Goal: Navigation & Orientation: Find specific page/section

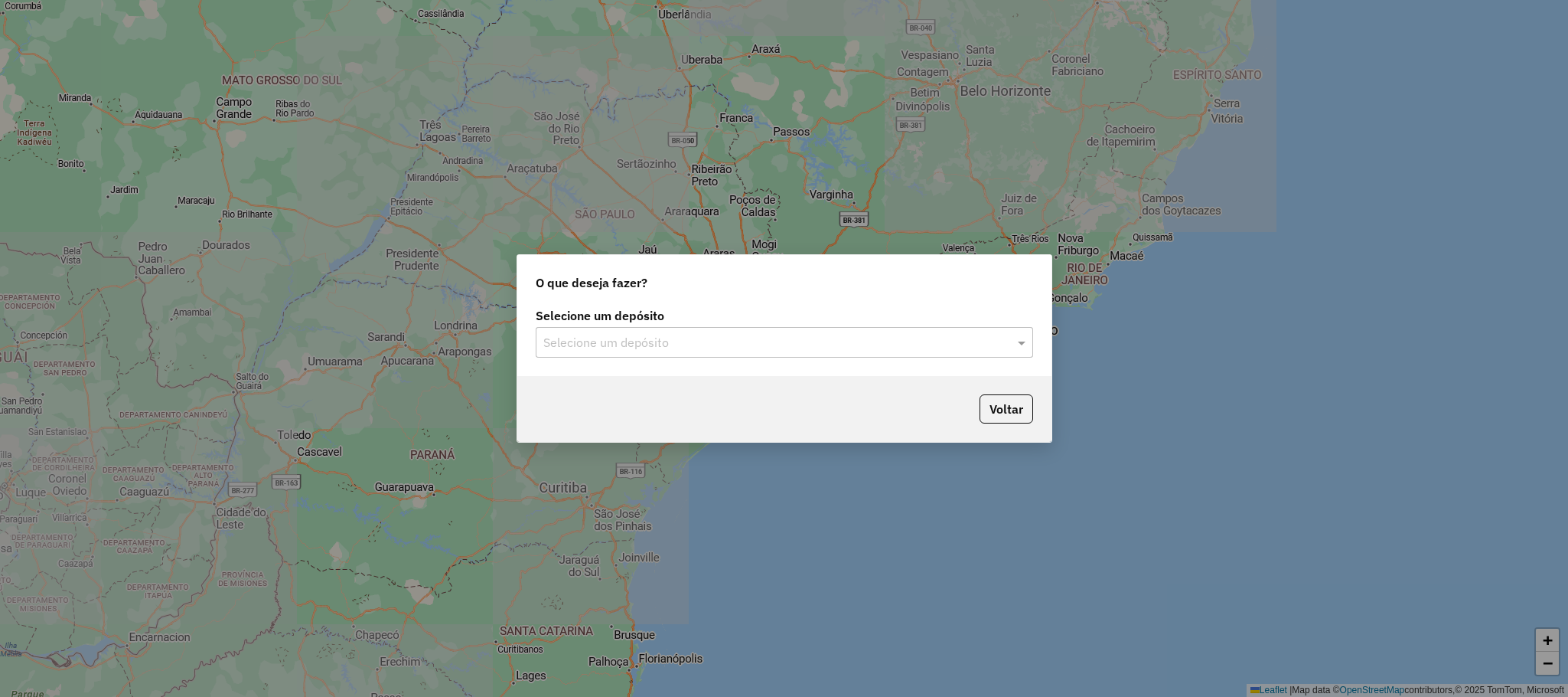
click at [785, 328] on div "Selecione um depósito" at bounding box center [785, 342] width 498 height 31
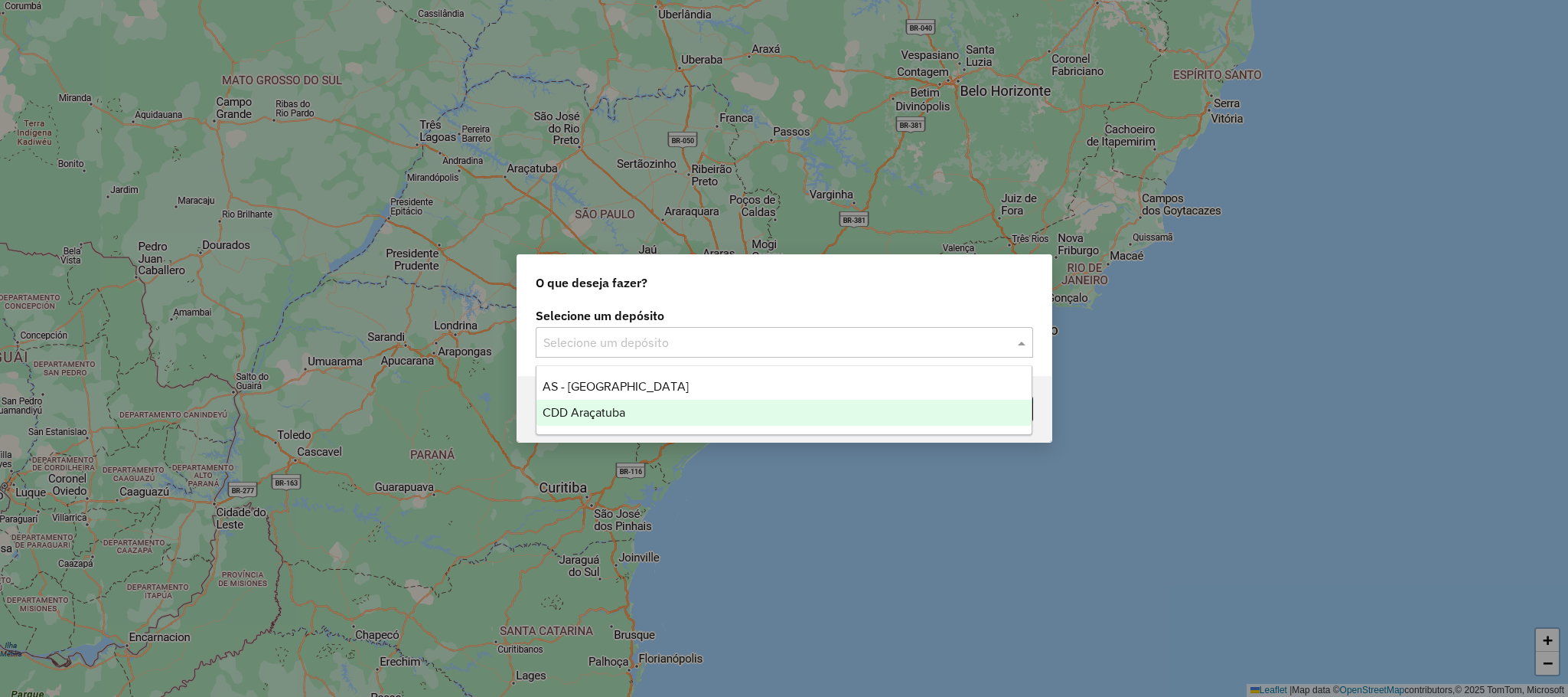
click at [712, 410] on div "CDD Araçatuba" at bounding box center [783, 413] width 495 height 26
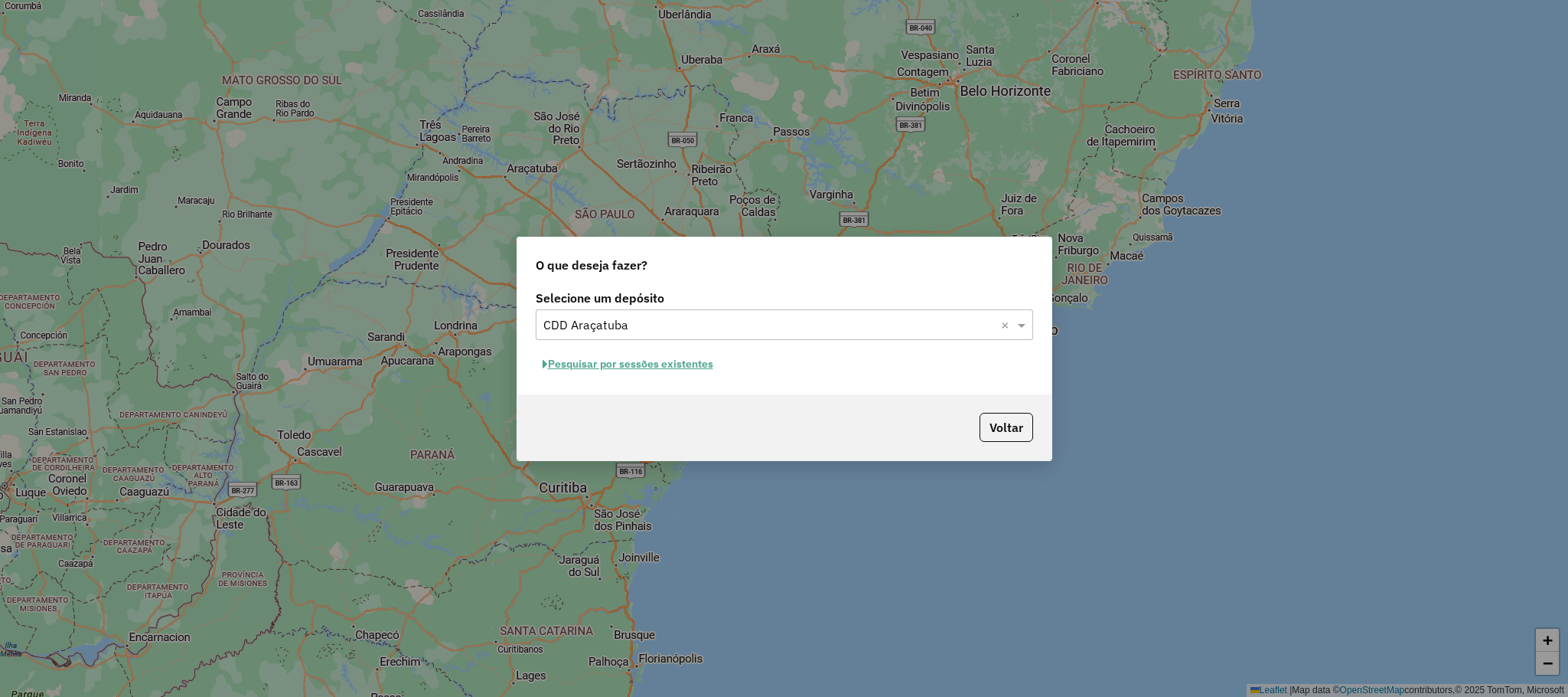
click at [616, 369] on button "Pesquisar por sessões existentes" at bounding box center [628, 363] width 184 height 24
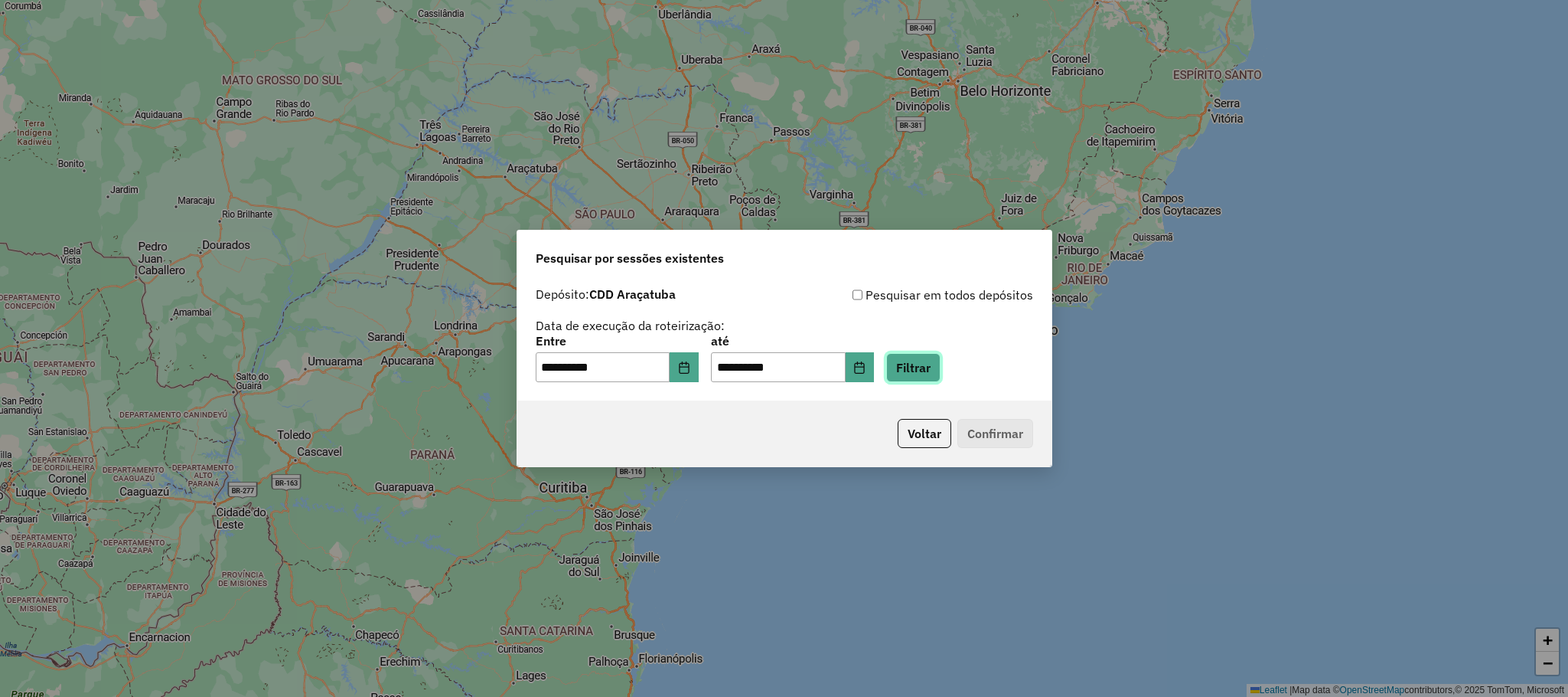
click at [939, 363] on button "Filtrar" at bounding box center [913, 367] width 54 height 29
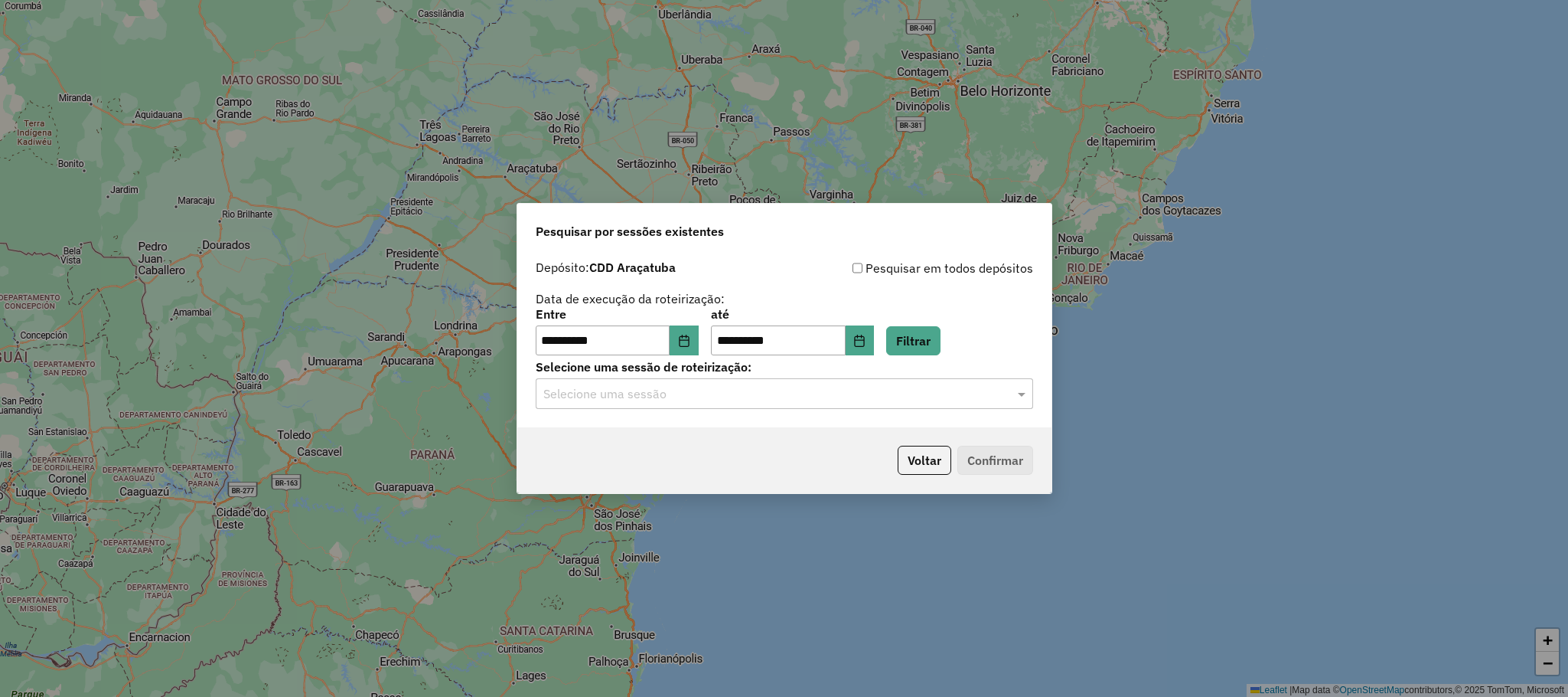
click at [836, 373] on label "Selecione uma sessão de roteirização:" at bounding box center [785, 366] width 498 height 18
click at [815, 386] on input "text" at bounding box center [768, 394] width 451 height 18
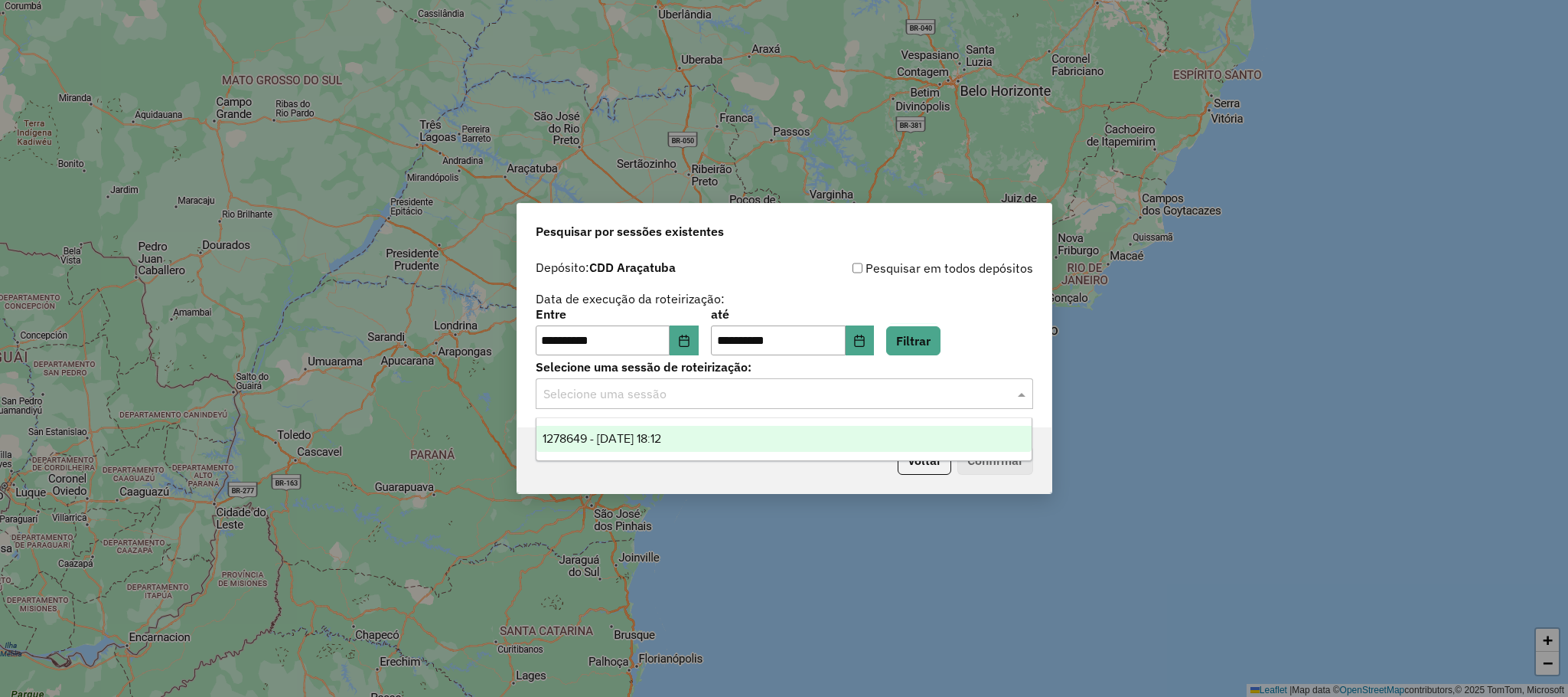
click at [735, 427] on div "1278649 - 19/09/2025 18:12" at bounding box center [783, 438] width 495 height 26
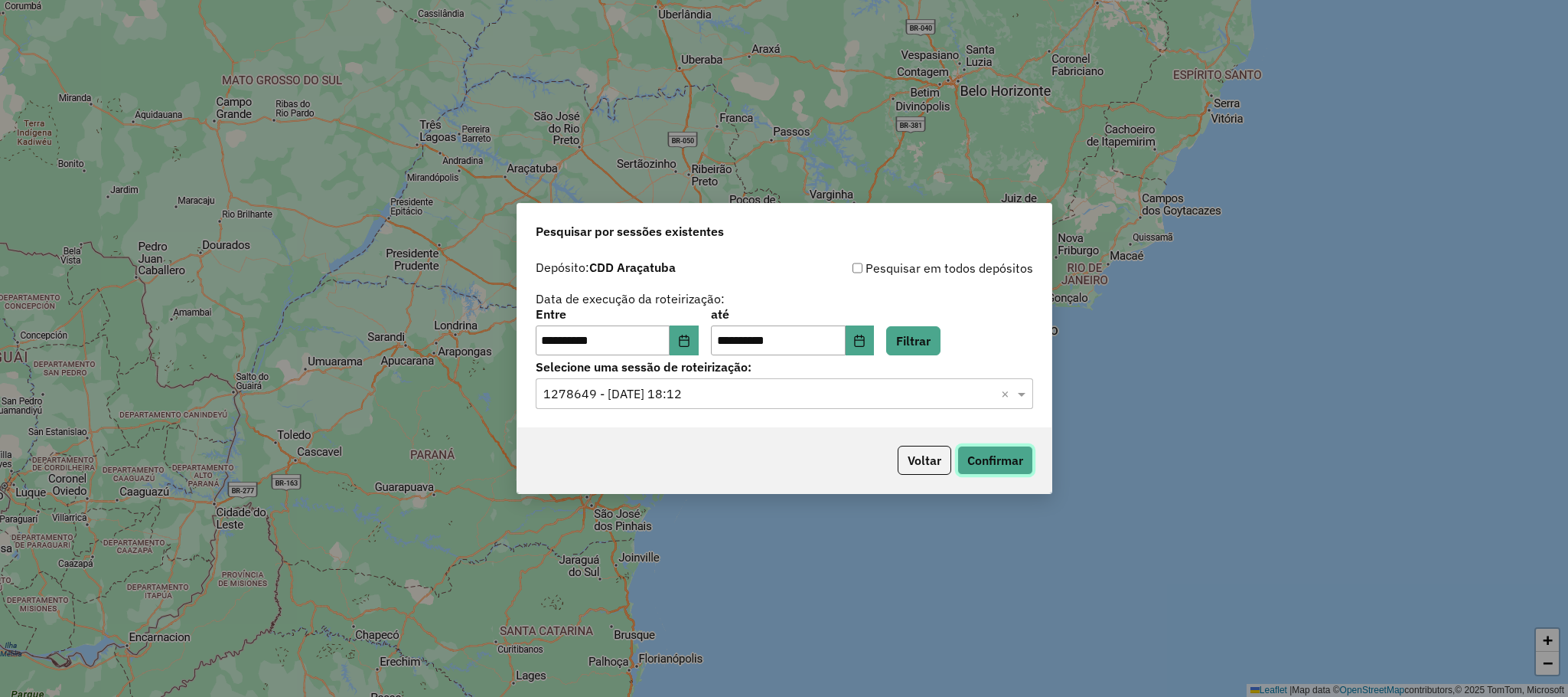
click at [986, 451] on button "Confirmar" at bounding box center [995, 459] width 76 height 29
click at [698, 338] on button "Choose Date" at bounding box center [684, 341] width 29 height 31
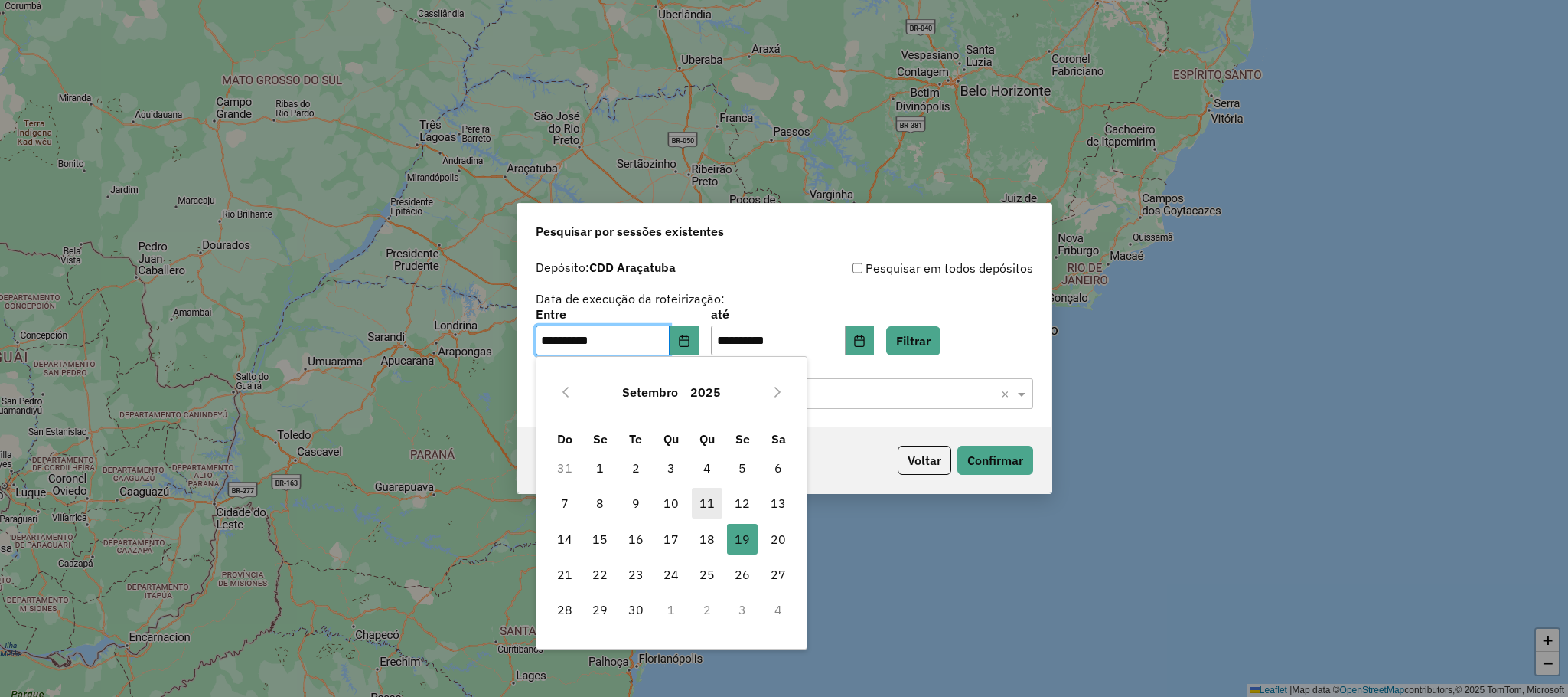
click at [698, 500] on span "11" at bounding box center [706, 502] width 31 height 31
type input "**********"
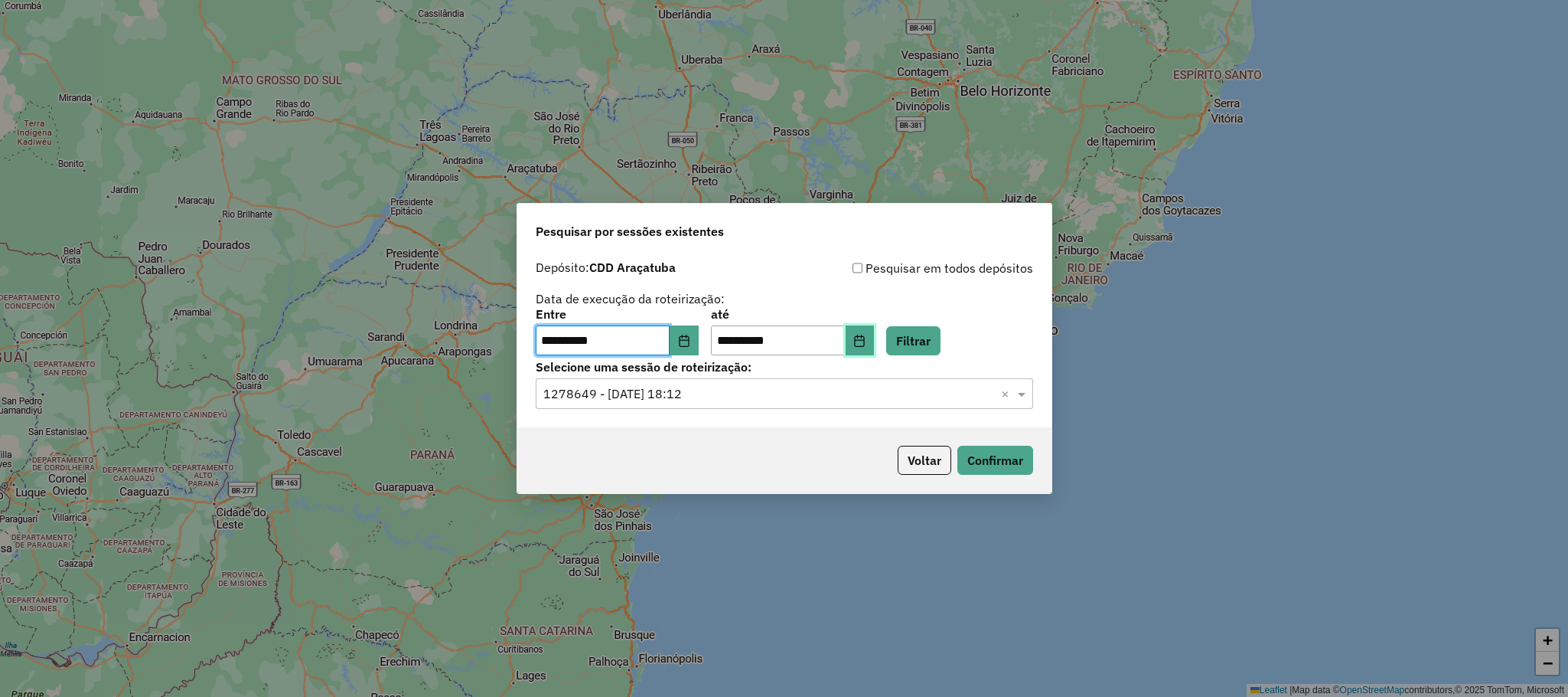
click at [865, 342] on icon "Choose Date" at bounding box center [859, 341] width 12 height 12
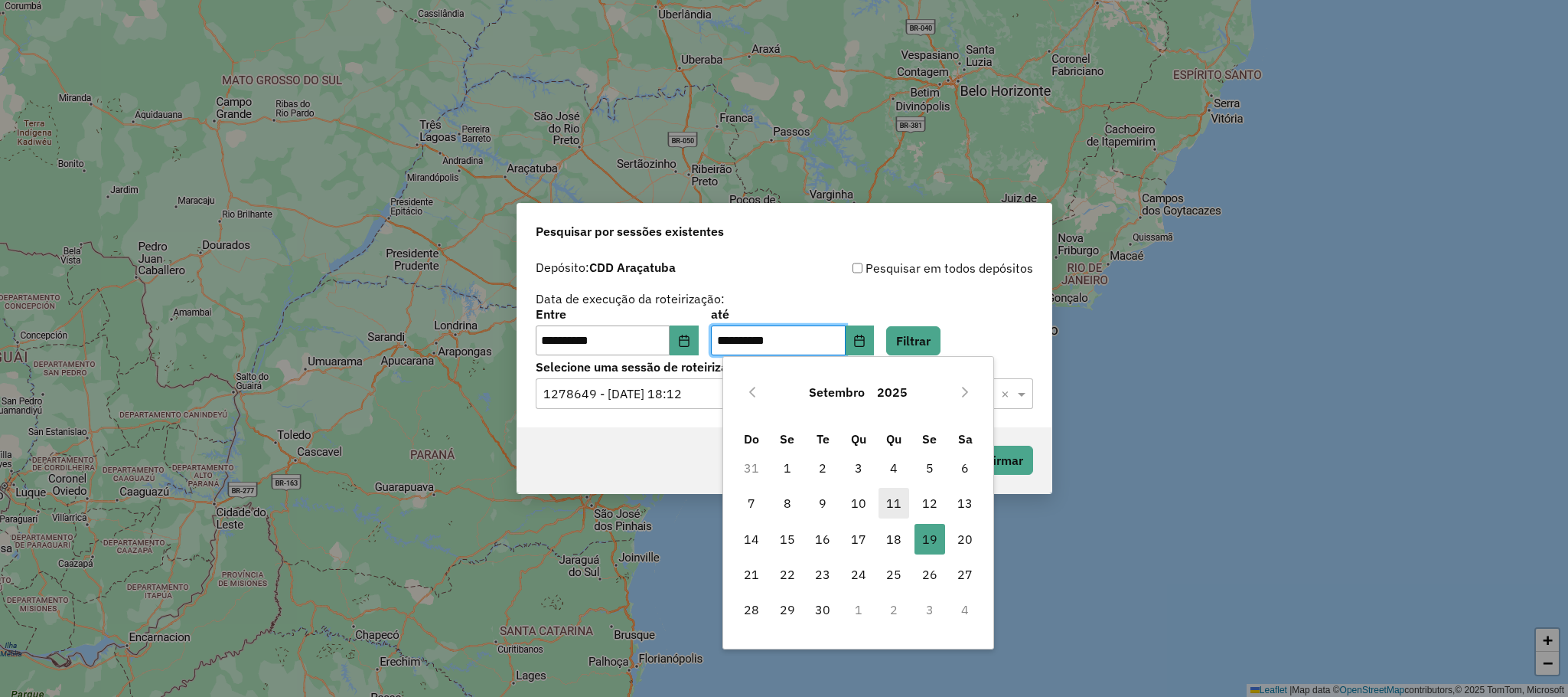
click at [897, 511] on span "11" at bounding box center [893, 502] width 31 height 31
type input "**********"
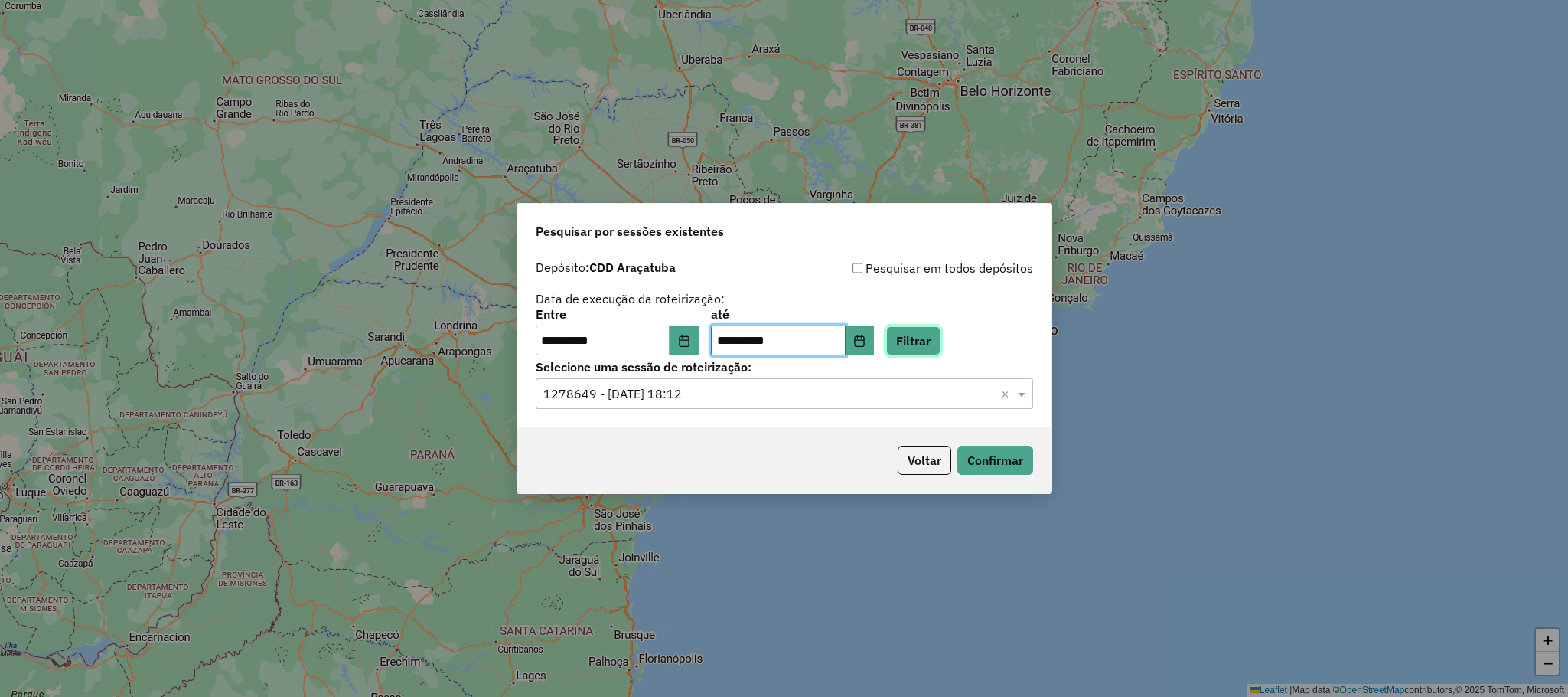
click at [924, 329] on button "Filtrar" at bounding box center [913, 340] width 54 height 29
click at [657, 406] on div "Selecione uma sessão × ×" at bounding box center [785, 393] width 498 height 31
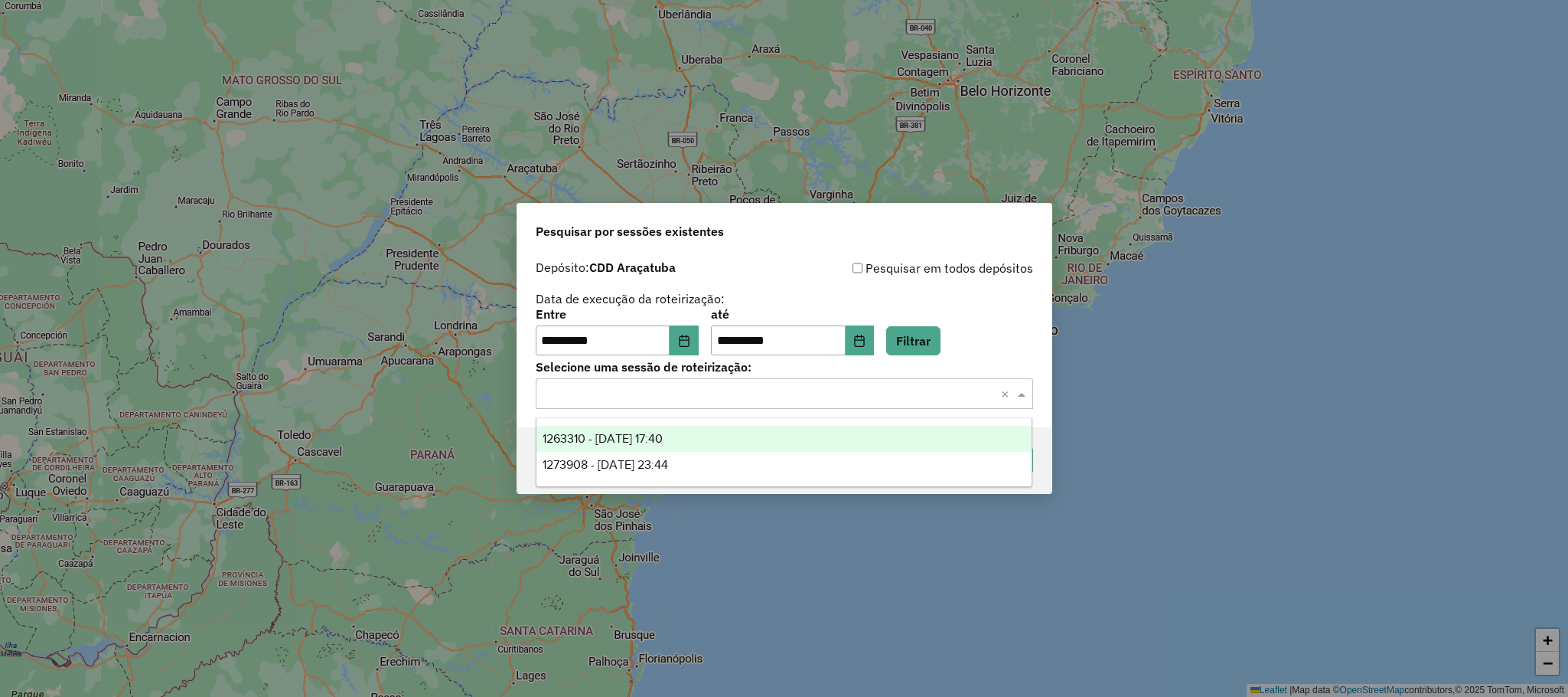
click at [632, 437] on span "1263310 - 11/09/2025 17:40" at bounding box center [602, 438] width 120 height 13
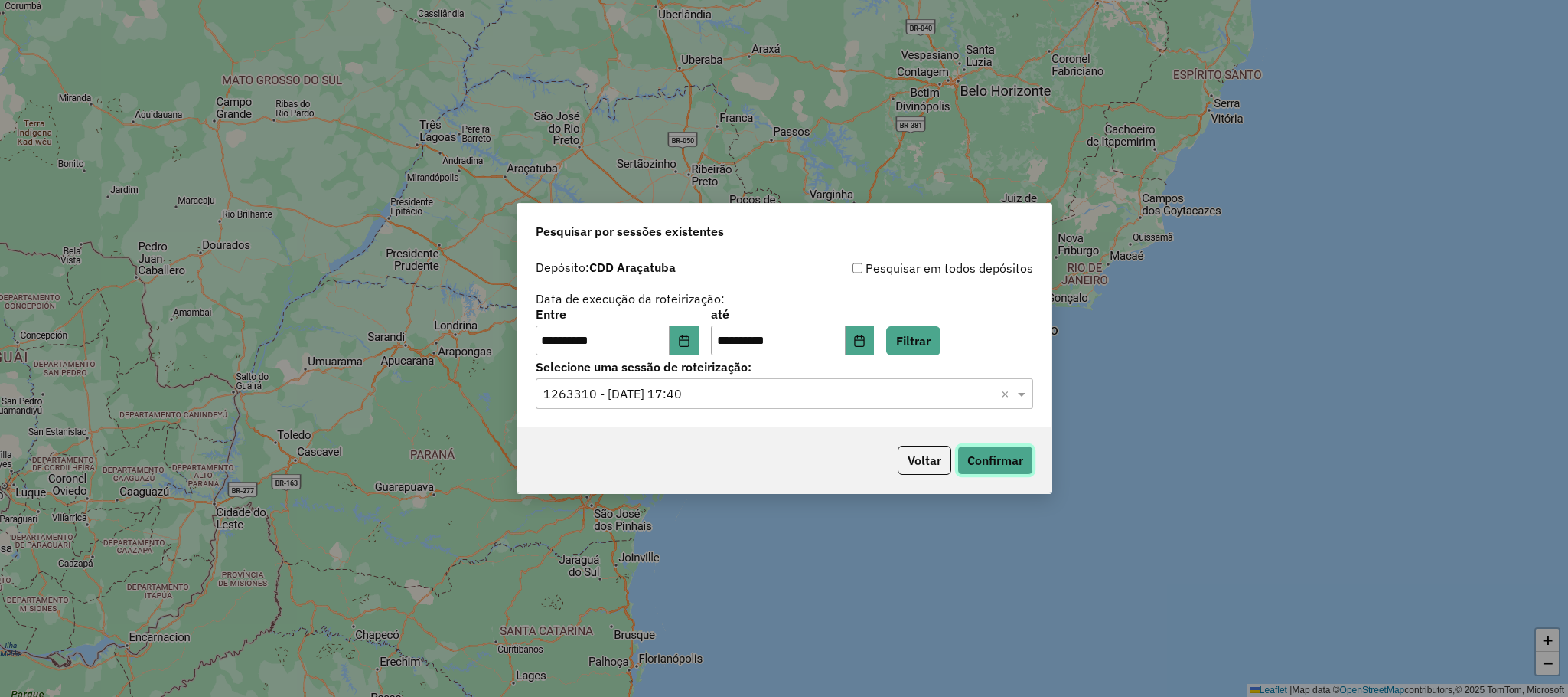
click at [1013, 452] on button "Confirmar" at bounding box center [995, 459] width 76 height 29
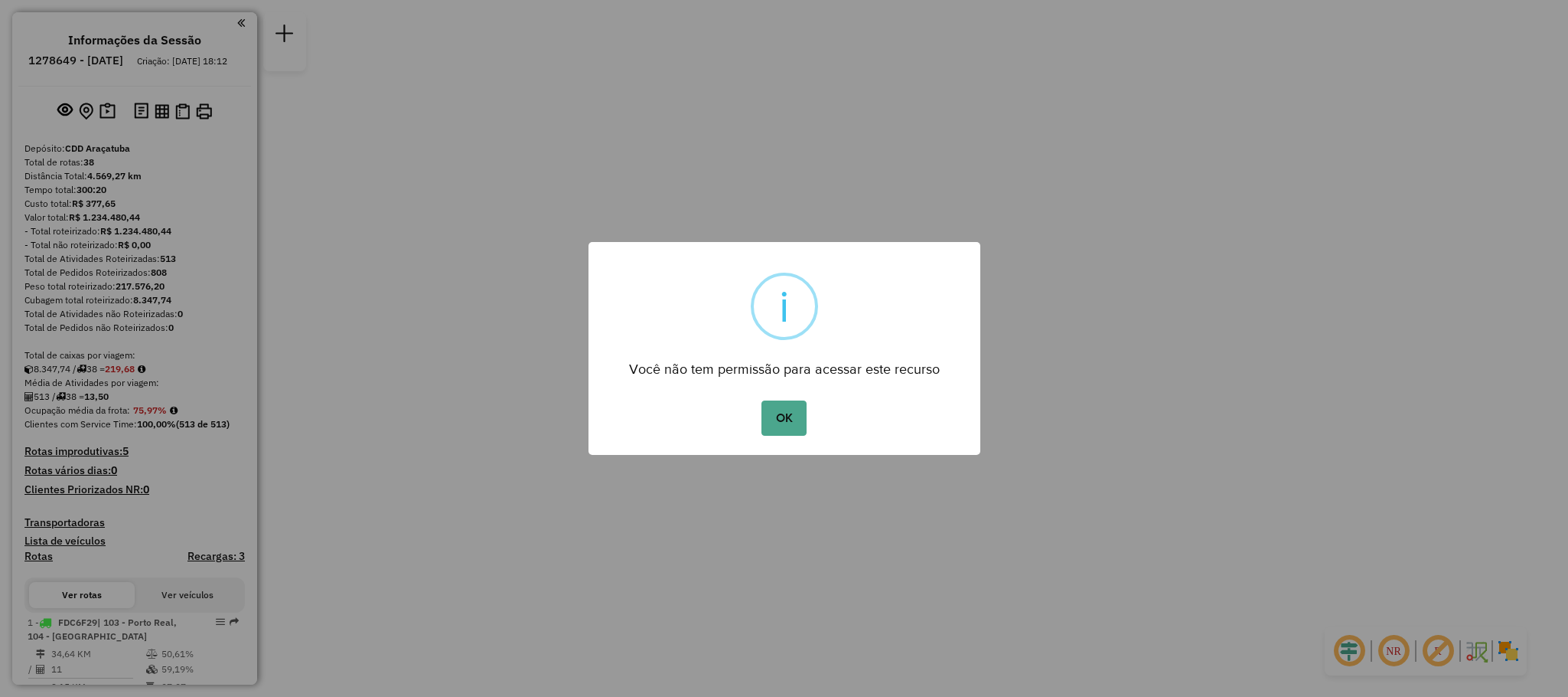
click at [783, 390] on div "× i Você não tem permissão para acessar este recurso OK No Cancel" at bounding box center [784, 348] width 392 height 214
click at [795, 400] on button "OK" at bounding box center [784, 418] width 45 height 35
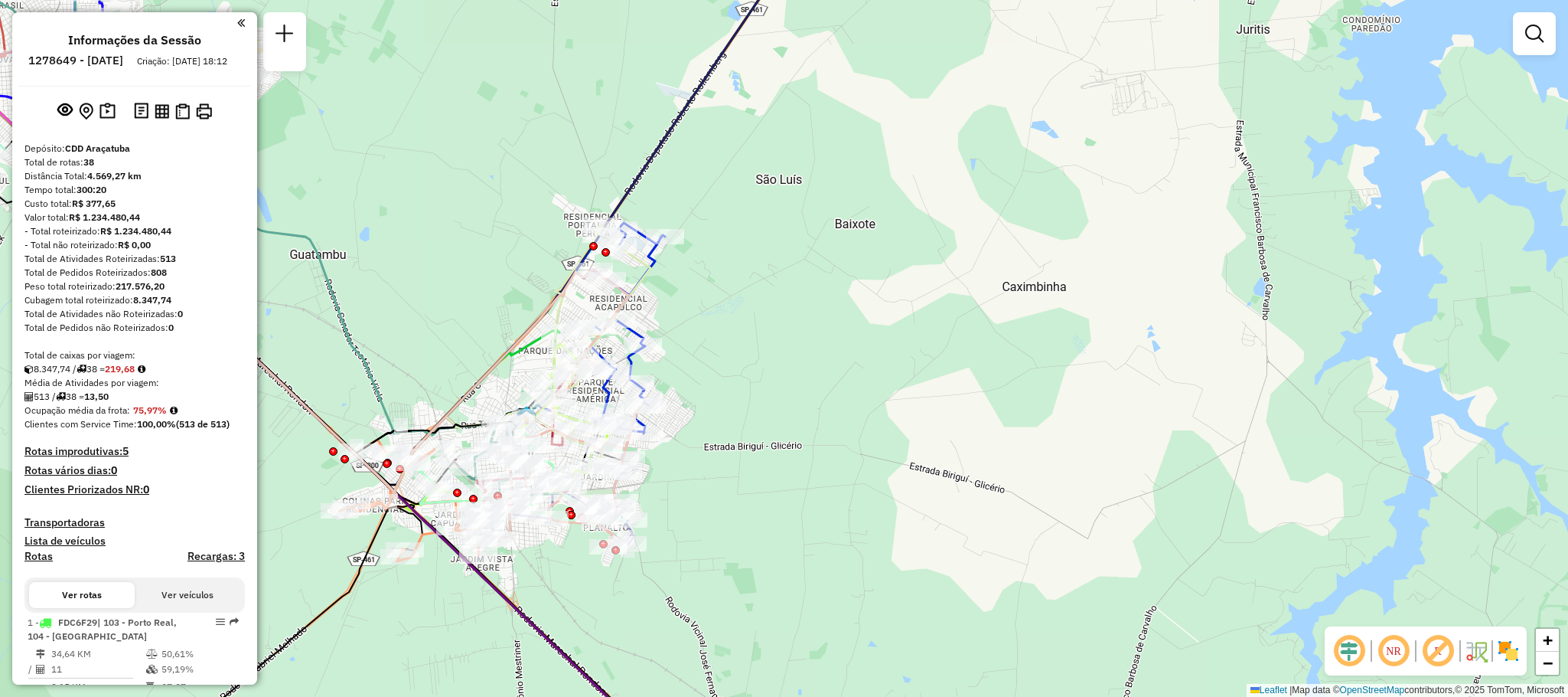
scroll to position [3044, 0]
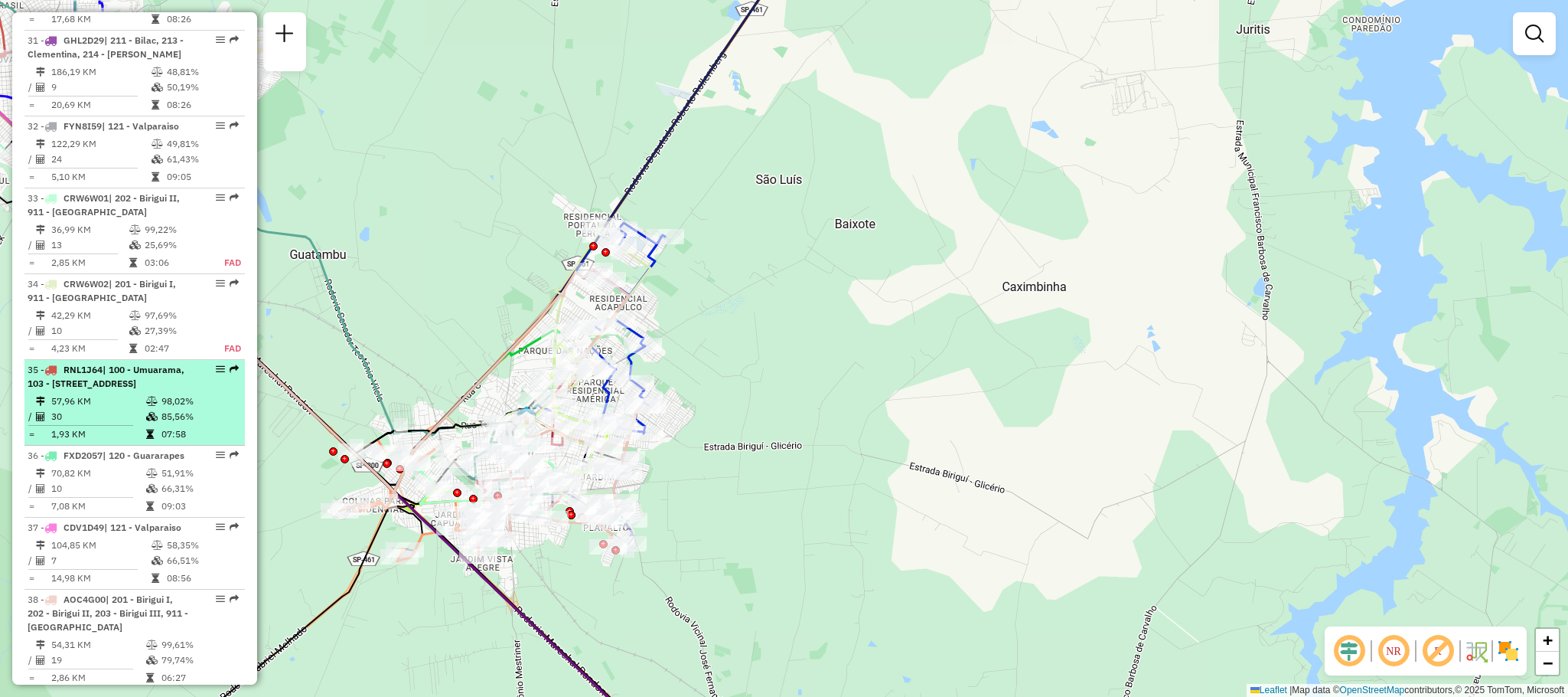
select select "**********"
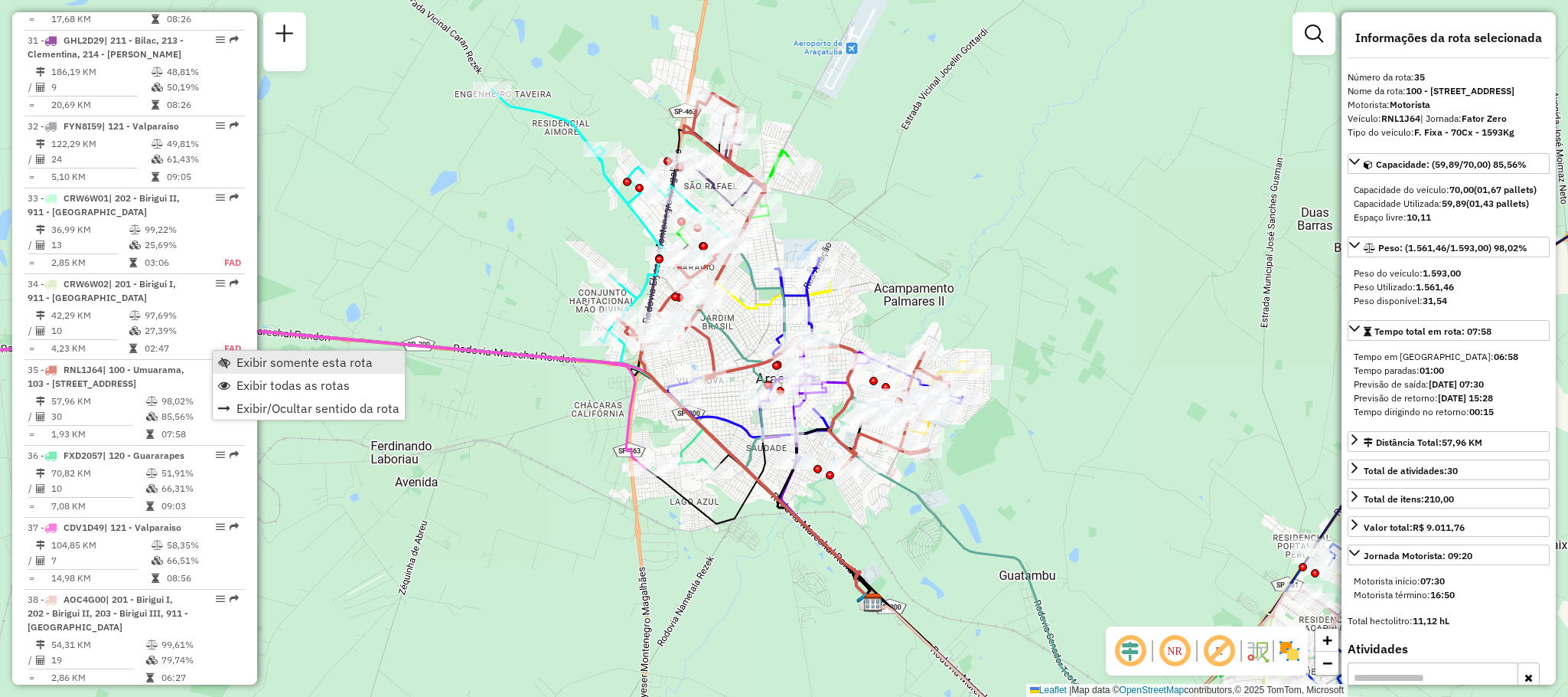
click at [311, 356] on span "Exibir somente esta rota" at bounding box center [305, 362] width 136 height 12
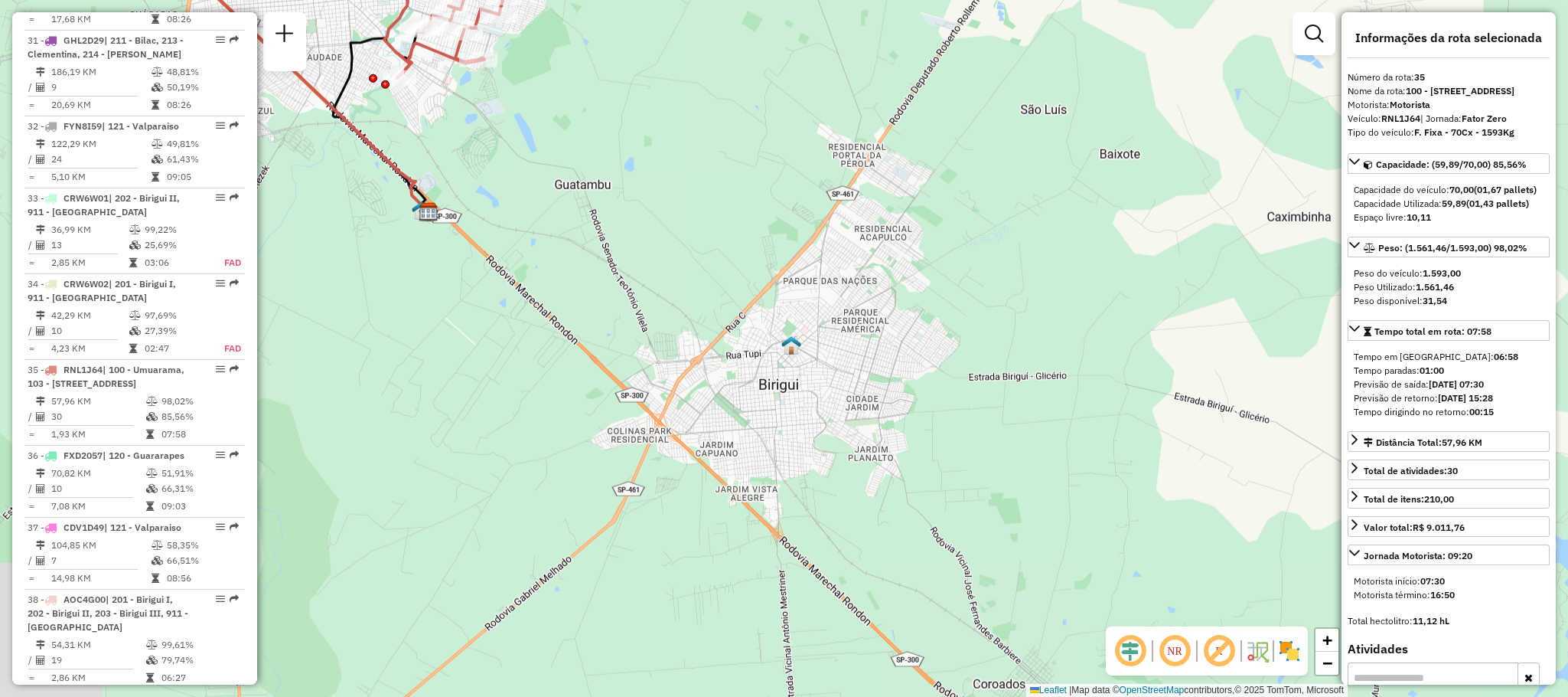
drag, startPoint x: 1080, startPoint y: 420, endPoint x: 704, endPoint y: 40, distance: 534.6
click at [704, 40] on div "Janela de atendimento Grade de atendimento Capacidade Transportadoras Veículos …" at bounding box center [784, 348] width 1568 height 697
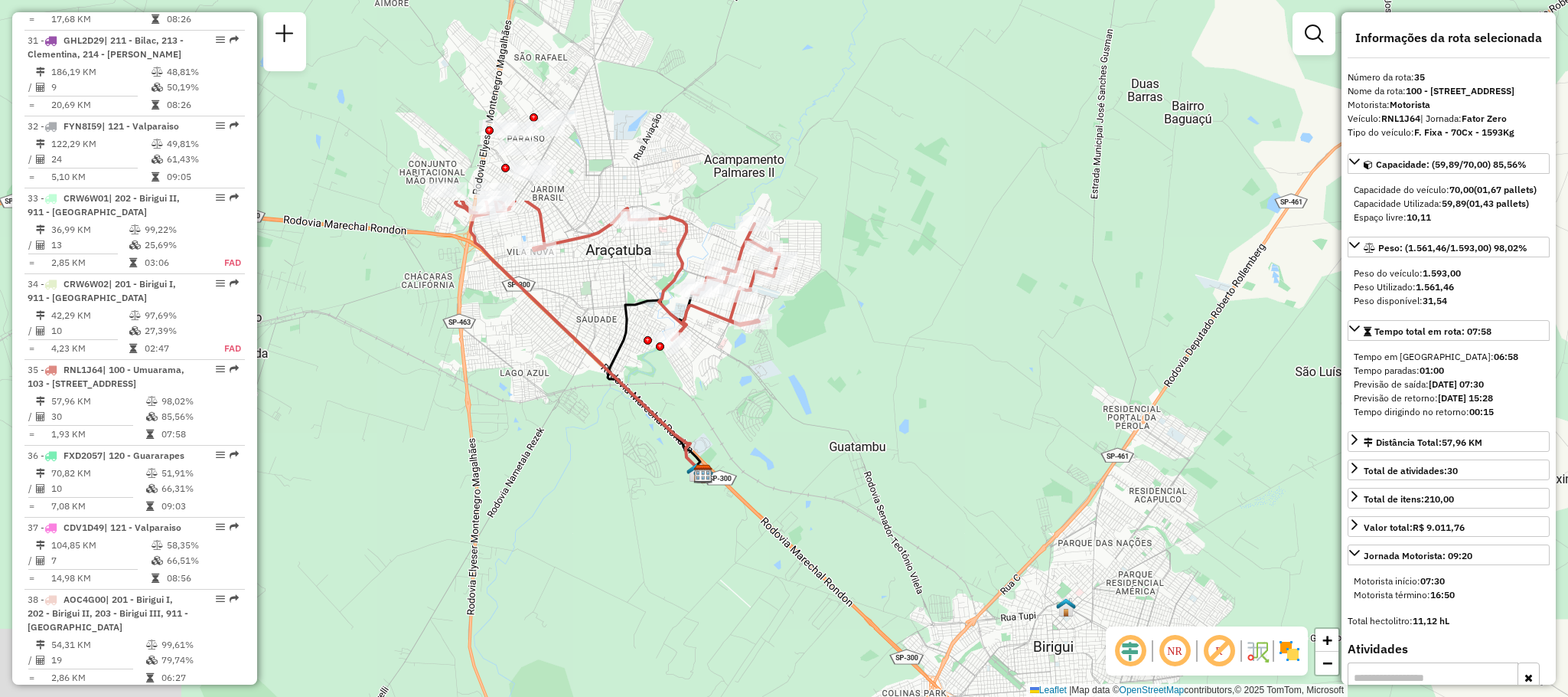
drag, startPoint x: 616, startPoint y: 97, endPoint x: 930, endPoint y: 418, distance: 449.0
click at [930, 418] on div "Janela de atendimento Grade de atendimento Capacidade Transportadoras Veículos …" at bounding box center [784, 348] width 1568 height 697
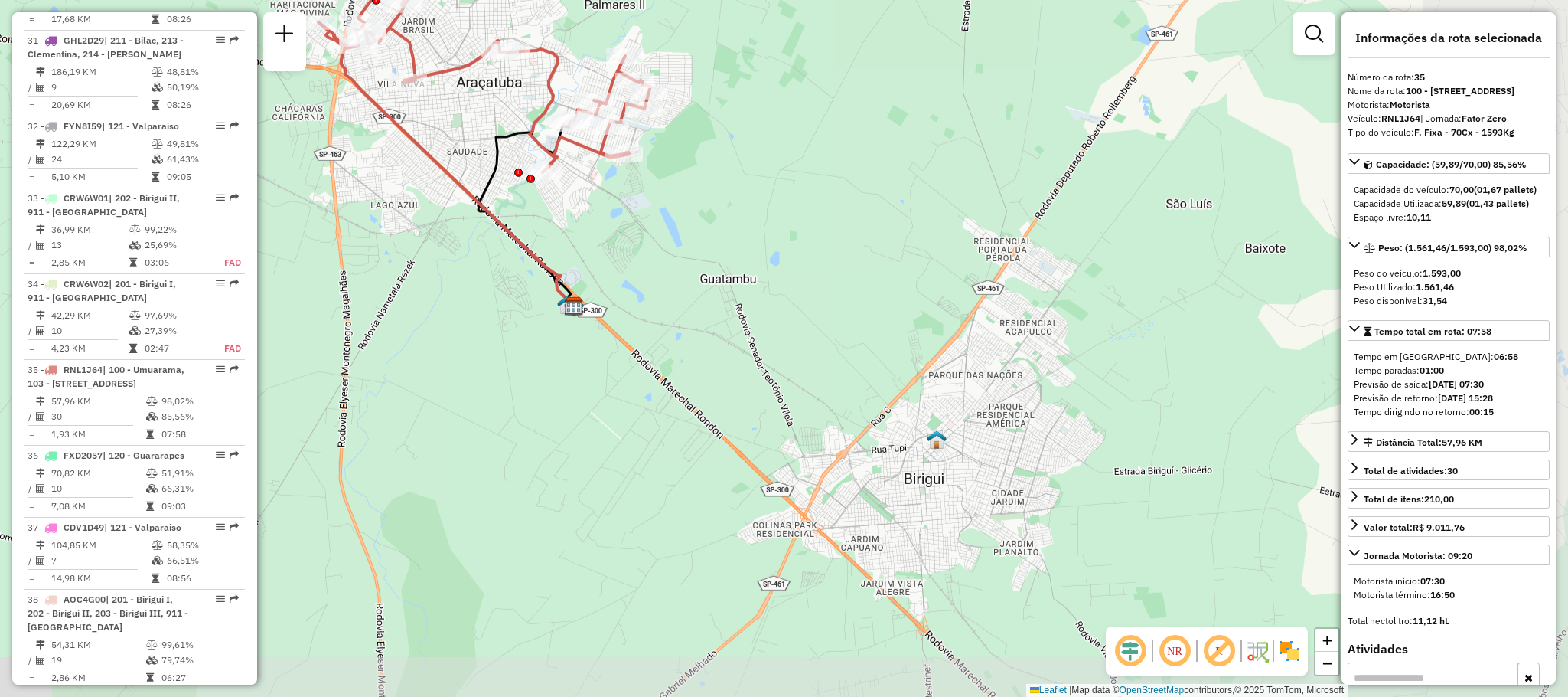
drag, startPoint x: 971, startPoint y: 375, endPoint x: 821, endPoint y: 216, distance: 218.6
click at [821, 216] on div "Janela de atendimento Grade de atendimento Capacidade Transportadoras Veículos …" at bounding box center [784, 348] width 1568 height 697
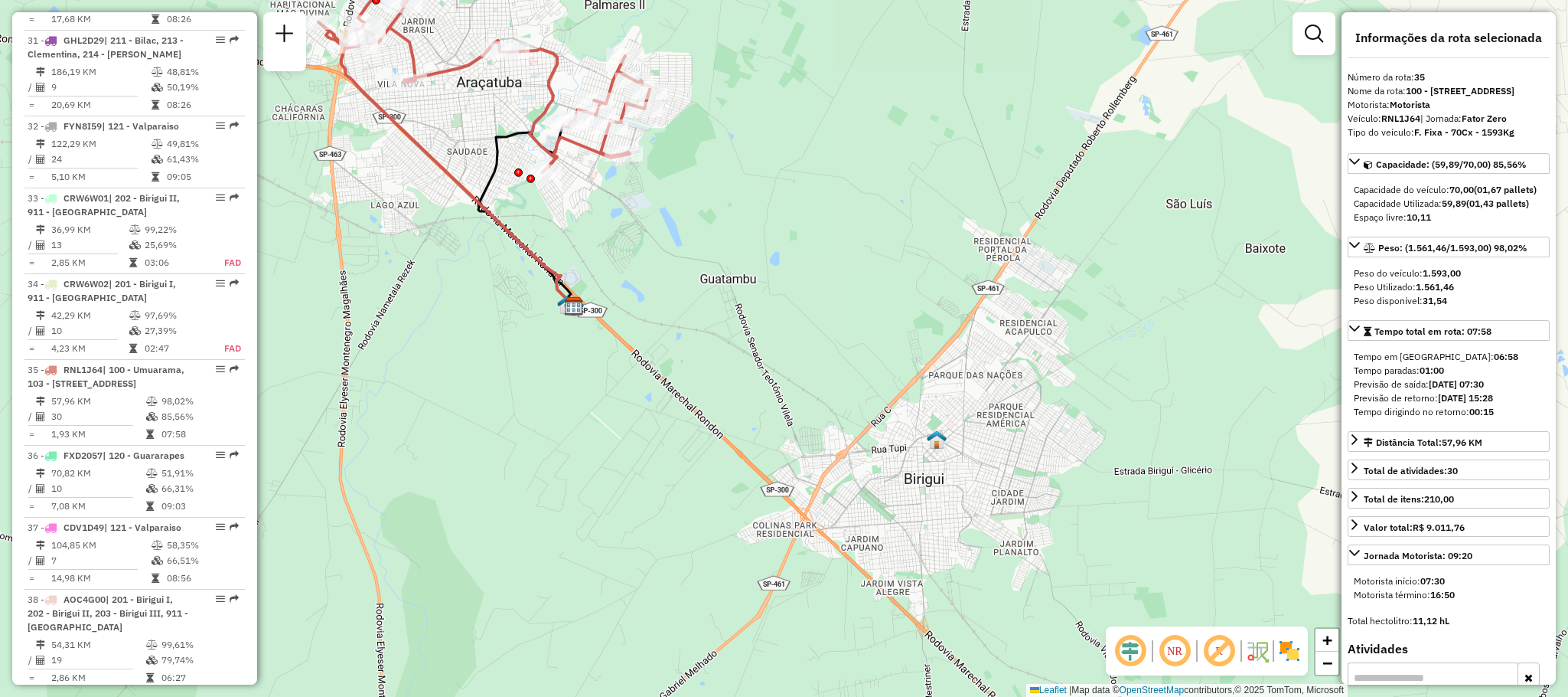
click at [1220, 156] on div "Janela de atendimento Grade de atendimento Capacidade Transportadoras Veículos …" at bounding box center [784, 348] width 1568 height 697
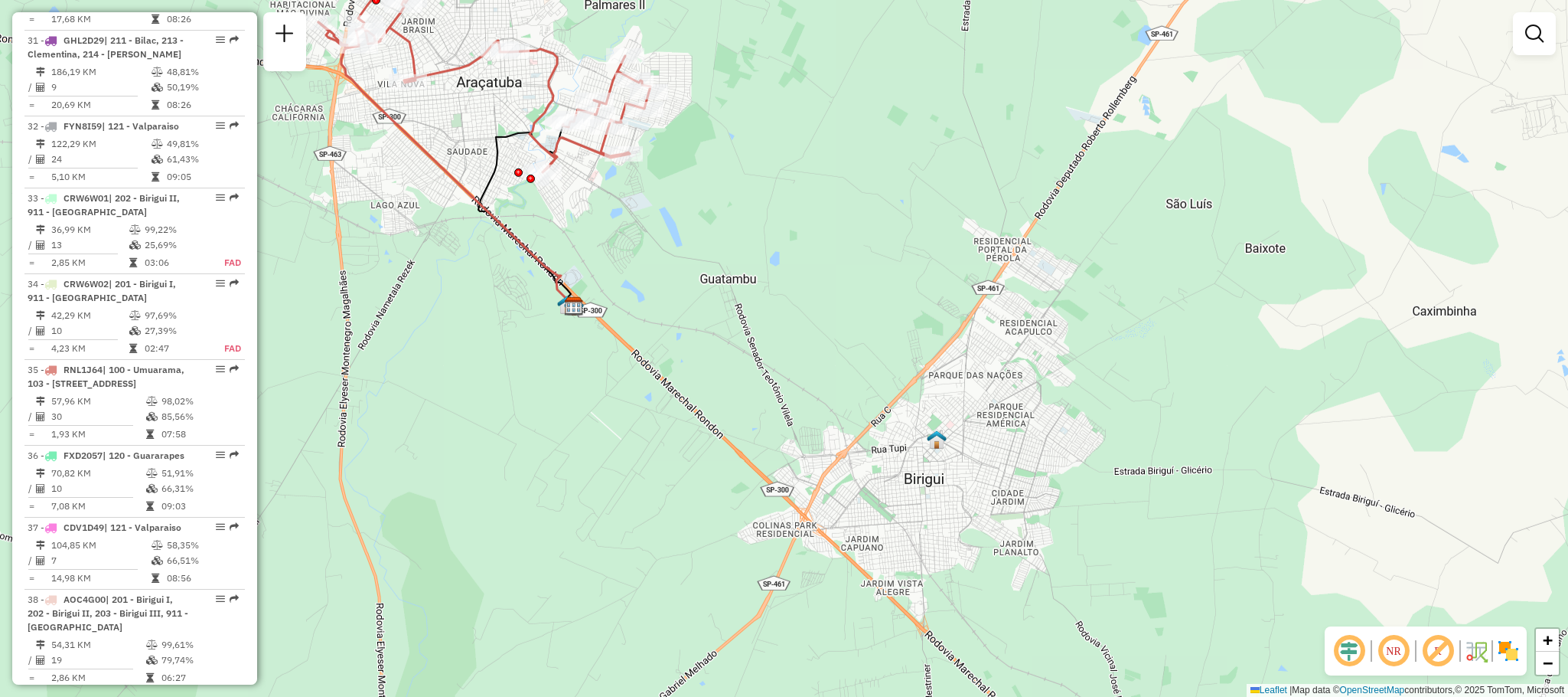
drag, startPoint x: 671, startPoint y: 211, endPoint x: 848, endPoint y: 355, distance: 228.2
click at [848, 355] on div "Janela de atendimento Grade de atendimento Capacidade Transportadoras Veículos …" at bounding box center [784, 348] width 1568 height 697
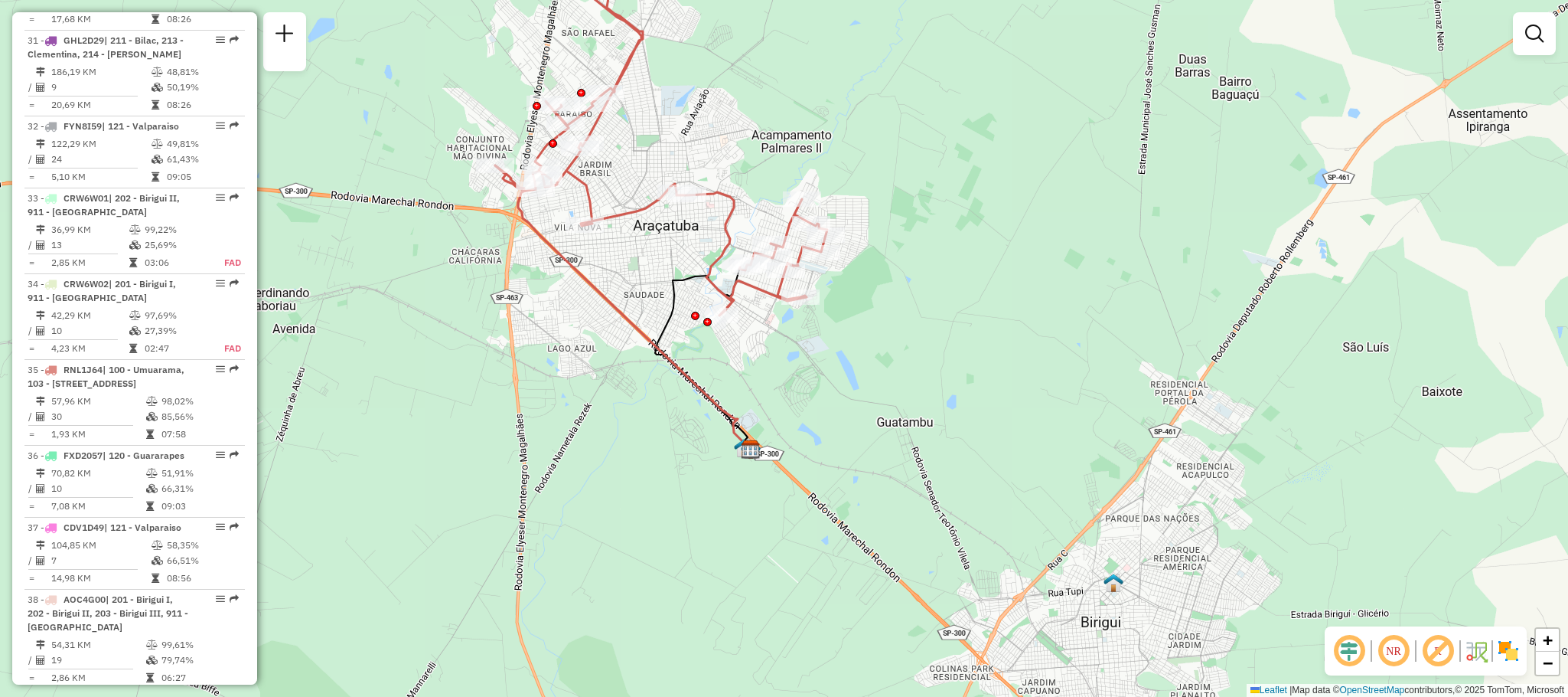
click at [868, 327] on div "Janela de atendimento Grade de atendimento Capacidade Transportadoras Veículos …" at bounding box center [784, 348] width 1568 height 697
type input "*****"
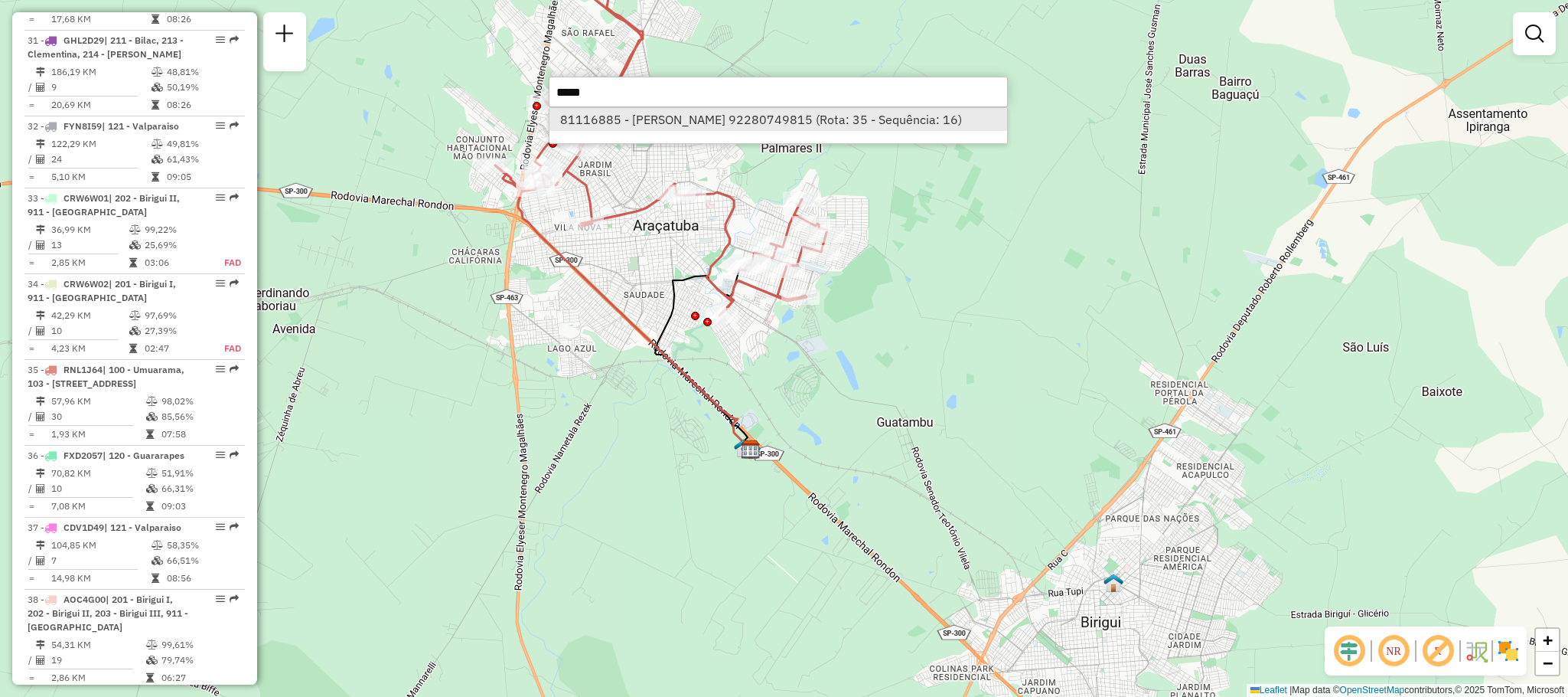
click at [786, 127] on li "81116885 - [PERSON_NAME] 92280749815 (Rota: 35 - Sequência: 16)" at bounding box center [778, 120] width 457 height 23
select select "**********"
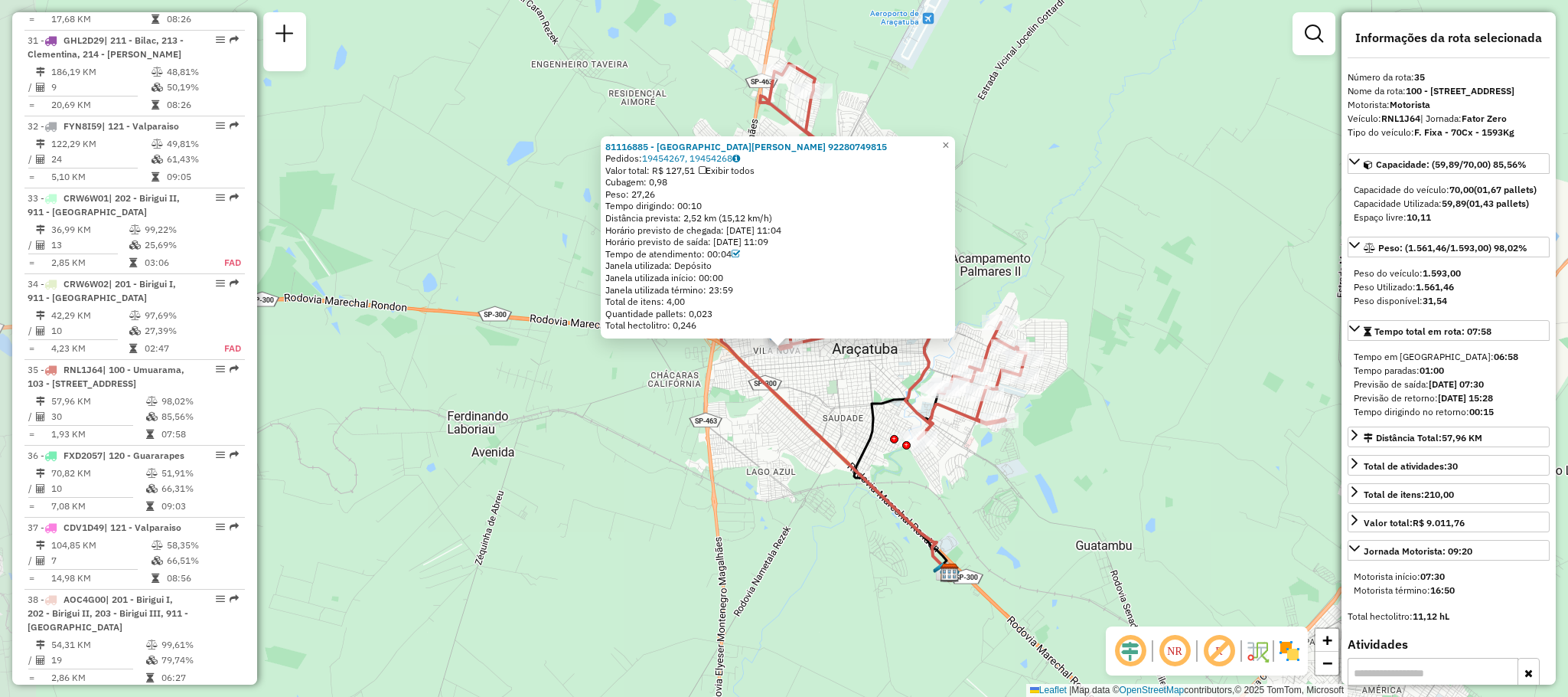
scroll to position [3096, 0]
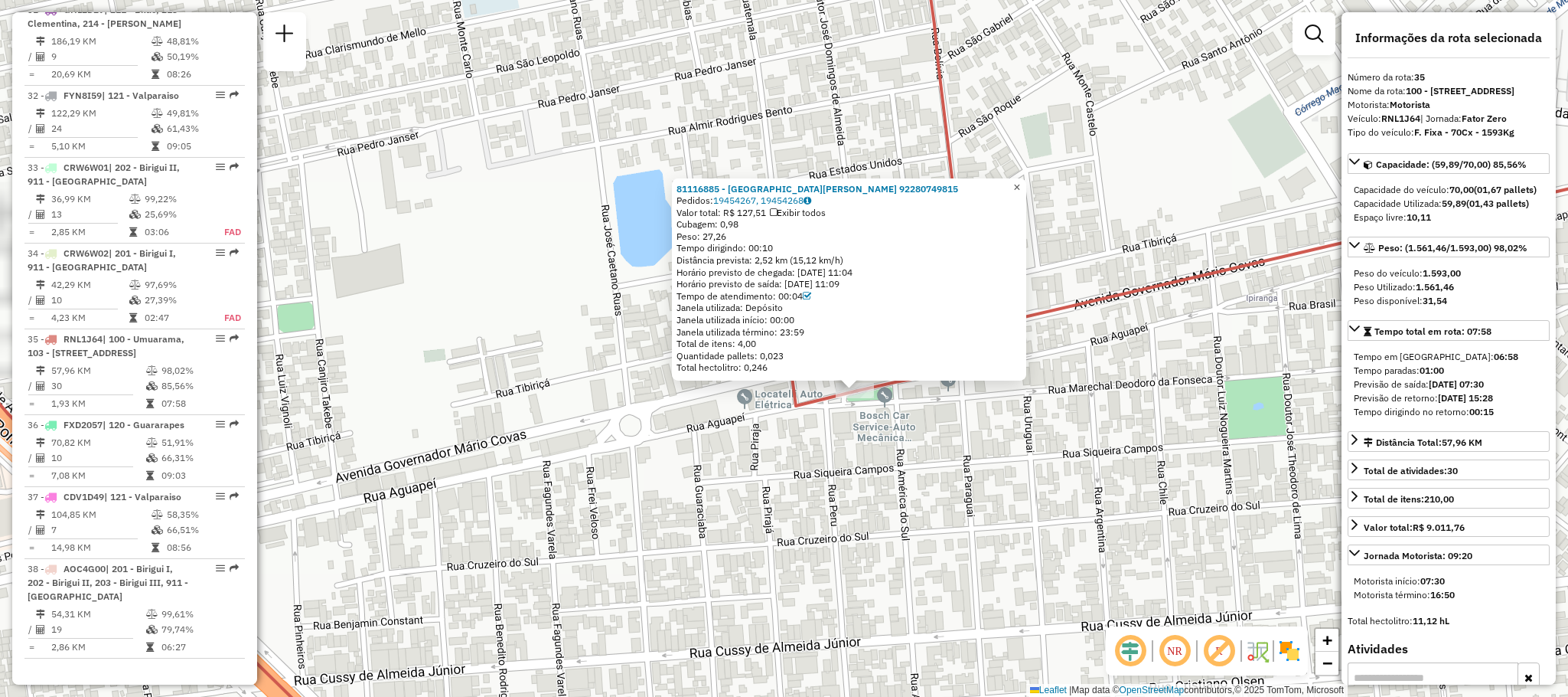
click at [1026, 177] on link "×" at bounding box center [1016, 186] width 18 height 18
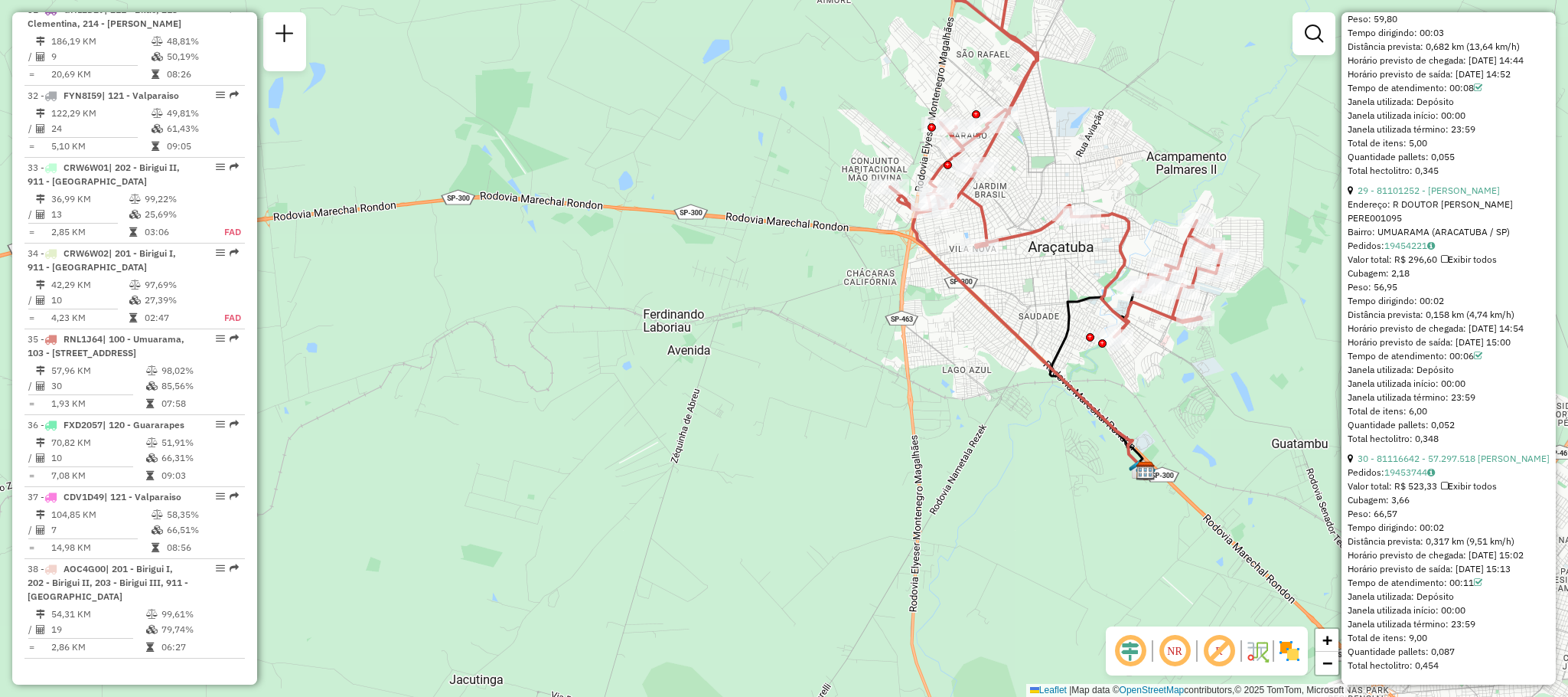
scroll to position [8180, 0]
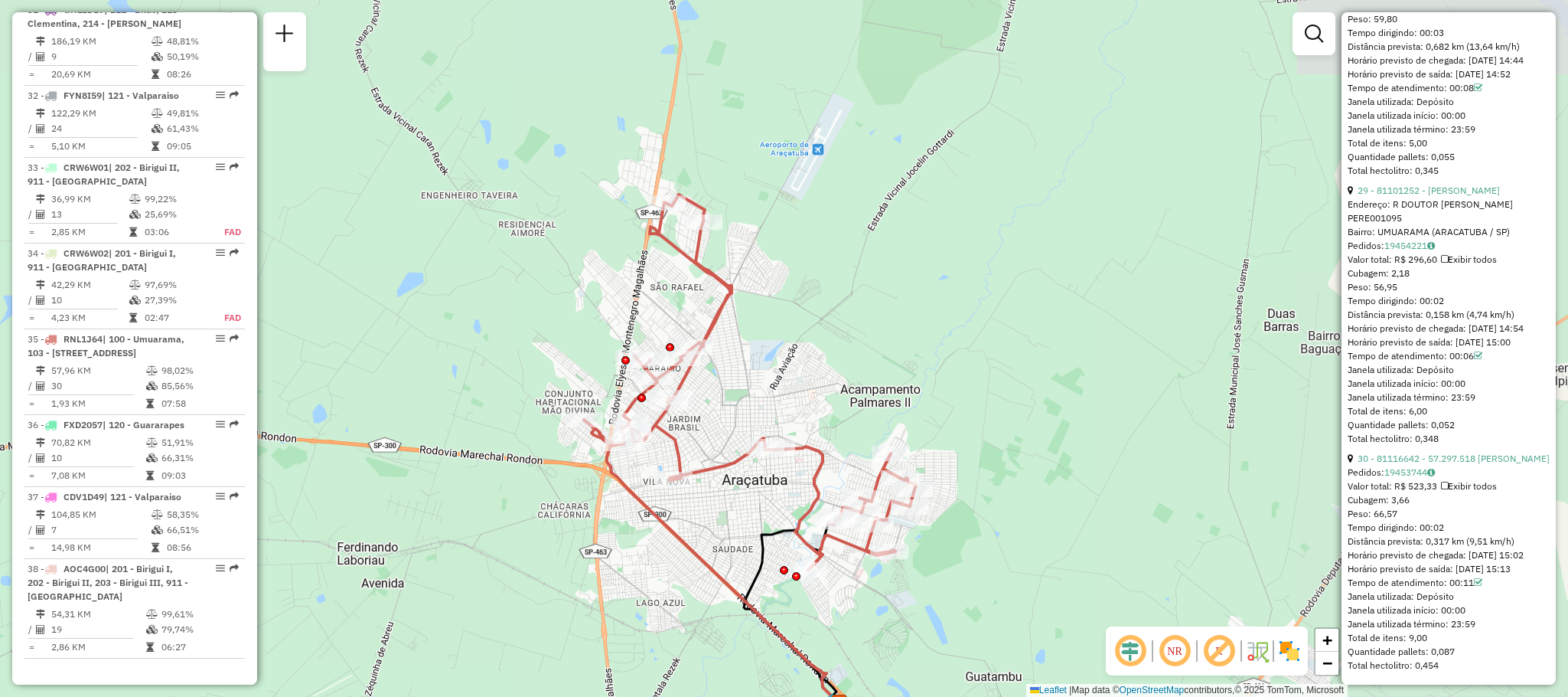
drag, startPoint x: 1015, startPoint y: 300, endPoint x: 710, endPoint y: 534, distance: 384.4
click at [710, 534] on div "Janela de atendimento Grade de atendimento Capacidade Transportadoras Veículos …" at bounding box center [784, 348] width 1568 height 697
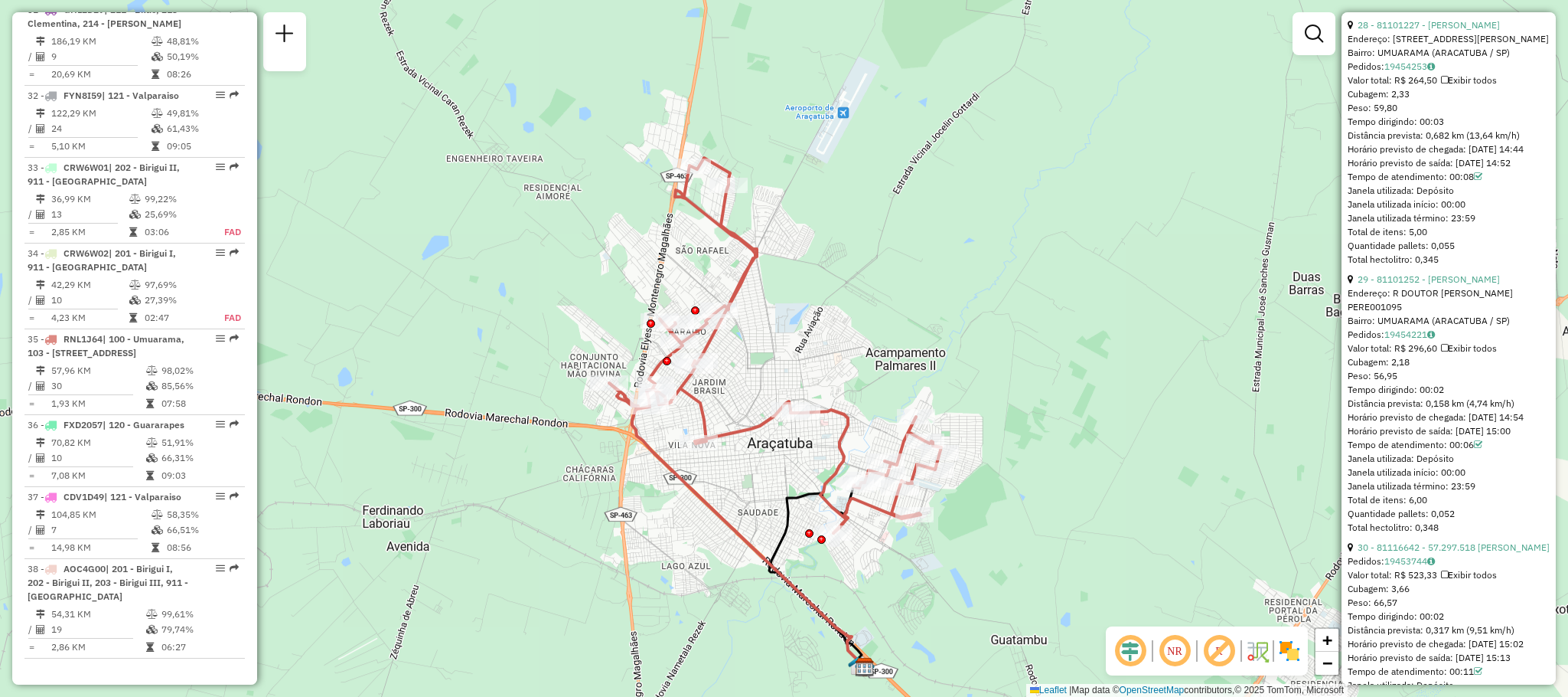
scroll to position [7491, 0]
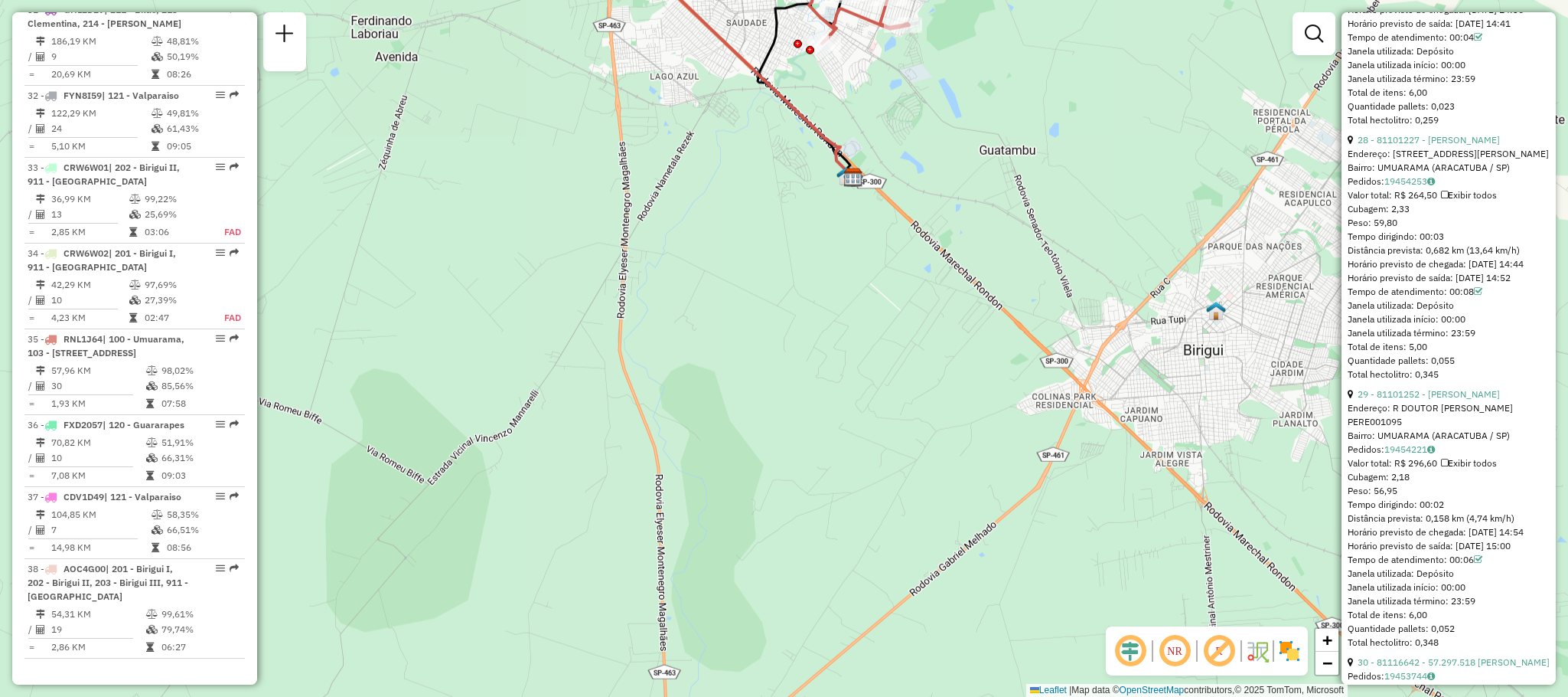
drag, startPoint x: 1558, startPoint y: 604, endPoint x: 1547, endPoint y: 115, distance: 489.1
click at [1547, 115] on hb-router-mapa "Informações da Sessão 1278649 - [DATE] Criação: [DATE] 18:12 Depósito: CDD Araç…" at bounding box center [784, 348] width 1568 height 697
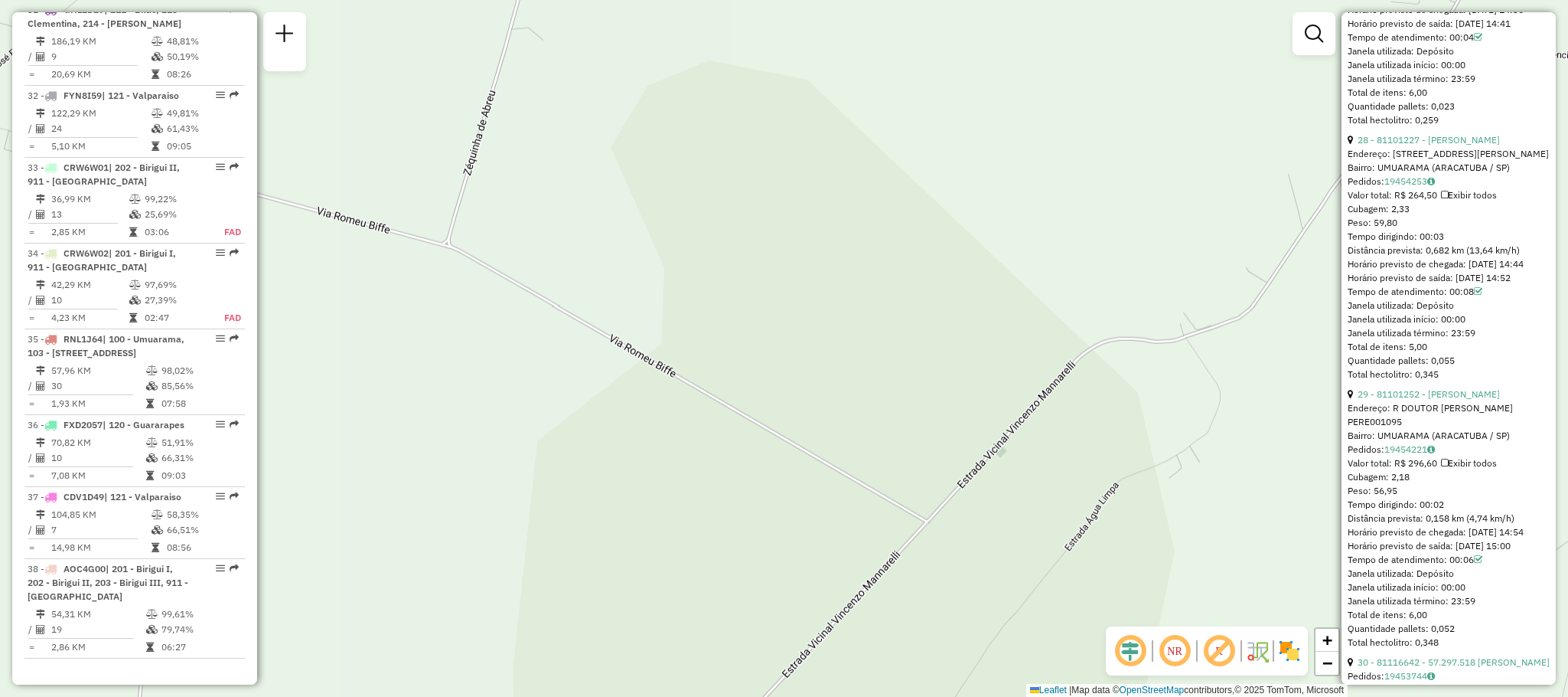
drag, startPoint x: 258, startPoint y: 611, endPoint x: 260, endPoint y: 520, distance: 91.0
click at [260, 520] on div "Janela de atendimento Grade de atendimento Capacidade Transportadoras Veículos …" at bounding box center [784, 348] width 1568 height 697
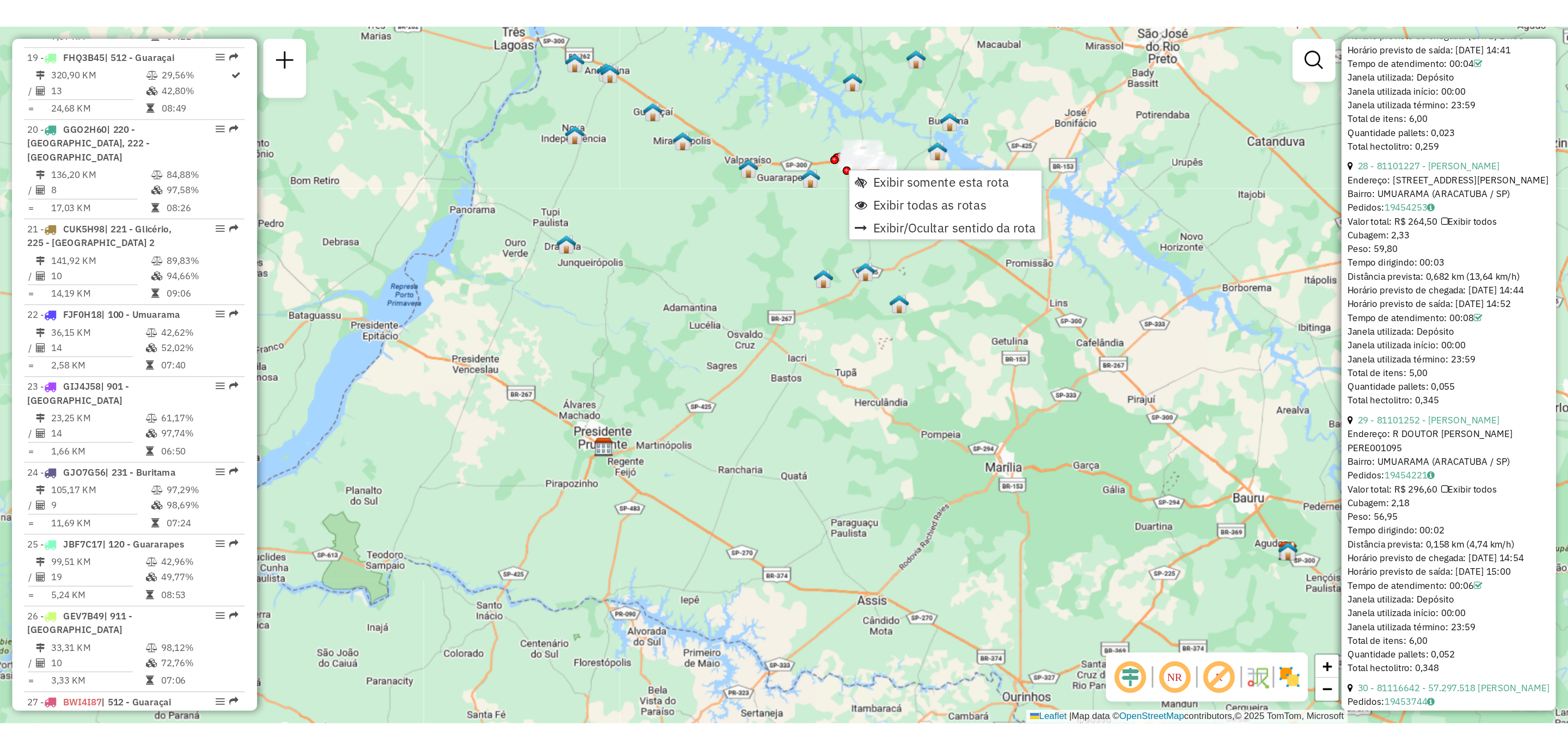
scroll to position [2201, 0]
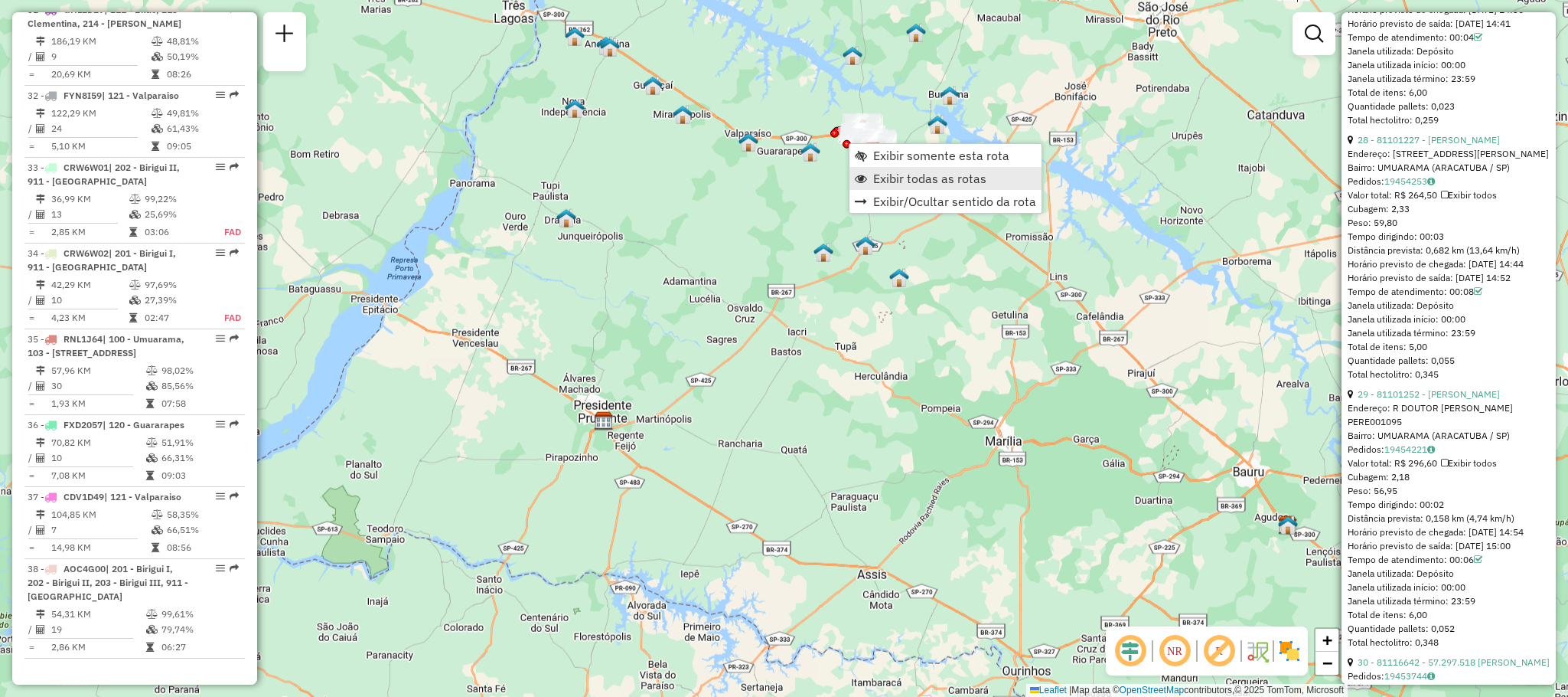
click at [912, 172] on span "Exibir todas as rotas" at bounding box center [930, 178] width 113 height 12
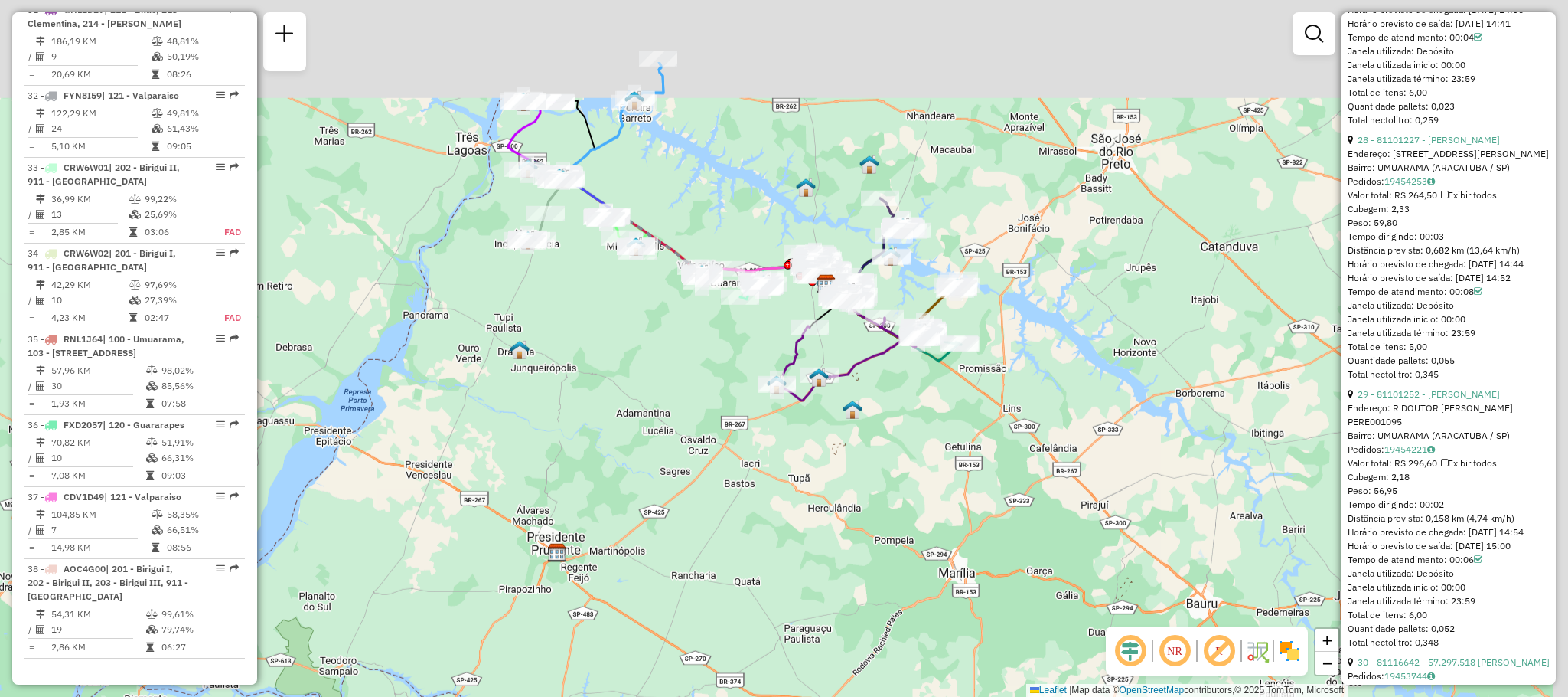
drag, startPoint x: 839, startPoint y: 241, endPoint x: 792, endPoint y: 373, distance: 140.1
click at [792, 373] on icon at bounding box center [849, 359] width 144 height 83
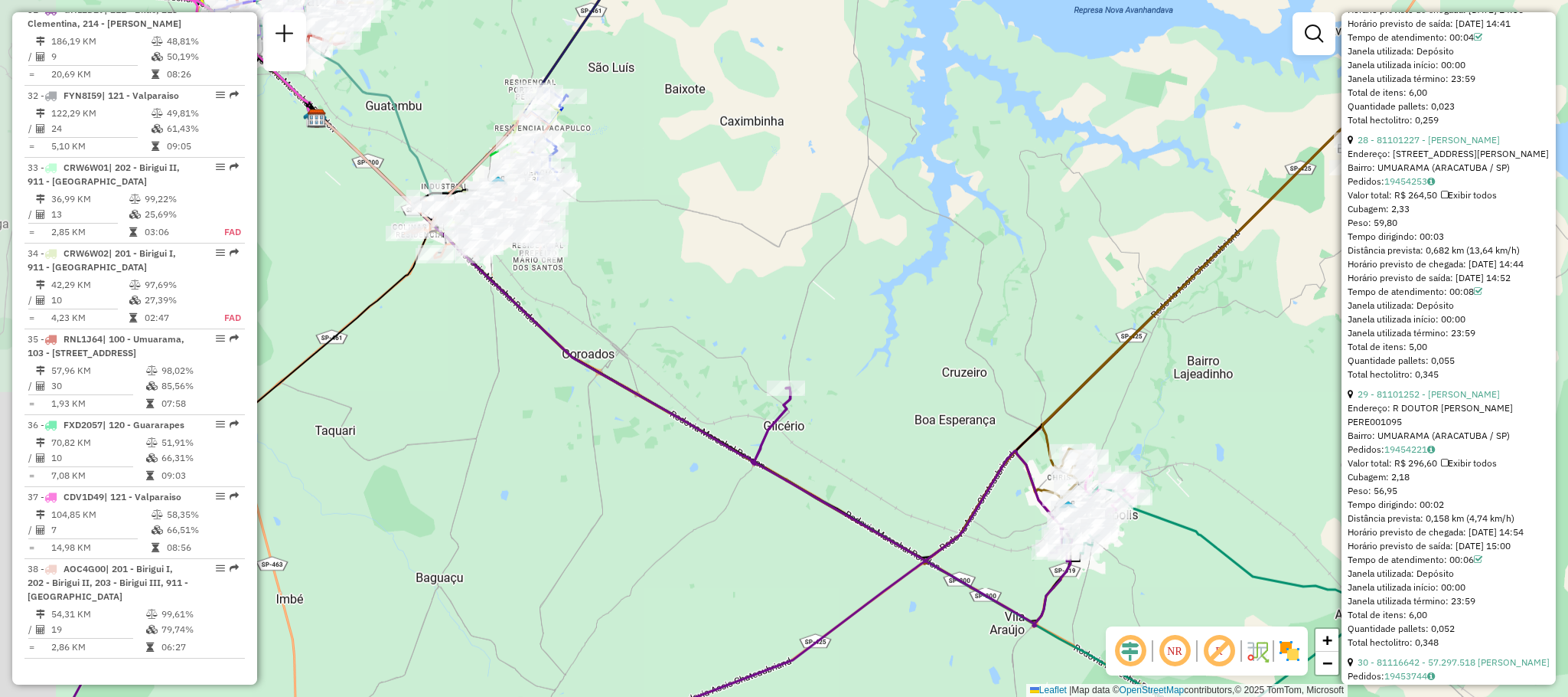
drag, startPoint x: 621, startPoint y: 190, endPoint x: 776, endPoint y: 228, distance: 159.6
click at [776, 228] on div "Rota 31 - Placa GHL2D29 81114864 - POINT BEER Rota 31 - Placa GHL2D29 81114864 …" at bounding box center [784, 348] width 1568 height 697
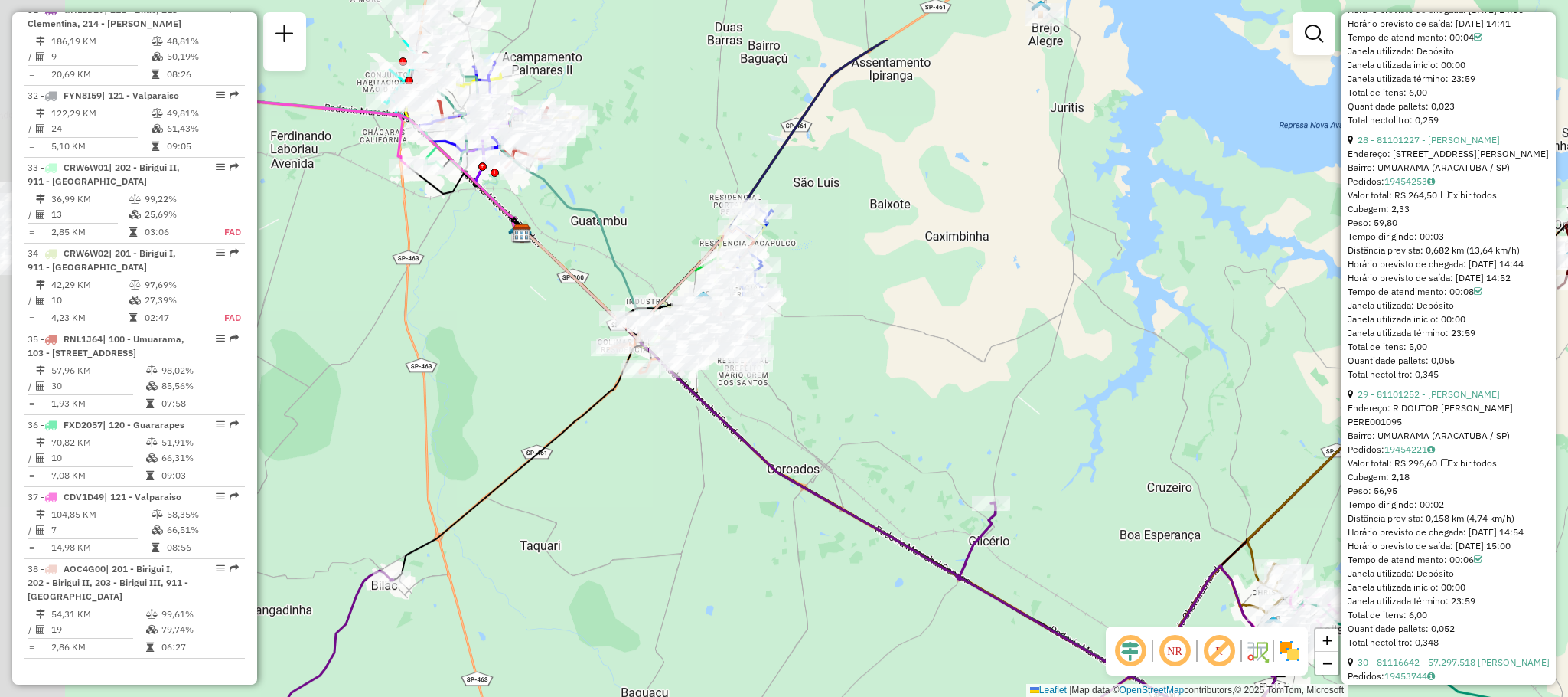
drag, startPoint x: 624, startPoint y: 141, endPoint x: 832, endPoint y: 264, distance: 241.6
click at [832, 264] on div "Rota 31 - Placa GHL2D29 81114864 - POINT BEER Rota 31 - Placa GHL2D29 81114864 …" at bounding box center [784, 348] width 1568 height 697
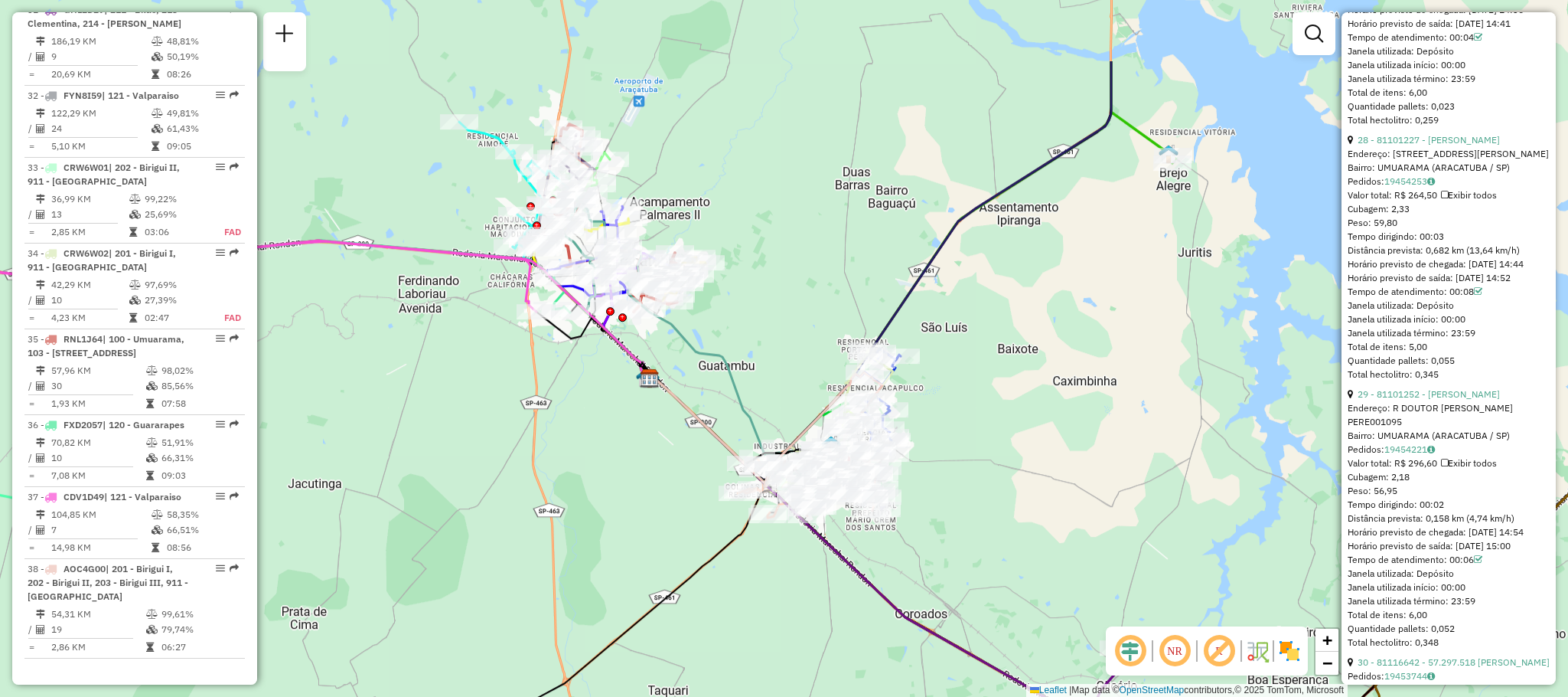
drag, startPoint x: 788, startPoint y: 442, endPoint x: 902, endPoint y: 573, distance: 173.7
click at [902, 573] on div "Rota 31 - Placa GHL2D29 81114864 - POINT BEER Rota 31 - Placa GHL2D29 81114864 …" at bounding box center [784, 348] width 1568 height 697
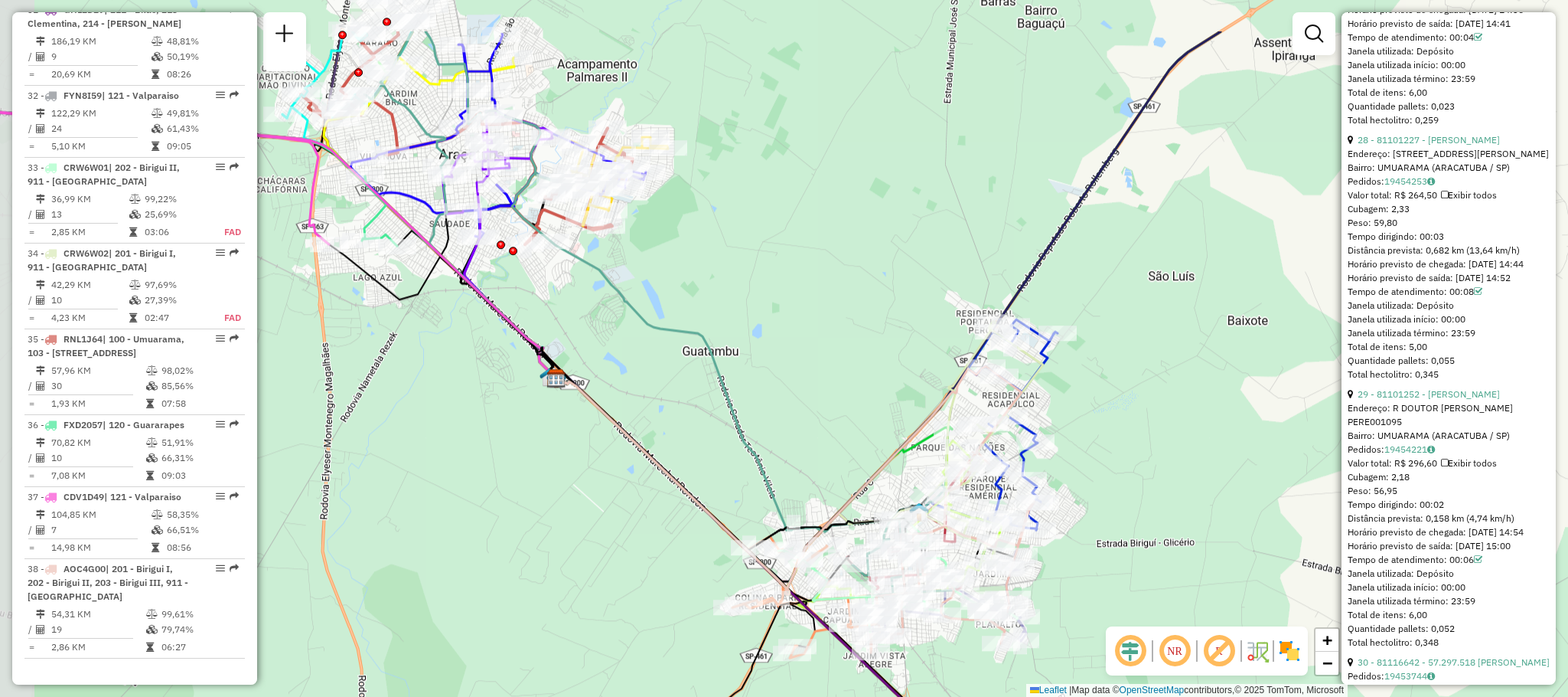
drag, startPoint x: 785, startPoint y: 262, endPoint x: 866, endPoint y: 391, distance: 152.3
click at [864, 388] on div "Rota 31 - Placa GHL2D29 81114864 - POINT BEER Rota 31 - Placa GHL2D29 81114864 …" at bounding box center [784, 348] width 1568 height 697
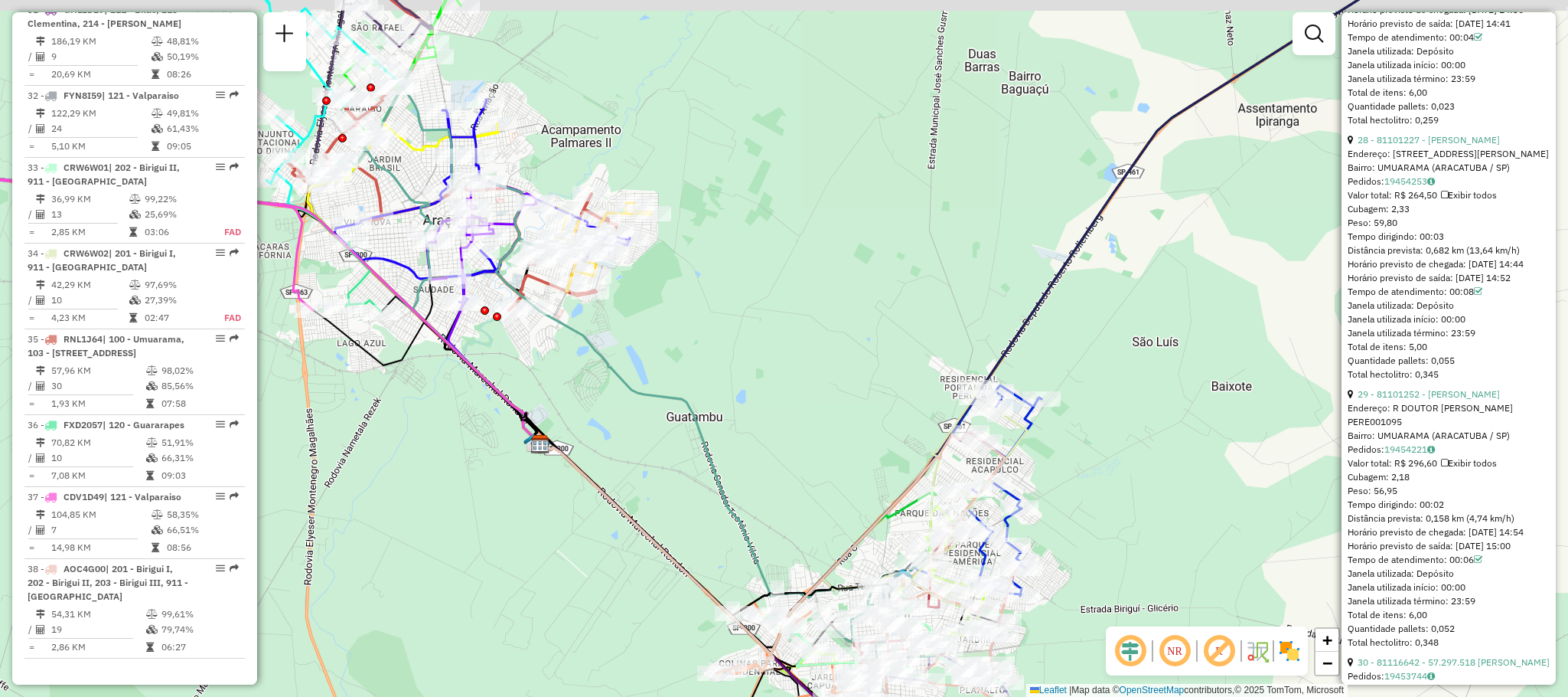
drag, startPoint x: 876, startPoint y: 405, endPoint x: 858, endPoint y: 446, distance: 44.8
click at [858, 446] on div "Rota 31 - Placa GHL2D29 81114864 - POINT BEER Rota 31 - Placa GHL2D29 81114864 …" at bounding box center [784, 348] width 1568 height 697
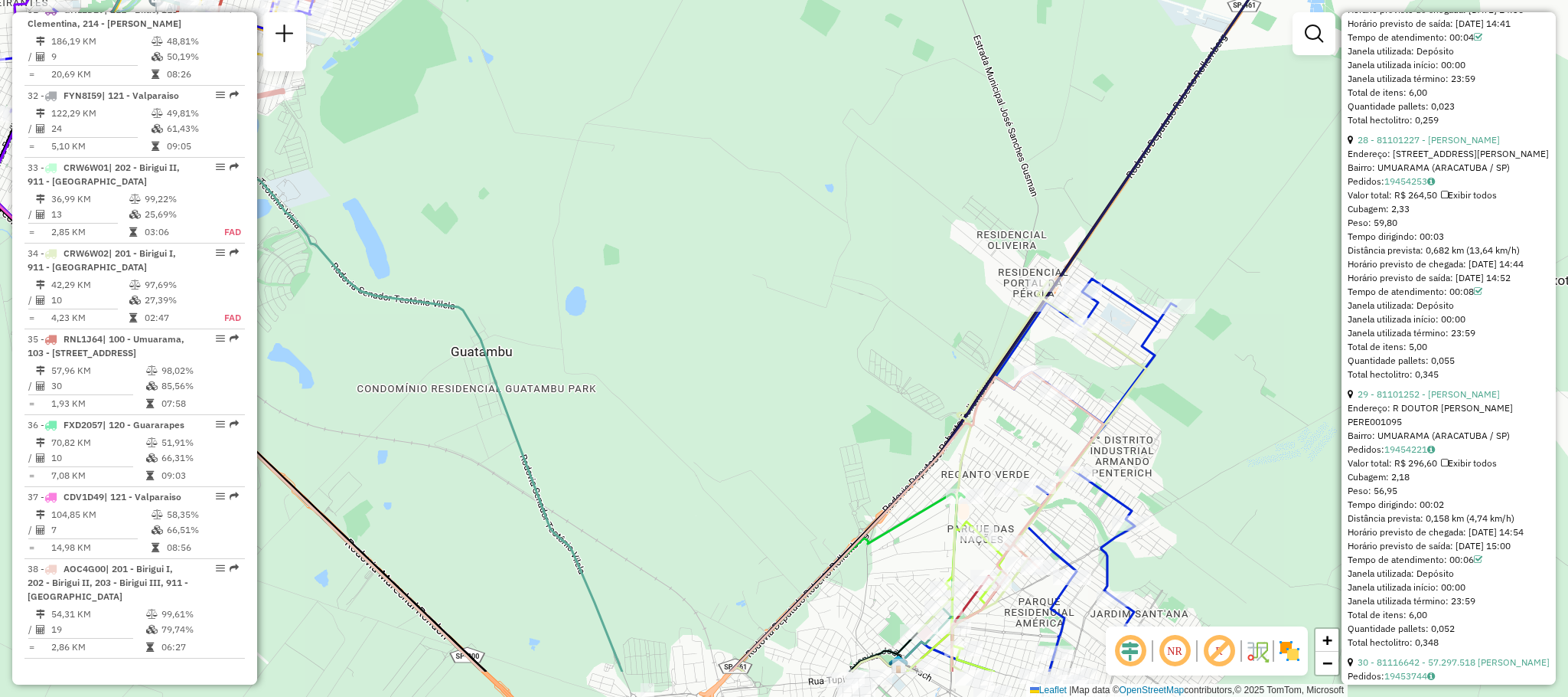
drag, startPoint x: 870, startPoint y: 521, endPoint x: 834, endPoint y: 362, distance: 163.0
click at [834, 362] on div "Rota 31 - Placa GHL2D29 81114864 - POINT BEER Rota 31 - Placa GHL2D29 81114864 …" at bounding box center [784, 348] width 1568 height 697
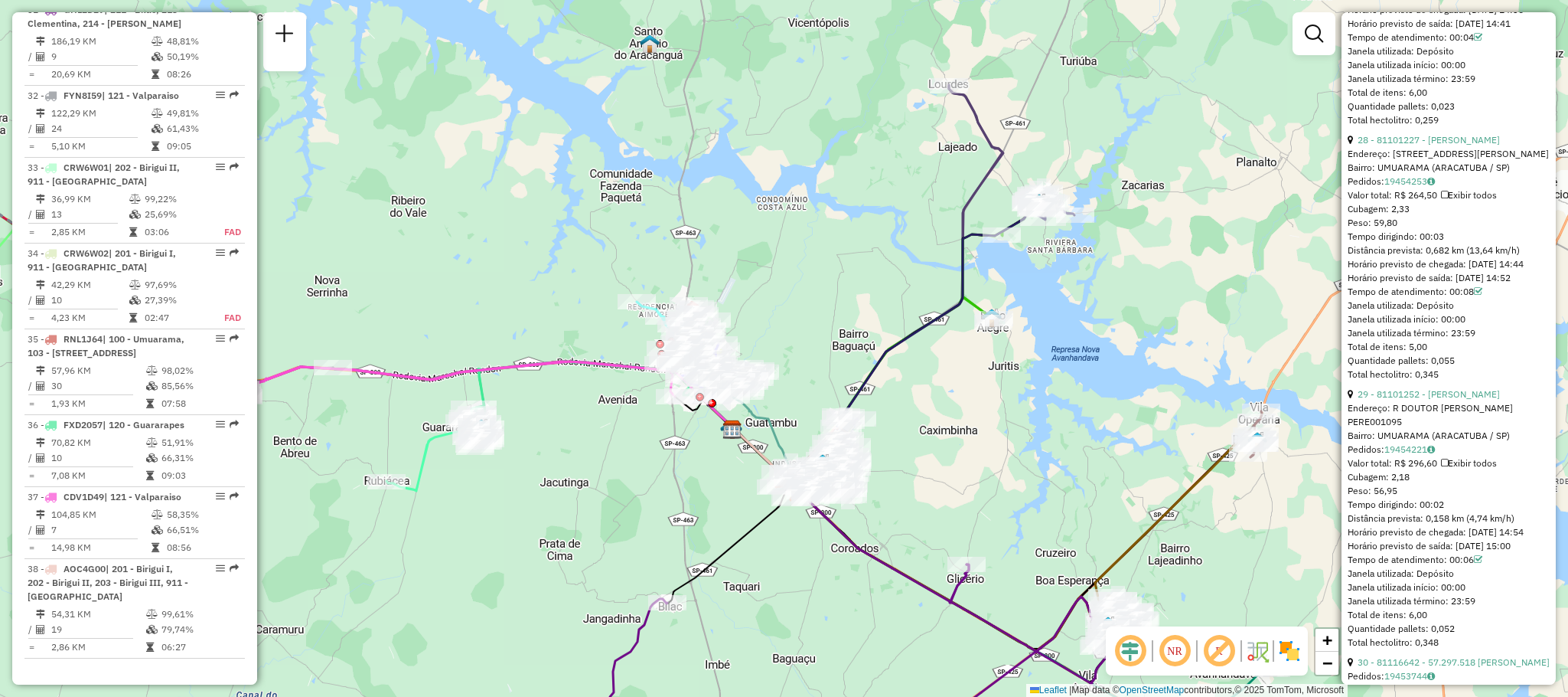
click at [902, 410] on div "Rota 31 - Placa GHL2D29 81114864 - POINT BEER Rota 31 - Placa GHL2D29 81114864 …" at bounding box center [784, 348] width 1568 height 697
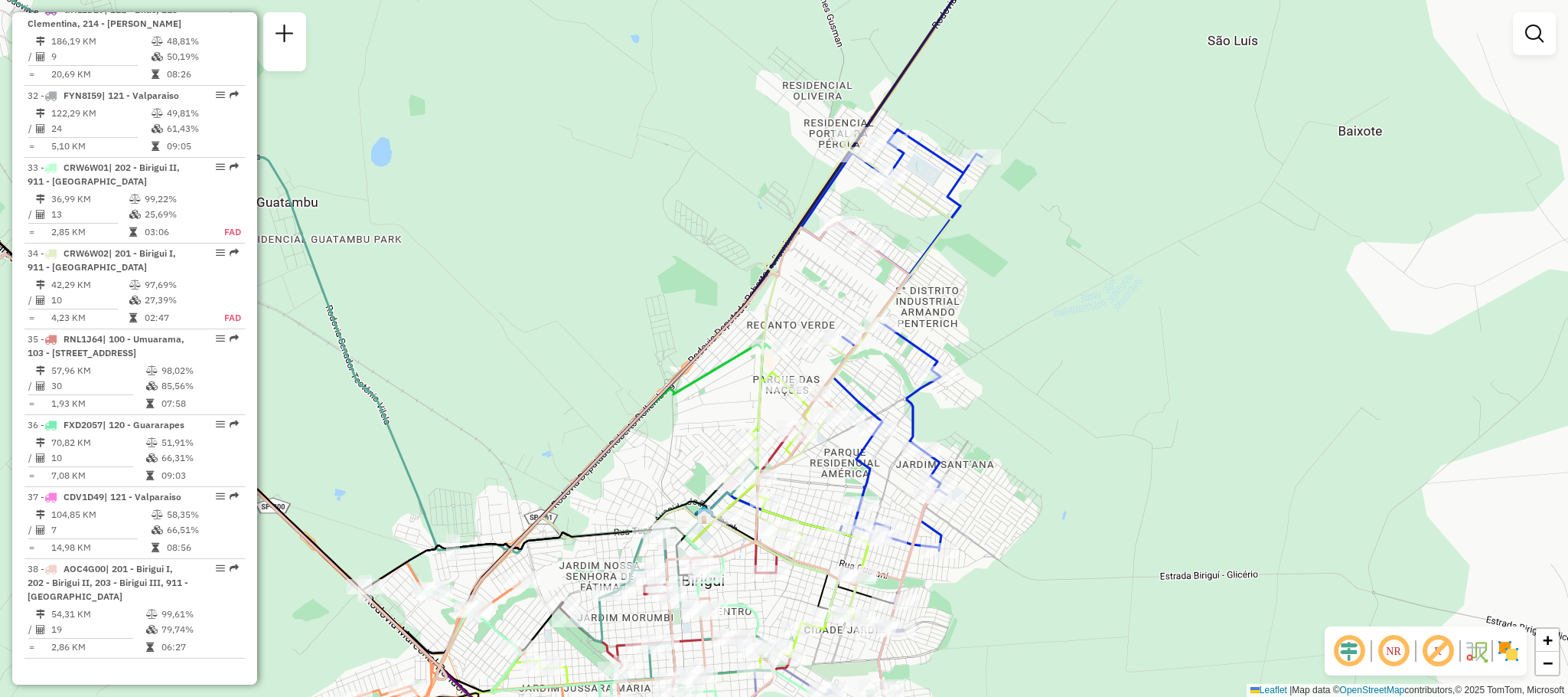
click at [1021, 417] on div "Janela de atendimento Grade de atendimento Capacidade Transportadoras Veículos …" at bounding box center [784, 348] width 1568 height 697
click at [1007, 424] on div "Janela de atendimento Grade de atendimento Capacidade Transportadoras Veículos …" at bounding box center [784, 348] width 1568 height 697
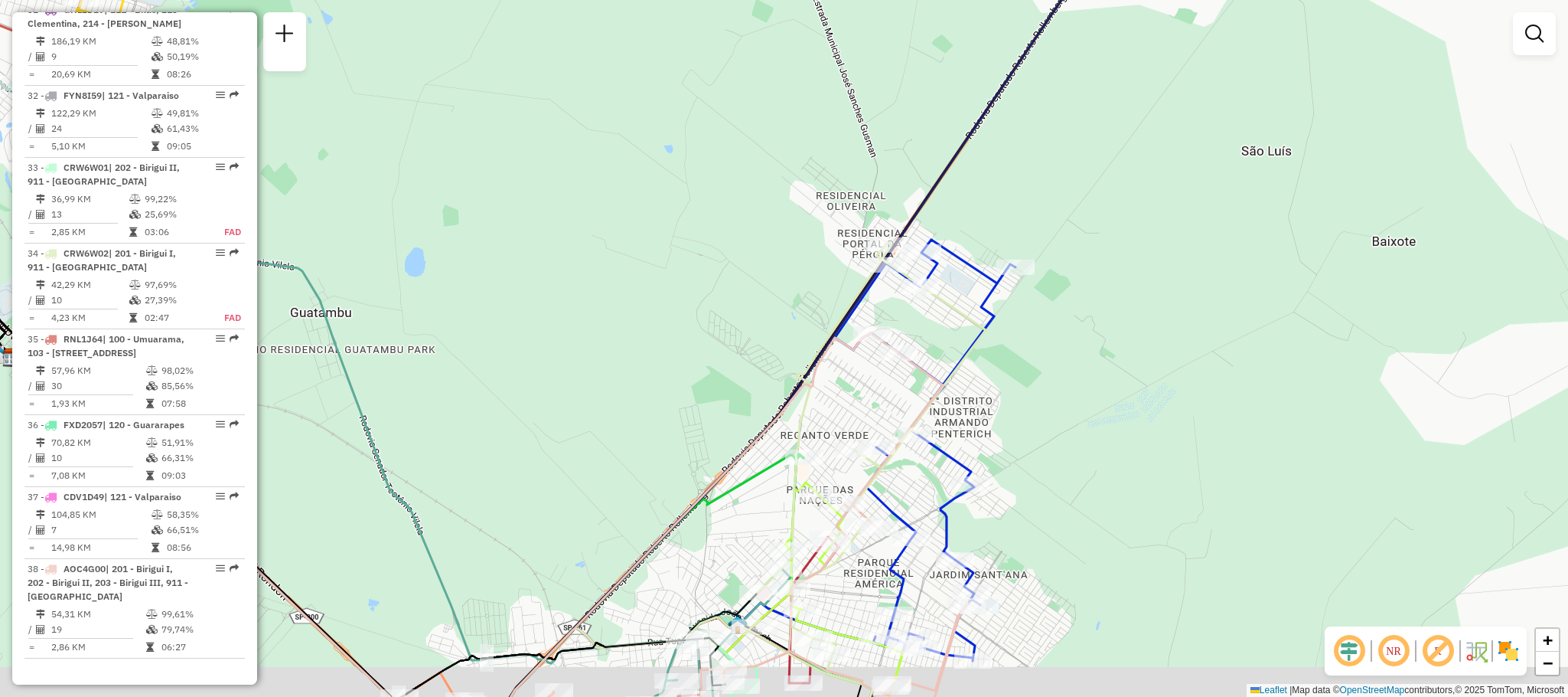
drag, startPoint x: 980, startPoint y: 455, endPoint x: 969, endPoint y: 359, distance: 96.6
click at [969, 359] on div "Janela de atendimento Grade de atendimento Capacidade Transportadoras Veículos …" at bounding box center [784, 348] width 1568 height 697
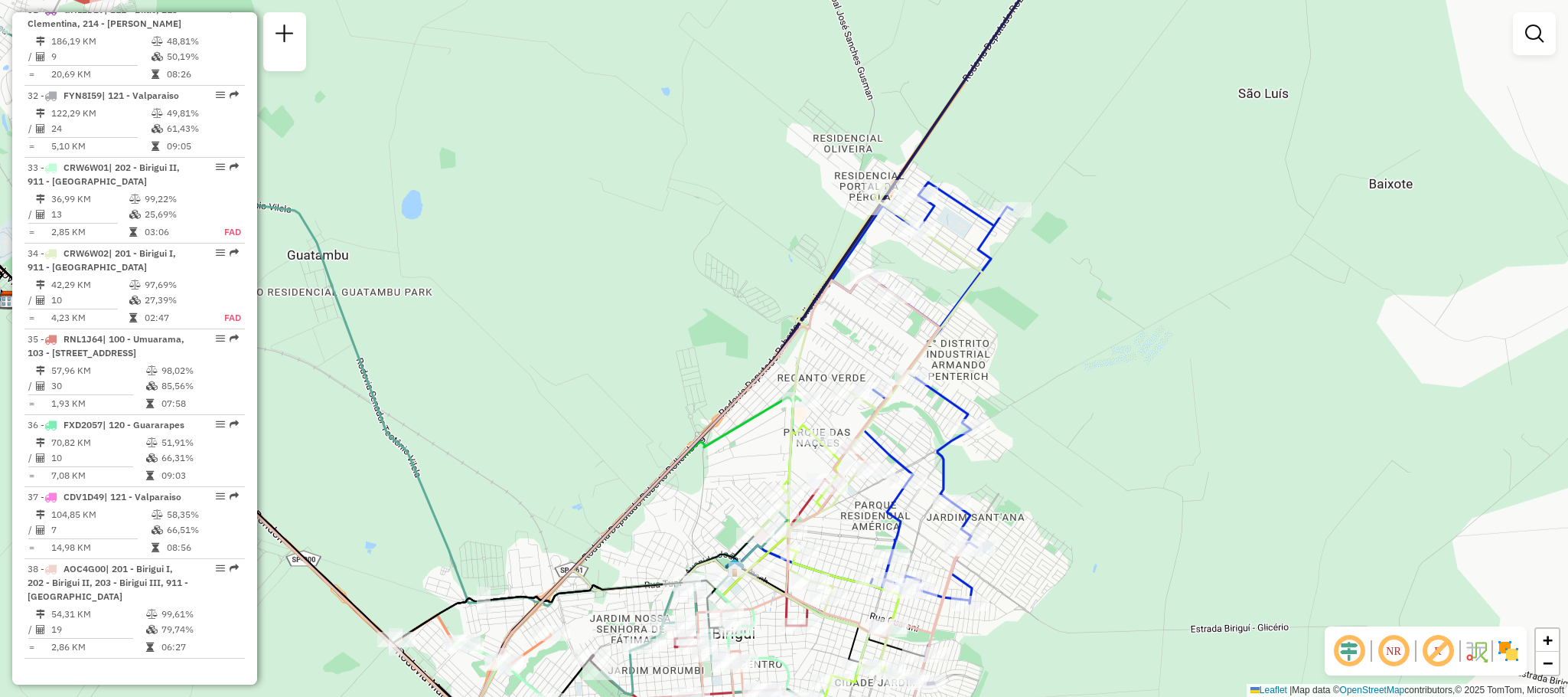
drag, startPoint x: 1018, startPoint y: 500, endPoint x: 1033, endPoint y: 239, distance: 261.4
click at [1033, 239] on div "Janela de atendimento Grade de atendimento Capacidade Transportadoras Veículos …" at bounding box center [784, 348] width 1568 height 697
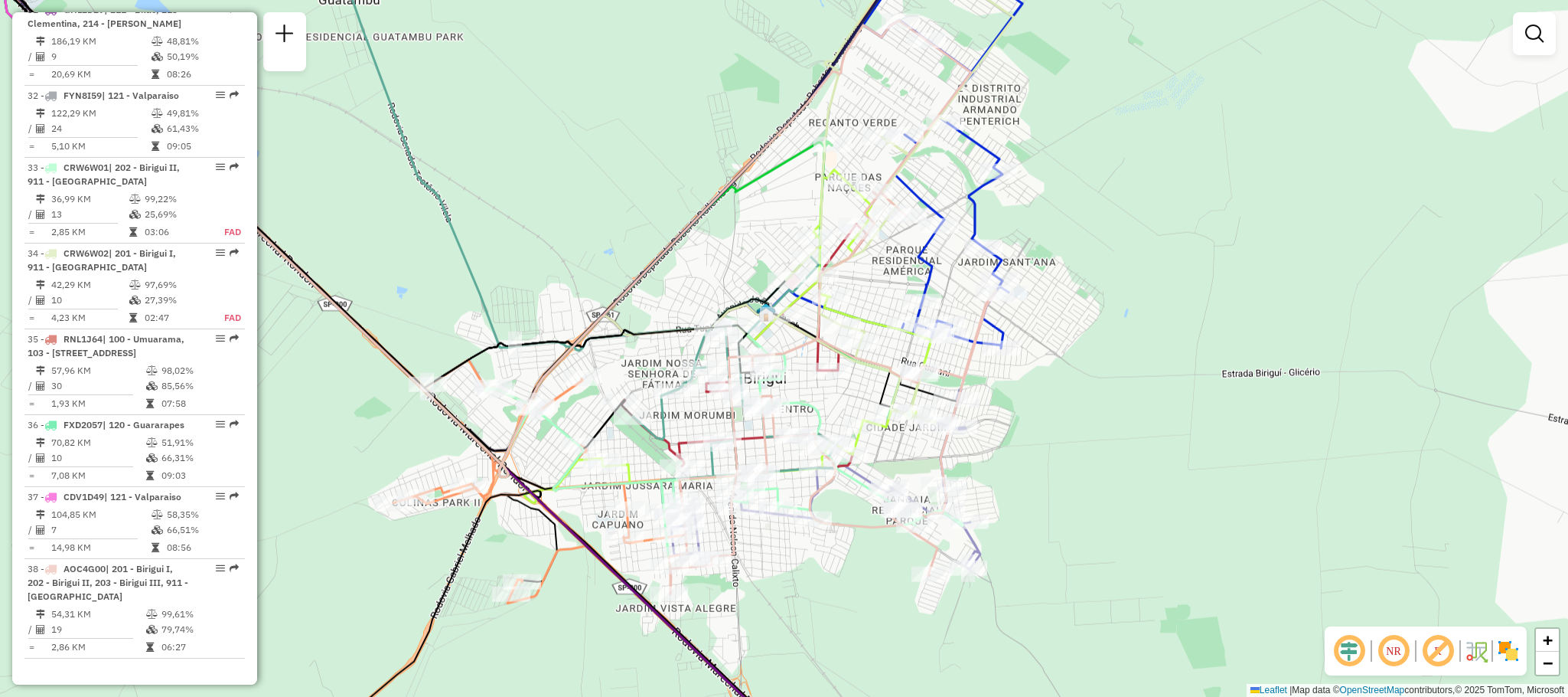
drag, startPoint x: 617, startPoint y: 431, endPoint x: 639, endPoint y: 439, distance: 23.4
click at [639, 439] on div "Janela de atendimento Grade de atendimento Capacidade Transportadoras Veículos …" at bounding box center [784, 348] width 1568 height 697
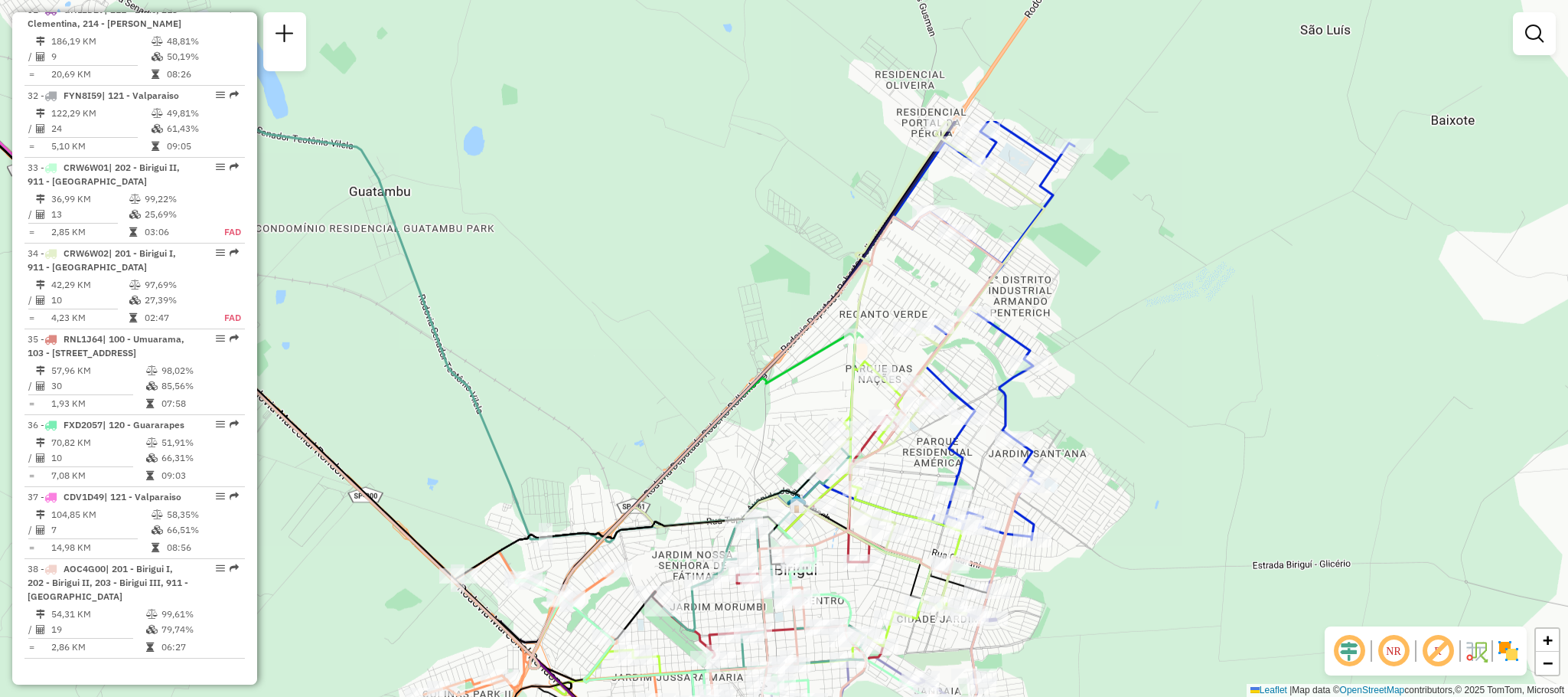
drag, startPoint x: 627, startPoint y: 354, endPoint x: 652, endPoint y: 542, distance: 189.7
click at [652, 542] on div "Janela de atendimento Grade de atendimento Capacidade Transportadoras Veículos …" at bounding box center [784, 348] width 1568 height 697
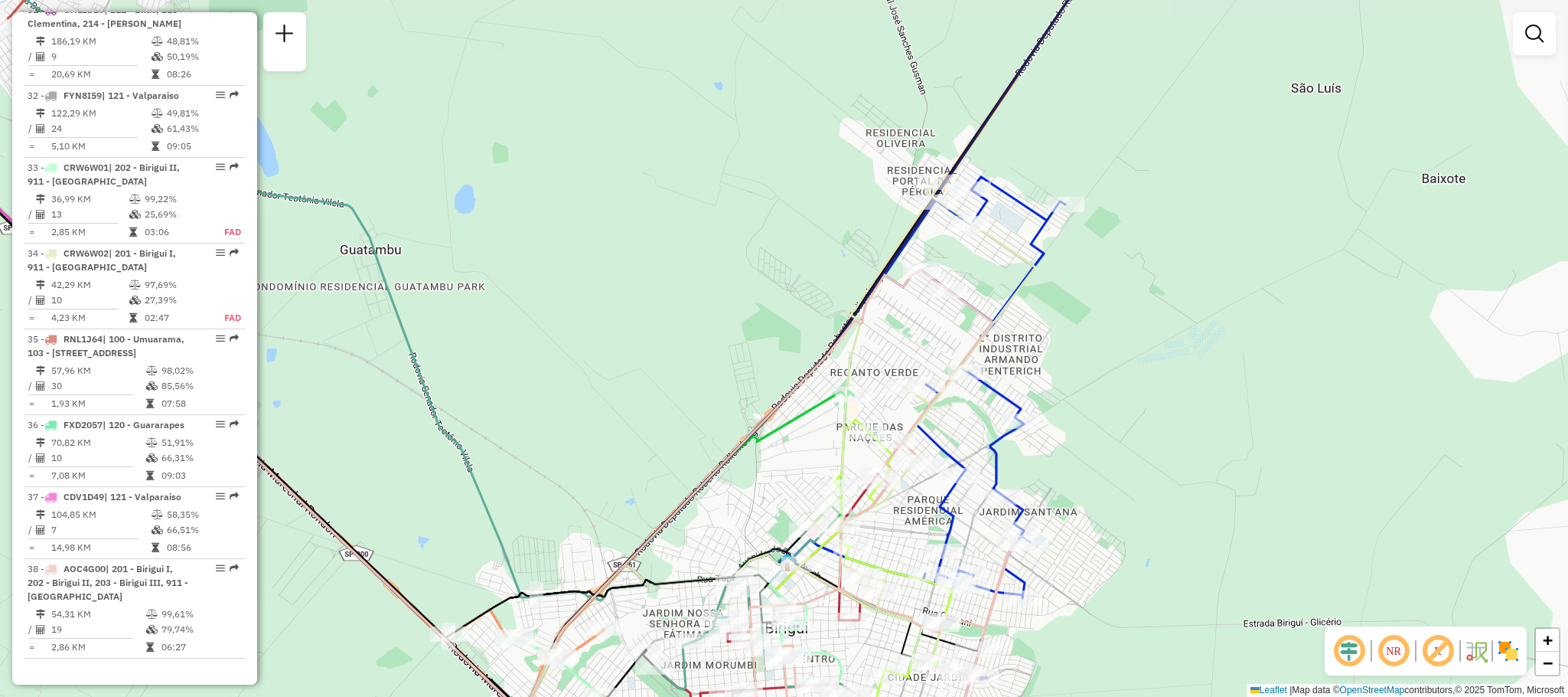
drag, startPoint x: 691, startPoint y: 489, endPoint x: 682, endPoint y: 548, distance: 59.7
click at [682, 548] on div "Janela de atendimento Grade de atendimento Capacidade Transportadoras Veículos …" at bounding box center [784, 348] width 1568 height 697
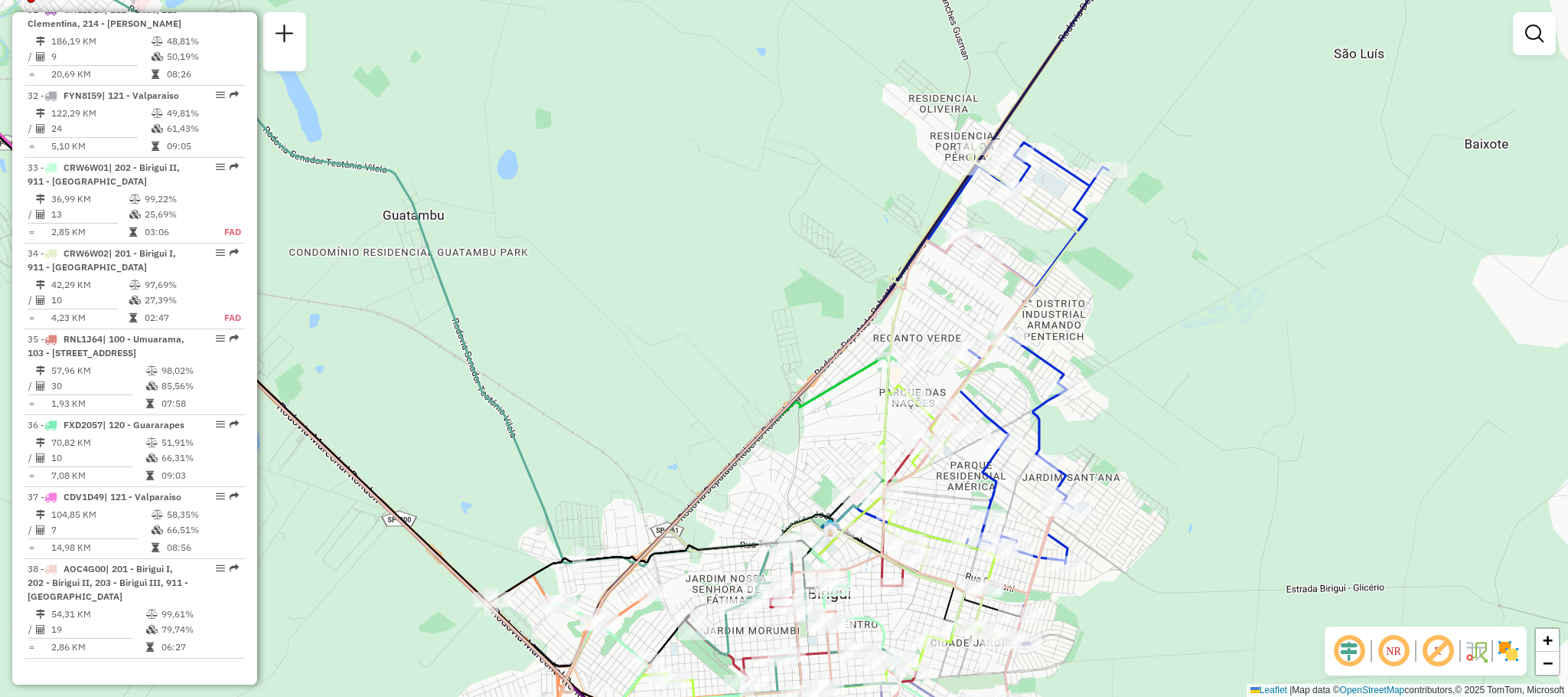
drag, startPoint x: 1114, startPoint y: 411, endPoint x: 1157, endPoint y: 376, distance: 55.4
click at [1157, 376] on div "Janela de atendimento Grade de atendimento Capacidade Transportadoras Veículos …" at bounding box center [784, 348] width 1568 height 697
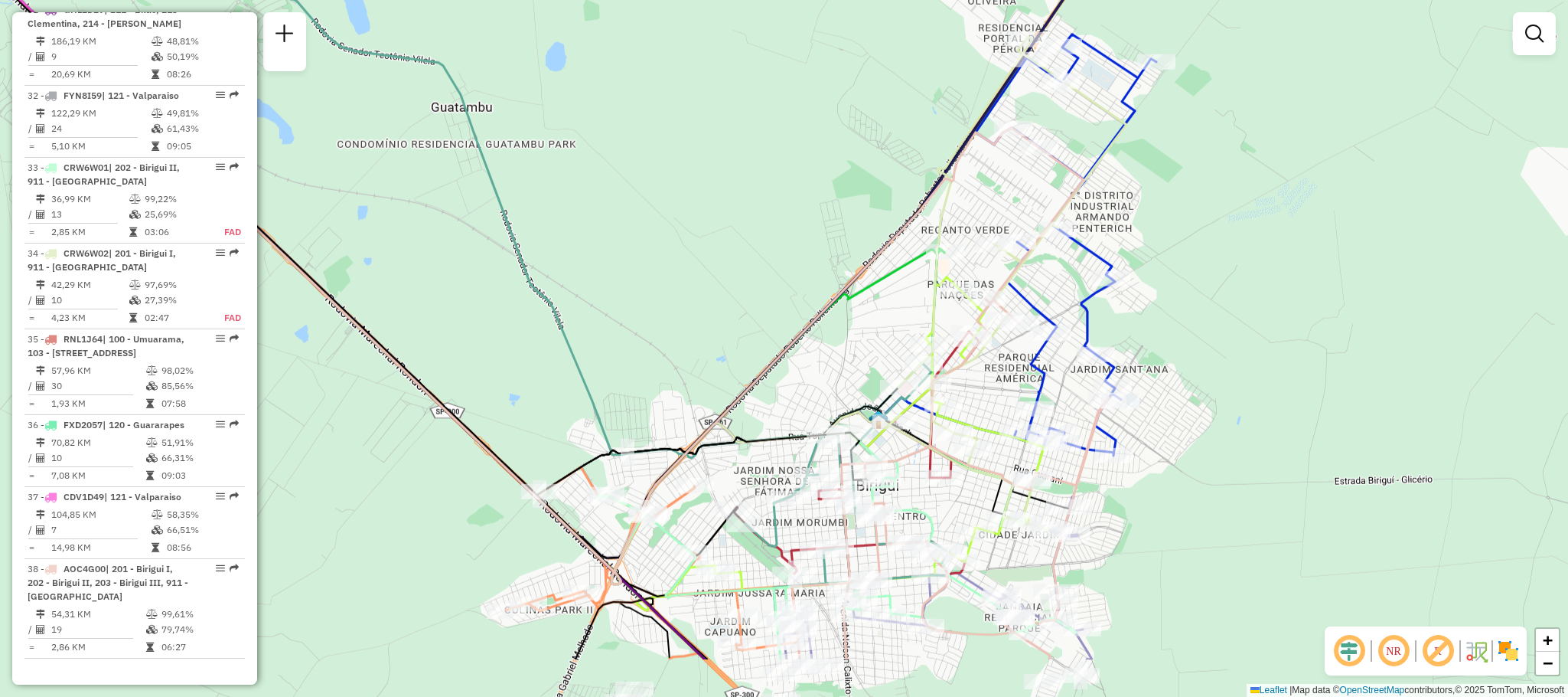
drag, startPoint x: 760, startPoint y: 307, endPoint x: 811, endPoint y: 194, distance: 124.0
click at [811, 194] on div "Janela de atendimento Grade de atendimento Capacidade Transportadoras Veículos …" at bounding box center [784, 348] width 1568 height 697
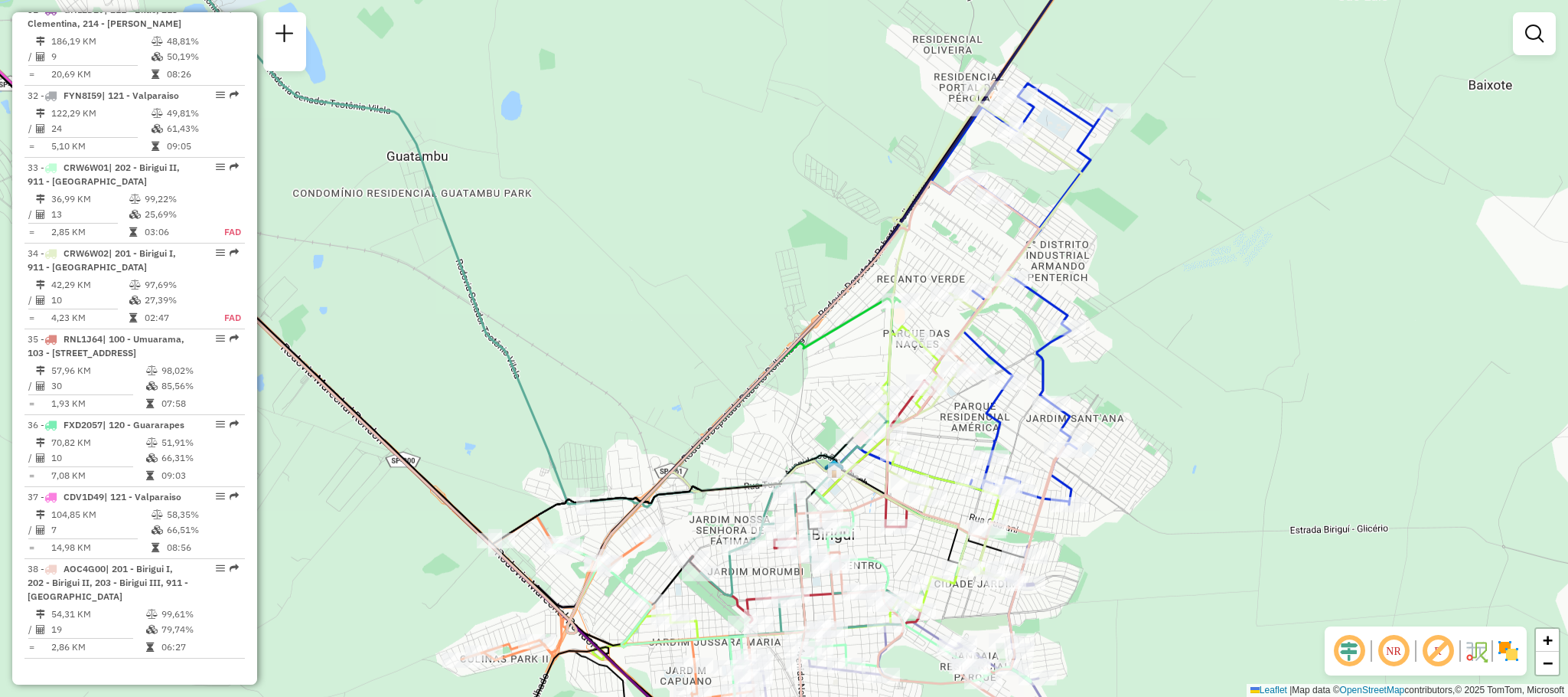
drag, startPoint x: 808, startPoint y: 383, endPoint x: 759, endPoint y: 446, distance: 79.8
click at [760, 442] on div "Janela de atendimento Grade de atendimento Capacidade Transportadoras Veículos …" at bounding box center [784, 348] width 1568 height 697
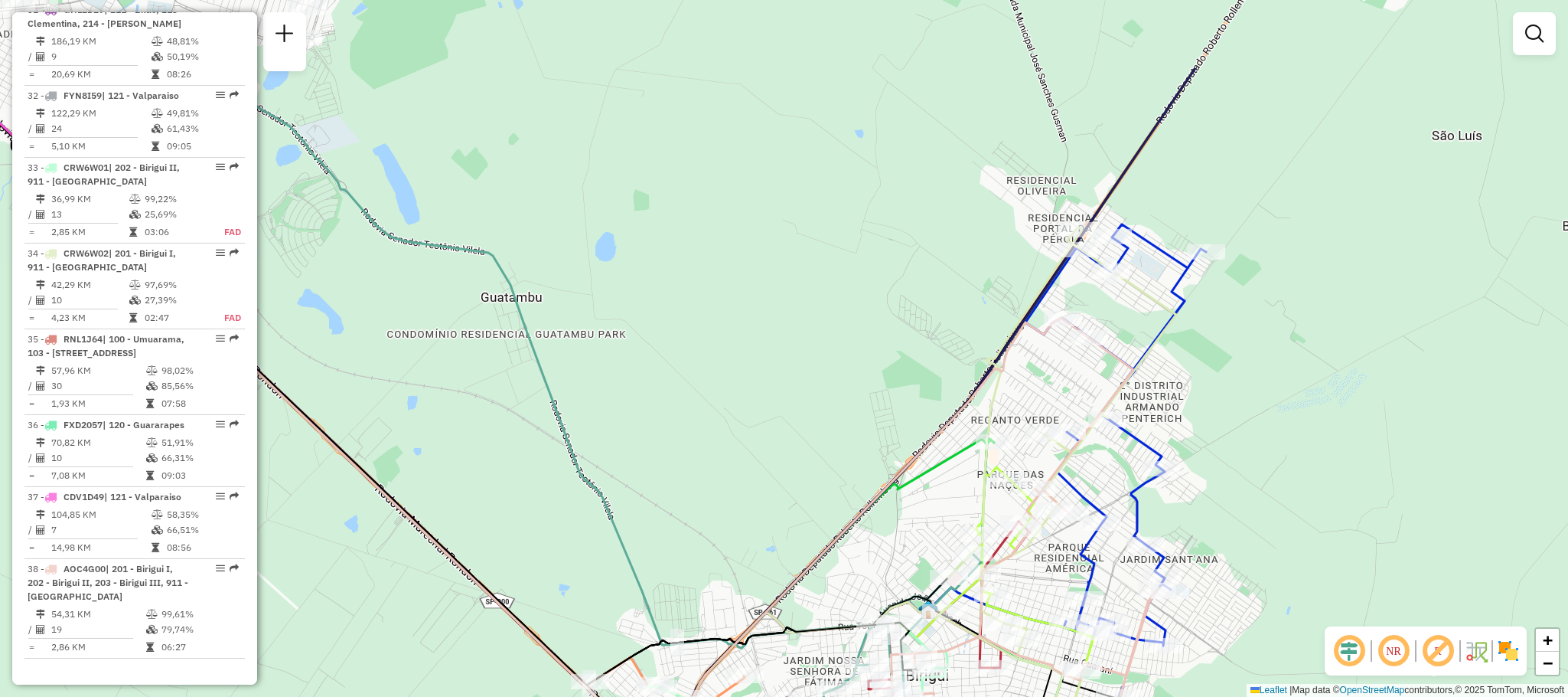
drag, startPoint x: 604, startPoint y: 365, endPoint x: 700, endPoint y: 503, distance: 168.1
click at [700, 503] on div "Janela de atendimento Grade de atendimento Capacidade Transportadoras Veículos …" at bounding box center [784, 348] width 1568 height 697
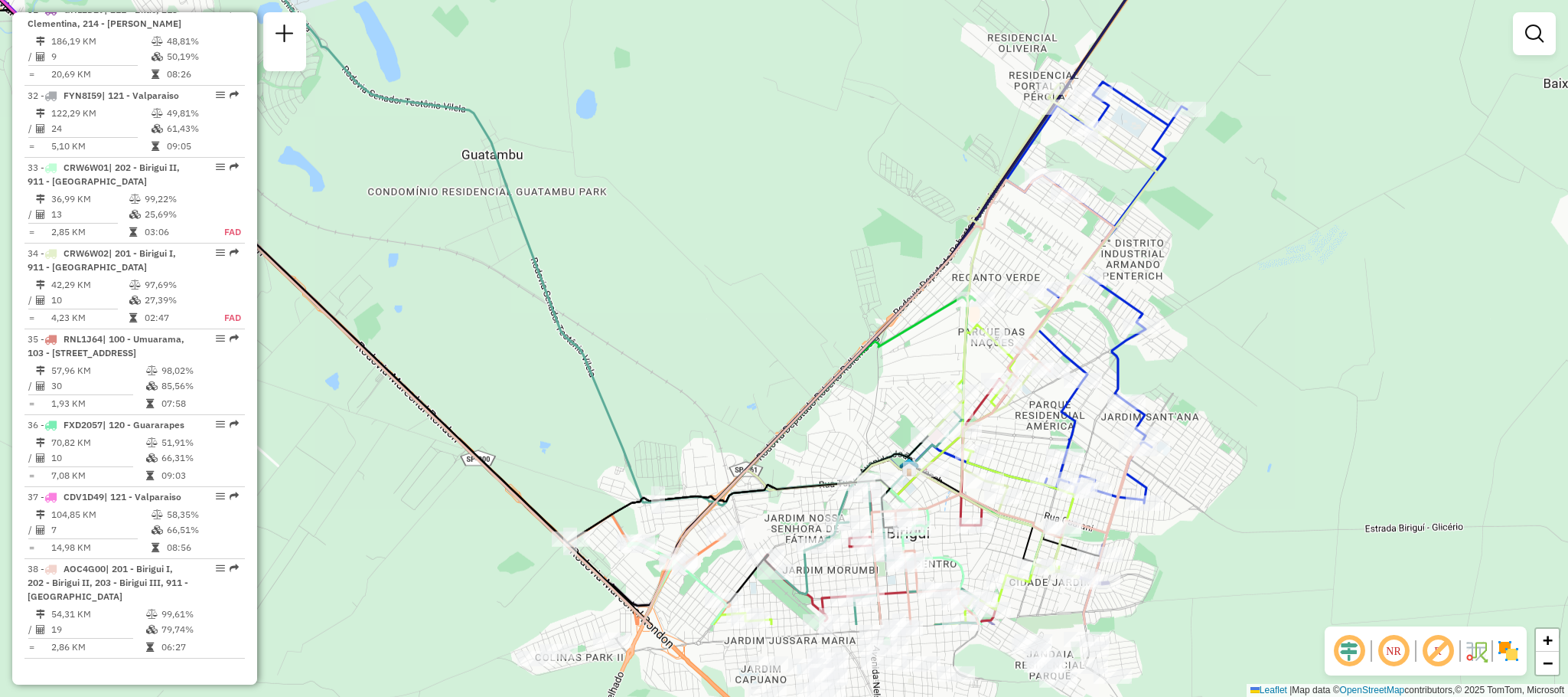
drag, startPoint x: 704, startPoint y: 450, endPoint x: 683, endPoint y: 322, distance: 129.7
click at [683, 322] on div "Janela de atendimento Grade de atendimento Capacidade Transportadoras Veículos …" at bounding box center [784, 348] width 1568 height 697
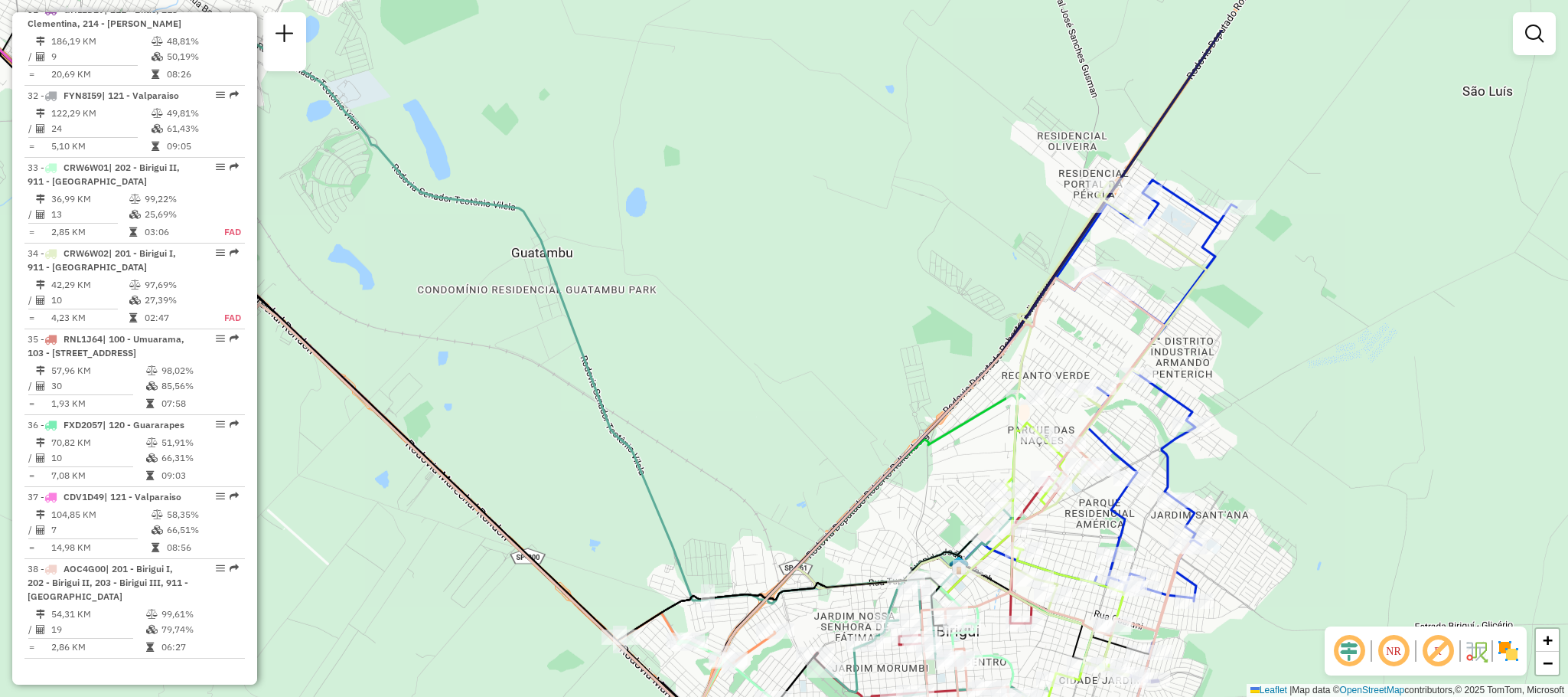
drag, startPoint x: 599, startPoint y: 186, endPoint x: 650, endPoint y: 286, distance: 112.3
click at [650, 286] on div "Janela de atendimento Grade de atendimento Capacidade Transportadoras Veículos …" at bounding box center [784, 348] width 1568 height 697
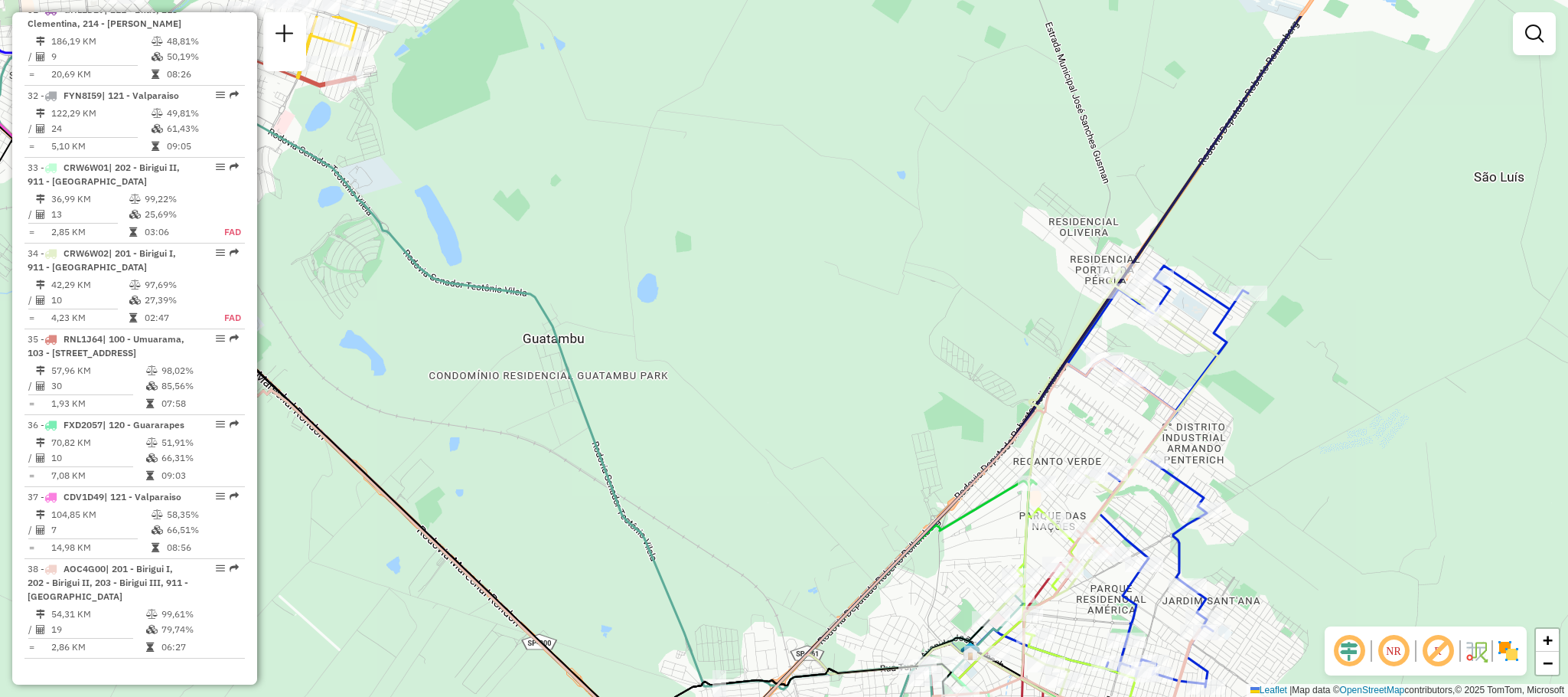
drag, startPoint x: 776, startPoint y: 455, endPoint x: 792, endPoint y: 556, distance: 102.3
click at [792, 556] on div "Janela de atendimento Grade de atendimento Capacidade Transportadoras Veículos …" at bounding box center [784, 348] width 1568 height 697
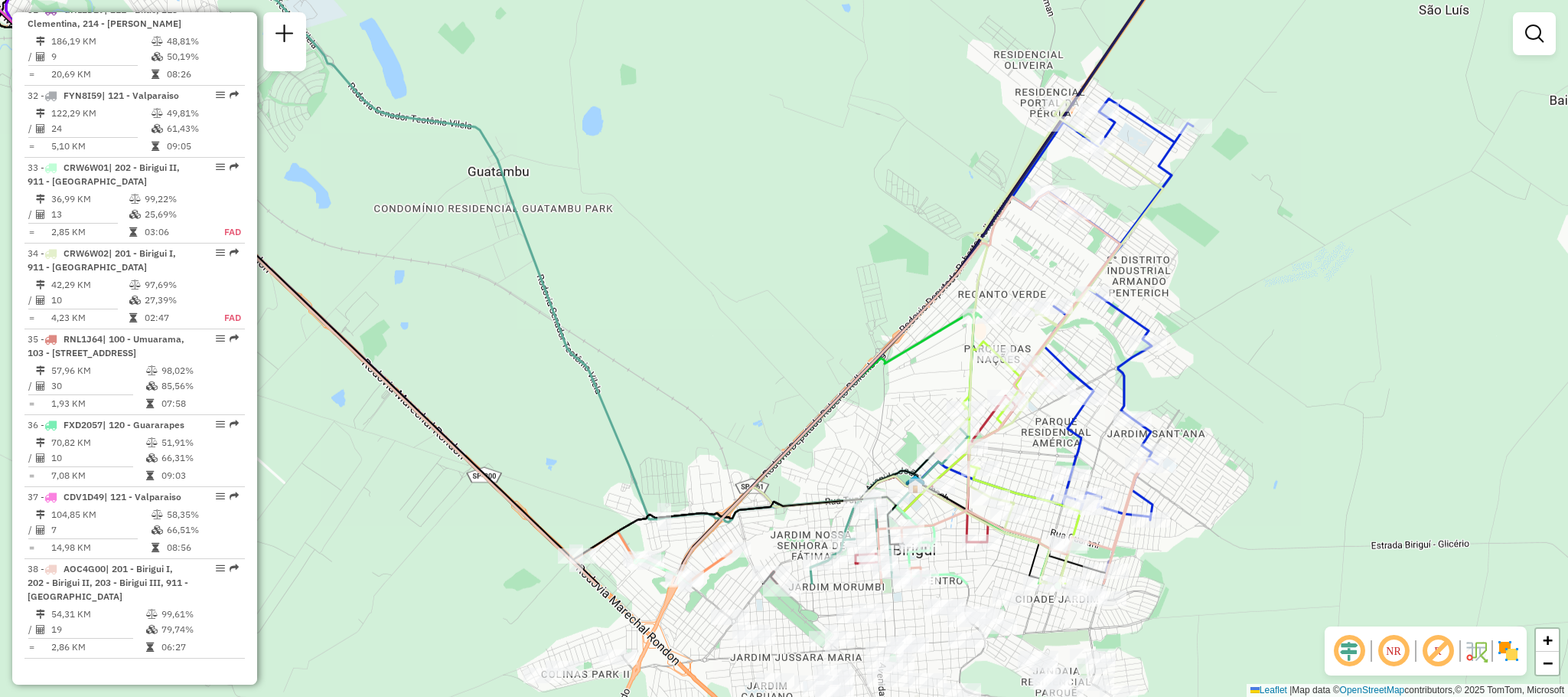
drag, startPoint x: 756, startPoint y: 534, endPoint x: 716, endPoint y: 338, distance: 200.0
click at [716, 338] on div "Janela de atendimento Grade de atendimento Capacidade Transportadoras Veículos …" at bounding box center [784, 348] width 1568 height 697
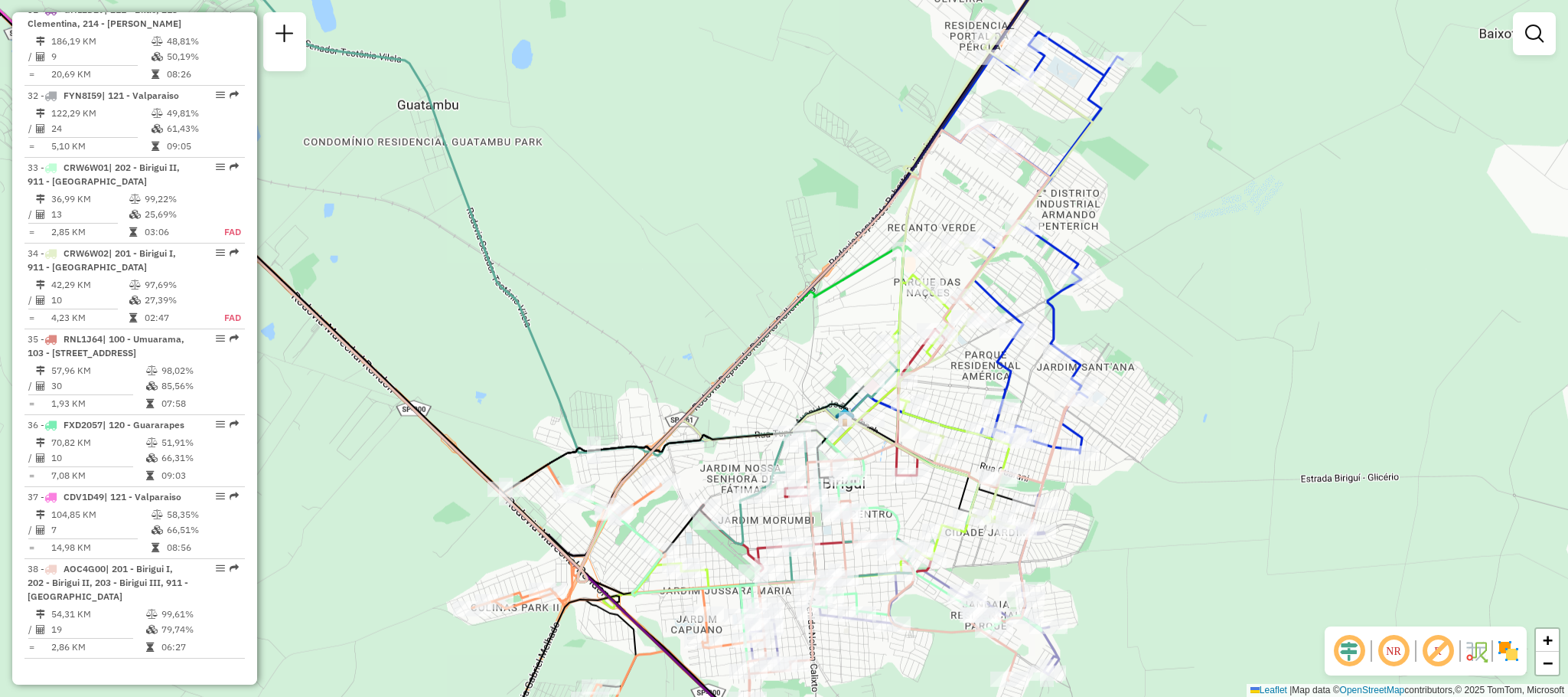
drag, startPoint x: 700, startPoint y: 406, endPoint x: 629, endPoint y: 368, distance: 80.5
click at [629, 368] on div "Janela de atendimento Grade de atendimento Capacidade Transportadoras Veículos …" at bounding box center [784, 348] width 1568 height 697
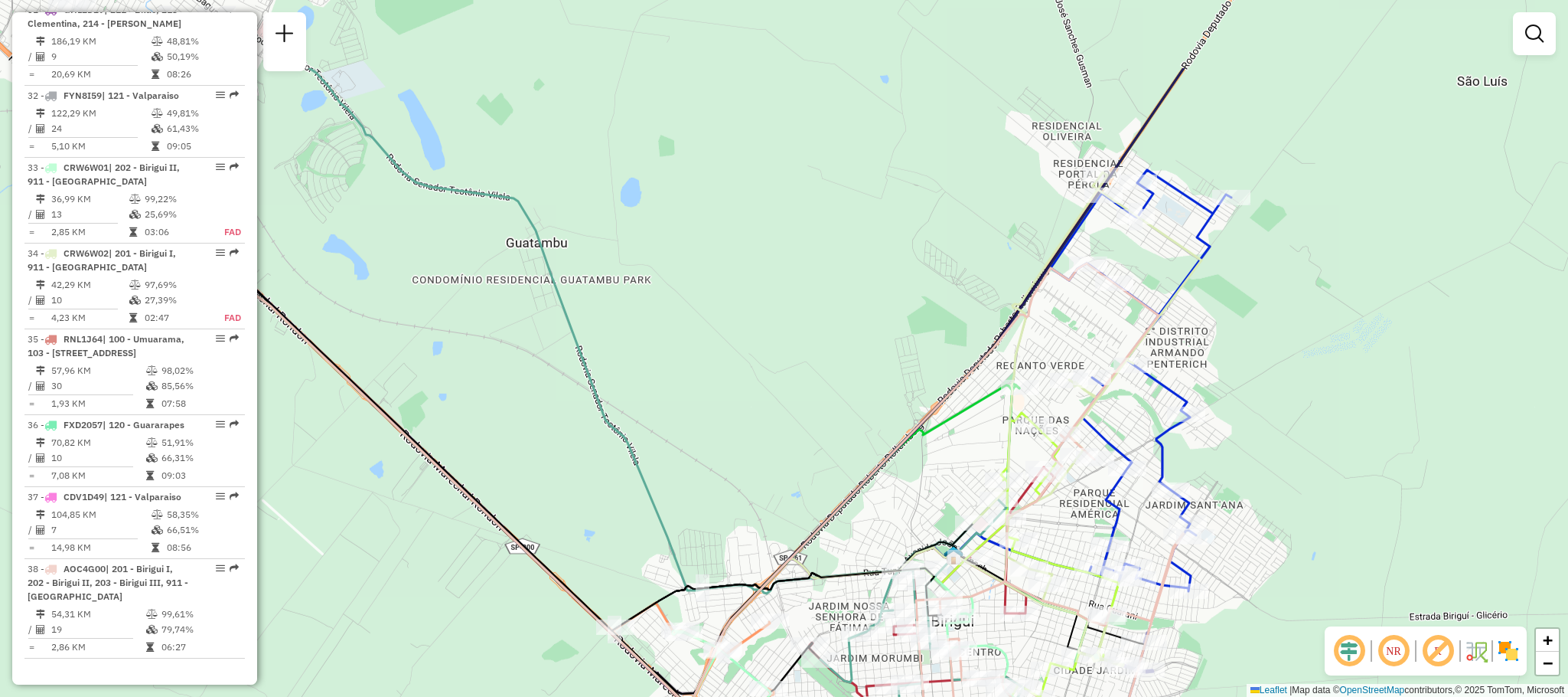
drag, startPoint x: 622, startPoint y: 289, endPoint x: 828, endPoint y: 485, distance: 284.3
click at [828, 485] on div "Janela de atendimento Grade de atendimento Capacidade Transportadoras Veículos …" at bounding box center [784, 348] width 1568 height 697
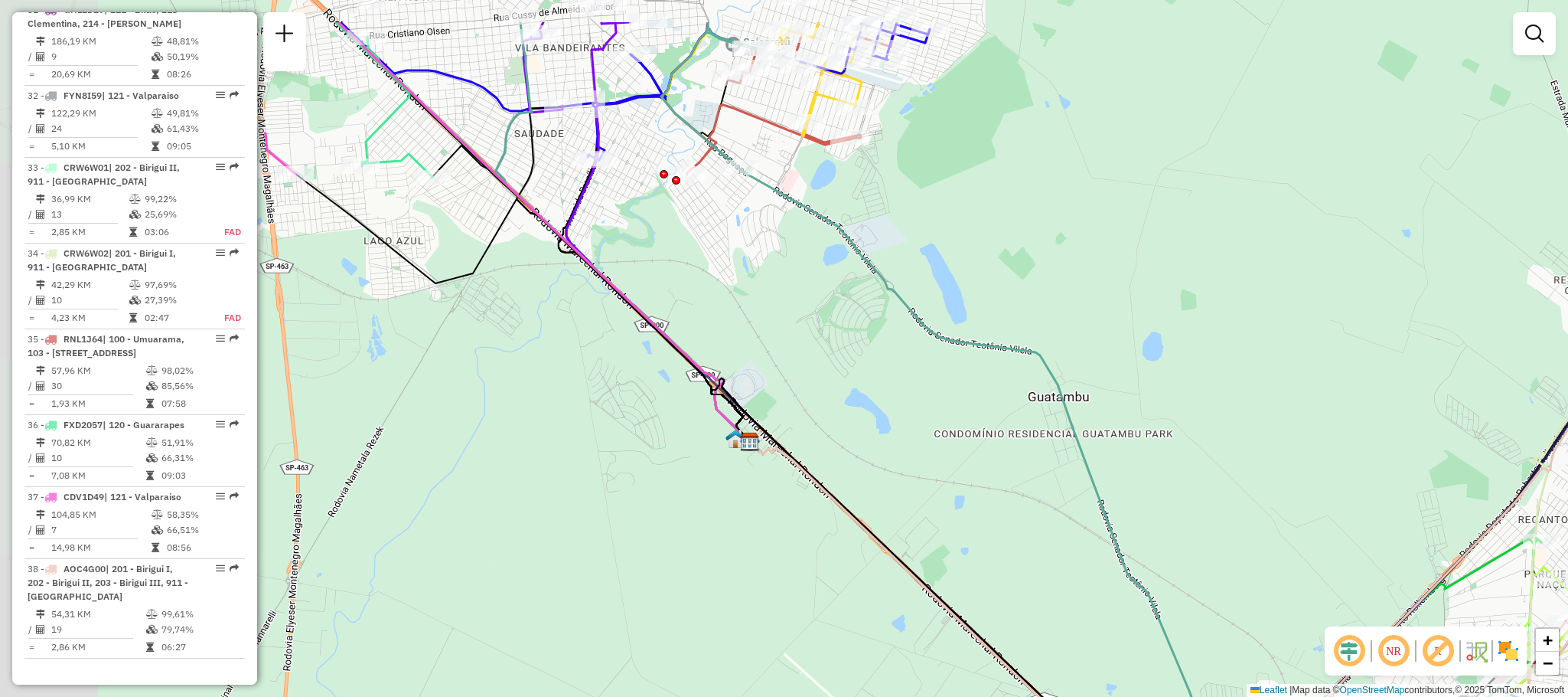
drag, startPoint x: 610, startPoint y: 483, endPoint x: 1032, endPoint y: 575, distance: 431.9
click at [1032, 575] on div "Janela de atendimento Grade de atendimento Capacidade Transportadoras Veículos …" at bounding box center [784, 348] width 1568 height 697
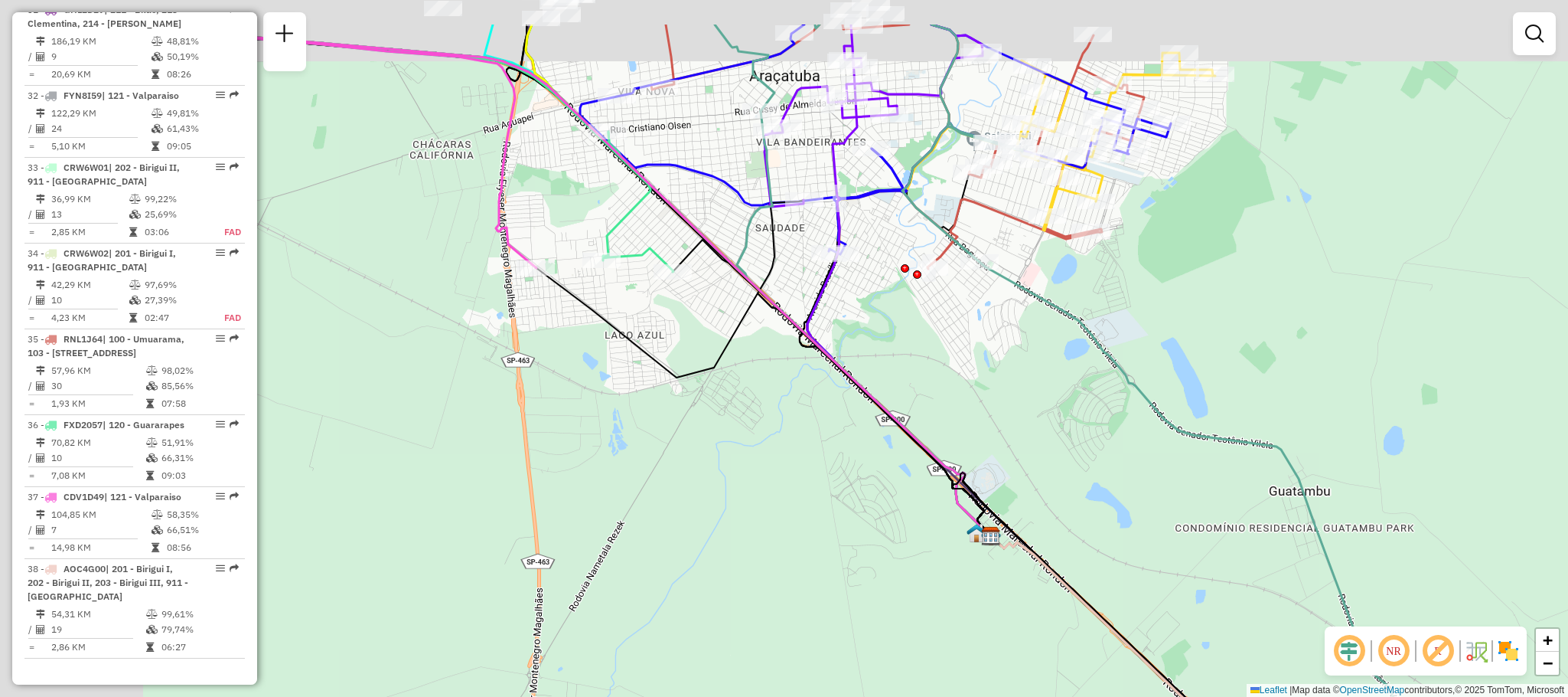
drag, startPoint x: 549, startPoint y: 496, endPoint x: 846, endPoint y: 604, distance: 316.0
click at [846, 604] on div "Janela de atendimento Grade de atendimento Capacidade Transportadoras Veículos …" at bounding box center [784, 348] width 1568 height 697
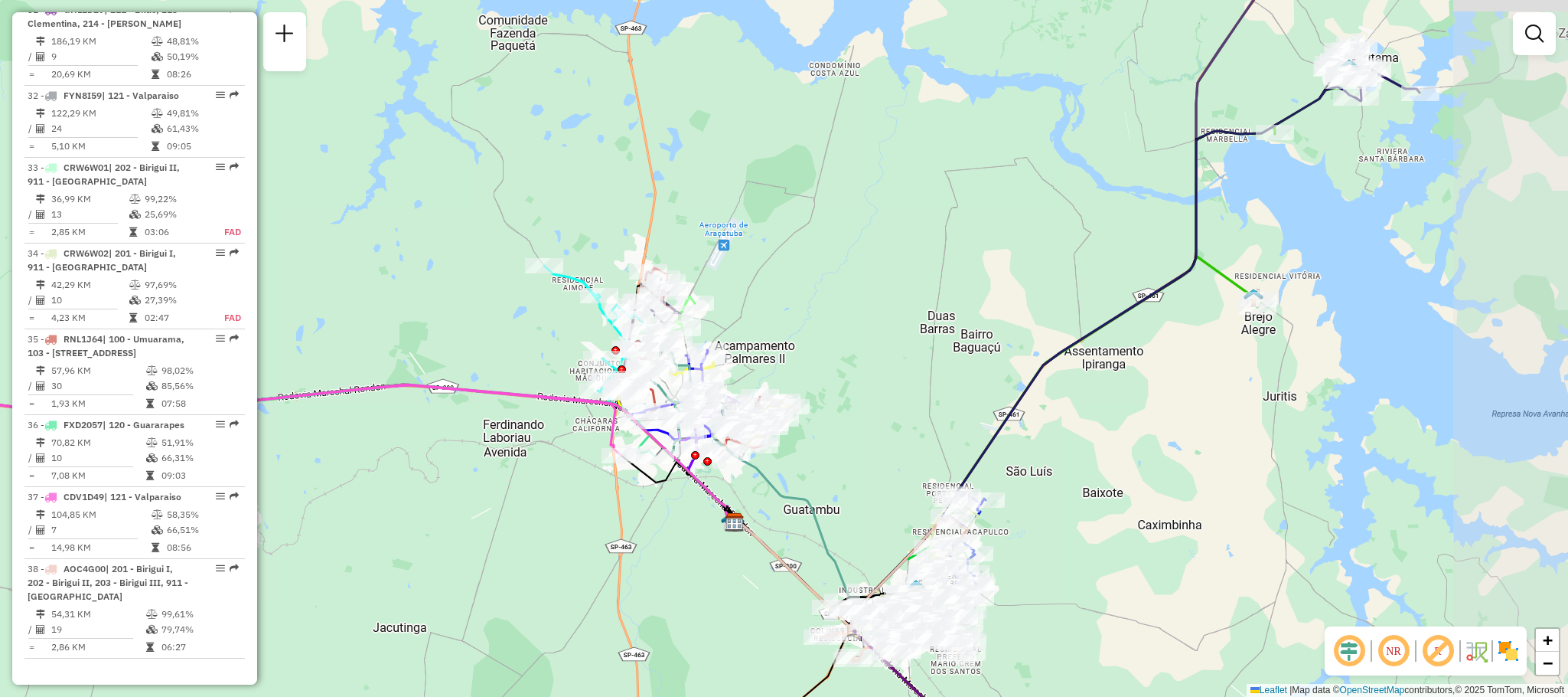
drag, startPoint x: 921, startPoint y: 561, endPoint x: 691, endPoint y: 500, distance: 238.0
click at [719, 501] on div "Janela de atendimento Grade de atendimento Capacidade Transportadoras Veículos …" at bounding box center [784, 348] width 1568 height 697
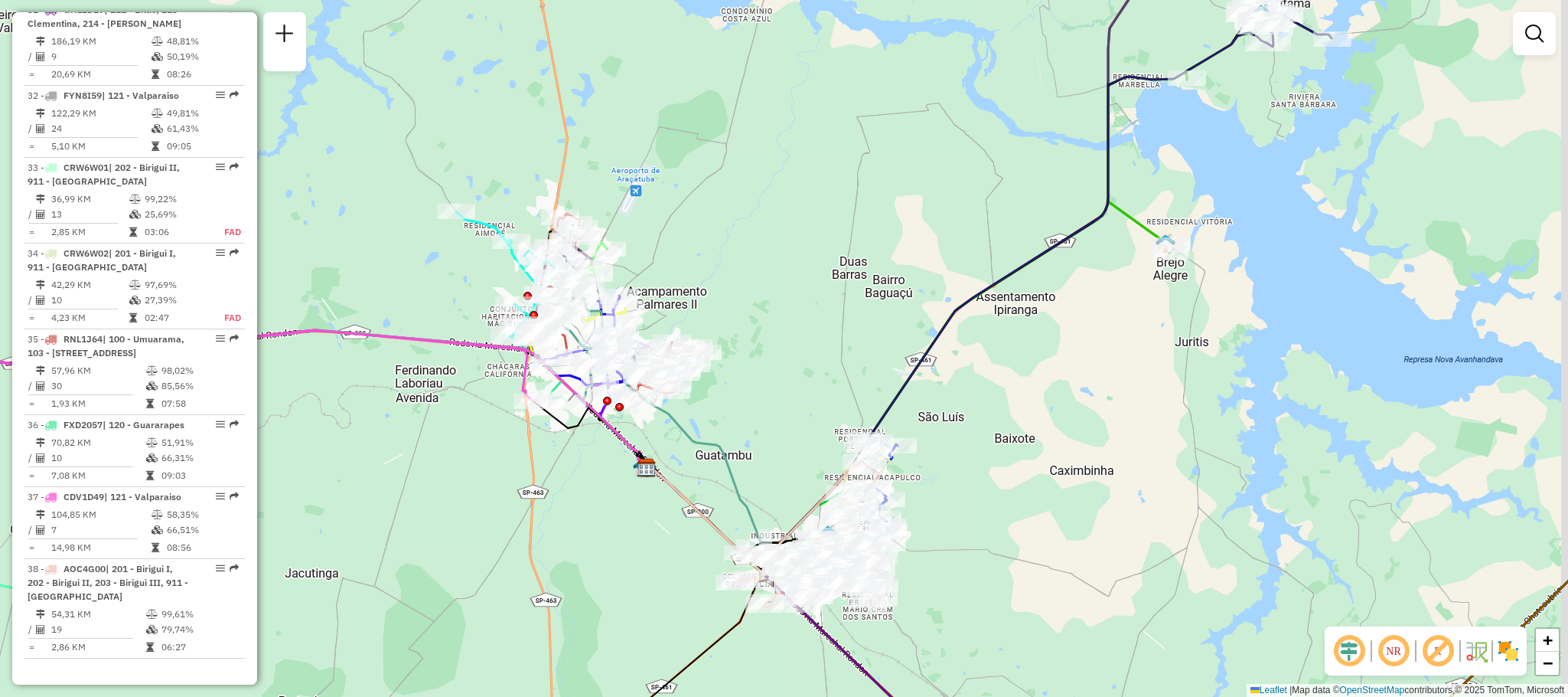
drag, startPoint x: 856, startPoint y: 489, endPoint x: 807, endPoint y: 441, distance: 68.6
click at [807, 441] on div "Janela de atendimento Grade de atendimento Capacidade Transportadoras Veículos …" at bounding box center [784, 348] width 1568 height 697
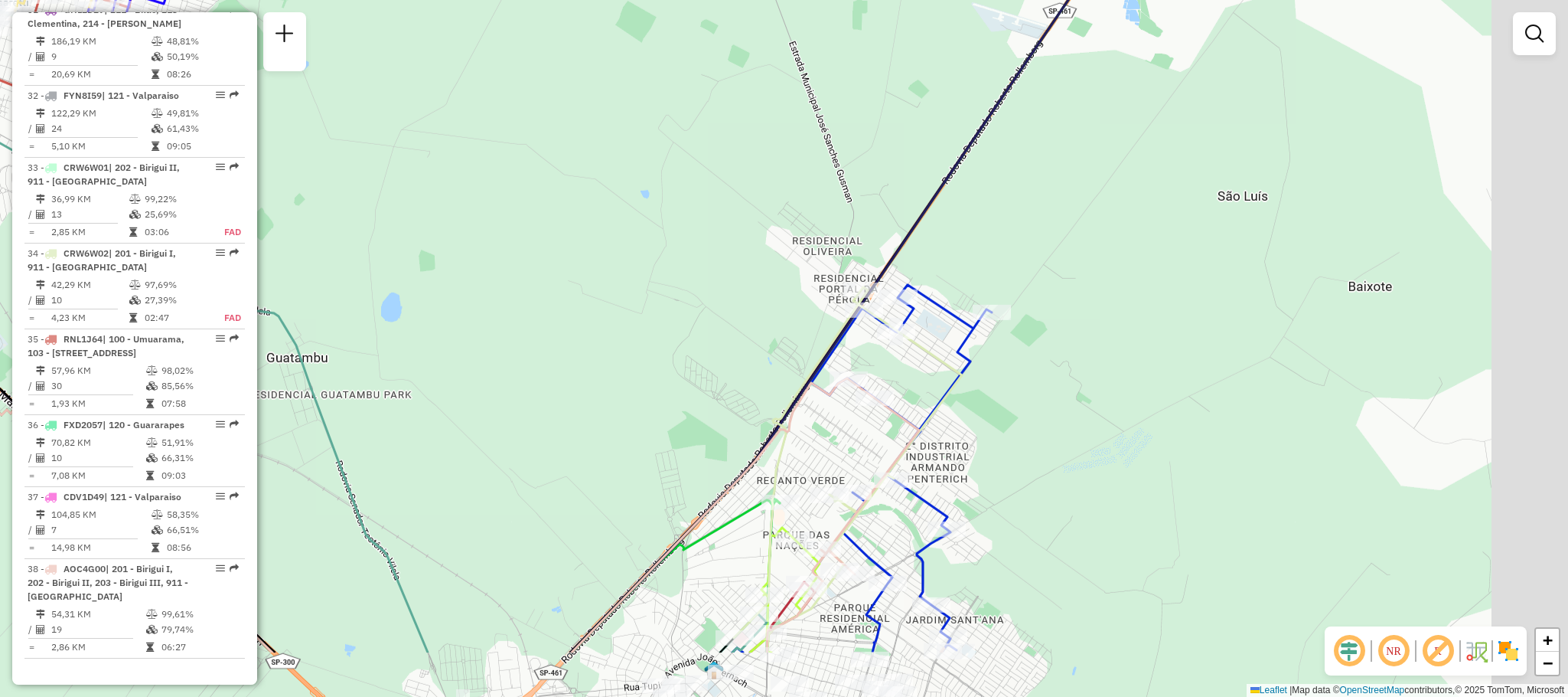
drag, startPoint x: 806, startPoint y: 487, endPoint x: 607, endPoint y: 338, distance: 248.6
click at [621, 344] on div "Janela de atendimento Grade de atendimento Capacidade Transportadoras Veículos …" at bounding box center [784, 348] width 1568 height 697
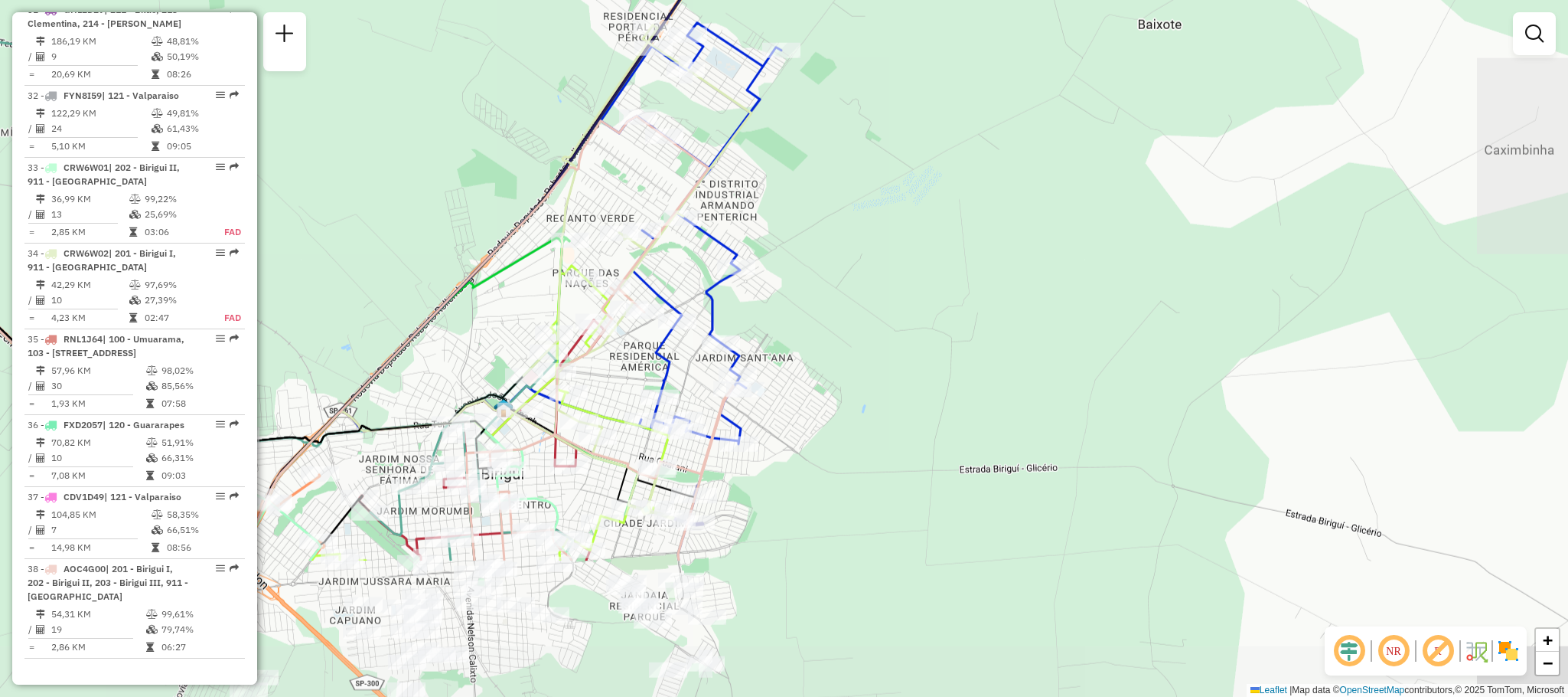
drag, startPoint x: 976, startPoint y: 544, endPoint x: 843, endPoint y: 338, distance: 245.2
click at [843, 338] on div "Janela de atendimento Grade de atendimento Capacidade Transportadoras Veículos …" at bounding box center [784, 348] width 1568 height 697
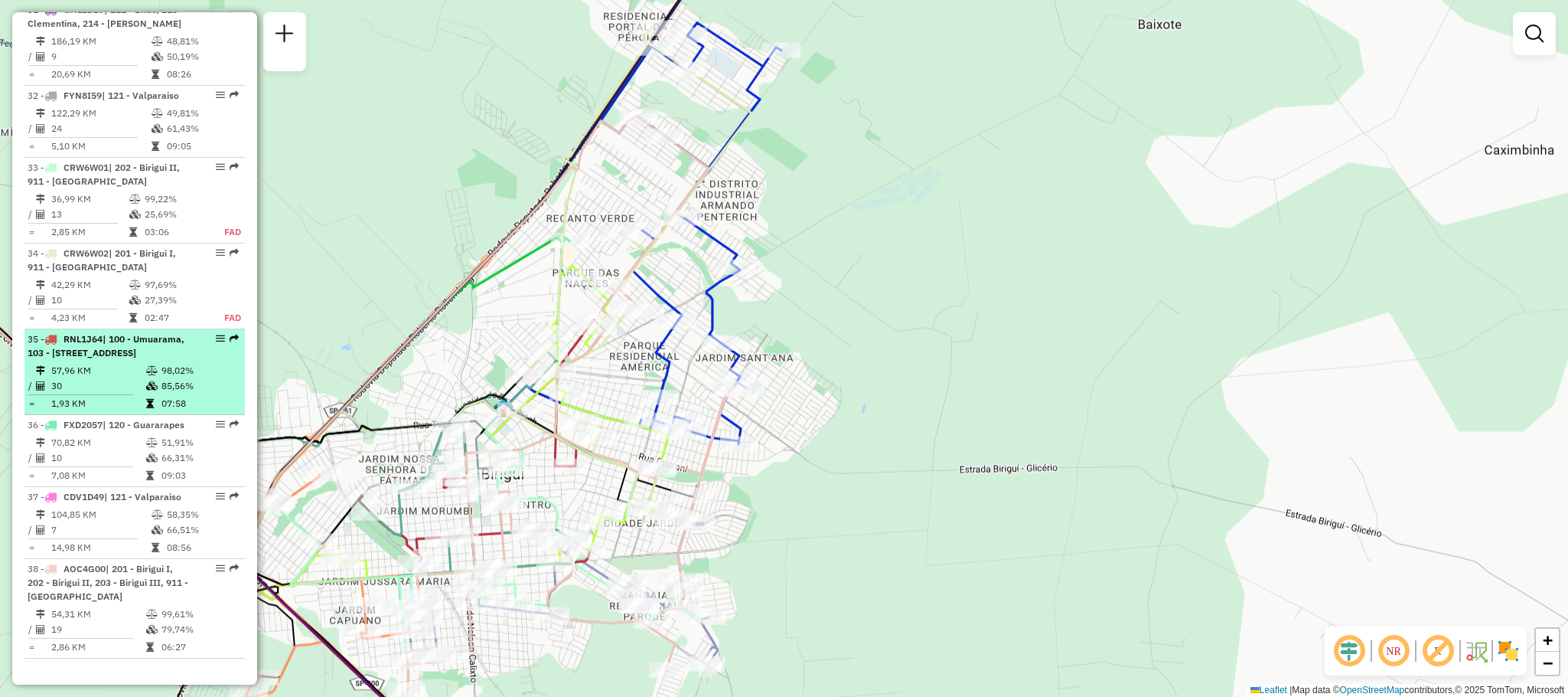
select select "**********"
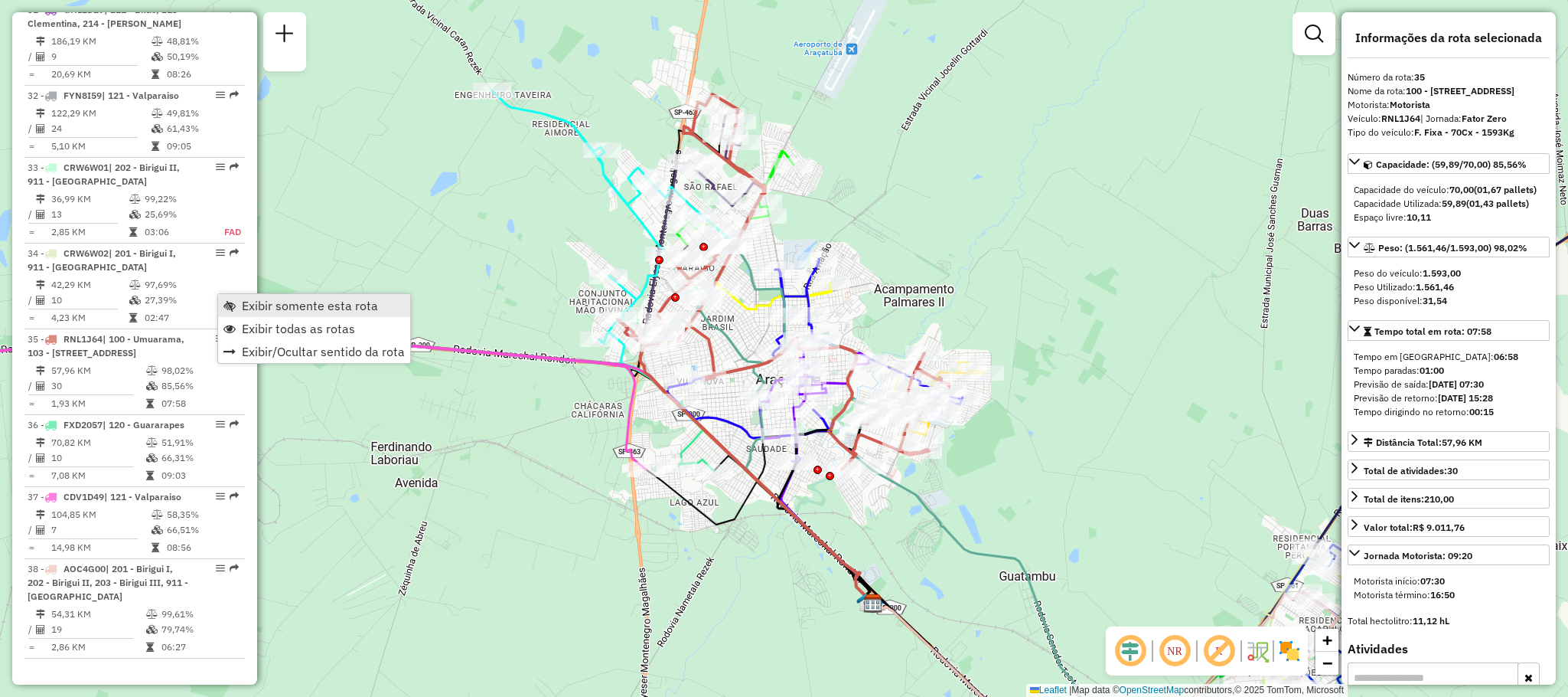
click at [313, 315] on link "Exibir somente esta rota" at bounding box center [314, 306] width 192 height 23
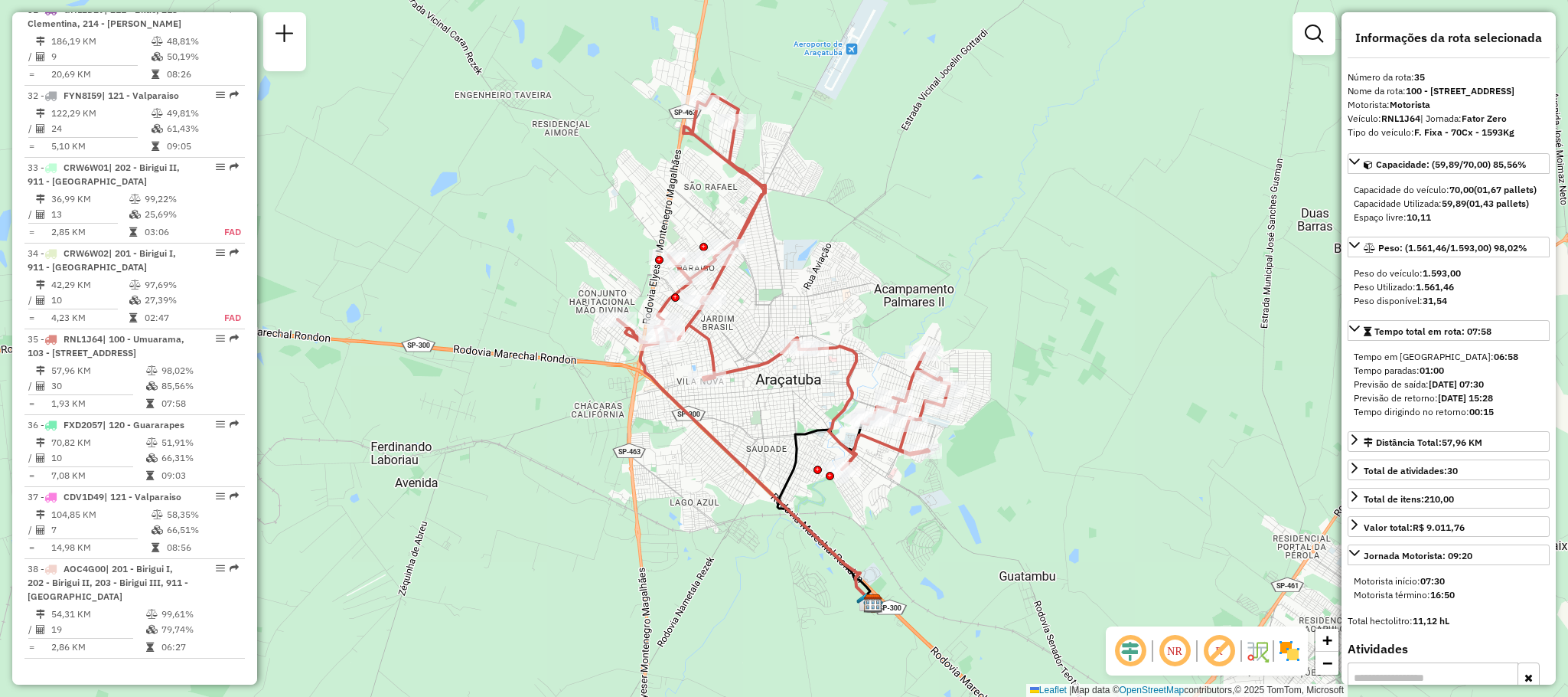
click at [1018, 194] on div "Janela de atendimento Grade de atendimento Capacidade Transportadoras Veículos …" at bounding box center [784, 348] width 1568 height 697
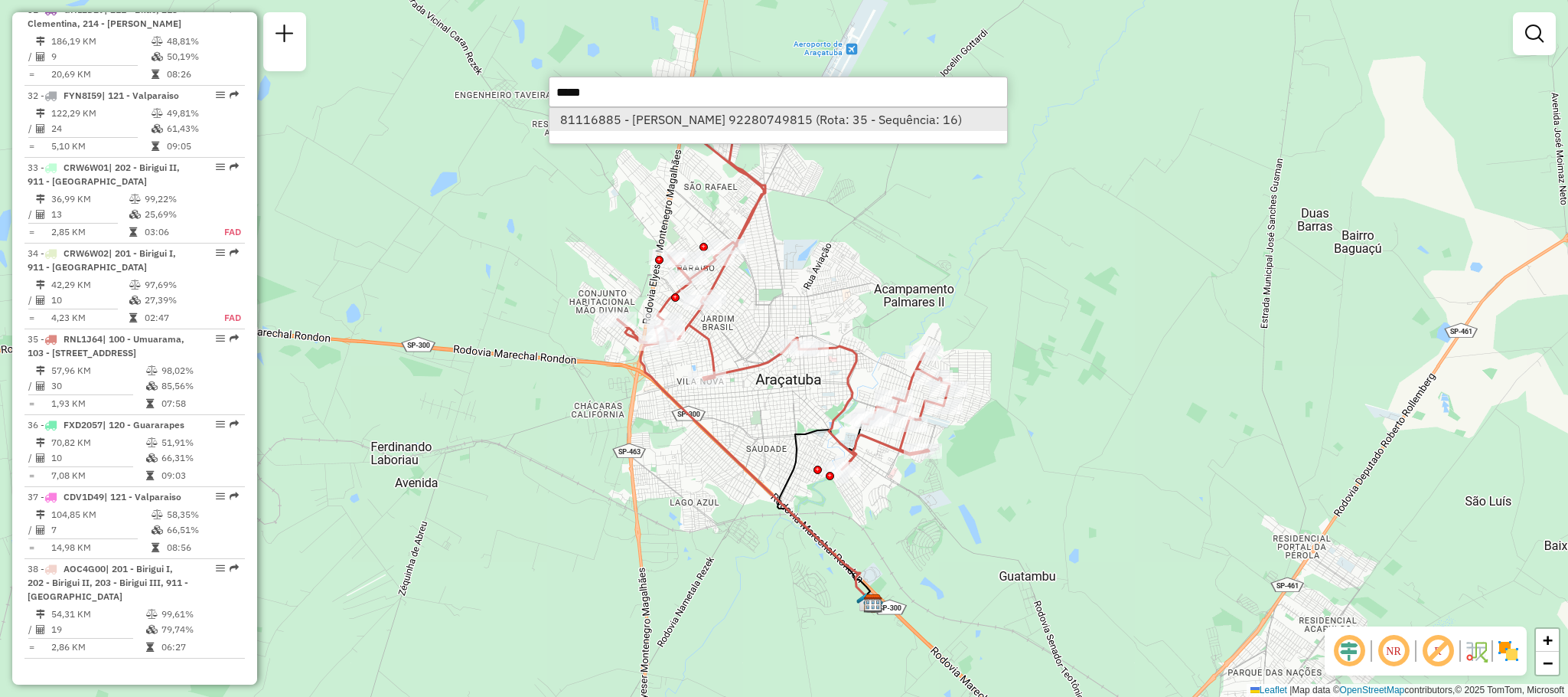
type input "*****"
click at [760, 121] on li "81116885 - ISSAO HASSEGAWA 92280749815 (Rota: 35 - Sequência: 16)" at bounding box center [778, 120] width 457 height 23
select select "**********"
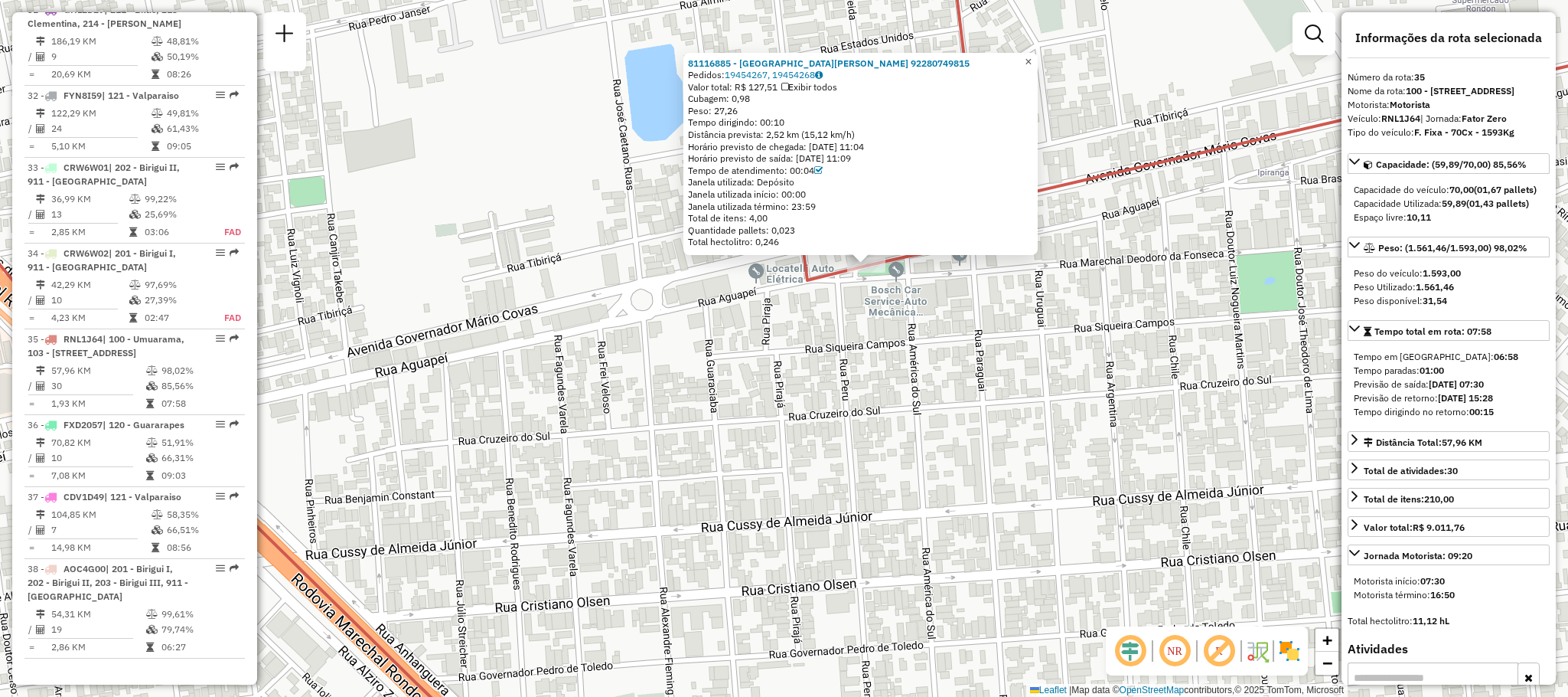
click at [1032, 59] on span "×" at bounding box center [1028, 61] width 7 height 13
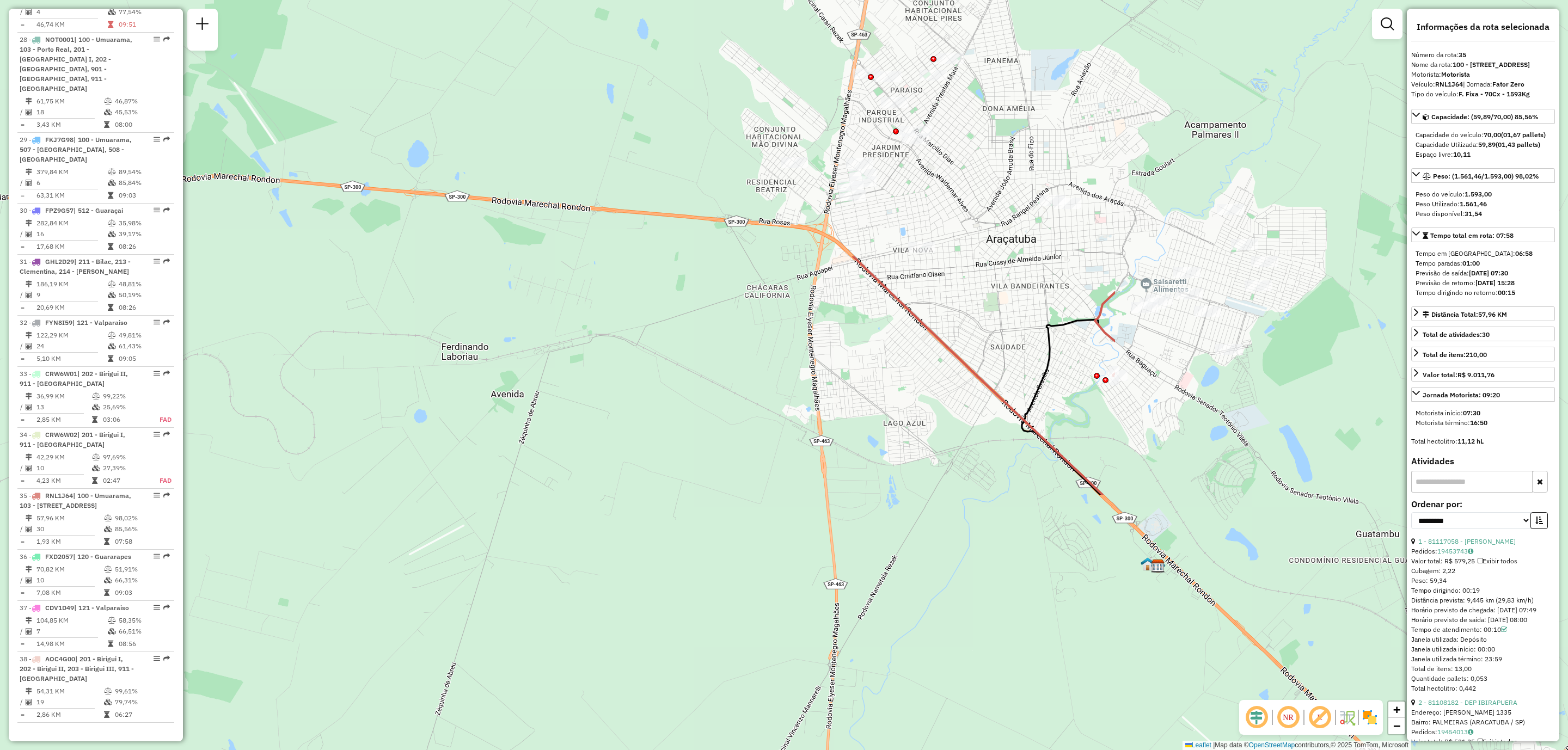
scroll to position [1946, 0]
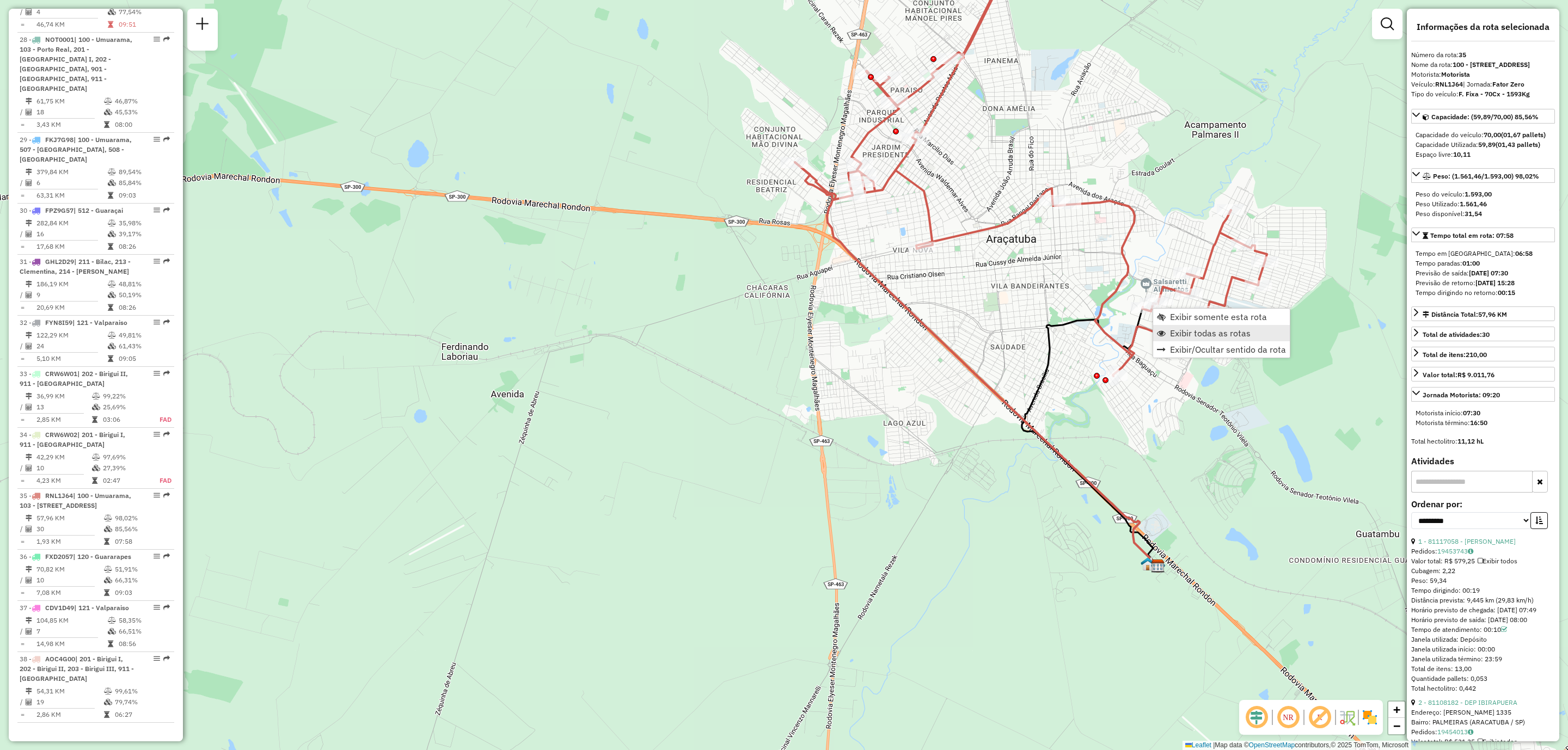
click at [1115, 333] on span "Exibir todas as rotas" at bounding box center [1211, 333] width 81 height 9
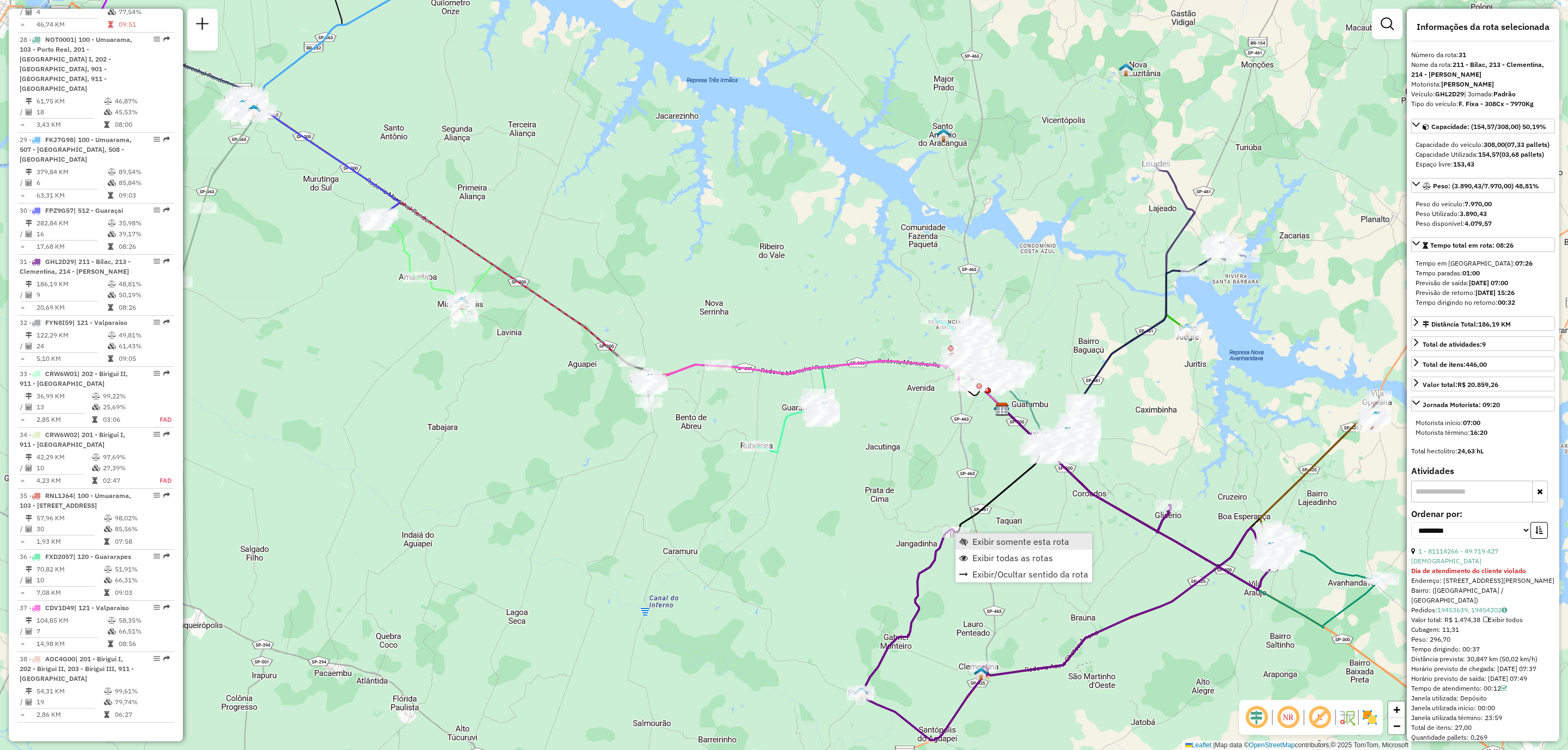
click at [1018, 495] on link "Exibir somente esta rota" at bounding box center [1024, 541] width 137 height 16
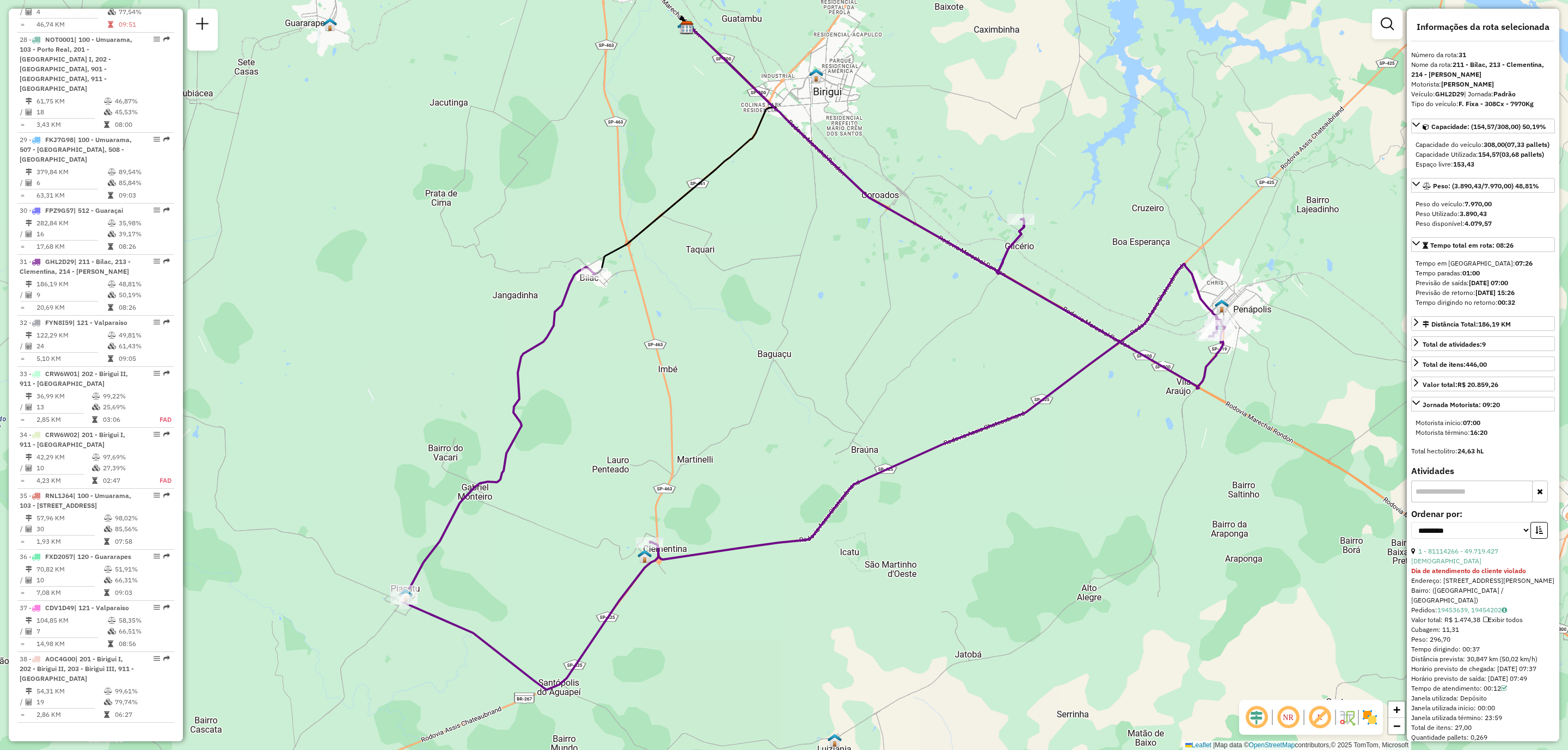
drag, startPoint x: 776, startPoint y: 495, endPoint x: 812, endPoint y: 446, distance: 60.8
click at [812, 446] on div "Janela de atendimento Grade de atendimento Capacidade Transportadoras Veículos …" at bounding box center [784, 375] width 1568 height 750
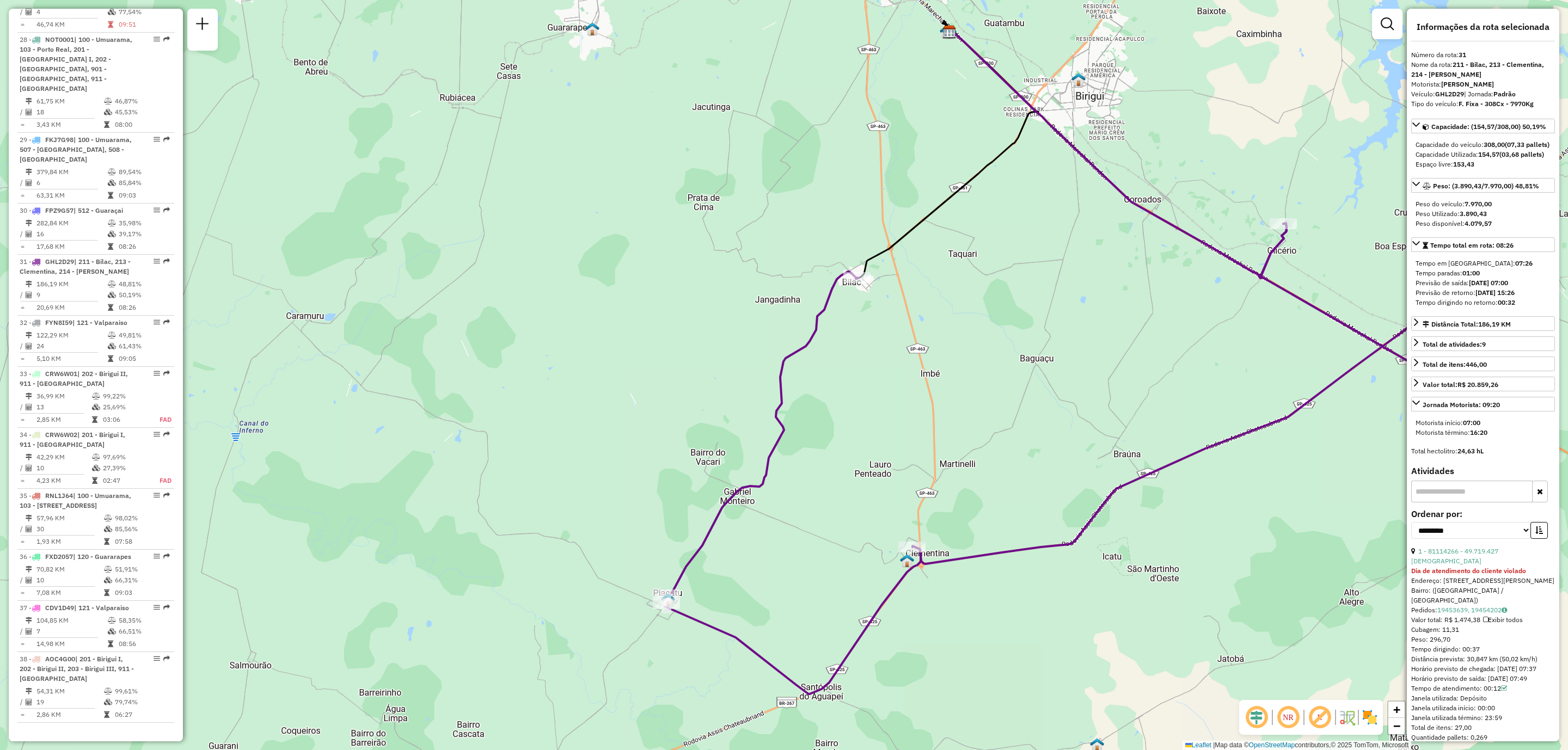
drag, startPoint x: 754, startPoint y: 465, endPoint x: 811, endPoint y: 551, distance: 103.2
click at [811, 495] on div "Janela de atendimento Grade de atendimento Capacidade Transportadoras Veículos …" at bounding box center [784, 375] width 1568 height 750
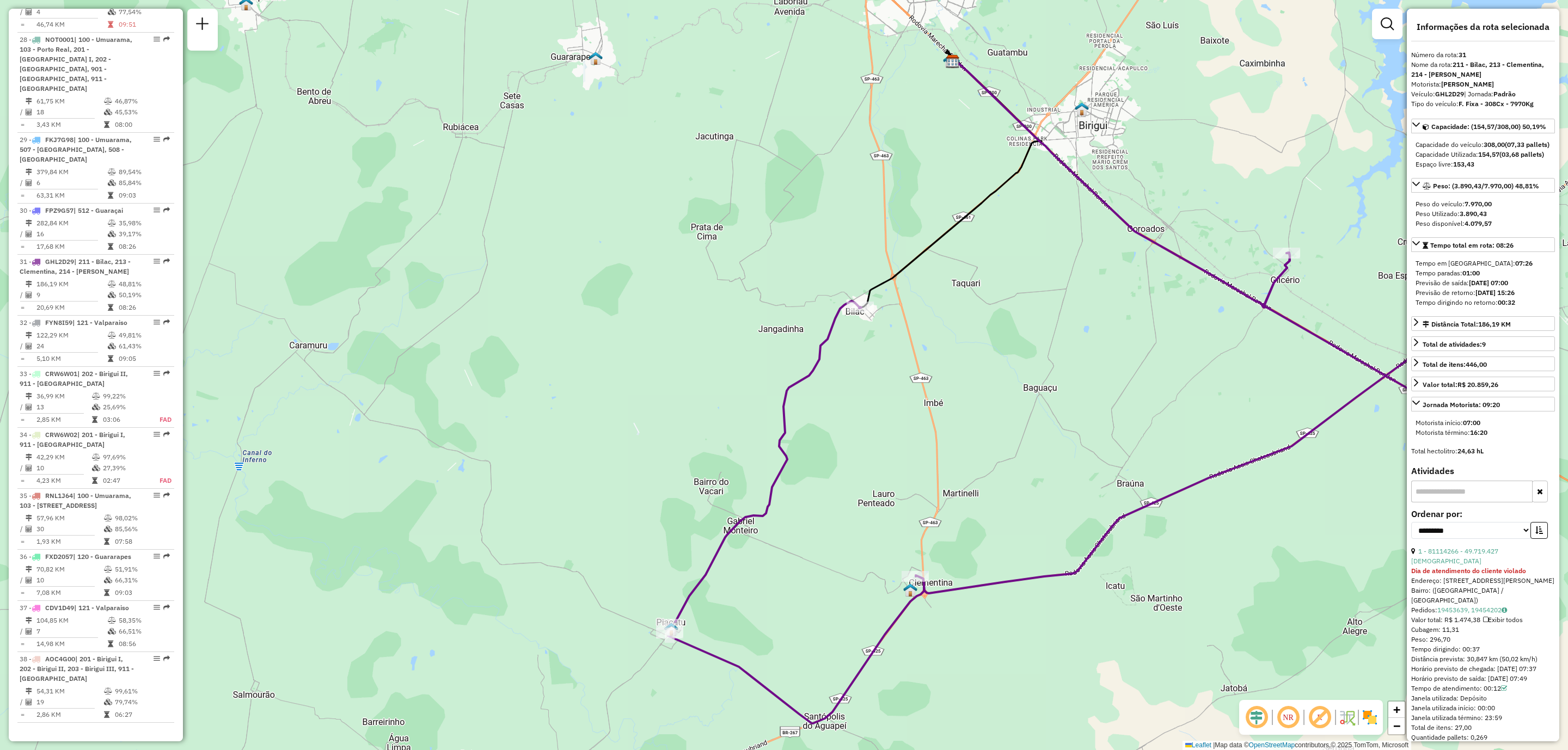
drag, startPoint x: 930, startPoint y: 544, endPoint x: 893, endPoint y: 504, distance: 54.5
click at [929, 495] on div "Janela de atendimento Grade de atendimento Capacidade Transportadoras Veículos …" at bounding box center [784, 375] width 1568 height 750
click at [906, 330] on span "Exibir todas as rotas" at bounding box center [924, 332] width 81 height 9
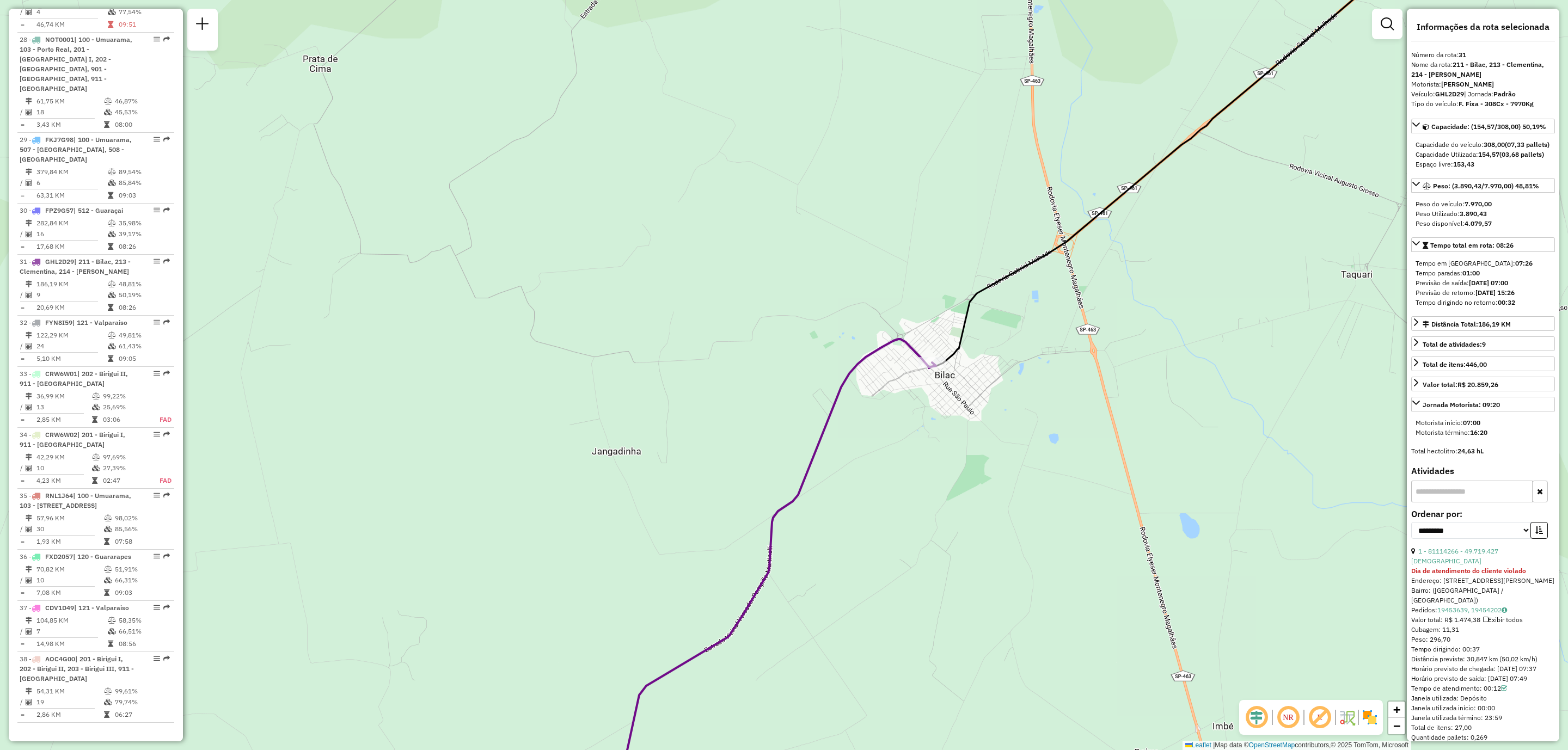
drag, startPoint x: 924, startPoint y: 443, endPoint x: 919, endPoint y: 420, distance: 23.5
click at [919, 420] on div "Rota 31 - Placa GHL2D29 81116669 - 46.652.692 CLEUDETE TEIXEIRA DOS SANTOS Jane…" at bounding box center [784, 375] width 1568 height 750
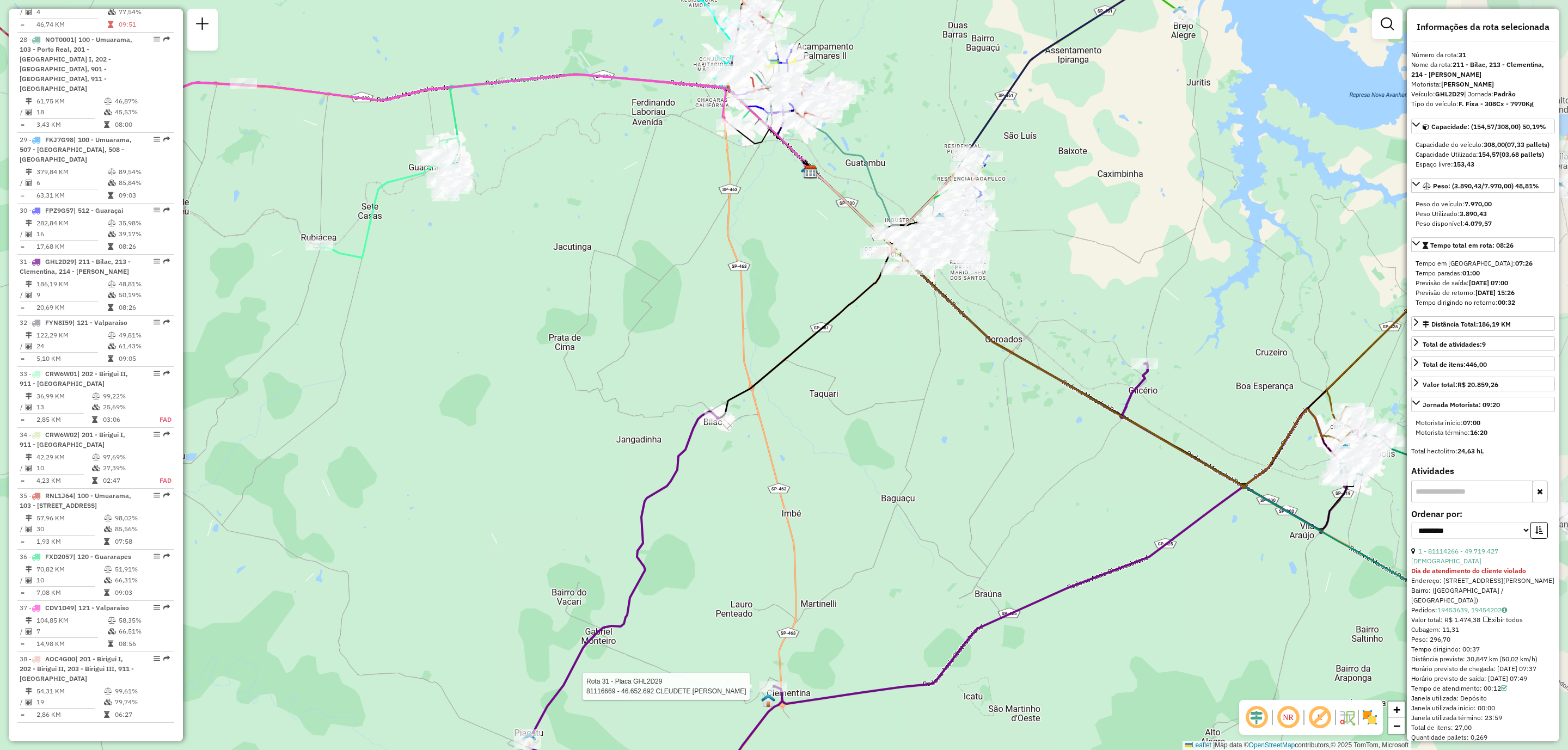
drag, startPoint x: 1146, startPoint y: 566, endPoint x: 949, endPoint y: 615, distance: 203.0
click at [949, 495] on div "Rota 31 - Placa GHL2D29 81116669 - 46.652.692 CLEUDETE TEIXEIRA DOS SANTOS Jane…" at bounding box center [784, 375] width 1568 height 750
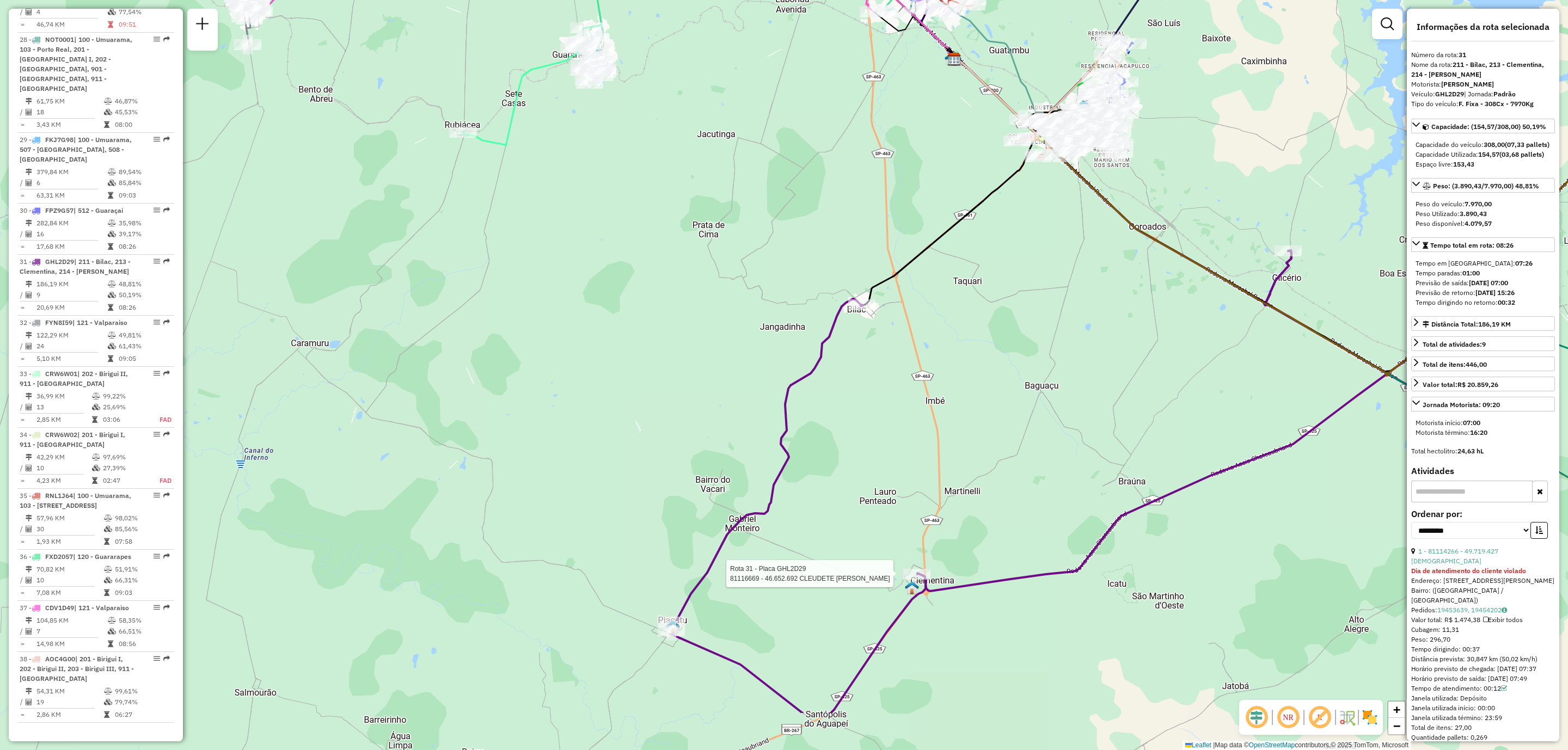
drag, startPoint x: 949, startPoint y: 615, endPoint x: 1093, endPoint y: 502, distance: 183.0
click at [1093, 495] on div "Rota 31 - Placa GHL2D29 81116669 - 46.652.692 CLEUDETE TEIXEIRA DOS SANTOS Jane…" at bounding box center [784, 375] width 1568 height 750
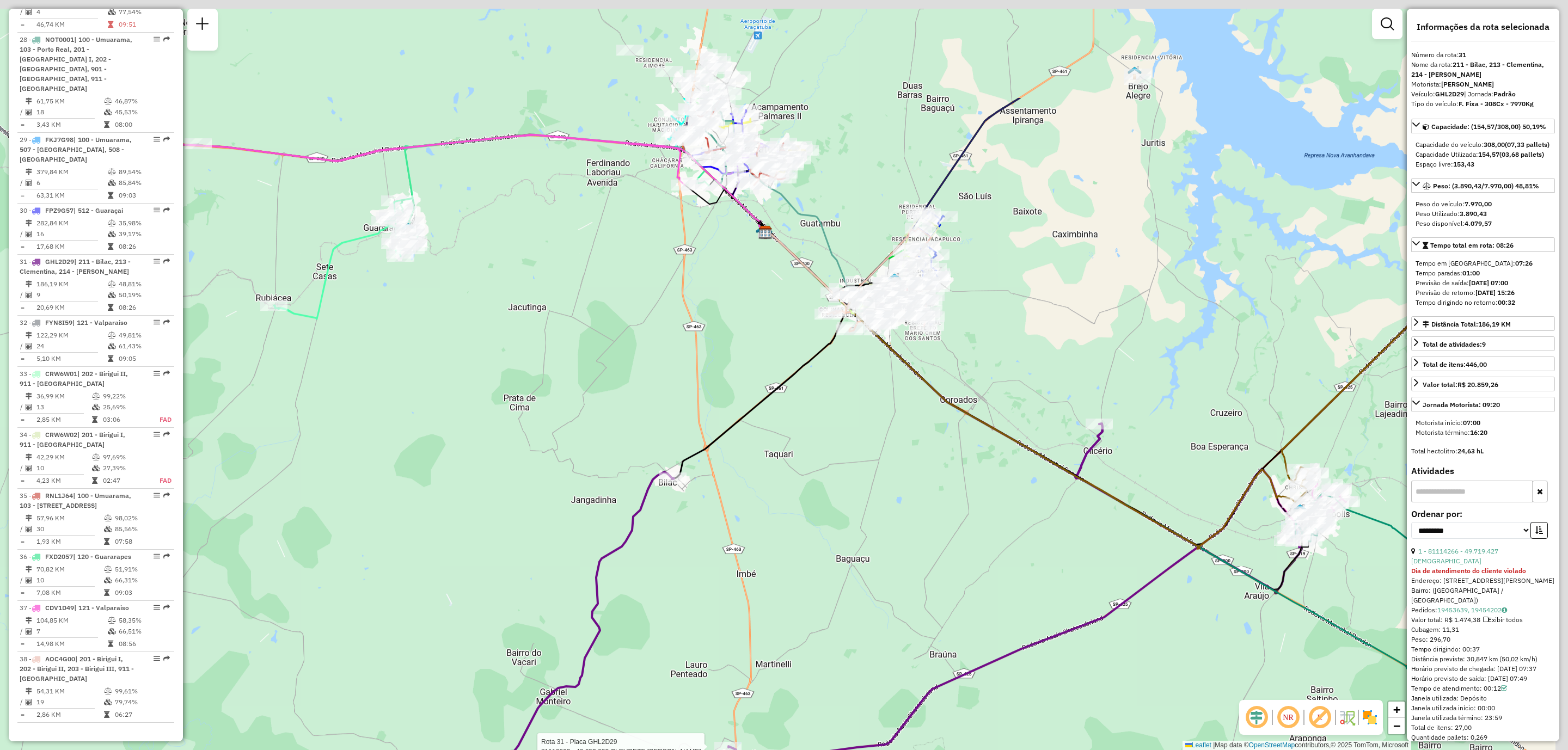
drag, startPoint x: 1060, startPoint y: 522, endPoint x: 871, endPoint y: 695, distance: 256.2
click at [871, 495] on div "Rota 31 - Placa GHL2D29 81116669 - 46.652.692 CLEUDETE TEIXEIRA DOS SANTOS Jane…" at bounding box center [784, 375] width 1568 height 750
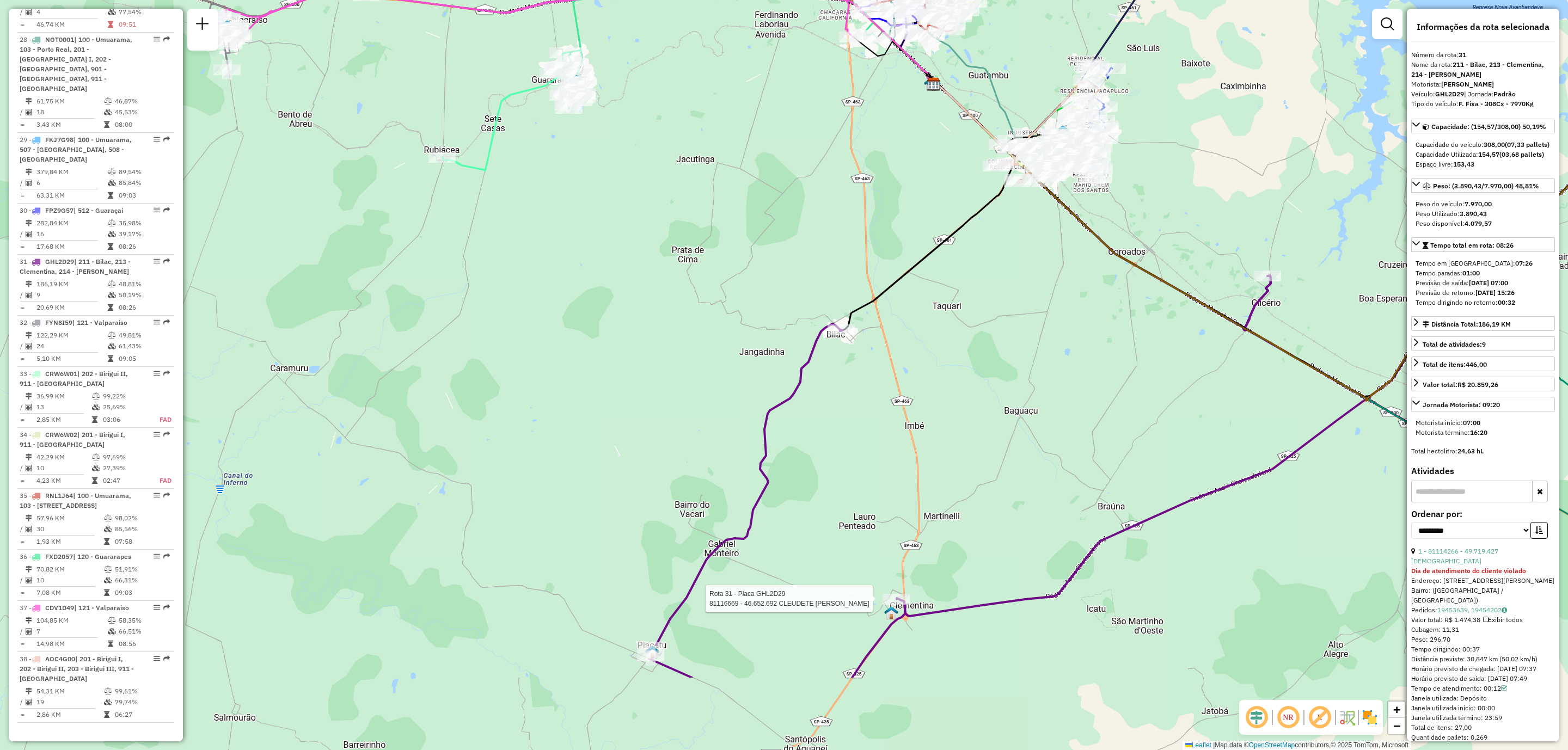
drag, startPoint x: 976, startPoint y: 448, endPoint x: 1041, endPoint y: 410, distance: 75.3
click at [1041, 410] on div "Rota 31 - Placa GHL2D29 81116669 - 46.652.692 CLEUDETE TEIXEIRA DOS SANTOS Jane…" at bounding box center [784, 375] width 1568 height 750
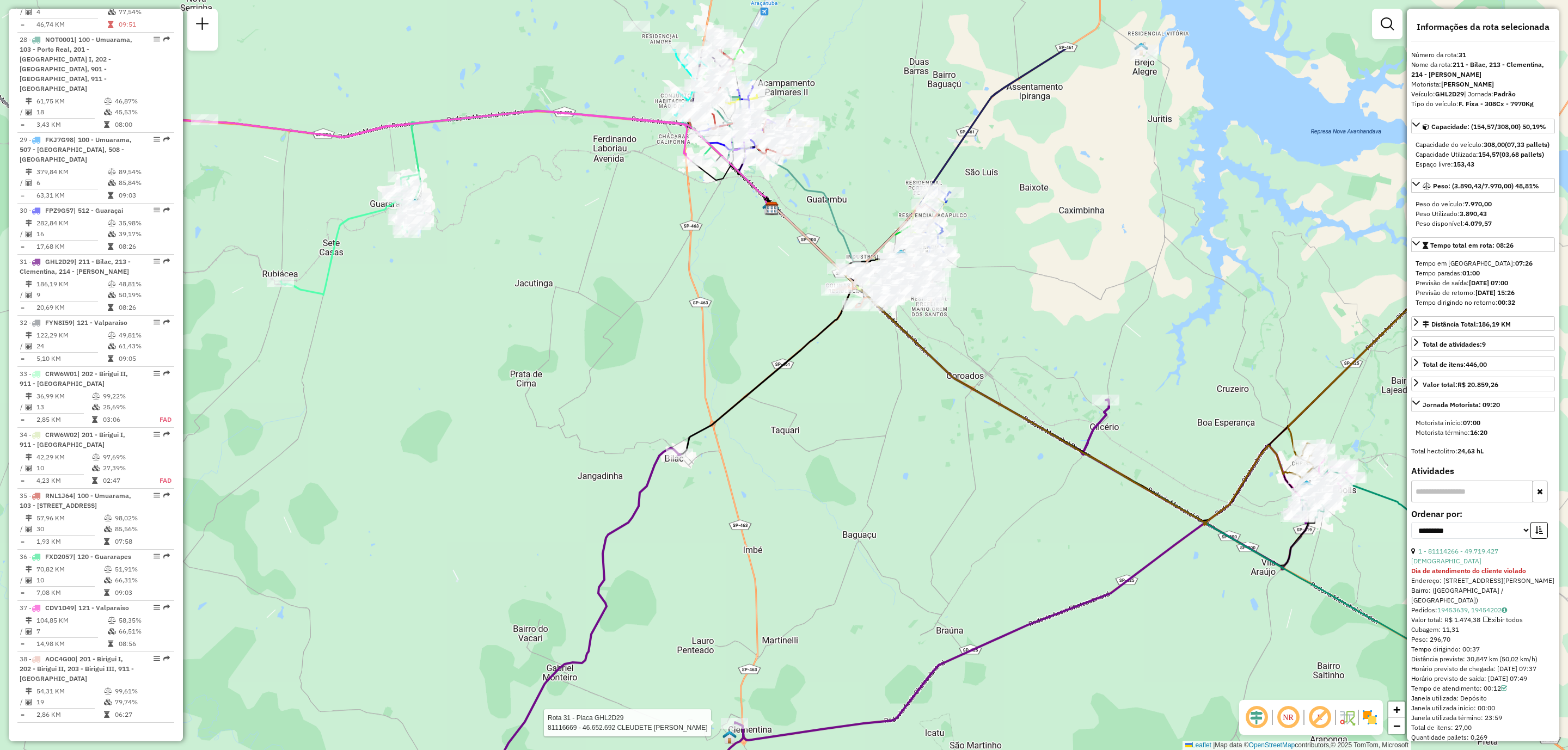
drag, startPoint x: 1110, startPoint y: 425, endPoint x: 929, endPoint y: 562, distance: 227.0
click at [929, 495] on div "Rota 31 - Placa GHL2D29 81116669 - 46.652.692 CLEUDETE TEIXEIRA DOS SANTOS Jane…" at bounding box center [784, 375] width 1568 height 750
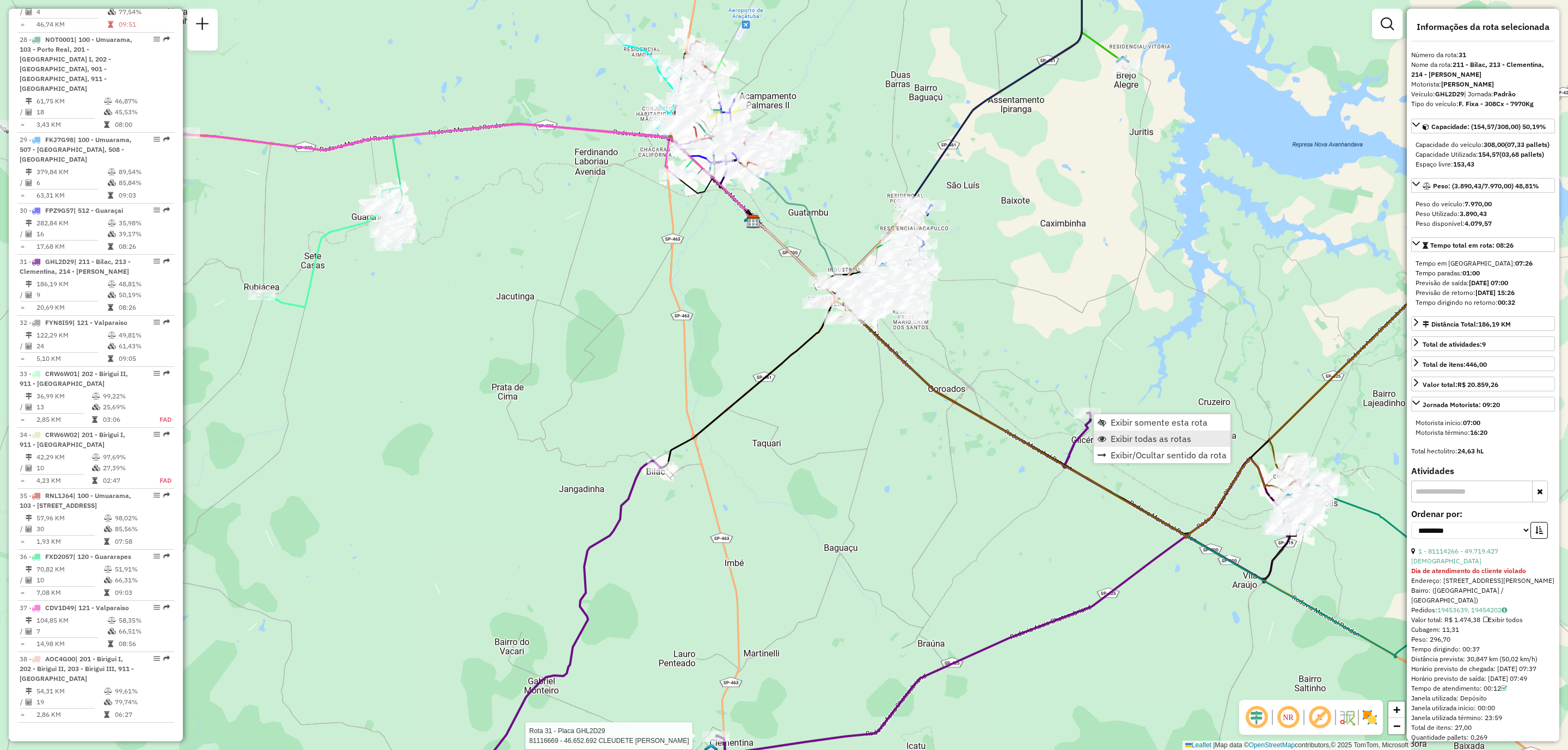
click at [1115, 436] on span "Exibir todas as rotas" at bounding box center [1151, 438] width 81 height 9
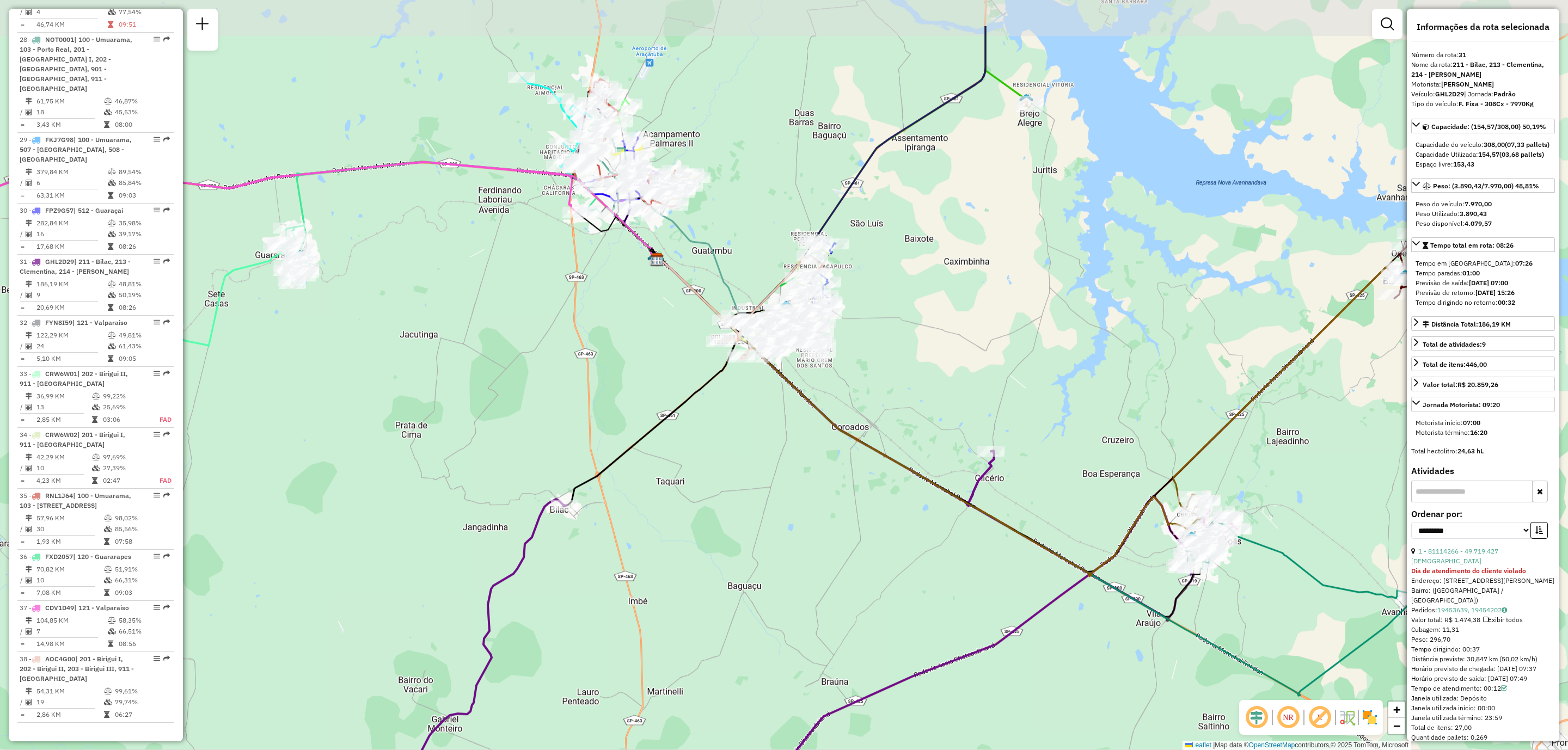
drag, startPoint x: 935, startPoint y: 472, endPoint x: 839, endPoint y: 584, distance: 147.5
click at [839, 495] on div "Rota 31 - Placa GHL2D29 81116669 - 46.652.692 CLEUDETE TEIXEIRA DOS SANTOS Jane…" at bounding box center [784, 375] width 1568 height 750
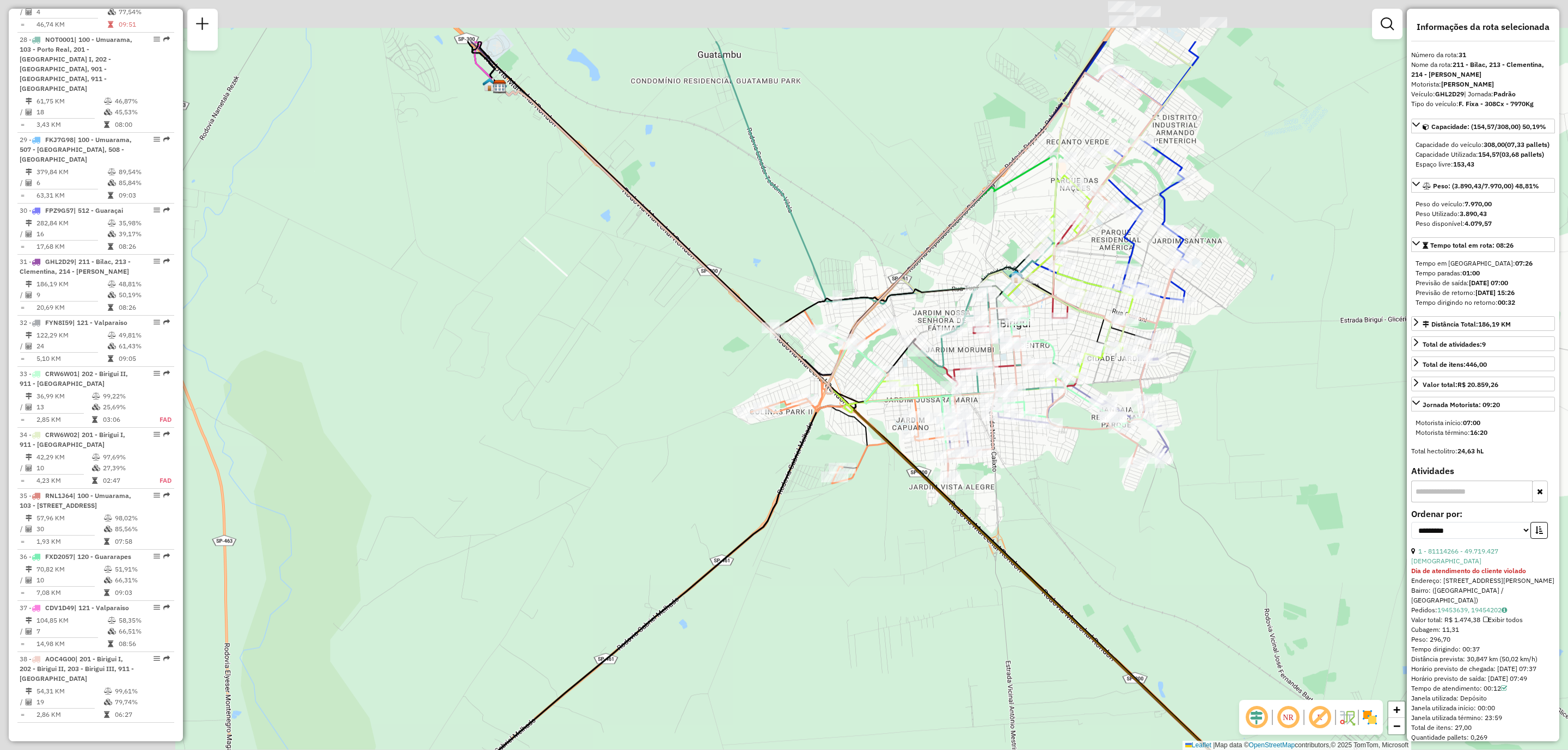
drag, startPoint x: 624, startPoint y: 145, endPoint x: 1116, endPoint y: 376, distance: 543.5
click at [1115, 376] on div "Rota 31 - Placa GHL2D29 81116669 - 46.652.692 CLEUDETE TEIXEIRA DOS SANTOS Jane…" at bounding box center [784, 375] width 1568 height 750
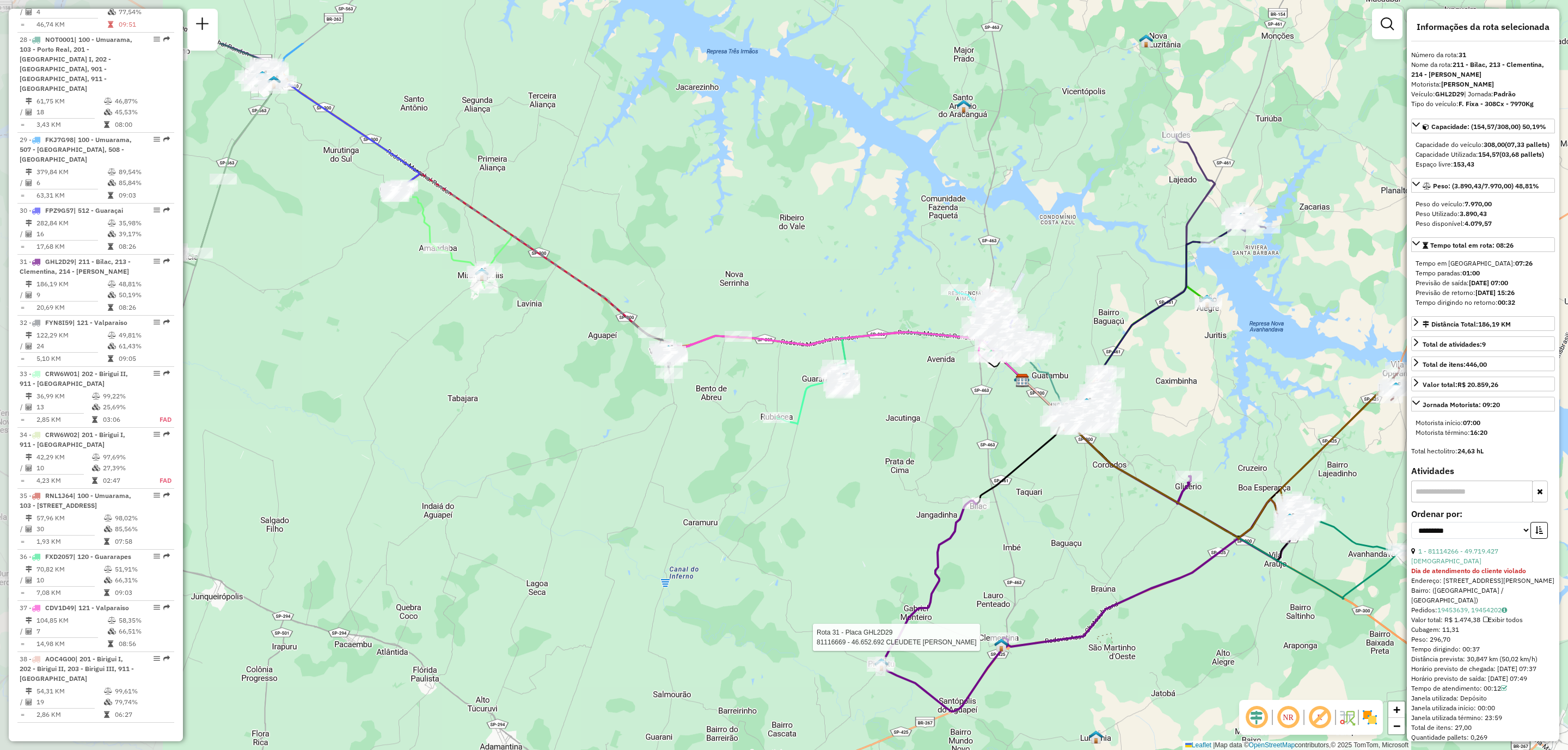
drag, startPoint x: 734, startPoint y: 261, endPoint x: 918, endPoint y: 379, distance: 218.6
click at [918, 379] on div "Rota 31 - Placa GHL2D29 81116669 - 46.652.692 CLEUDETE TEIXEIRA DOS SANTOS Jane…" at bounding box center [784, 375] width 1568 height 750
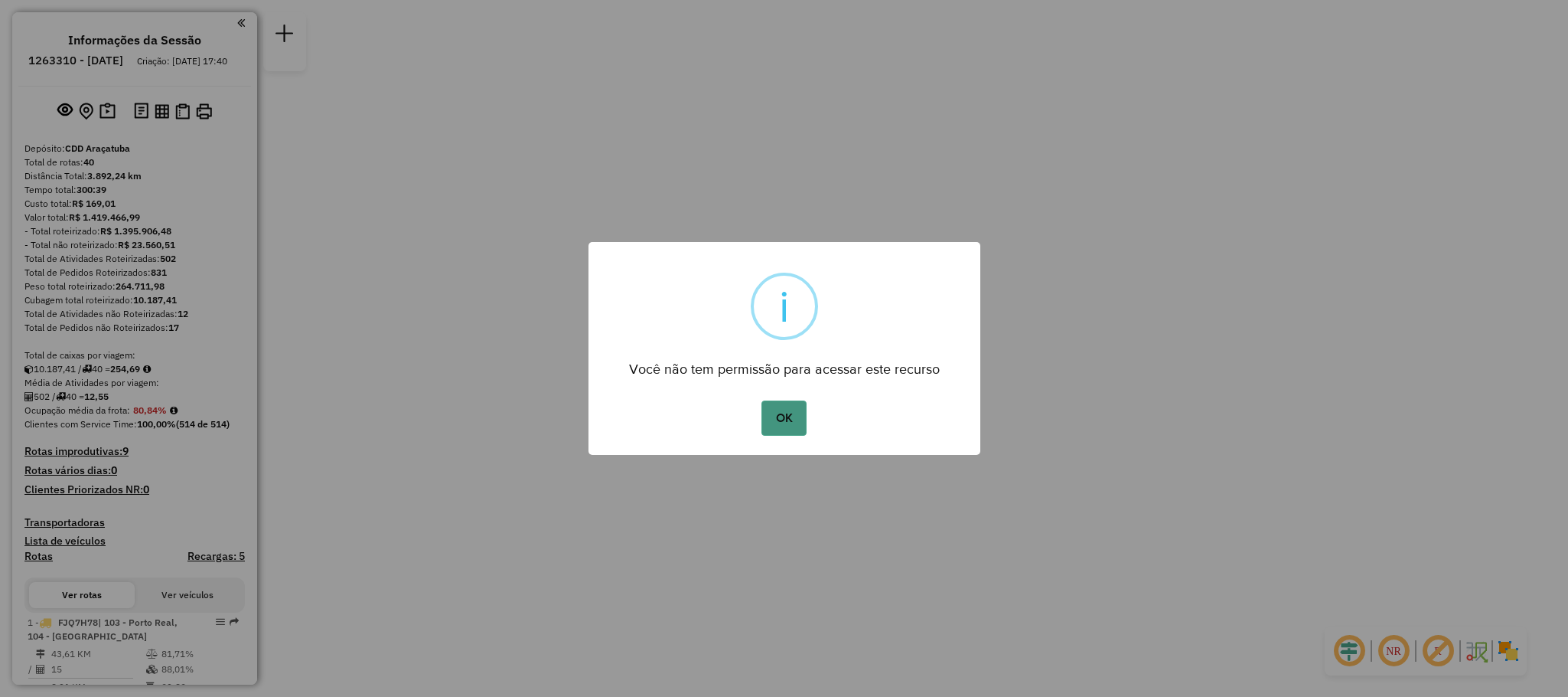
click at [778, 406] on button "OK" at bounding box center [784, 418] width 45 height 35
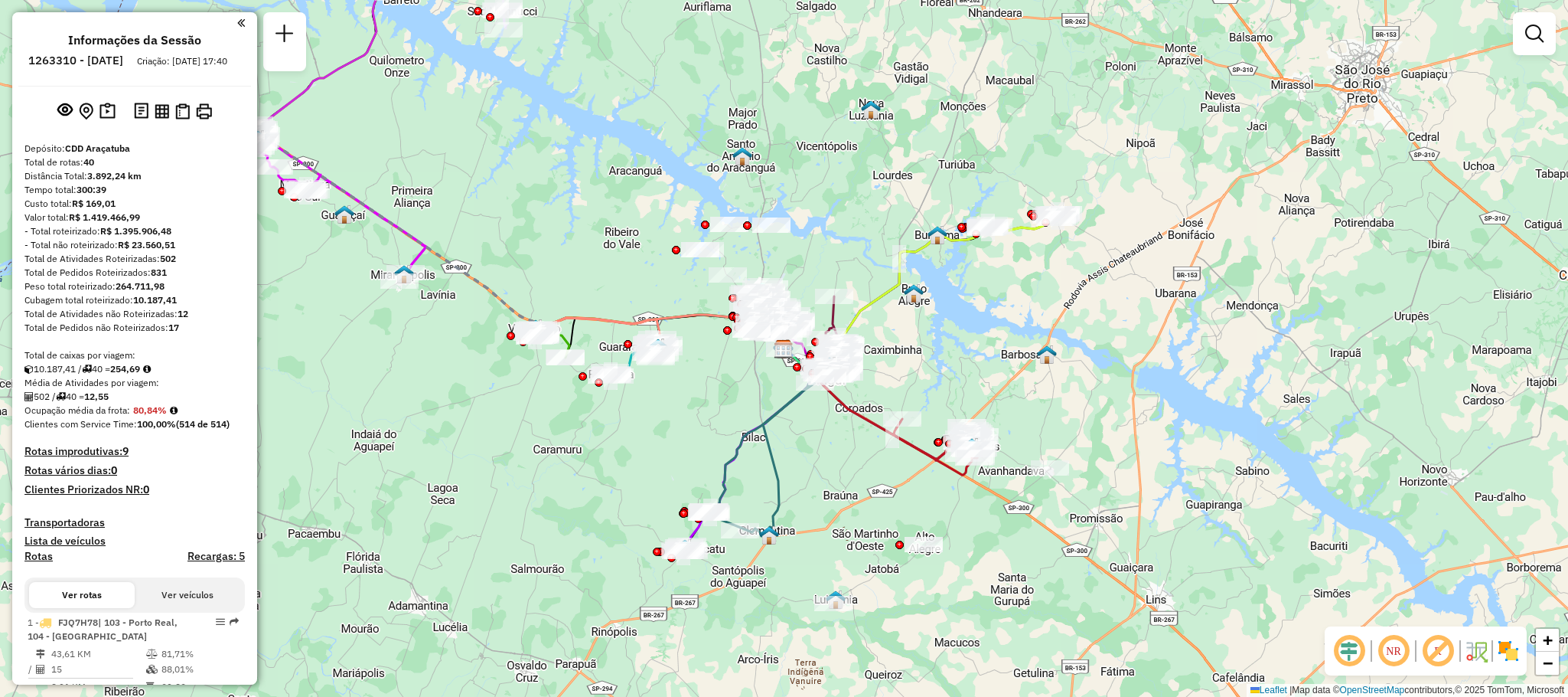
click at [893, 225] on div "Janela de atendimento Grade de atendimento Capacidade Transportadoras Veículos …" at bounding box center [784, 348] width 1568 height 697
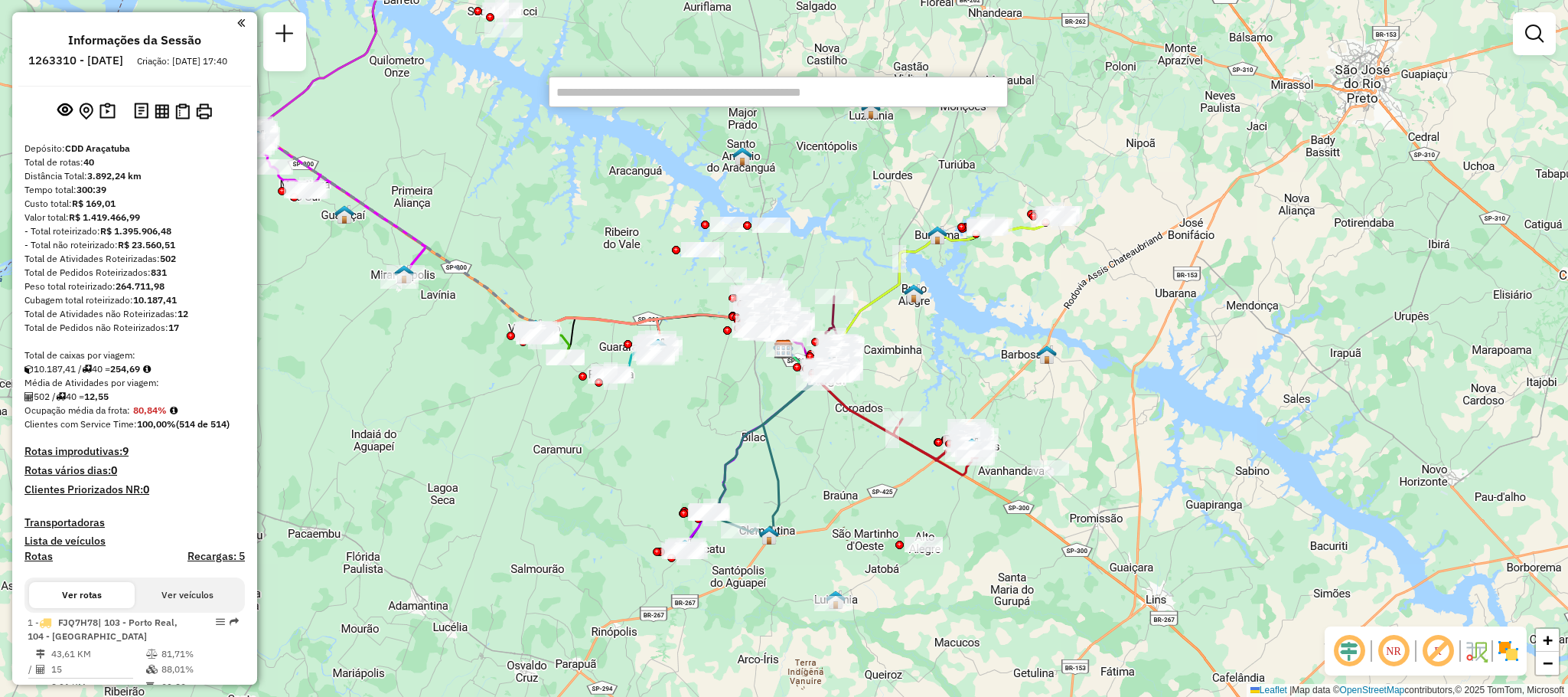
type input "*****"
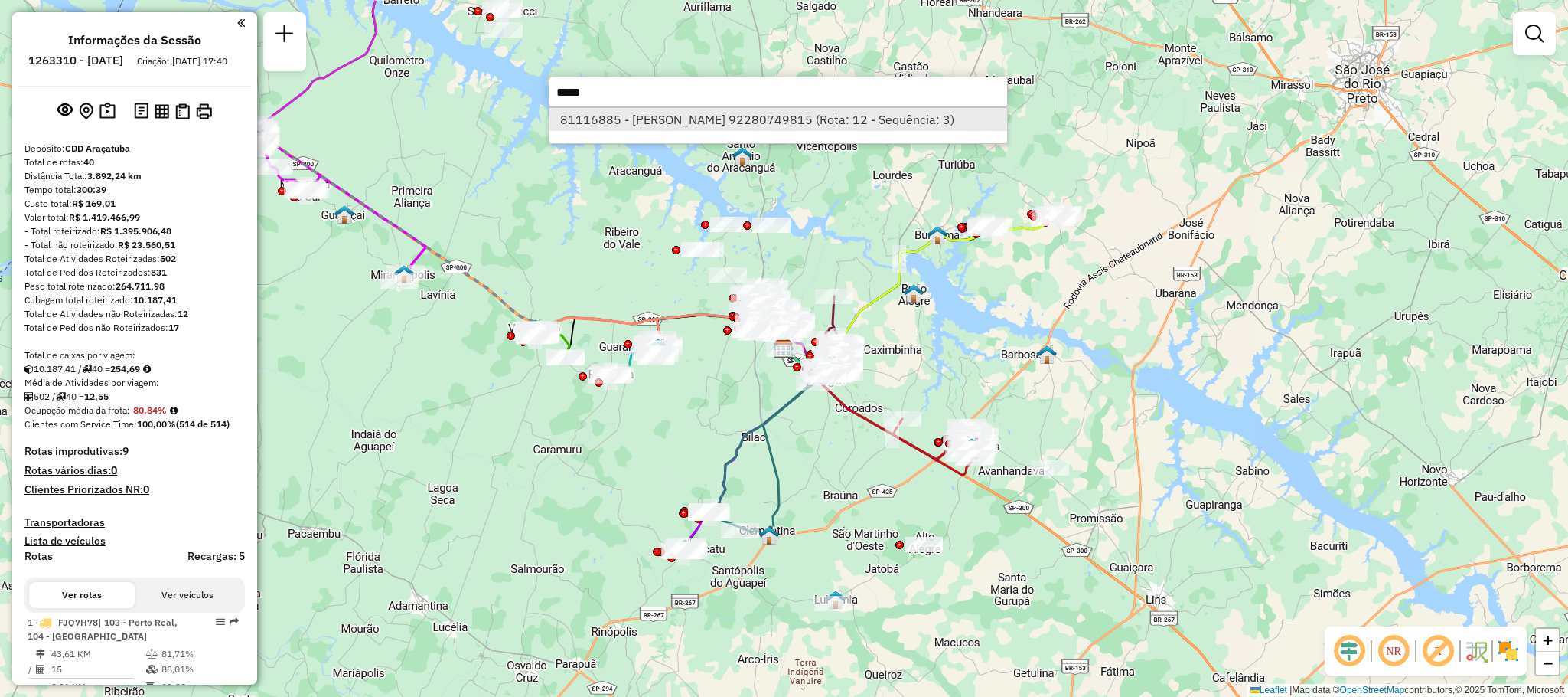
click at [858, 122] on li "81116885 - ISSAO HASSEGAWA 92280749815 (Rota: 12 - Sequência: 3)" at bounding box center [778, 120] width 457 height 23
select select "**********"
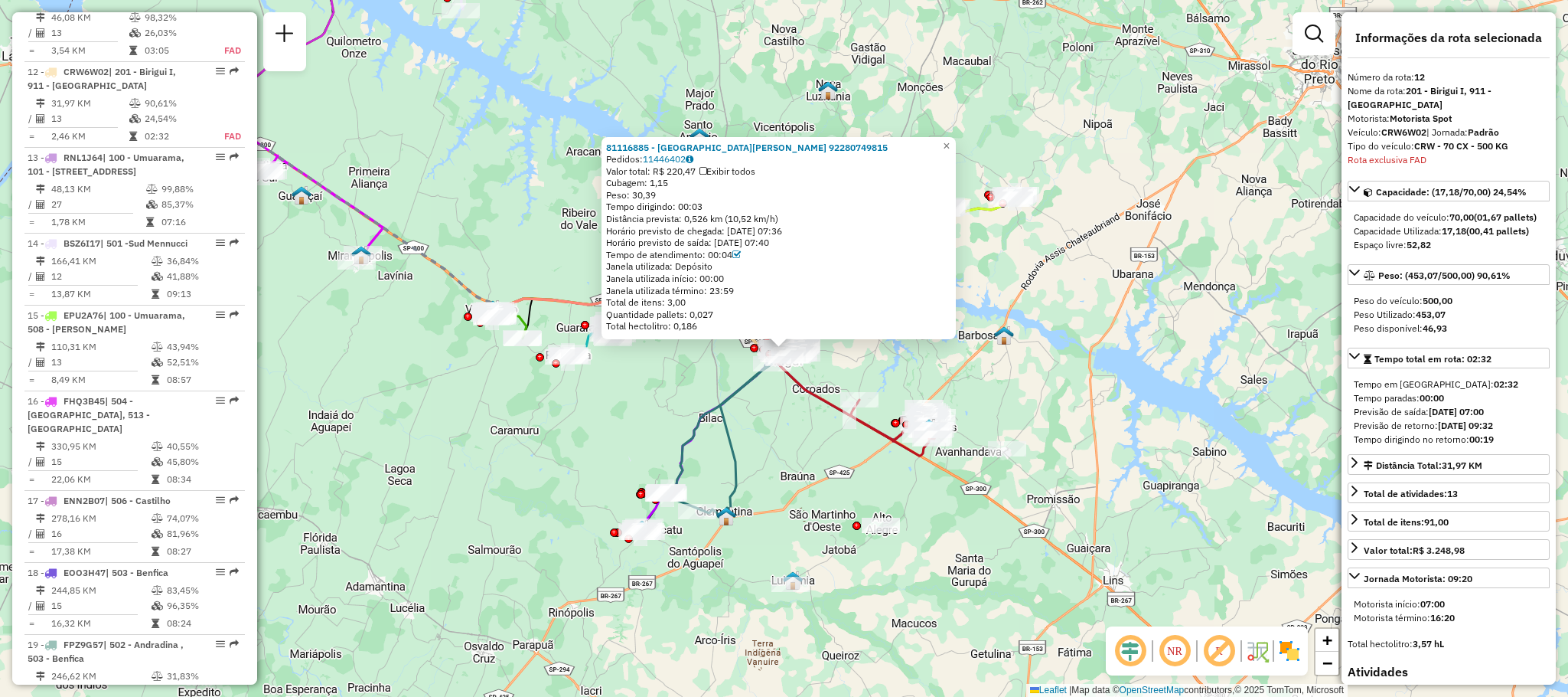
scroll to position [1529, 0]
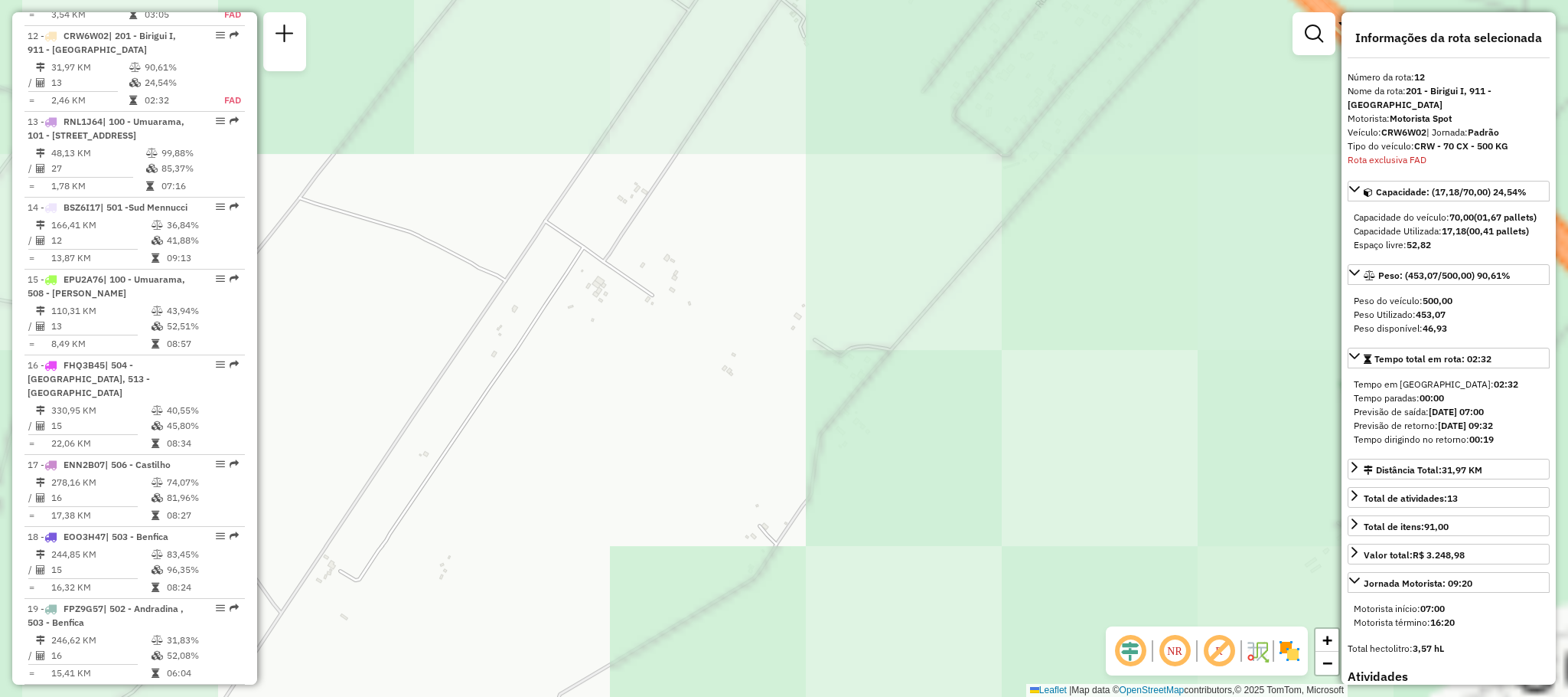
drag, startPoint x: 952, startPoint y: 362, endPoint x: 3, endPoint y: 475, distance: 955.7
click at [0, 490] on div "81116885 - ISSAO HASSEGAWA 92280749815 Pedidos: 11446402 Valor total: R$ 220,47…" at bounding box center [784, 348] width 1568 height 697
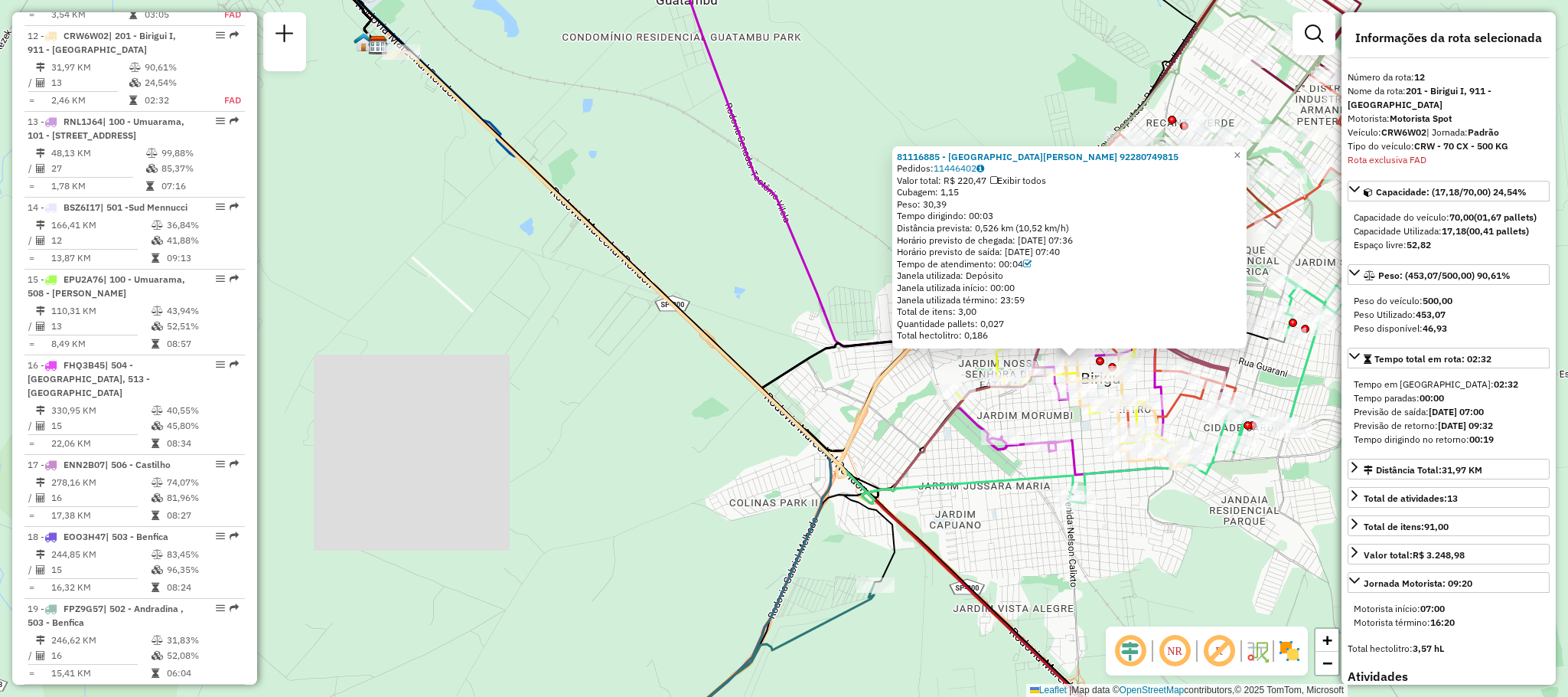
drag, startPoint x: 876, startPoint y: 368, endPoint x: 657, endPoint y: 369, distance: 219.0
click at [657, 369] on div "81116885 - ISSAO HASSEGAWA 92280749815 Pedidos: 11446402 Valor total: R$ 220,47…" at bounding box center [784, 348] width 1568 height 697
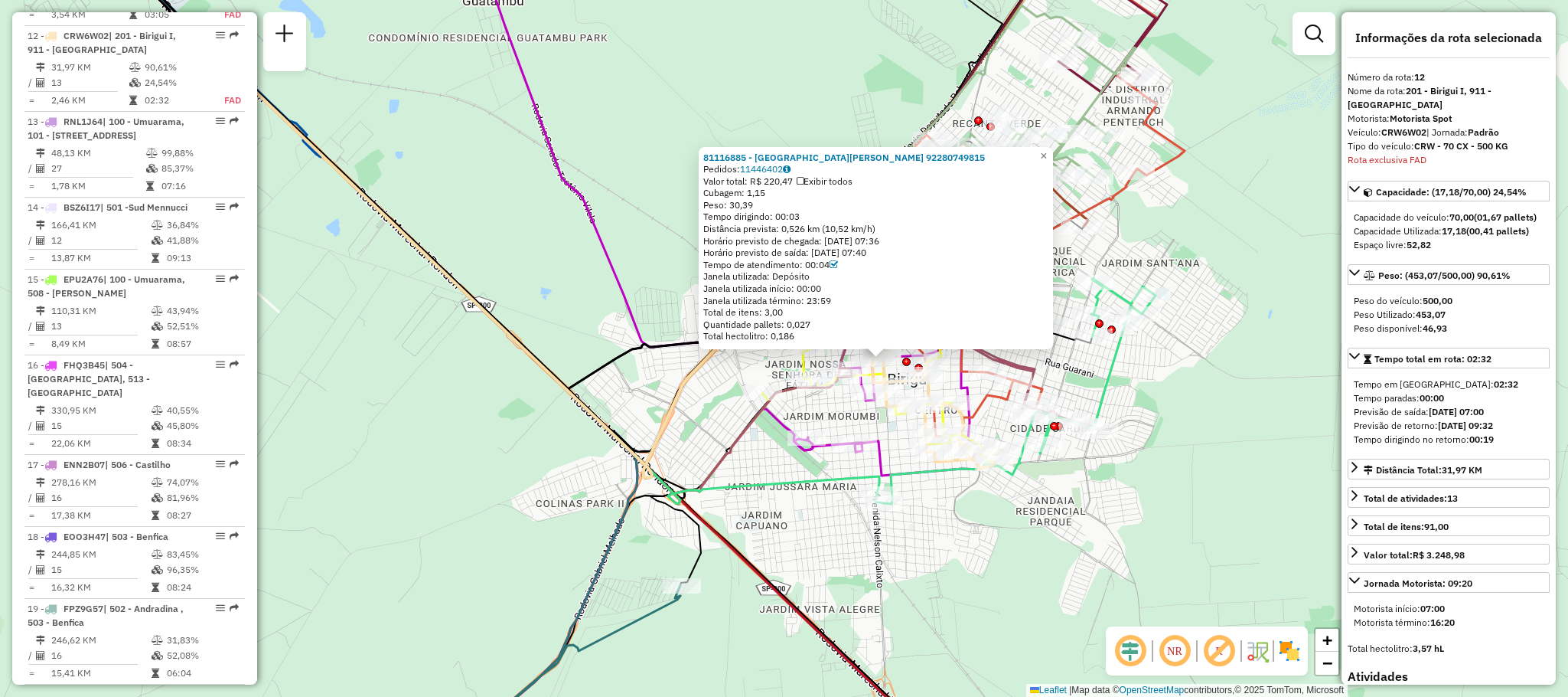
click at [614, 238] on div "81116885 - ISSAO HASSEGAWA 92280749815 Pedidos: 11446402 Valor total: R$ 220,47…" at bounding box center [784, 348] width 1568 height 697
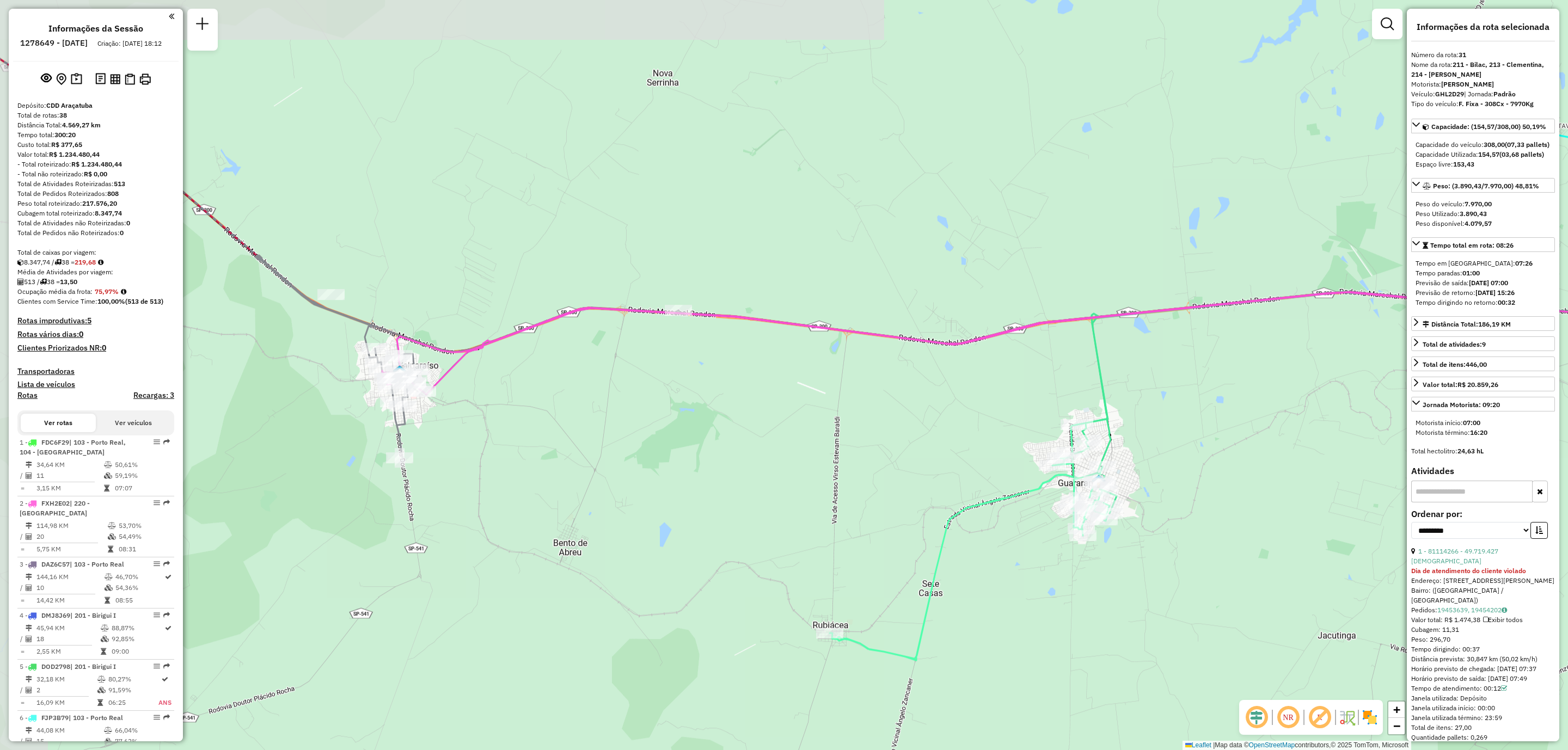
select select "**********"
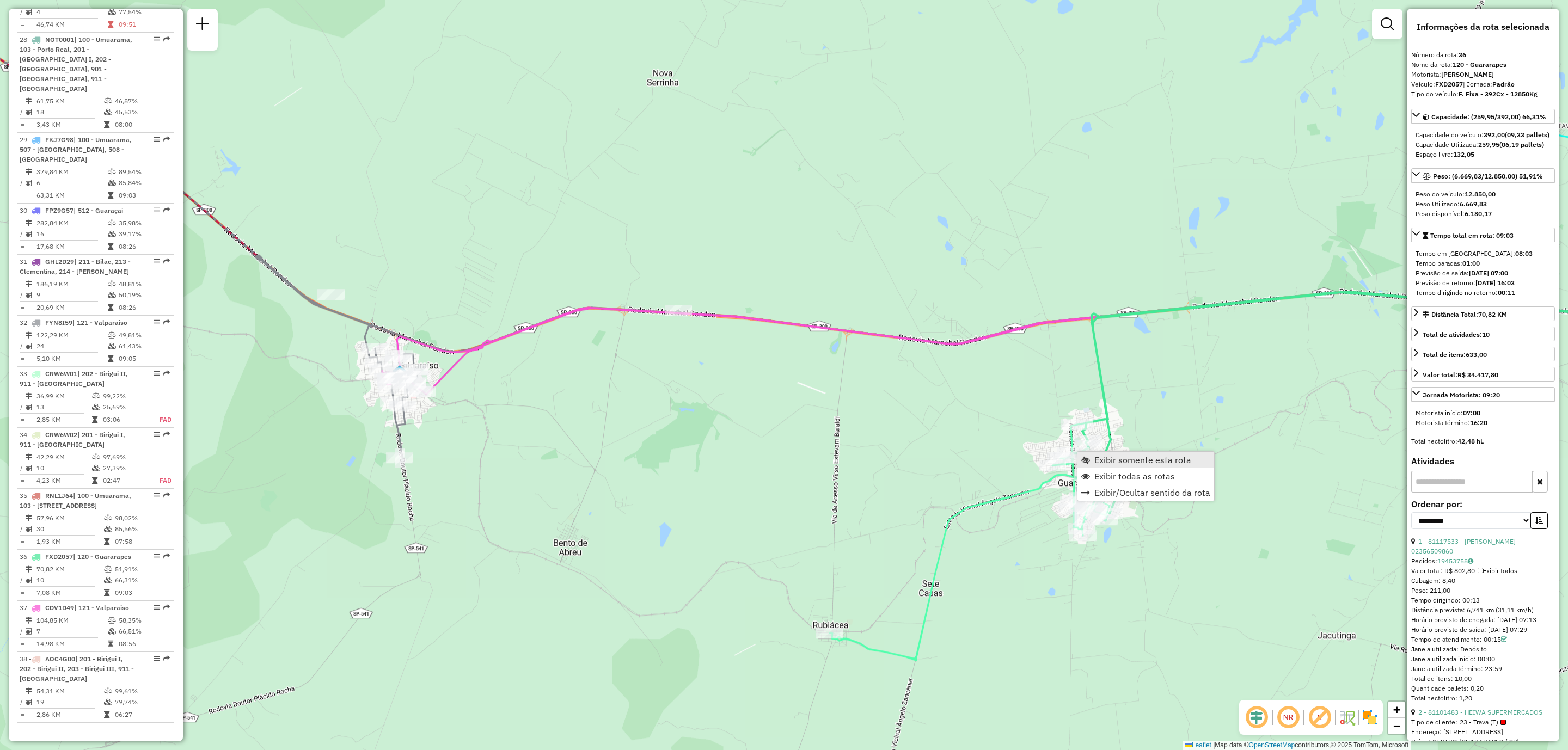
click at [1105, 456] on span "Exibir somente esta rota" at bounding box center [1143, 460] width 97 height 9
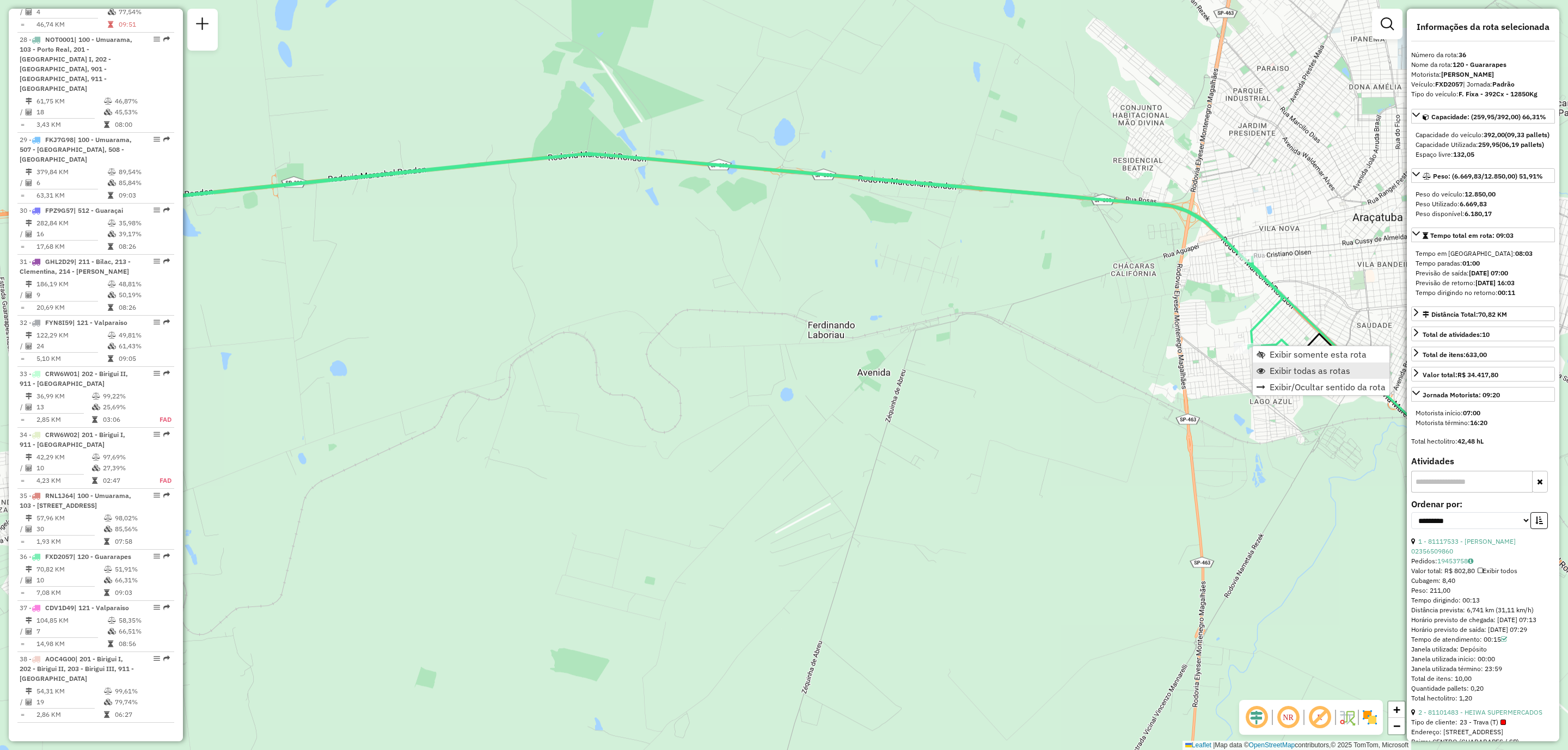
click at [1281, 376] on link "Exibir todas as rotas" at bounding box center [1321, 371] width 137 height 16
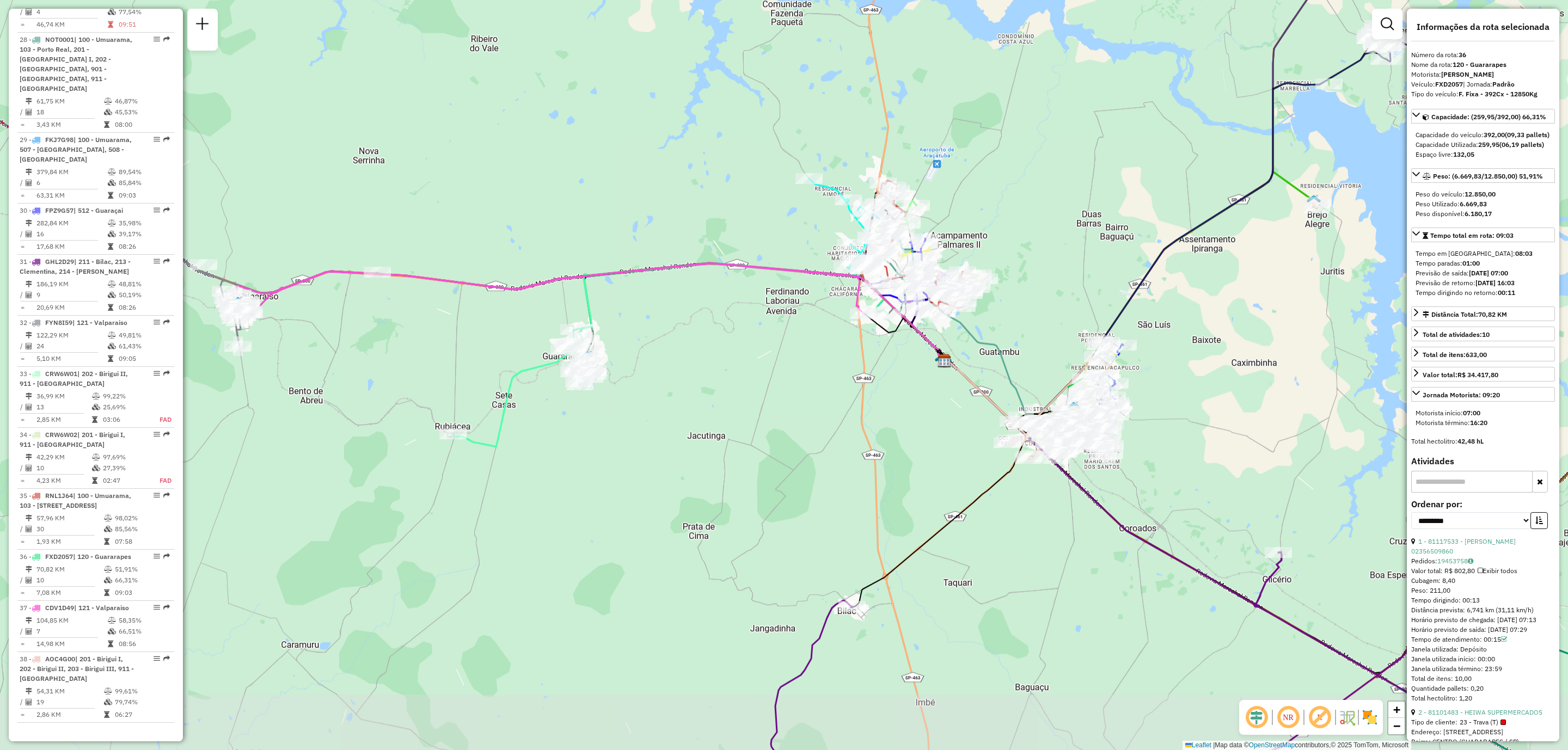
drag, startPoint x: 790, startPoint y: 408, endPoint x: 721, endPoint y: 335, distance: 100.4
click at [721, 335] on div "Janela de atendimento Grade de atendimento Capacidade Transportadoras Veículos …" at bounding box center [784, 375] width 1568 height 750
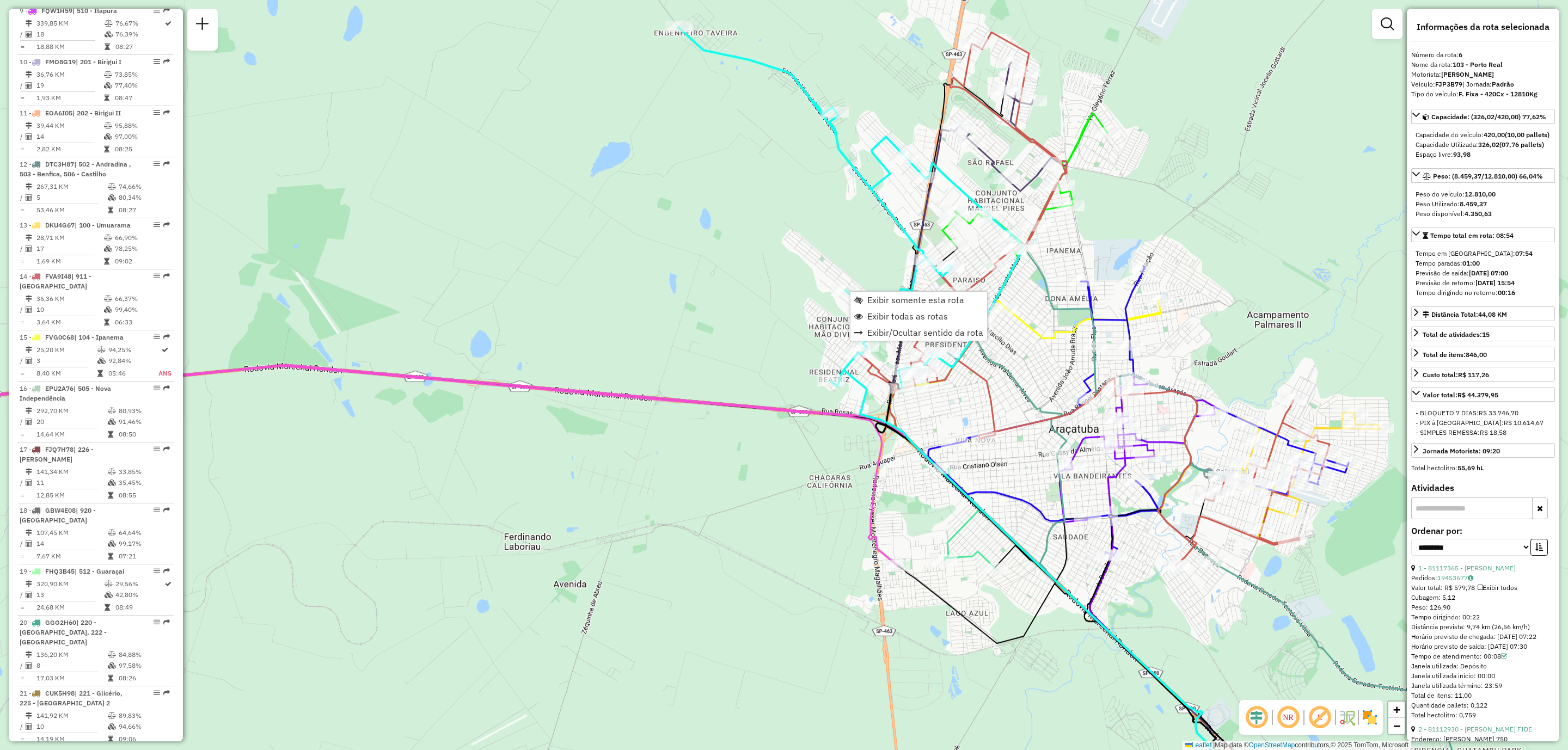
scroll to position [702, 0]
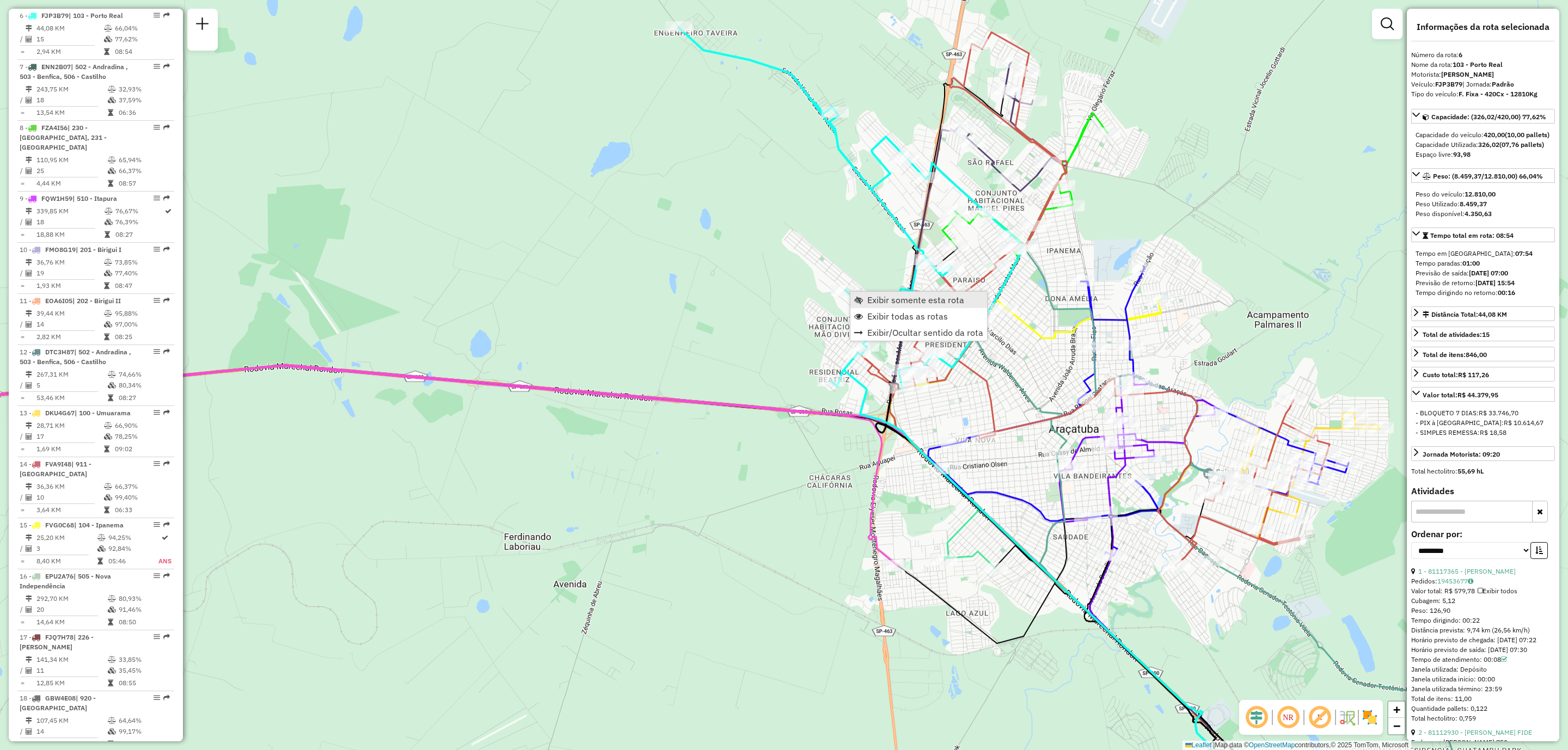
click at [897, 304] on span "Exibir somente esta rota" at bounding box center [916, 300] width 97 height 9
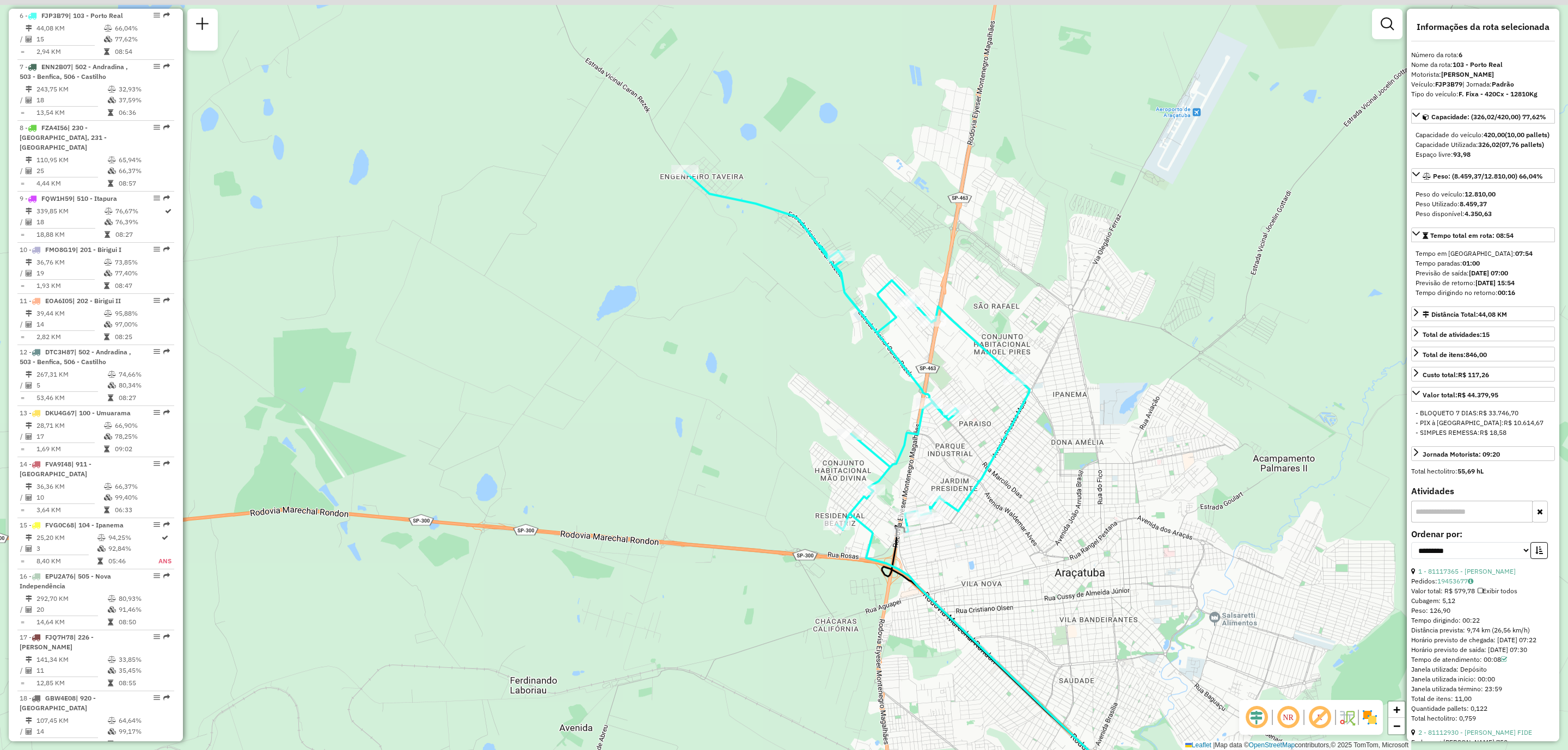
drag, startPoint x: 780, startPoint y: 236, endPoint x: 950, endPoint y: 395, distance: 232.8
click at [950, 395] on div "Rota 6 - Placa FJP3B79 81101168 - CARLOS FRANCINALDO M Janela de atendimento Gr…" at bounding box center [784, 375] width 1568 height 750
click at [1379, 716] on div "NR R" at bounding box center [1311, 717] width 144 height 35
click at [1375, 715] on img at bounding box center [1370, 717] width 17 height 17
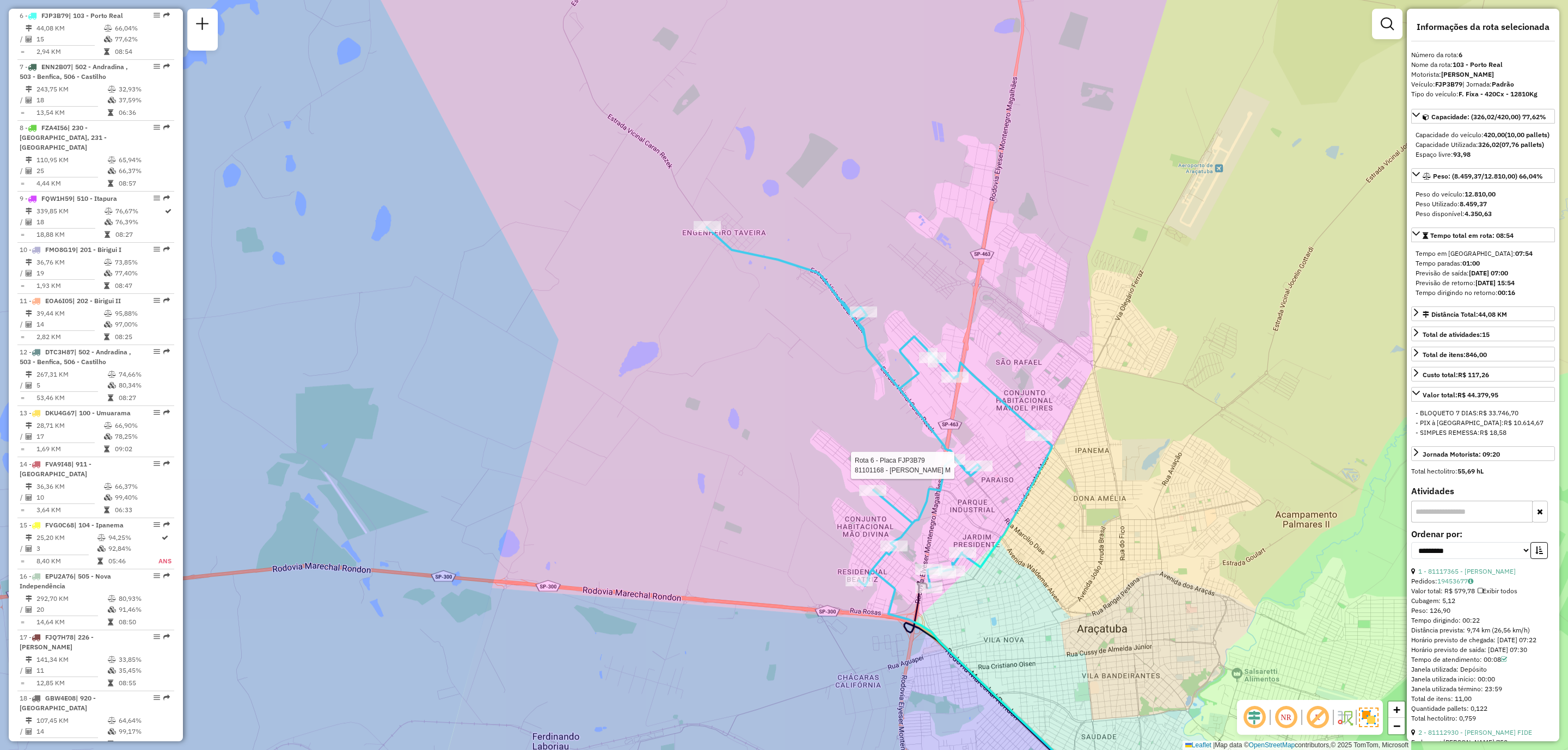
drag, startPoint x: 752, startPoint y: 376, endPoint x: 778, endPoint y: 435, distance: 64.5
click at [778, 435] on div "Rota 6 - Placa FJP3B79 81101168 - CARLOS FRANCINALDO M Janela de atendimento Gr…" at bounding box center [784, 375] width 1568 height 750
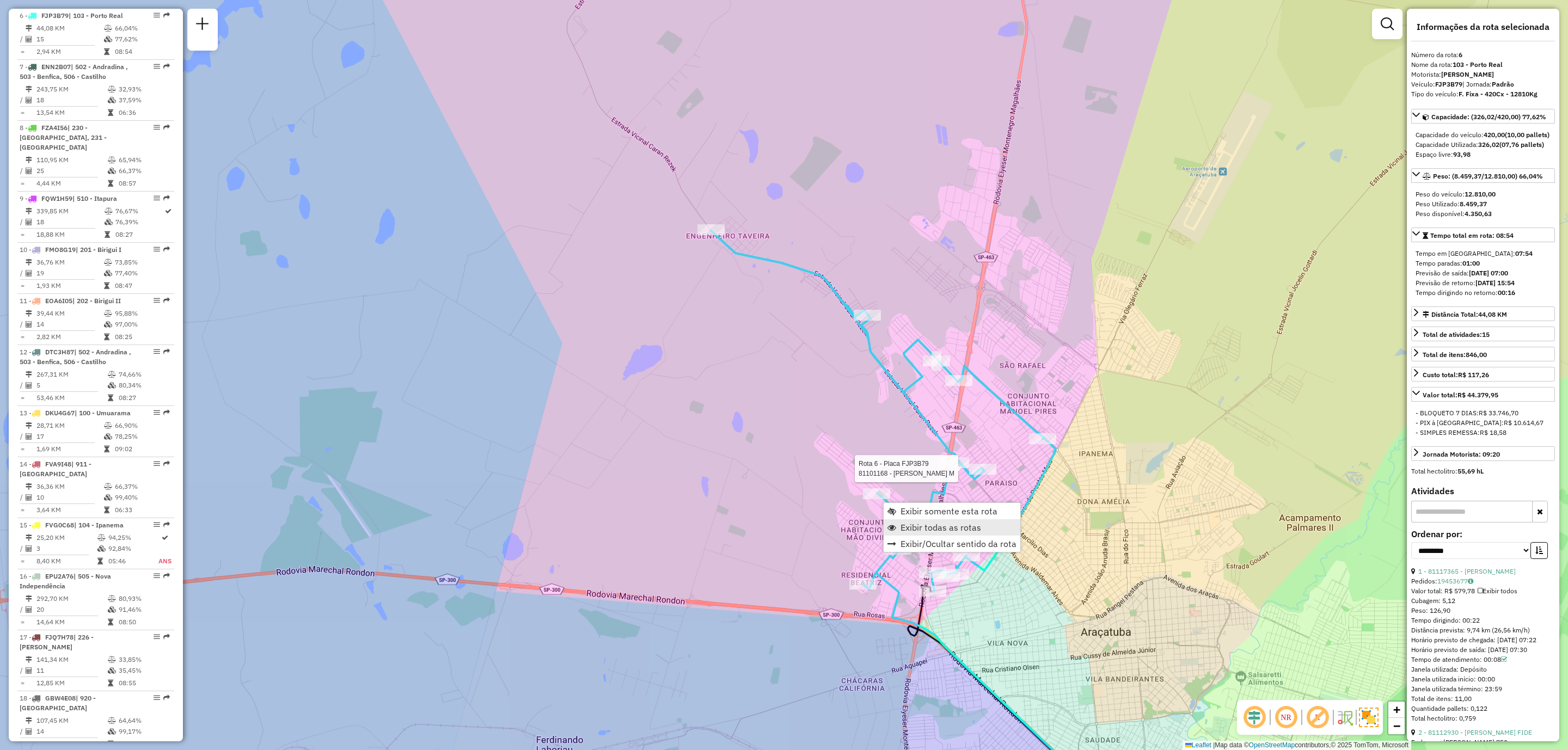
click at [928, 531] on span "Exibir todas as rotas" at bounding box center [941, 527] width 81 height 9
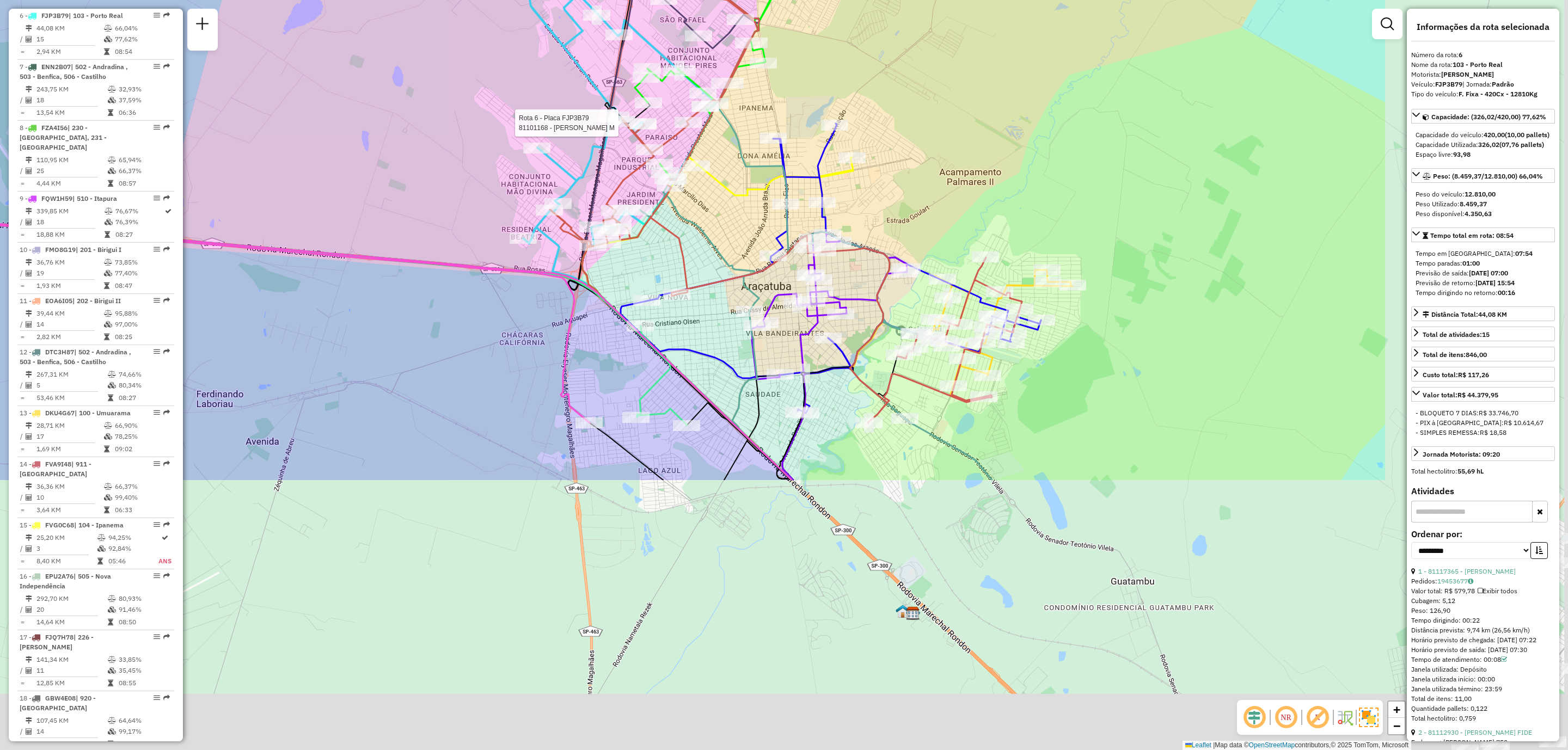
drag, startPoint x: 1146, startPoint y: 606, endPoint x: 793, endPoint y: 242, distance: 507.1
click at [800, 250] on icon at bounding box center [829, 305] width 156 height 148
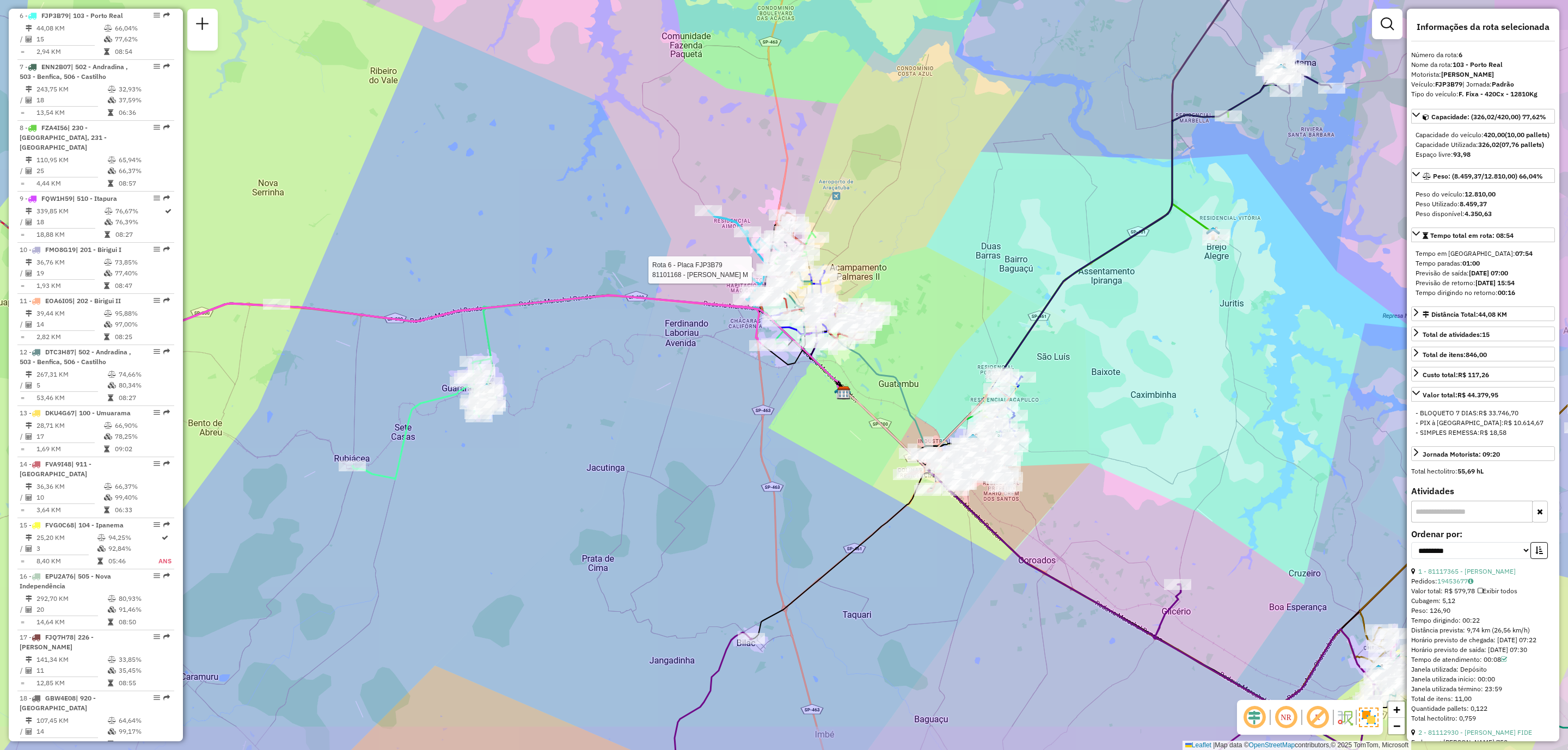
drag, startPoint x: 995, startPoint y: 472, endPoint x: 924, endPoint y: 417, distance: 89.8
click at [924, 417] on div "Rota 6 - Placa FJP3B79 81101168 - CARLOS FRANCINALDO M Janela de atendimento Gr…" at bounding box center [784, 375] width 1568 height 750
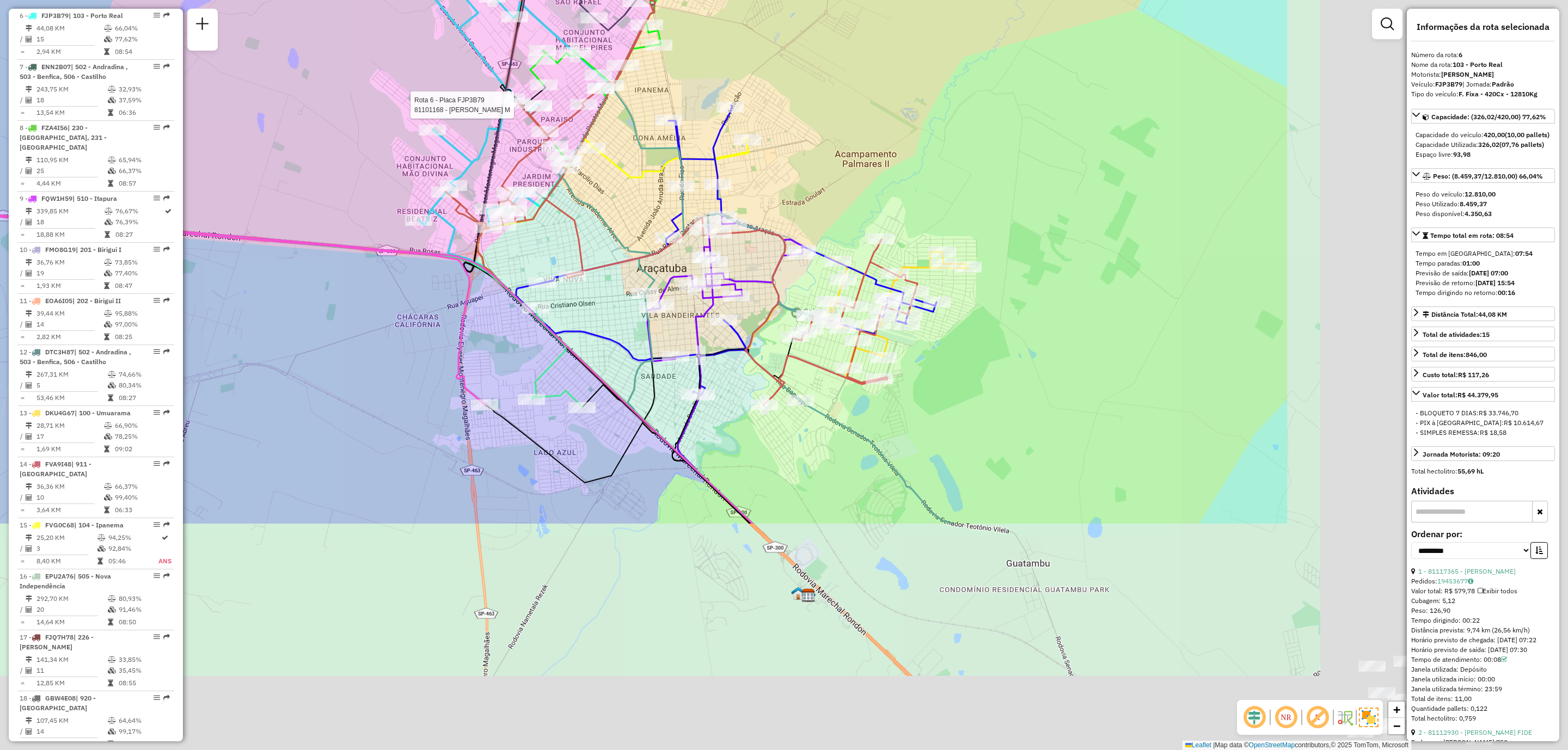
drag, startPoint x: 1328, startPoint y: 566, endPoint x: 870, endPoint y: 235, distance: 565.1
click at [875, 242] on div "Rota 6 - Placa FJP3B79 81101168 - CARLOS FRANCINALDO M Janela de atendimento Gr…" at bounding box center [784, 375] width 1568 height 750
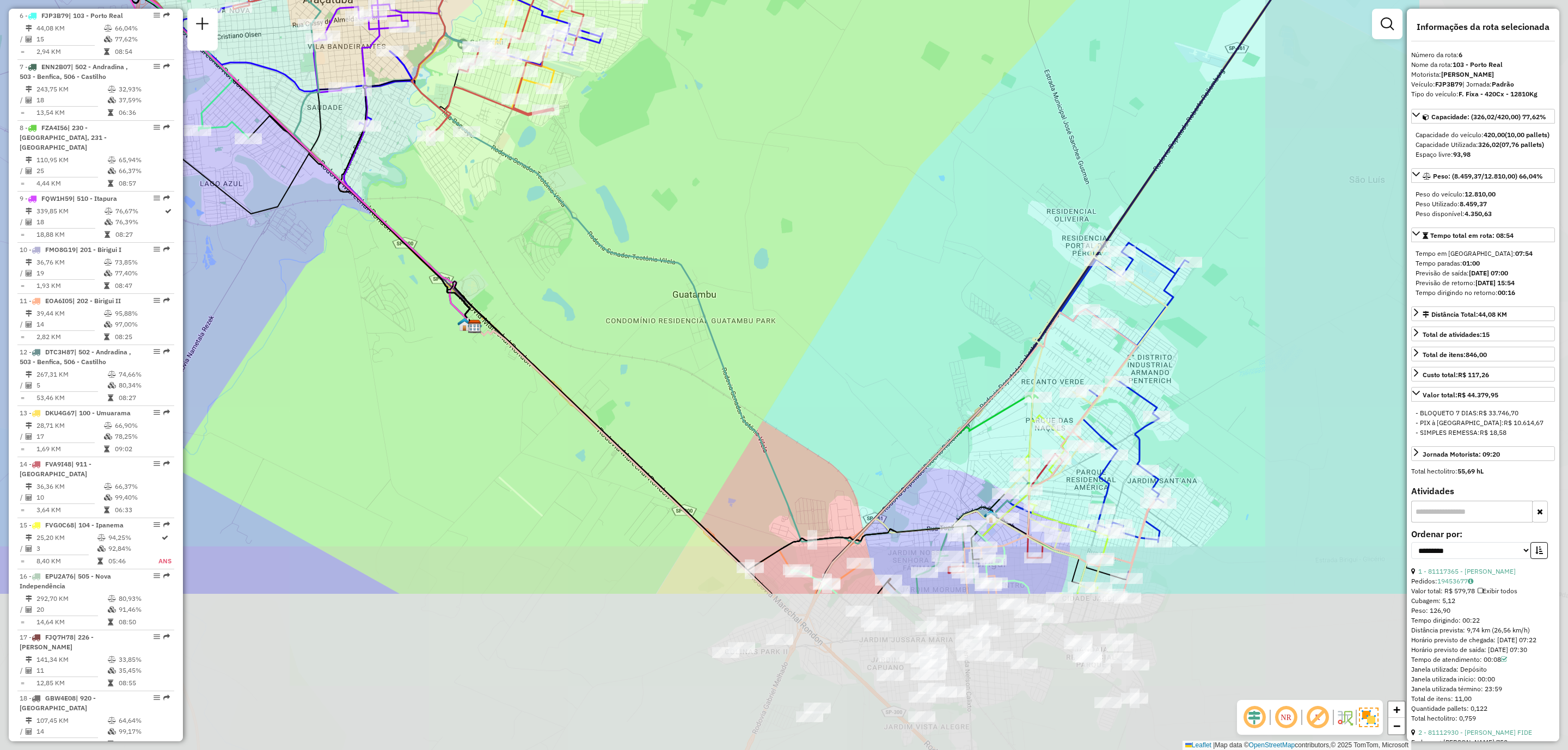
drag, startPoint x: 1056, startPoint y: 467, endPoint x: 773, endPoint y: 248, distance: 357.8
click at [773, 248] on div "Rota 6 - Placa FJP3B79 81101168 - CARLOS FRANCINALDO M Rota 35 - Placa RNL1J64 …" at bounding box center [784, 375] width 1568 height 750
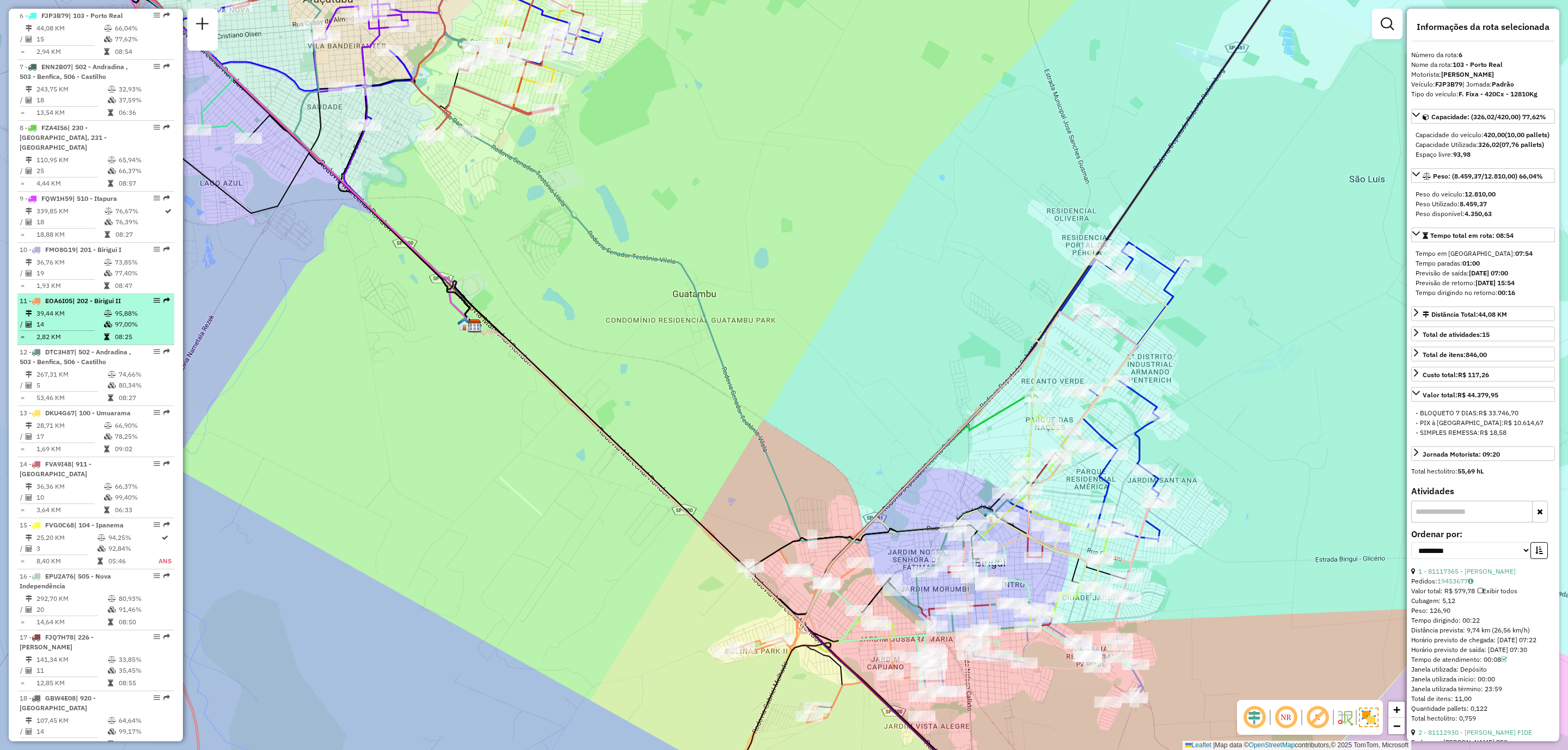
click at [145, 297] on div at bounding box center [153, 300] width 33 height 7
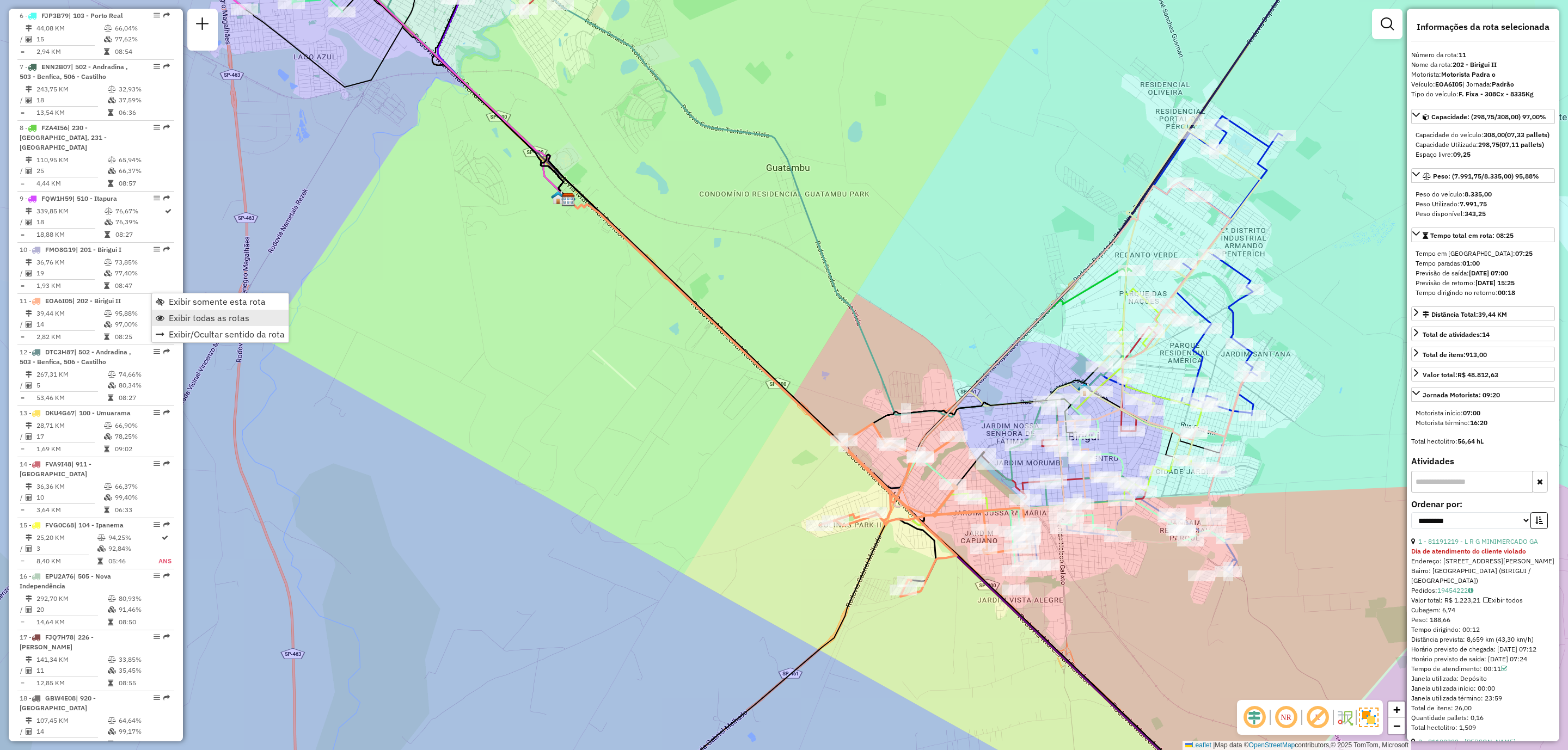
click at [193, 315] on span "Exibir todas as rotas" at bounding box center [209, 318] width 81 height 9
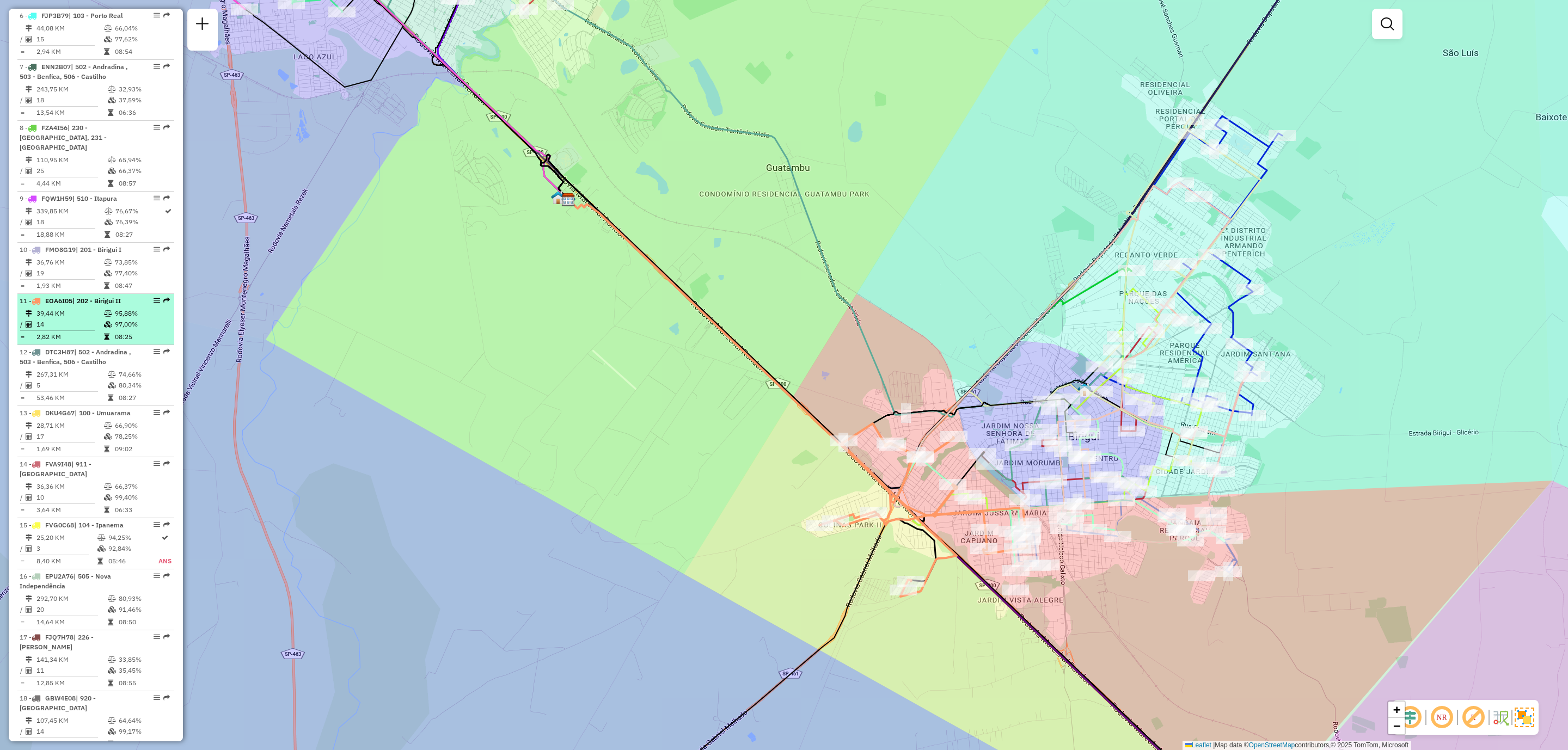
select select "**********"
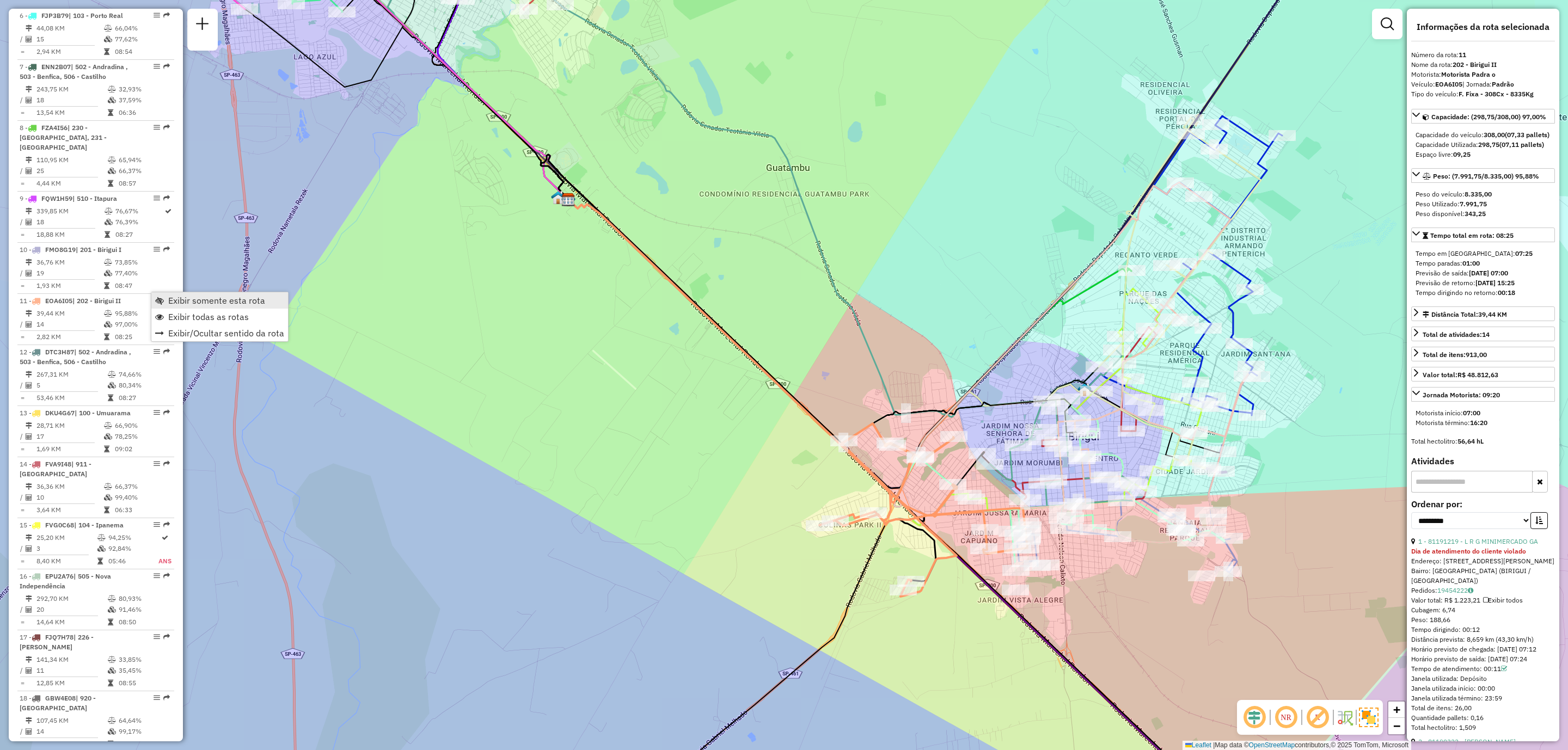
click at [196, 301] on span "Exibir somente esta rota" at bounding box center [217, 300] width 97 height 9
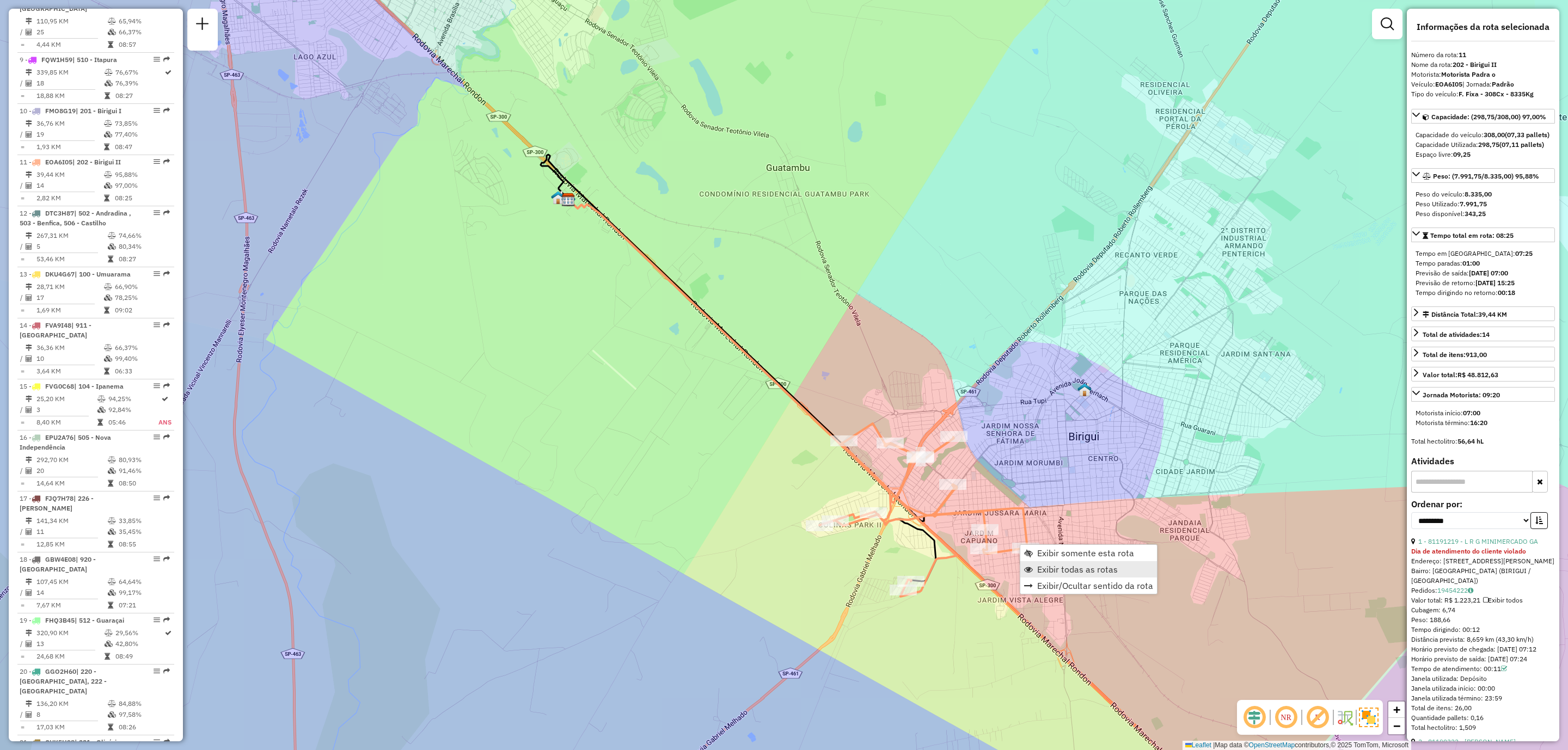
scroll to position [978, 0]
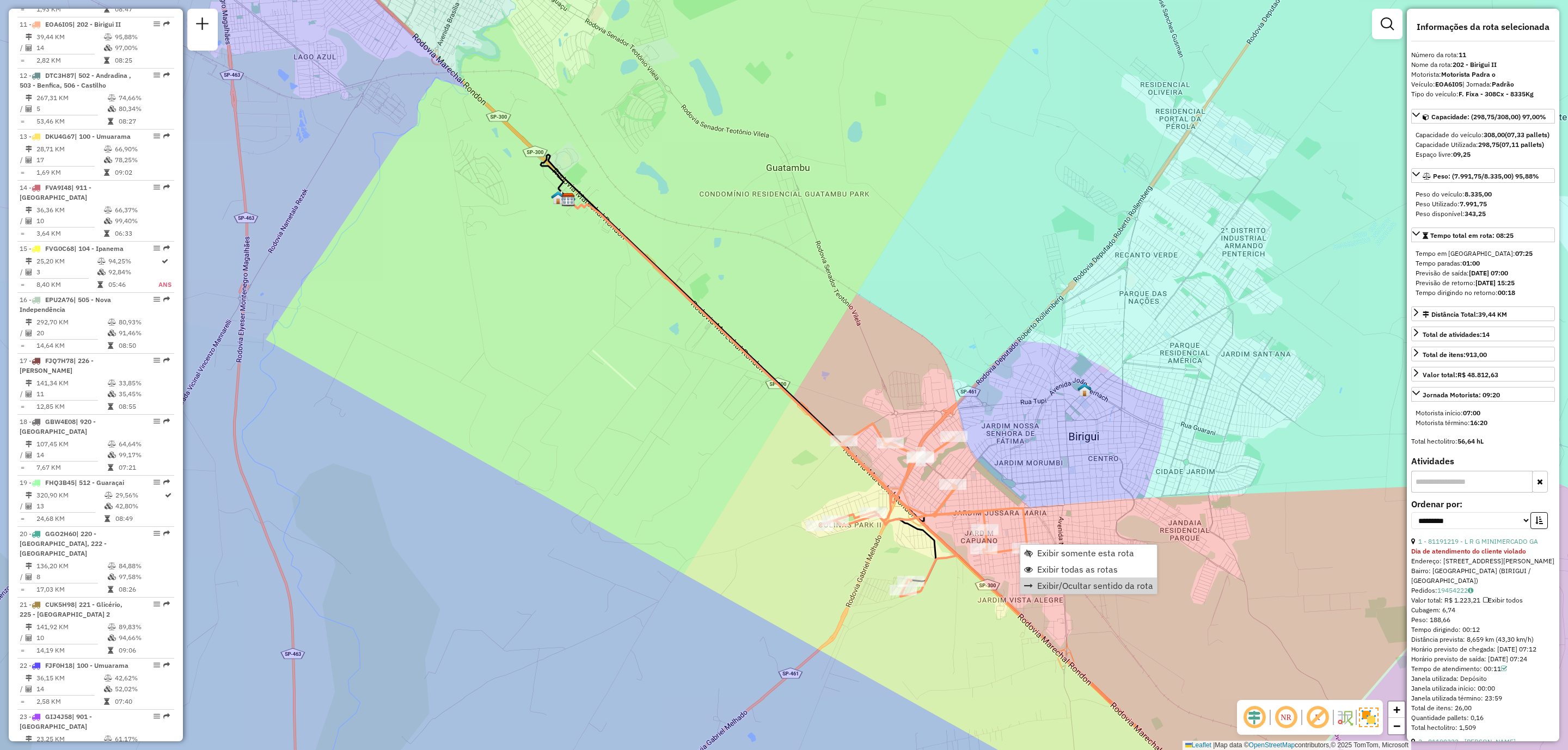
click at [822, 613] on div "Janela de atendimento Grade de atendimento Capacidade Transportadoras Veículos …" at bounding box center [784, 375] width 1568 height 750
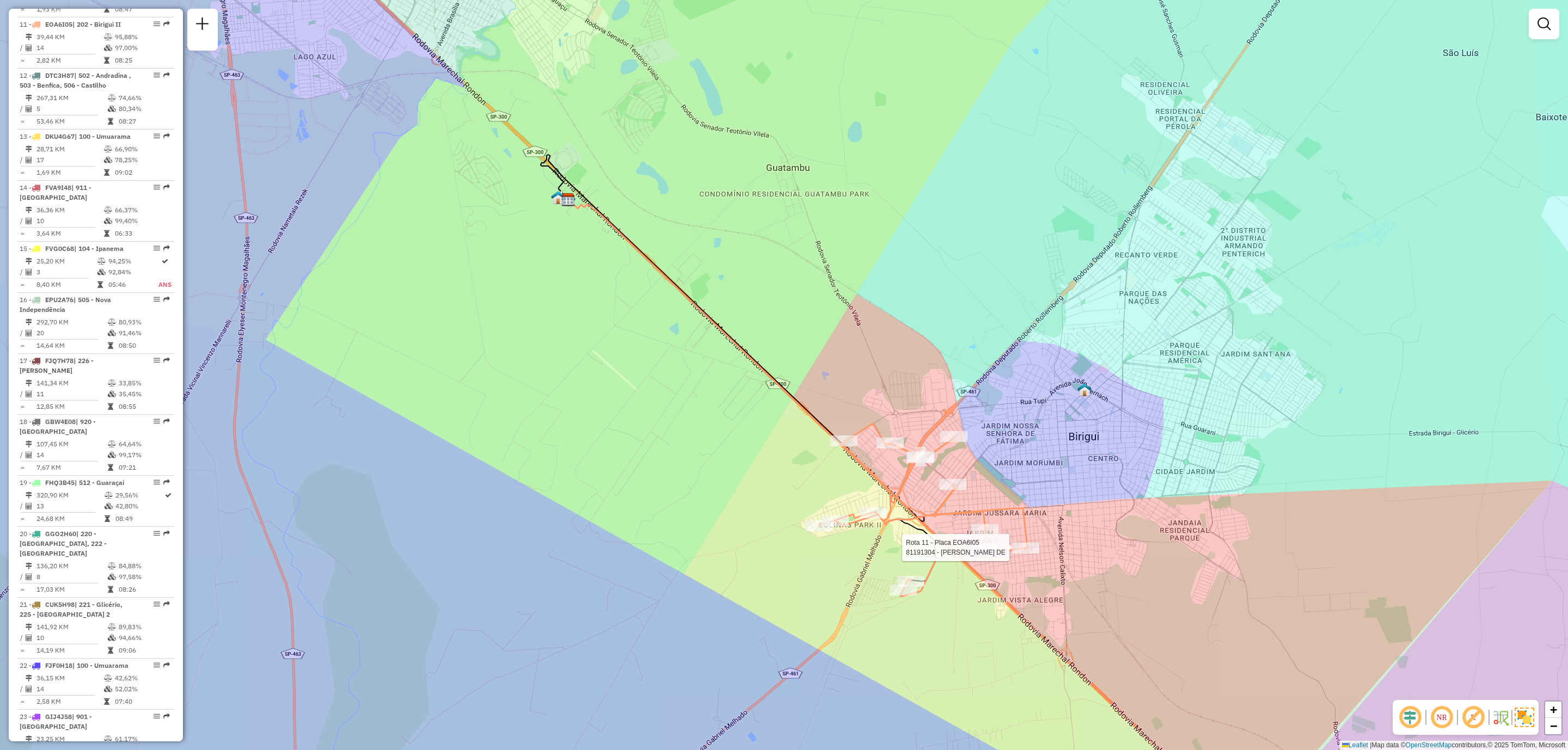
select select "**********"
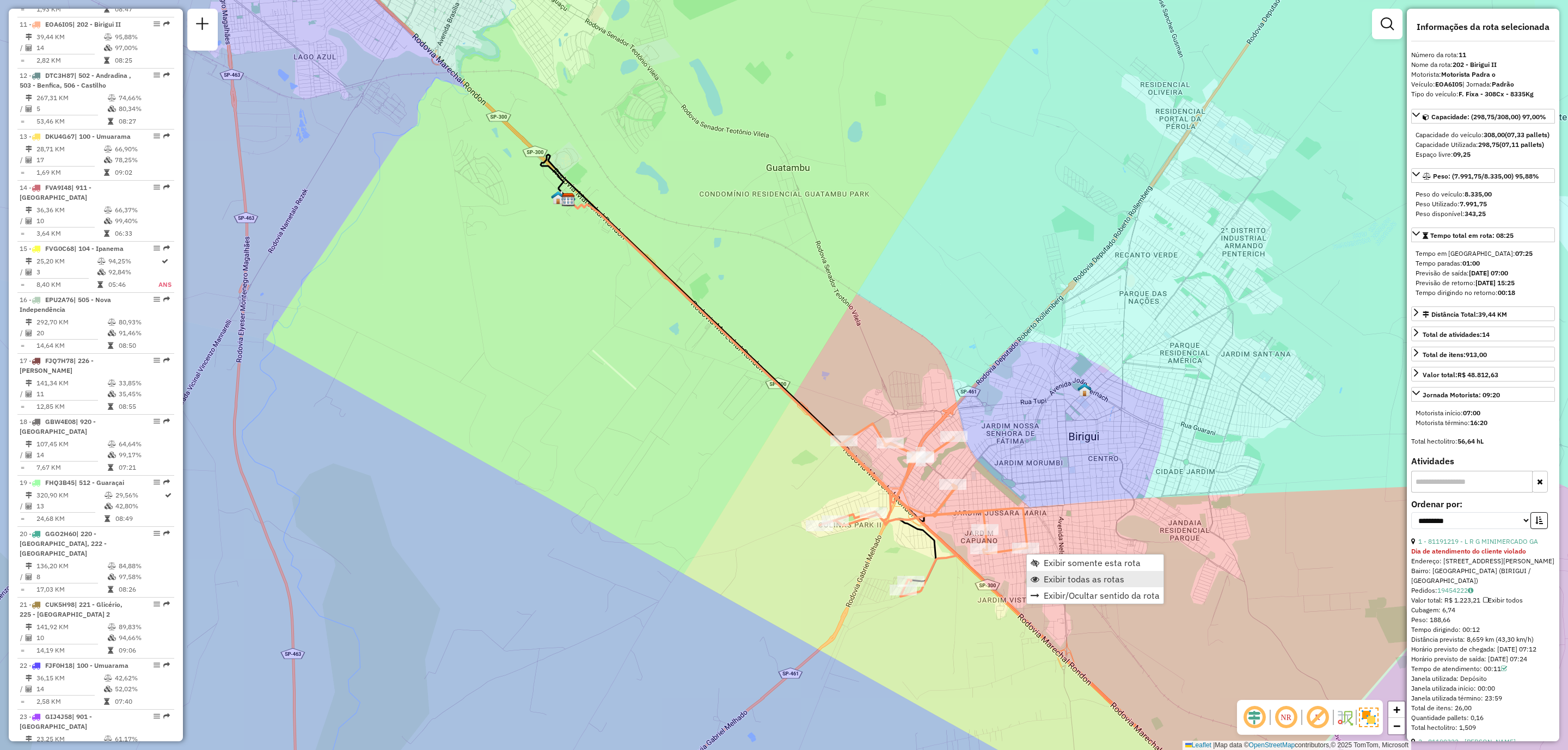
click at [1042, 573] on link "Exibir todas as rotas" at bounding box center [1095, 579] width 137 height 16
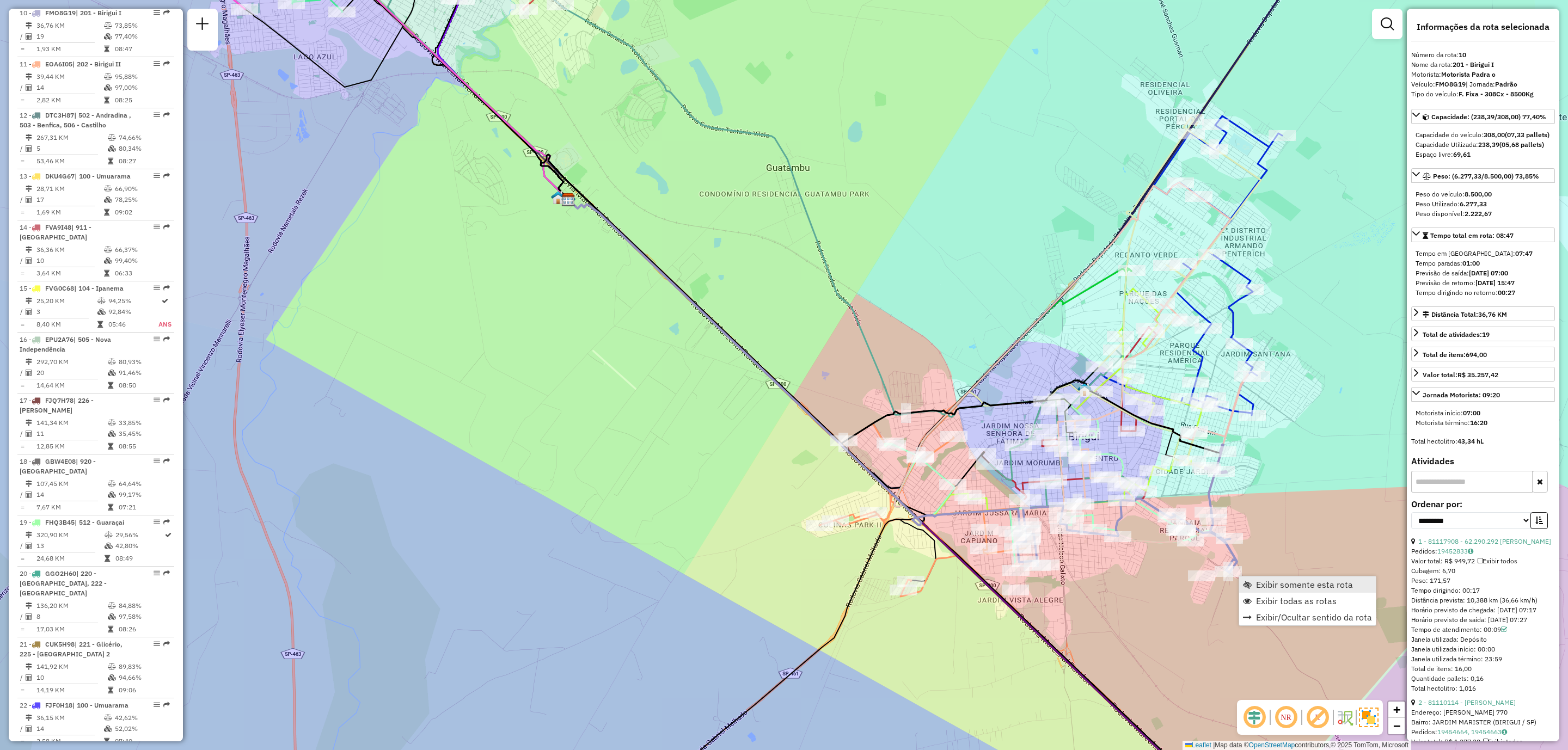
scroll to position [928, 0]
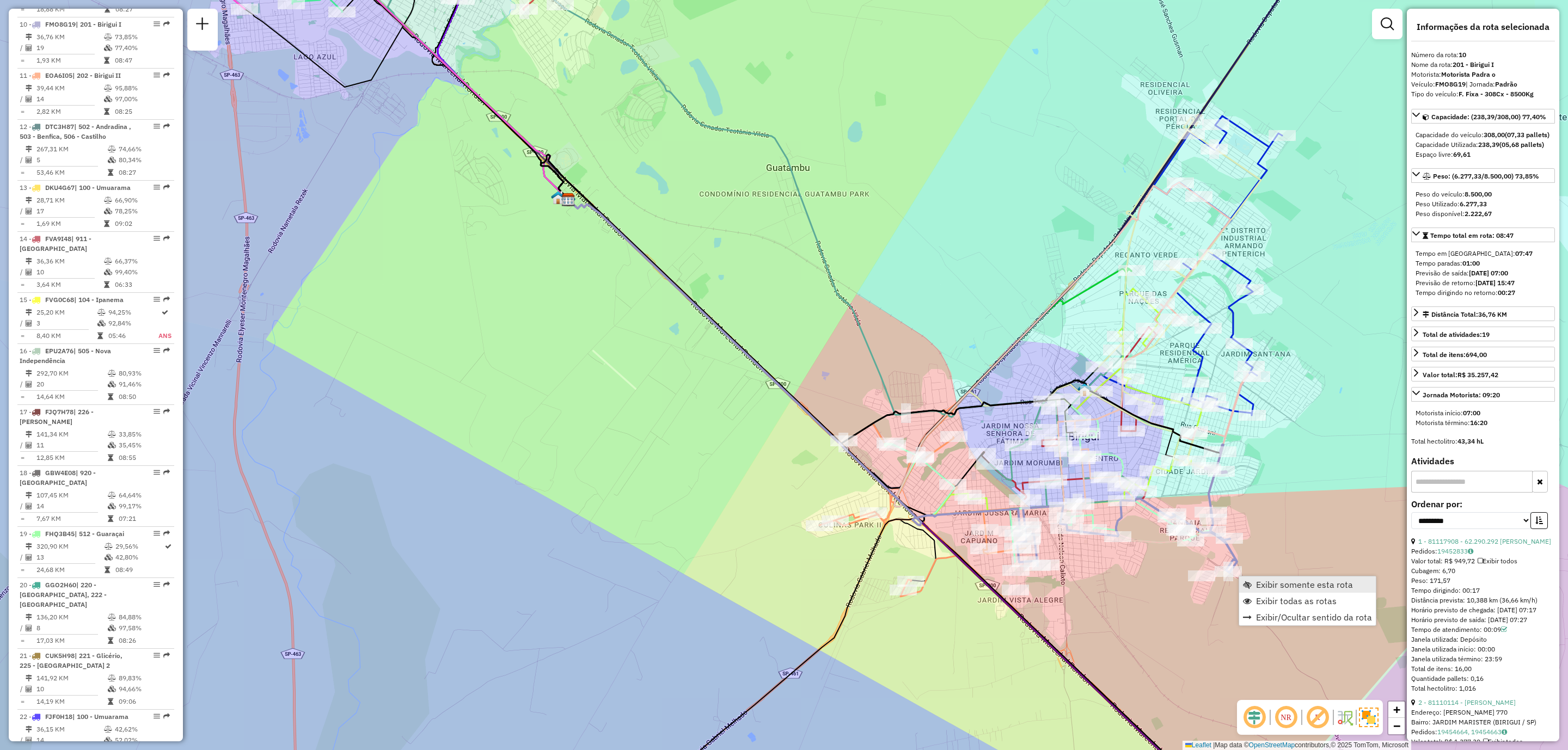
click at [1272, 584] on span "Exibir somente esta rota" at bounding box center [1305, 584] width 97 height 9
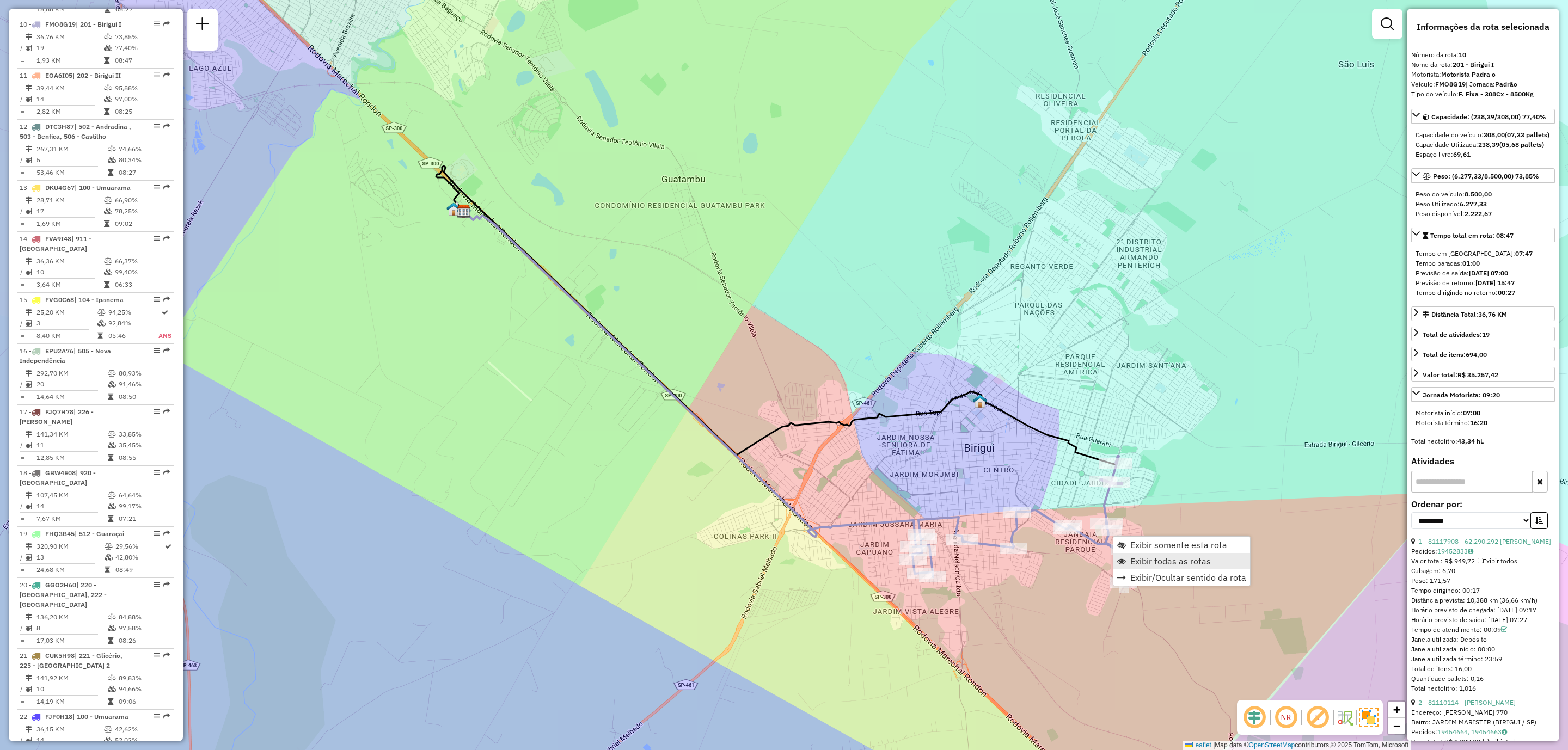
click at [1162, 560] on span "Exibir todas as rotas" at bounding box center [1171, 561] width 81 height 9
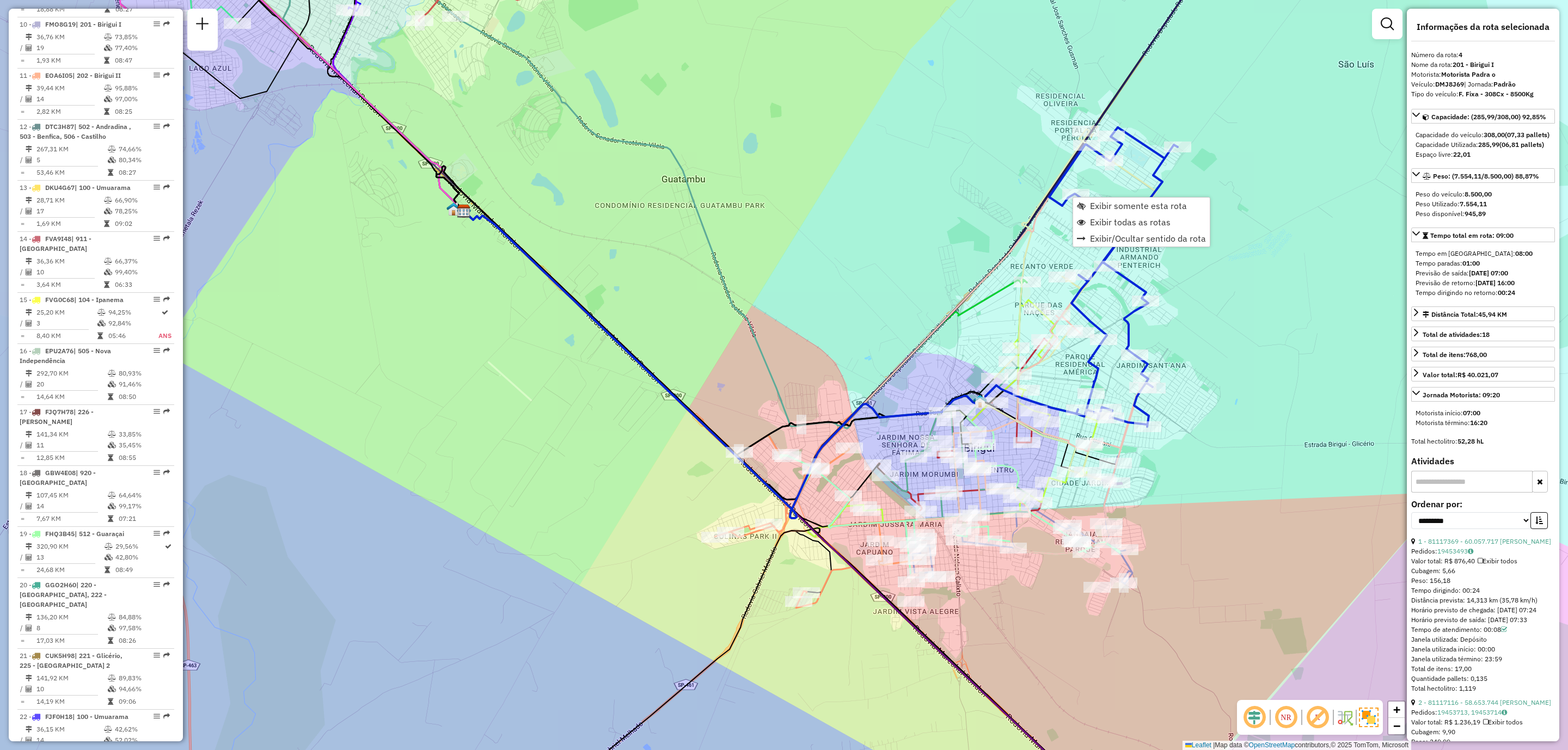
scroll to position [600, 0]
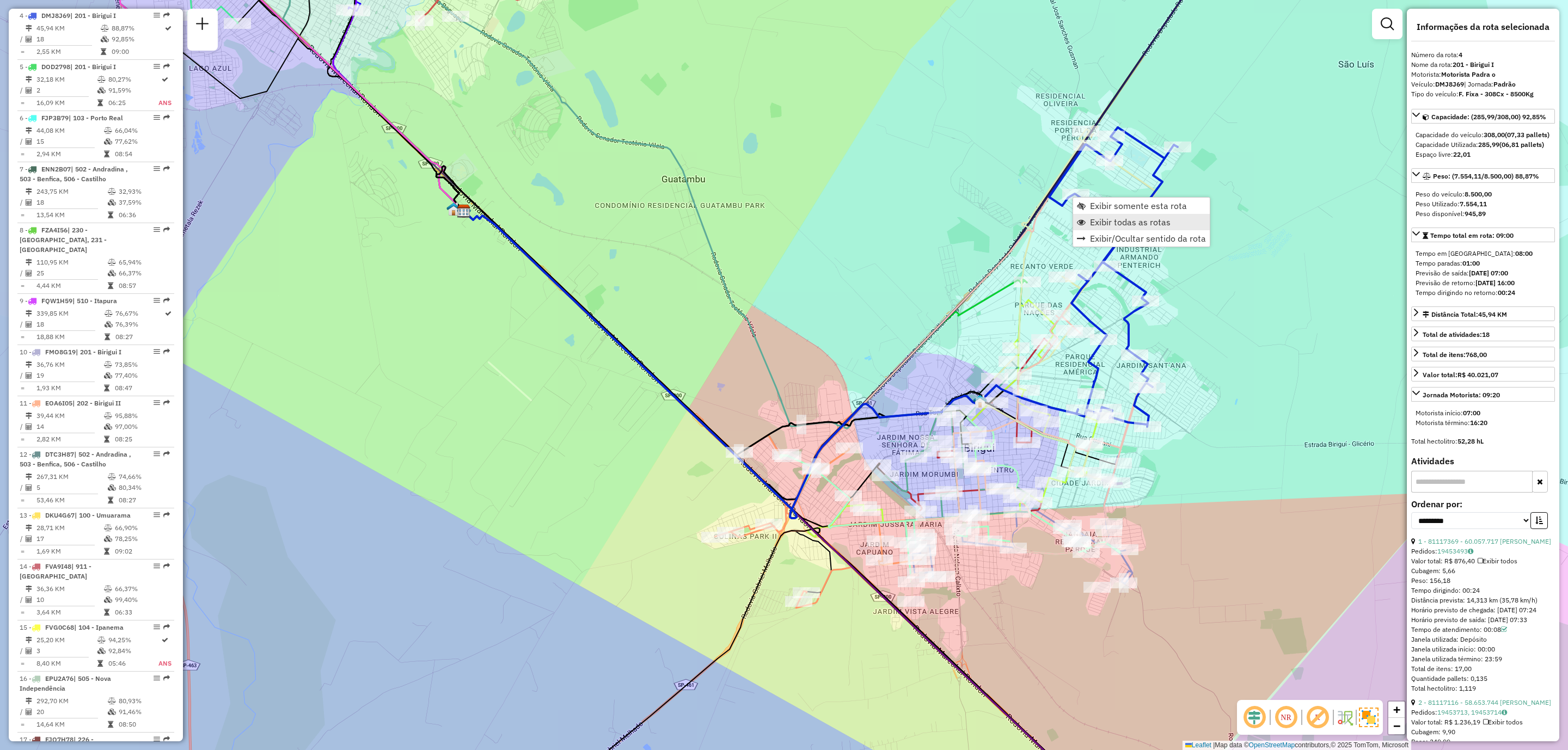
click at [1113, 220] on span "Exibir todas as rotas" at bounding box center [1131, 222] width 81 height 9
drag, startPoint x: 1069, startPoint y: 189, endPoint x: 1062, endPoint y: 171, distance: 19.3
click at [1062, 171] on icon at bounding box center [1113, 277] width 129 height 299
click at [1118, 202] on span "Exibir somente esta rota" at bounding box center [1132, 204] width 97 height 9
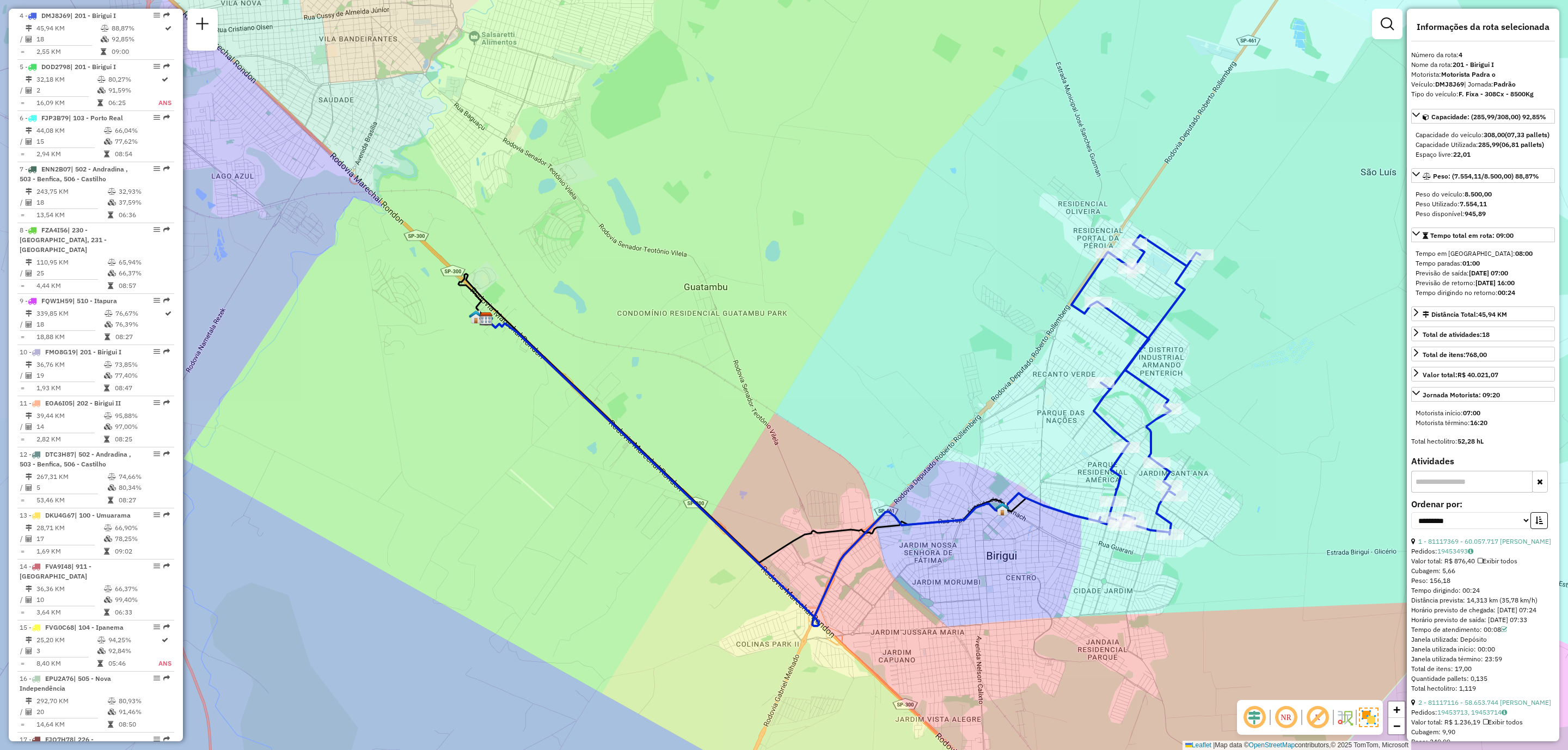
drag, startPoint x: 818, startPoint y: 330, endPoint x: 906, endPoint y: 458, distance: 155.3
click at [902, 456] on div "Janela de atendimento Grade de atendimento Capacidade Transportadoras Veículos …" at bounding box center [784, 375] width 1568 height 750
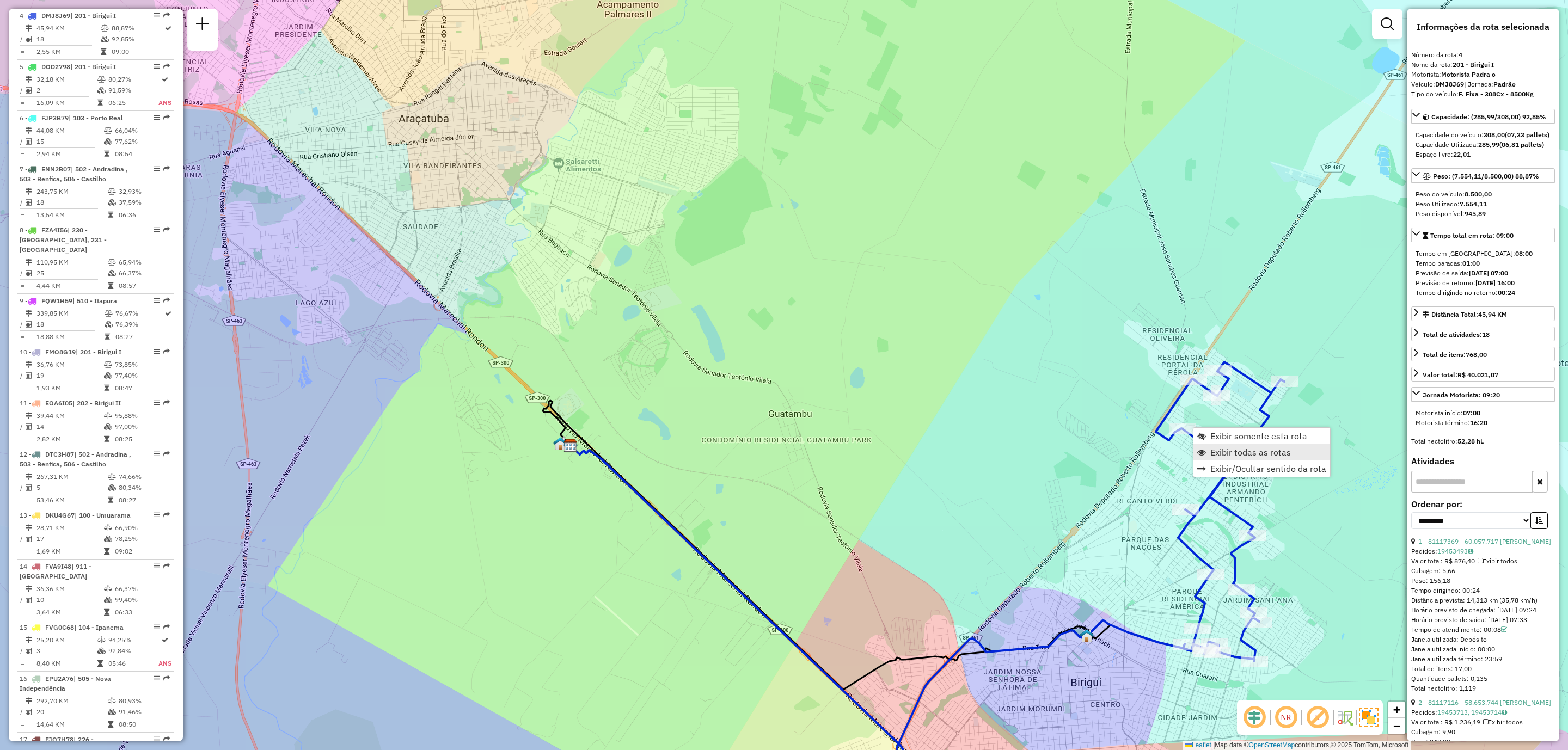
click at [1216, 456] on span "Exibir todas as rotas" at bounding box center [1251, 452] width 81 height 9
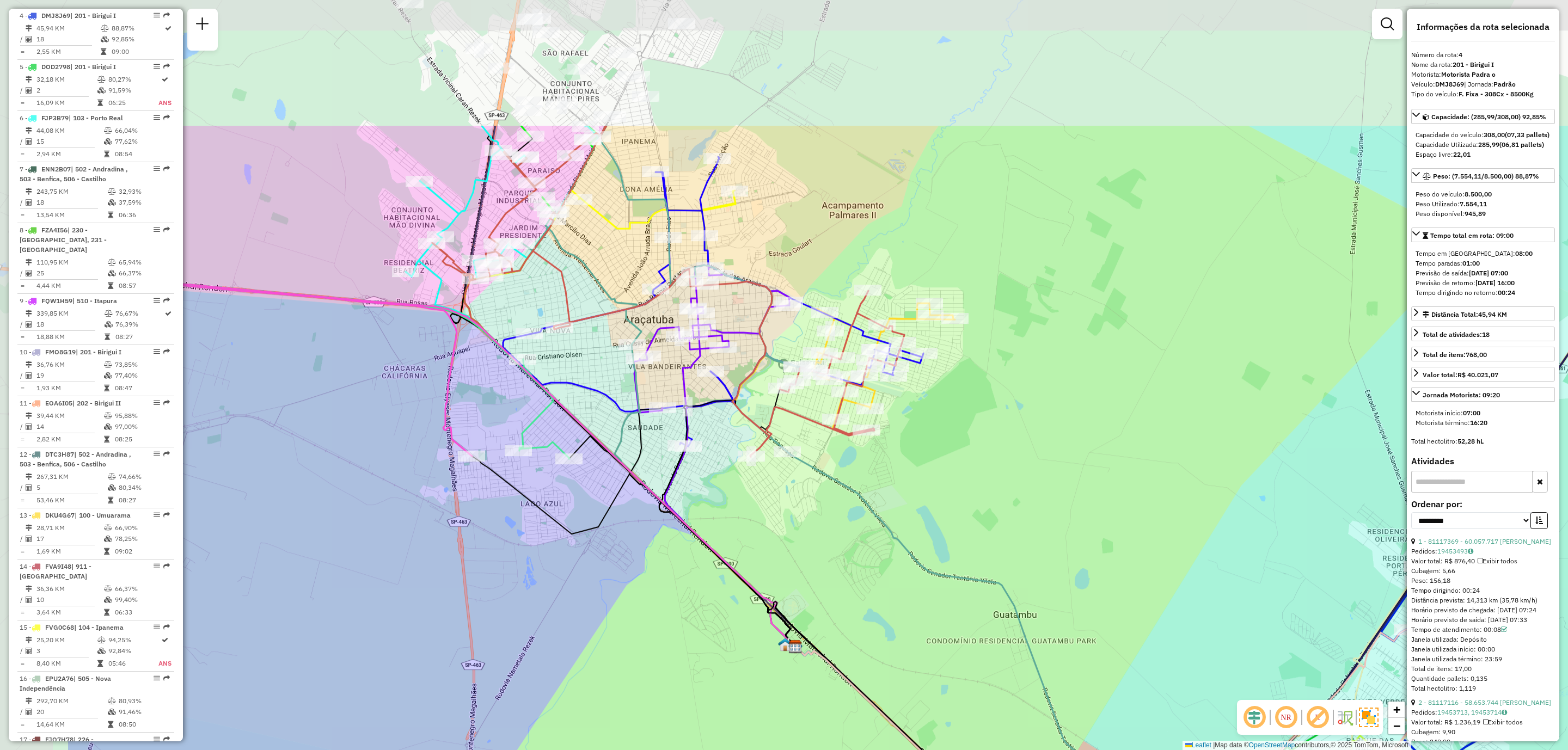
drag, startPoint x: 675, startPoint y: 369, endPoint x: 800, endPoint y: 493, distance: 176.1
click at [799, 492] on div "Janela de atendimento Grade de atendimento Capacidade Transportadoras Veículos …" at bounding box center [784, 375] width 1568 height 750
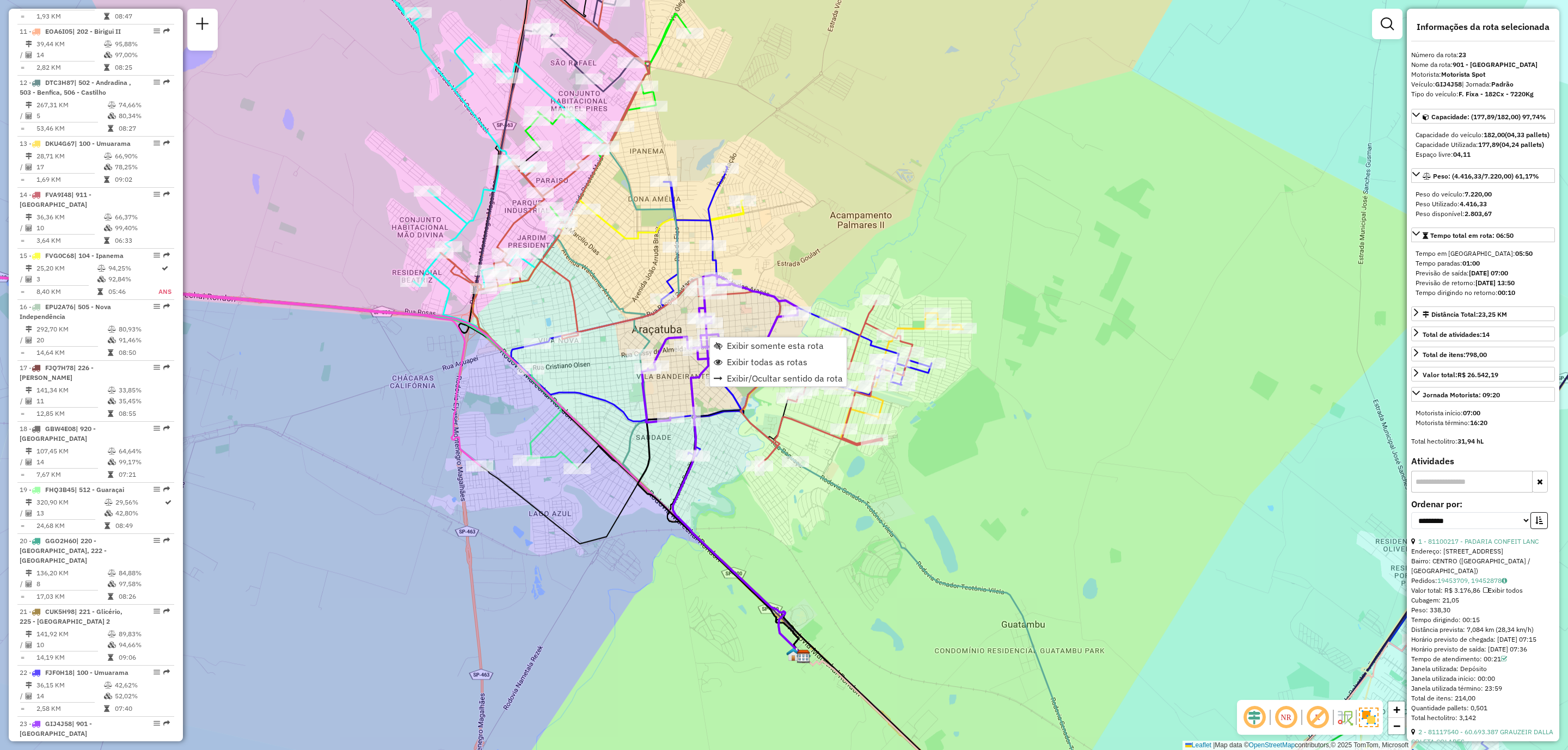
scroll to position [1663, 0]
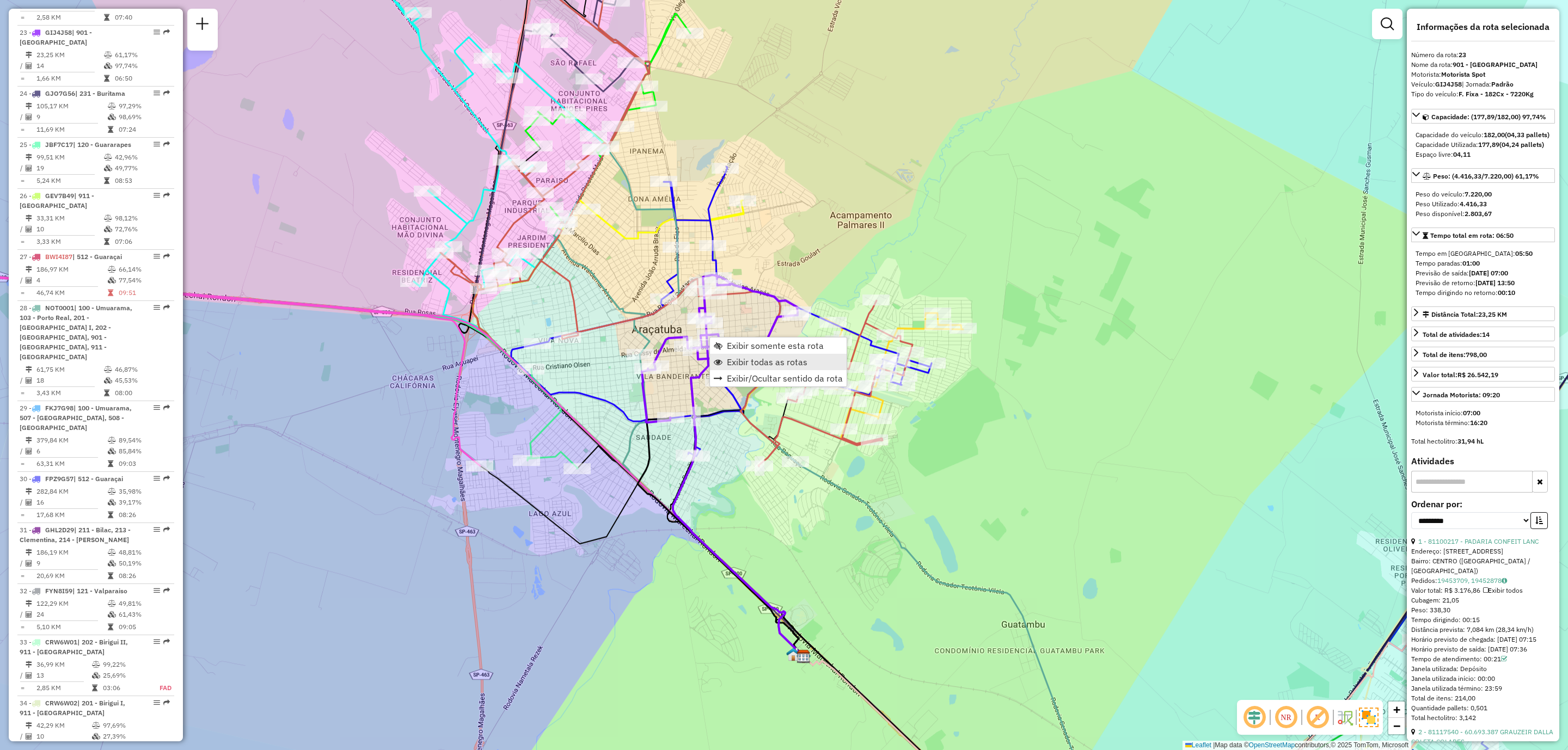
click at [745, 359] on span "Exibir todas as rotas" at bounding box center [767, 362] width 81 height 9
click at [760, 343] on span "Exibir somente esta rota" at bounding box center [786, 346] width 97 height 9
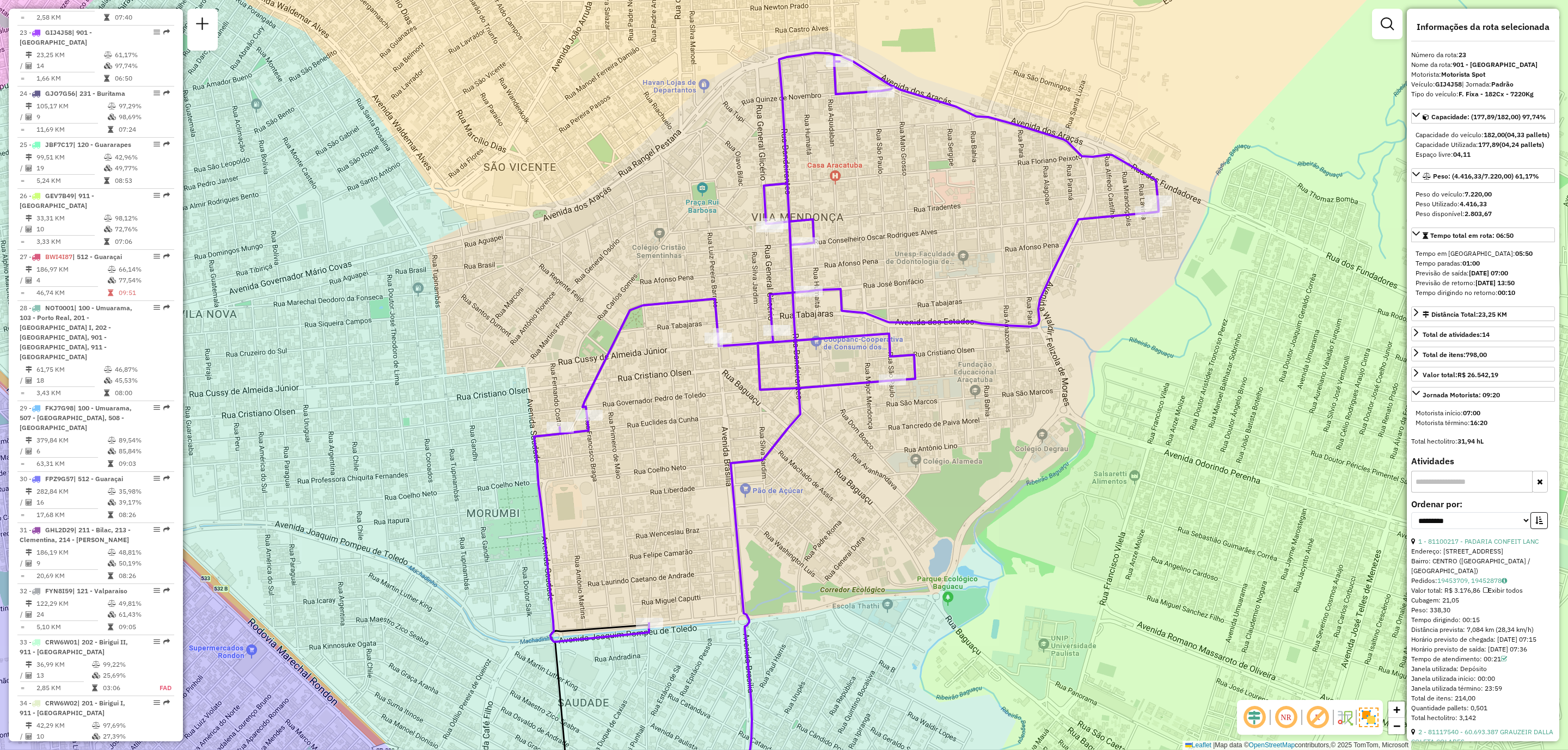
drag, startPoint x: 896, startPoint y: 288, endPoint x: 910, endPoint y: 451, distance: 163.6
click at [910, 451] on div "Janela de atendimento Grade de atendimento Capacidade Transportadoras Veículos …" at bounding box center [784, 375] width 1568 height 750
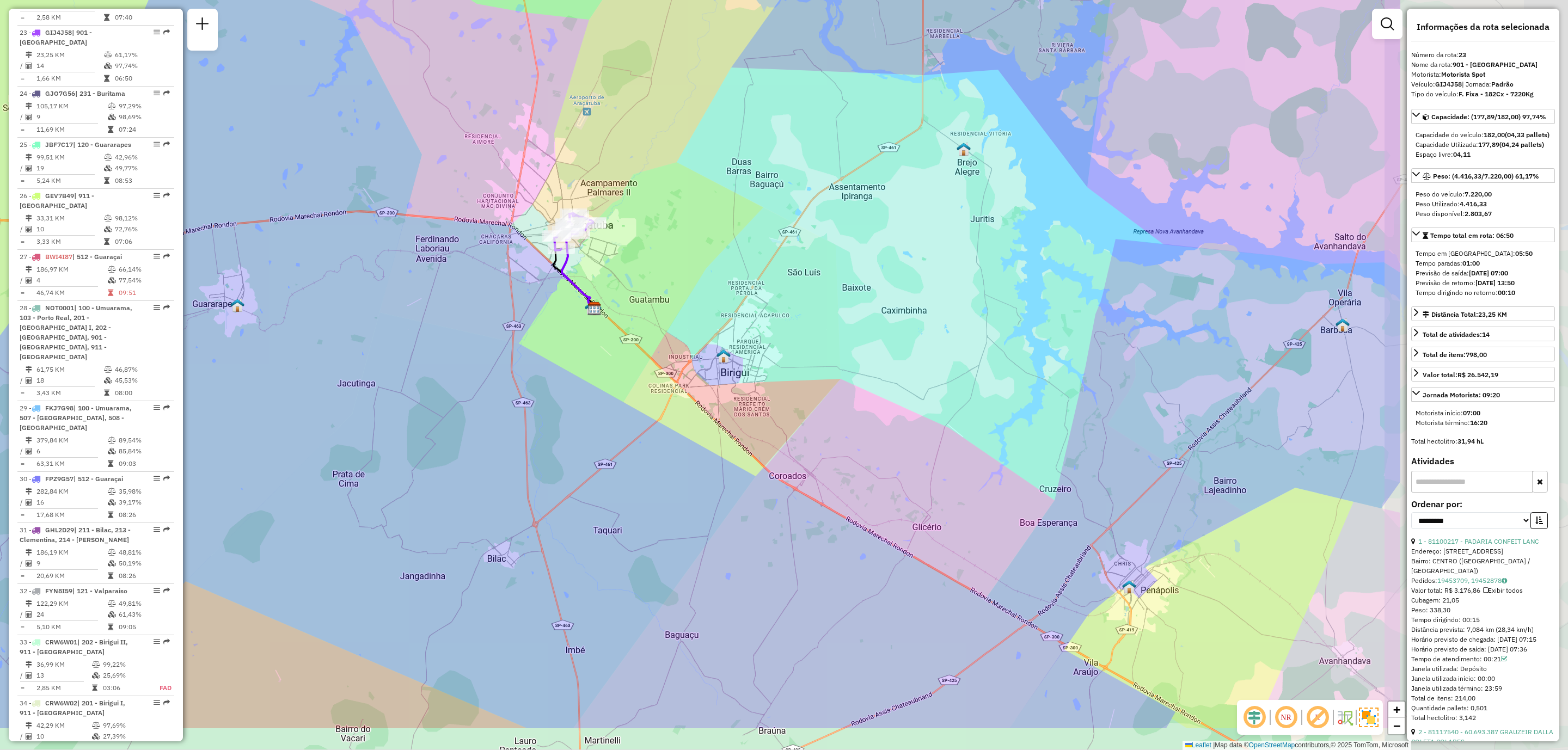
drag, startPoint x: 1077, startPoint y: 422, endPoint x: 792, endPoint y: 337, distance: 297.4
click at [792, 337] on div "Janela de atendimento Grade de atendimento Capacidade Transportadoras Veículos …" at bounding box center [784, 375] width 1568 height 750
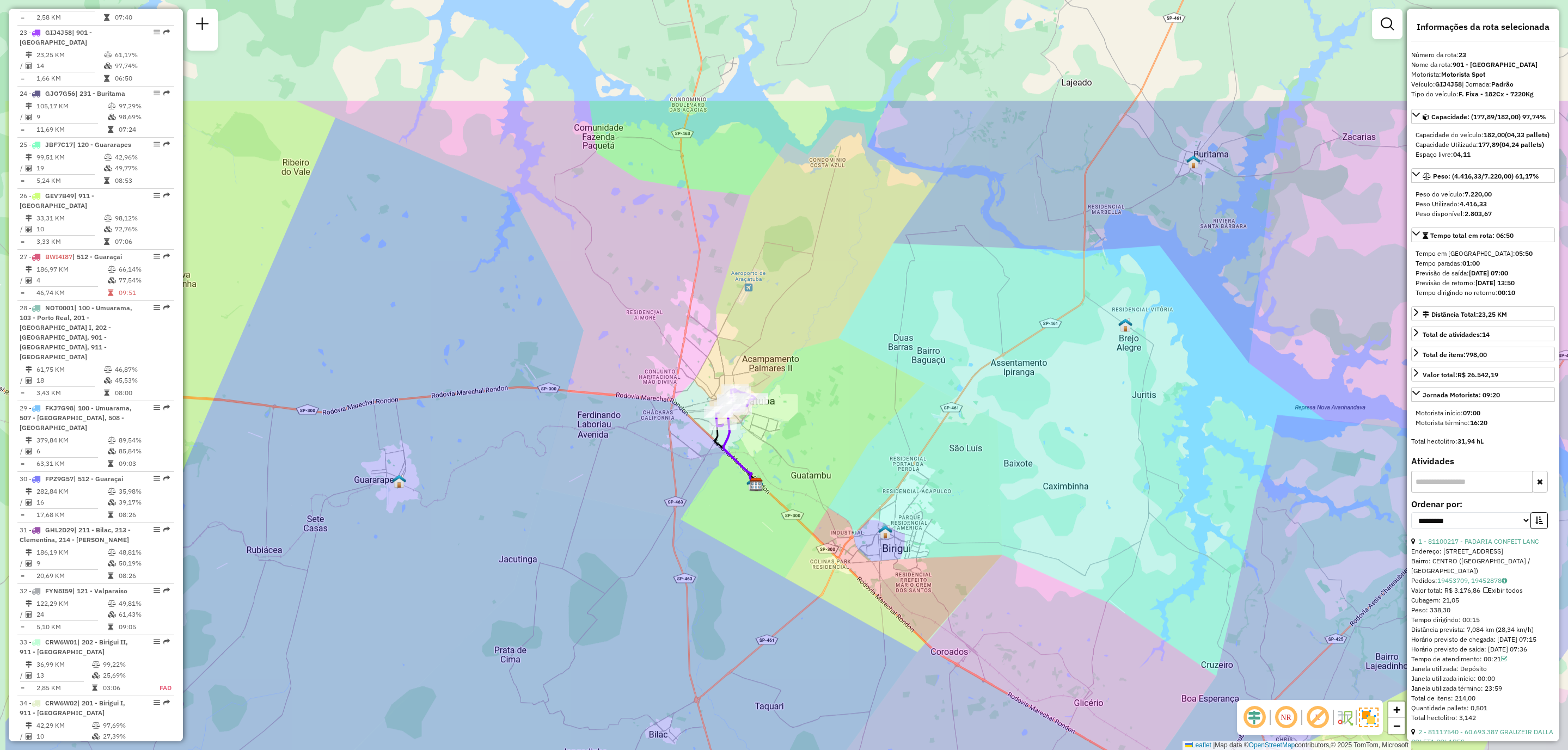
drag, startPoint x: 799, startPoint y: 315, endPoint x: 935, endPoint y: 474, distance: 209.2
click at [935, 474] on div "Janela de atendimento Grade de atendimento Capacidade Transportadoras Veículos …" at bounding box center [784, 375] width 1568 height 750
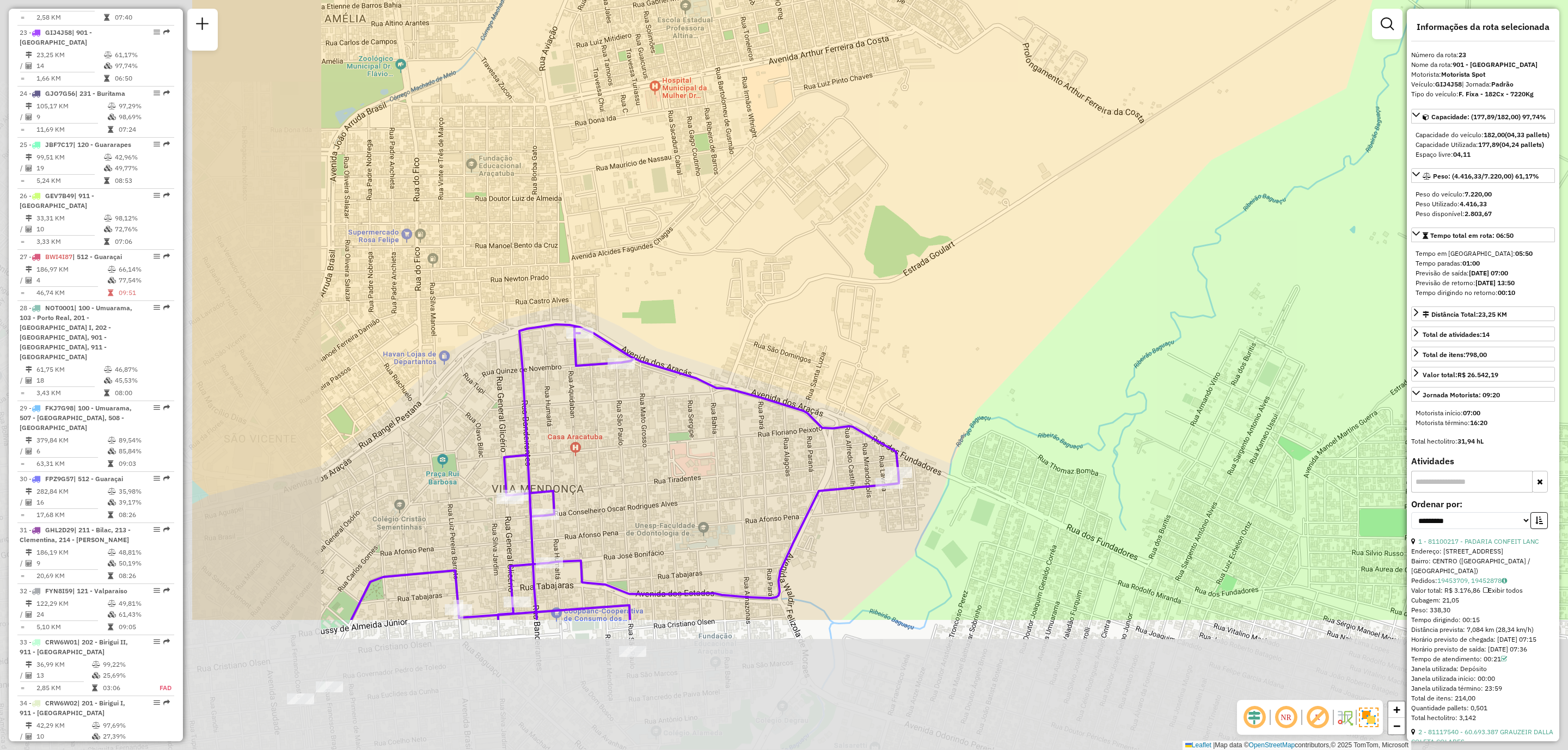
drag, startPoint x: 616, startPoint y: 469, endPoint x: 962, endPoint y: 294, distance: 387.7
click at [964, 260] on div "Janela de atendimento Grade de atendimento Capacidade Transportadoras Veículos …" at bounding box center [784, 375] width 1568 height 750
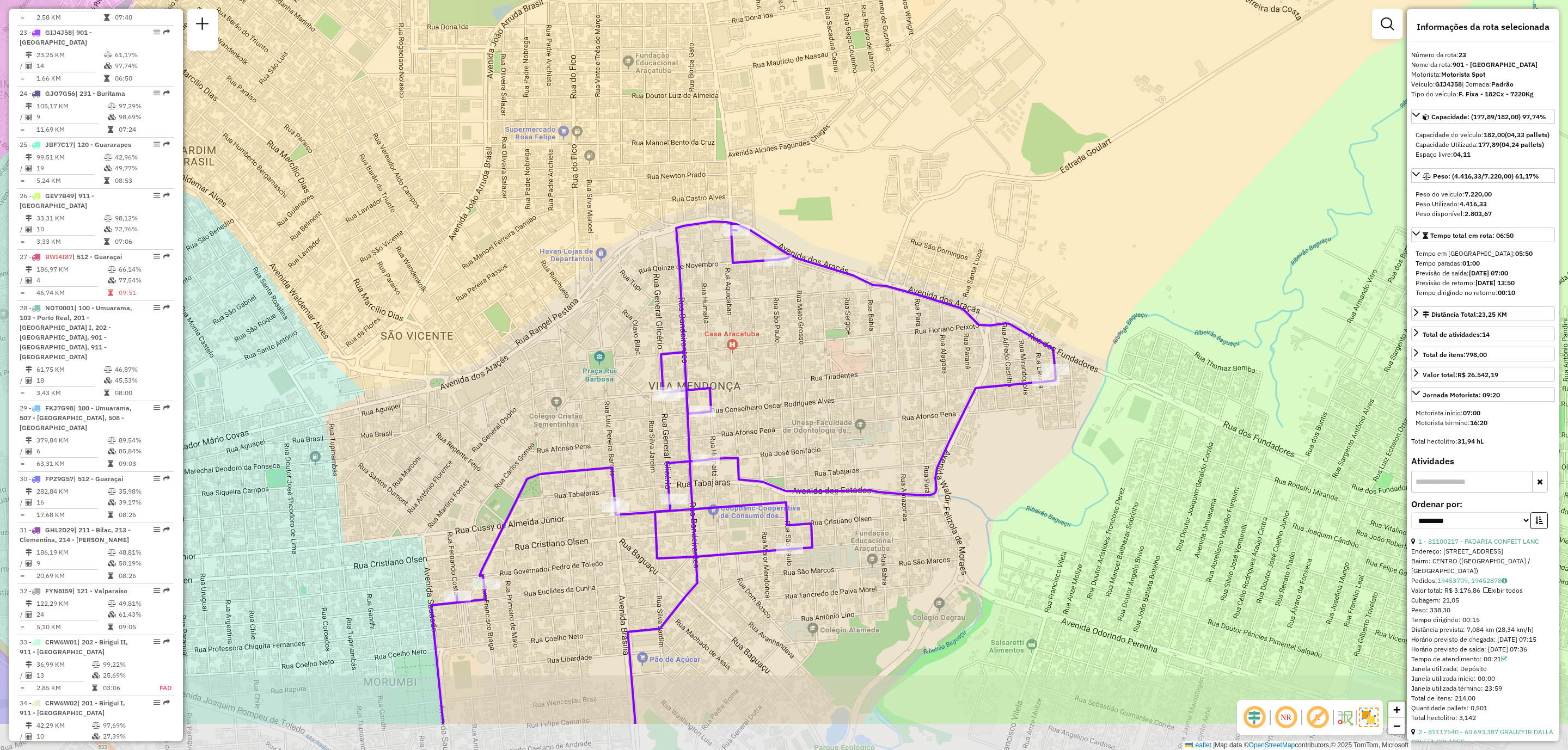
drag, startPoint x: 716, startPoint y: 452, endPoint x: 852, endPoint y: 382, distance: 153.0
click at [852, 382] on div "Janela de atendimento Grade de atendimento Capacidade Transportadoras Veículos …" at bounding box center [784, 375] width 1568 height 750
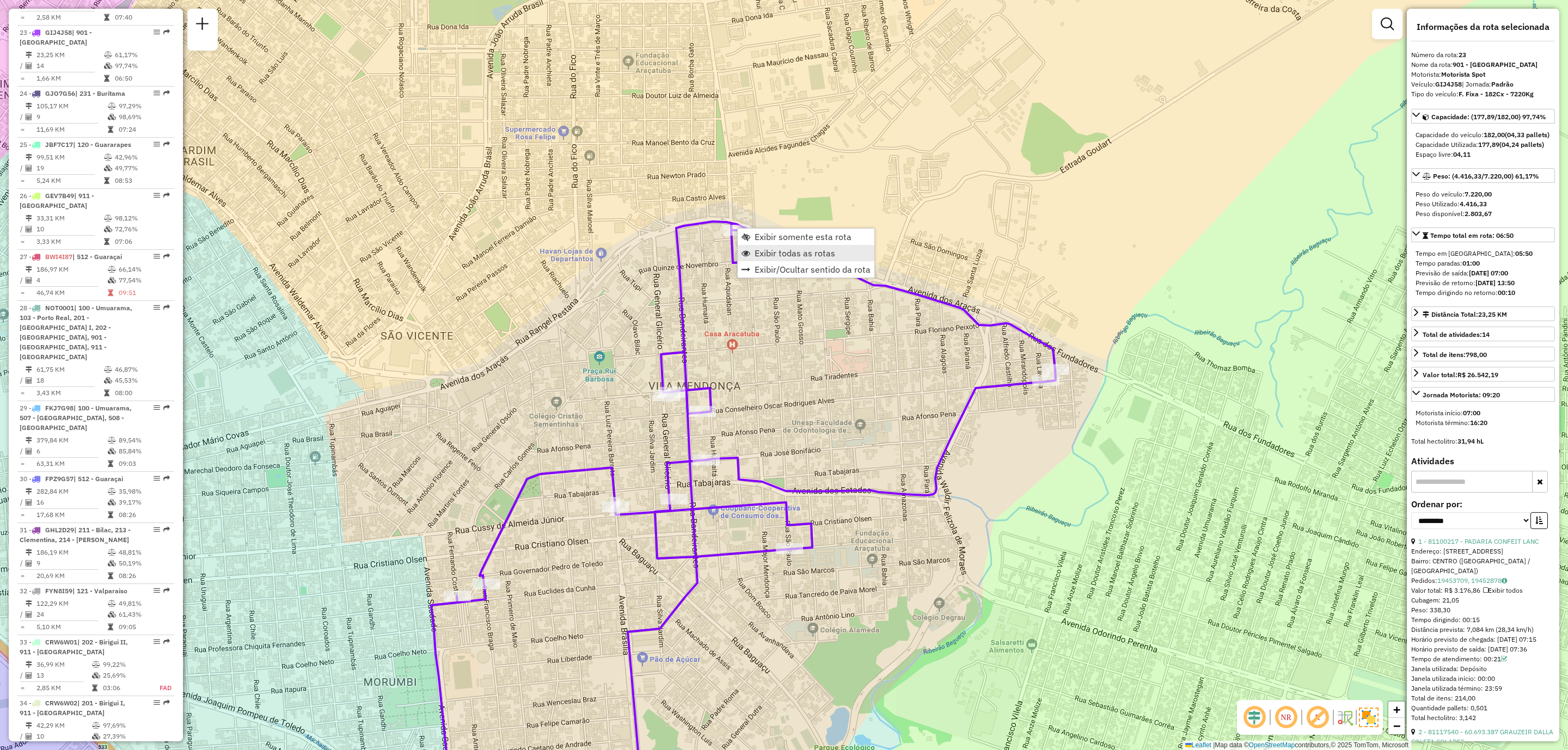
click at [785, 253] on span "Exibir todas as rotas" at bounding box center [795, 253] width 81 height 9
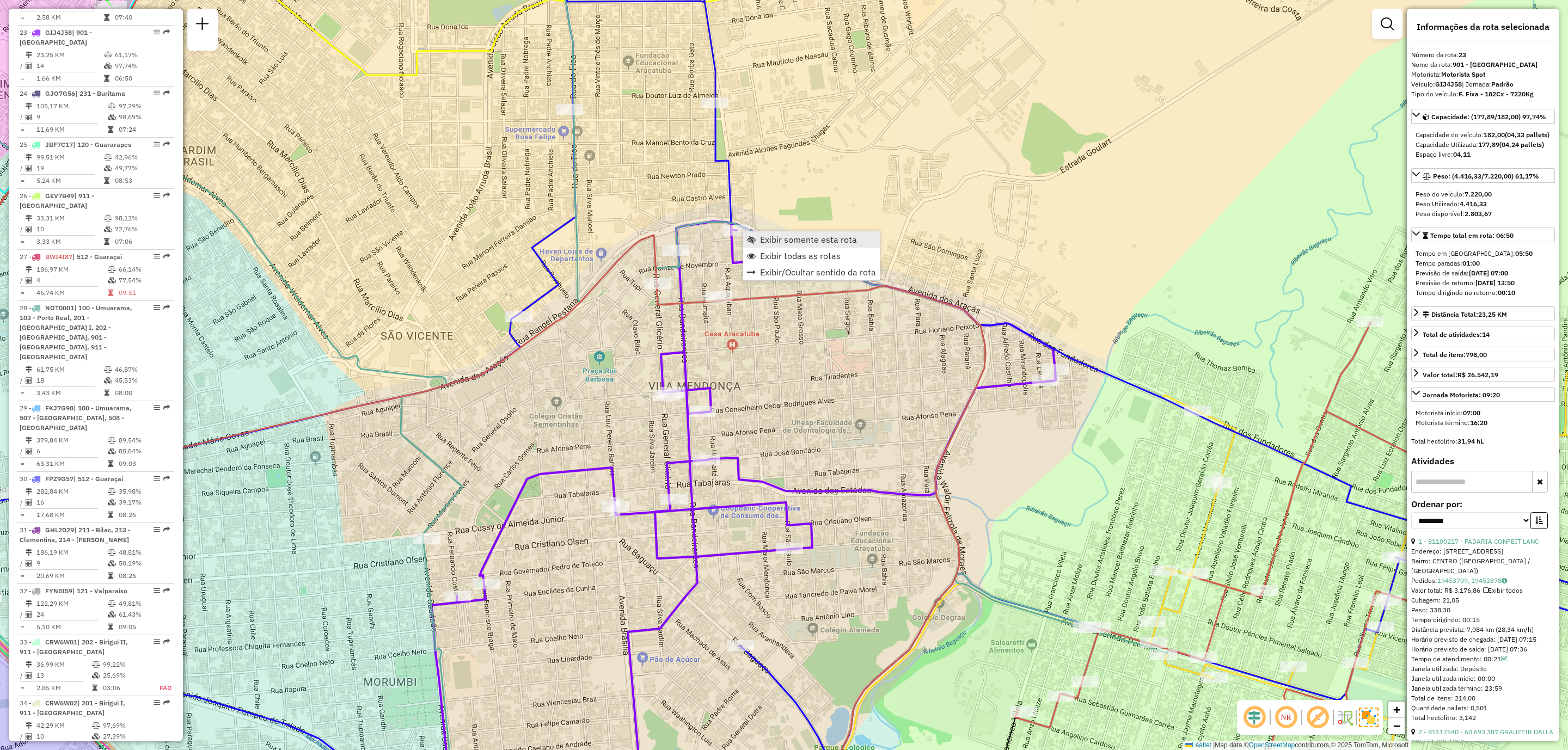
click at [791, 235] on span "Exibir somente esta rota" at bounding box center [809, 240] width 97 height 9
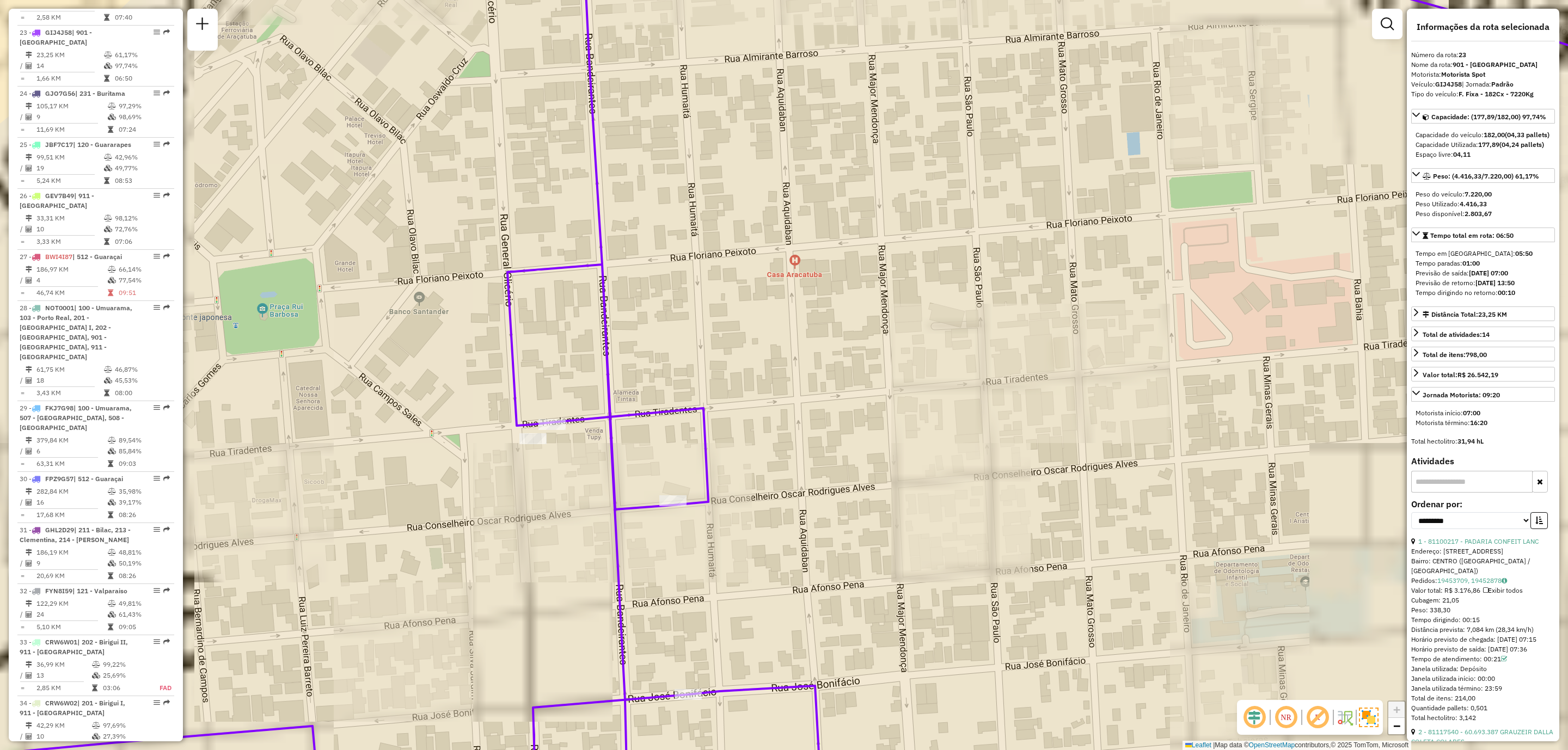
drag, startPoint x: 780, startPoint y: 130, endPoint x: 779, endPoint y: 389, distance: 259.0
click at [805, 548] on div "Janela de atendimento Grade de atendimento Capacidade Transportadoras Veículos …" at bounding box center [784, 375] width 1568 height 750
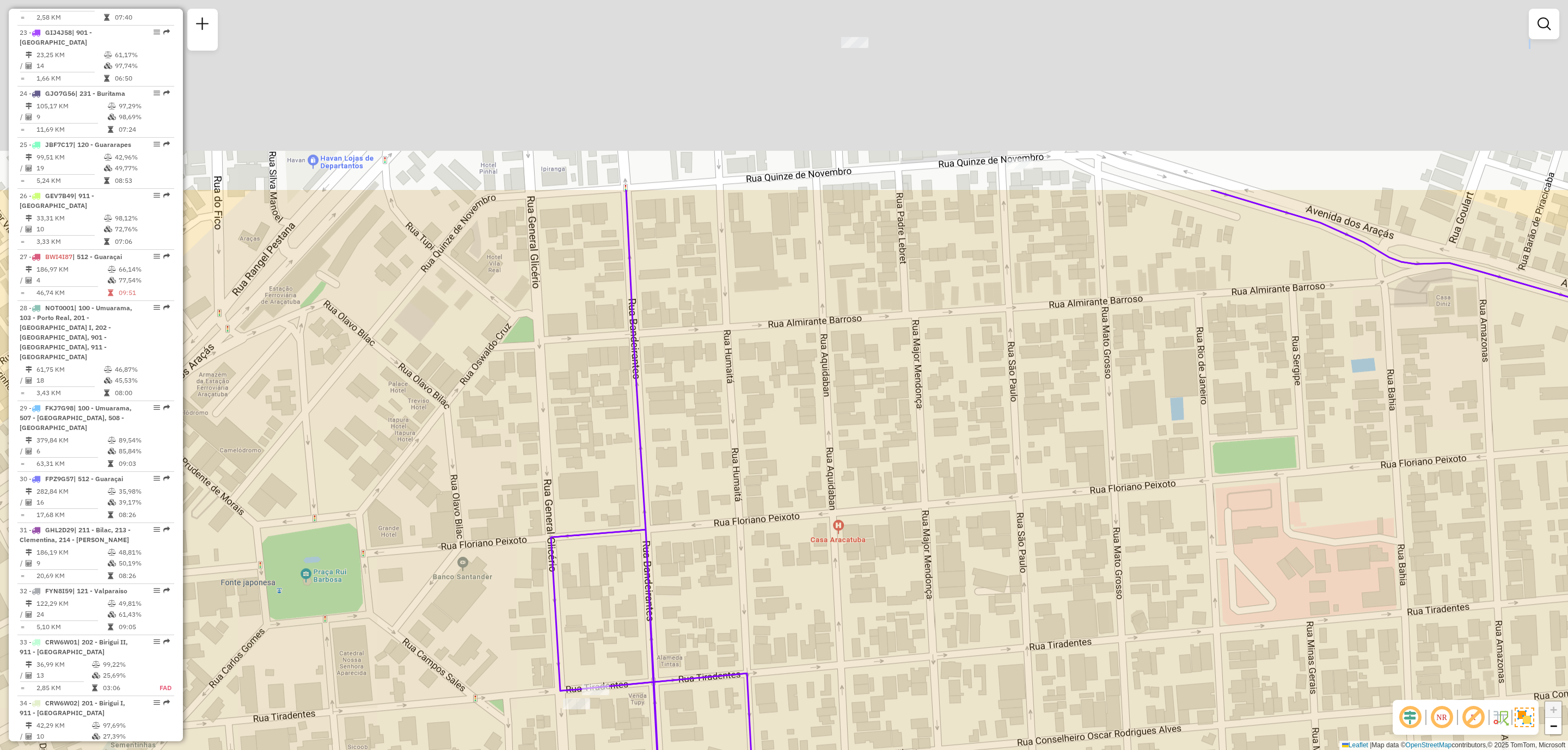
drag, startPoint x: 784, startPoint y: 222, endPoint x: 827, endPoint y: 558, distance: 338.7
click at [827, 558] on div "Janela de atendimento Grade de atendimento Capacidade Transportadoras Veículos …" at bounding box center [784, 375] width 1568 height 750
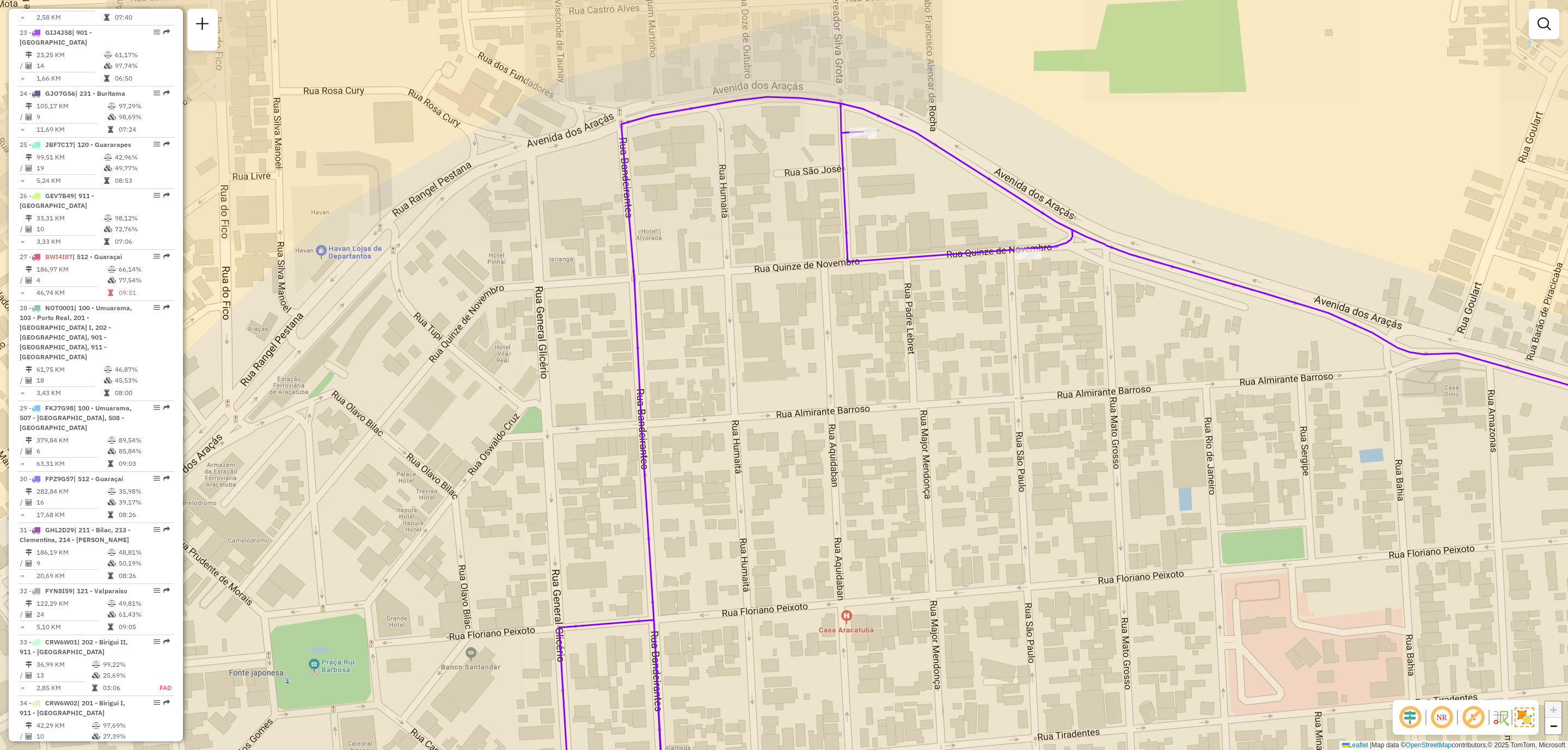
drag, startPoint x: 825, startPoint y: 256, endPoint x: 847, endPoint y: 486, distance: 231.0
click at [847, 486] on div "Janela de atendimento Grade de atendimento Capacidade Transportadoras Veículos …" at bounding box center [784, 375] width 1568 height 750
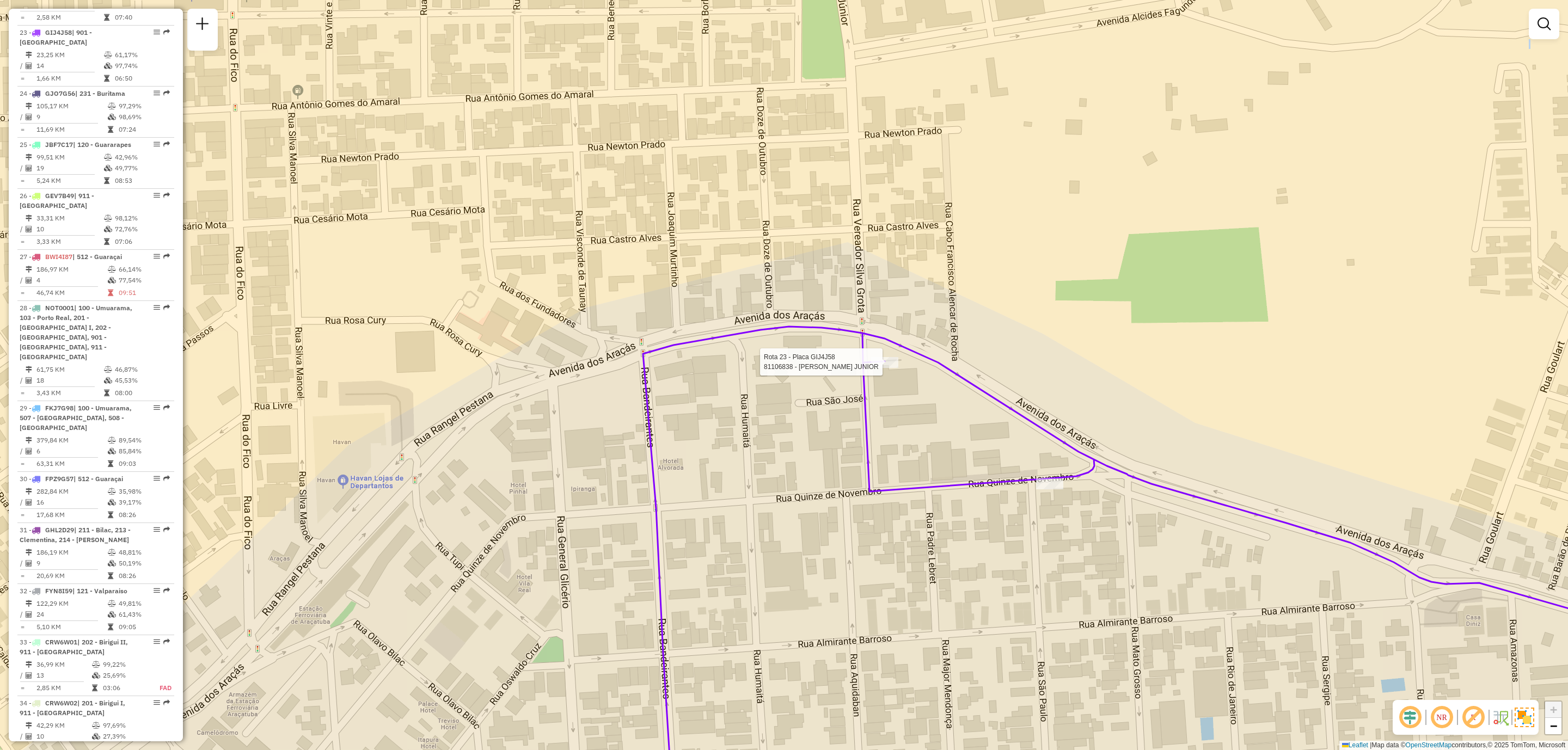
select select "**********"
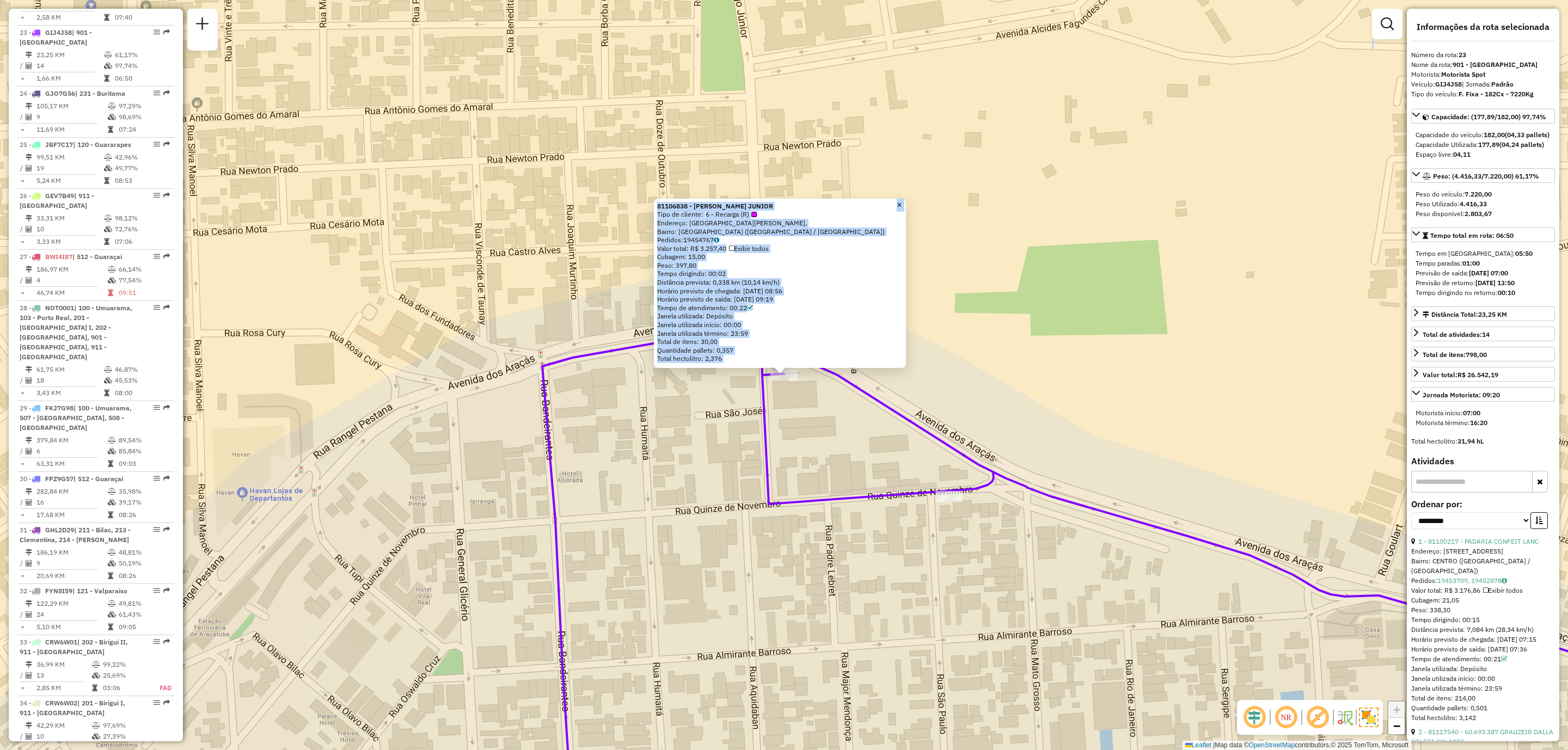
click at [858, 341] on div "Total de itens: 30,00" at bounding box center [780, 341] width 245 height 9
click at [816, 245] on div "Valor total: R$ 3.257,40 Exibir todos" at bounding box center [780, 249] width 245 height 9
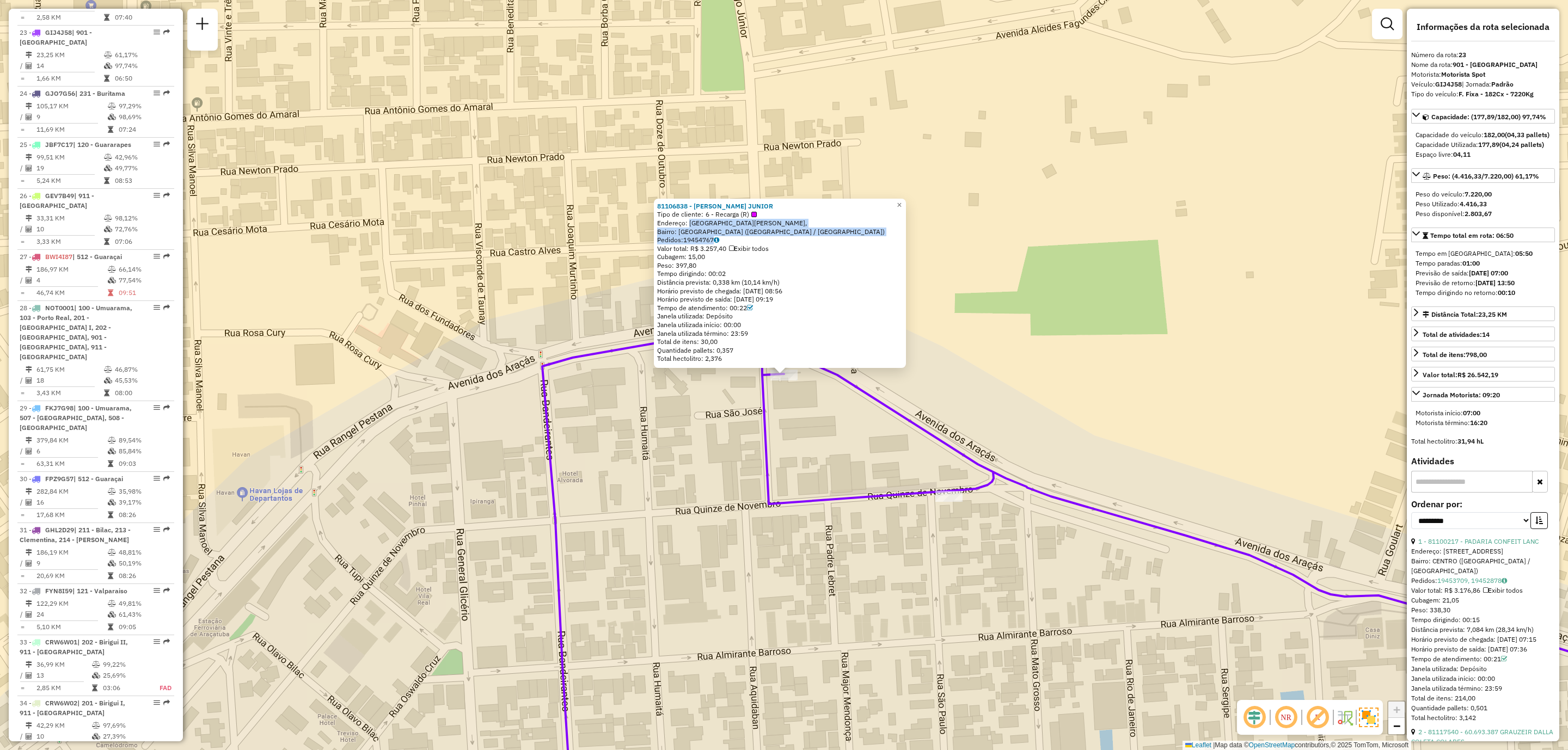
drag, startPoint x: 690, startPoint y: 222, endPoint x: 786, endPoint y: 236, distance: 97.0
click at [786, 236] on div "81106838 - WALMIR WEILER JUNIOR Tipo de cliente: 6 - Recarga (R) Endereço: Aven…" at bounding box center [780, 282] width 245 height 161
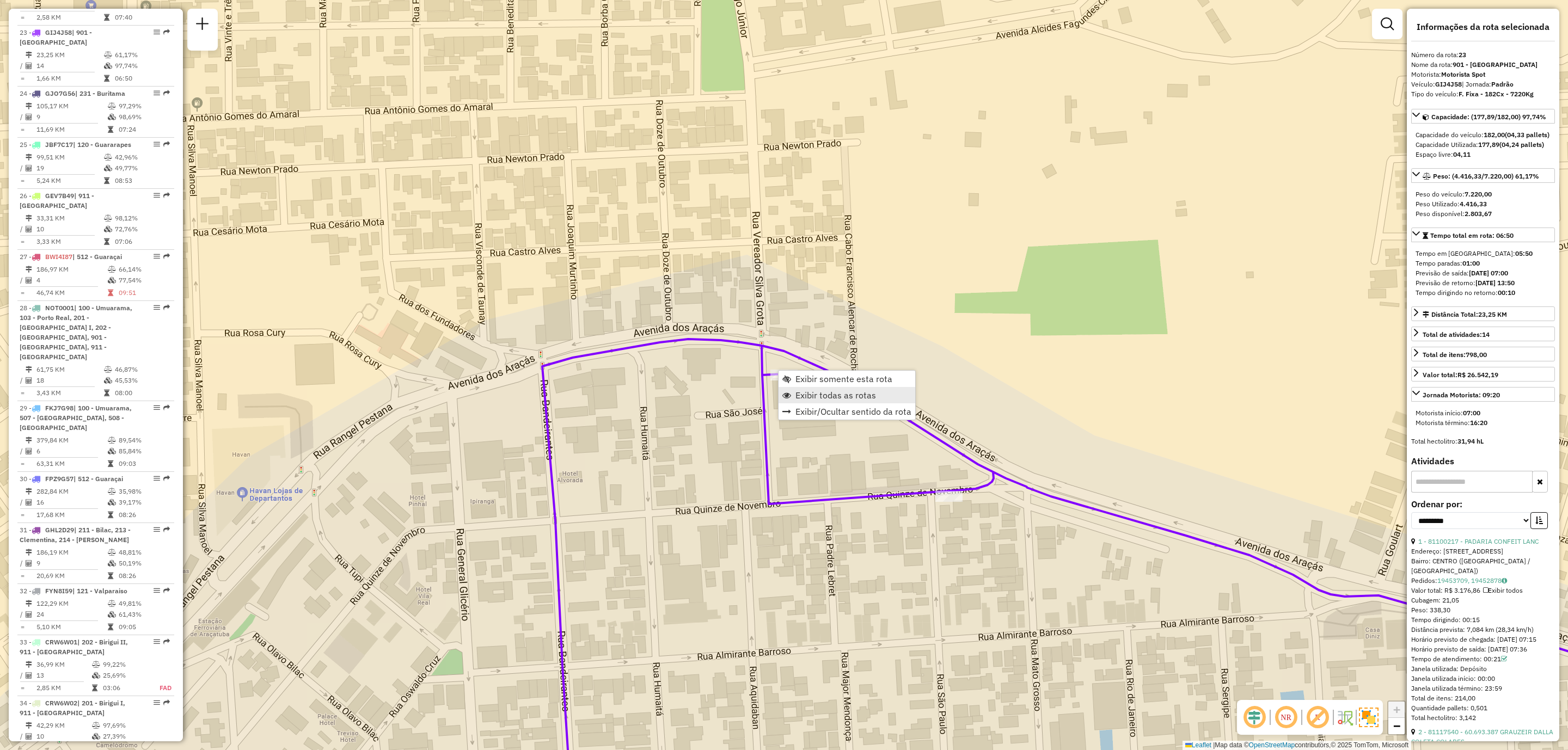
click at [820, 397] on span "Exibir todas as rotas" at bounding box center [836, 395] width 81 height 9
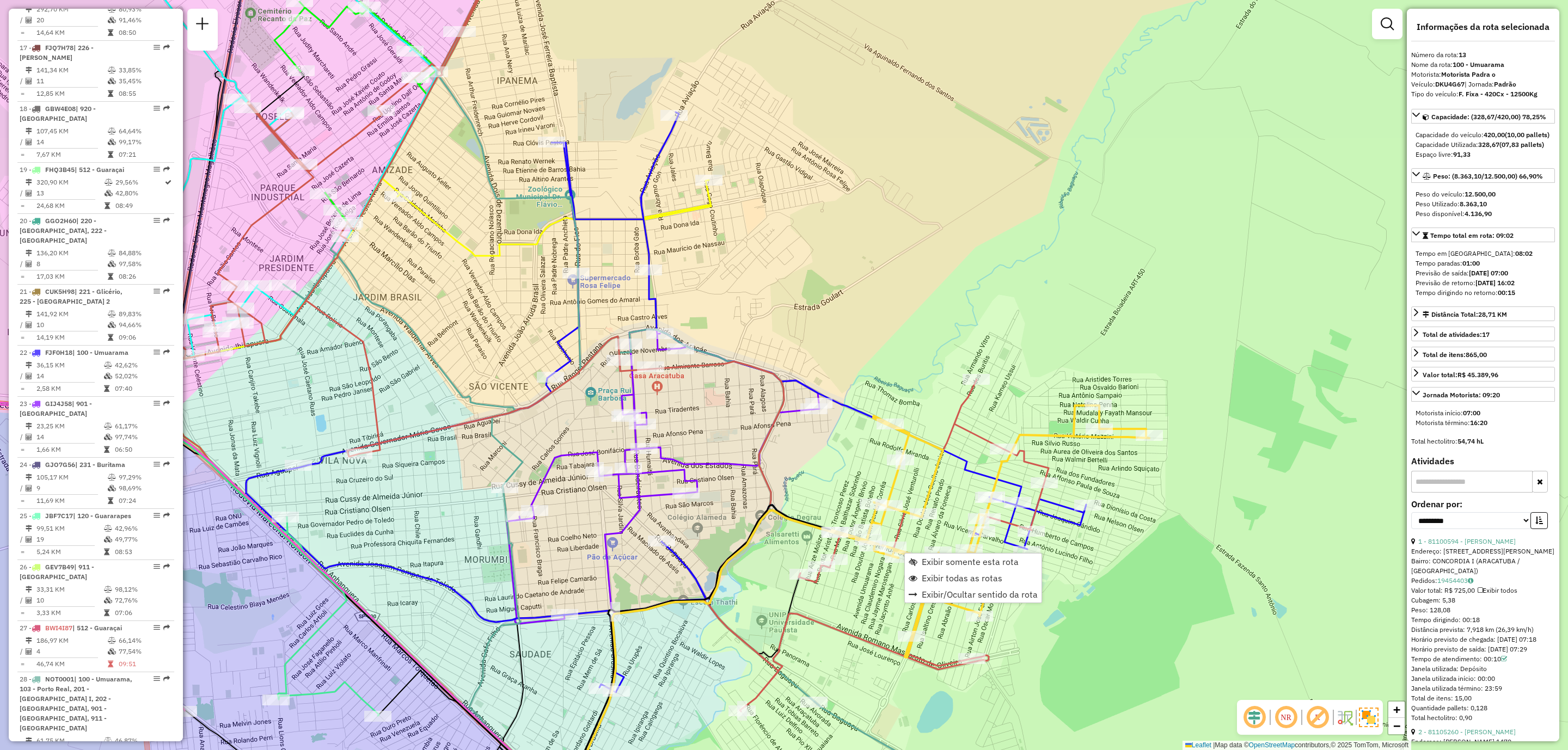
scroll to position [1091, 0]
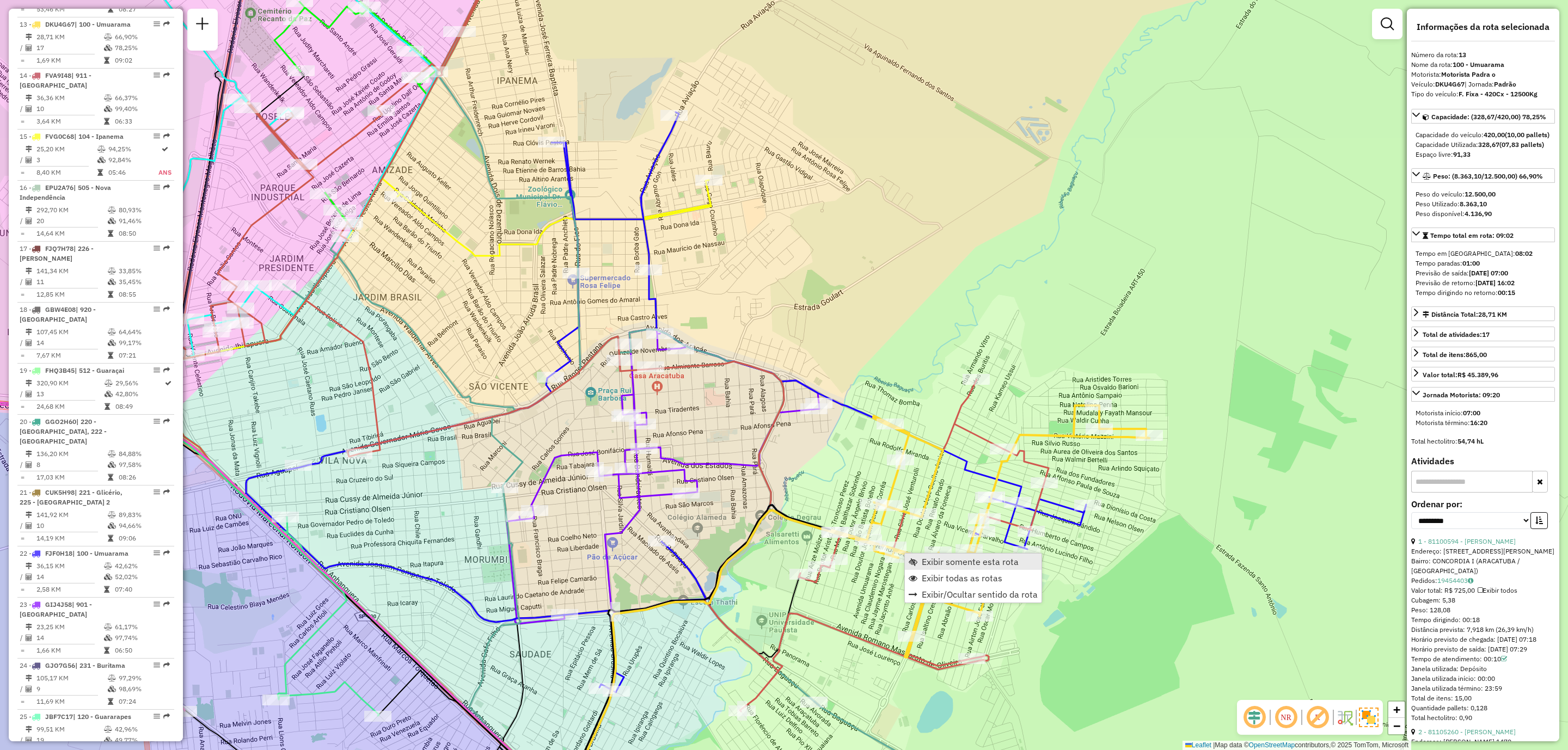
click at [947, 561] on span "Exibir somente esta rota" at bounding box center [970, 562] width 97 height 9
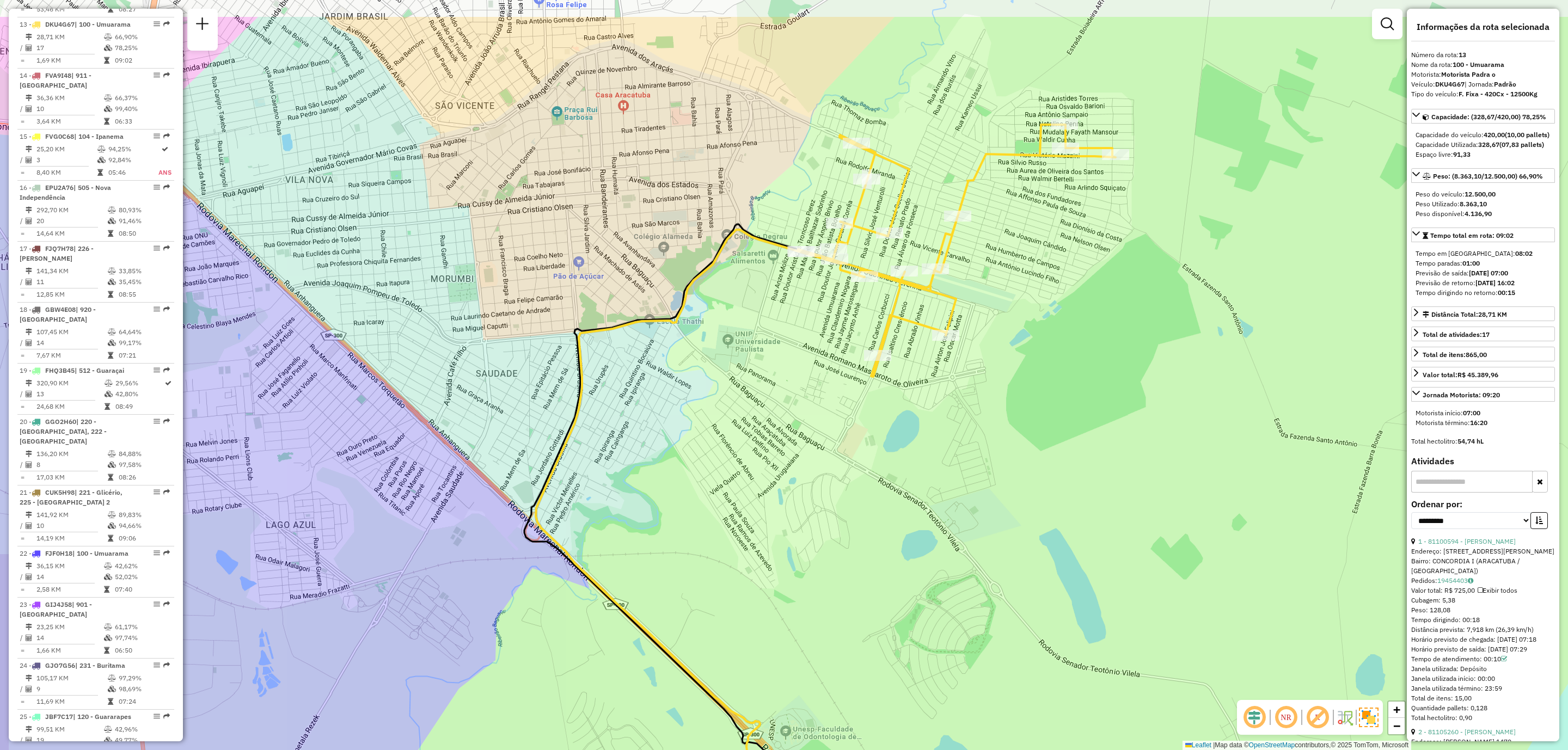
drag, startPoint x: 932, startPoint y: 337, endPoint x: 976, endPoint y: 591, distance: 257.8
click at [976, 591] on div "Janela de atendimento Grade de atendimento Capacidade Transportadoras Veículos …" at bounding box center [784, 375] width 1568 height 750
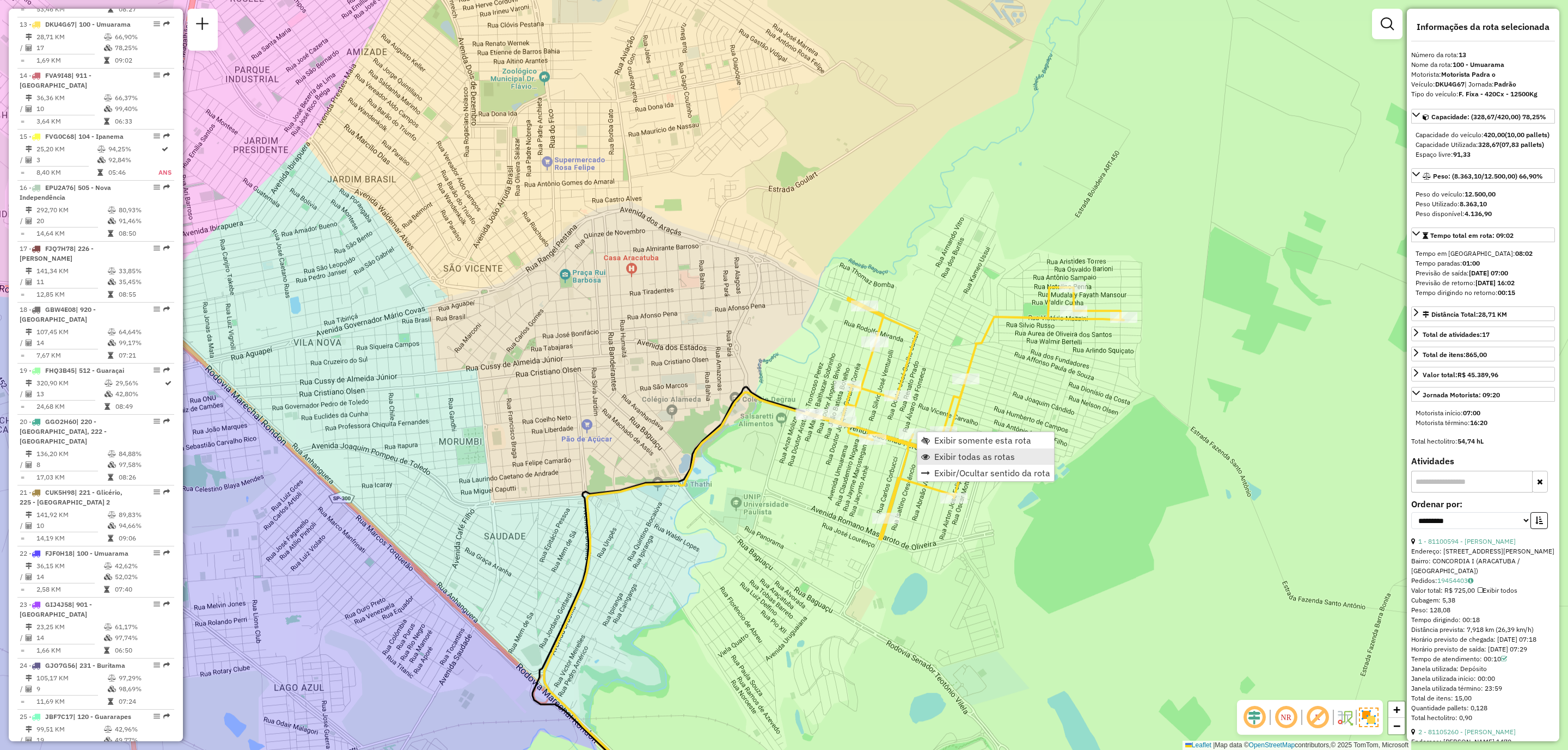
click at [1013, 463] on link "Exibir todas as rotas" at bounding box center [986, 456] width 137 height 16
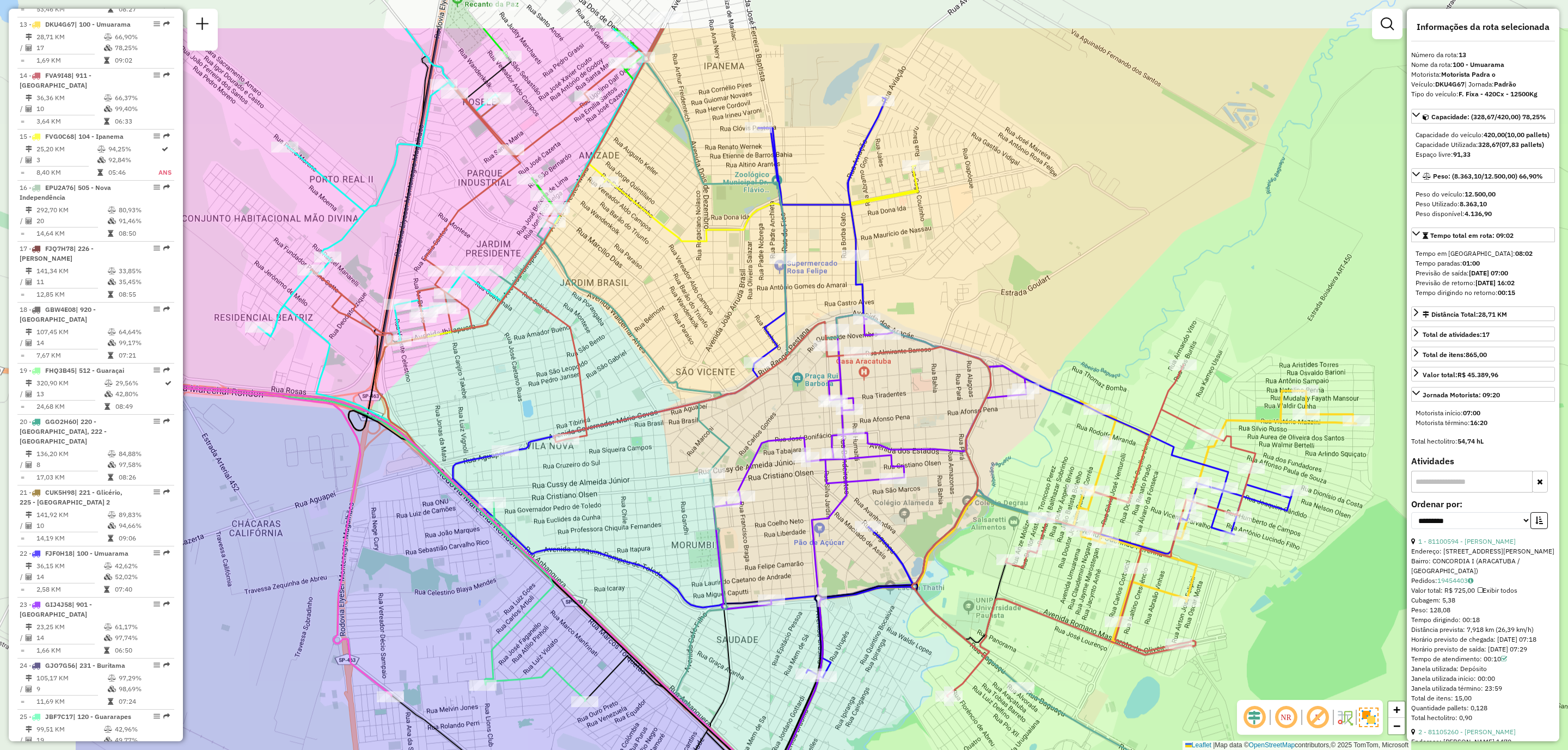
drag, startPoint x: 439, startPoint y: 413, endPoint x: 673, endPoint y: 517, distance: 256.1
click at [673, 517] on div "Janela de atendimento Grade de atendimento Capacidade Transportadoras Veículos …" at bounding box center [784, 375] width 1568 height 750
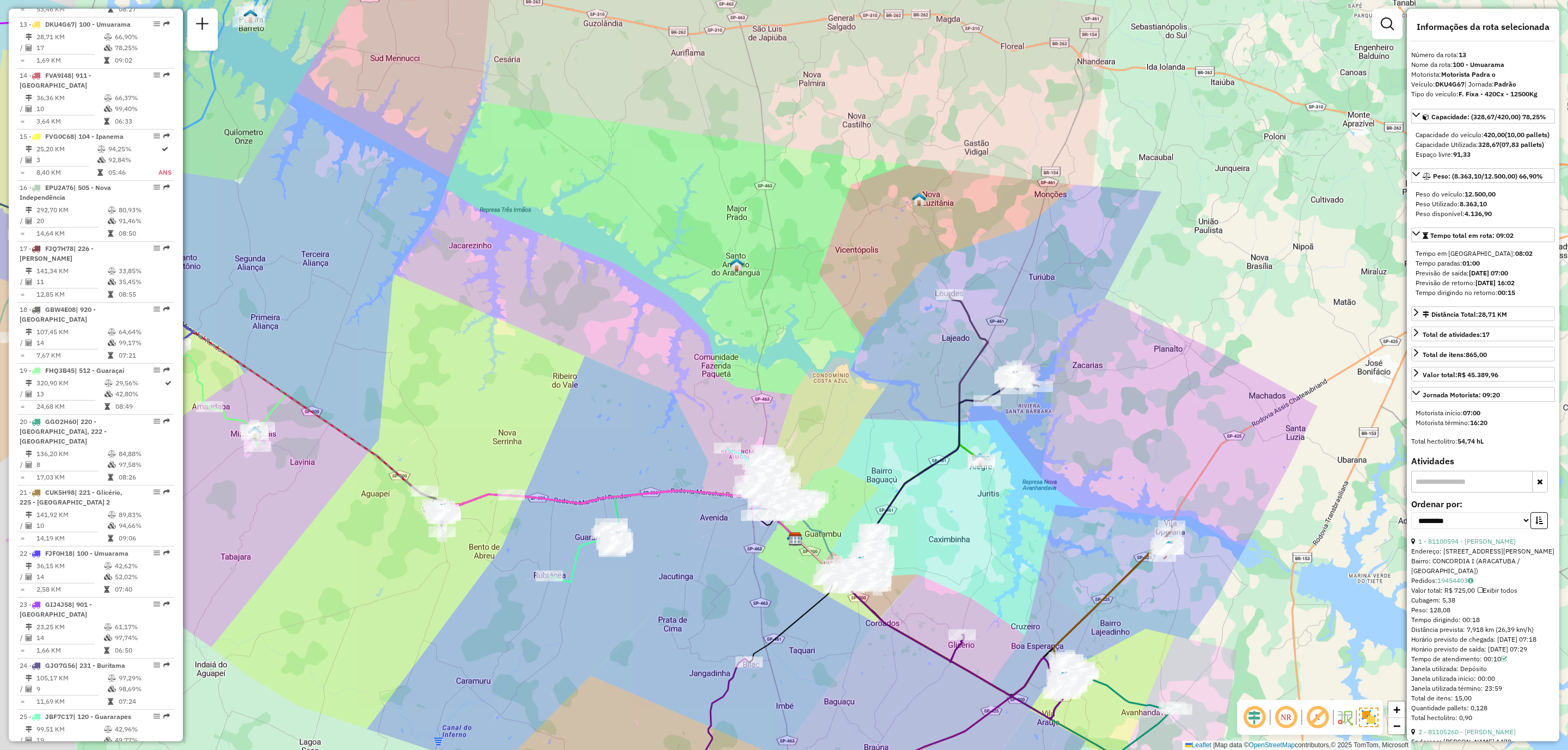
drag, startPoint x: 474, startPoint y: 474, endPoint x: 590, endPoint y: 472, distance: 116.0
click at [590, 472] on div "Janela de atendimento Grade de atendimento Capacidade Transportadoras Veículos …" at bounding box center [784, 375] width 1568 height 750
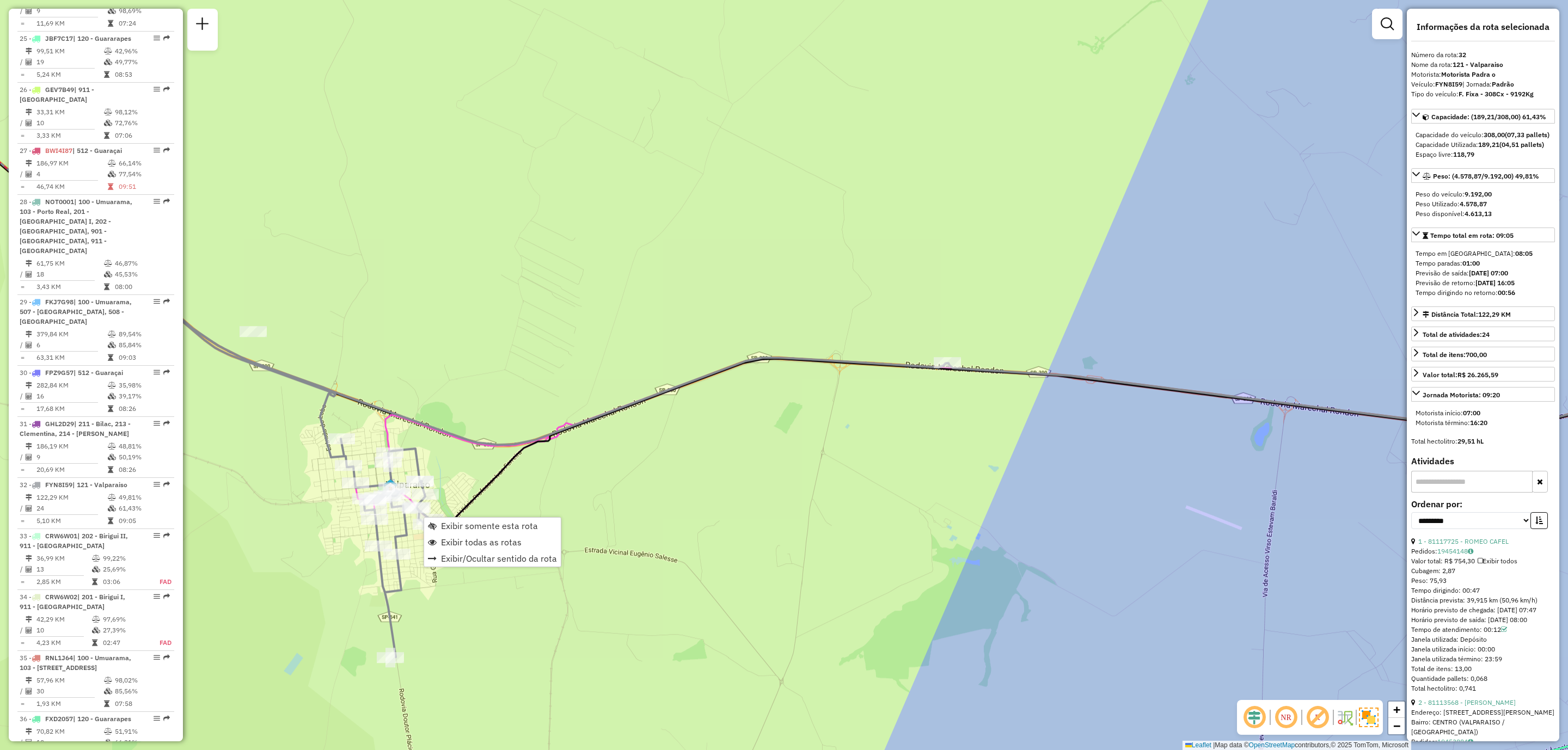
scroll to position [1946, 0]
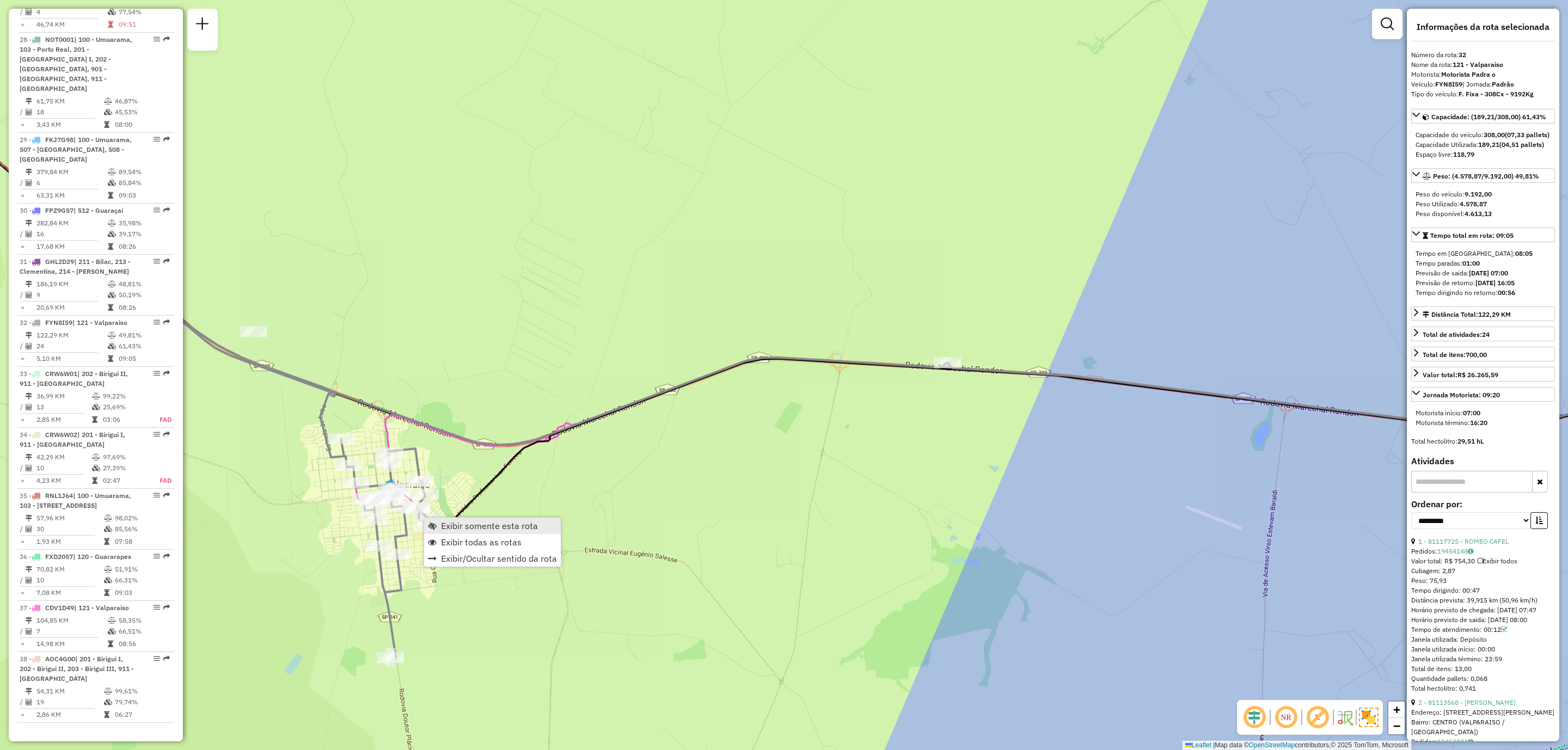
click at [481, 524] on span "Exibir somente esta rota" at bounding box center [490, 526] width 97 height 9
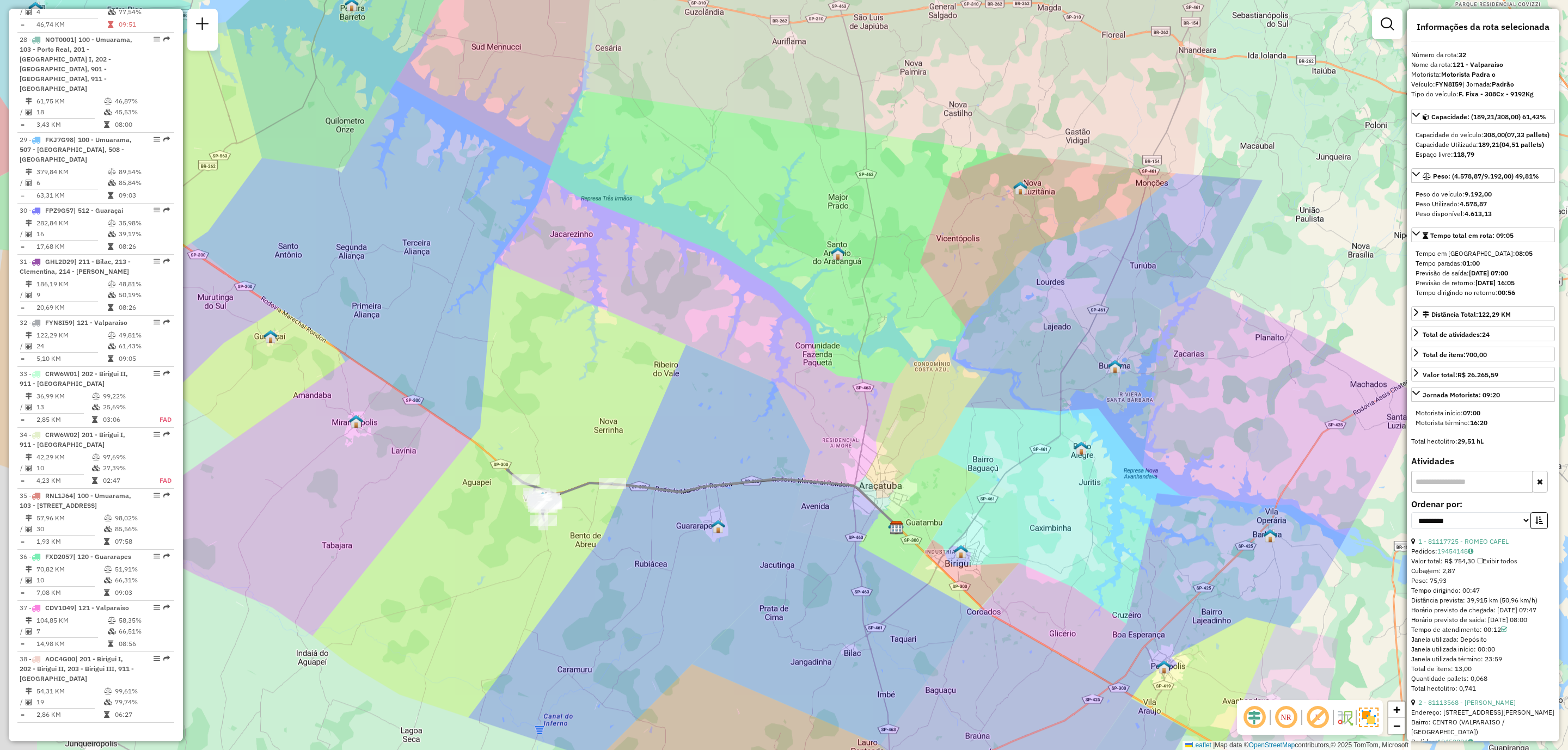
drag, startPoint x: 494, startPoint y: 477, endPoint x: 598, endPoint y: 515, distance: 110.7
click at [598, 514] on div "Janela de atendimento Grade de atendimento Capacidade Transportadoras Veículos …" at bounding box center [784, 375] width 1568 height 750
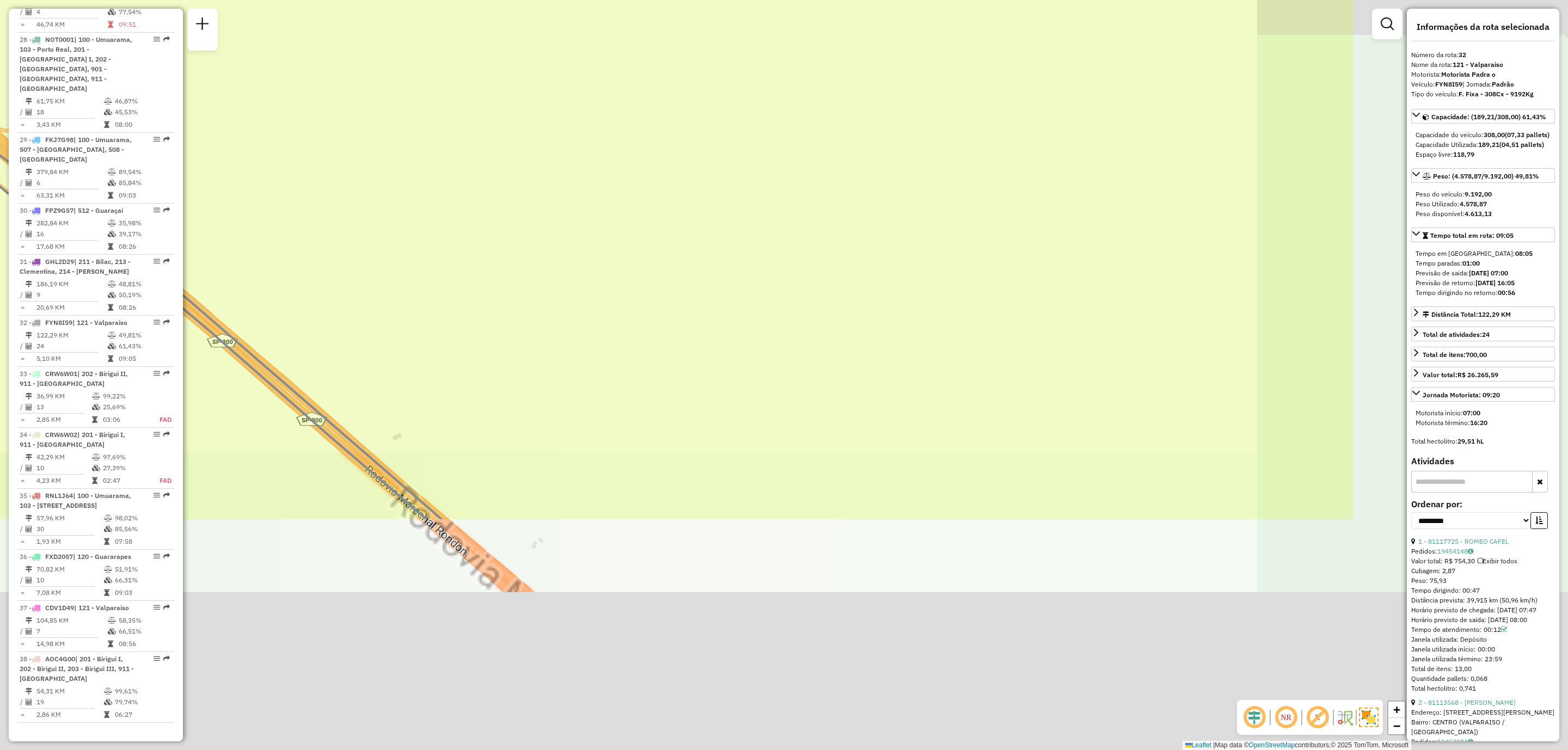
drag, startPoint x: 801, startPoint y: 575, endPoint x: 494, endPoint y: 337, distance: 388.4
click at [494, 337] on div "Janela de atendimento Grade de atendimento Capacidade Transportadoras Veículos …" at bounding box center [784, 375] width 1568 height 750
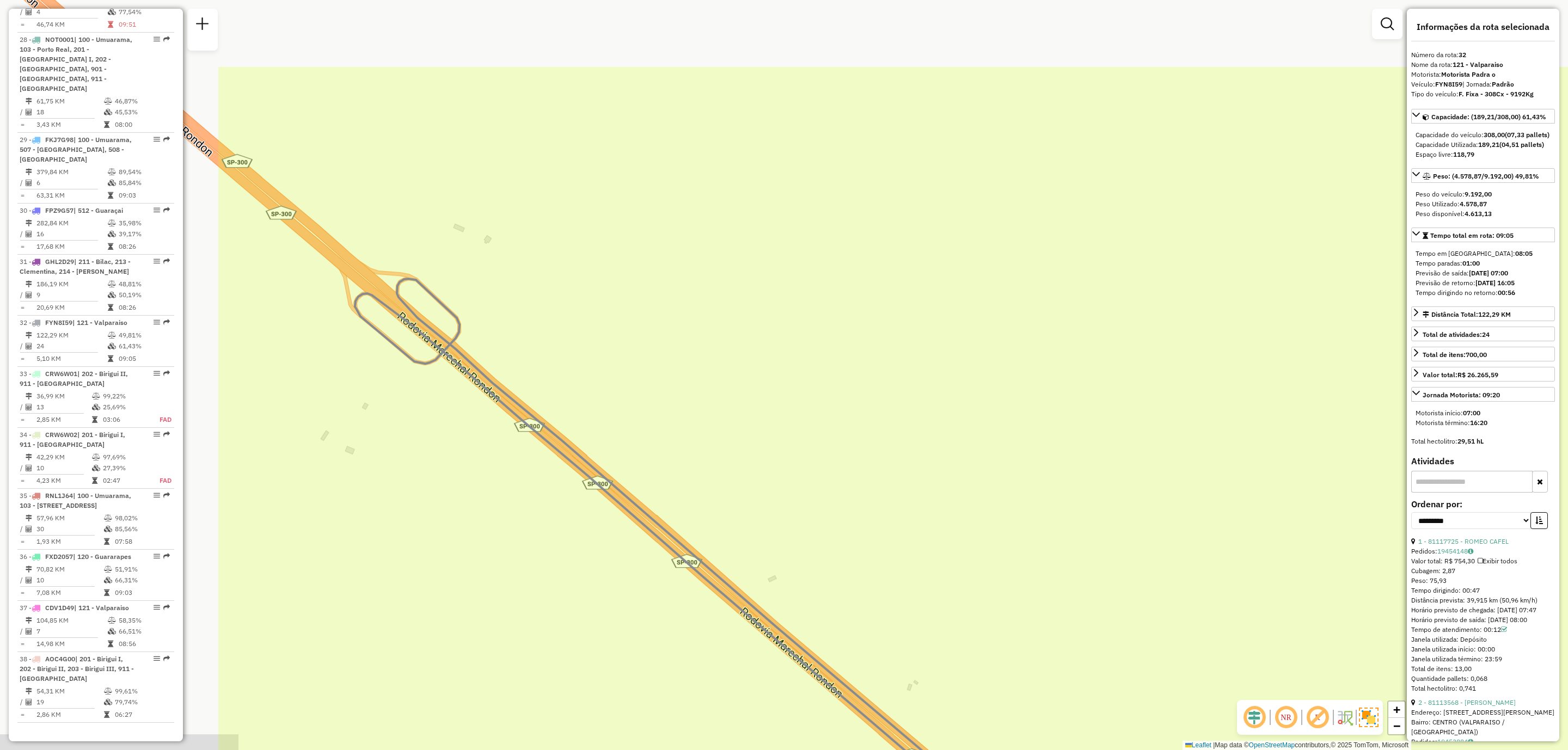
drag, startPoint x: 680, startPoint y: 491, endPoint x: 1032, endPoint y: 589, distance: 365.4
click at [1092, 616] on div "Janela de atendimento Grade de atendimento Capacidade Transportadoras Veículos …" at bounding box center [784, 375] width 1568 height 750
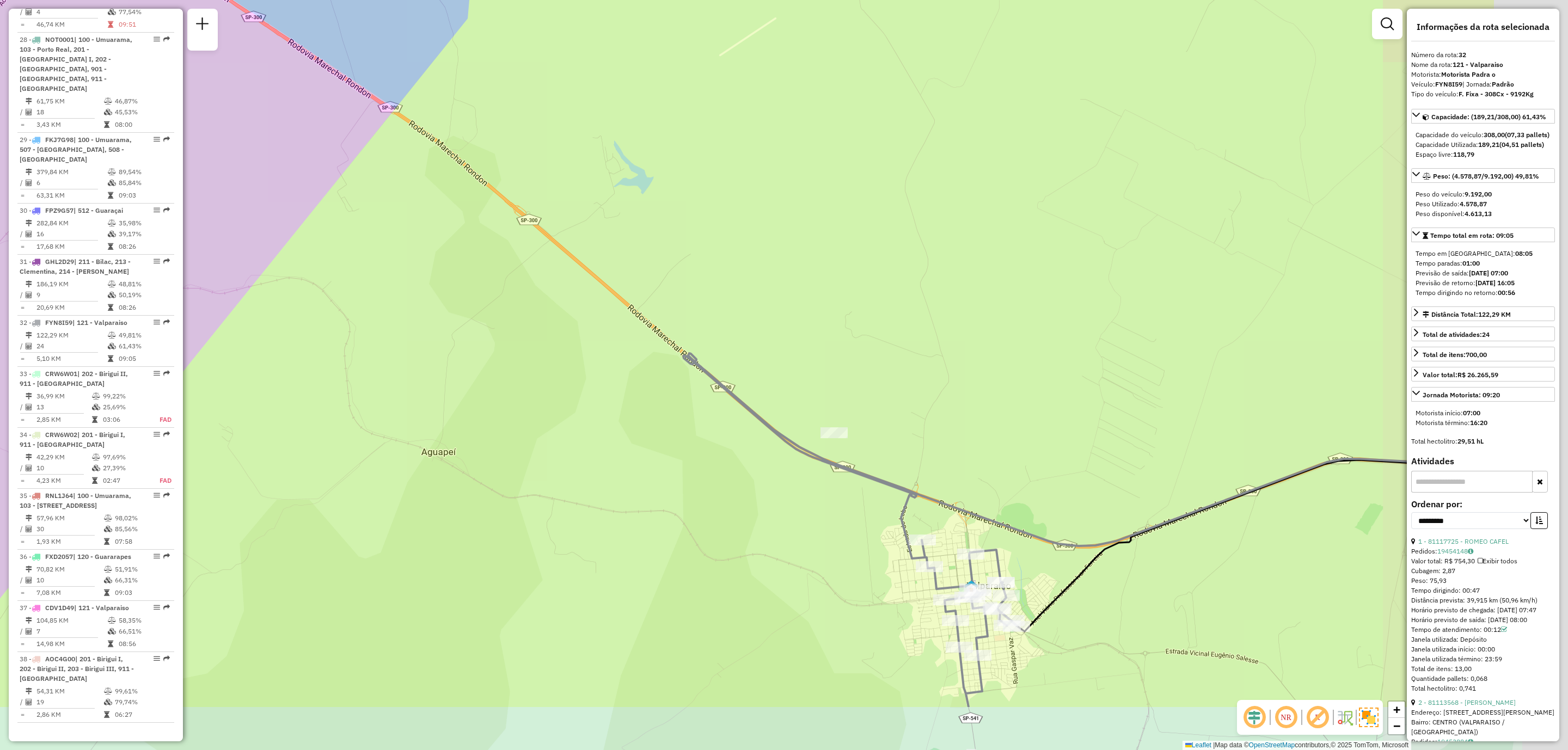
drag, startPoint x: 1031, startPoint y: 531, endPoint x: 824, endPoint y: 448, distance: 223.0
click at [824, 448] on div "Janela de atendimento Grade de atendimento Capacidade Transportadoras Veículos …" at bounding box center [784, 375] width 1568 height 750
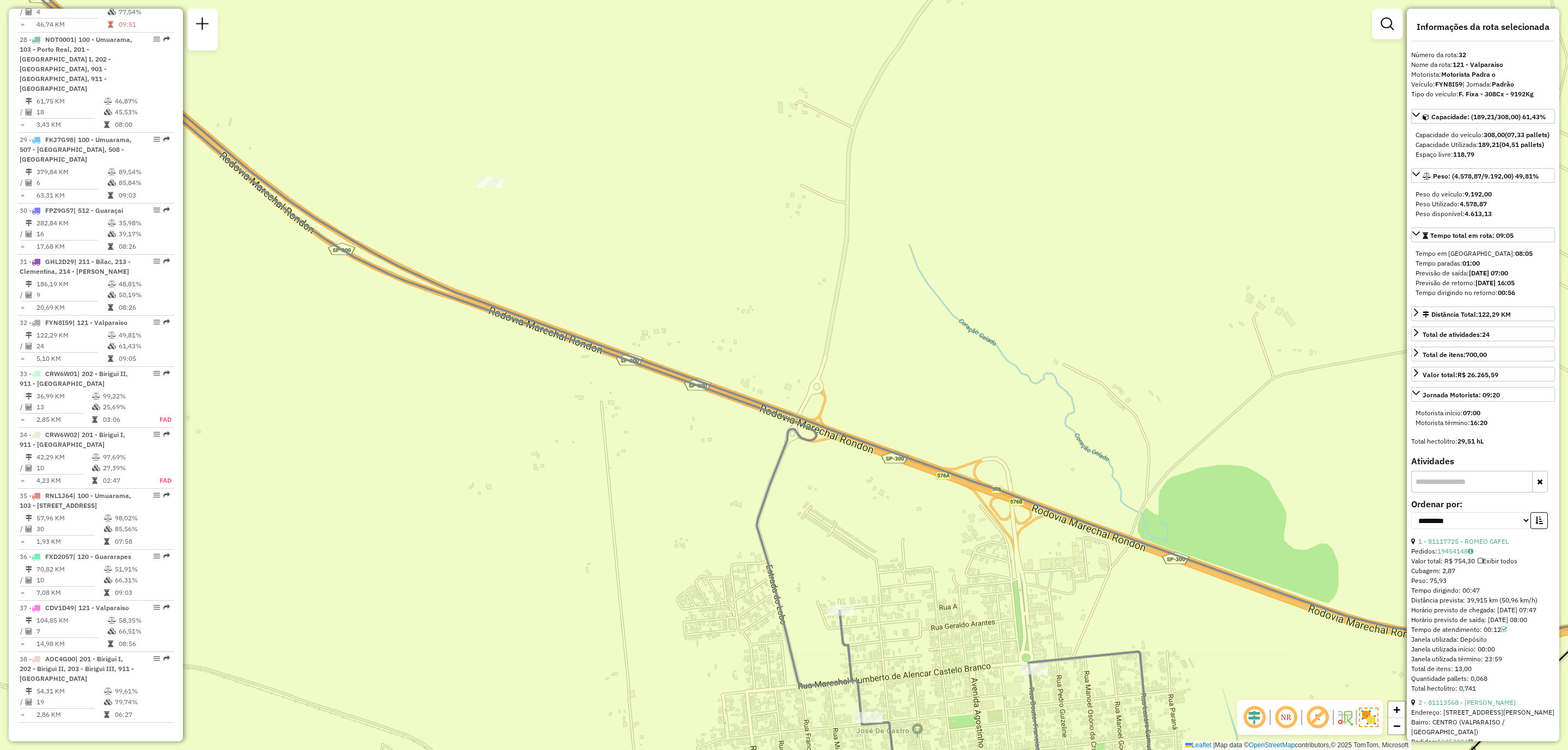
drag, startPoint x: 858, startPoint y: 499, endPoint x: 875, endPoint y: 553, distance: 56.6
click at [875, 553] on div "Janela de atendimento Grade de atendimento Capacidade Transportadoras Veículos …" at bounding box center [784, 375] width 1568 height 750
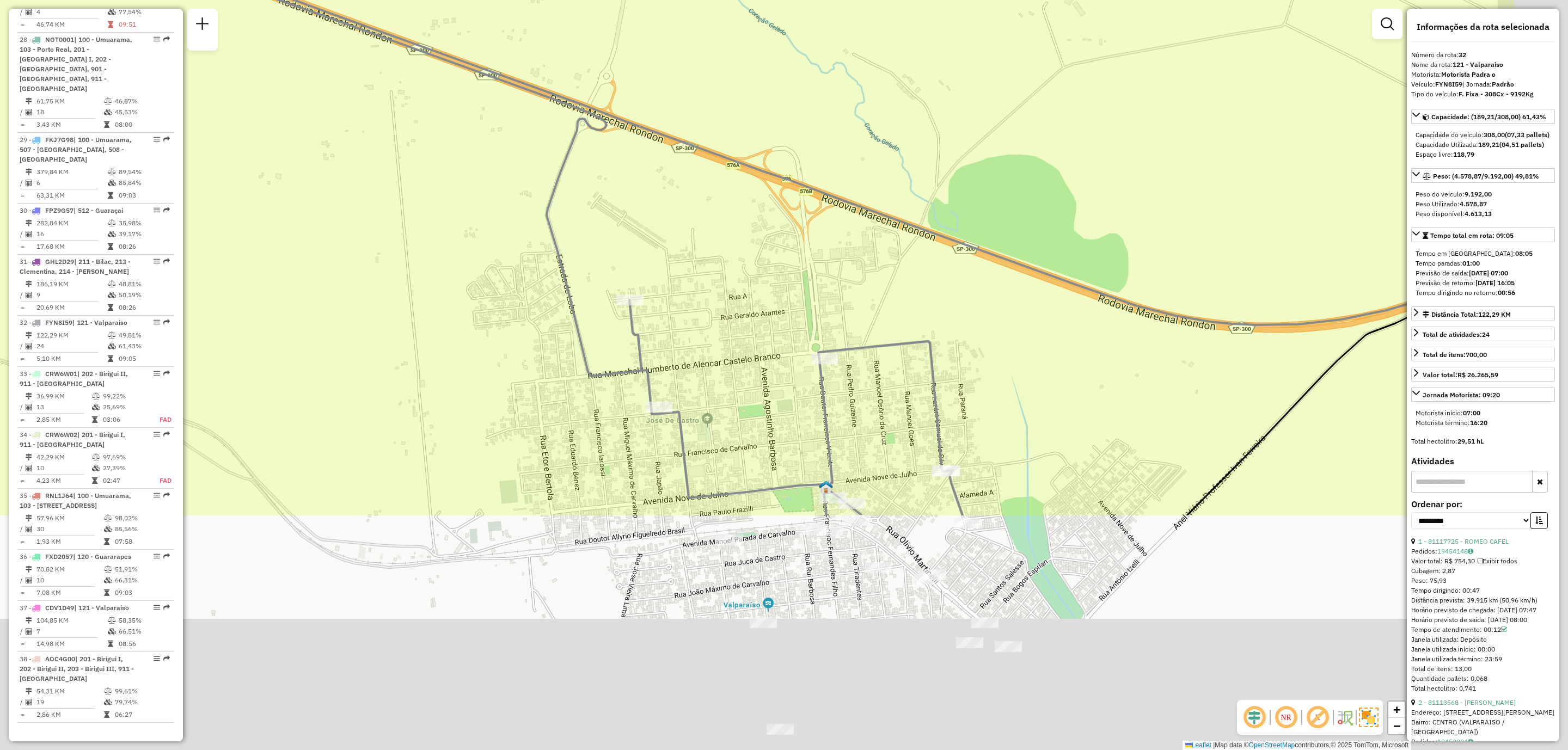
drag, startPoint x: 884, startPoint y: 555, endPoint x: 657, endPoint y: 211, distance: 412.1
click at [657, 211] on div "Janela de atendimento Grade de atendimento Capacidade Transportadoras Veículos …" at bounding box center [784, 375] width 1568 height 750
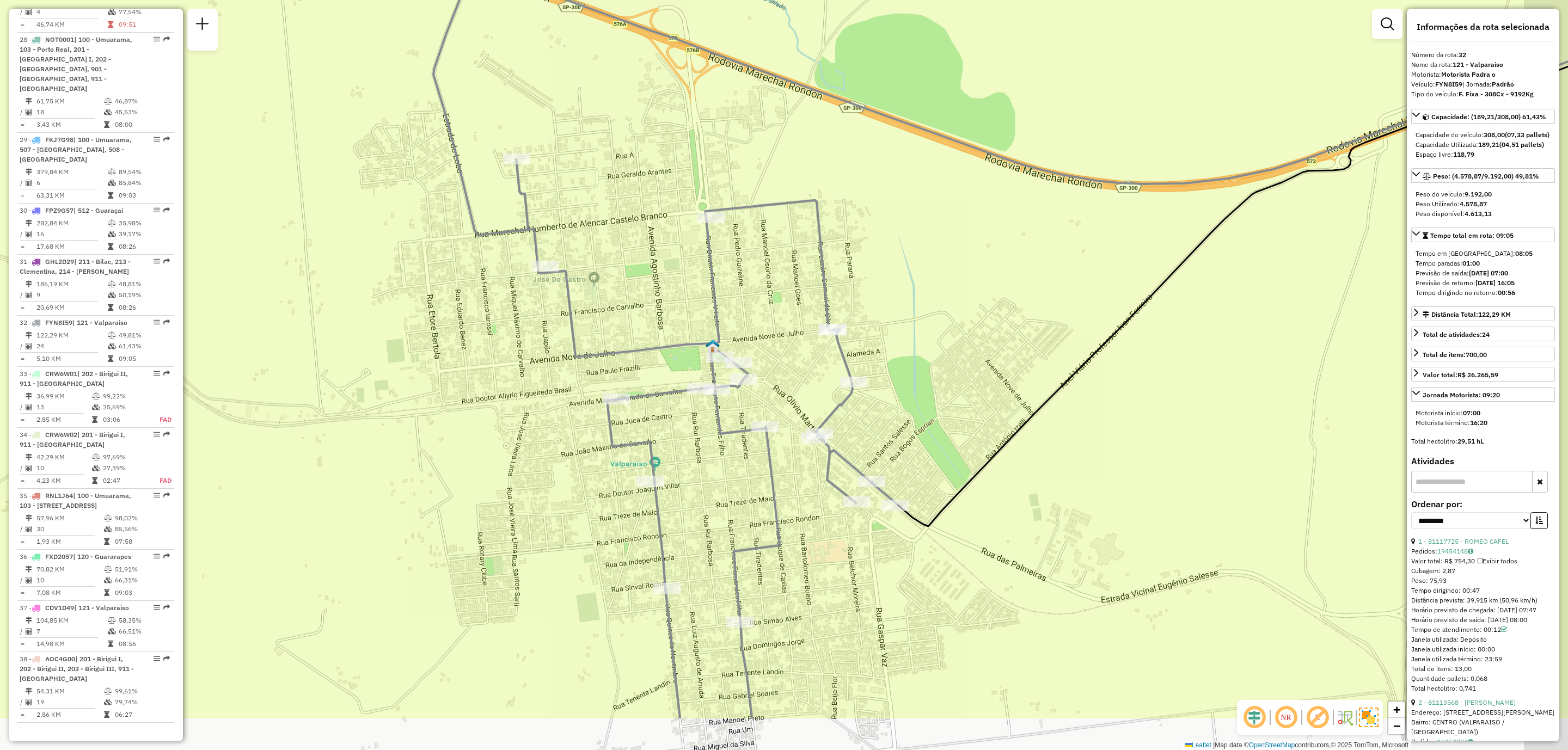
drag, startPoint x: 820, startPoint y: 477, endPoint x: 726, endPoint y: 371, distance: 141.7
click at [726, 371] on div "Rota 32 - Placa FYN8I59 81117006 - CASA DE CARNES PARAISO LTDA Janela de atendi…" at bounding box center [784, 375] width 1568 height 750
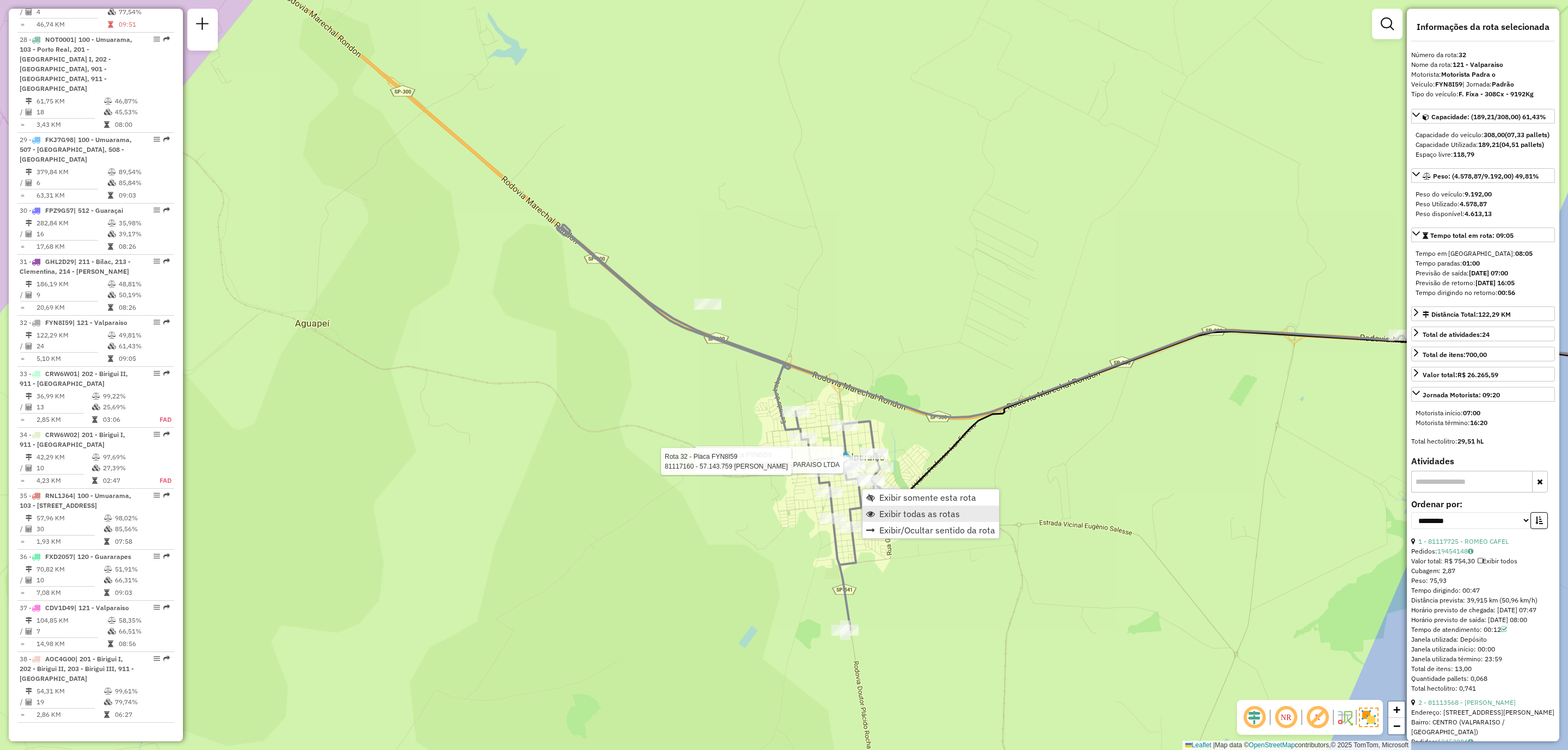
click at [942, 509] on span "Exibir todas as rotas" at bounding box center [920, 513] width 81 height 9
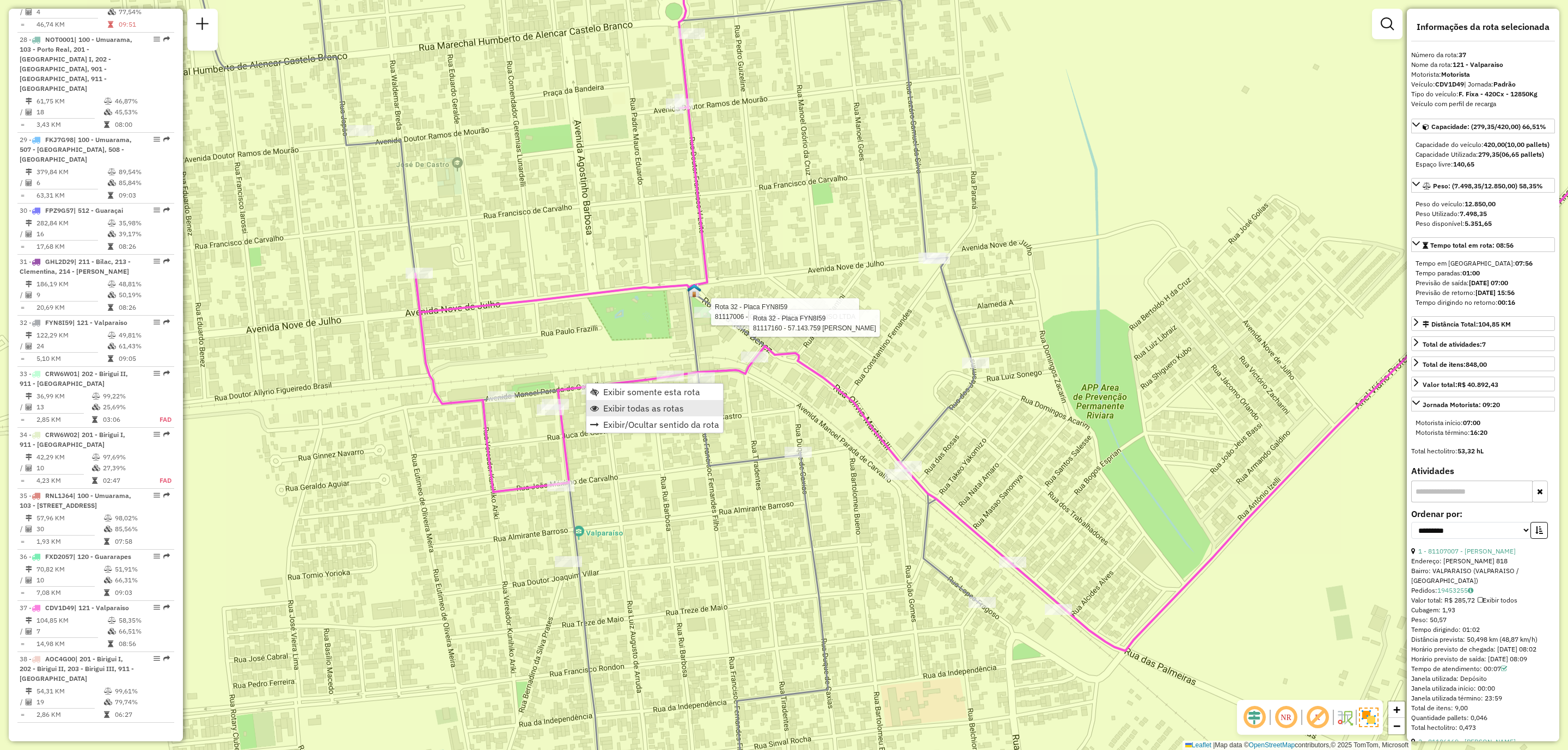
click at [642, 412] on span "Exibir todas as rotas" at bounding box center [644, 408] width 81 height 9
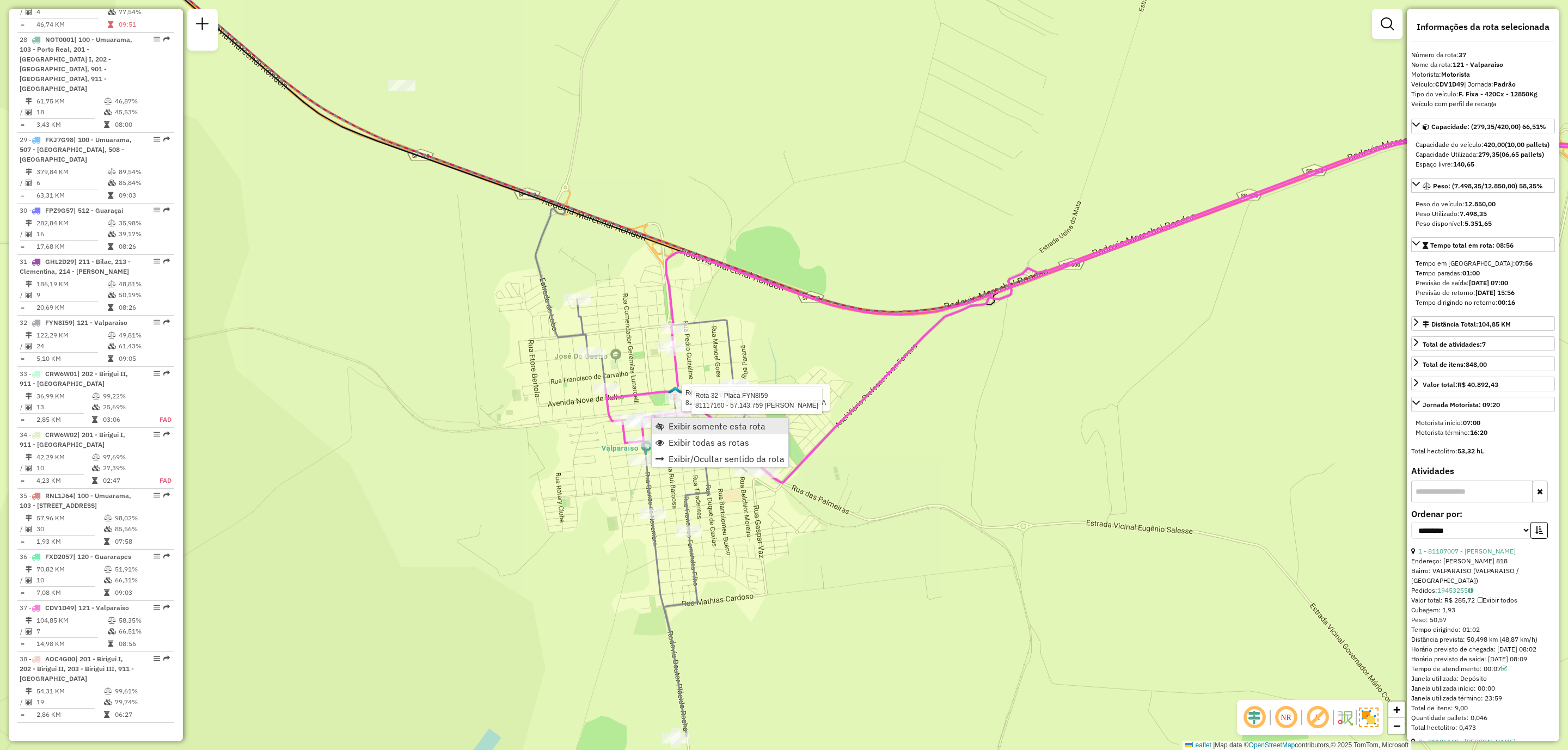
click at [683, 422] on span "Exibir somente esta rota" at bounding box center [717, 426] width 97 height 9
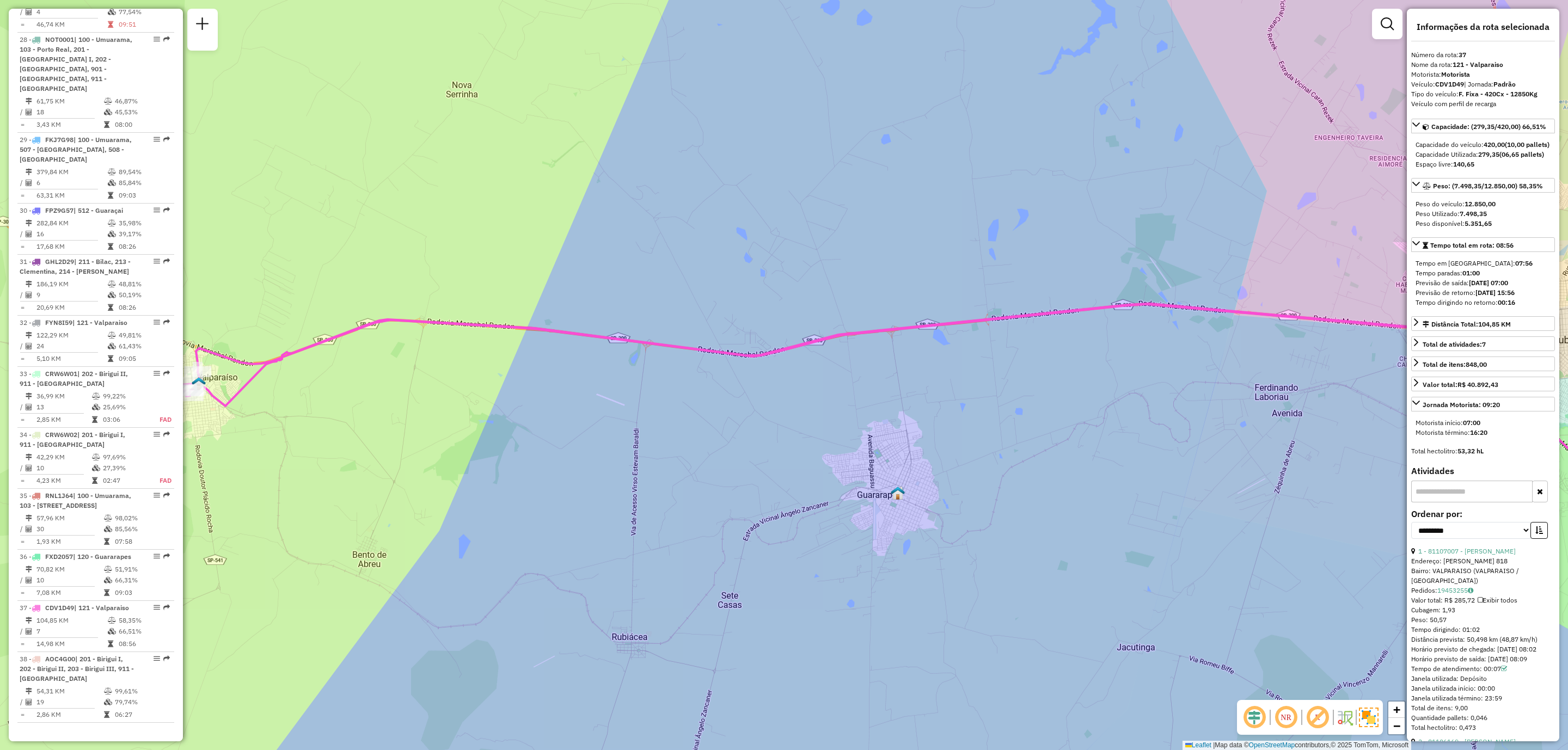
drag, startPoint x: 600, startPoint y: 415, endPoint x: 1316, endPoint y: 512, distance: 722.5
click at [1316, 512] on div "Janela de atendimento Grade de atendimento Capacidade Transportadoras Veículos …" at bounding box center [784, 375] width 1568 height 750
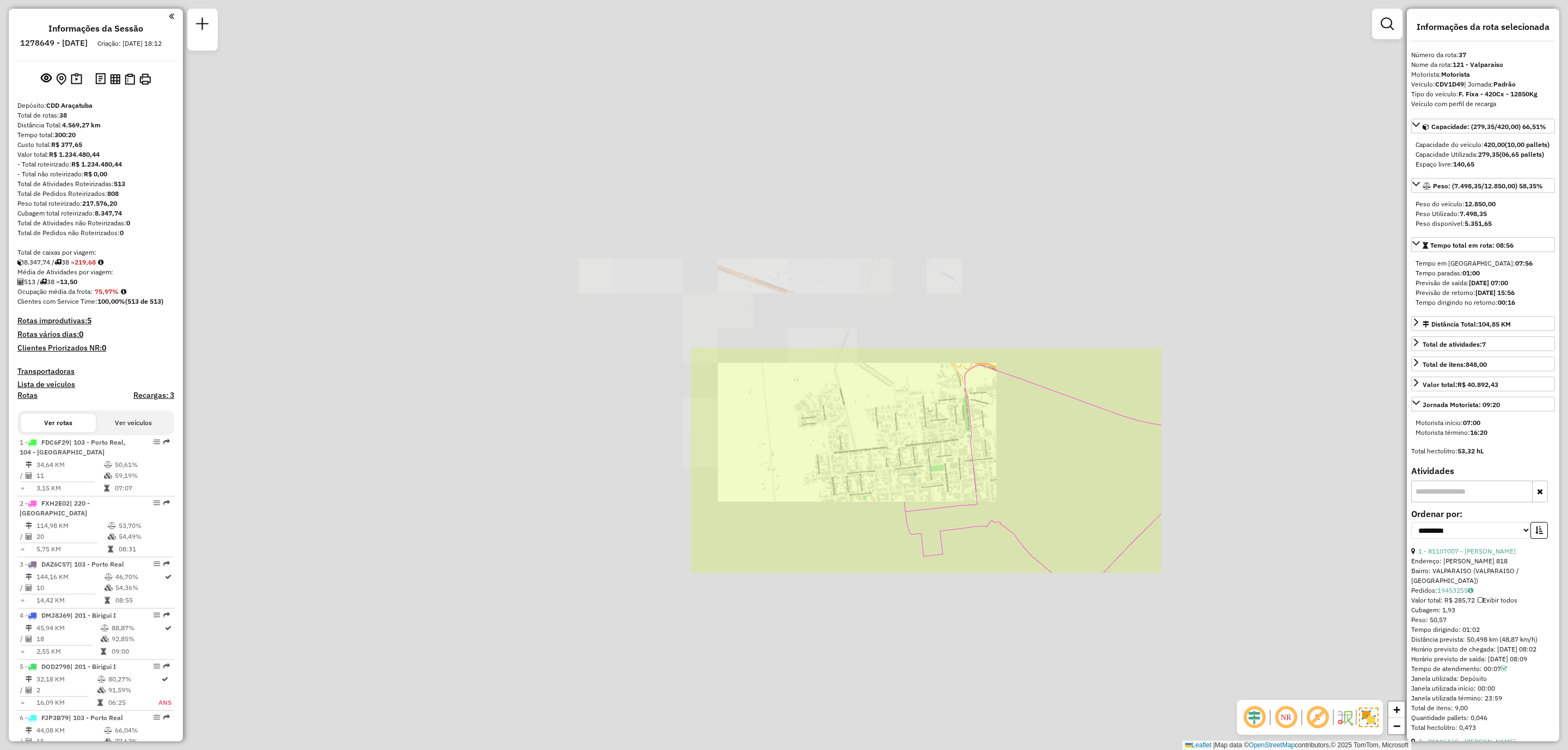
select select "**********"
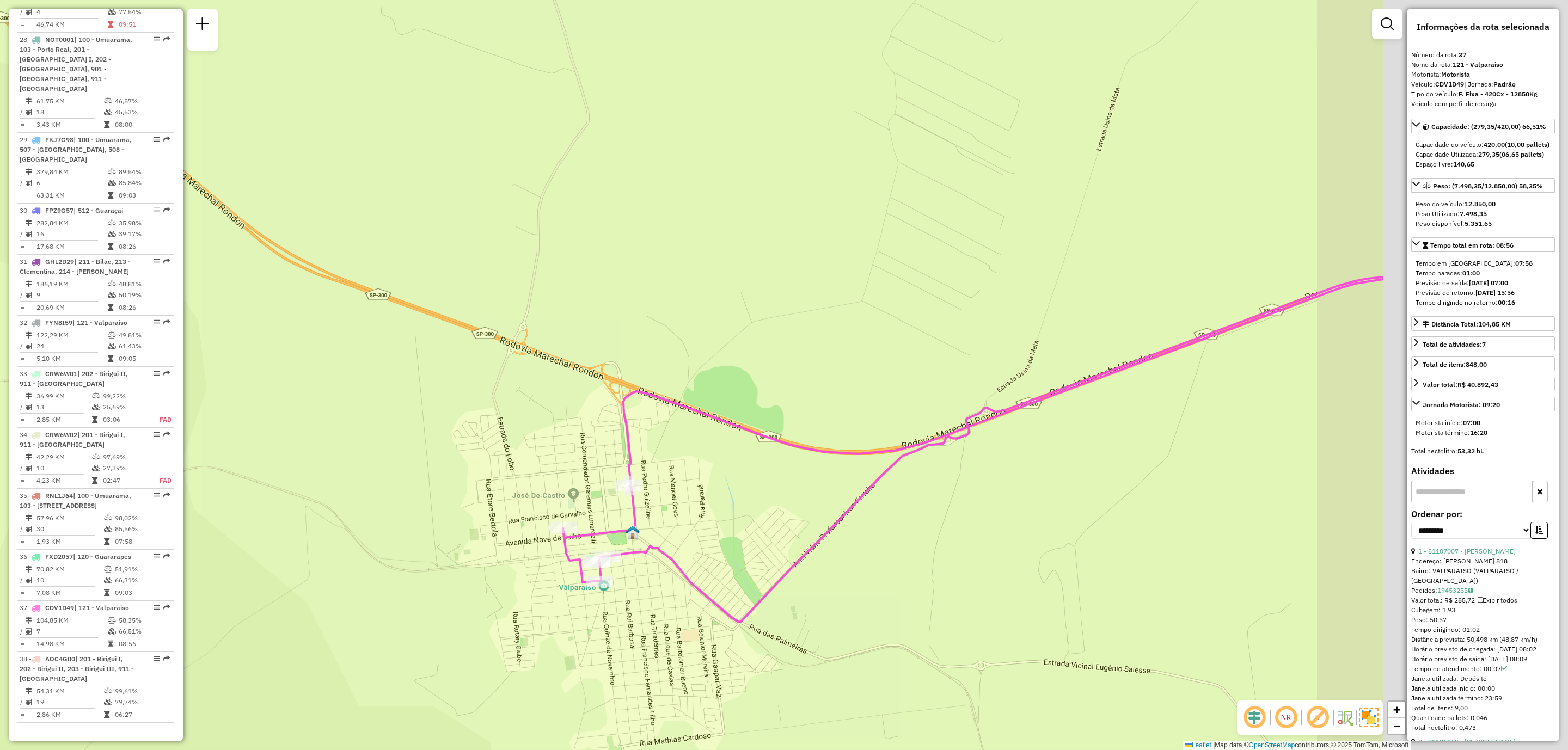
drag, startPoint x: 1095, startPoint y: 461, endPoint x: 855, endPoint y: 492, distance: 242.0
click at [724, 518] on div "Janela de atendimento Grade de atendimento Capacidade Transportadoras Veículos …" at bounding box center [784, 375] width 1568 height 750
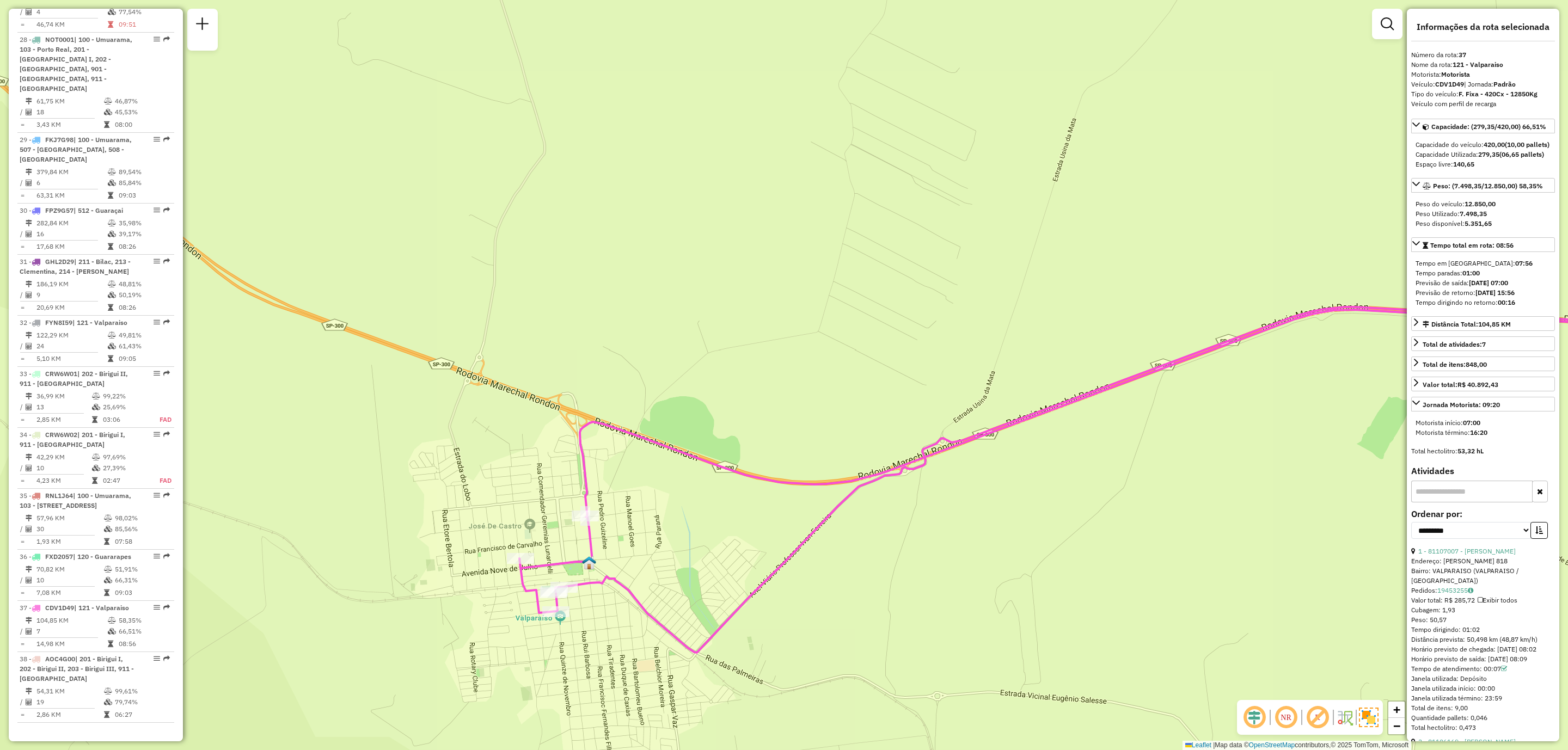
drag, startPoint x: 958, startPoint y: 472, endPoint x: 319, endPoint y: 433, distance: 640.2
click at [319, 433] on div "Janela de atendimento Grade de atendimento Capacidade Transportadoras Veículos …" at bounding box center [784, 375] width 1568 height 750
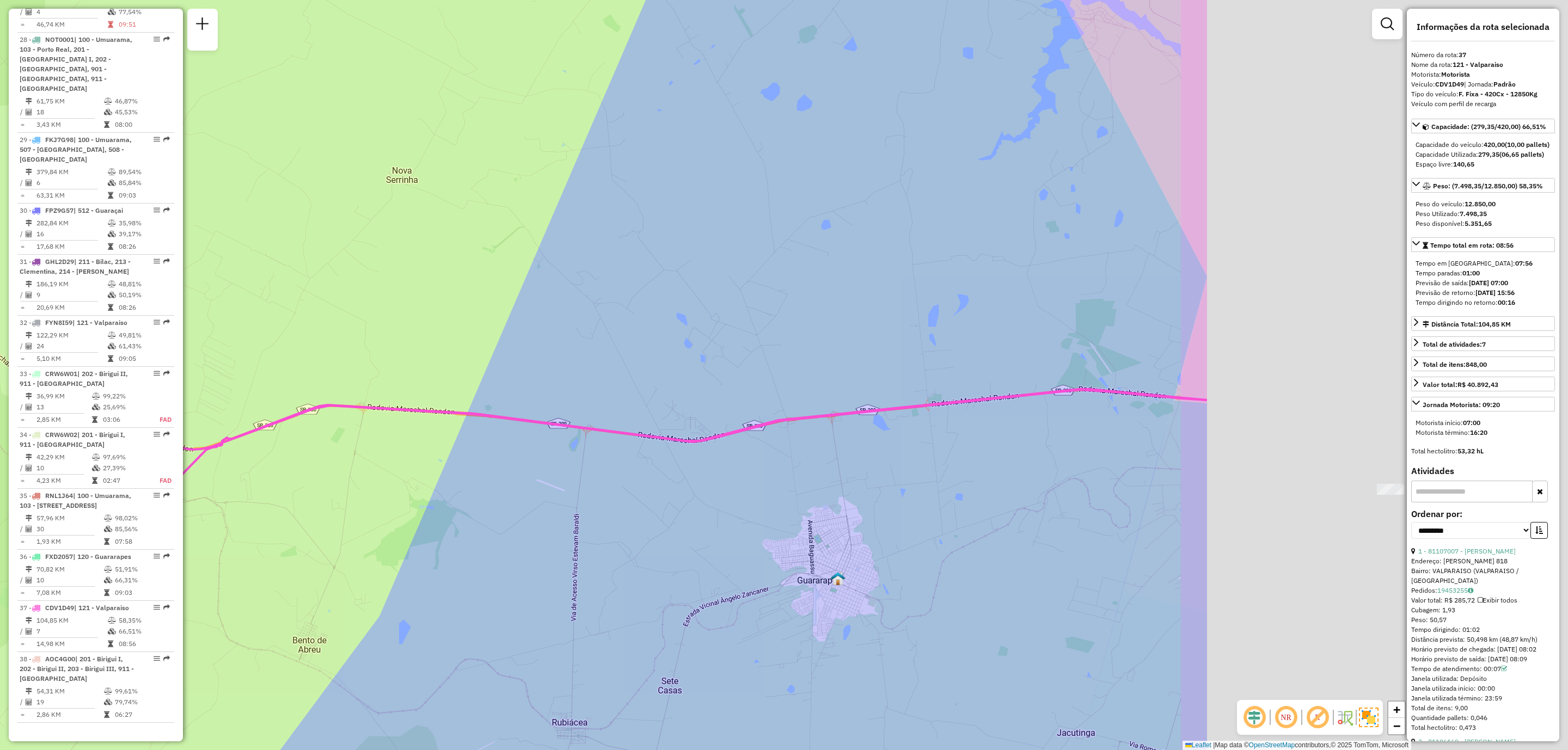
drag, startPoint x: 1118, startPoint y: 518, endPoint x: 544, endPoint y: 471, distance: 575.9
click at [544, 471] on div "Janela de atendimento Grade de atendimento Capacidade Transportadoras Veículos …" at bounding box center [784, 375] width 1568 height 750
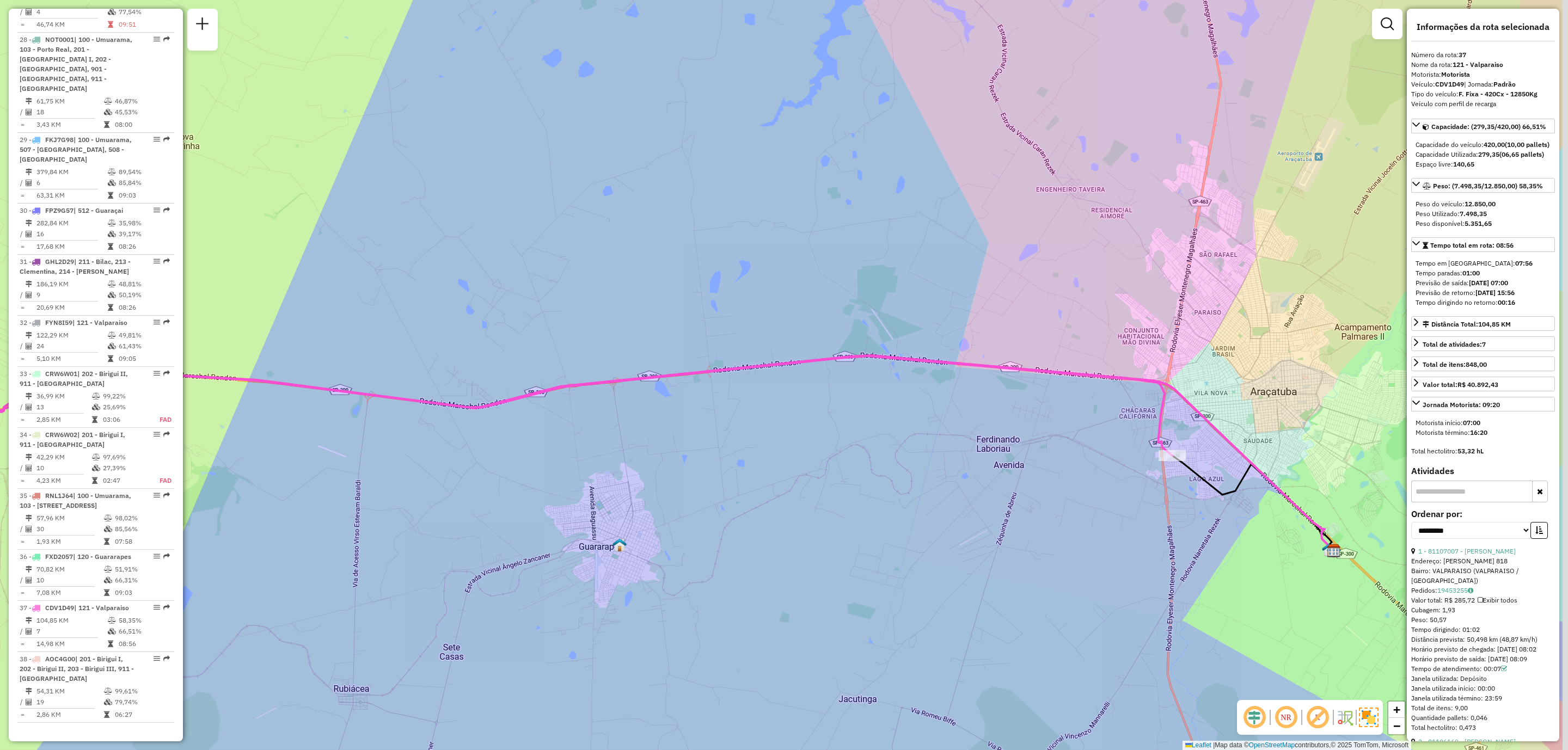
drag, startPoint x: 1082, startPoint y: 536, endPoint x: 730, endPoint y: 490, distance: 355.0
click at [730, 490] on div "Janela de atendimento Grade de atendimento Capacidade Transportadoras Veículos …" at bounding box center [784, 375] width 1568 height 750
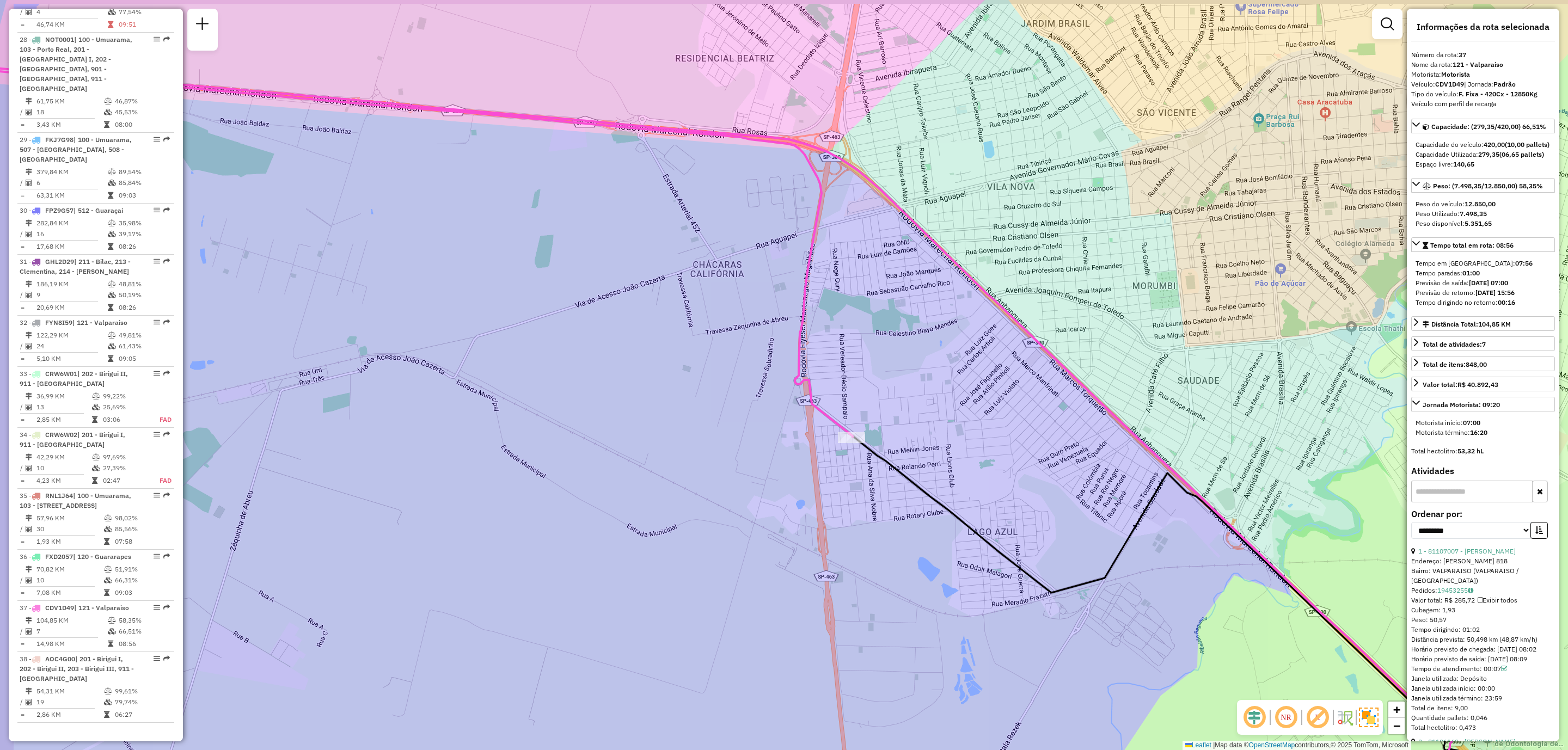
drag, startPoint x: 762, startPoint y: 404, endPoint x: 854, endPoint y: 526, distance: 152.8
click at [854, 526] on div "Janela de atendimento Grade de atendimento Capacidade Transportadoras Veículos …" at bounding box center [784, 375] width 1568 height 750
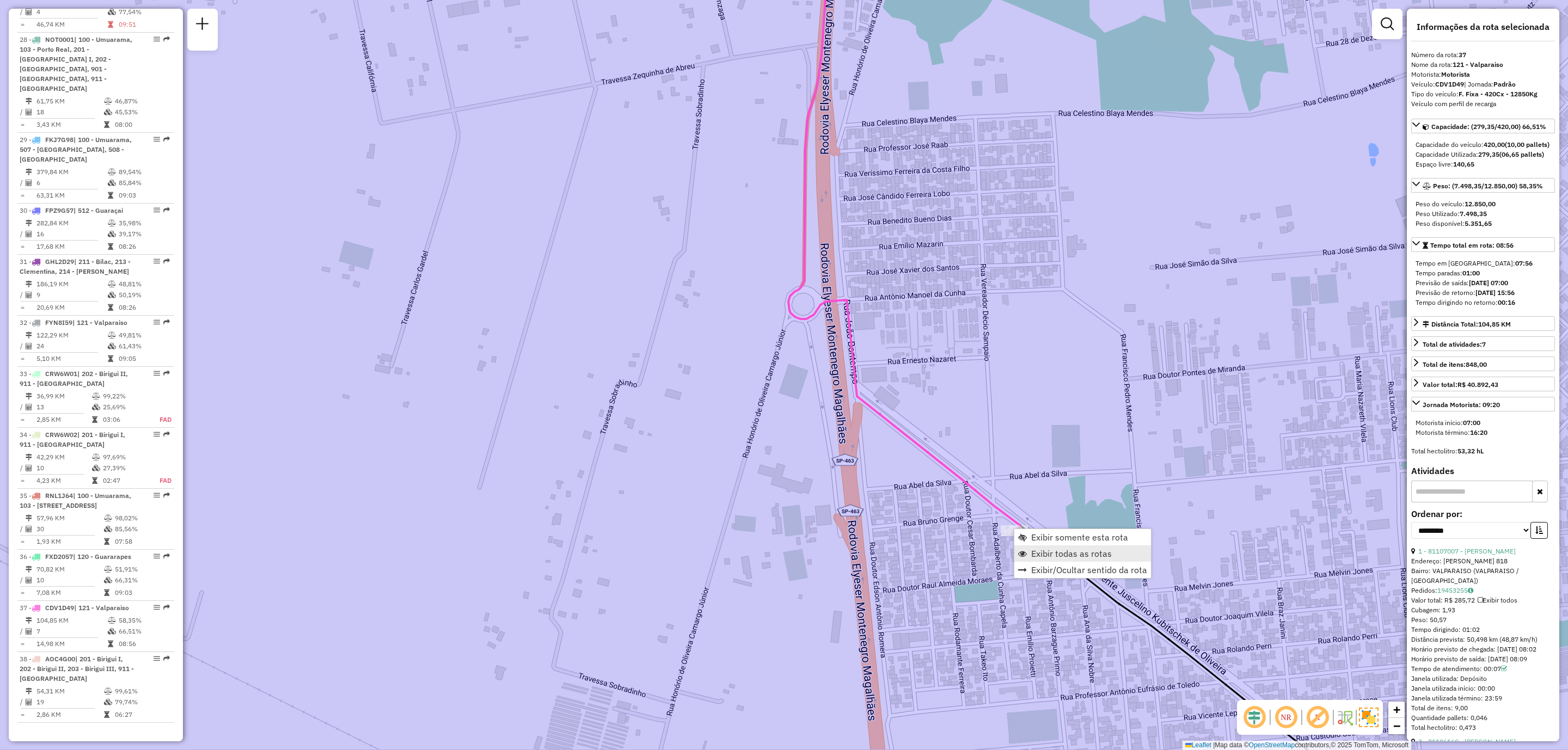
click at [1067, 552] on span "Exibir todas as rotas" at bounding box center [1072, 553] width 81 height 9
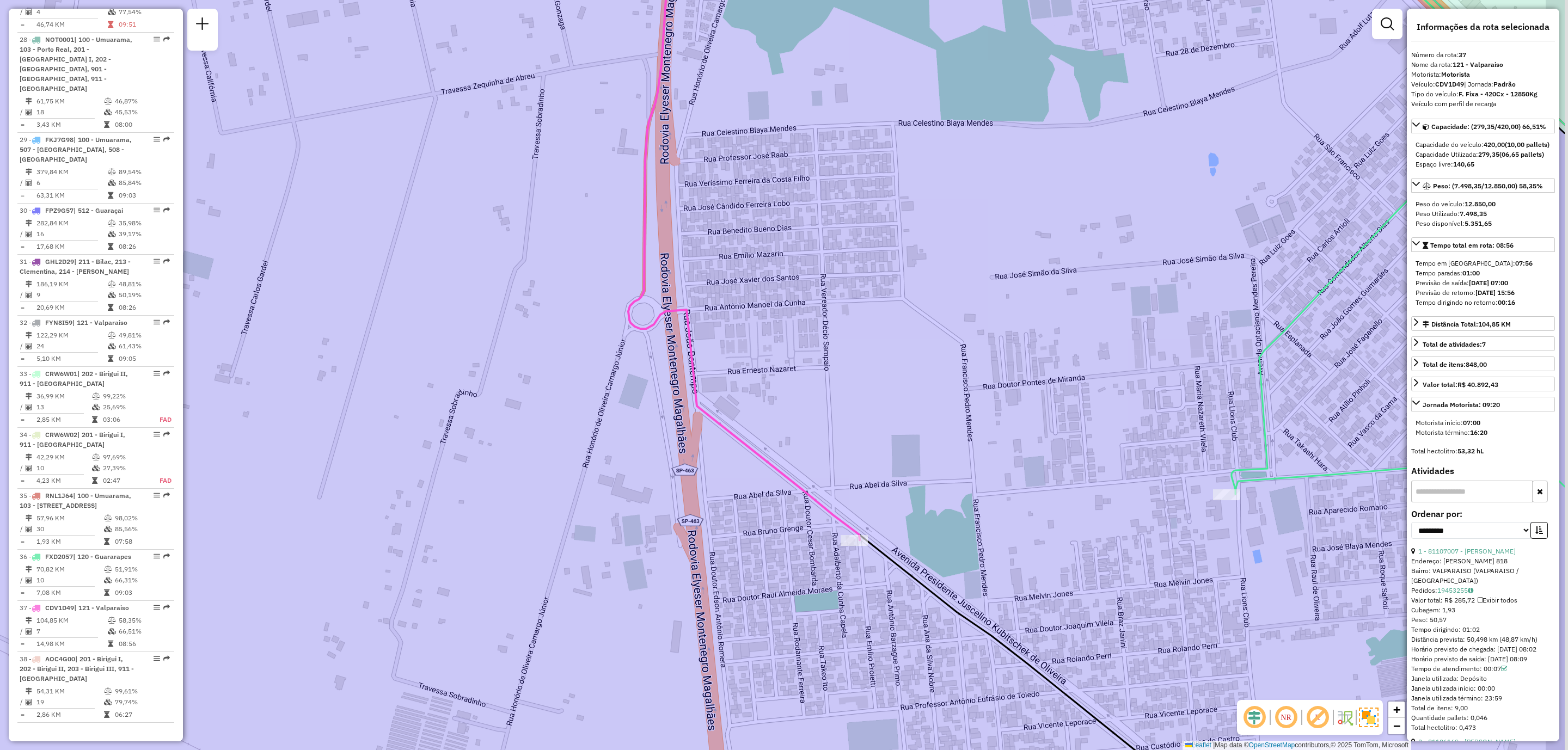
drag, startPoint x: 1167, startPoint y: 551, endPoint x: 1006, endPoint y: 561, distance: 161.3
click at [1006, 561] on div "Janela de atendimento Grade de atendimento Capacidade Transportadoras Veículos …" at bounding box center [784, 375] width 1568 height 750
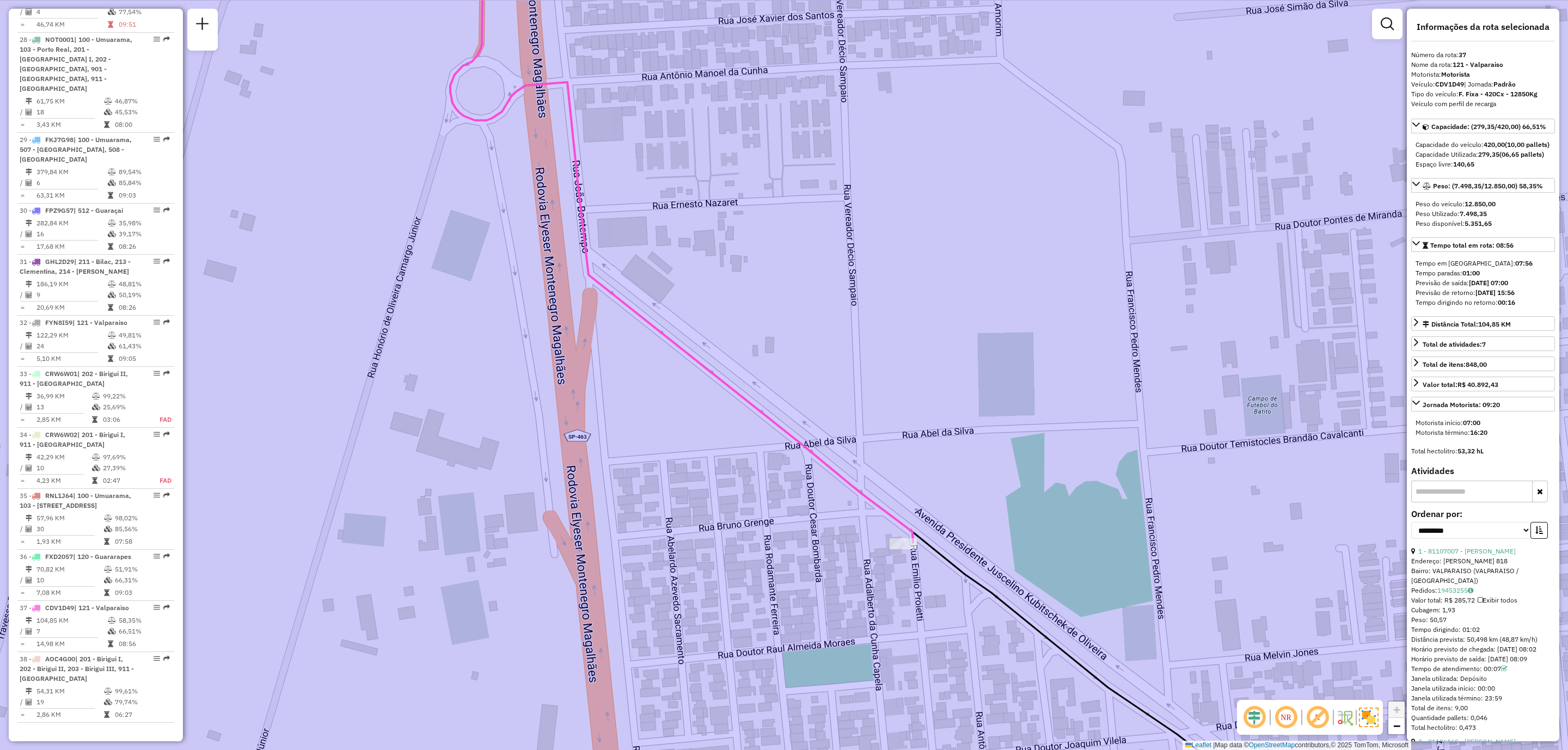
drag, startPoint x: 470, startPoint y: 242, endPoint x: 693, endPoint y: 382, distance: 263.3
click at [678, 366] on div "Janela de atendimento Grade de atendimento Capacidade Transportadoras Veículos …" at bounding box center [784, 375] width 1568 height 750
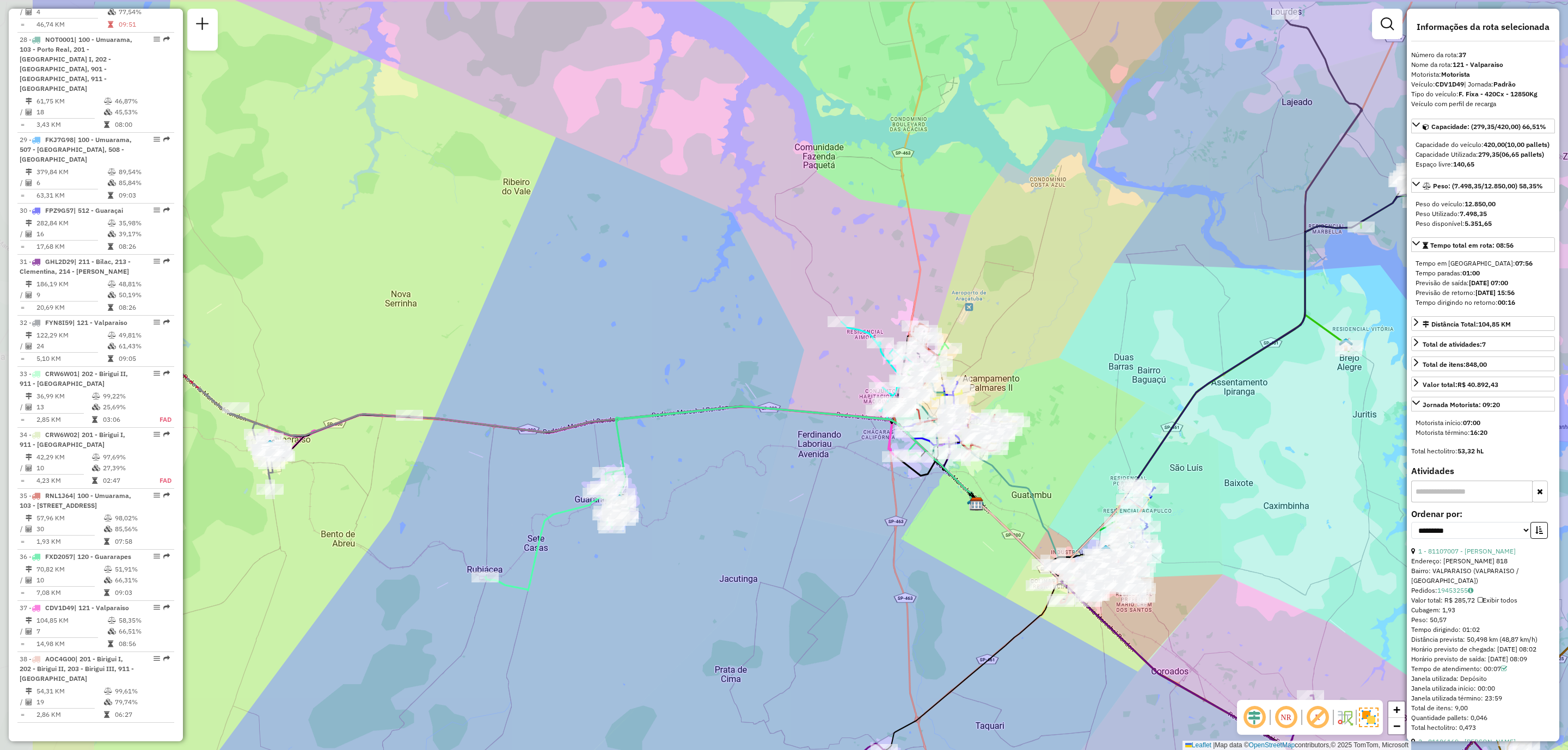
drag, startPoint x: 655, startPoint y: 389, endPoint x: 915, endPoint y: 461, distance: 269.8
click at [915, 461] on div "Janela de atendimento Grade de atendimento Capacidade Transportadoras Veículos …" at bounding box center [784, 375] width 1568 height 750
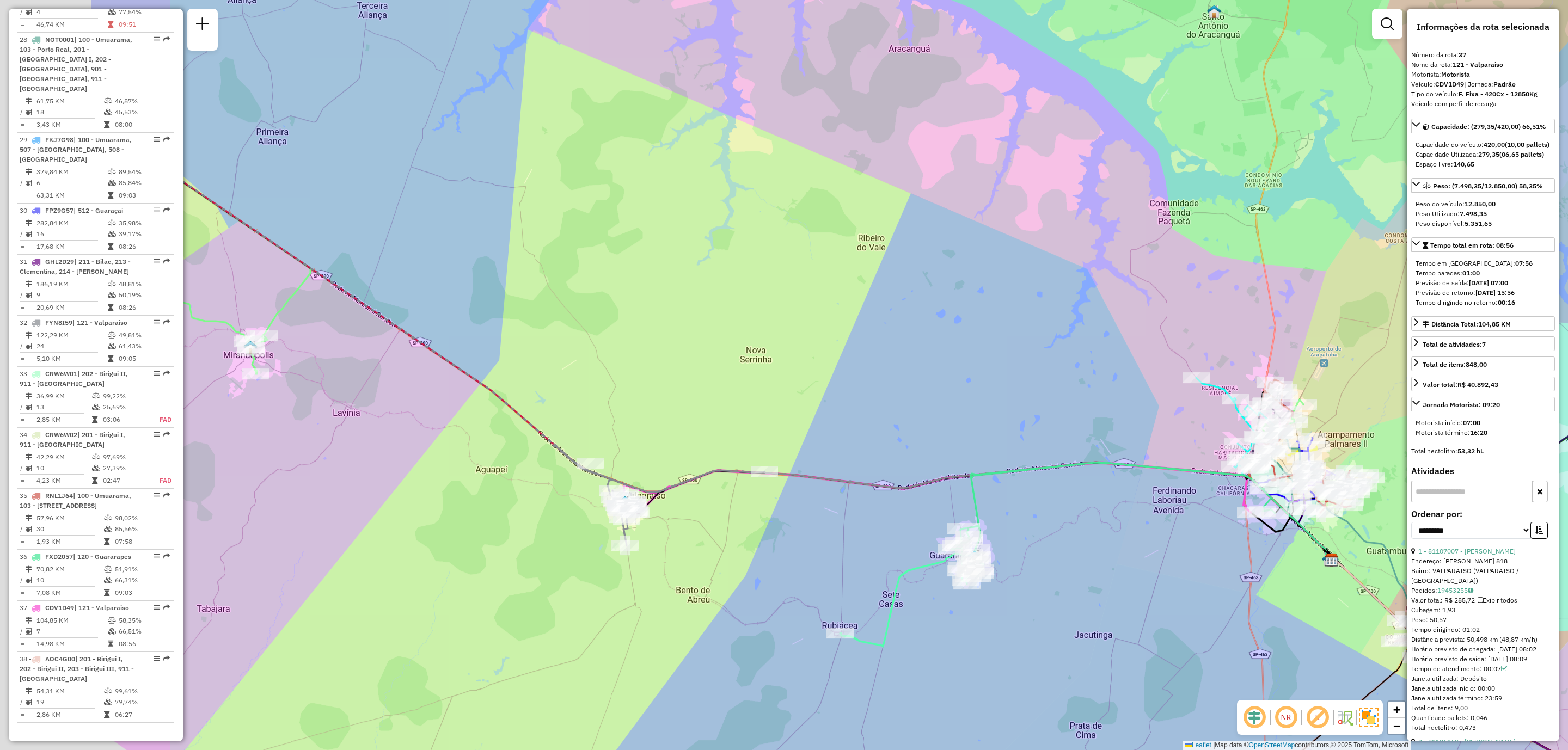
drag, startPoint x: 756, startPoint y: 505, endPoint x: 822, endPoint y: 513, distance: 66.5
click at [822, 513] on div "Janela de atendimento Grade de atendimento Capacidade Transportadoras Veículos …" at bounding box center [784, 375] width 1568 height 750
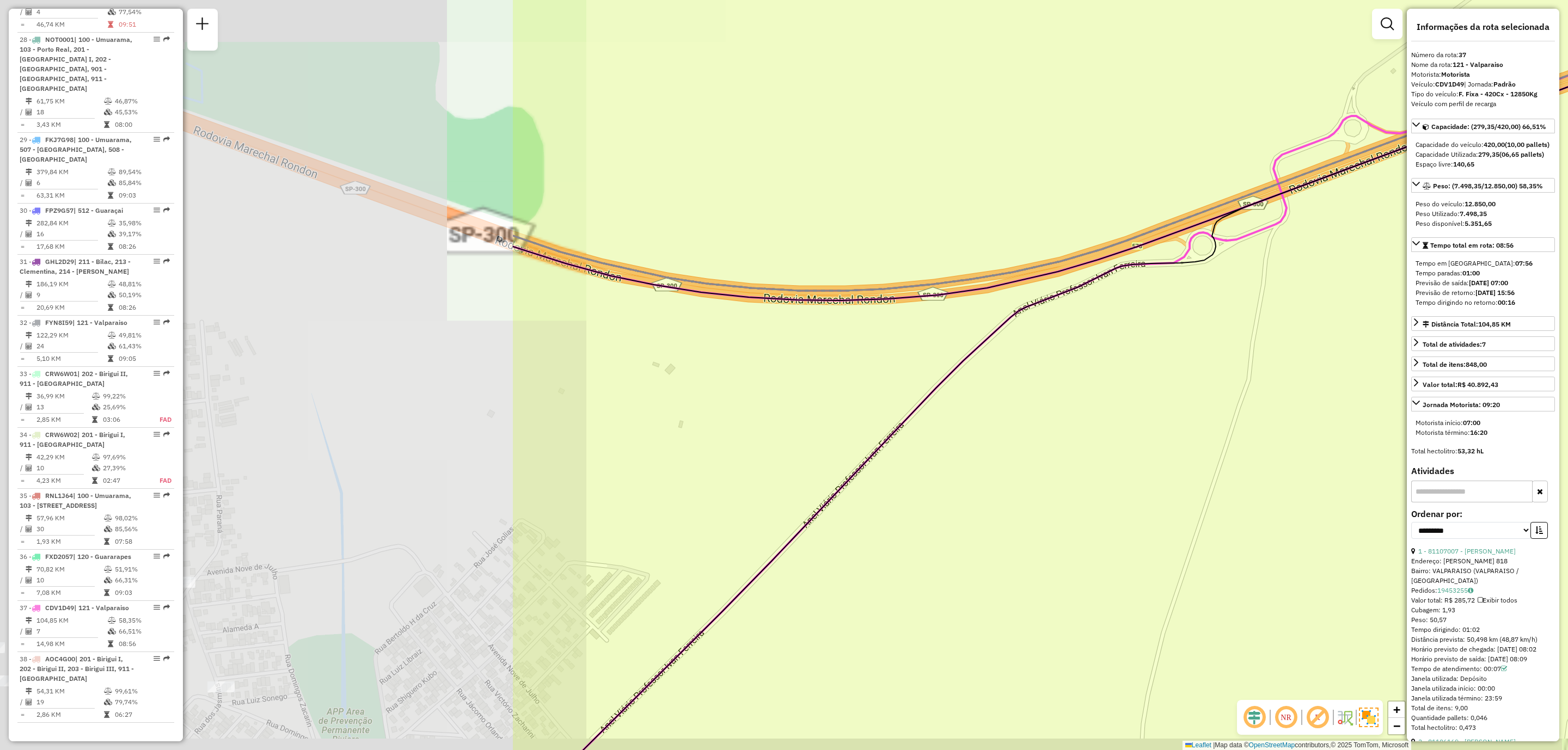
drag, startPoint x: 595, startPoint y: 522, endPoint x: 1170, endPoint y: 495, distance: 575.6
click at [1275, 461] on div "Janela de atendimento Grade de atendimento Capacidade Transportadoras Veículos …" at bounding box center [784, 375] width 1568 height 750
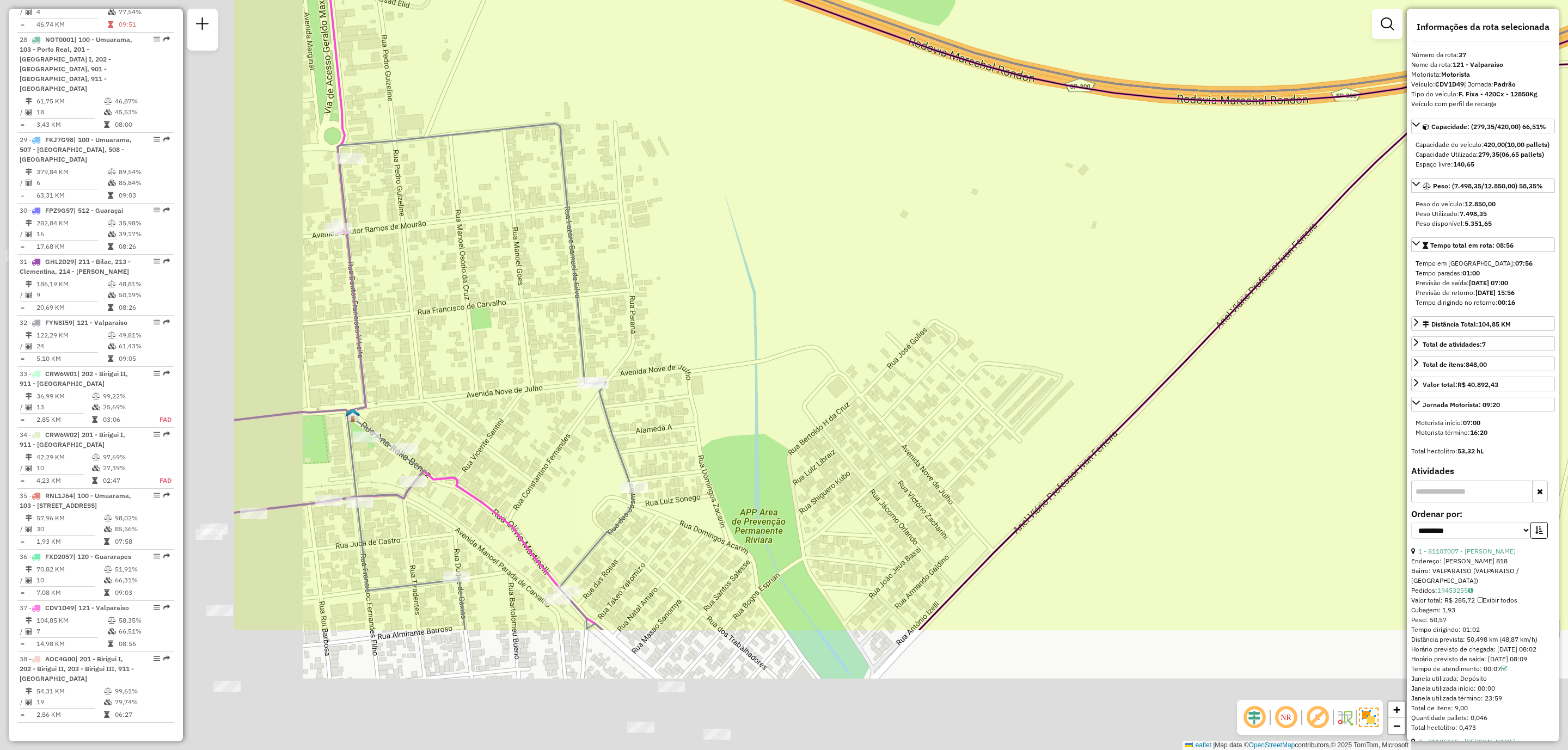
drag, startPoint x: 839, startPoint y: 533, endPoint x: 1244, endPoint y: 328, distance: 453.9
click at [1244, 328] on div "Janela de atendimento Grade de atendimento Capacidade Transportadoras Veículos …" at bounding box center [784, 375] width 1568 height 750
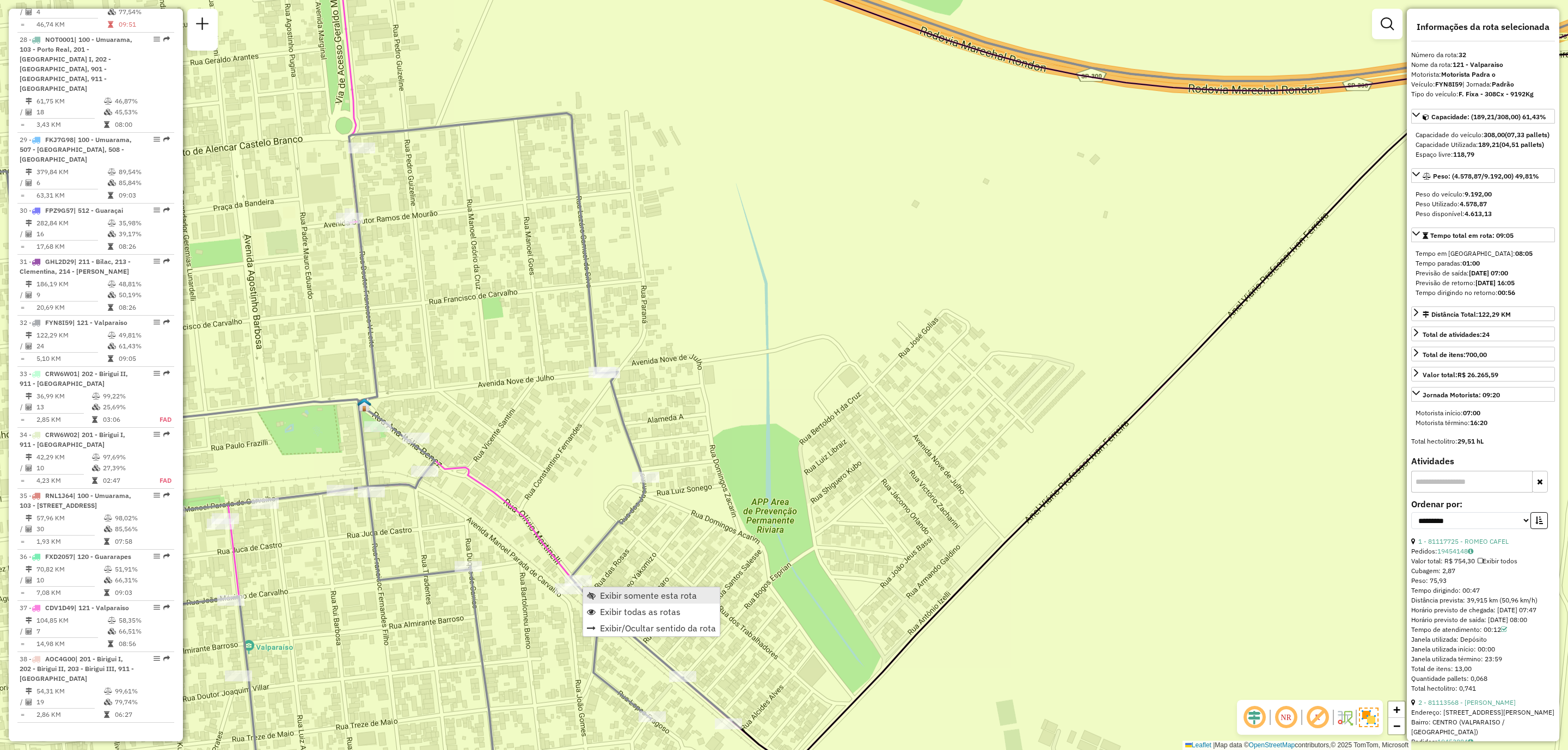
click at [642, 597] on span "Exibir somente esta rota" at bounding box center [649, 595] width 97 height 9
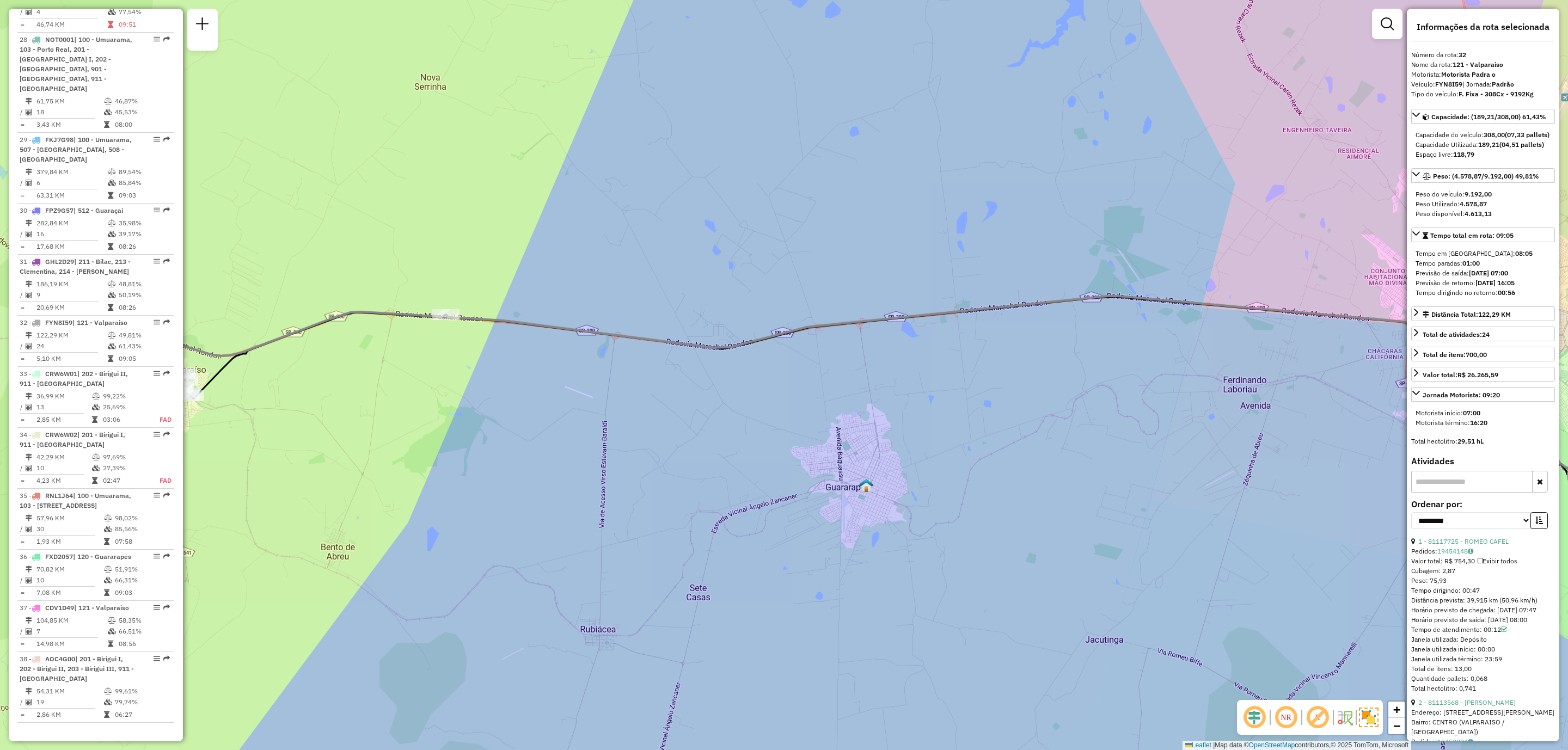
drag, startPoint x: 660, startPoint y: 480, endPoint x: 1376, endPoint y: 427, distance: 718.0
click at [1377, 427] on div "Janela de atendimento Grade de atendimento Capacidade Transportadoras Veículos …" at bounding box center [784, 375] width 1568 height 750
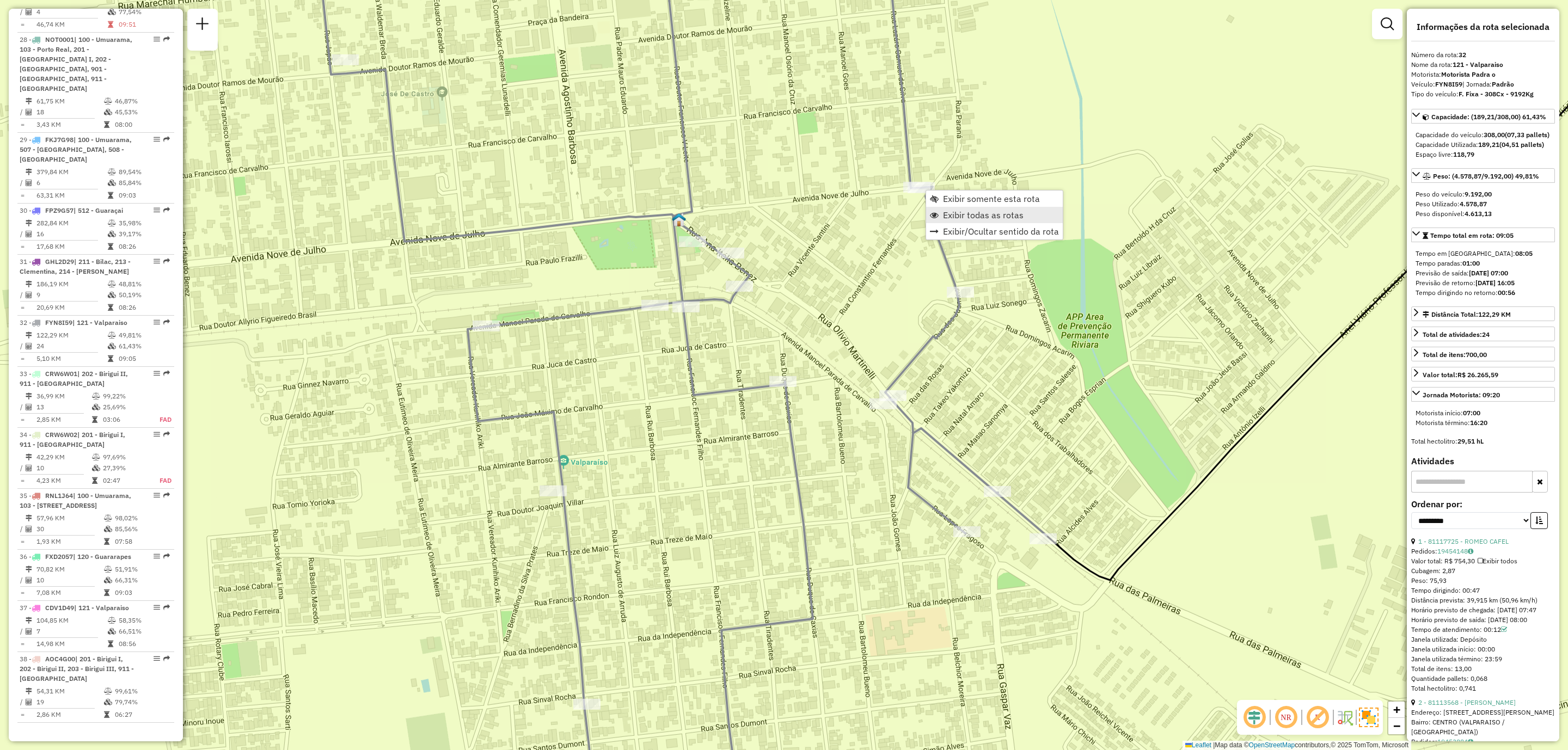
click at [969, 211] on span "Exibir todas as rotas" at bounding box center [983, 215] width 81 height 9
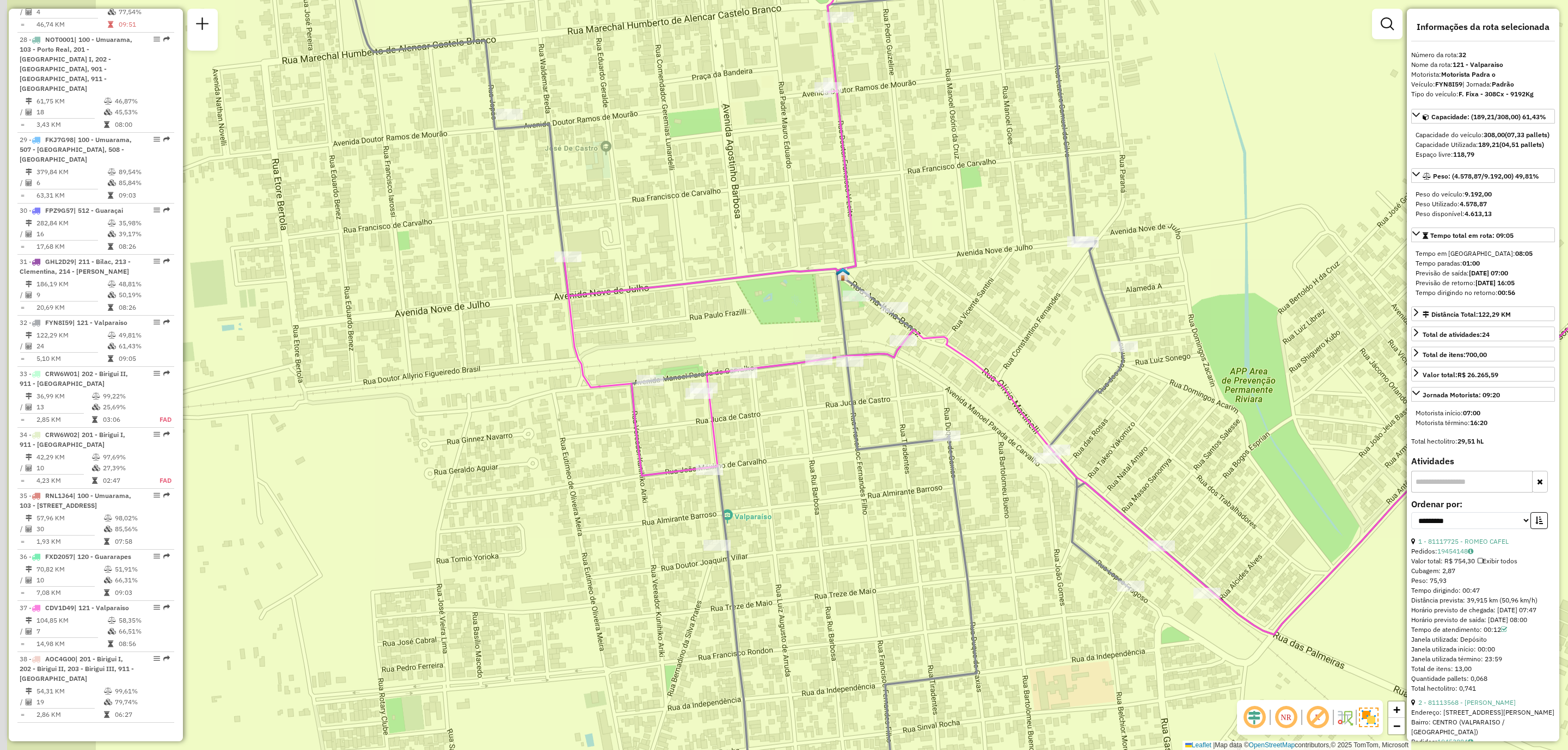
drag, startPoint x: 650, startPoint y: 384, endPoint x: 814, endPoint y: 438, distance: 172.7
click at [814, 438] on div "Janela de atendimento Grade de atendimento Capacidade Transportadoras Veículos …" at bounding box center [784, 375] width 1568 height 750
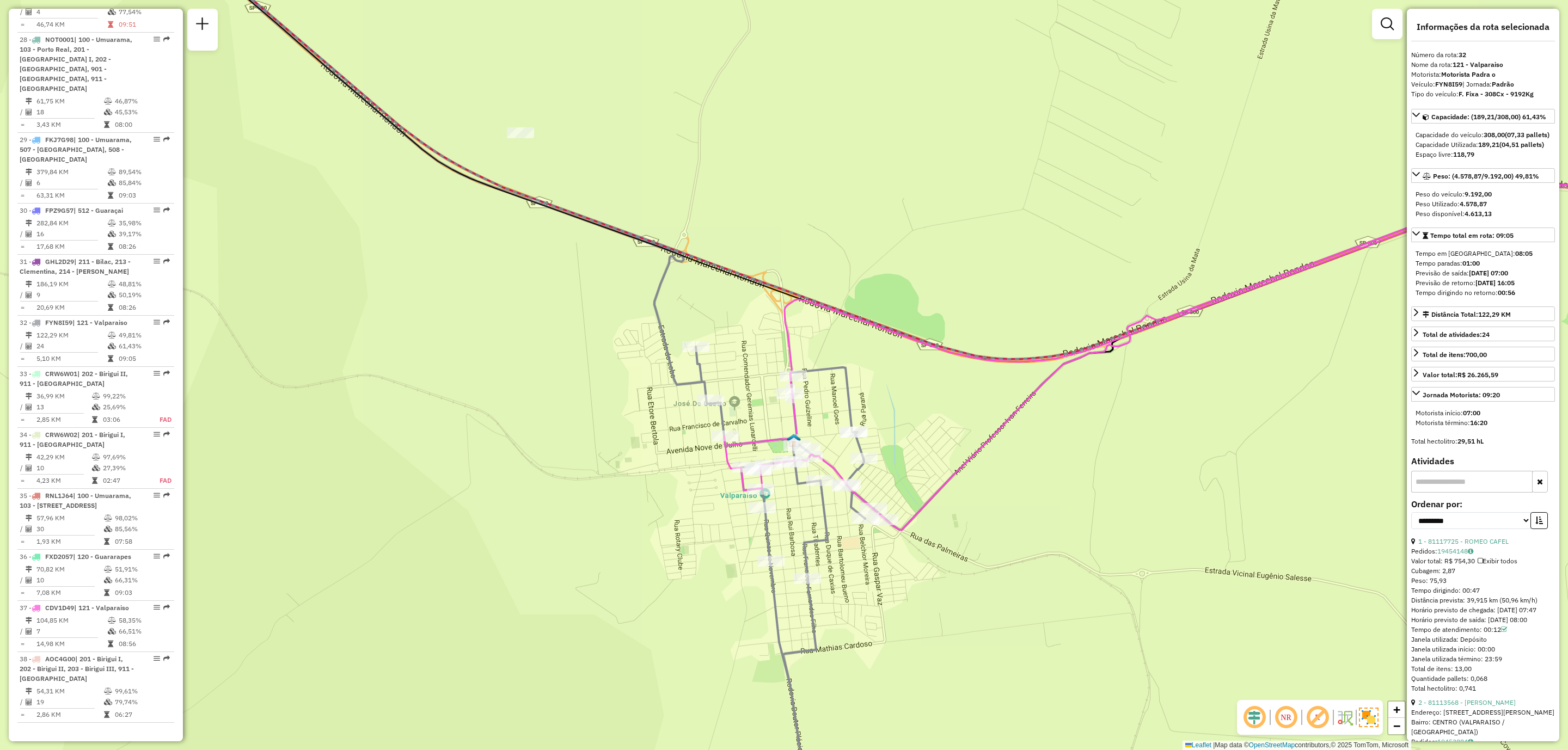
drag, startPoint x: 810, startPoint y: 559, endPoint x: 763, endPoint y: 328, distance: 235.7
click at [765, 312] on icon at bounding box center [967, 379] width 1497 height 809
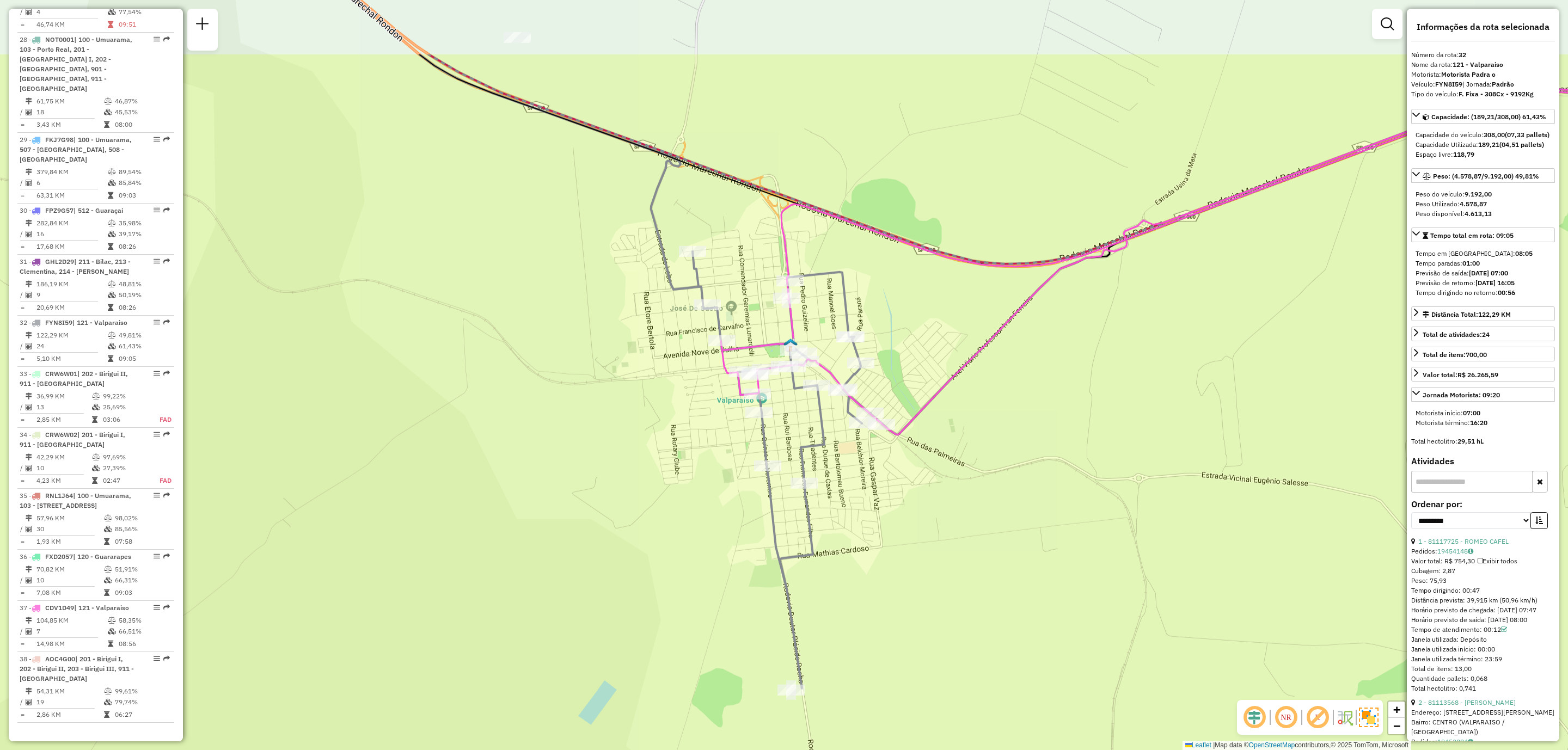
drag, startPoint x: 760, startPoint y: 402, endPoint x: 802, endPoint y: 614, distance: 216.1
click at [802, 614] on div "Janela de atendimento Grade de atendimento Capacidade Transportadoras Veículos …" at bounding box center [784, 375] width 1568 height 750
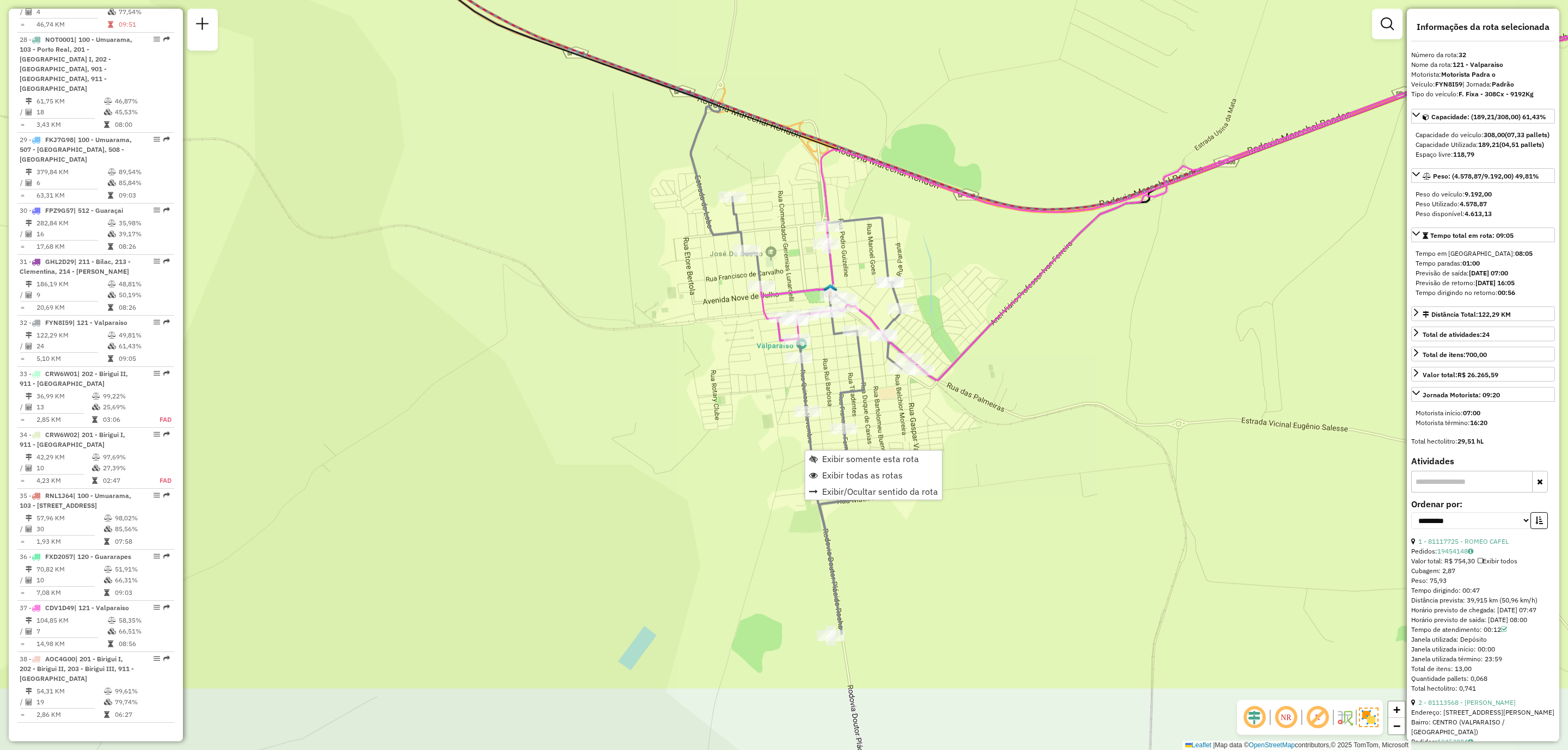
drag, startPoint x: 906, startPoint y: 626, endPoint x: 924, endPoint y: 428, distance: 198.8
click at [937, 472] on hb-router-mapa "Exibir somente esta rota Exibir todas as rotas Exibir/Ocultar sentido da rota I…" at bounding box center [784, 375] width 1568 height 750
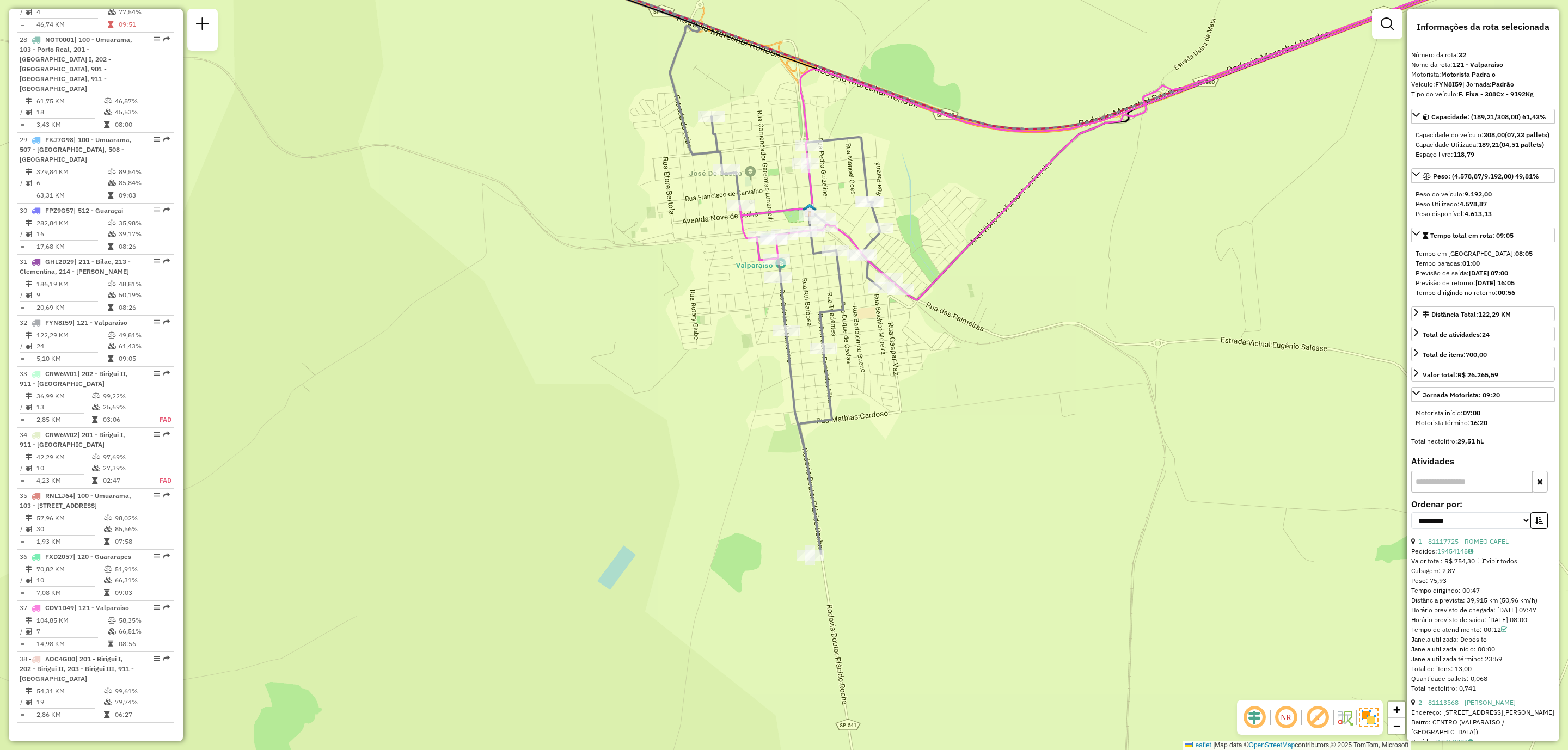
drag, startPoint x: 932, startPoint y: 566, endPoint x: 920, endPoint y: 523, distance: 44.6
click at [920, 523] on div "Janela de atendimento Grade de atendimento Capacidade Transportadoras Veículos …" at bounding box center [784, 375] width 1568 height 750
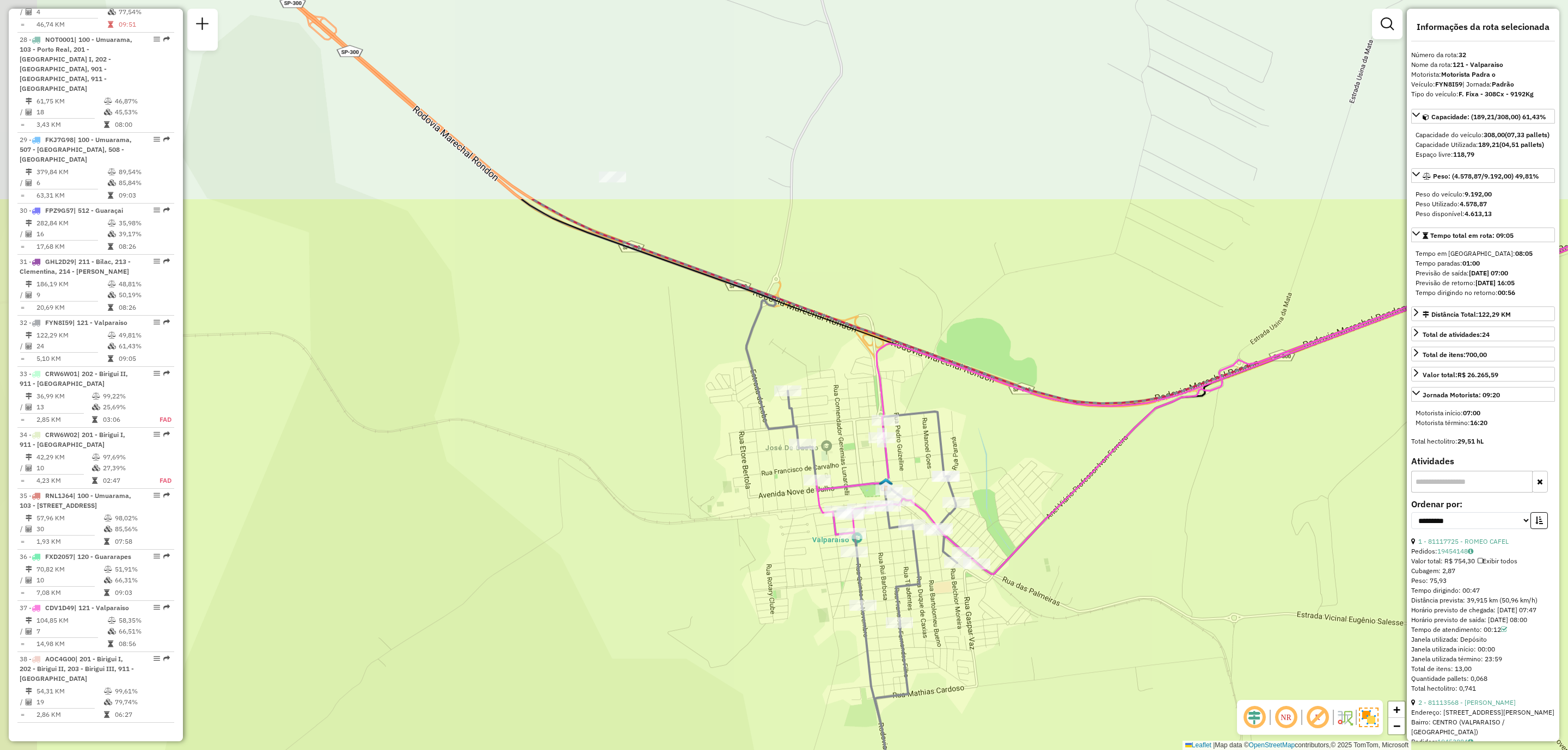
drag, startPoint x: 858, startPoint y: 438, endPoint x: 934, endPoint y: 714, distance: 286.3
click at [934, 714] on div "Janela de atendimento Grade de atendimento Capacidade Transportadoras Veículos …" at bounding box center [784, 375] width 1568 height 750
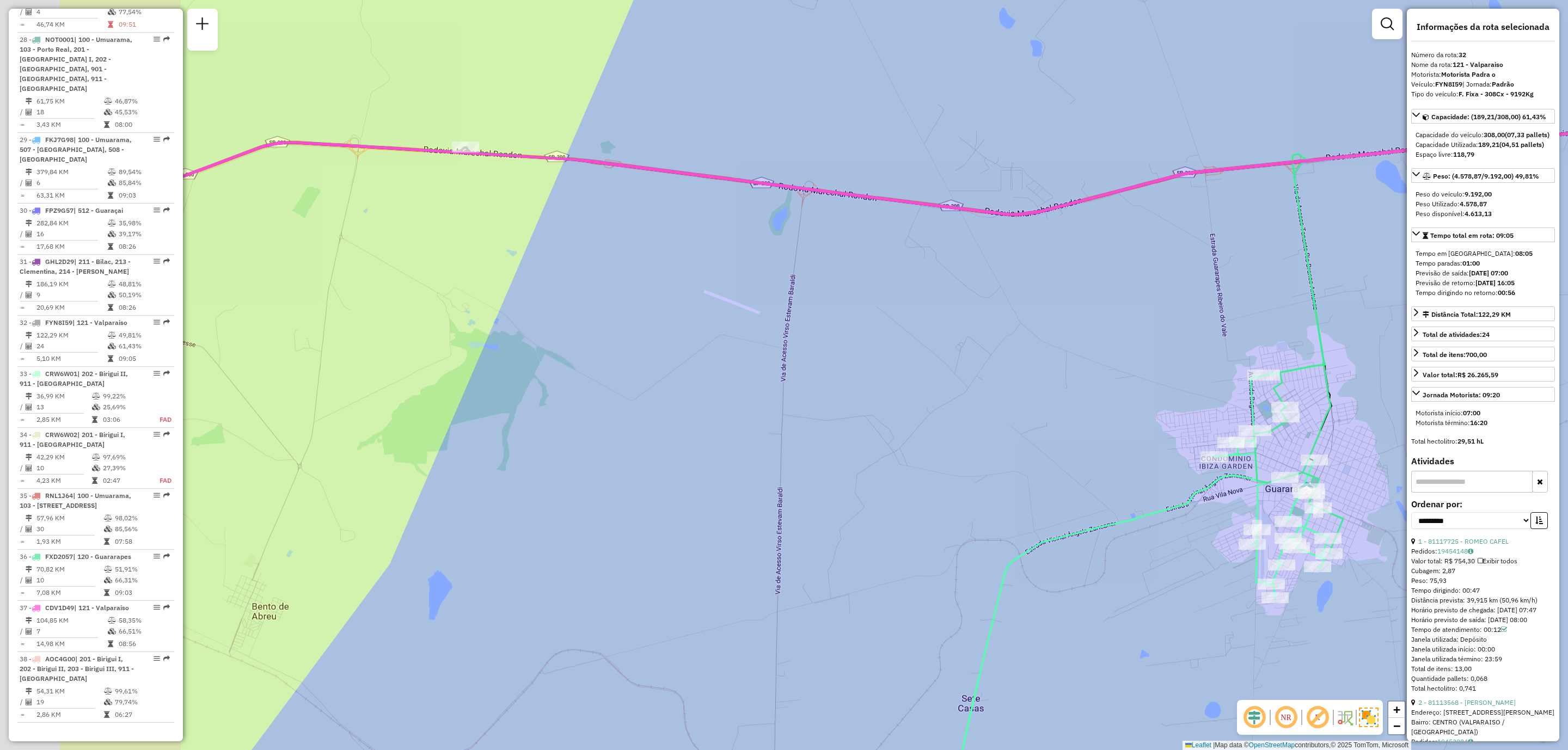
drag, startPoint x: 657, startPoint y: 476, endPoint x: 1258, endPoint y: 526, distance: 603.1
click at [1258, 526] on div "Janela de atendimento Grade de atendimento Capacidade Transportadoras Veículos …" at bounding box center [784, 375] width 1568 height 750
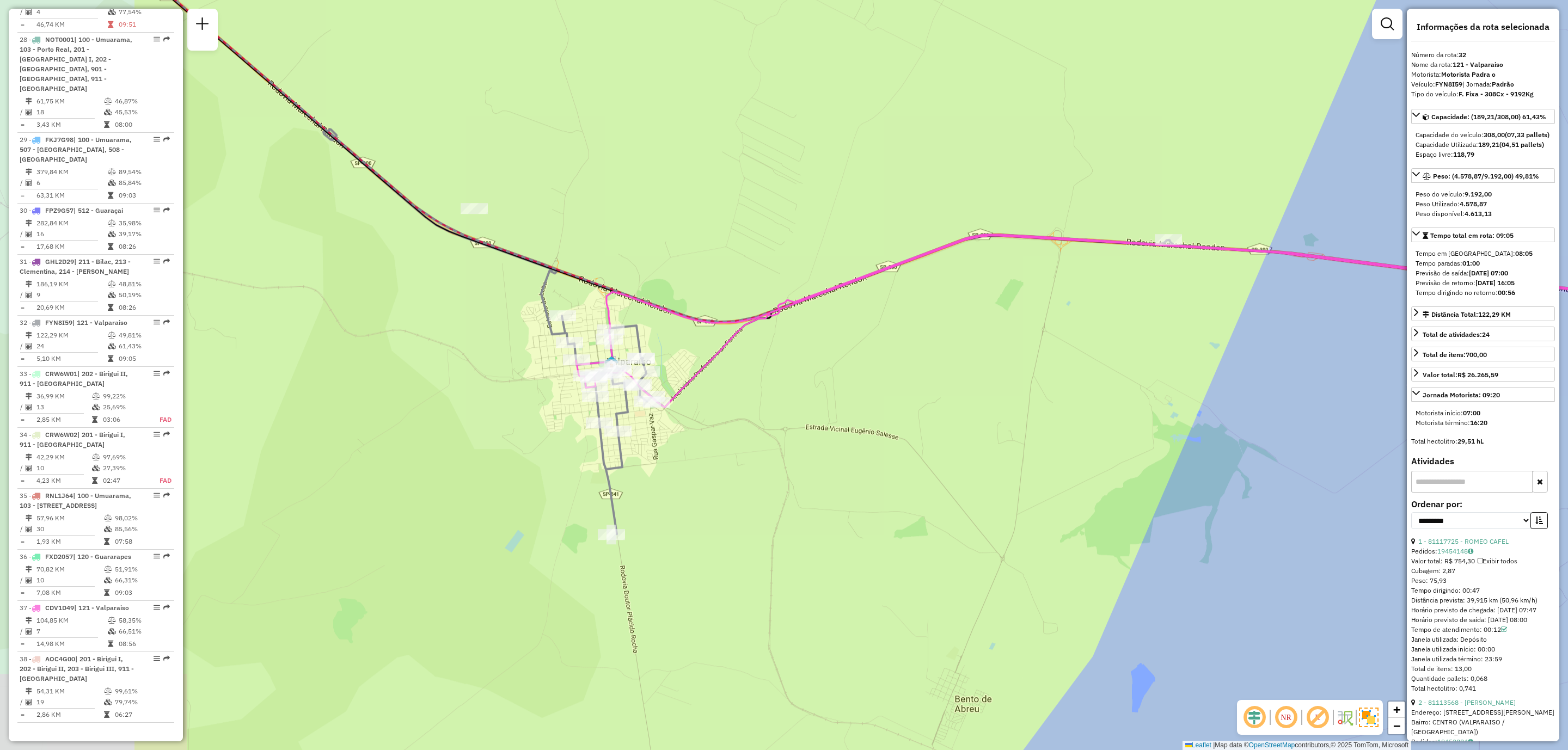
drag, startPoint x: 734, startPoint y: 472, endPoint x: 1025, endPoint y: 519, distance: 294.8
click at [1025, 519] on div "Janela de atendimento Grade de atendimento Capacidade Transportadoras Veículos …" at bounding box center [784, 375] width 1568 height 750
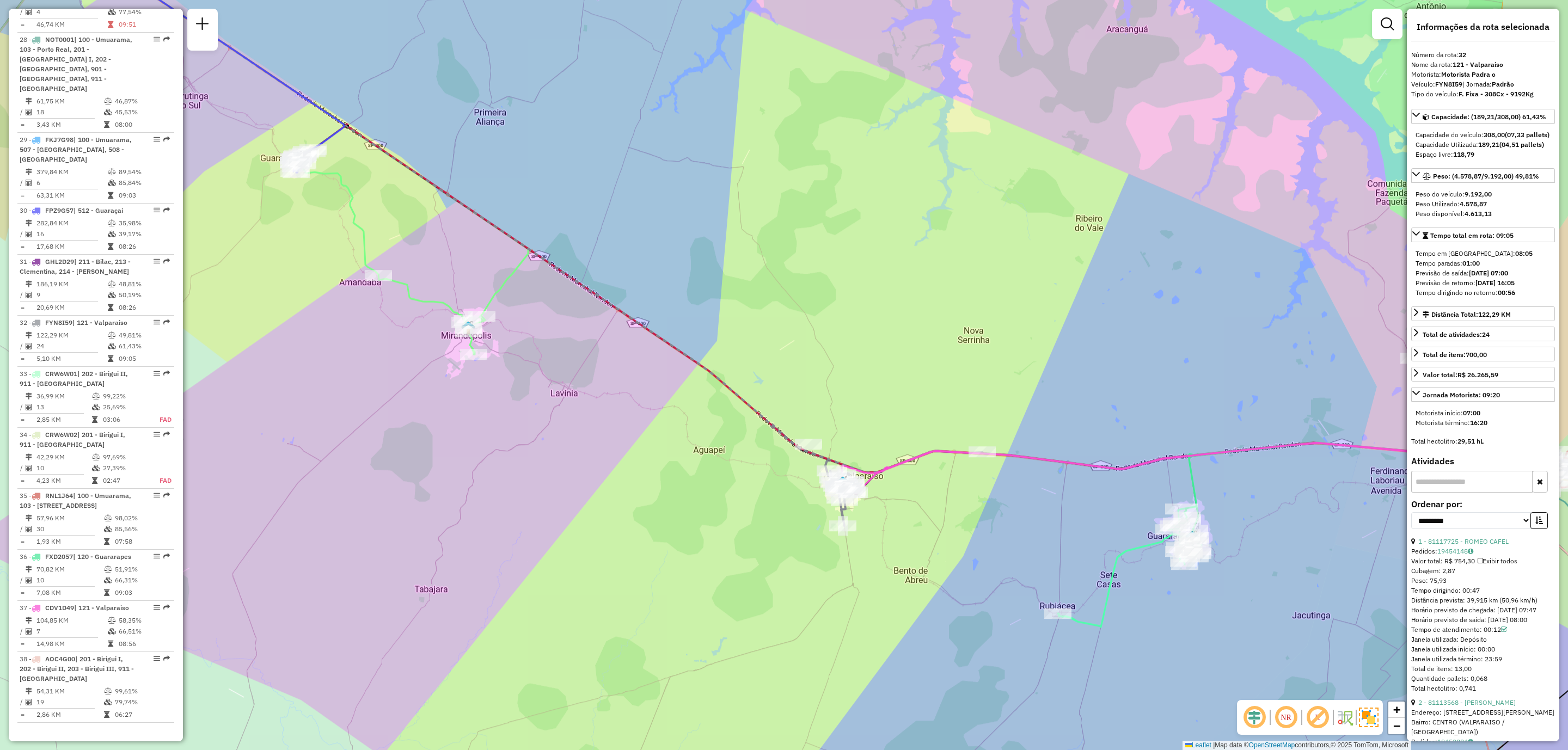
drag, startPoint x: 1157, startPoint y: 506, endPoint x: 1126, endPoint y: 506, distance: 31.0
click at [1126, 506] on div "Janela de atendimento Grade de atendimento Capacidade Transportadoras Veículos …" at bounding box center [784, 375] width 1568 height 750
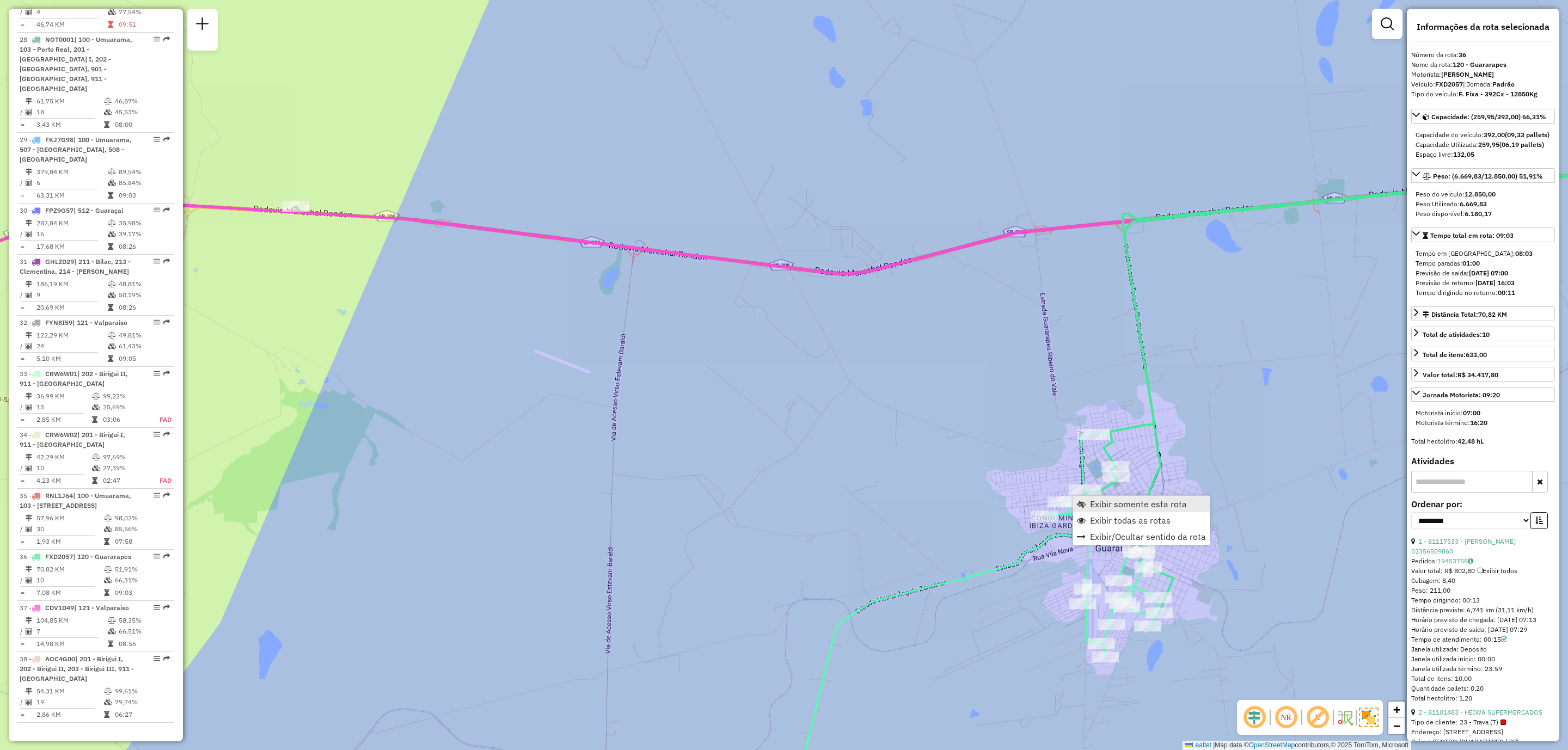
click at [1140, 503] on span "Exibir somente esta rota" at bounding box center [1139, 504] width 97 height 9
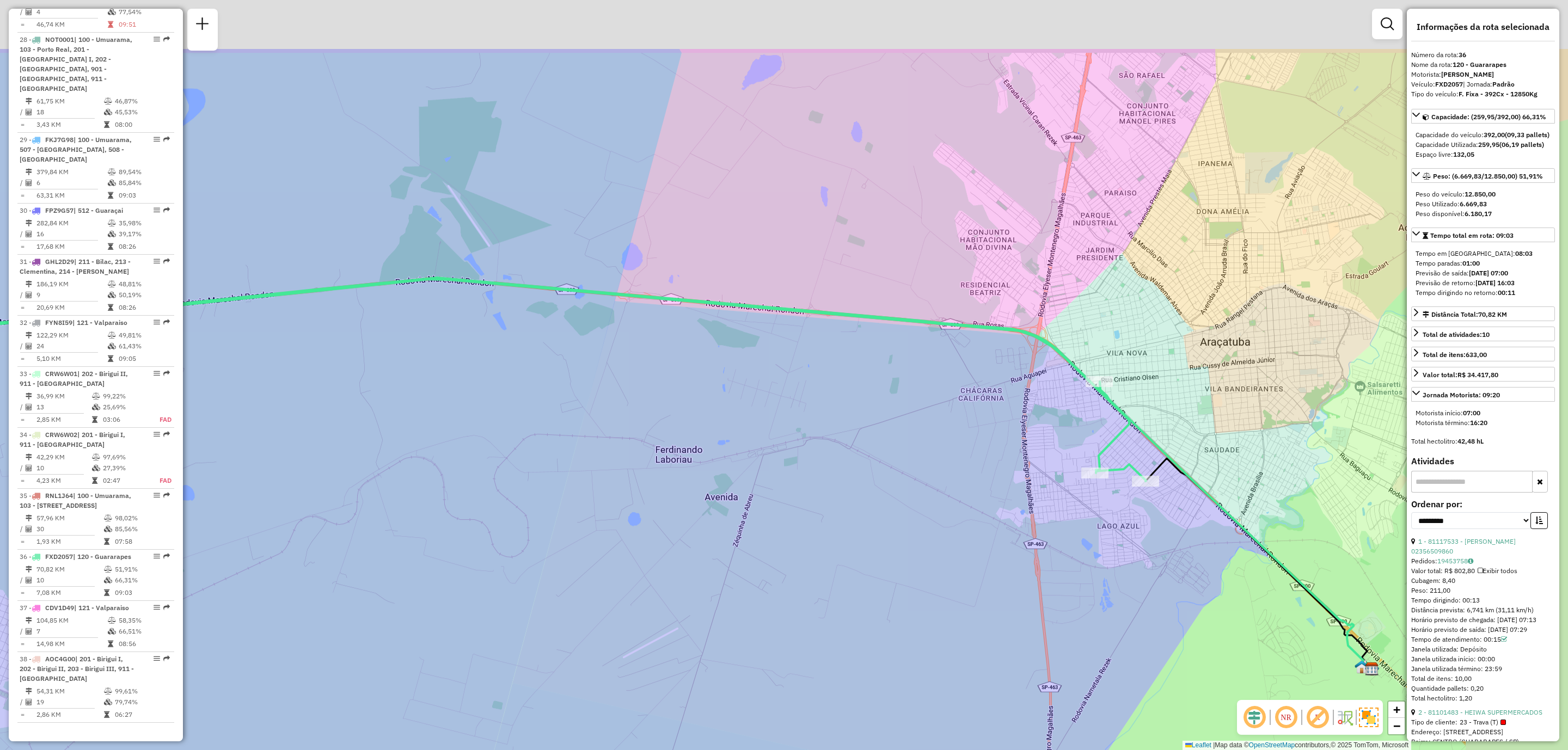
drag, startPoint x: 1198, startPoint y: 466, endPoint x: 1016, endPoint y: 584, distance: 216.9
click at [1031, 590] on div "Janela de atendimento Grade de atendimento Capacidade Transportadoras Veículos …" at bounding box center [784, 375] width 1568 height 750
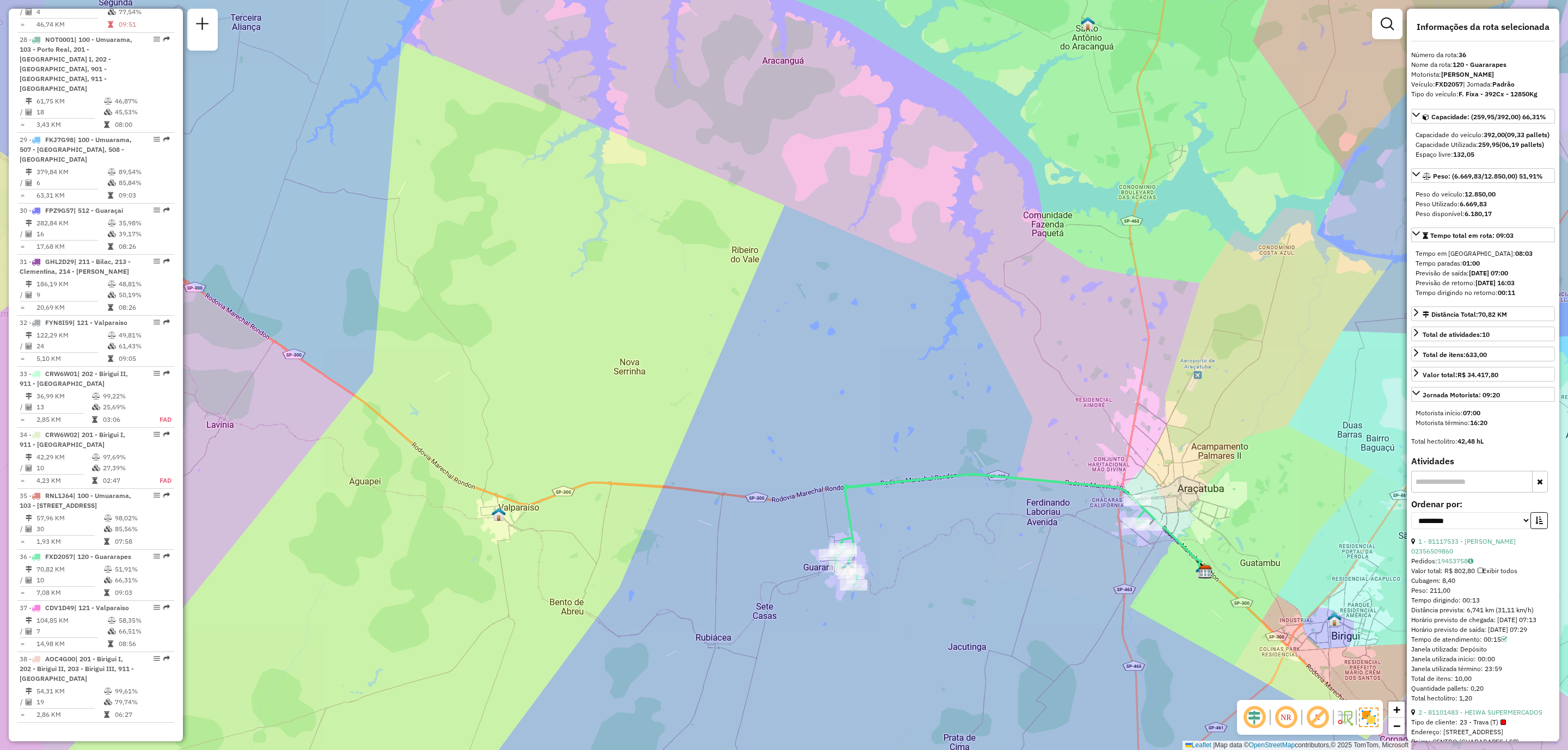
drag, startPoint x: 619, startPoint y: 577, endPoint x: 727, endPoint y: 574, distance: 108.0
click at [727, 574] on div "Janela de atendimento Grade de atendimento Capacidade Transportadoras Veículos …" at bounding box center [784, 375] width 1568 height 750
click at [902, 593] on span "Exibir todas as rotas" at bounding box center [916, 593] width 81 height 9
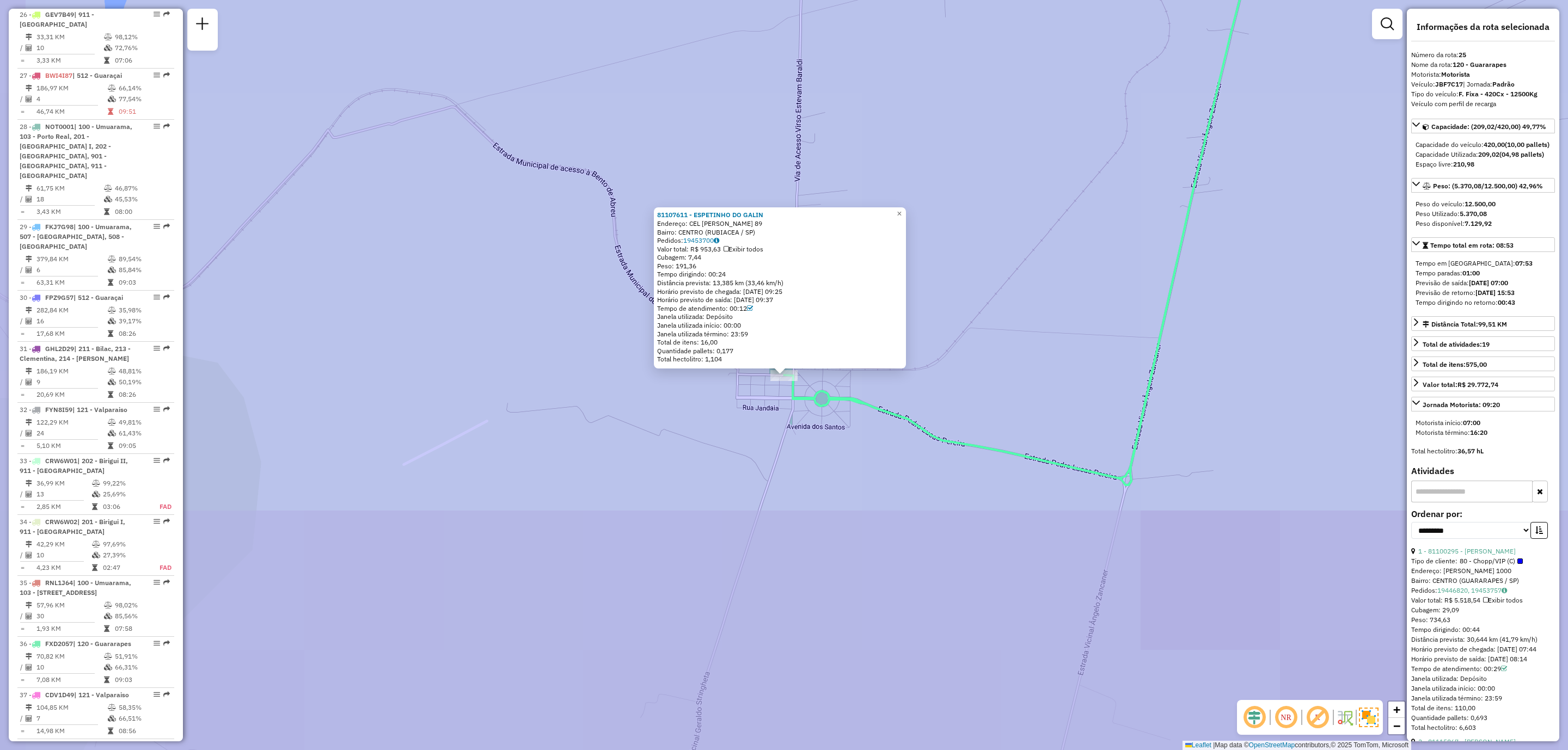
scroll to position [1775, 0]
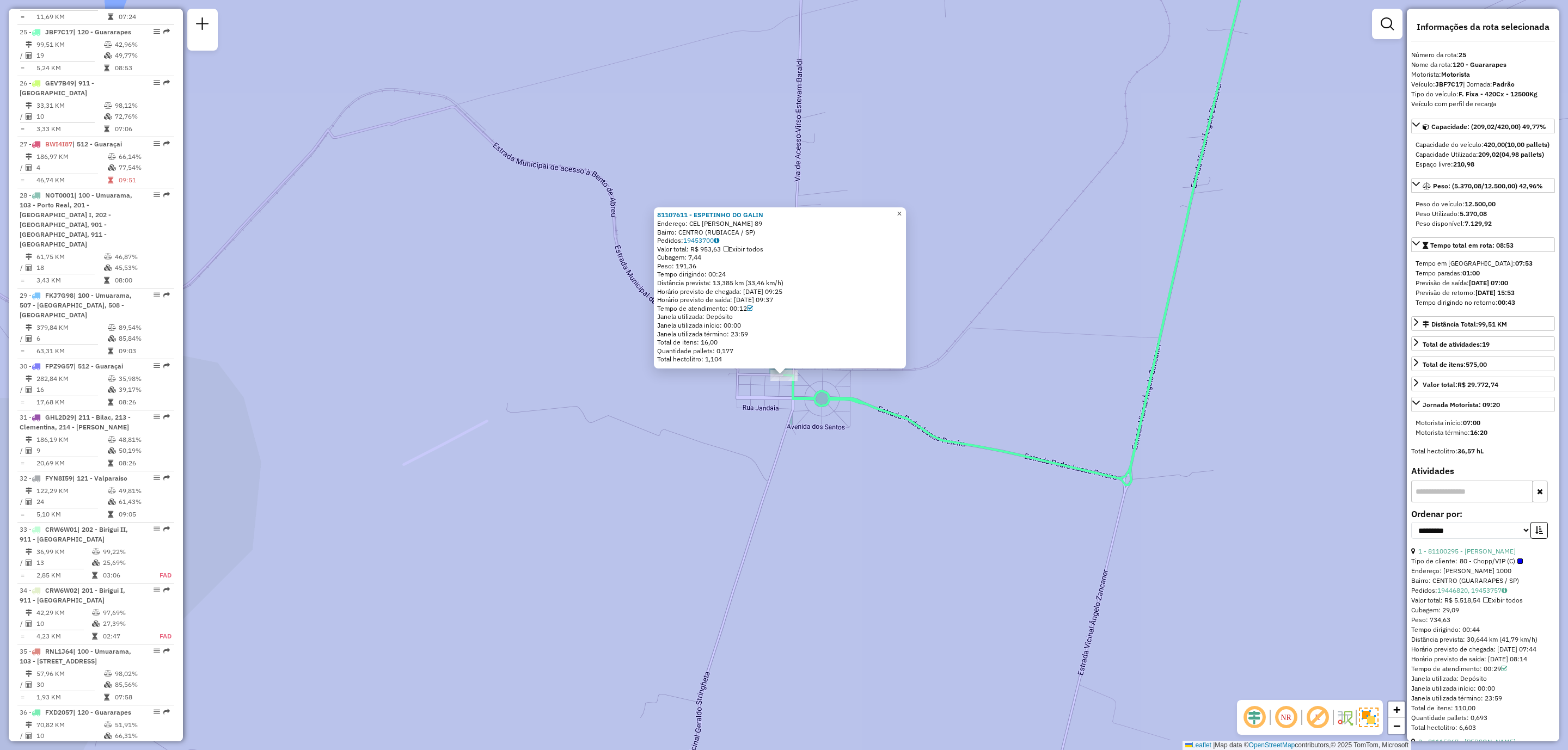
click at [906, 215] on link "×" at bounding box center [899, 214] width 13 height 13
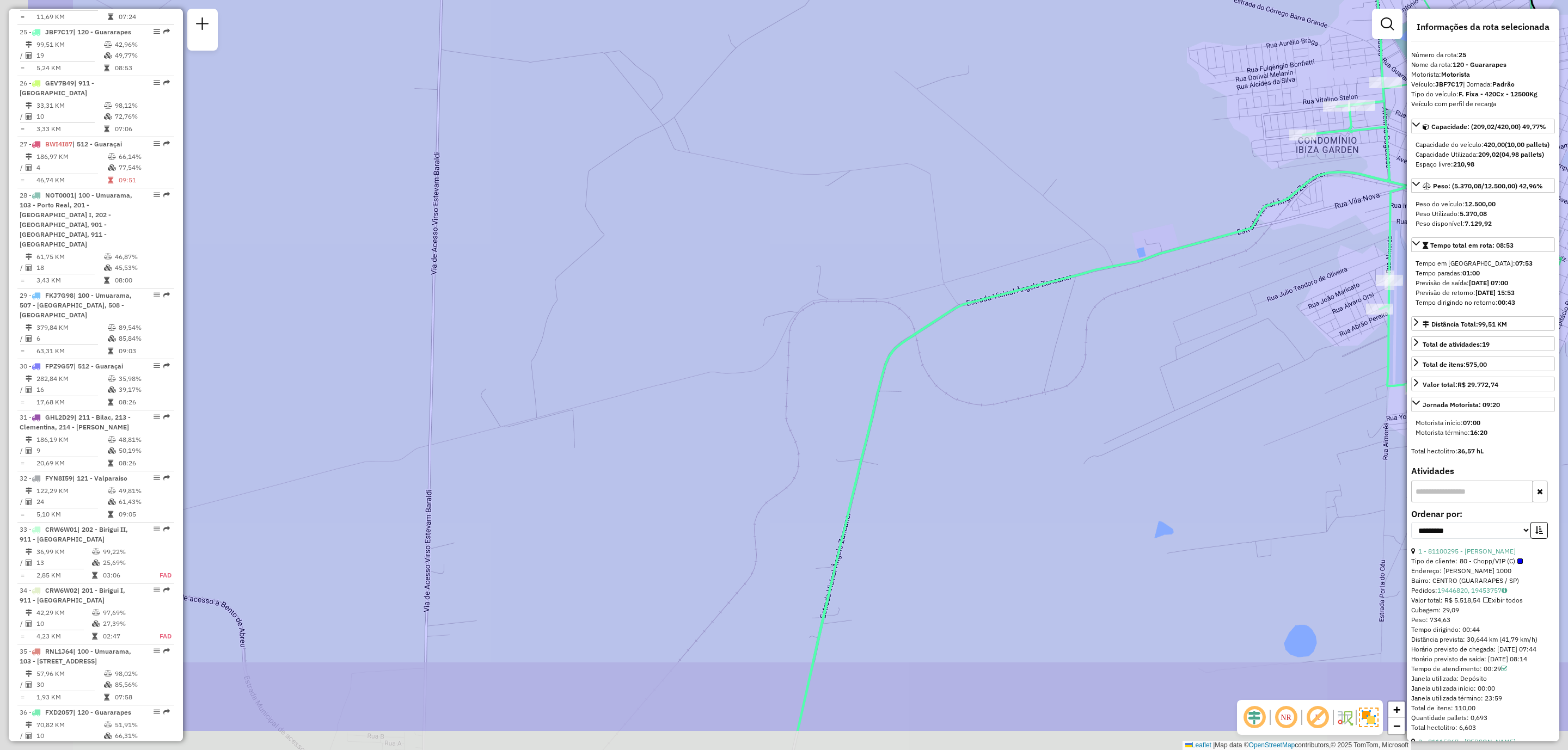
drag, startPoint x: 950, startPoint y: 449, endPoint x: 1241, endPoint y: 253, distance: 350.9
click at [1239, 251] on div "Janela de atendimento Grade de atendimento Capacidade Transportadoras Veículos …" at bounding box center [784, 375] width 1568 height 750
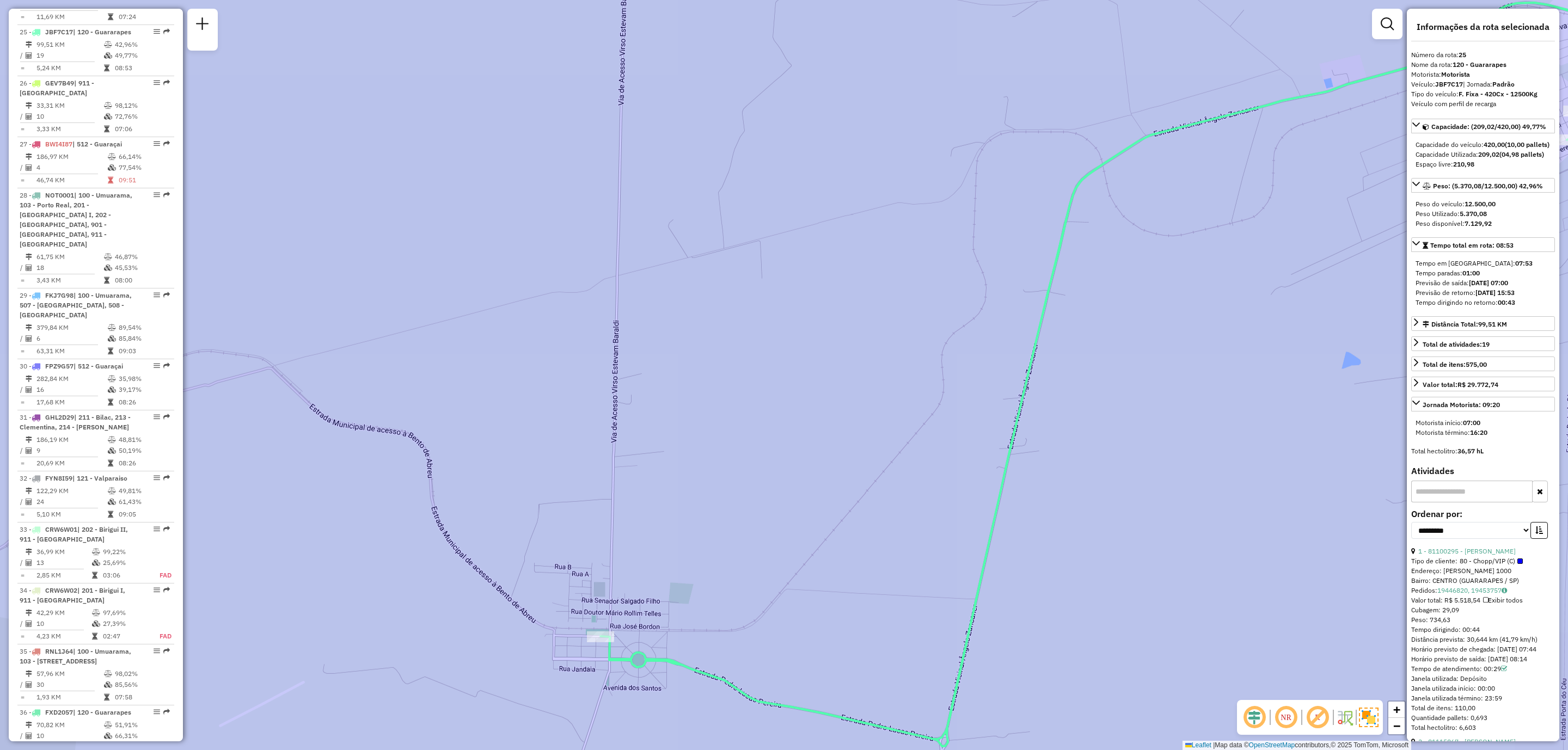
drag, startPoint x: 1088, startPoint y: 430, endPoint x: 1246, endPoint y: 346, distance: 178.9
click at [1246, 346] on div "Janela de atendimento Grade de atendimento Capacidade Transportadoras Veículos …" at bounding box center [784, 375] width 1568 height 750
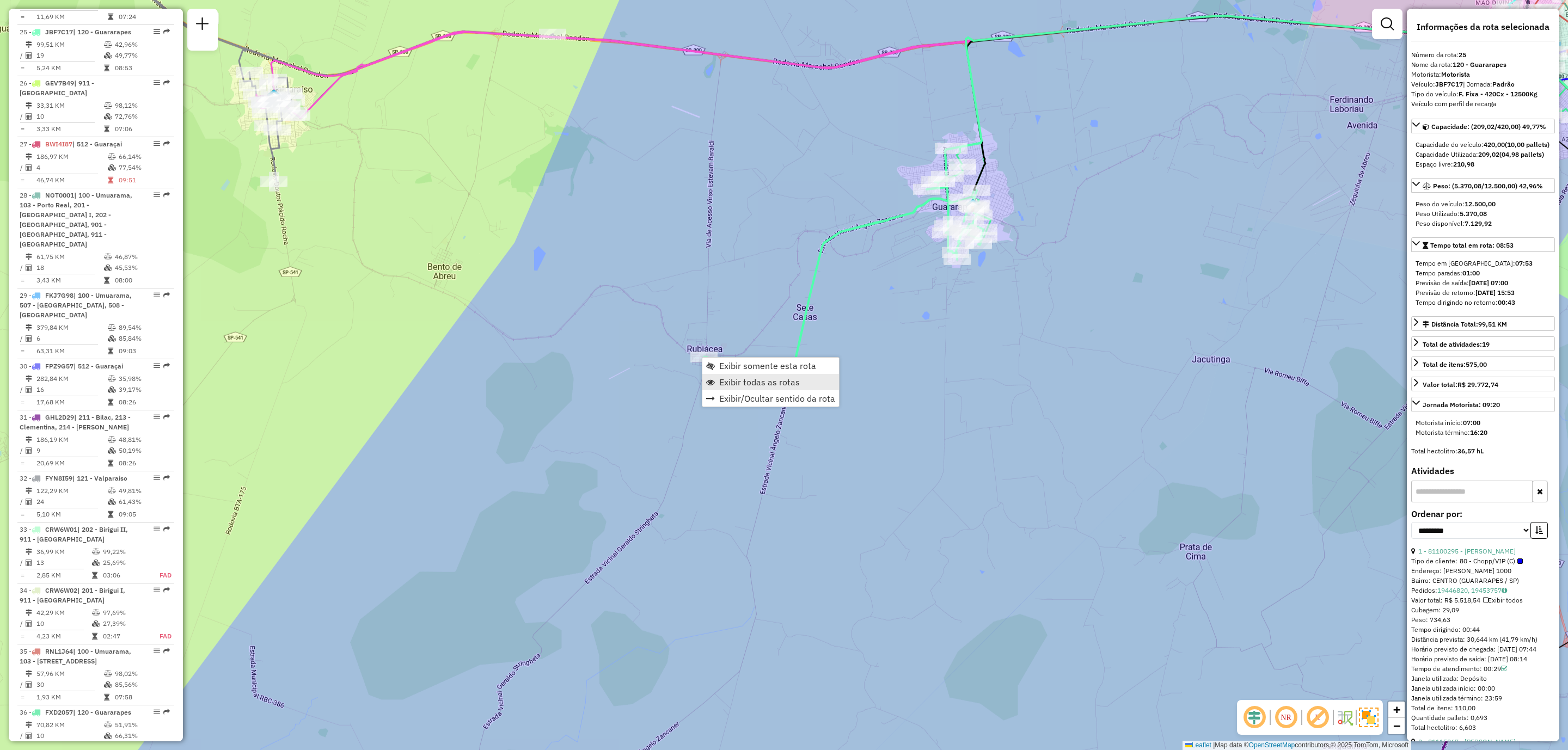
click at [734, 384] on span "Exibir todas as rotas" at bounding box center [760, 382] width 81 height 9
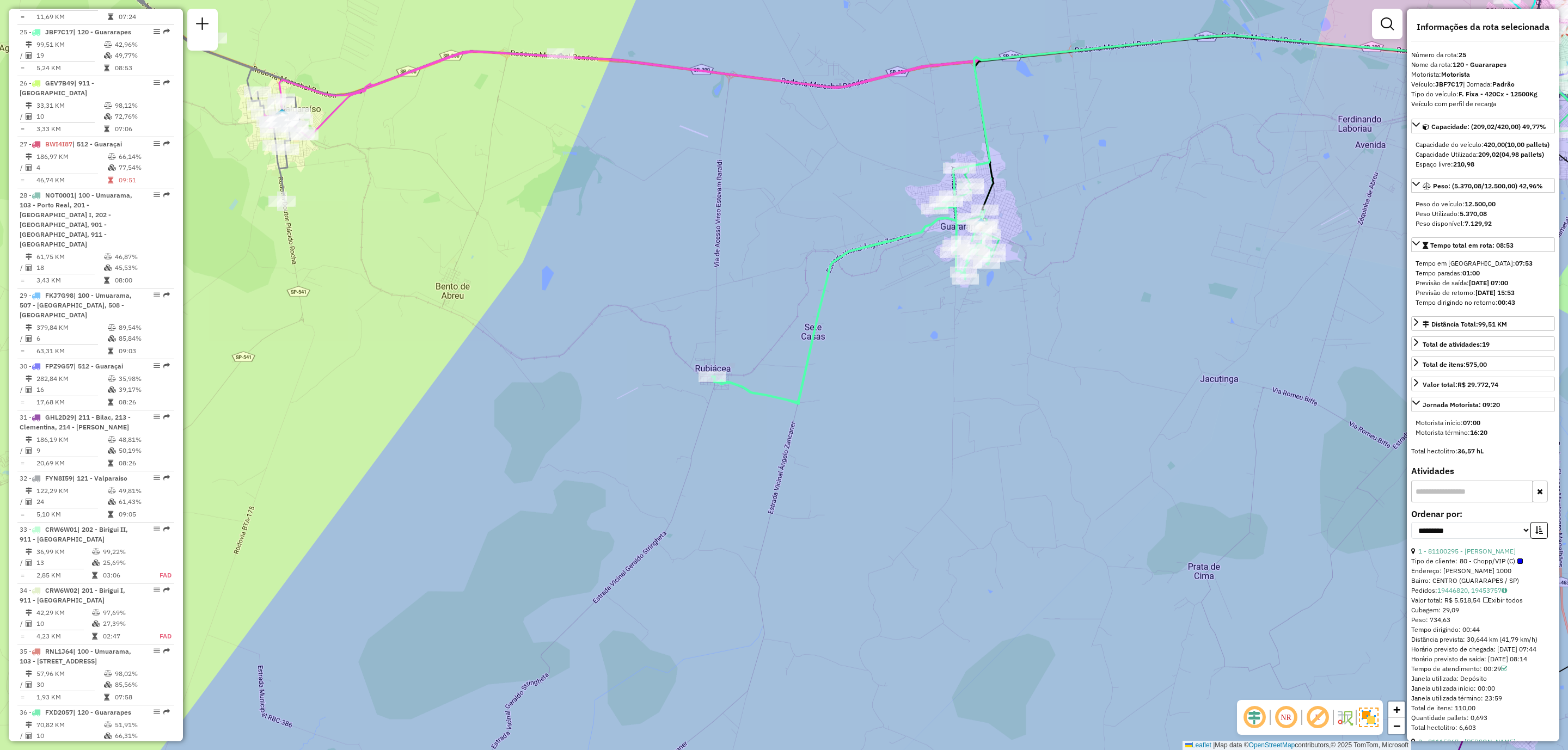
drag, startPoint x: 803, startPoint y: 224, endPoint x: 809, endPoint y: 472, distance: 248.1
click at [809, 472] on div "Janela de atendimento Grade de atendimento Capacidade Transportadoras Veículos …" at bounding box center [784, 375] width 1568 height 750
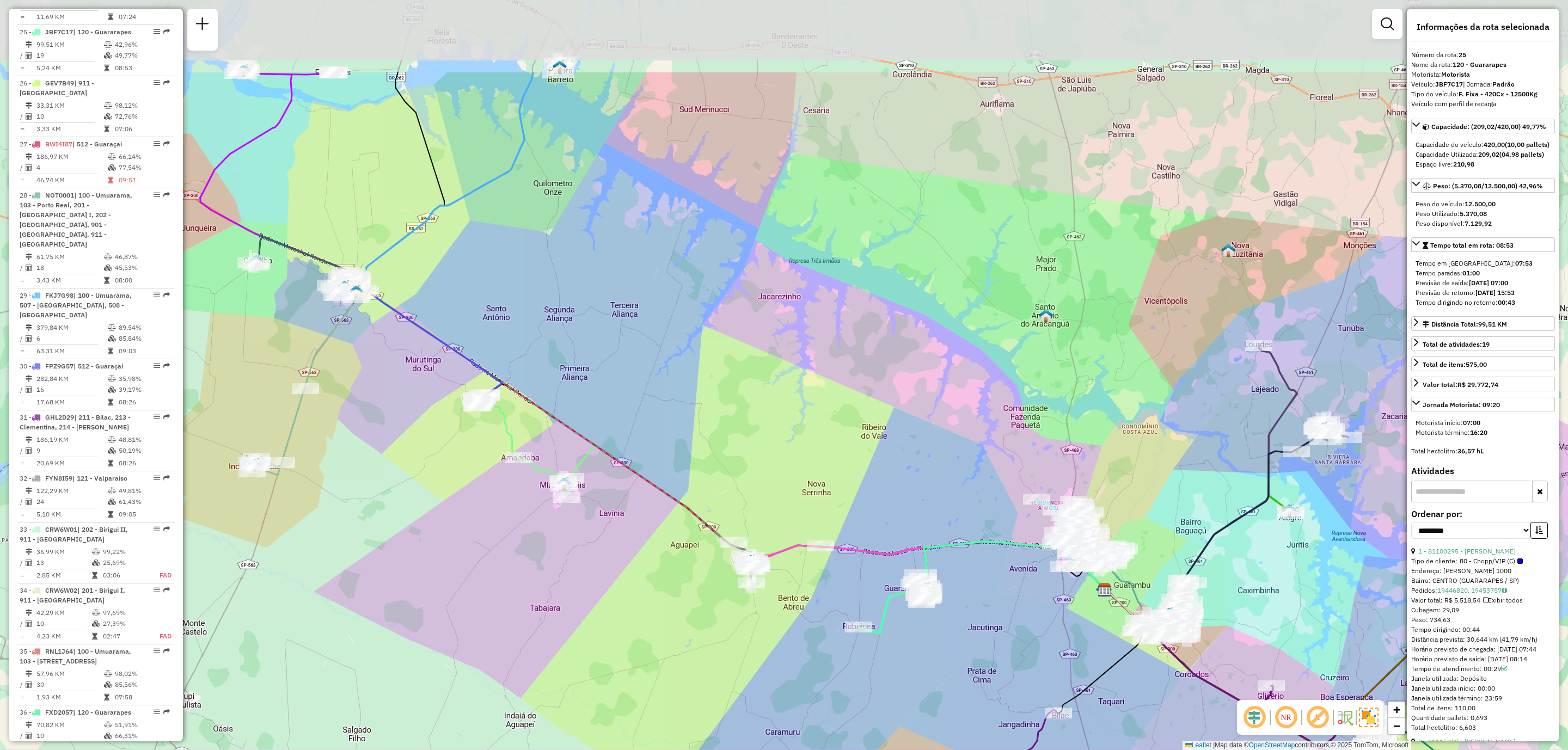
drag, startPoint x: 862, startPoint y: 276, endPoint x: 898, endPoint y: 405, distance: 133.9
click at [898, 405] on div "Janela de atendimento Grade de atendimento Capacidade Transportadoras Veículos …" at bounding box center [784, 375] width 1568 height 750
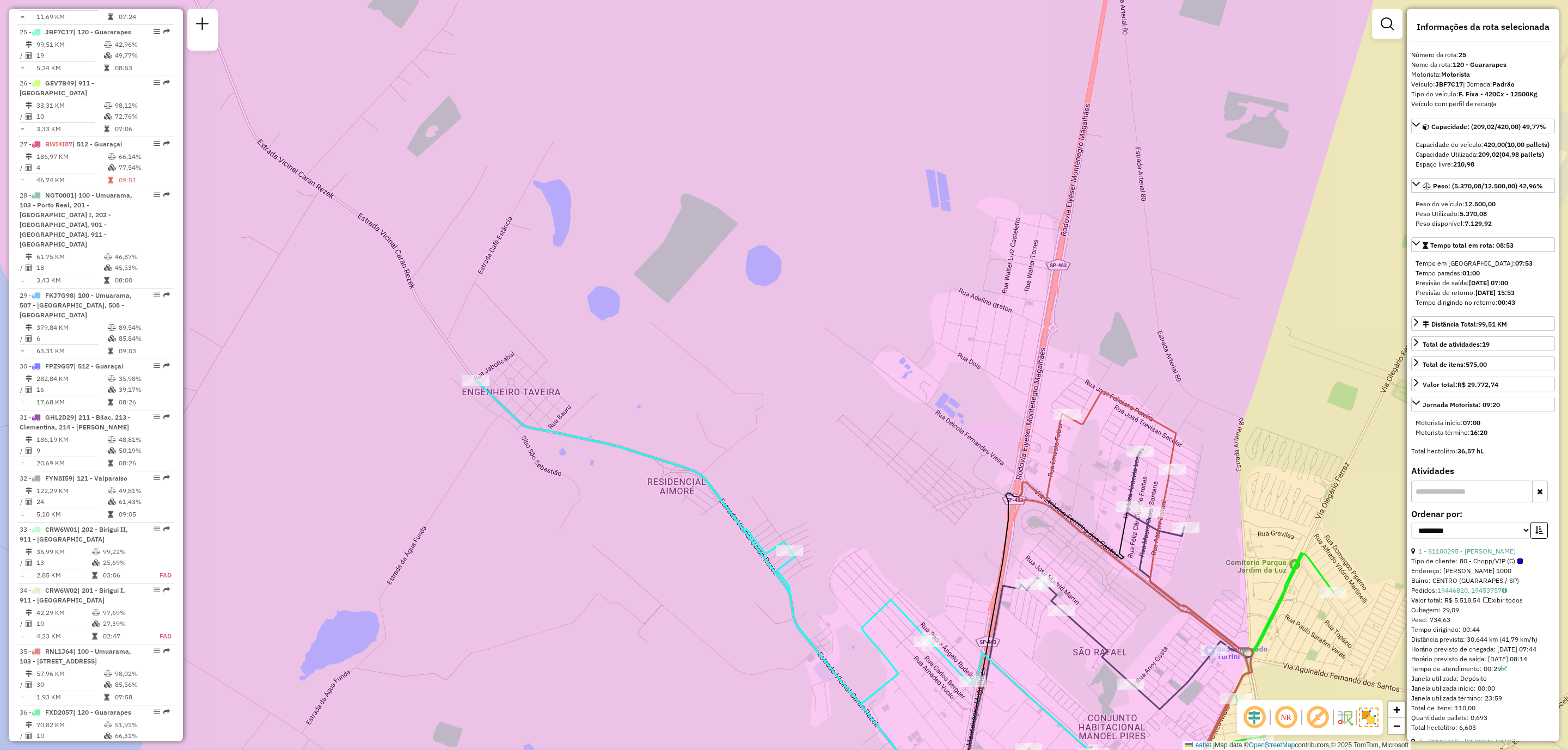
scroll to position [188, 0]
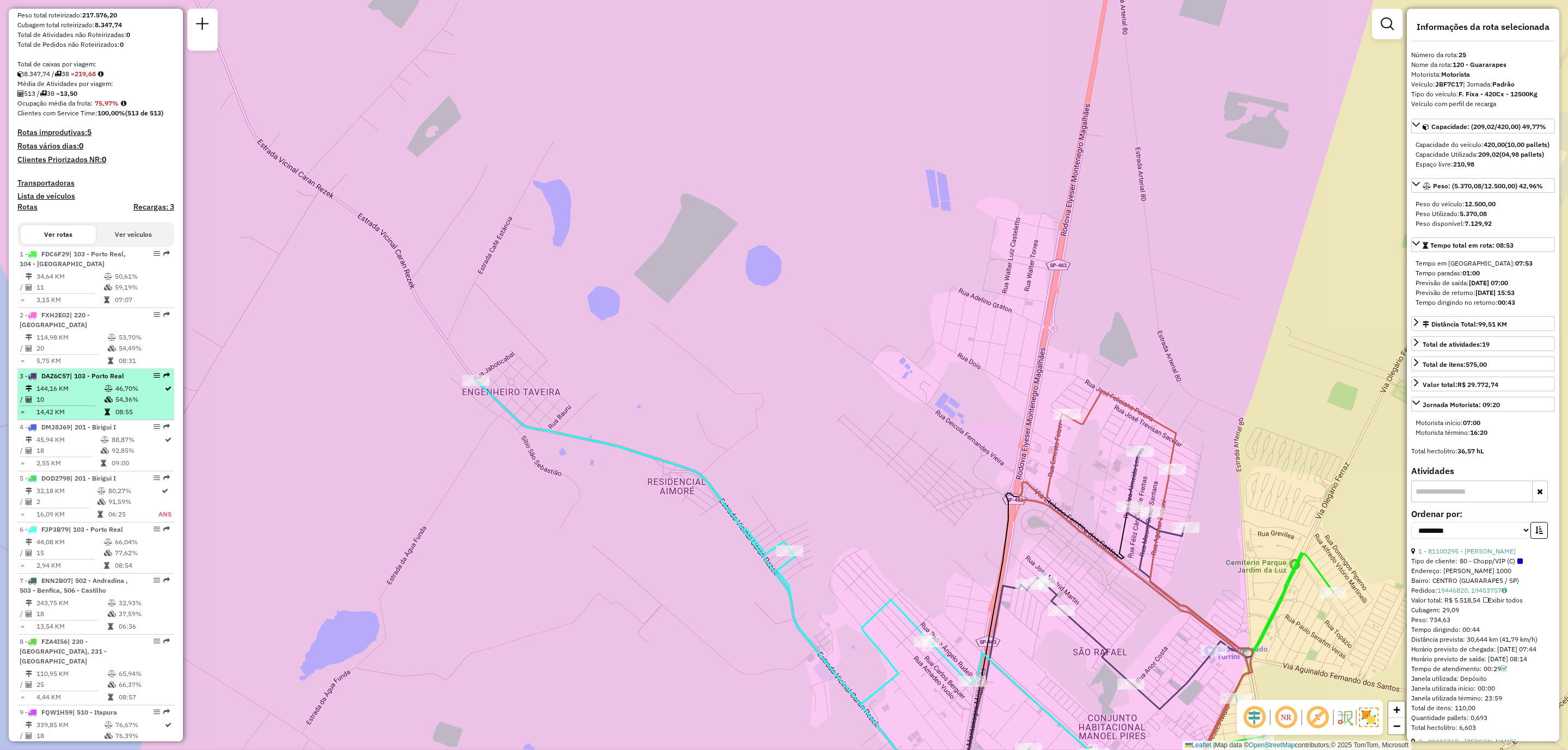
click at [153, 374] on em at bounding box center [157, 376] width 7 height 7
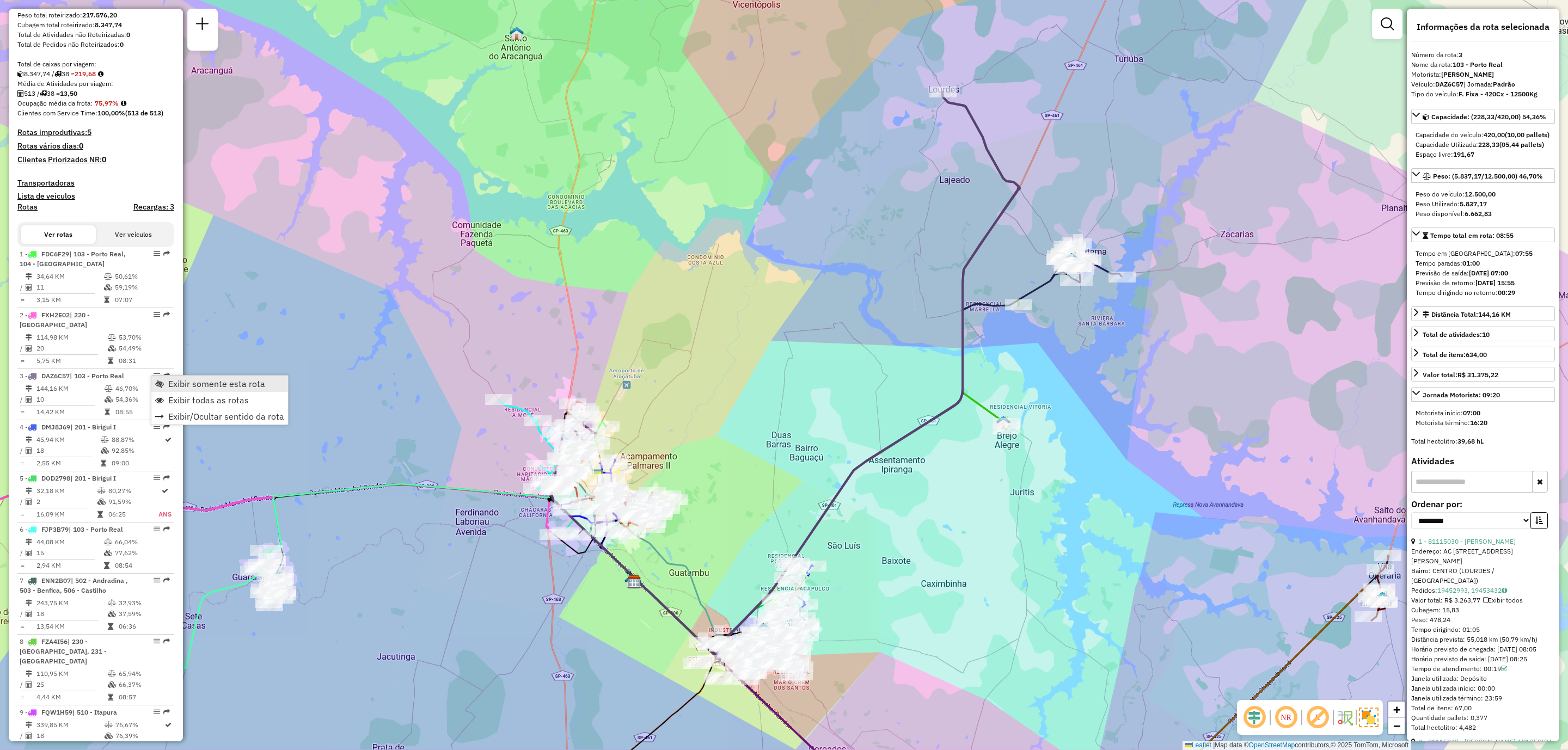
click at [200, 386] on span "Exibir somente esta rota" at bounding box center [217, 384] width 97 height 9
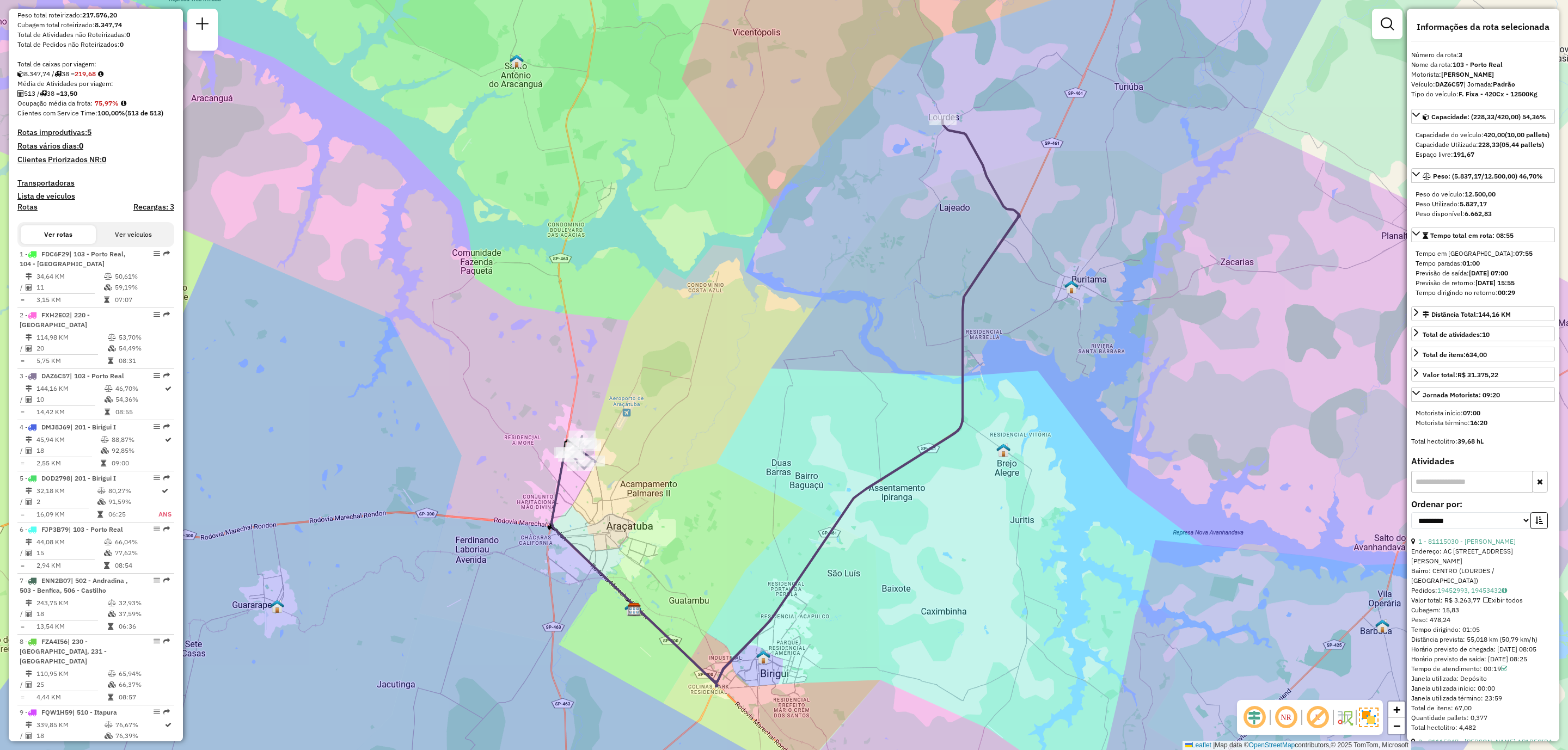
drag, startPoint x: 800, startPoint y: 266, endPoint x: 800, endPoint y: 294, distance: 28.0
click at [800, 294] on div "Janela de atendimento Grade de atendimento Capacidade Transportadoras Veículos …" at bounding box center [784, 375] width 1568 height 750
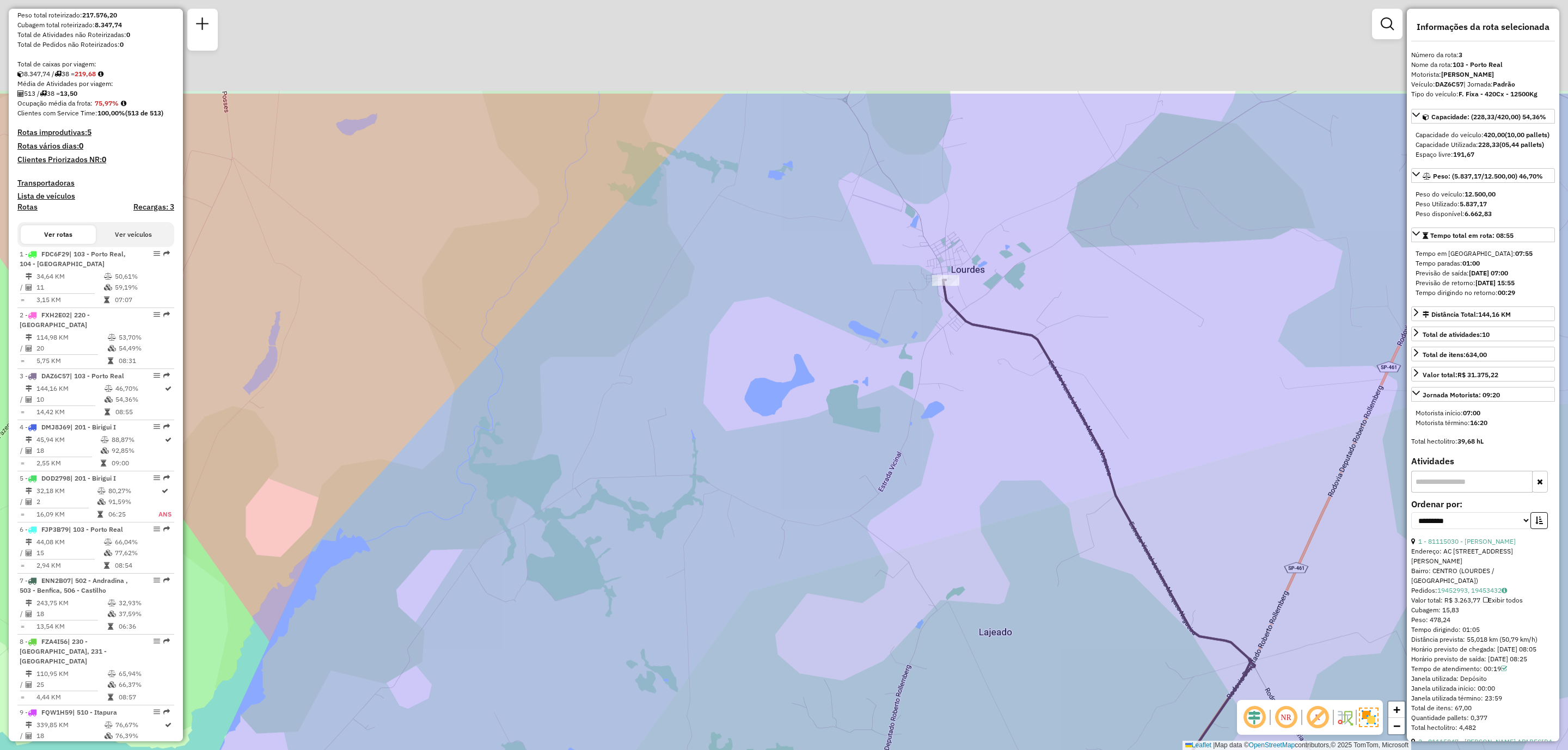
drag, startPoint x: 945, startPoint y: 111, endPoint x: 930, endPoint y: 312, distance: 201.6
click at [930, 312] on div "Janela de atendimento Grade de atendimento Capacidade Transportadoras Veículos …" at bounding box center [784, 375] width 1568 height 750
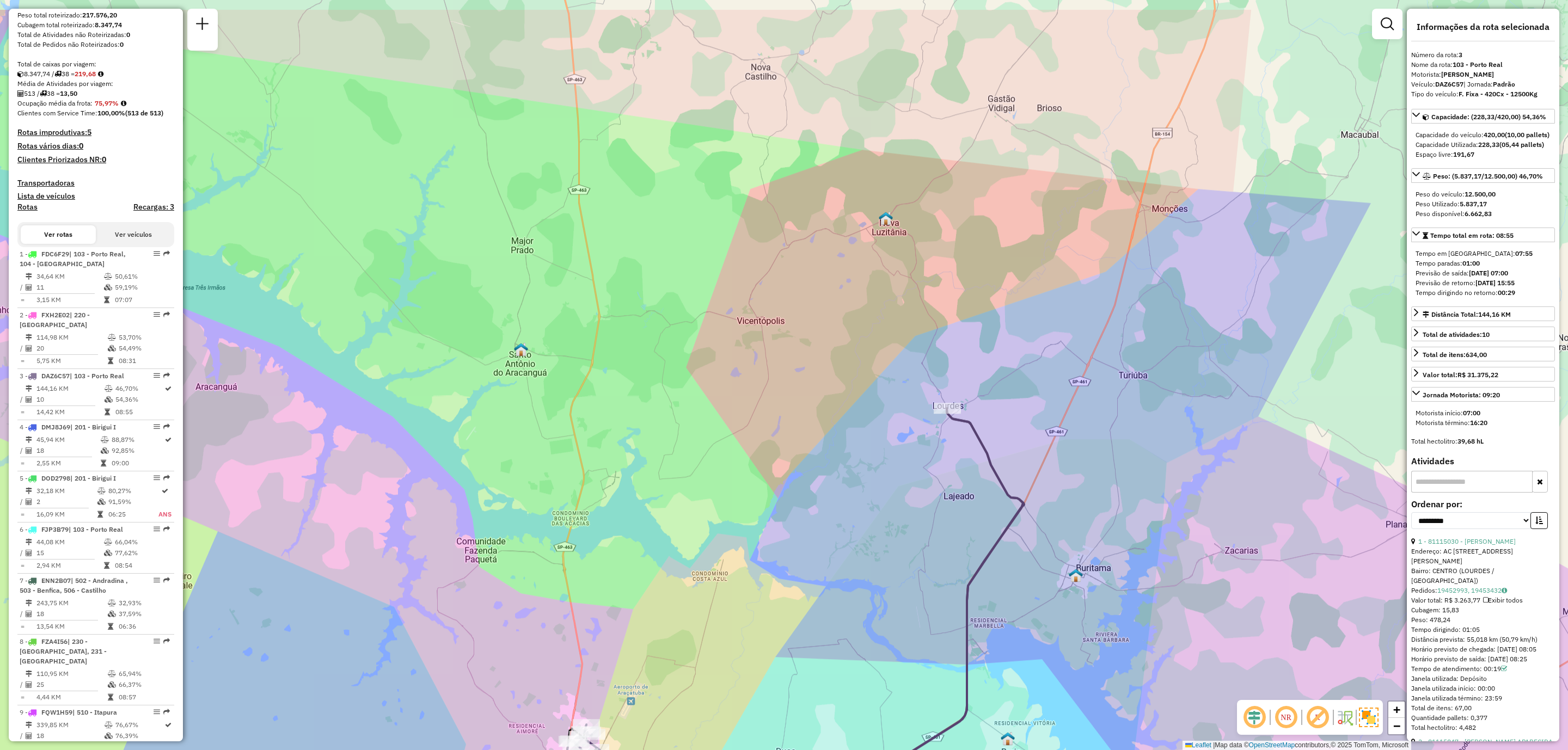
drag, startPoint x: 878, startPoint y: 422, endPoint x: 882, endPoint y: 526, distance: 104.1
click at [882, 526] on div "Janela de atendimento Grade de atendimento Capacidade Transportadoras Veículos …" at bounding box center [784, 375] width 1568 height 750
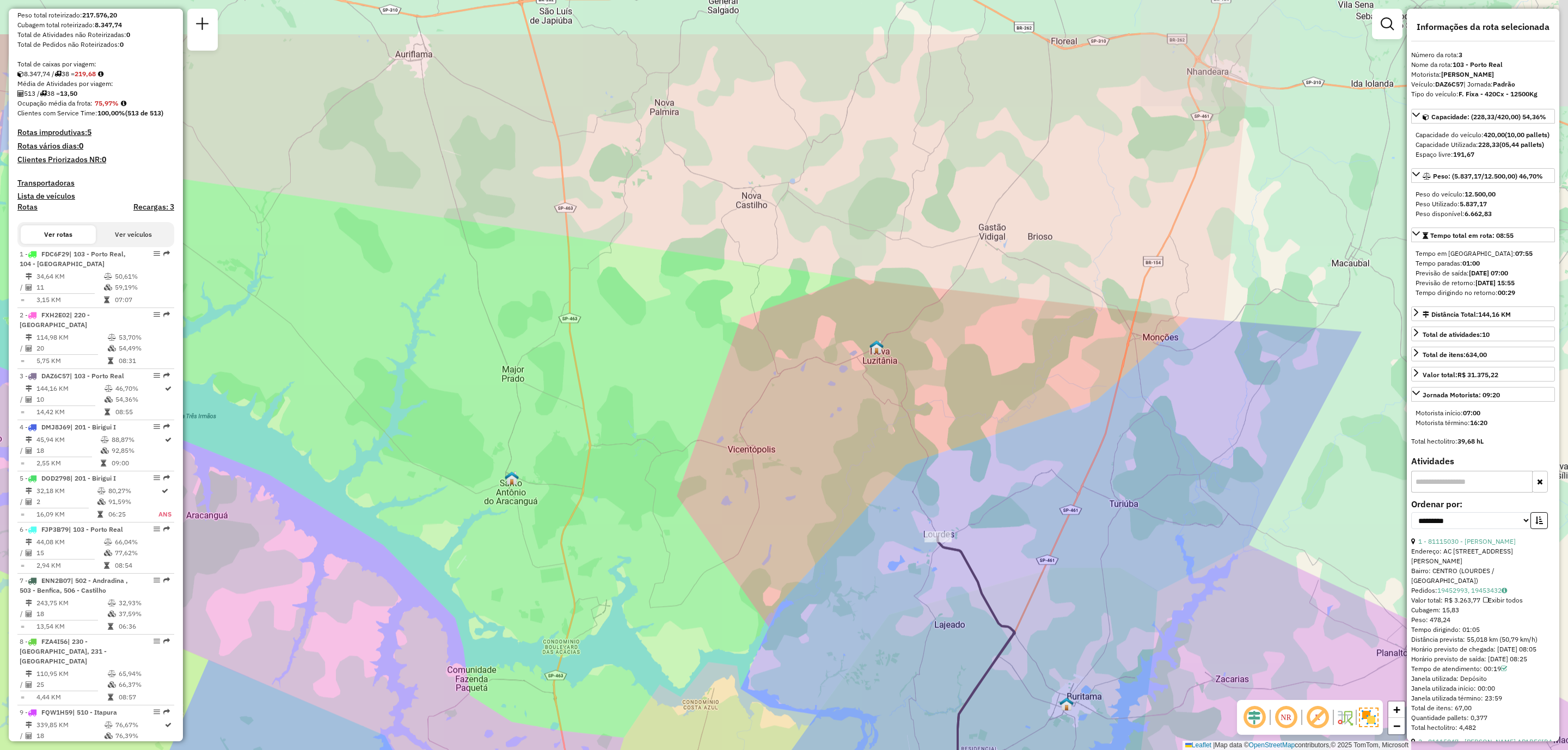
drag, startPoint x: 923, startPoint y: 420, endPoint x: 914, endPoint y: 530, distance: 110.4
click at [914, 530] on div "Janela de atendimento Grade de atendimento Capacidade Transportadoras Veículos …" at bounding box center [784, 375] width 1568 height 750
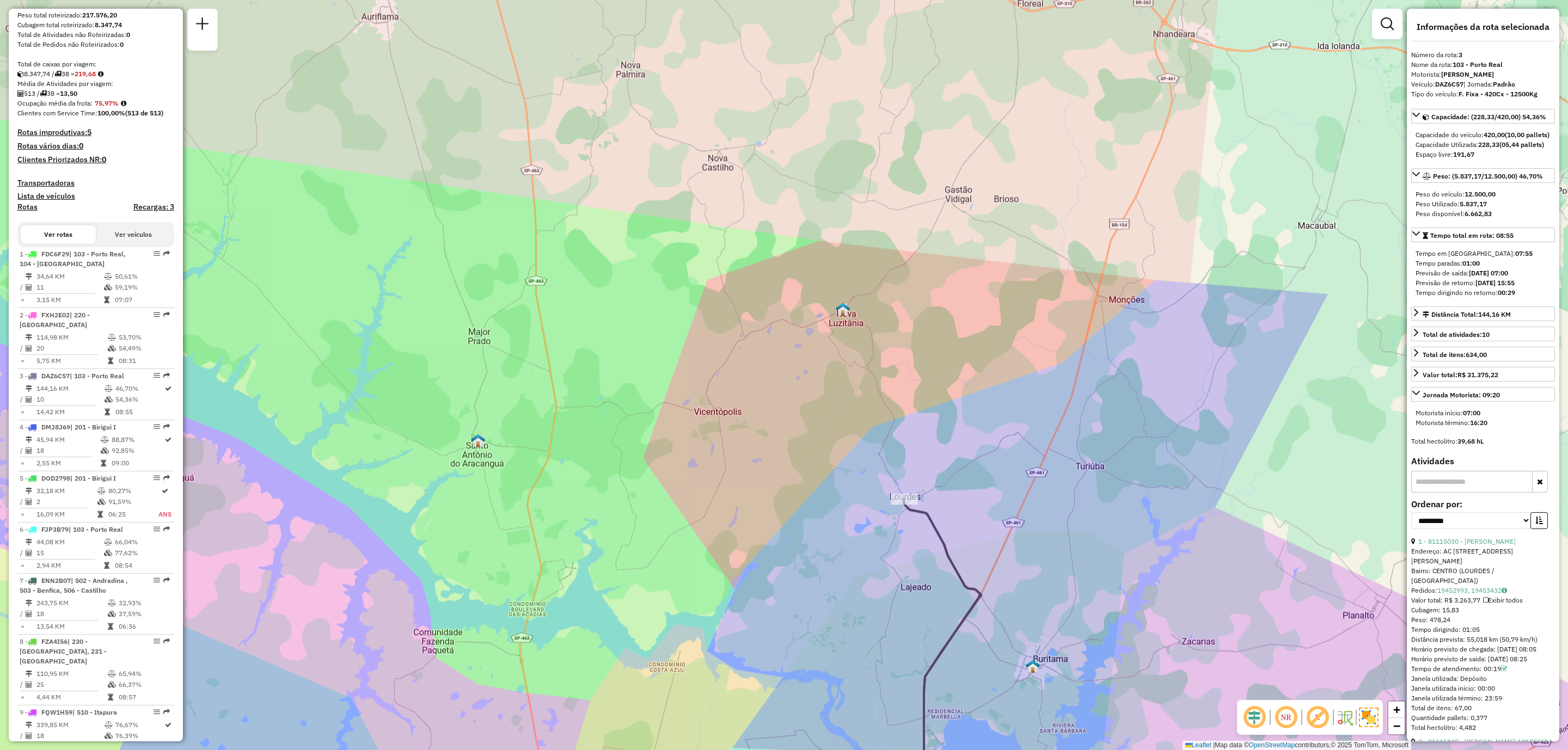
drag, startPoint x: 944, startPoint y: 594, endPoint x: 915, endPoint y: 559, distance: 45.5
click at [915, 559] on div "Janela de atendimento Grade de atendimento Capacidade Transportadoras Veículos …" at bounding box center [784, 375] width 1568 height 750
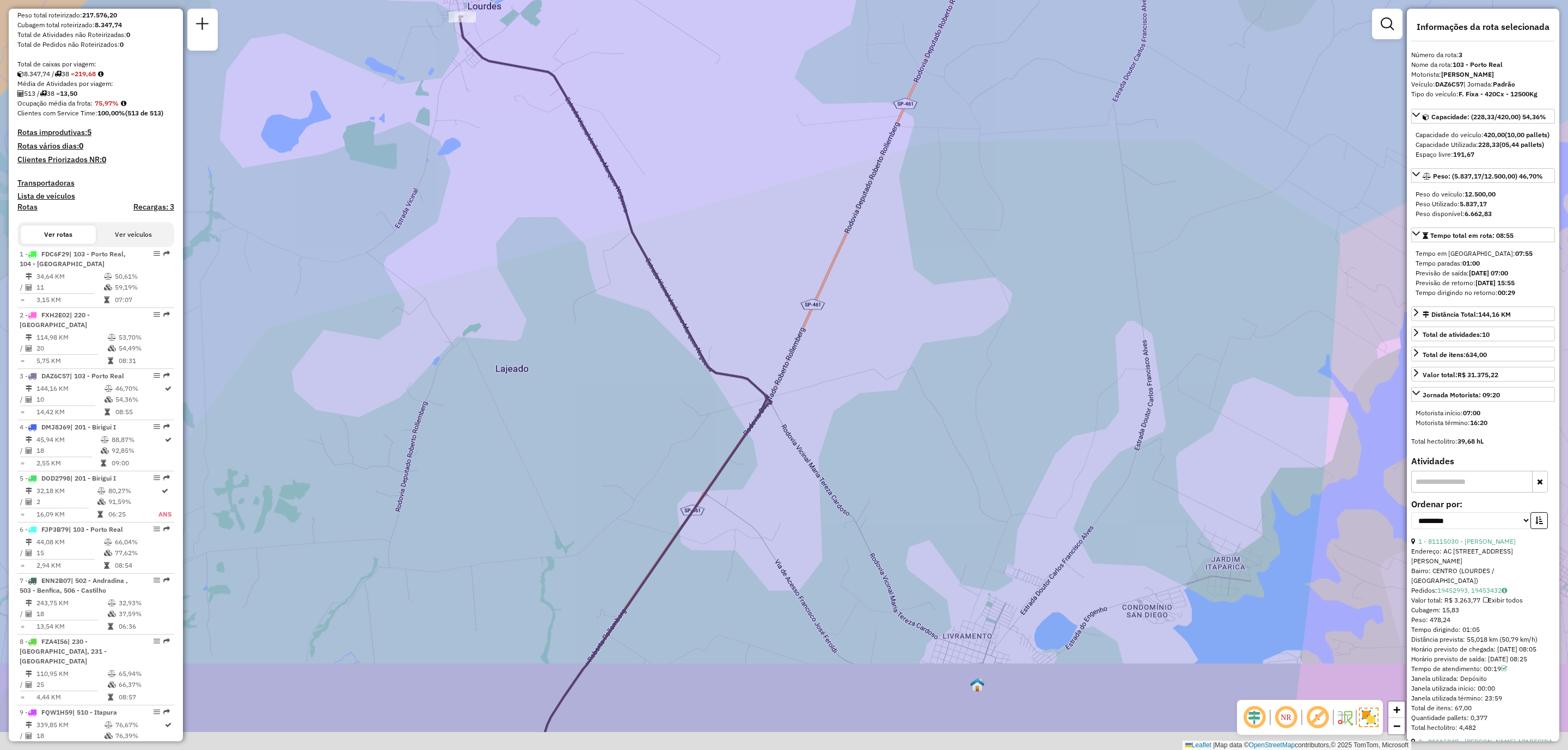
drag, startPoint x: 1023, startPoint y: 647, endPoint x: 1060, endPoint y: 469, distance: 181.8
click at [1059, 482] on div "Janela de atendimento Grade de atendimento Capacidade Transportadoras Veículos …" at bounding box center [784, 375] width 1568 height 750
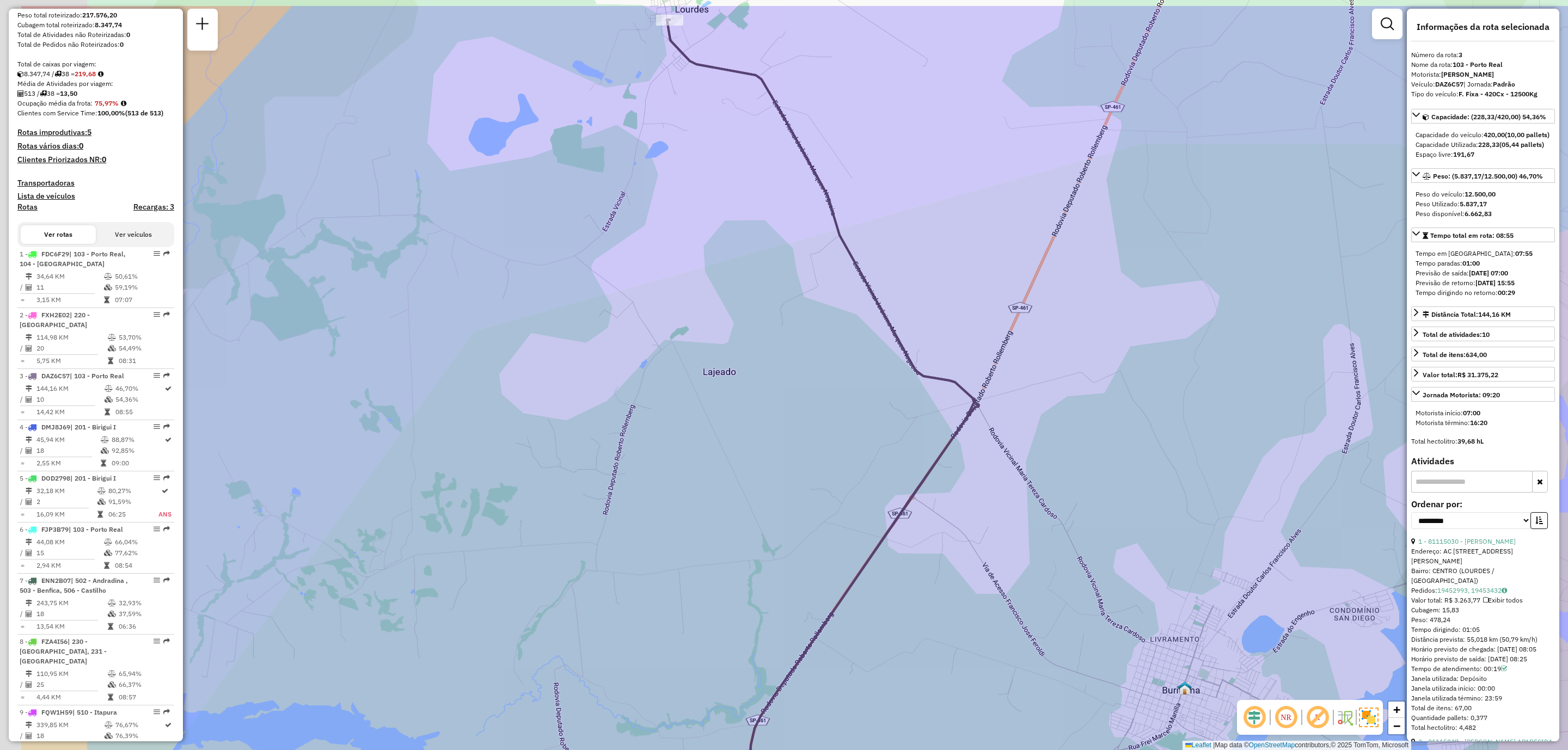
drag, startPoint x: 908, startPoint y: 592, endPoint x: 991, endPoint y: 638, distance: 94.9
click at [991, 638] on div "Janela de atendimento Grade de atendimento Capacidade Transportadoras Veículos …" at bounding box center [784, 375] width 1568 height 750
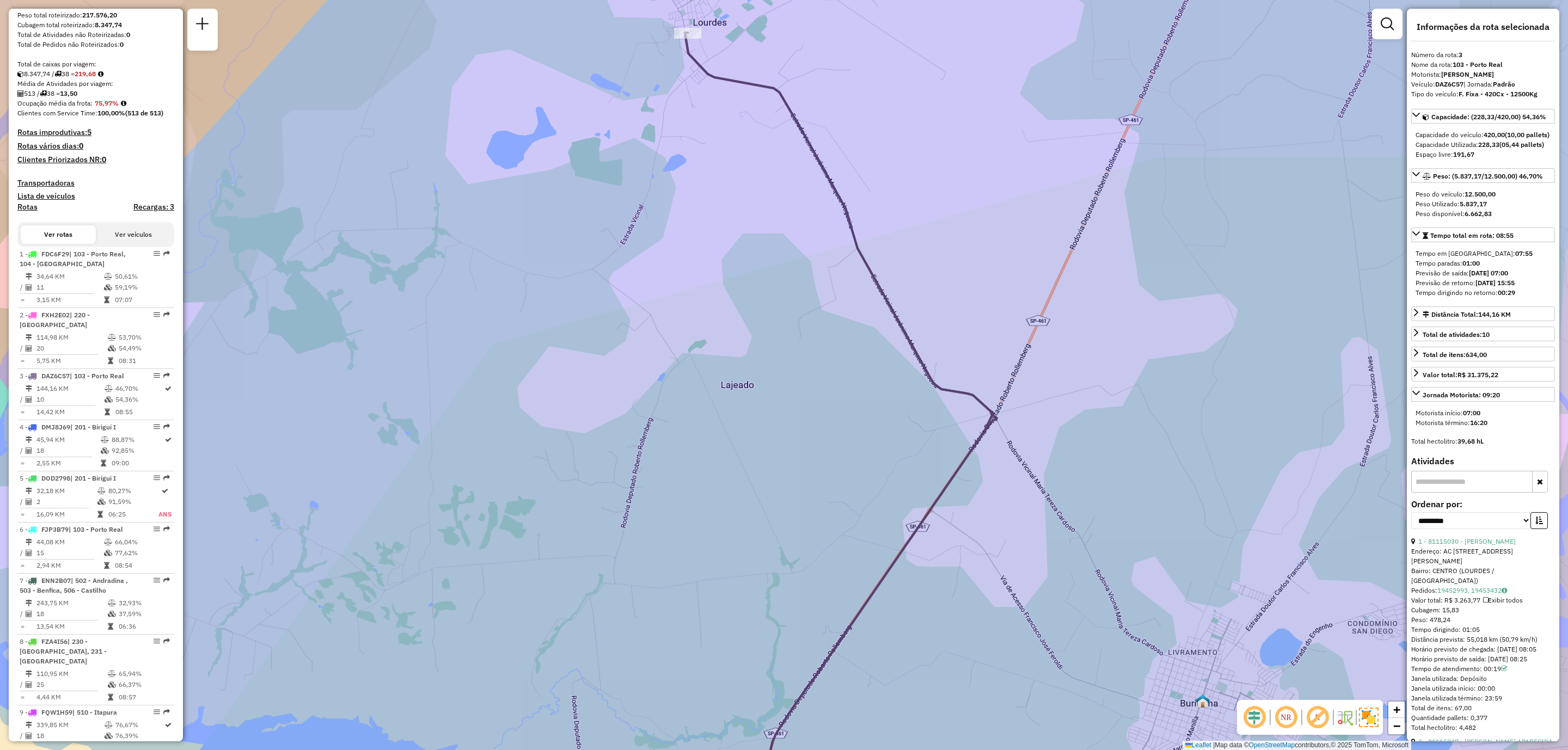
drag, startPoint x: 789, startPoint y: 366, endPoint x: 852, endPoint y: 528, distance: 173.8
click at [852, 528] on div "Janela de atendimento Grade de atendimento Capacidade Transportadoras Veículos …" at bounding box center [784, 375] width 1568 height 750
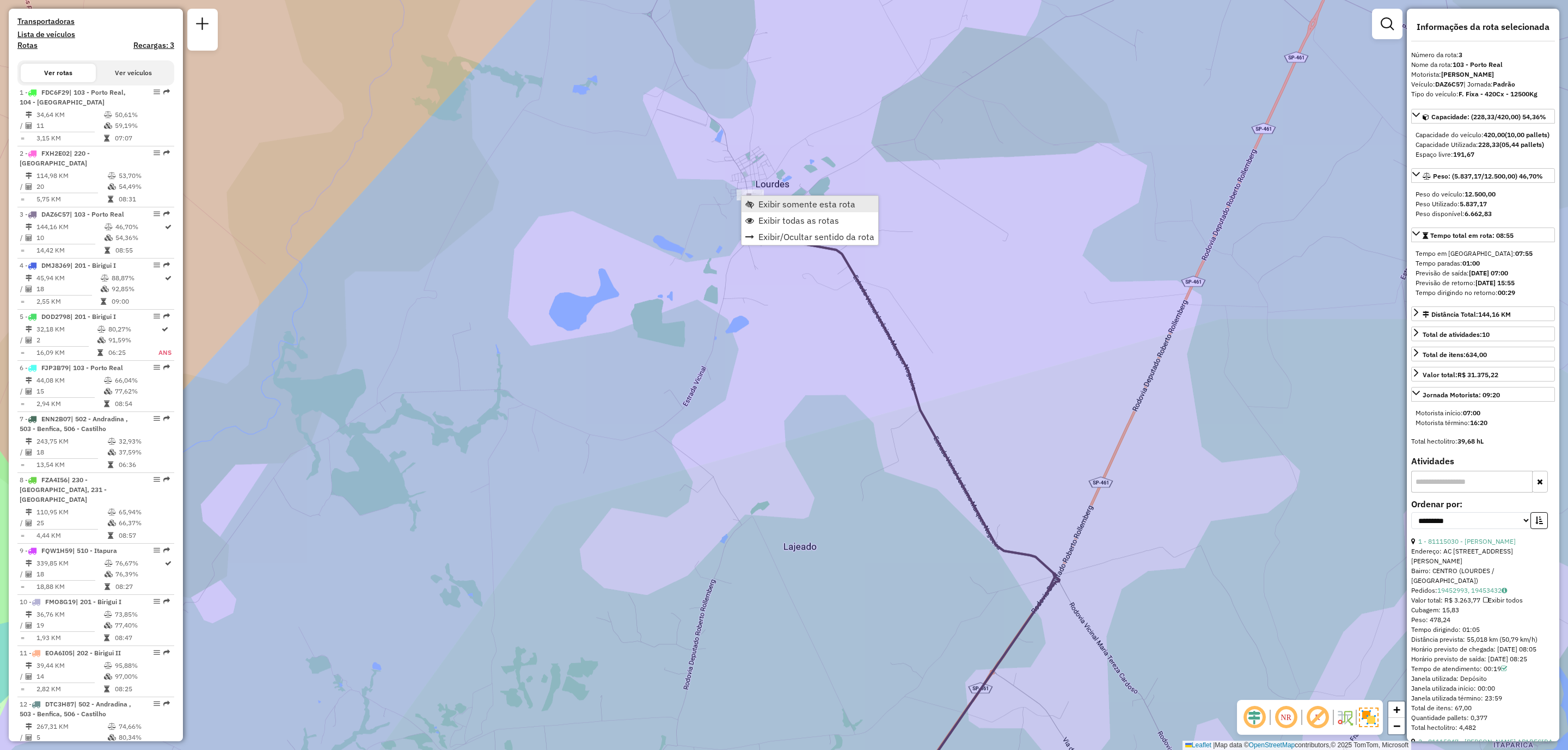
scroll to position [548, 0]
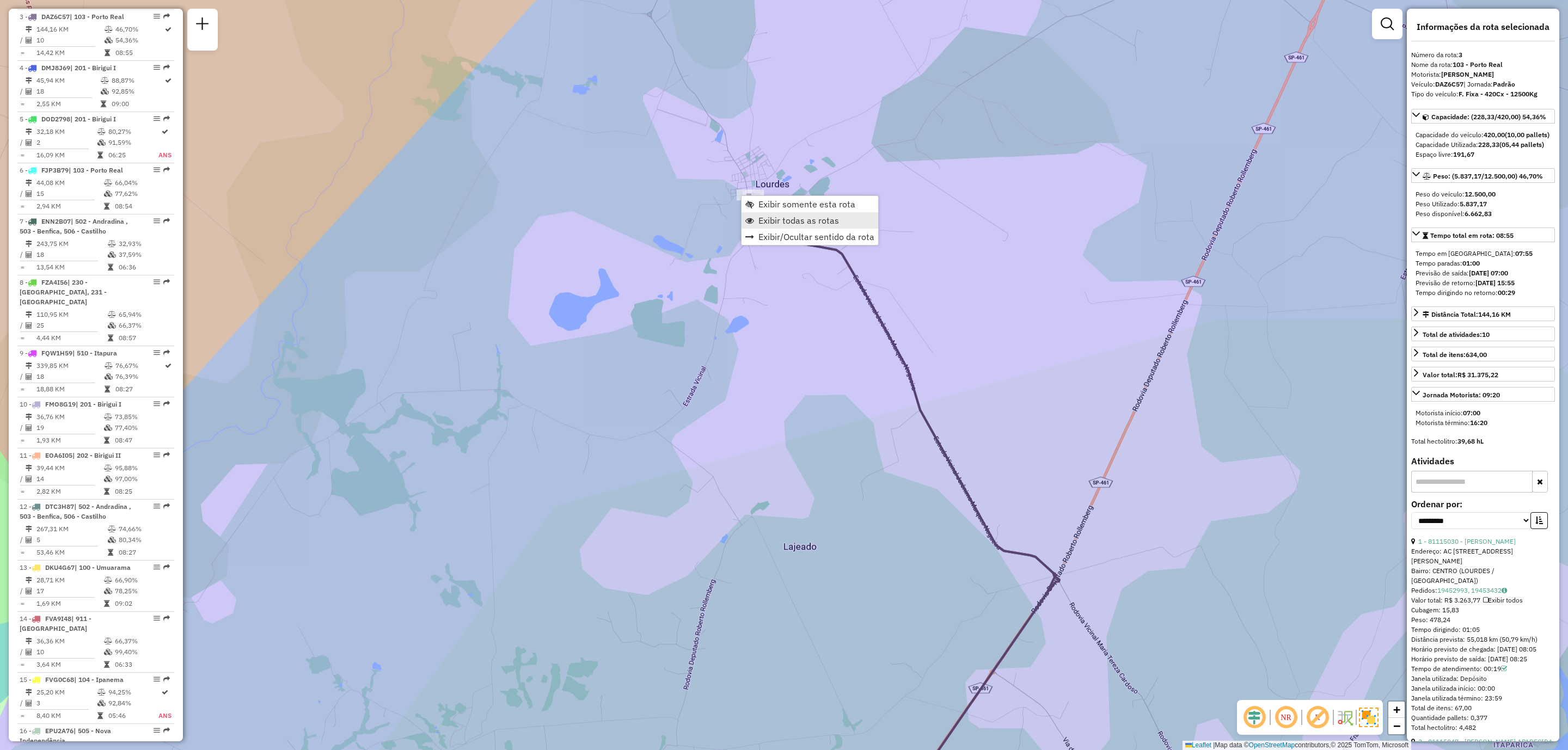
click at [836, 213] on link "Exibir todas as rotas" at bounding box center [810, 220] width 137 height 16
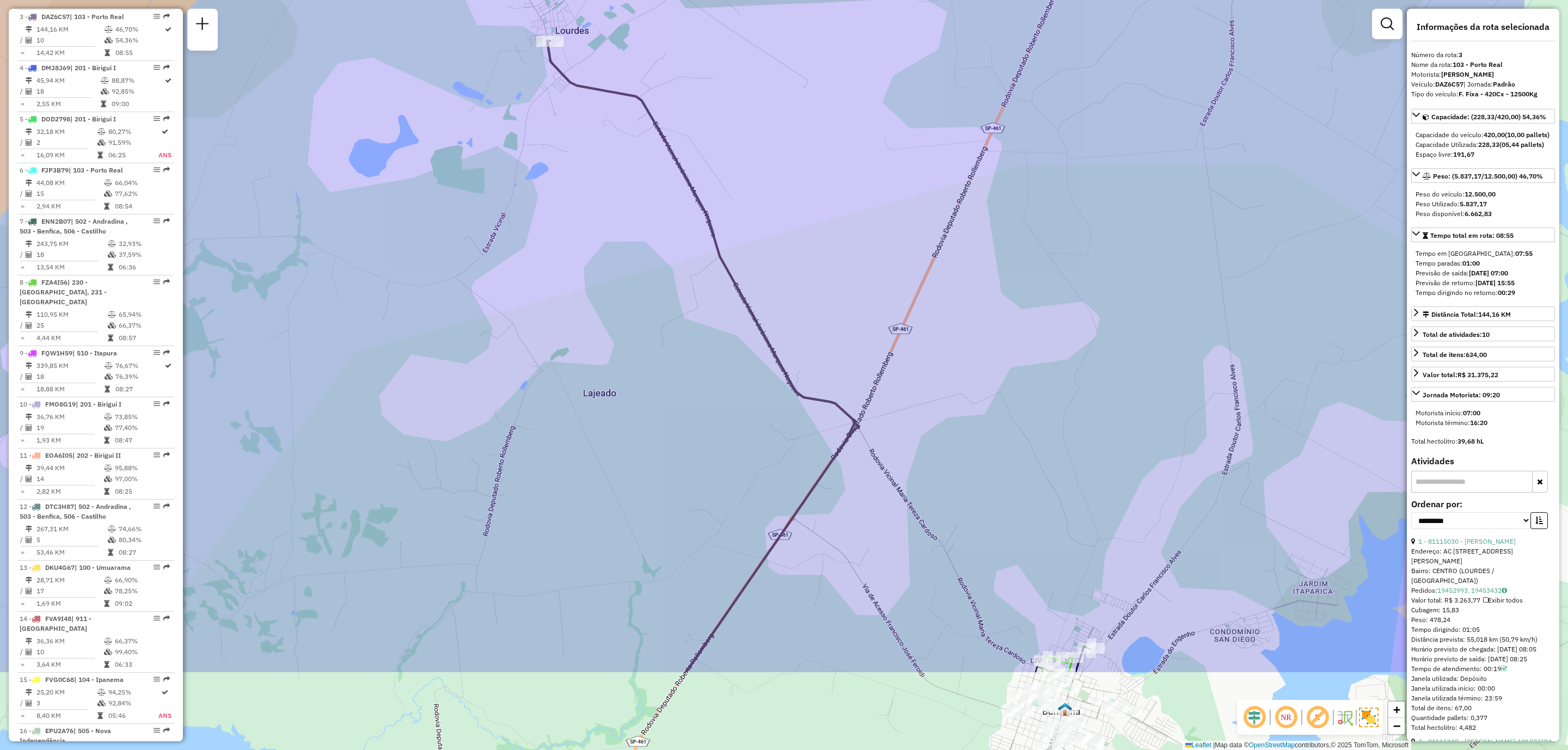
drag, startPoint x: 1072, startPoint y: 508, endPoint x: 821, endPoint y: 323, distance: 311.8
click at [797, 291] on div "Janela de atendimento Grade de atendimento Capacidade Transportadoras Veículos …" at bounding box center [784, 375] width 1568 height 750
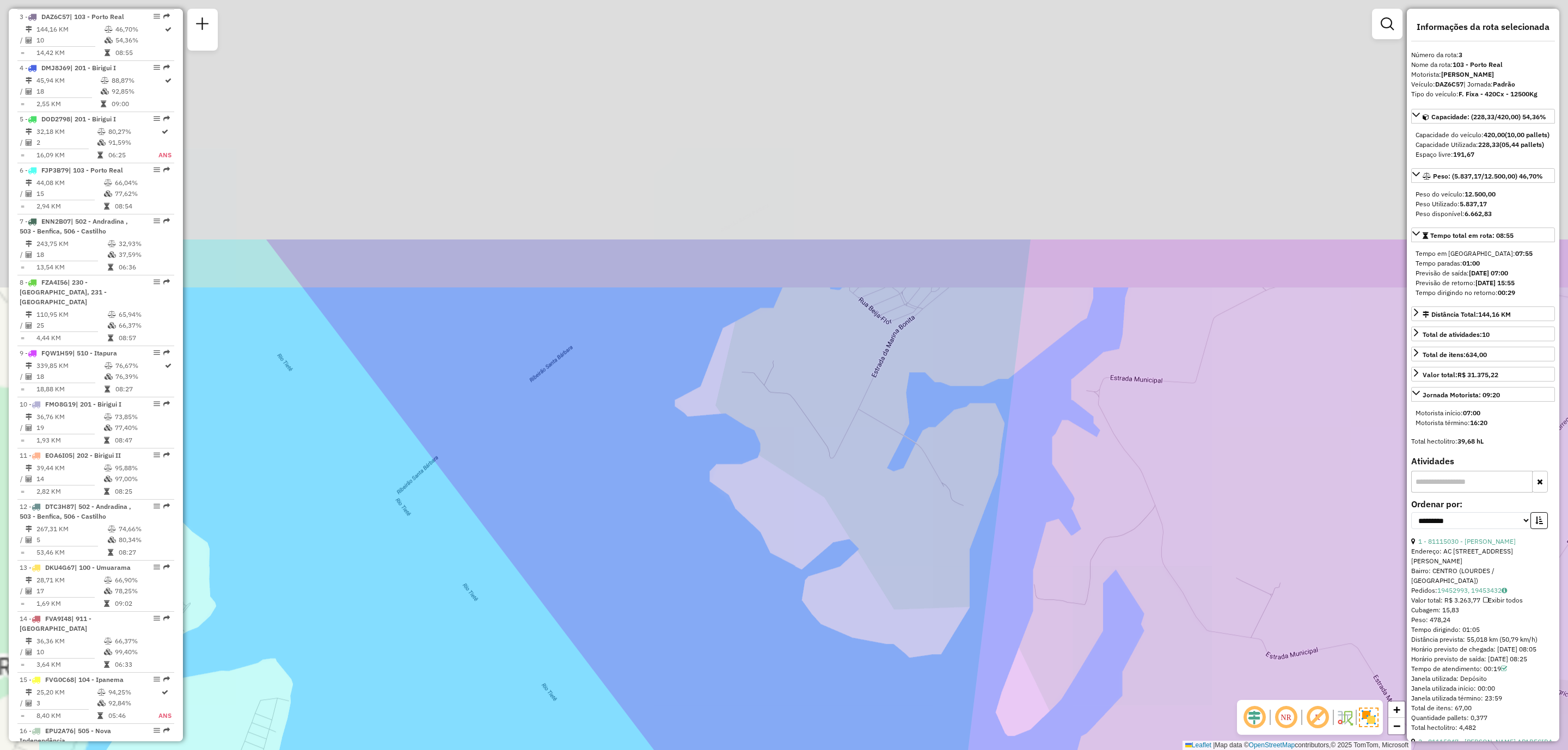
drag, startPoint x: 823, startPoint y: 332, endPoint x: 977, endPoint y: 575, distance: 287.7
click at [1005, 619] on div "Janela de atendimento Grade de atendimento Capacidade Transportadoras Veículos …" at bounding box center [784, 375] width 1568 height 750
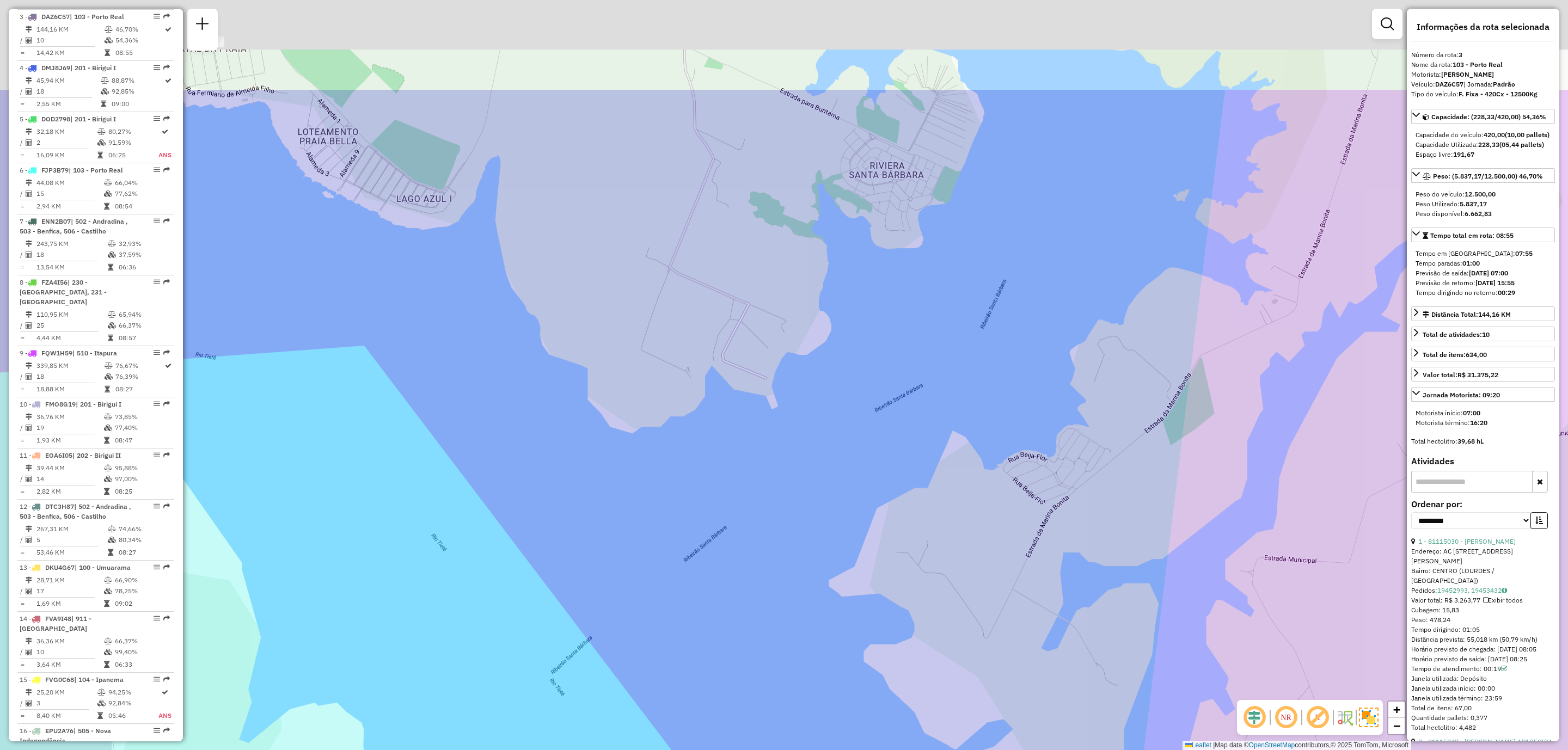
drag, startPoint x: 807, startPoint y: 302, endPoint x: 1054, endPoint y: 590, distance: 379.4
click at [1054, 590] on div "Janela de atendimento Grade de atendimento Capacidade Transportadoras Veículos …" at bounding box center [784, 375] width 1568 height 750
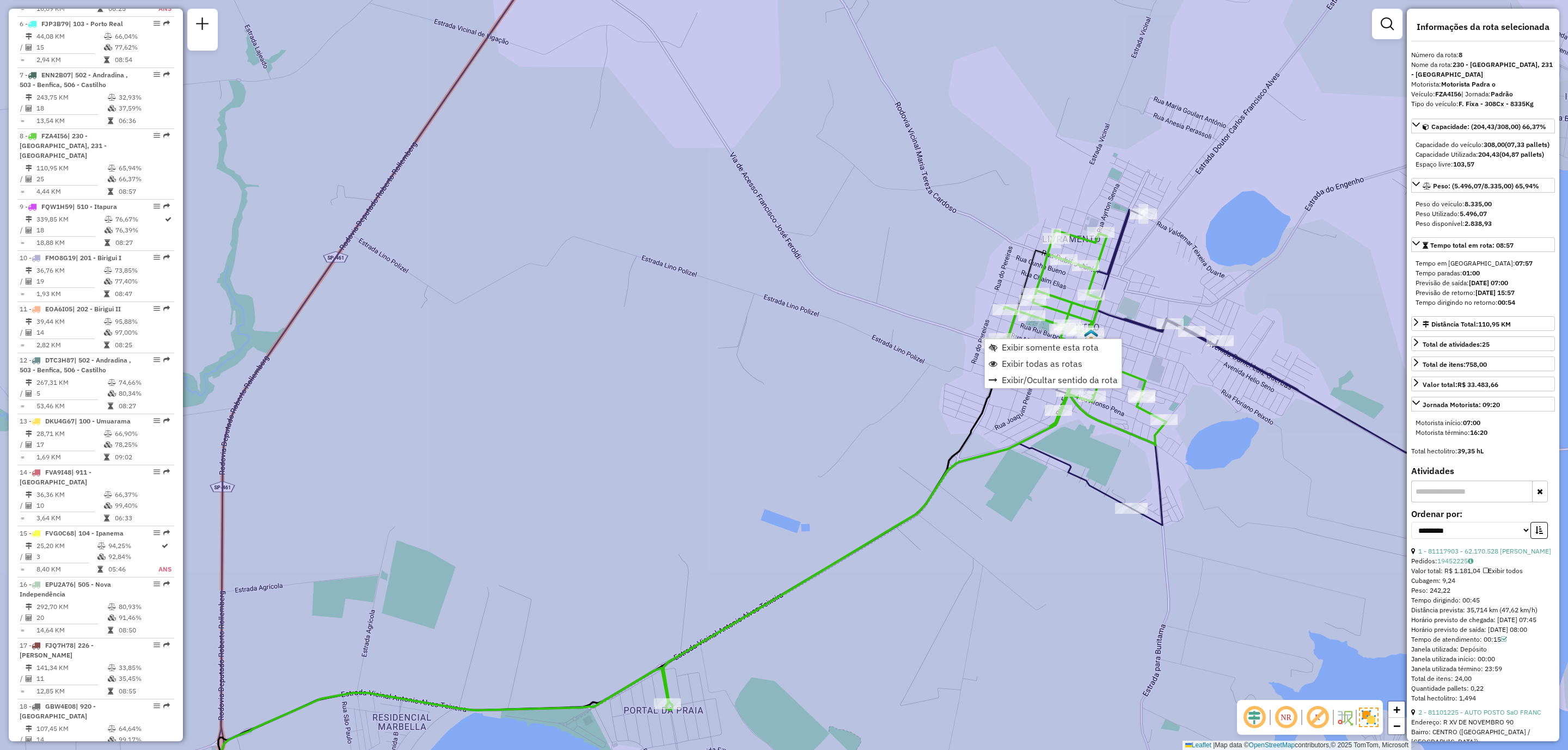
scroll to position [815, 0]
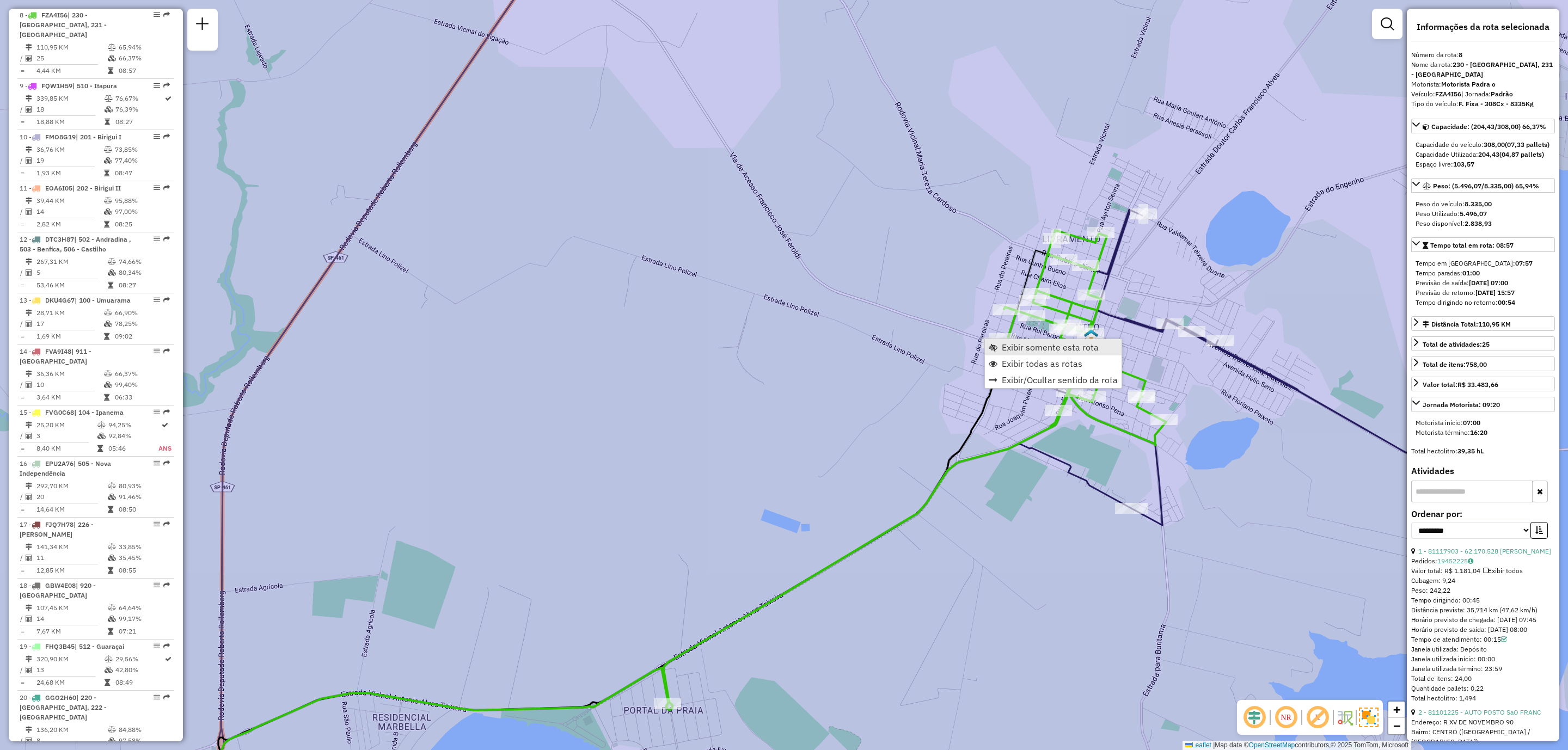
click at [1034, 351] on span "Exibir somente esta rota" at bounding box center [1051, 347] width 97 height 9
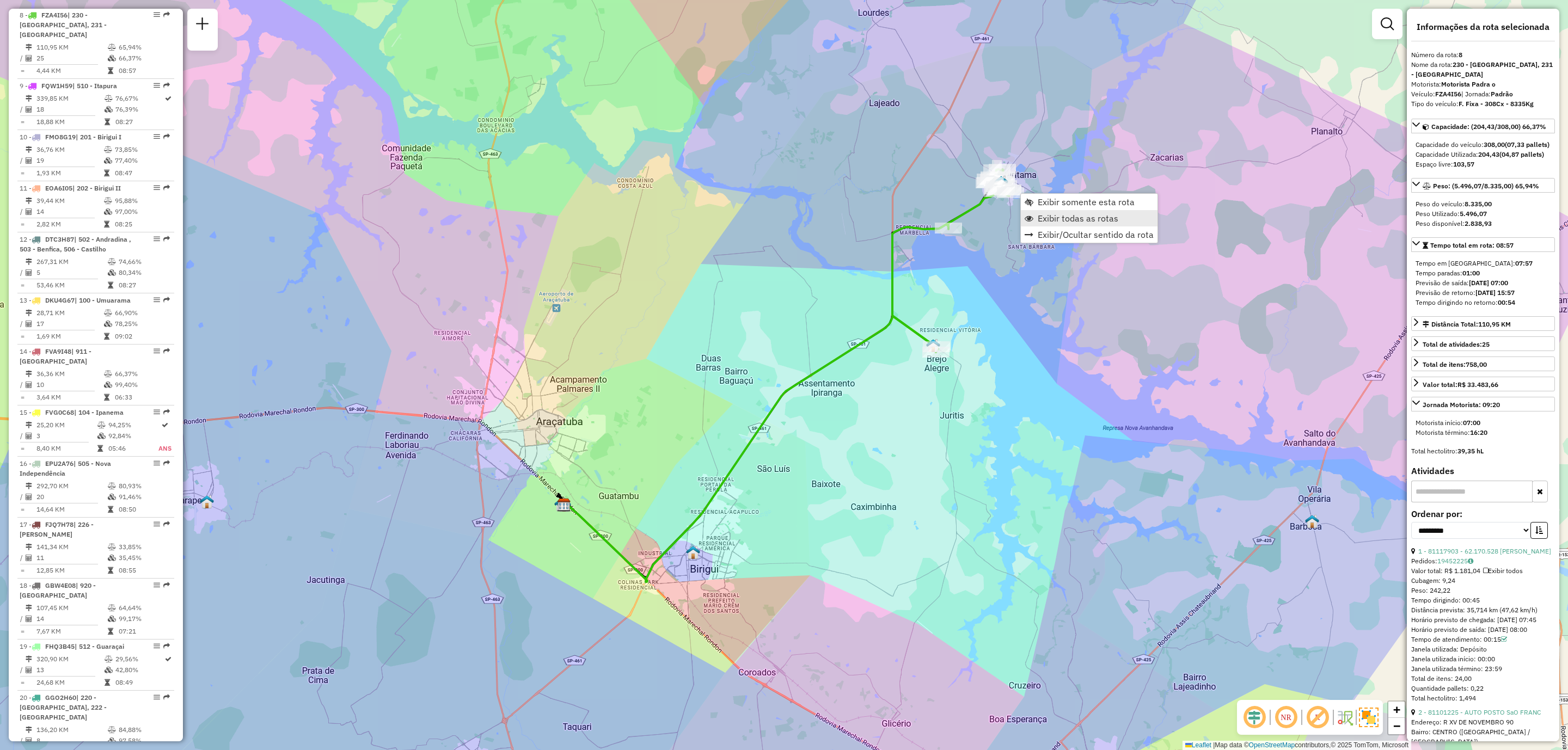
click at [1060, 221] on span "Exibir todas as rotas" at bounding box center [1078, 218] width 81 height 9
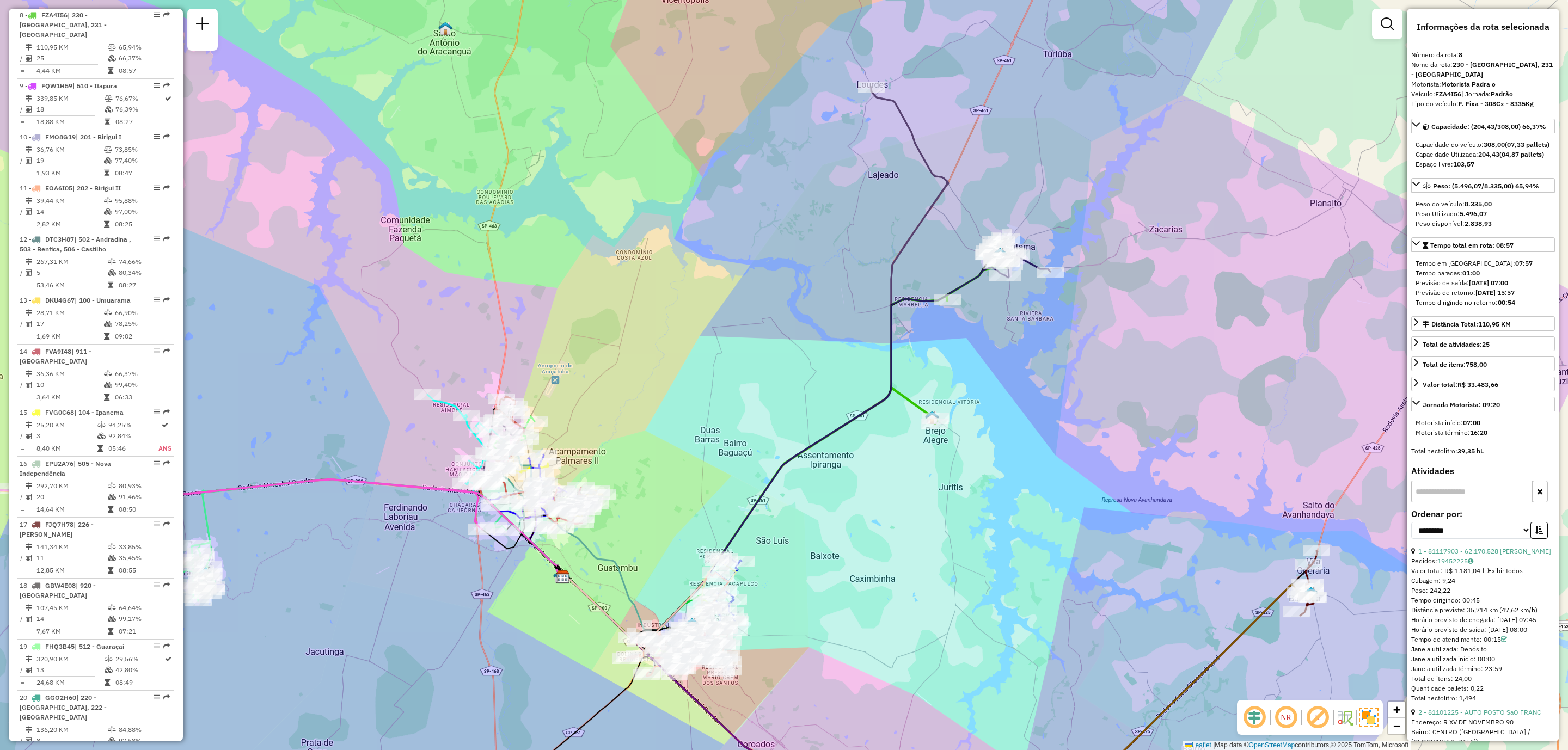
drag, startPoint x: 985, startPoint y: 208, endPoint x: 983, endPoint y: 314, distance: 106.0
click at [983, 314] on icon at bounding box center [784, 460] width 442 height 386
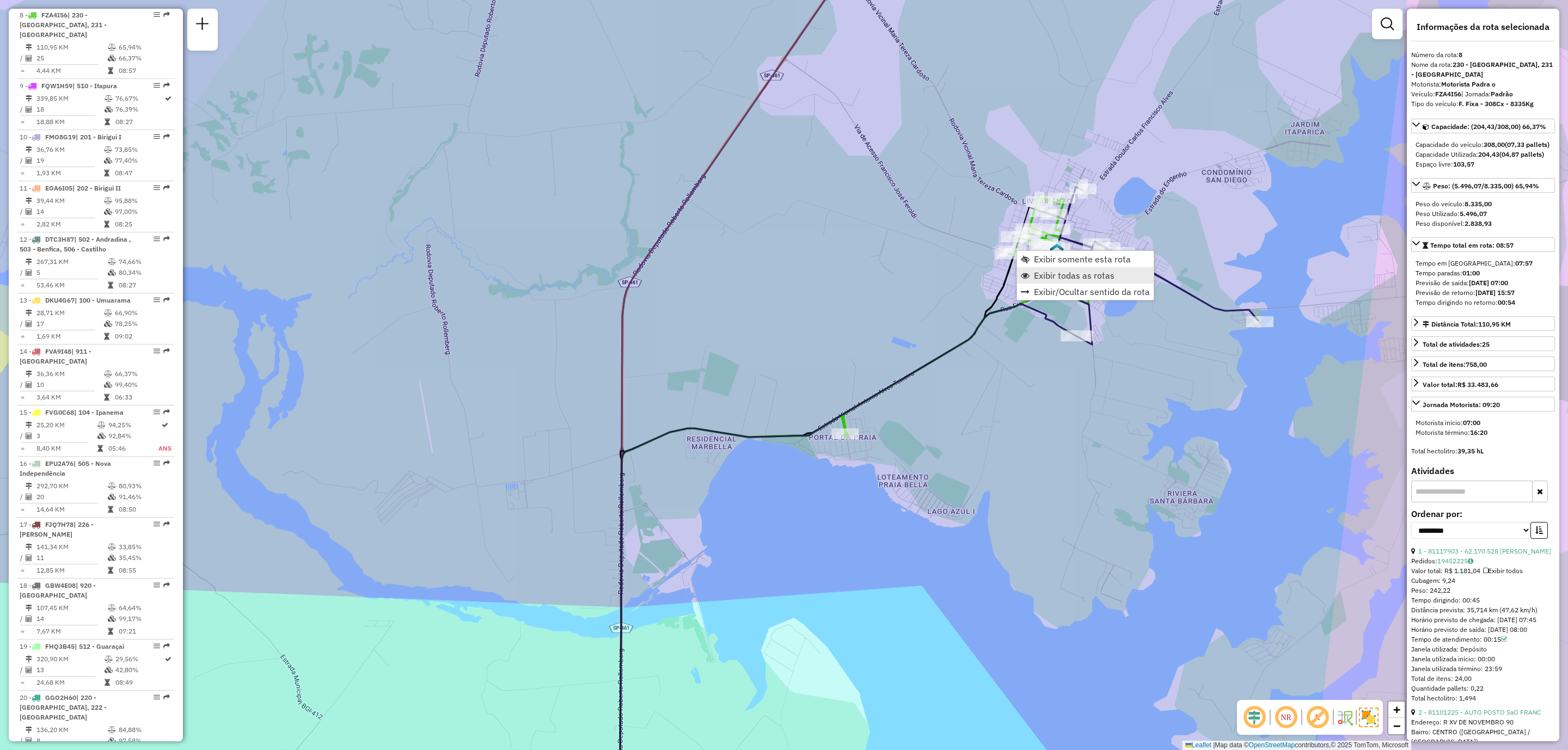
click at [1051, 280] on span "Exibir todas as rotas" at bounding box center [1075, 276] width 81 height 9
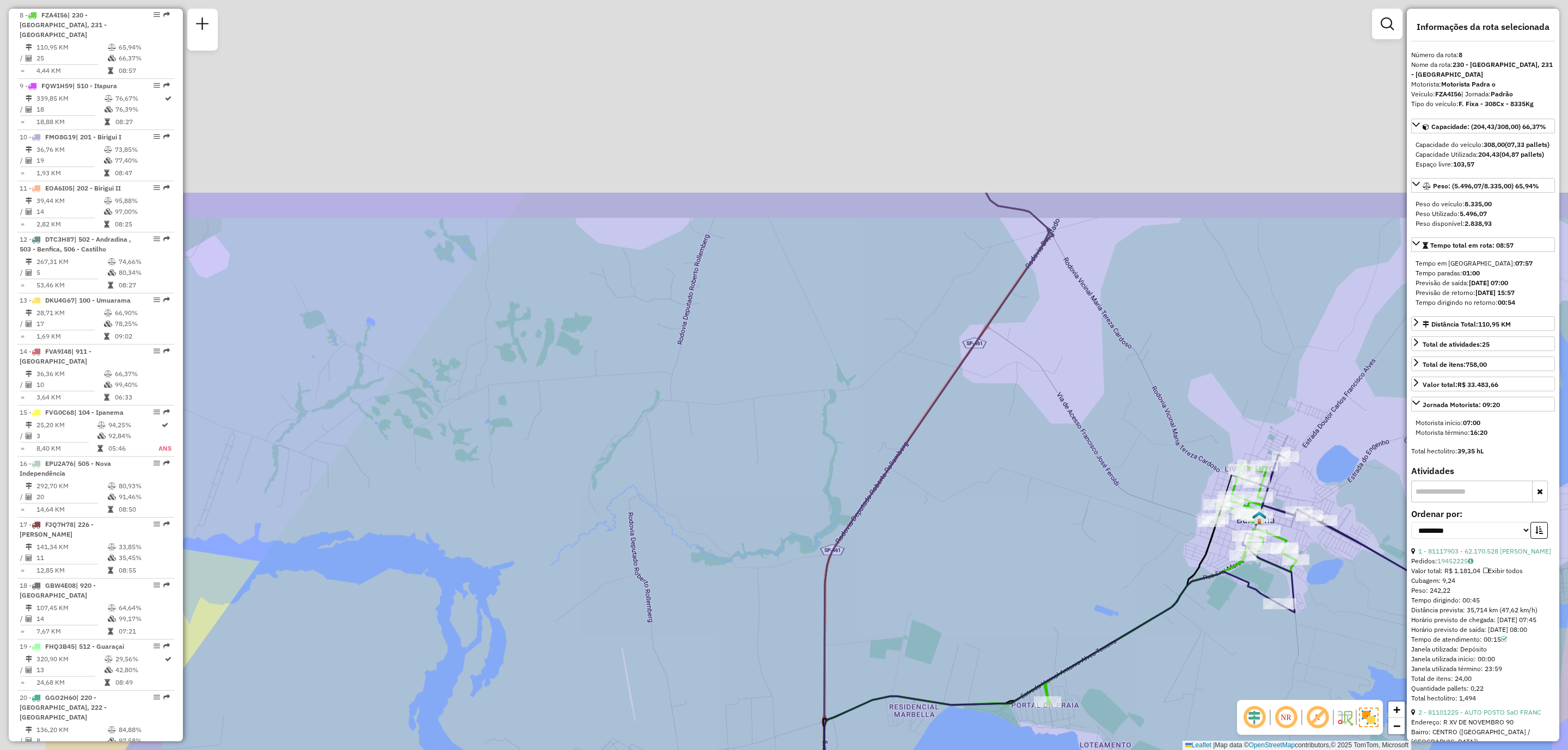
drag, startPoint x: 805, startPoint y: 211, endPoint x: 1010, endPoint y: 484, distance: 341.4
click at [1010, 484] on div "Janela de atendimento Grade de atendimento Capacidade Transportadoras Veículos …" at bounding box center [784, 375] width 1568 height 750
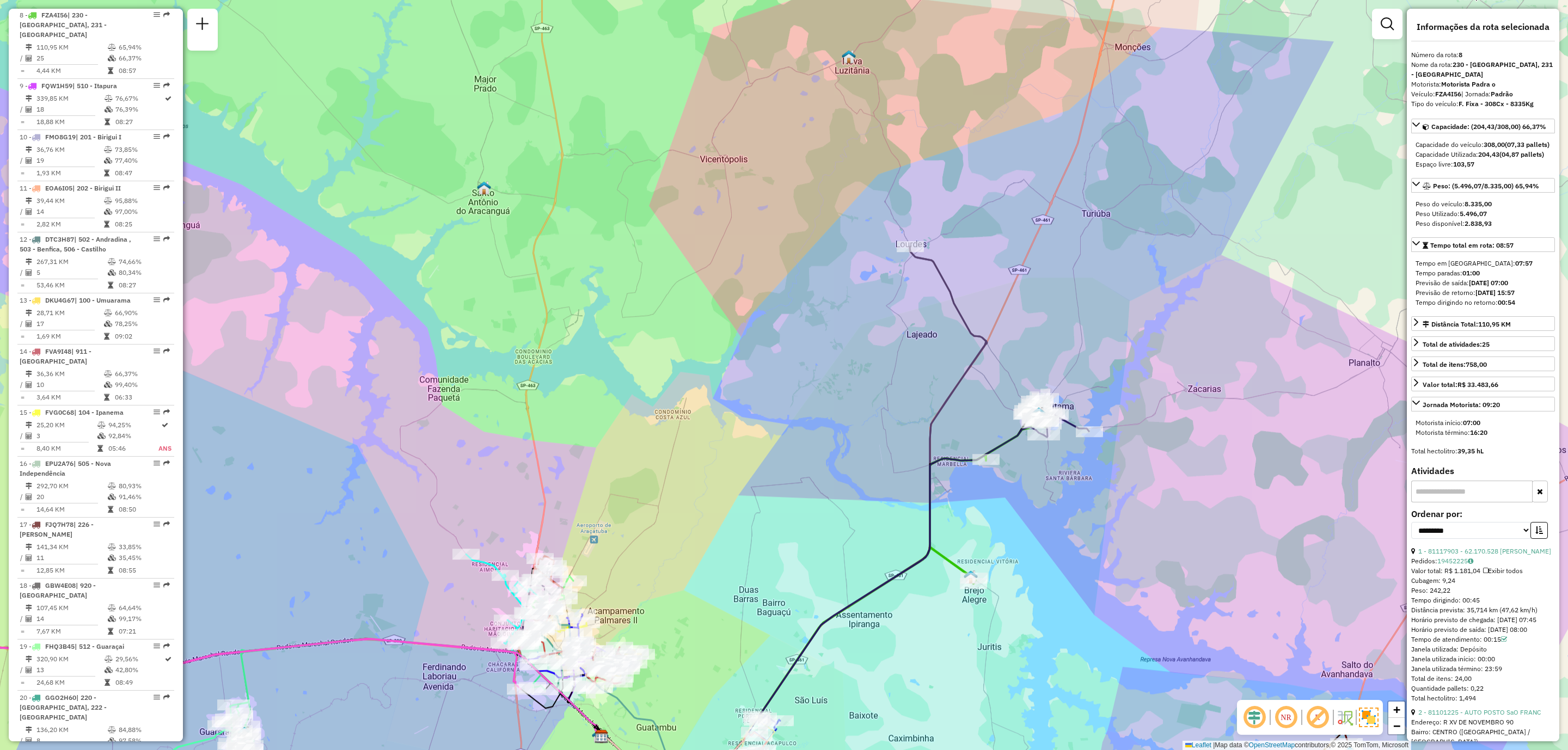
drag, startPoint x: 964, startPoint y: 292, endPoint x: 997, endPoint y: 390, distance: 103.4
click at [996, 390] on div "Janela de atendimento Grade de atendimento Capacidade Transportadoras Veículos …" at bounding box center [784, 375] width 1568 height 750
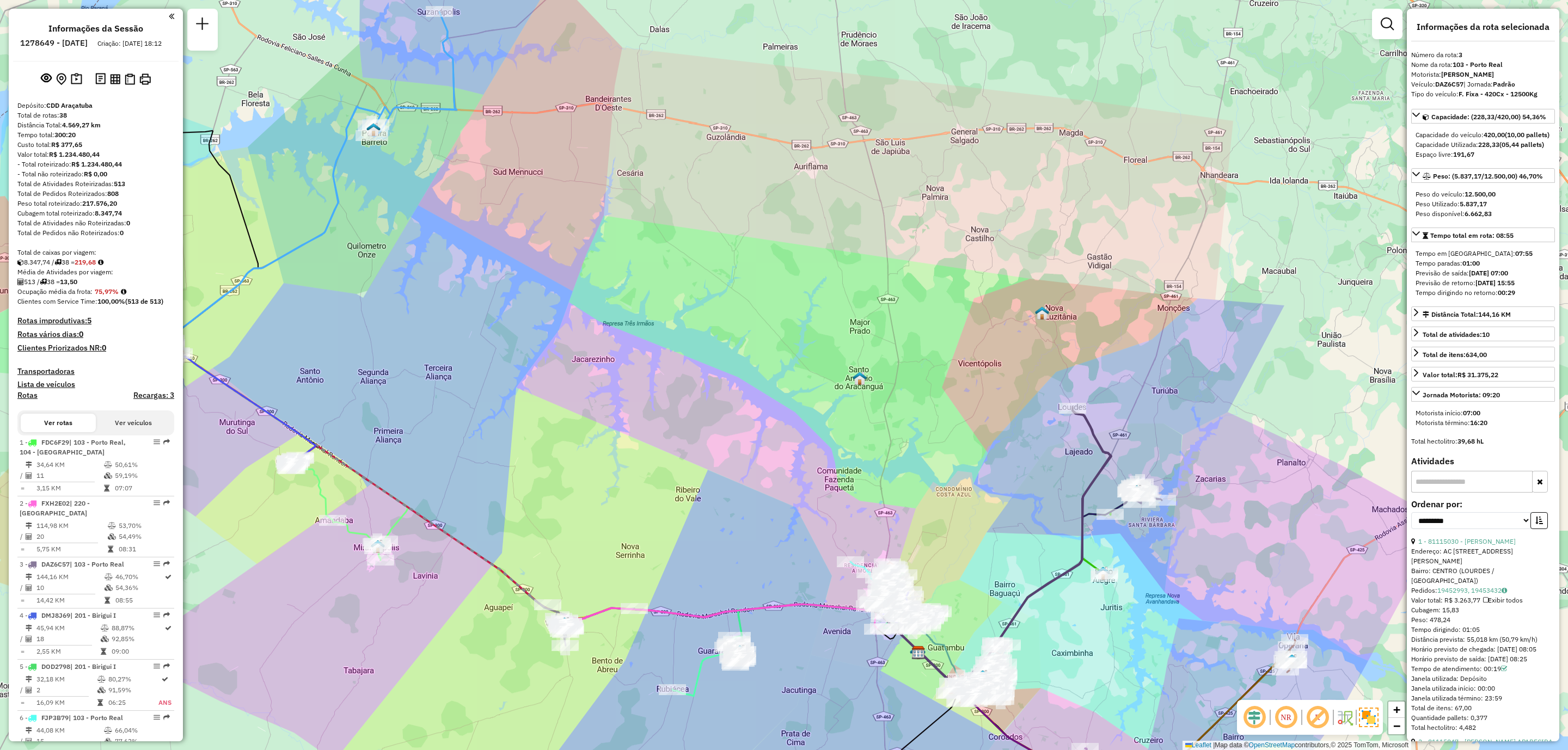
select select "**********"
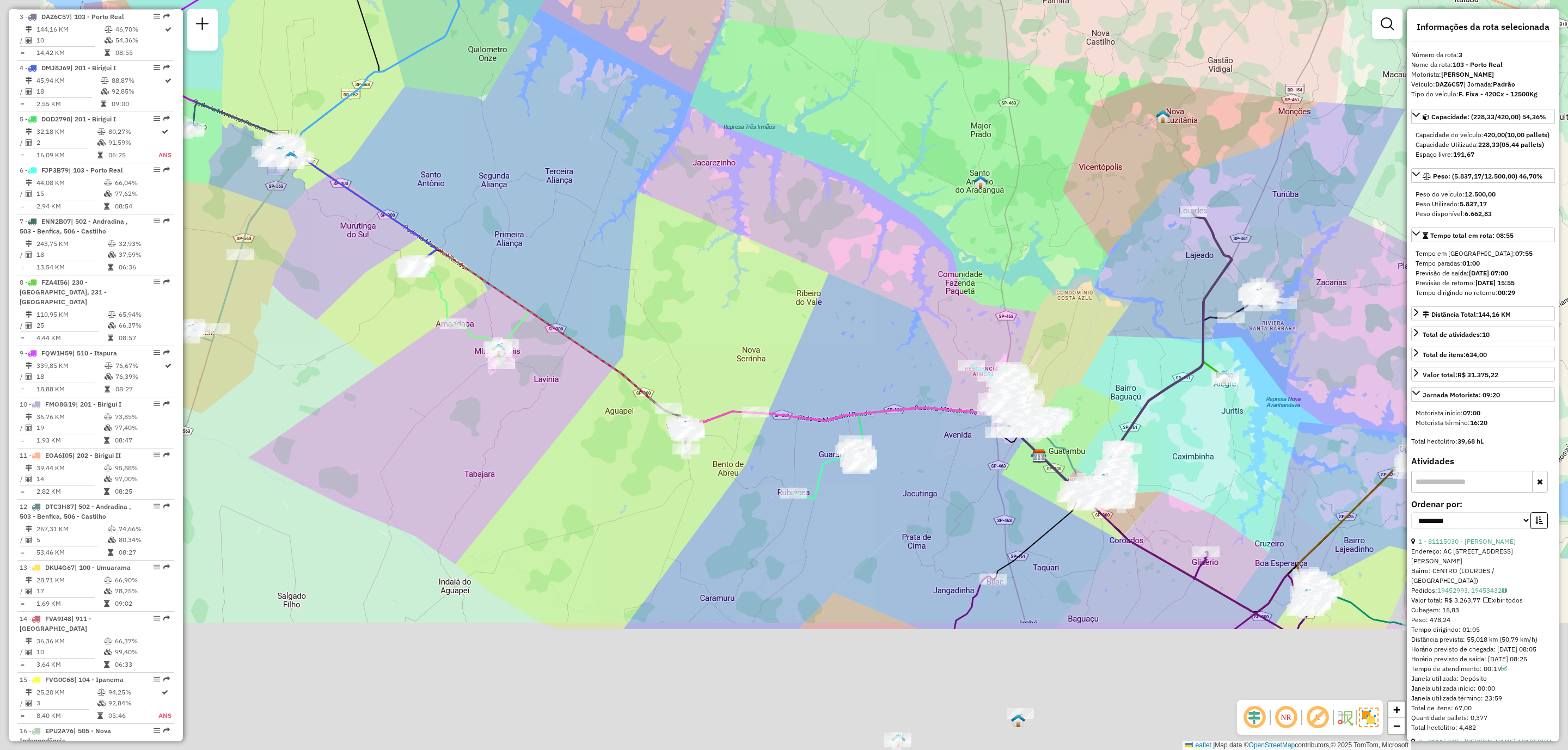
drag, startPoint x: 1092, startPoint y: 600, endPoint x: 1215, endPoint y: 395, distance: 239.1
click at [1215, 395] on div "Rota 8 - Placa FZA4I56 81117903 - 62.170.528 [PERSON_NAME] [PERSON_NAME] de ate…" at bounding box center [784, 375] width 1568 height 750
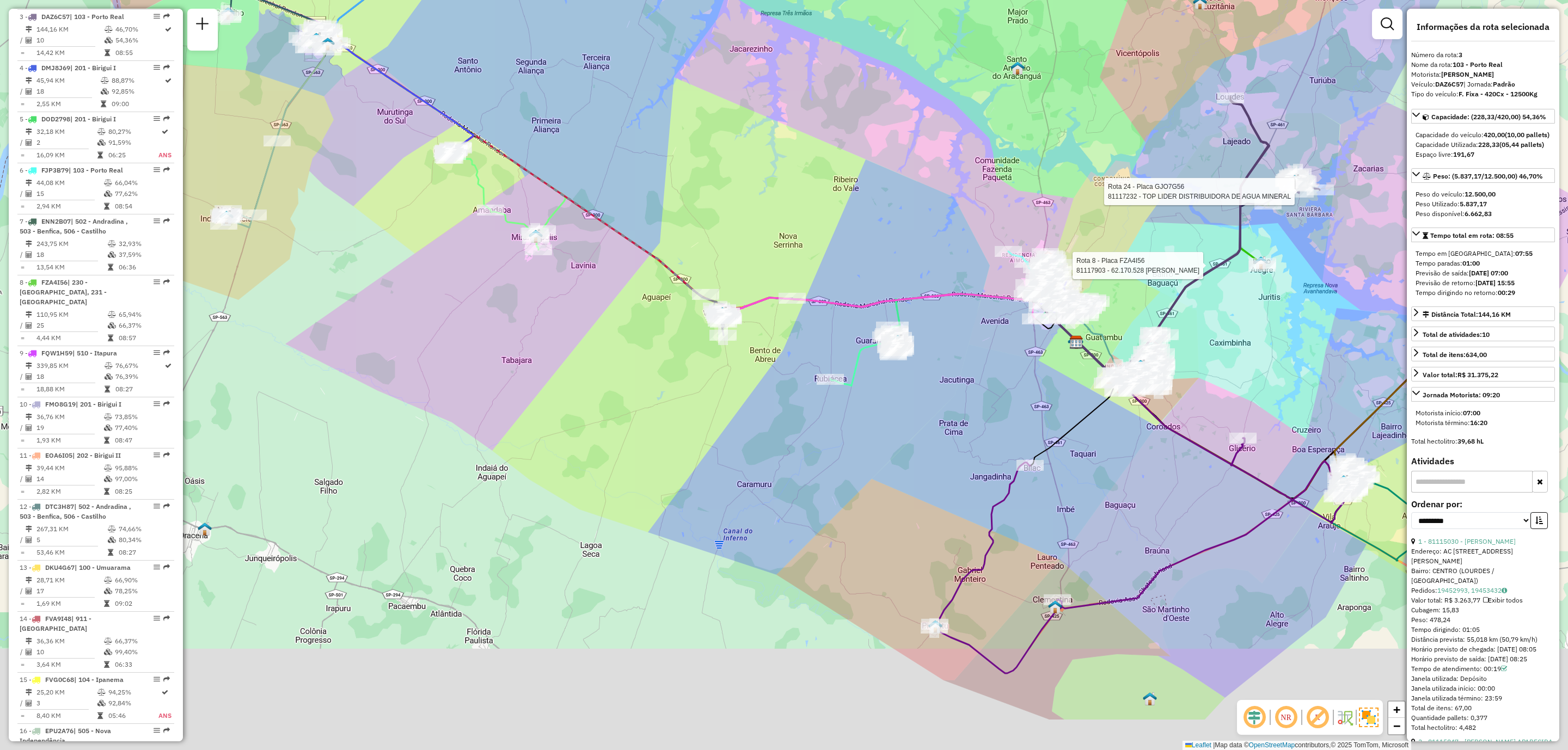
drag, startPoint x: 1116, startPoint y: 531, endPoint x: 1124, endPoint y: 508, distance: 24.4
click at [1133, 493] on div "Rota 8 - Placa FZA4I56 81117903 - 62.170.528 [PERSON_NAME] Rota 24 - Placa GJO7…" at bounding box center [784, 375] width 1568 height 750
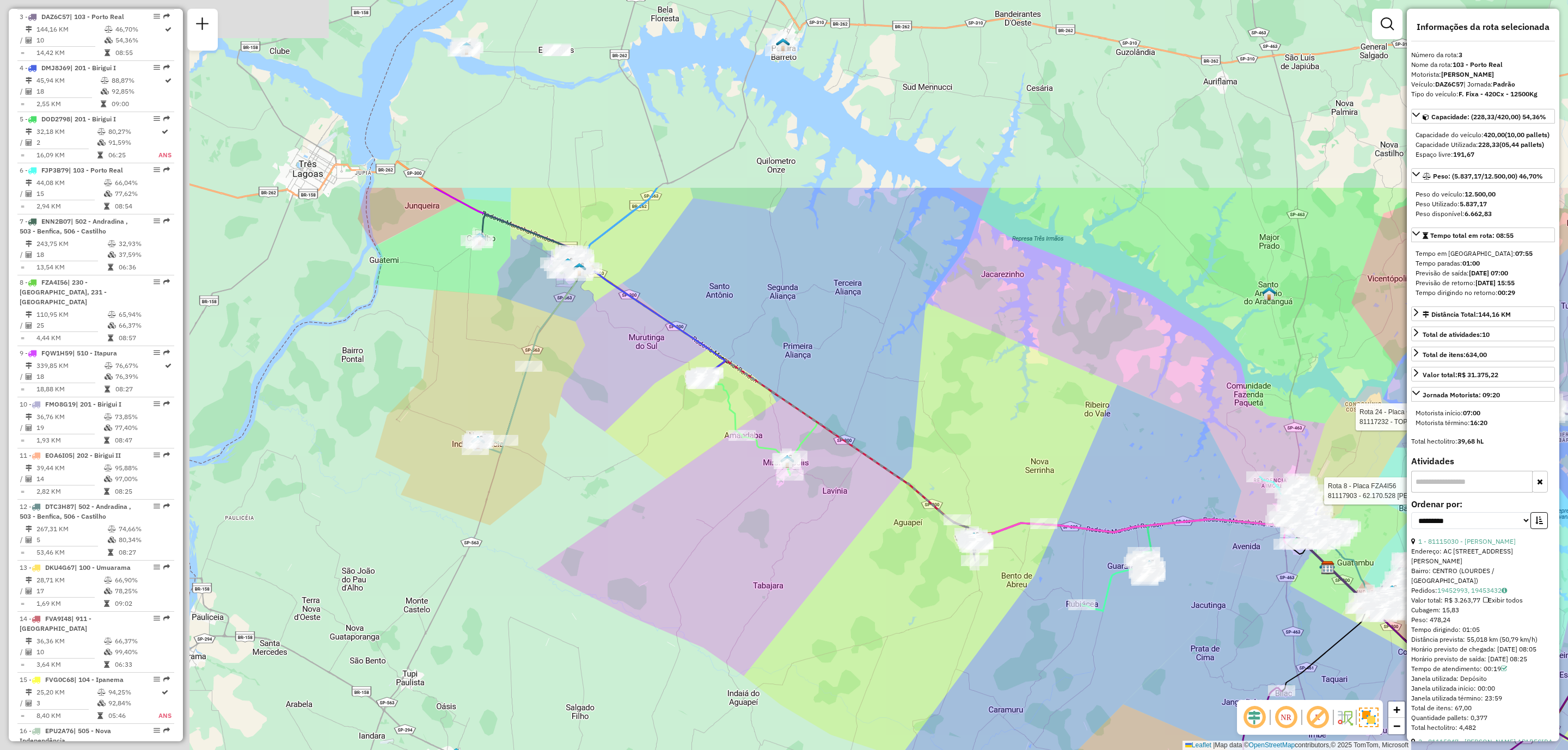
drag, startPoint x: 871, startPoint y: 431, endPoint x: 1110, endPoint y: 700, distance: 359.8
click at [1110, 700] on div "Rota 8 - Placa FZA4I56 81117903 - 62.170.528 [PERSON_NAME] Rota 24 - Placa GJO7…" at bounding box center [784, 375] width 1568 height 750
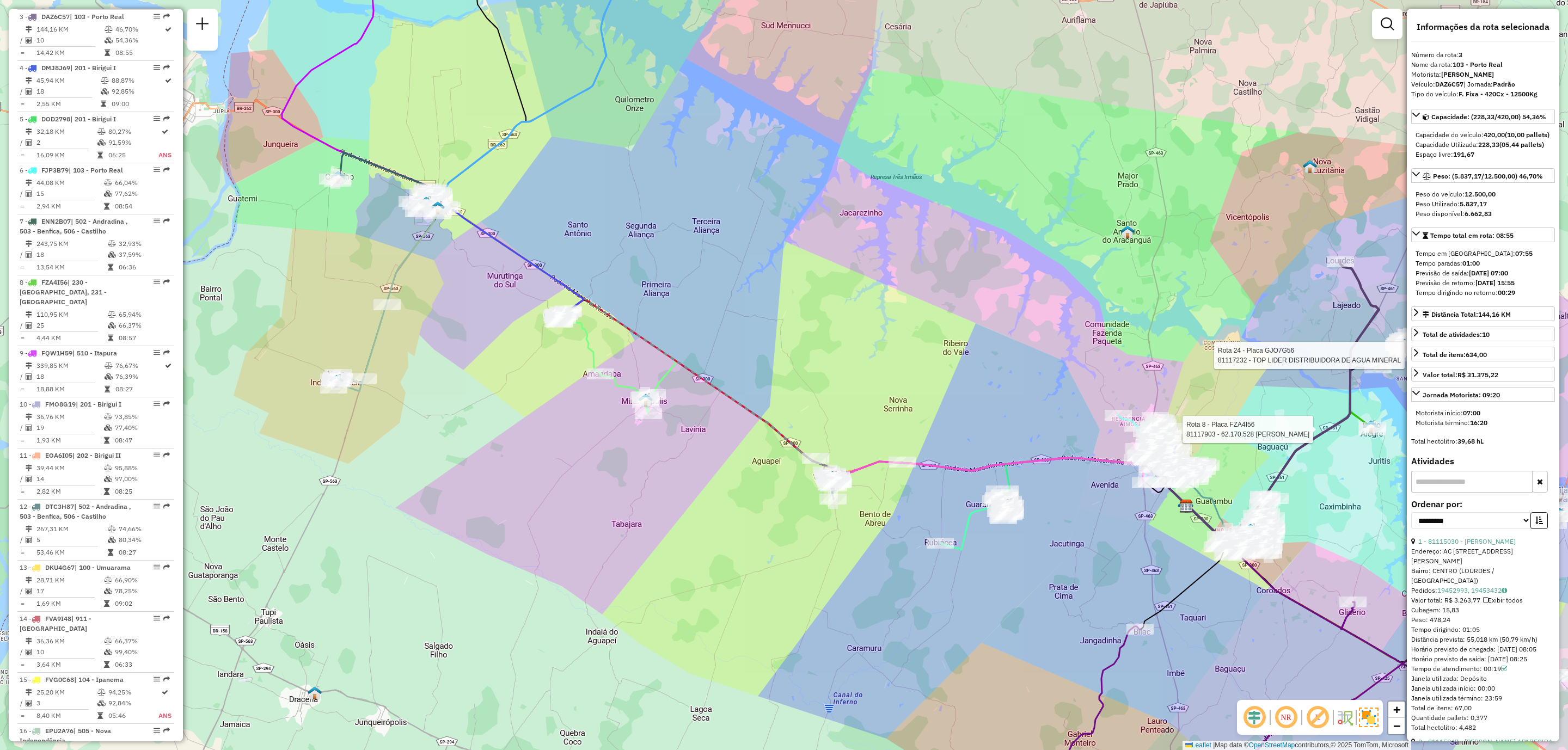
drag, startPoint x: 892, startPoint y: 394, endPoint x: 708, endPoint y: 187, distance: 277.0
click at [708, 187] on div "Rota 8 - Placa FZA4I56 81117903 - 62.170.528 [PERSON_NAME] Rota 24 - Placa GJO7…" at bounding box center [784, 375] width 1568 height 750
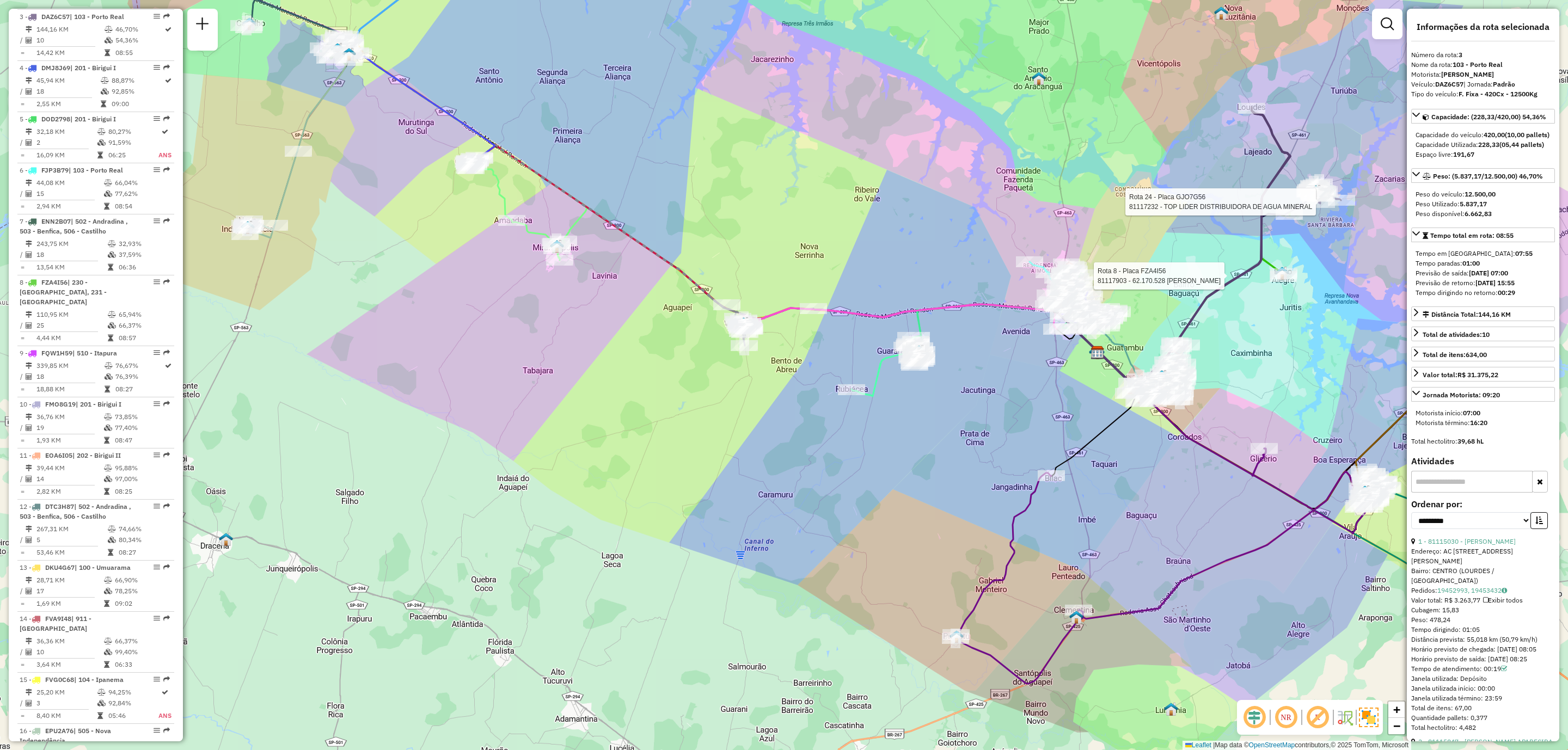
drag, startPoint x: 962, startPoint y: 619, endPoint x: 911, endPoint y: 548, distance: 87.4
click at [911, 548] on div "Rota 8 - Placa FZA4I56 81117903 - 62.170.528 [PERSON_NAME] Rota 24 - Placa GJO7…" at bounding box center [784, 375] width 1568 height 750
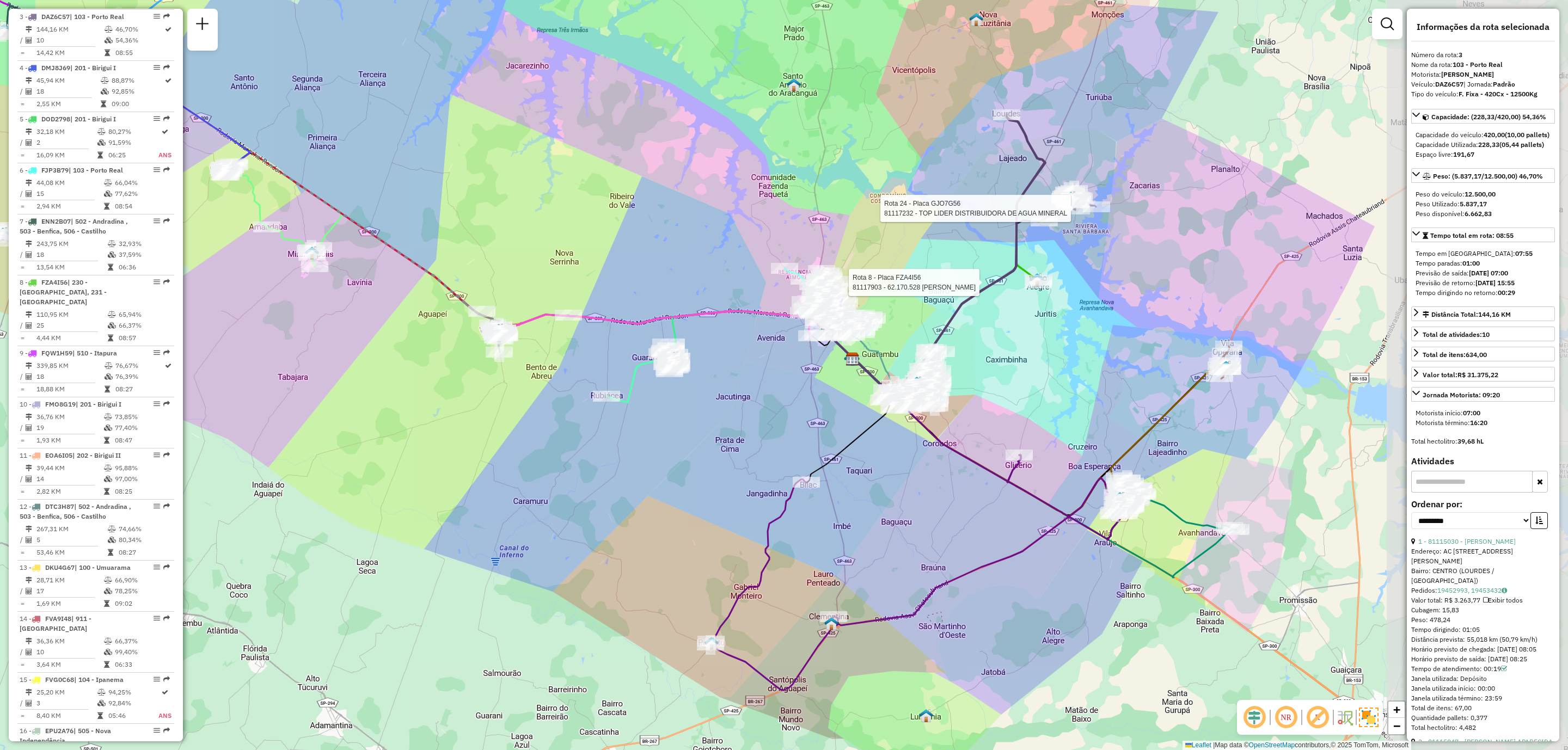
drag, startPoint x: 1101, startPoint y: 631, endPoint x: 862, endPoint y: 639, distance: 239.1
click at [862, 639] on div "Rota 8 - Placa FZA4I56 81117903 - 62.170.528 [PERSON_NAME] Rota 24 - Placa GJO7…" at bounding box center [784, 375] width 1568 height 750
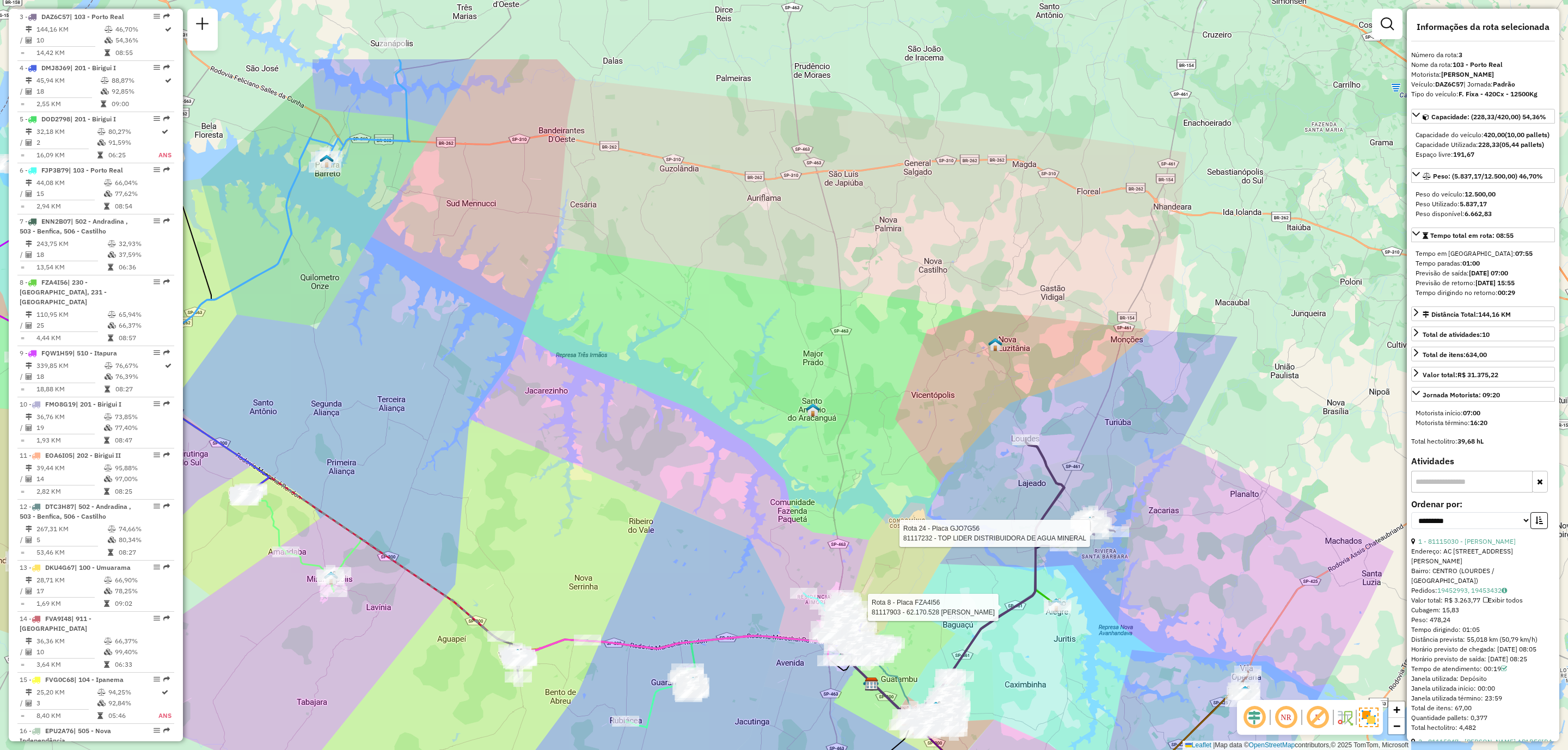
drag, startPoint x: 970, startPoint y: 488, endPoint x: 955, endPoint y: 621, distance: 133.8
click at [955, 621] on div "Rota 8 - Placa FZA4I56 81117903 - 62.170.528 [PERSON_NAME] Rota 24 - Placa GJO7…" at bounding box center [784, 375] width 1568 height 750
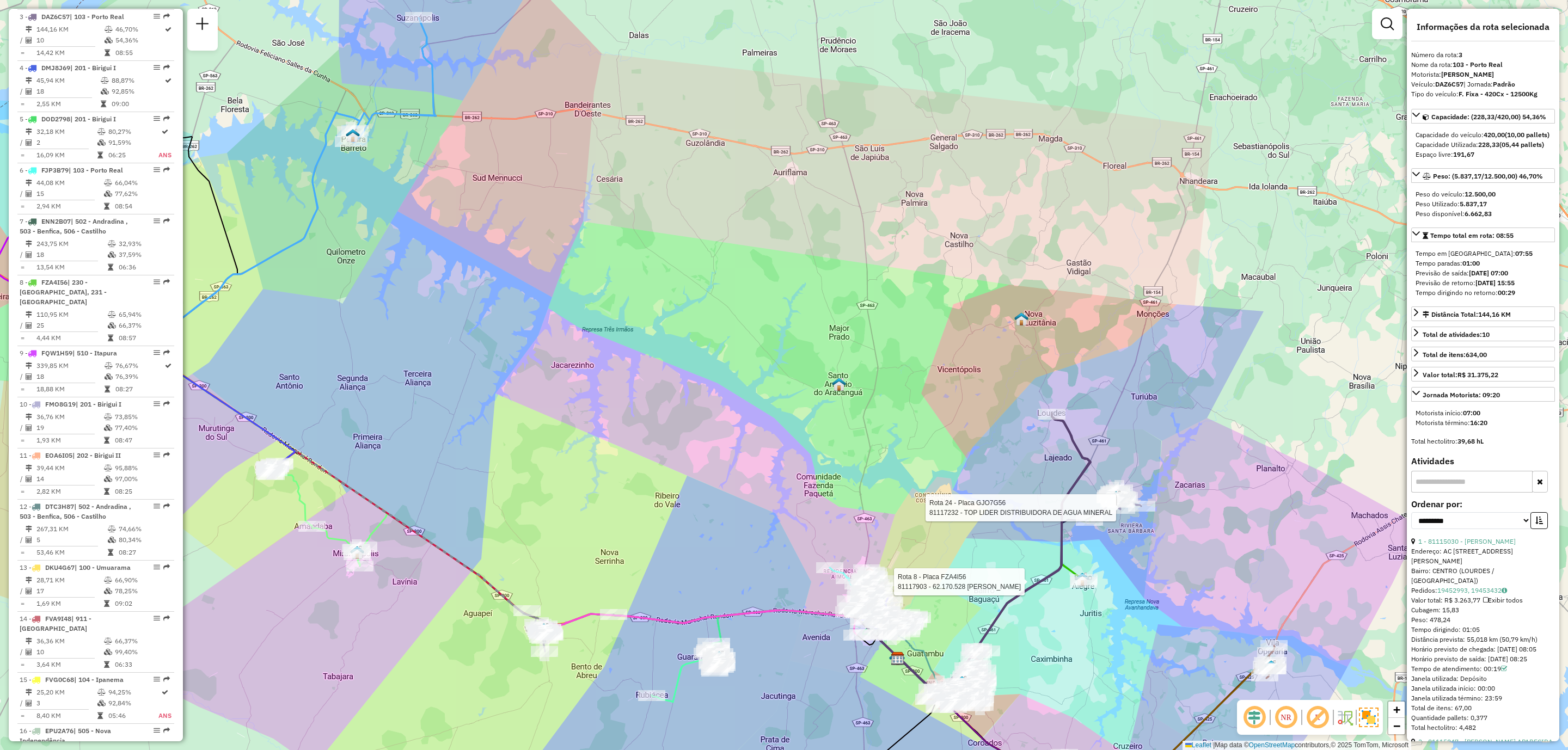
drag, startPoint x: 949, startPoint y: 565, endPoint x: 975, endPoint y: 540, distance: 36.1
click at [975, 540] on div "Rota 8 - Placa FZA4I56 81117903 - 62.170.528 [PERSON_NAME] Rota 24 - Placa GJO7…" at bounding box center [784, 375] width 1568 height 750
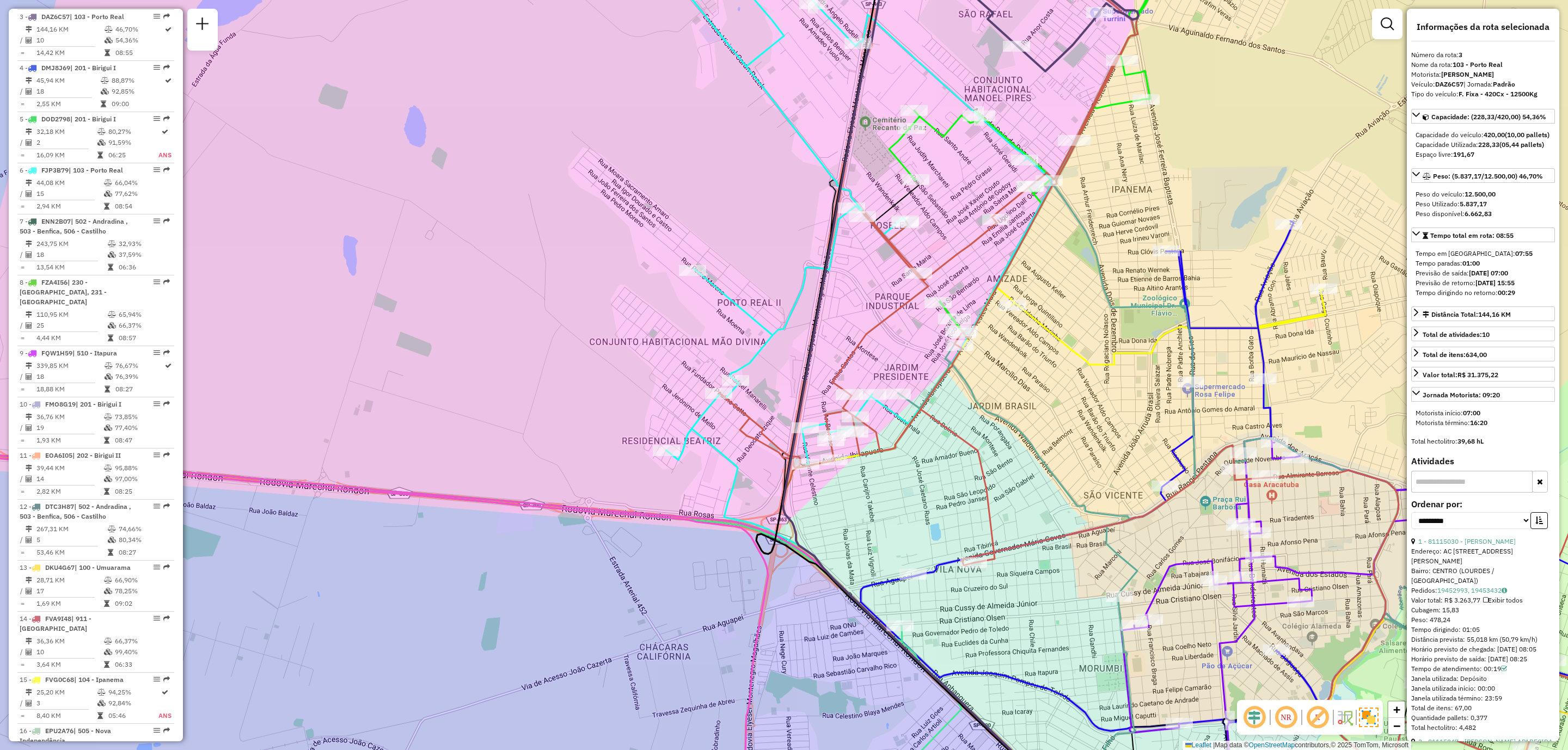
drag, startPoint x: 944, startPoint y: 604, endPoint x: 851, endPoint y: 405, distance: 219.7
click at [851, 405] on div "Rota 8 - Placa FZA4I56 81117903 - 62.170.528 [PERSON_NAME] Rota 24 - Placa GJO7…" at bounding box center [784, 375] width 1568 height 750
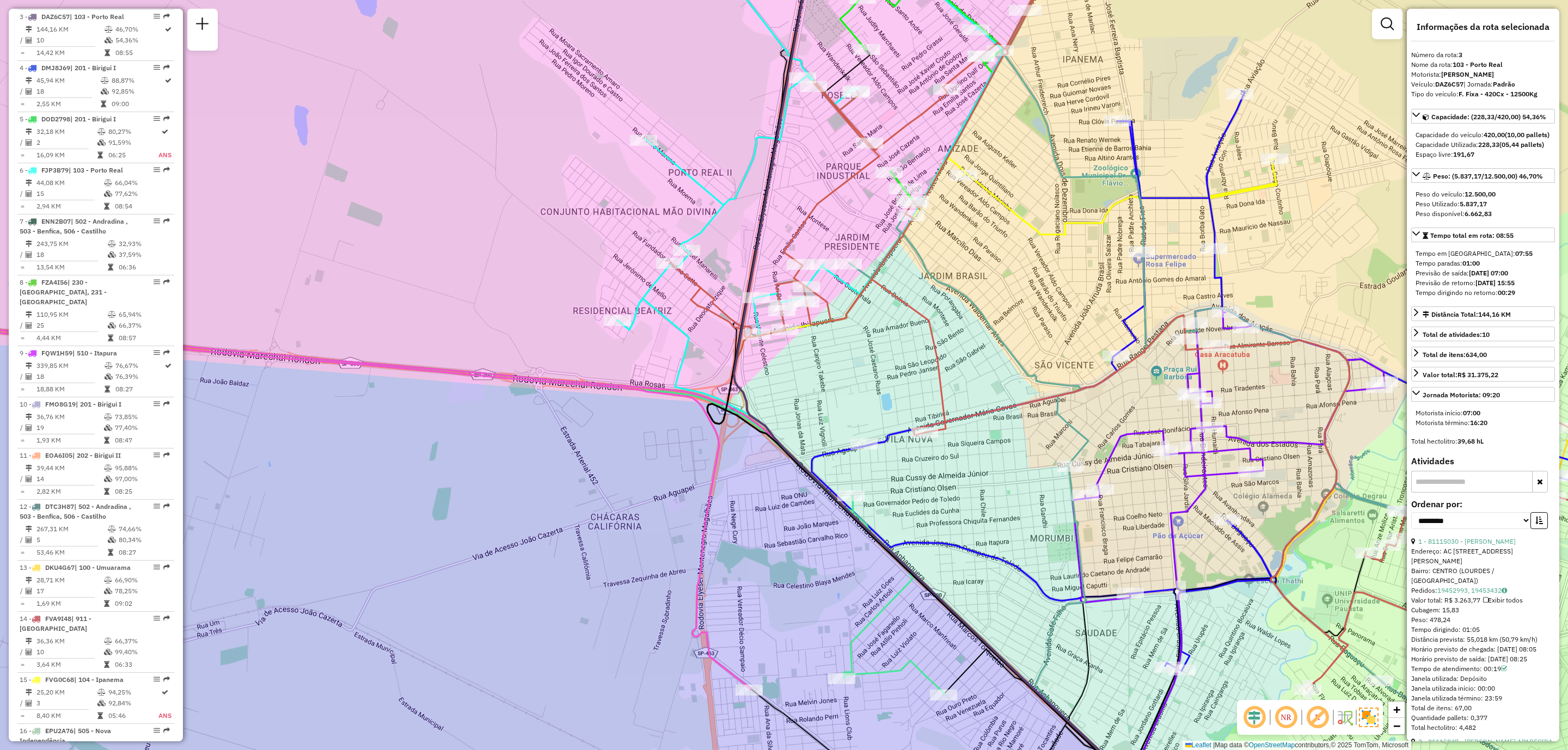
scroll to position [1946, 0]
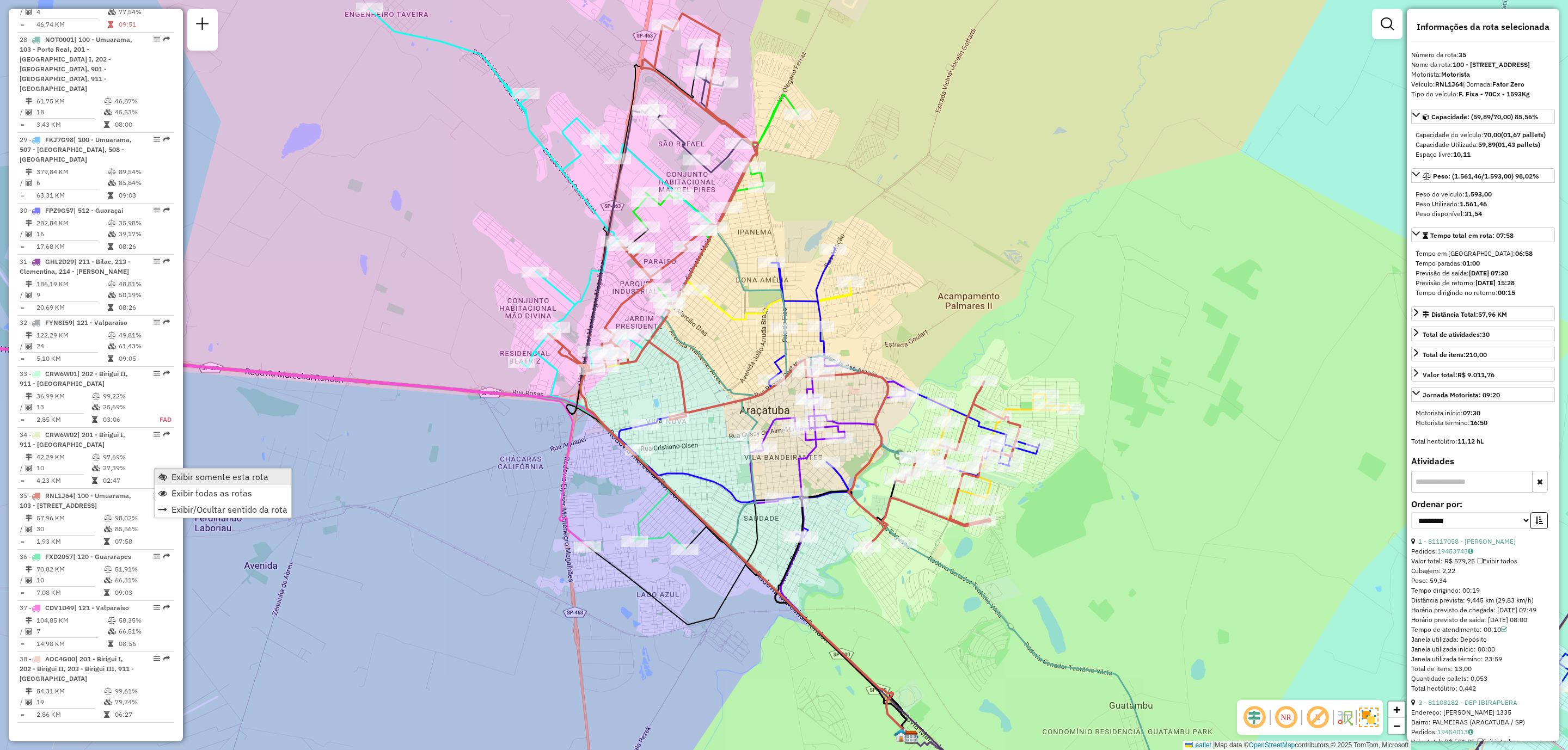
click at [183, 484] on link "Exibir somente esta rota" at bounding box center [223, 477] width 137 height 16
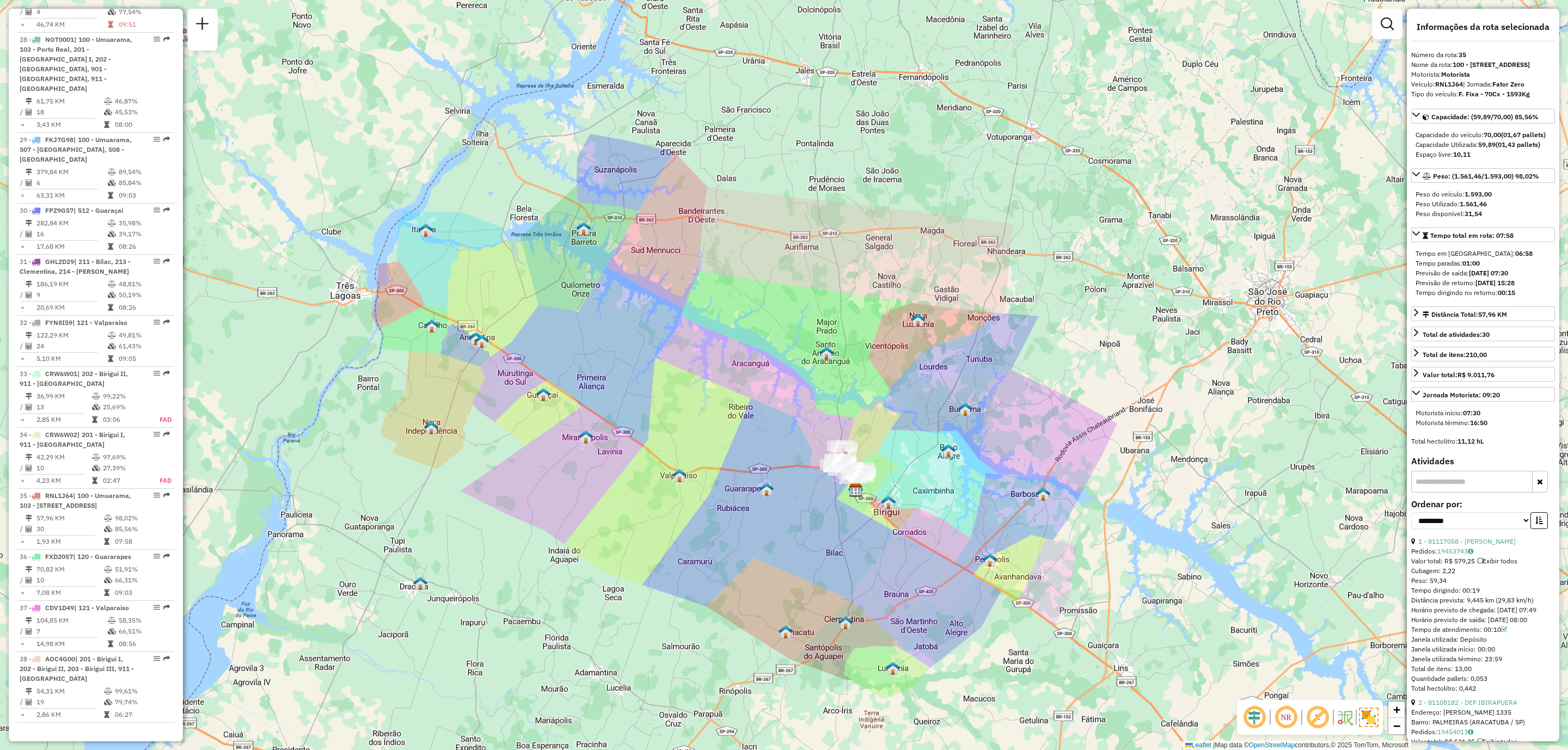
drag, startPoint x: 925, startPoint y: 558, endPoint x: 884, endPoint y: 528, distance: 50.8
click at [884, 528] on div "Janela de atendimento Grade de atendimento Capacidade Transportadoras Veículos …" at bounding box center [784, 375] width 1568 height 750
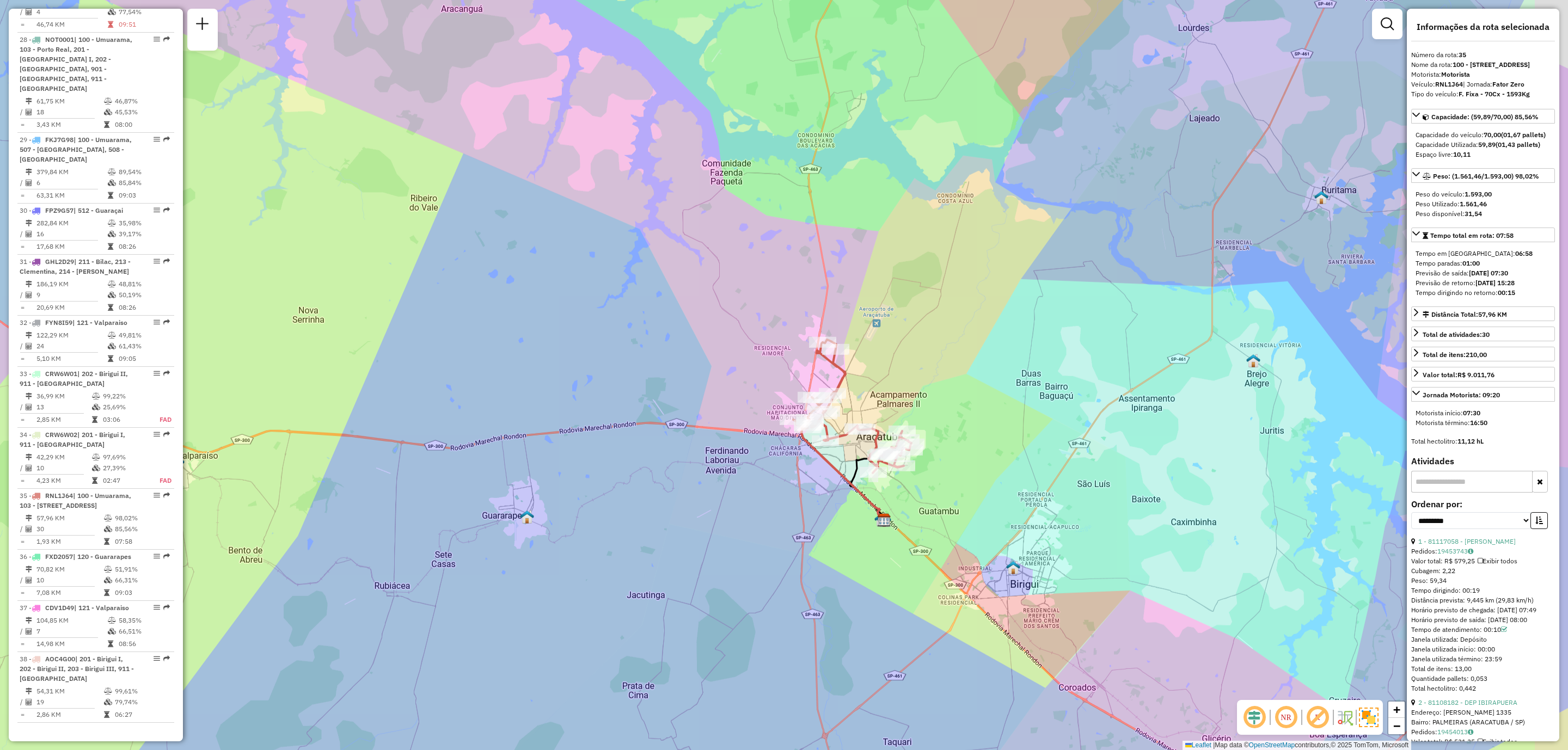
drag, startPoint x: 920, startPoint y: 518, endPoint x: 906, endPoint y: 510, distance: 16.1
click at [906, 510] on div "Janela de atendimento Grade de atendimento Capacidade Transportadoras Veículos …" at bounding box center [784, 375] width 1568 height 750
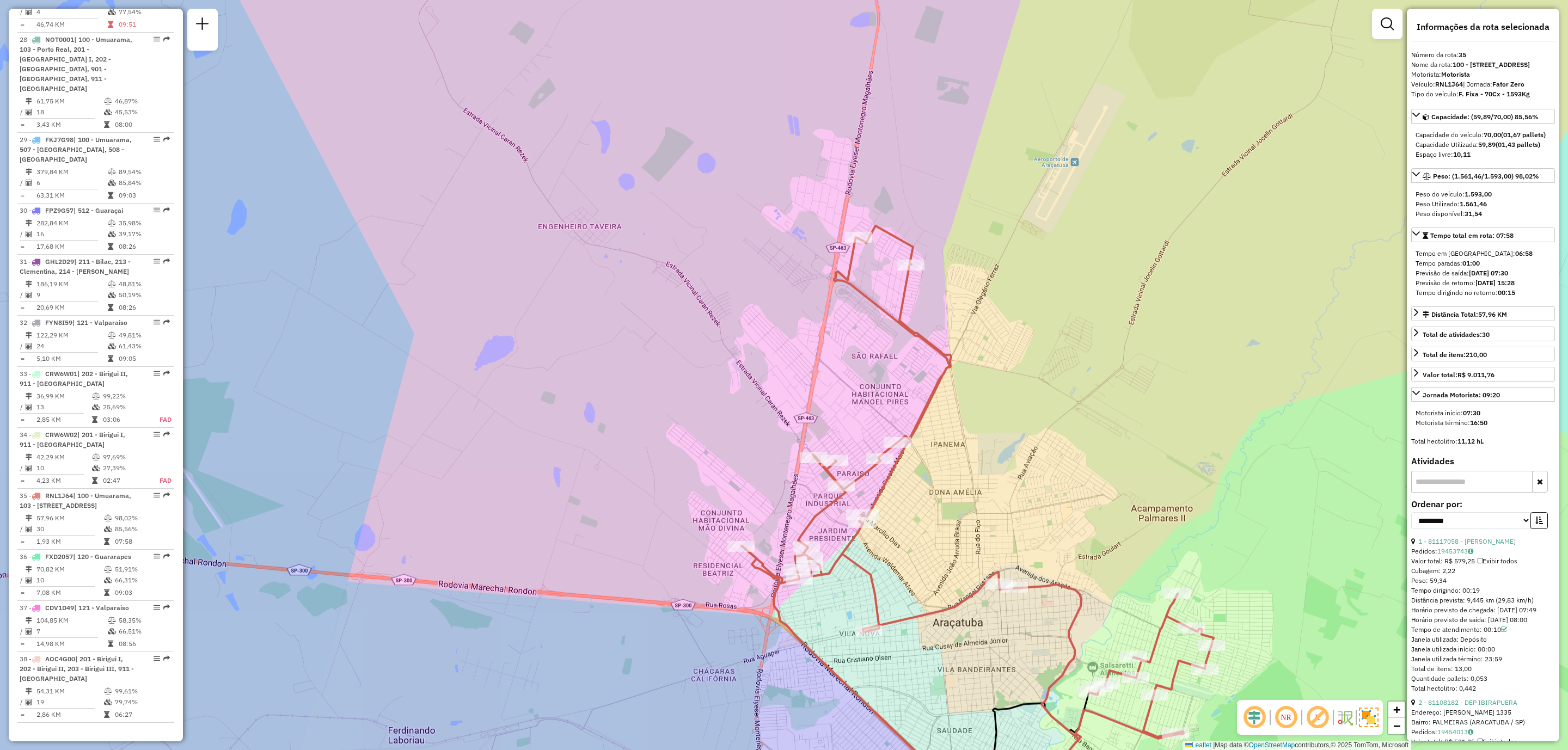
click at [1170, 239] on div "Janela de atendimento Grade de atendimento Capacidade Transportadoras Veículos …" at bounding box center [784, 375] width 1568 height 750
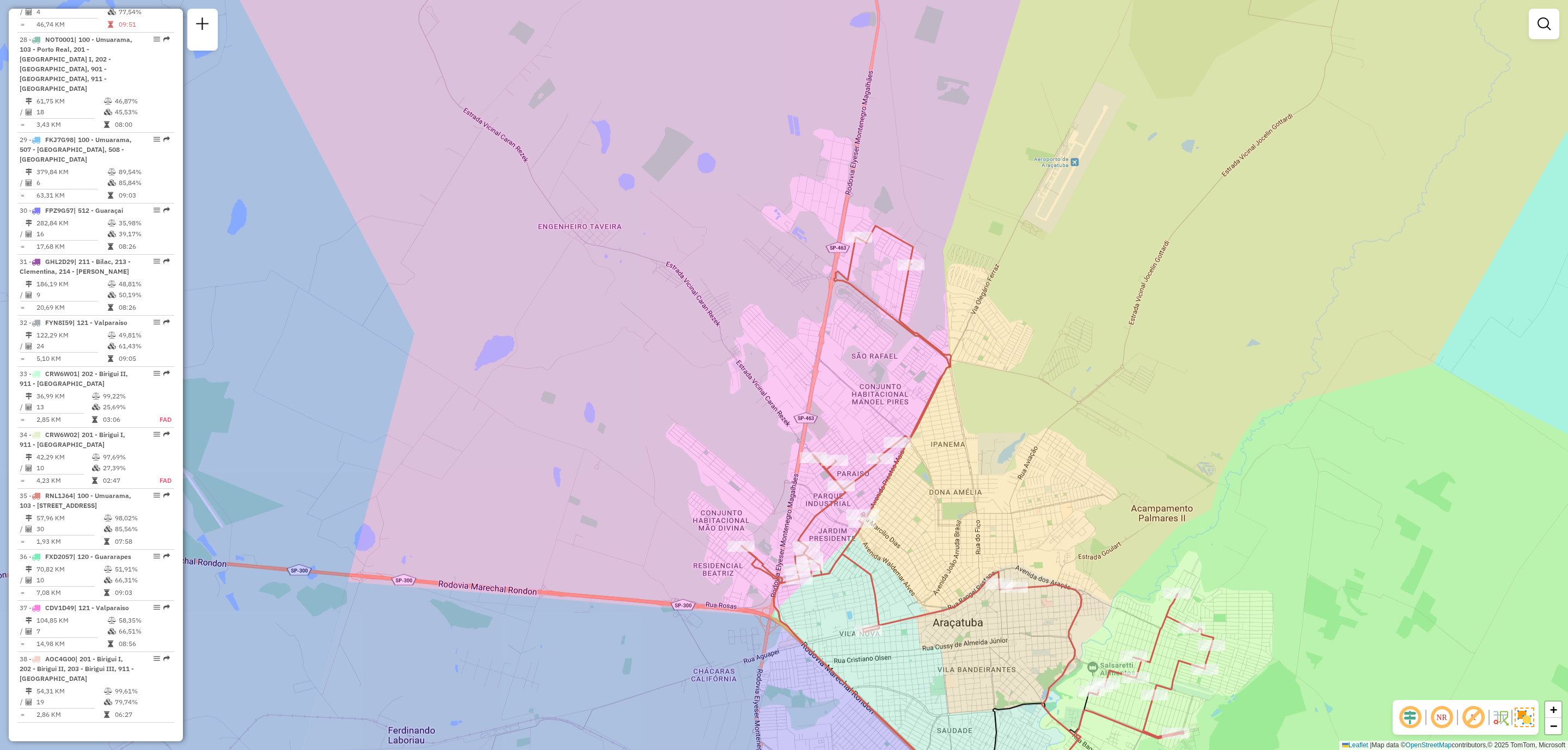
click at [1106, 425] on div "Janela de atendimento Grade de atendimento Capacidade Transportadoras Veículos …" at bounding box center [784, 375] width 1568 height 750
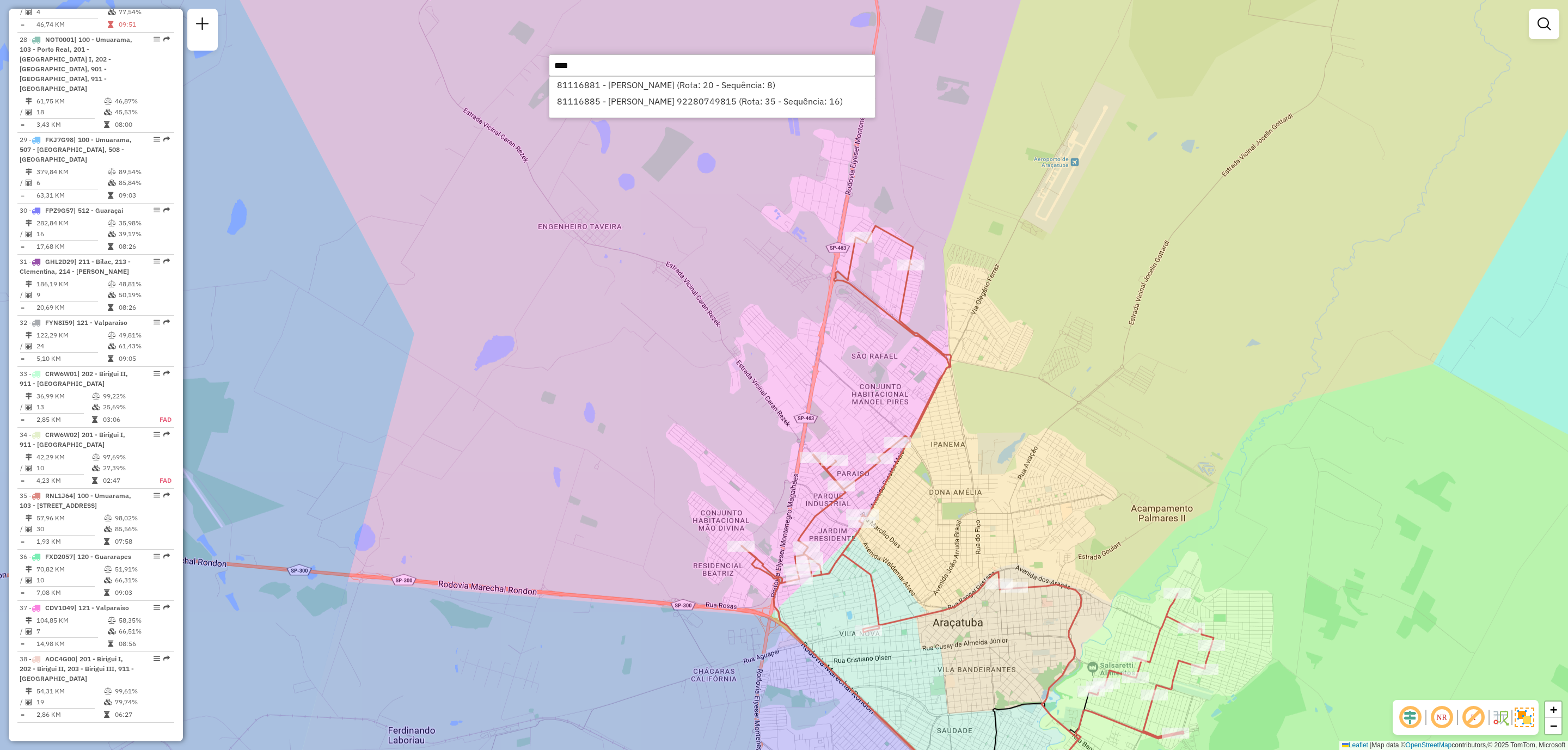
type input "*****"
click at [675, 77] on li "81116885 - [PERSON_NAME] 92280749815 (Rota: 35 - Sequência: 16)" at bounding box center [712, 85] width 326 height 16
select select "**********"
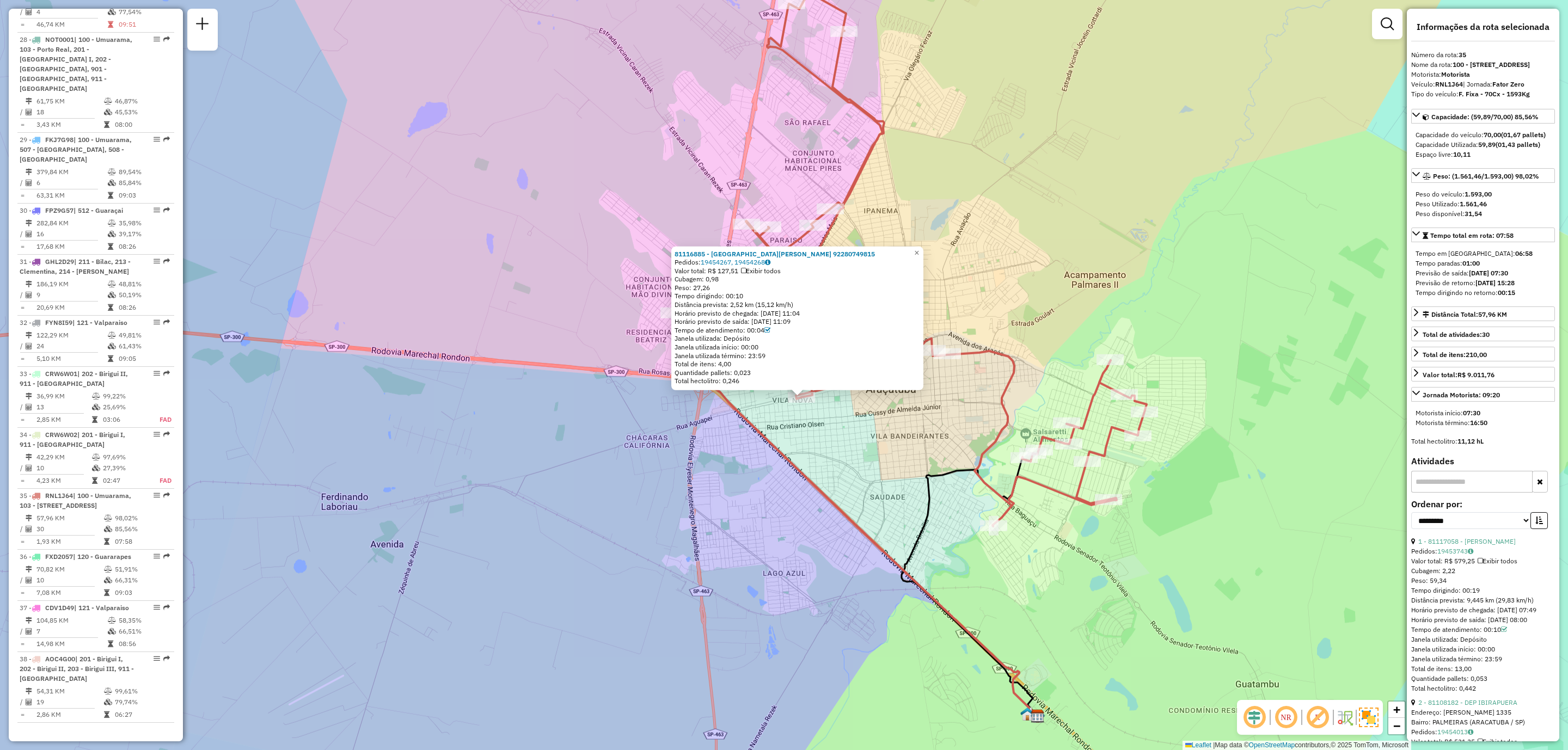
drag, startPoint x: 869, startPoint y: 257, endPoint x: 847, endPoint y: 256, distance: 22.0
click at [847, 256] on div "81116885 - ISSAO HASSEGAWA 92280749815" at bounding box center [797, 253] width 245 height 9
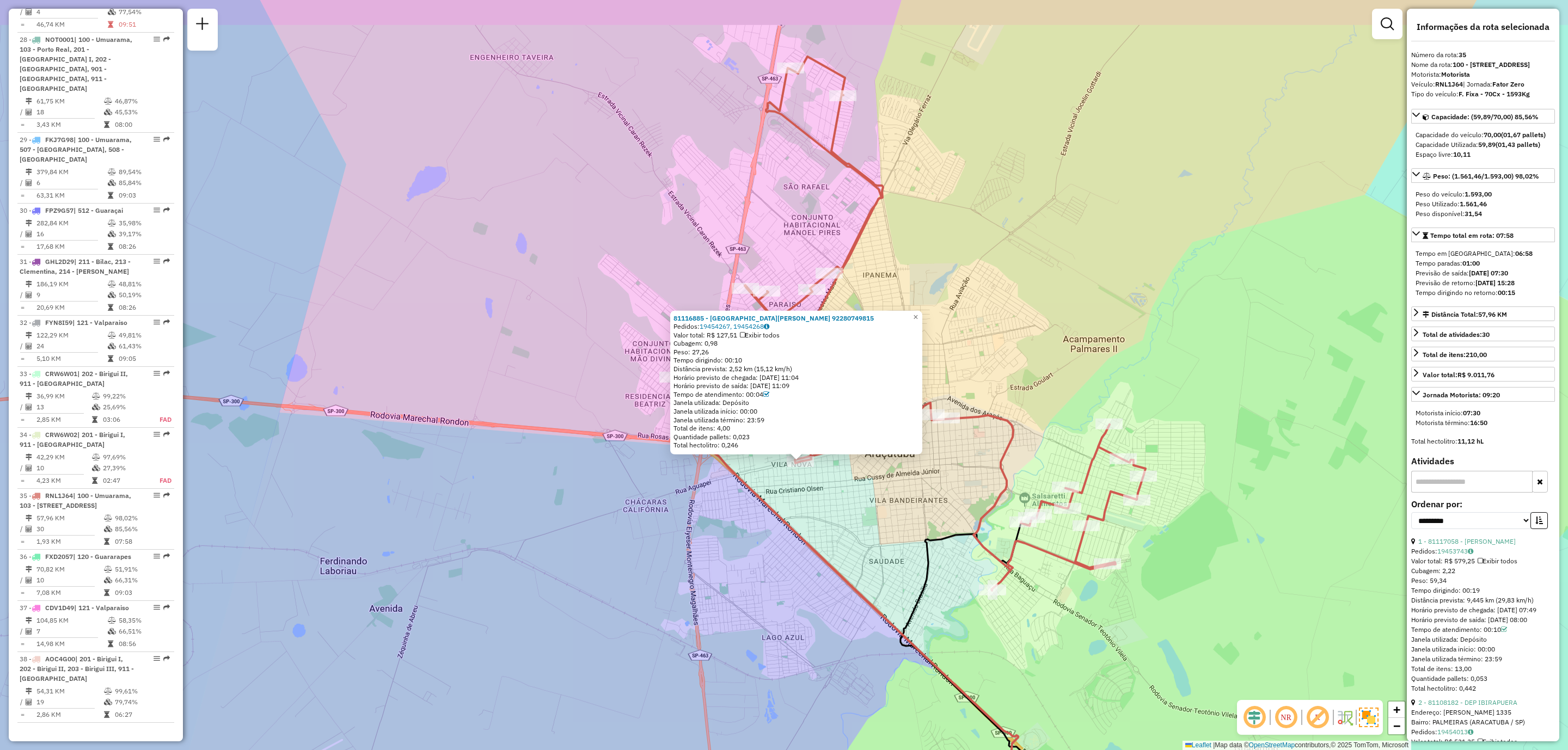
drag, startPoint x: 853, startPoint y: 449, endPoint x: 854, endPoint y: 490, distance: 41.0
click at [854, 490] on div "81116885 - ISSAO HASSEGAWA 92280749815 Pedidos: 19454267, 19454268 Valor total:…" at bounding box center [784, 375] width 1568 height 750
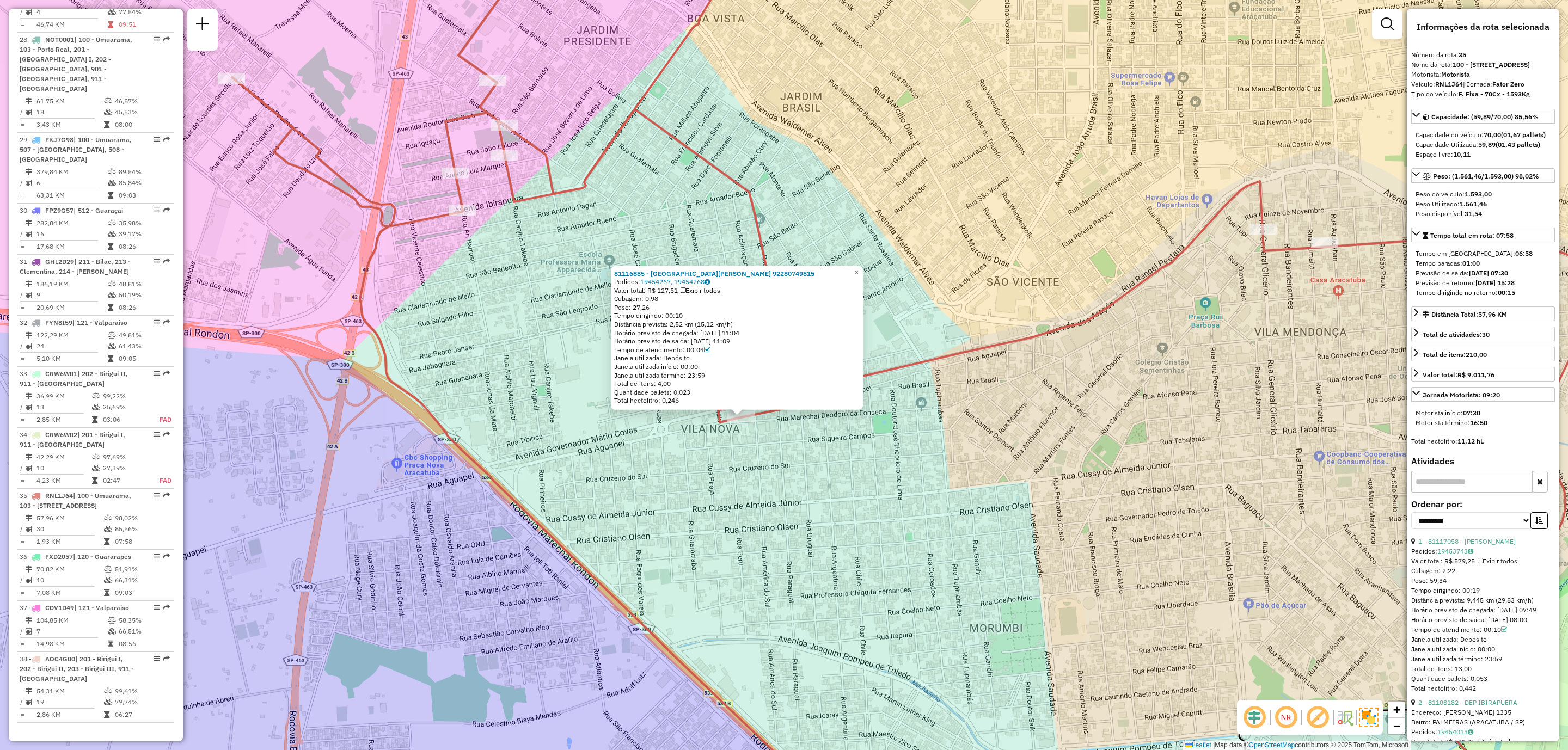
click at [859, 273] on span "×" at bounding box center [856, 271] width 5 height 9
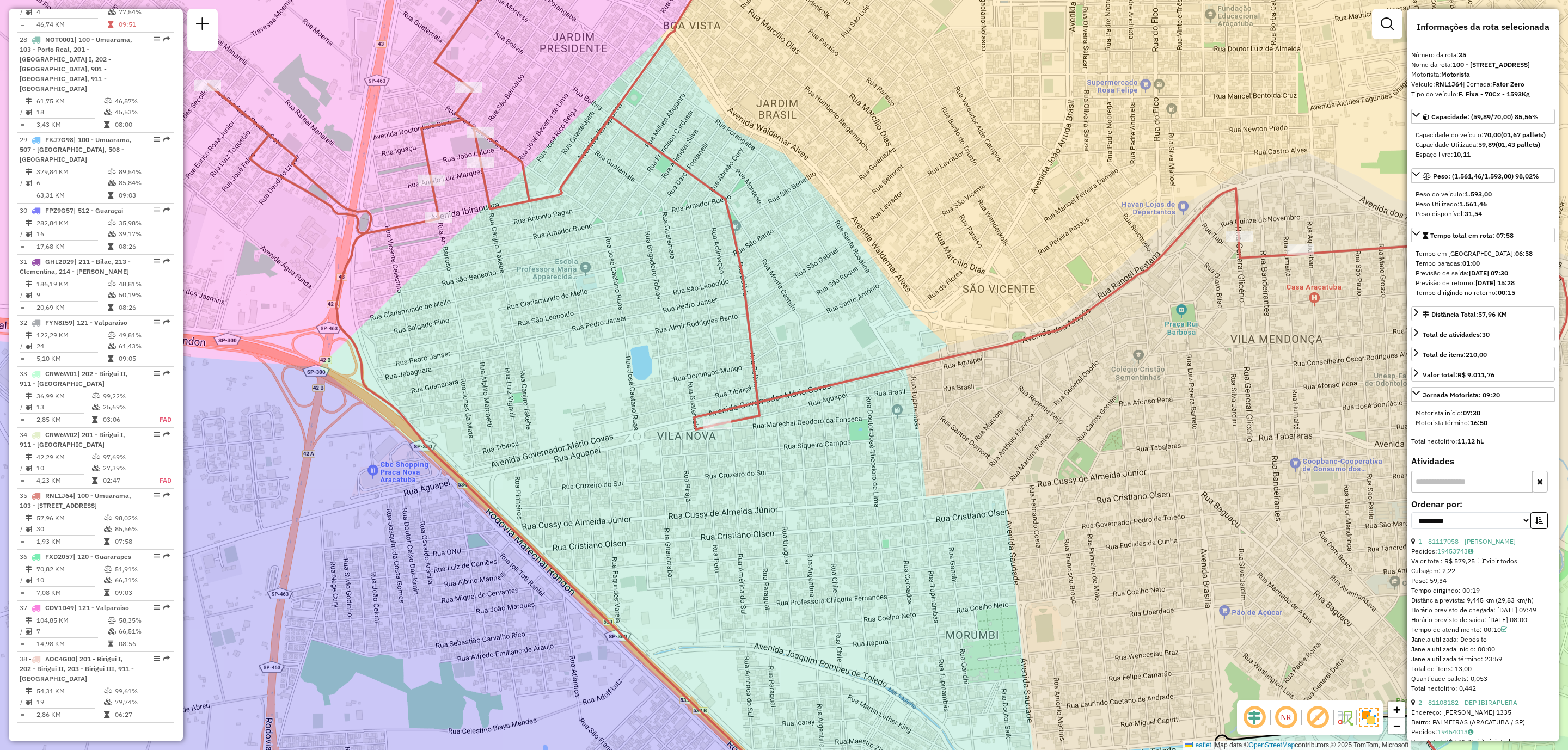
drag, startPoint x: 1139, startPoint y: 477, endPoint x: 754, endPoint y: 415, distance: 390.0
click at [754, 415] on div "Janela de atendimento Grade de atendimento Capacidade Transportadoras Veículos …" at bounding box center [784, 375] width 1568 height 750
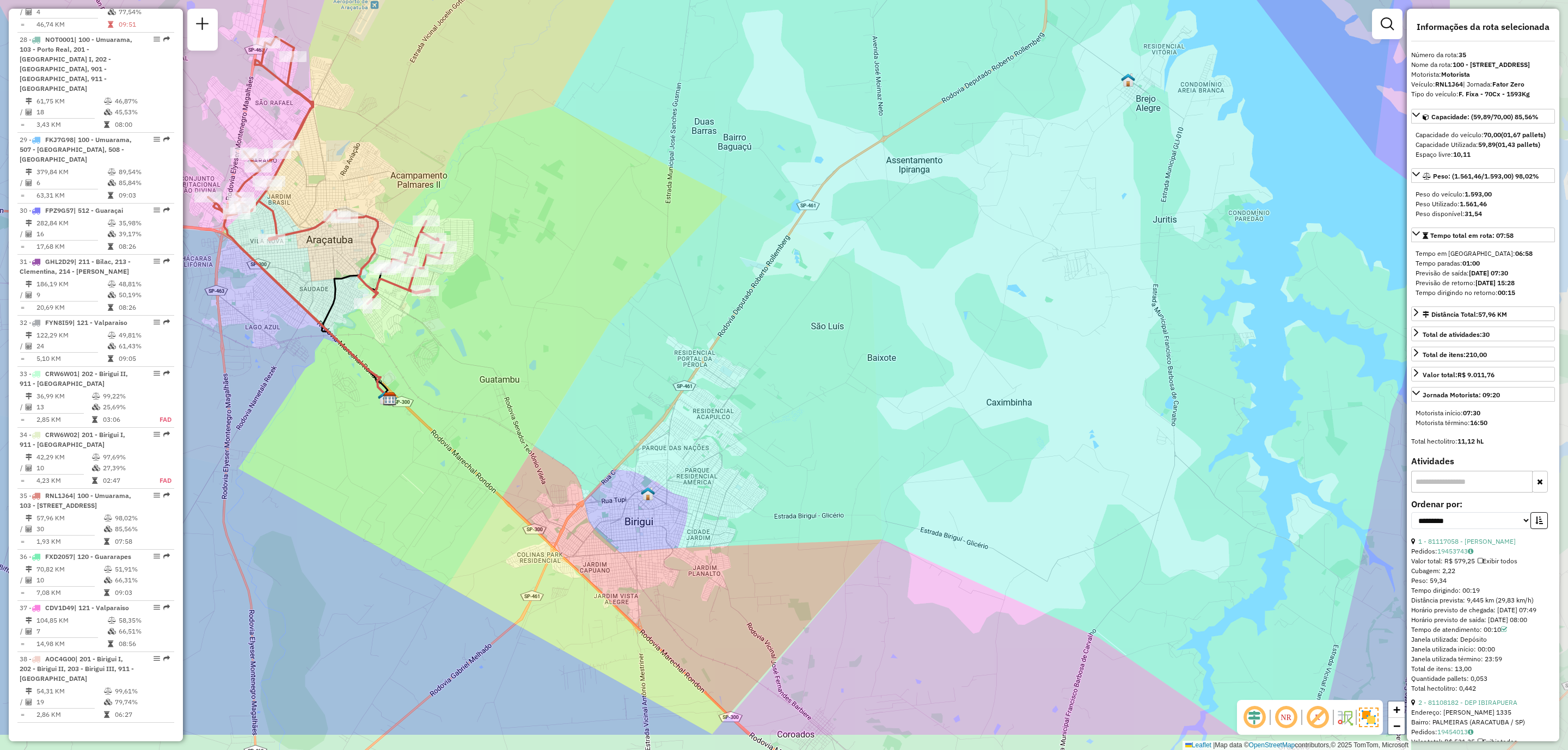
drag, startPoint x: 1000, startPoint y: 451, endPoint x: 750, endPoint y: 364, distance: 264.7
click at [750, 364] on div "Janela de atendimento Grade de atendimento Capacidade Transportadoras Veículos …" at bounding box center [784, 375] width 1568 height 750
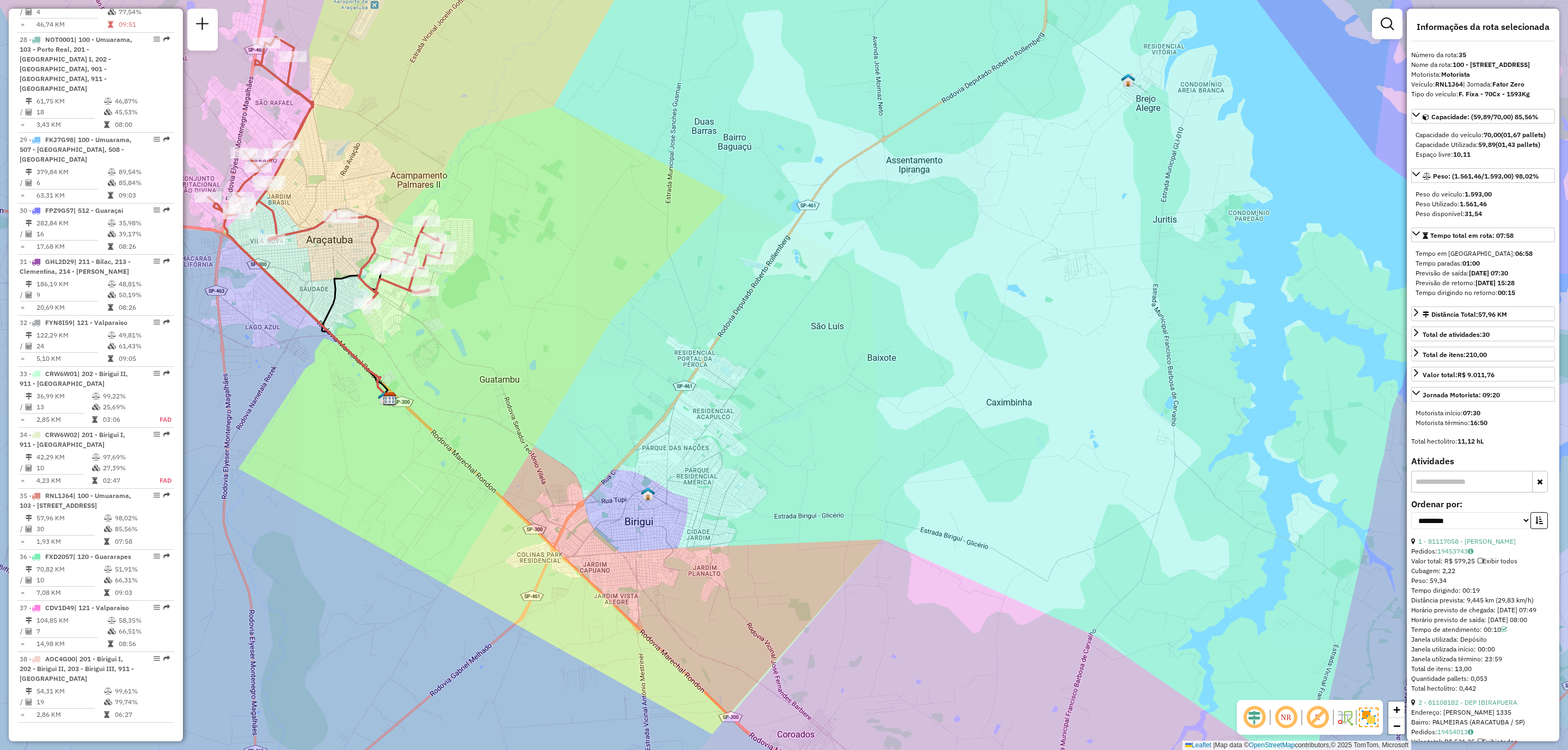
click at [976, 323] on div "Janela de atendimento Grade de atendimento Capacidade Transportadoras Veículos …" at bounding box center [784, 375] width 1568 height 750
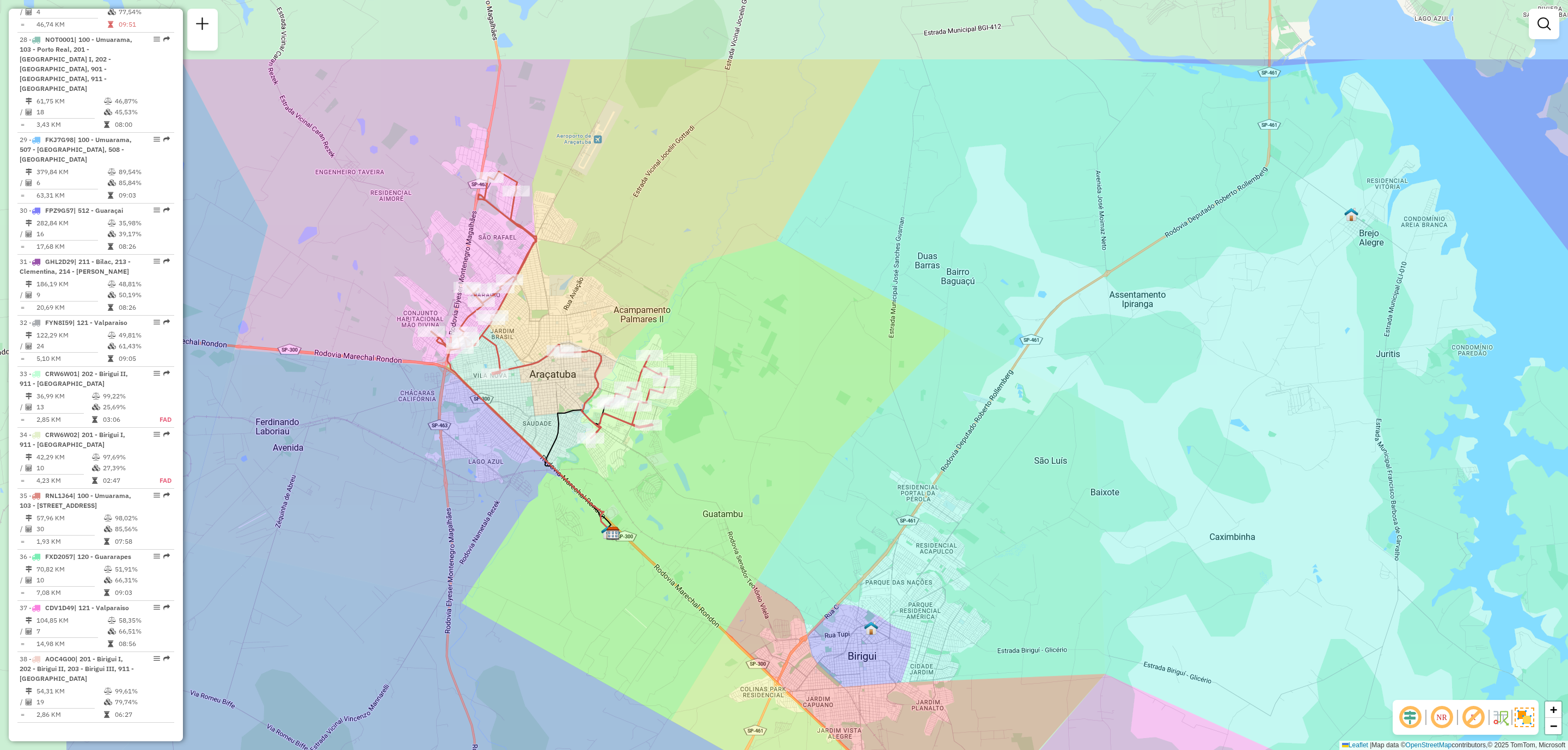
drag, startPoint x: 381, startPoint y: 315, endPoint x: 604, endPoint y: 450, distance: 260.7
click at [604, 450] on div "Janela de atendimento Grade de atendimento Capacidade Transportadoras Veículos …" at bounding box center [784, 375] width 1568 height 750
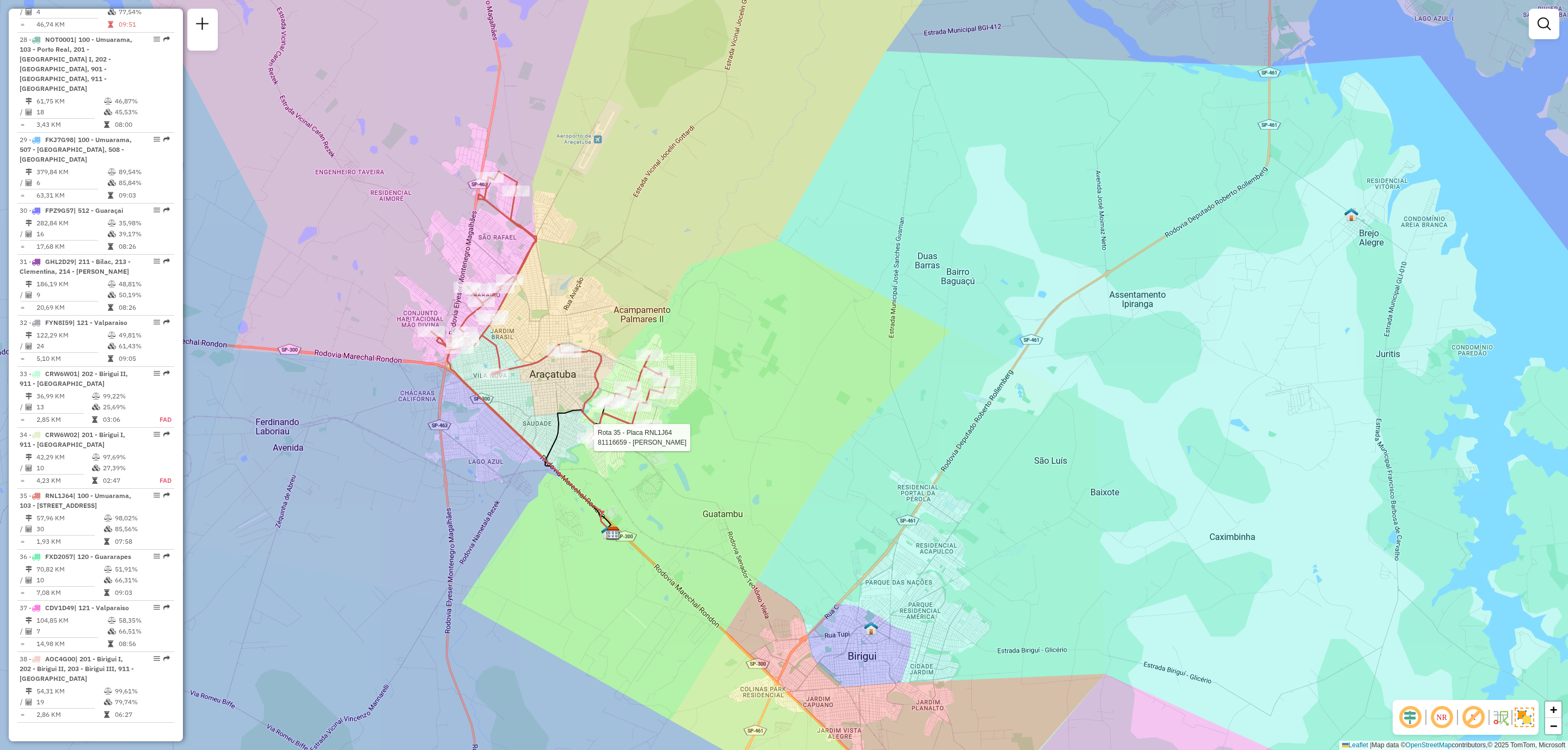
select select "**********"
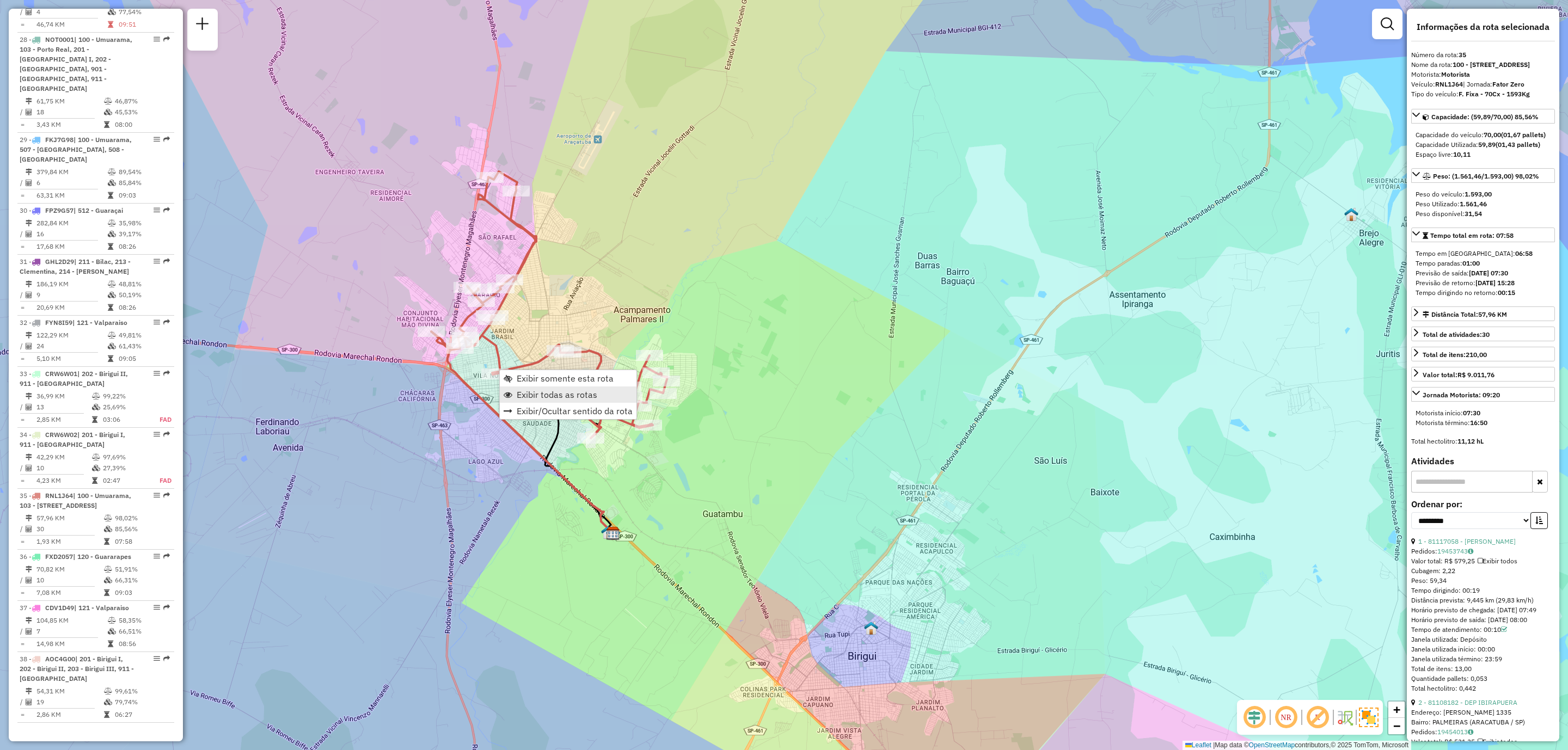
click at [530, 390] on span "Exibir todas as rotas" at bounding box center [557, 394] width 81 height 9
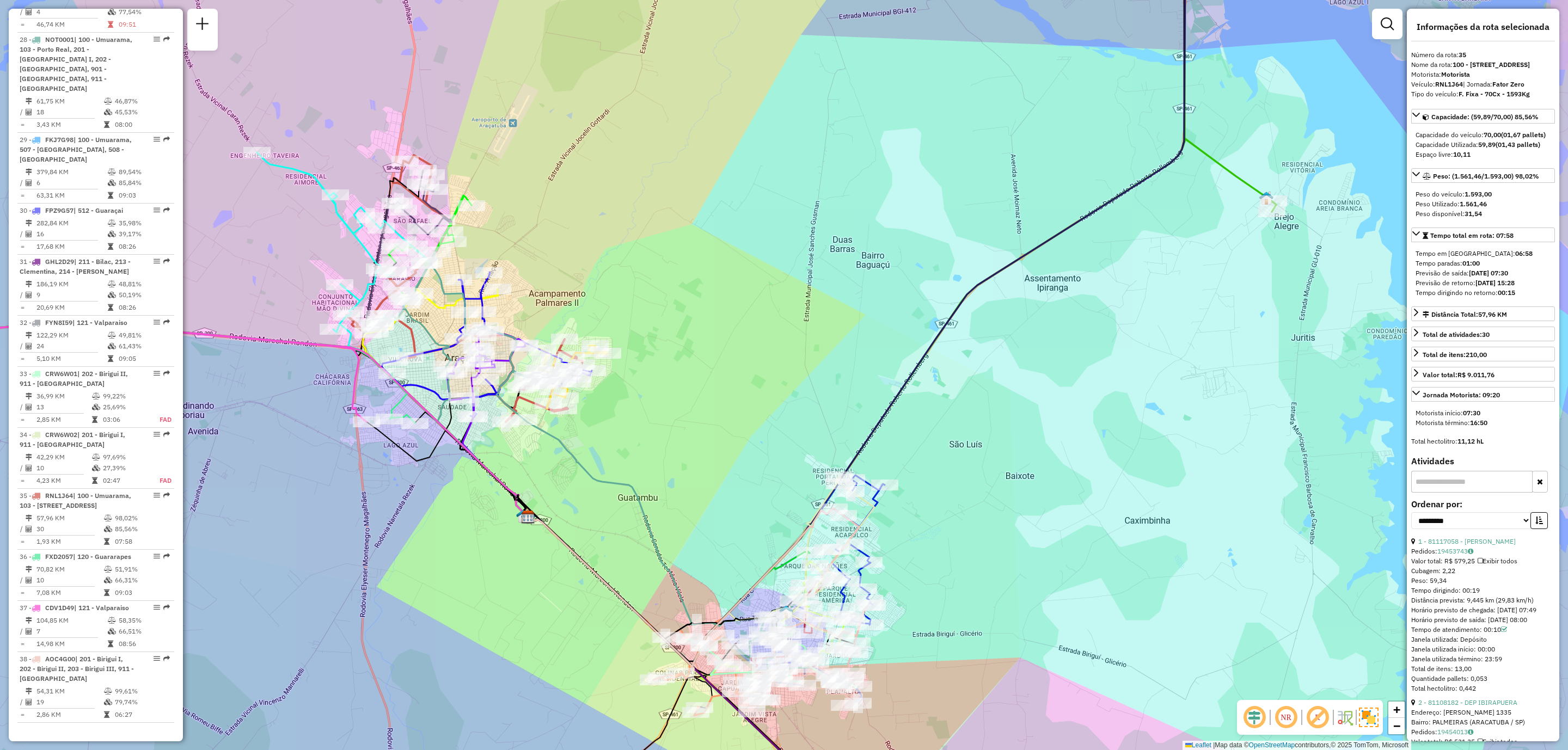
drag, startPoint x: 814, startPoint y: 465, endPoint x: 729, endPoint y: 449, distance: 86.5
click at [729, 449] on div "Janela de atendimento Grade de atendimento Capacidade Transportadoras Veículos …" at bounding box center [784, 375] width 1568 height 750
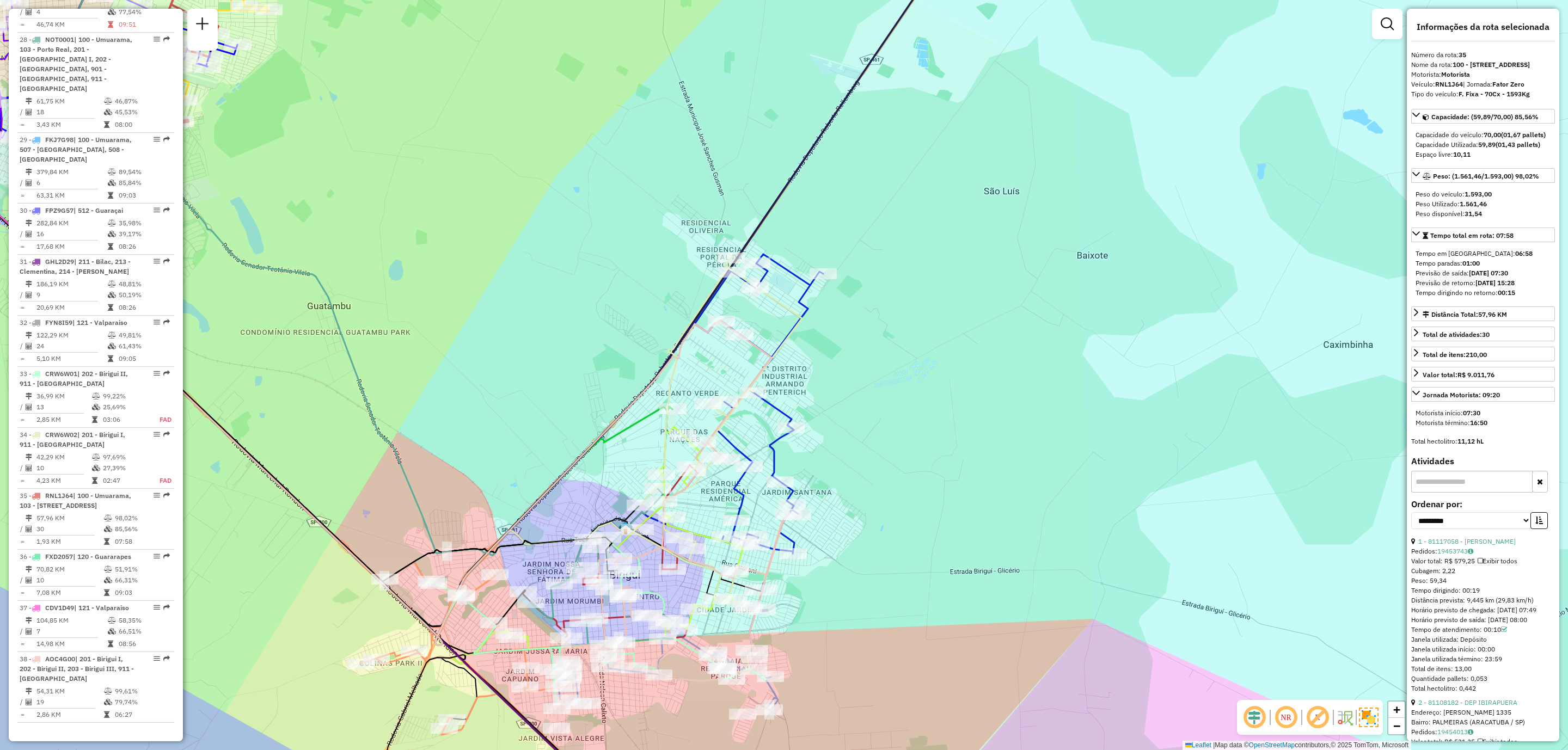
scroll to position [1478, 0]
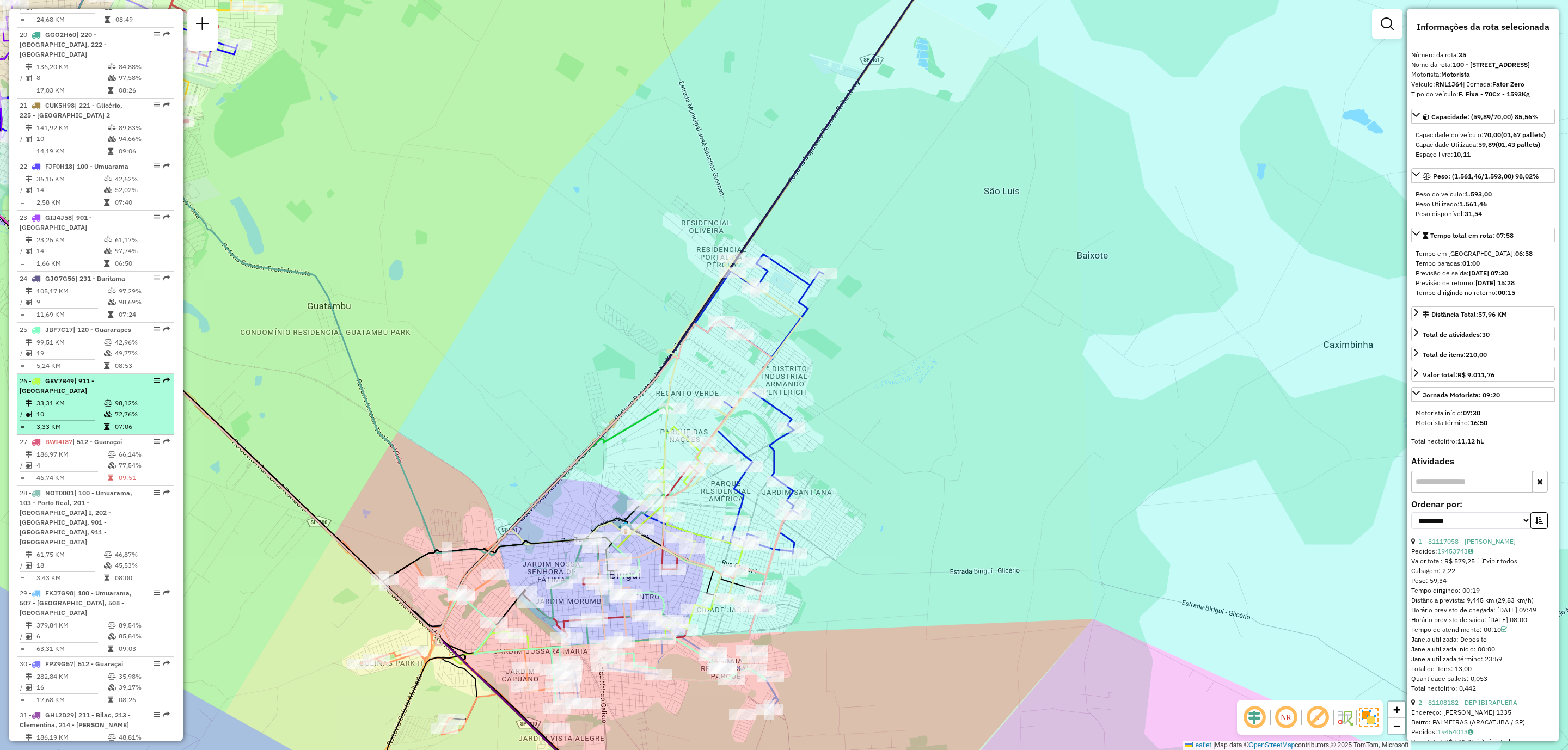
drag, startPoint x: 152, startPoint y: 369, endPoint x: 125, endPoint y: 377, distance: 28.2
click at [94, 377] on span "| 911 - Centro de Birigui" at bounding box center [57, 386] width 75 height 18
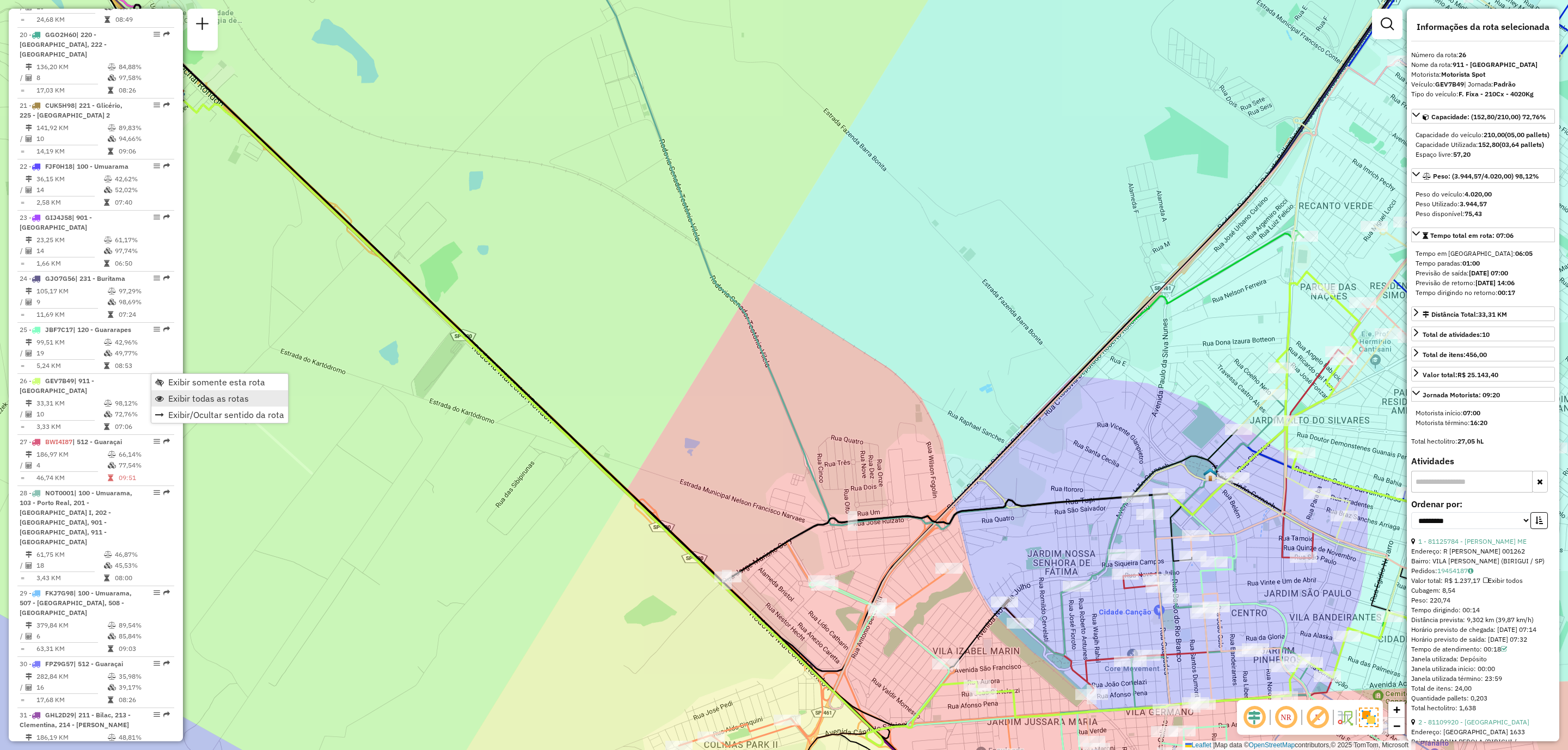
click at [170, 394] on span "Exibir todas as rotas" at bounding box center [209, 399] width 81 height 9
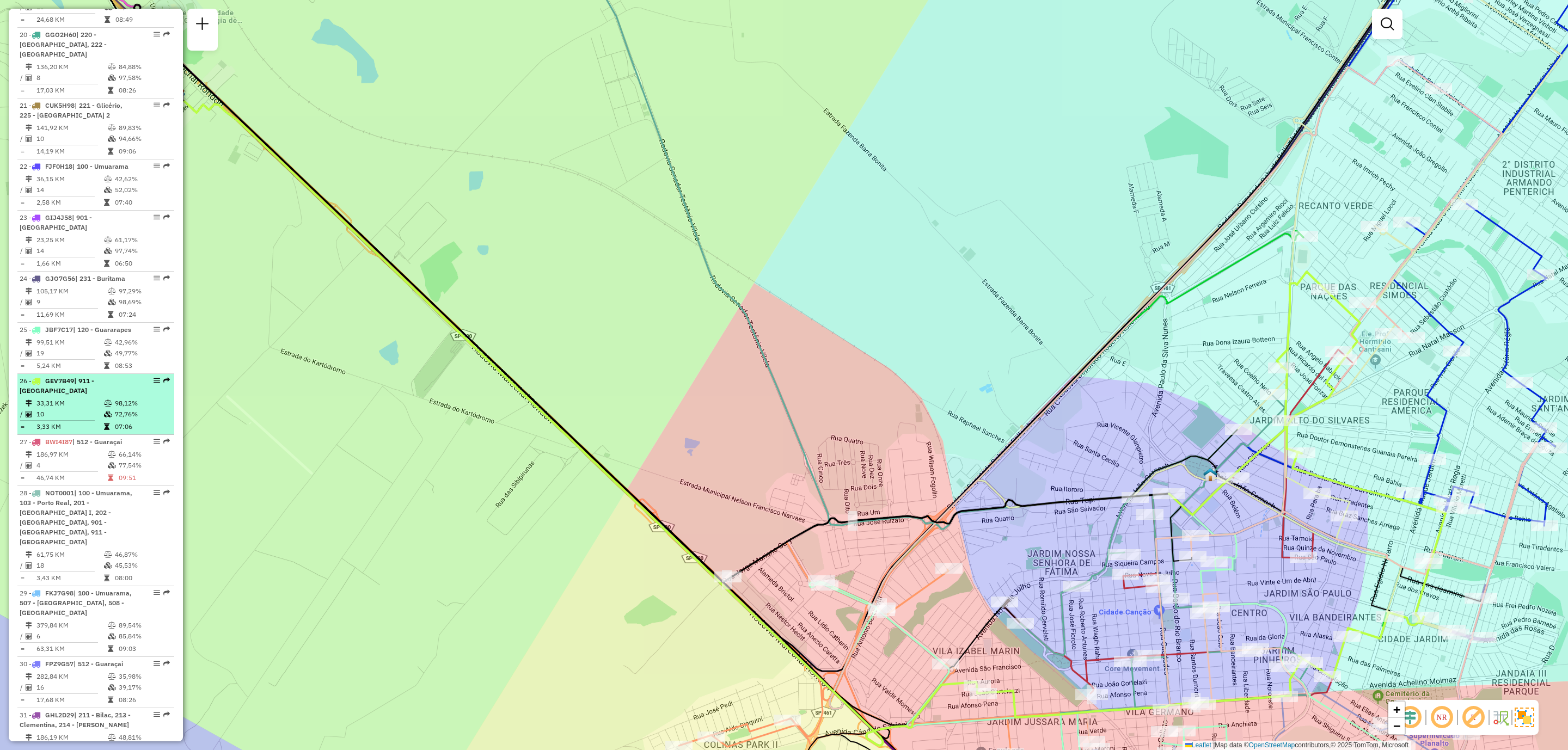
select select "**********"
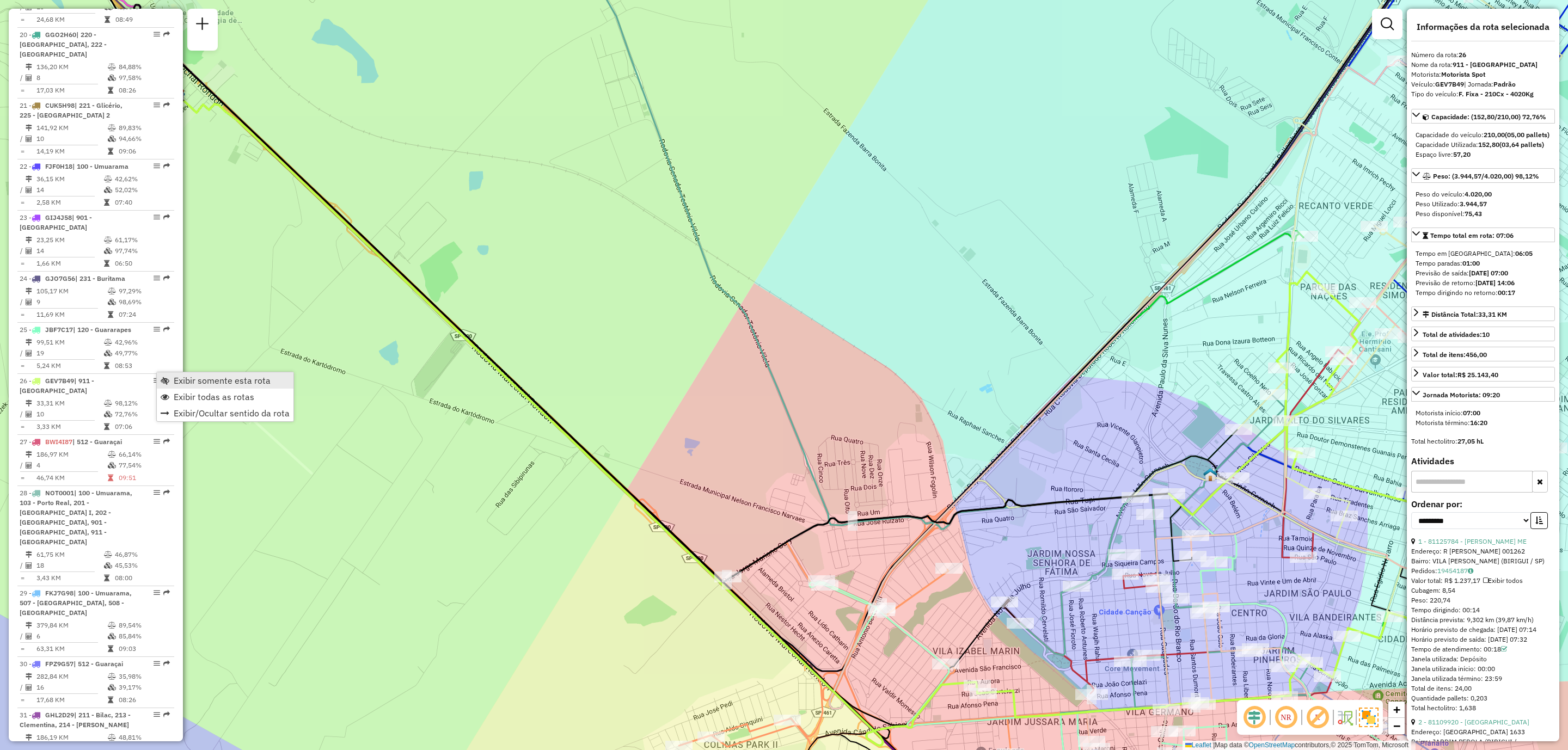
click at [185, 379] on span "Exibir somente esta rota" at bounding box center [222, 381] width 97 height 9
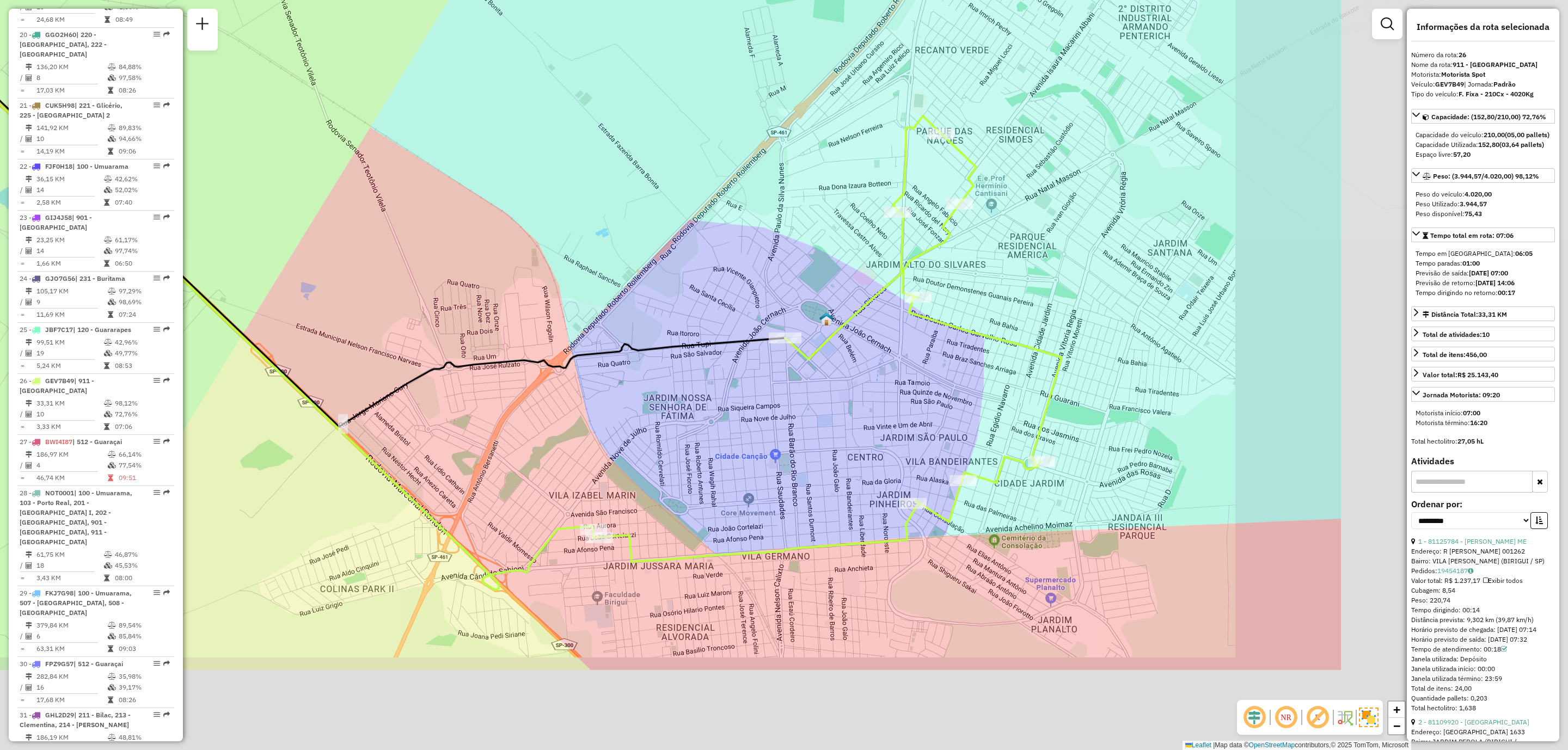
drag, startPoint x: 1065, startPoint y: 490, endPoint x: 678, endPoint y: 335, distance: 416.9
click at [678, 335] on div "Janela de atendimento Grade de atendimento Capacidade Transportadoras Veículos …" at bounding box center [784, 375] width 1568 height 750
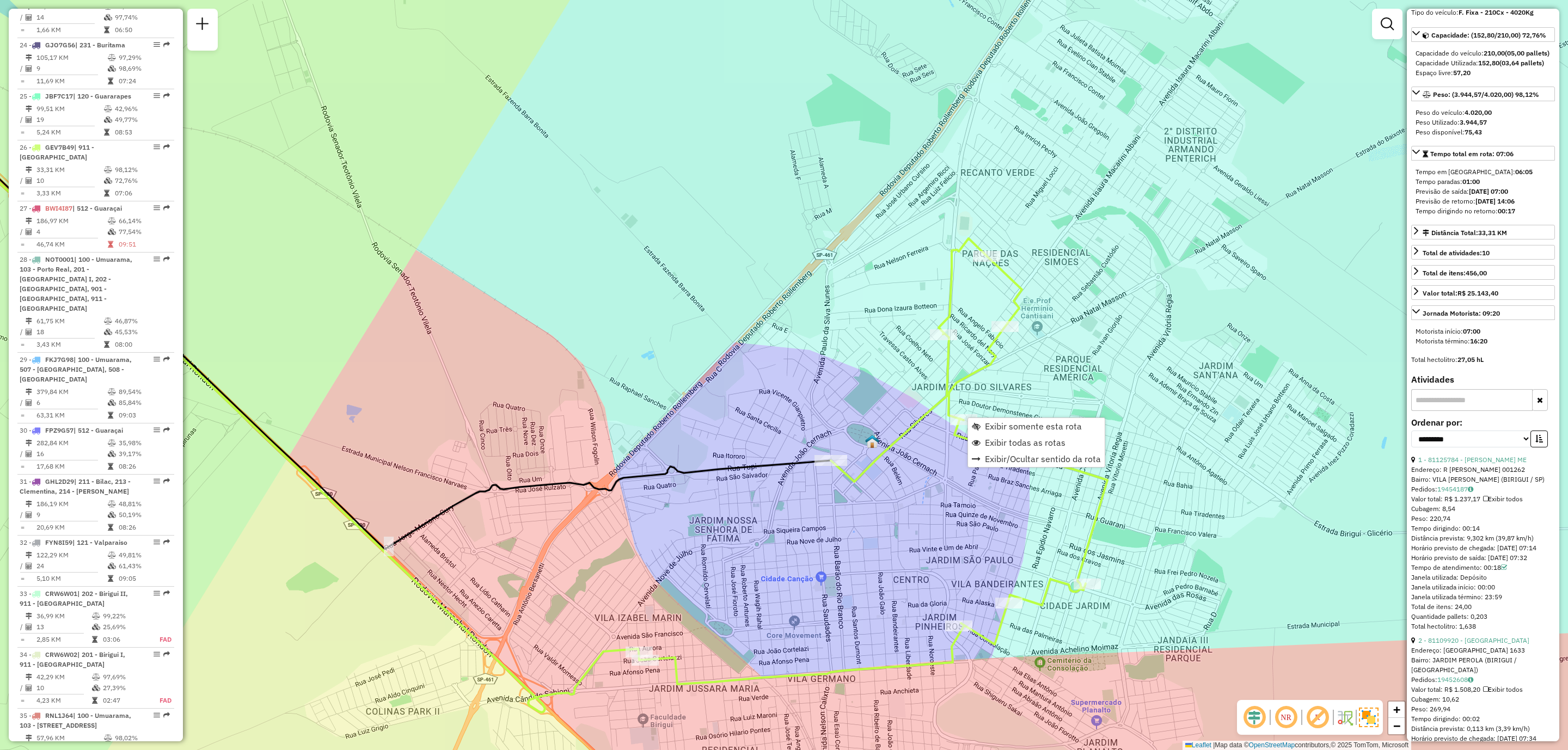
scroll to position [1837, 0]
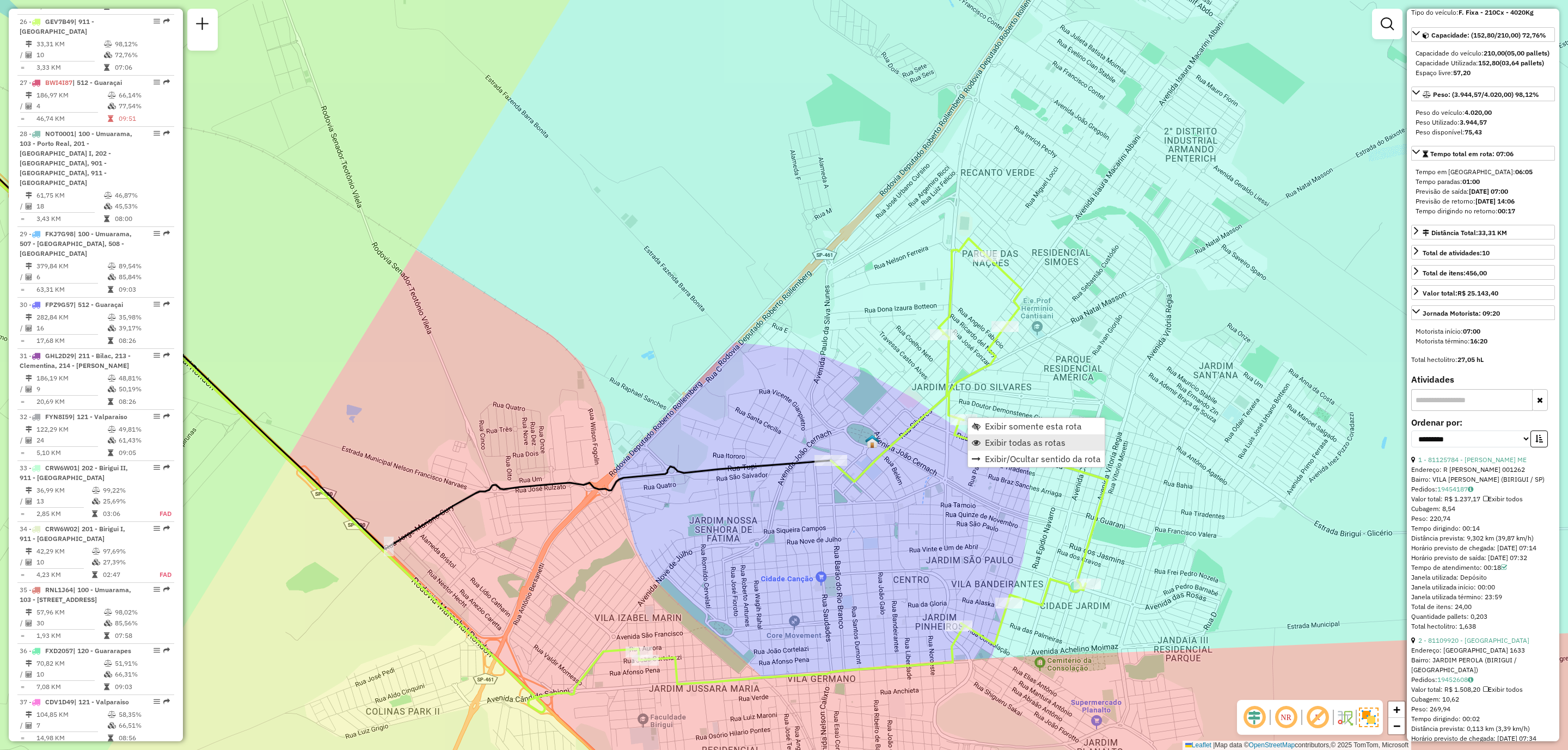
click at [1049, 444] on span "Exibir todas as rotas" at bounding box center [1026, 443] width 81 height 9
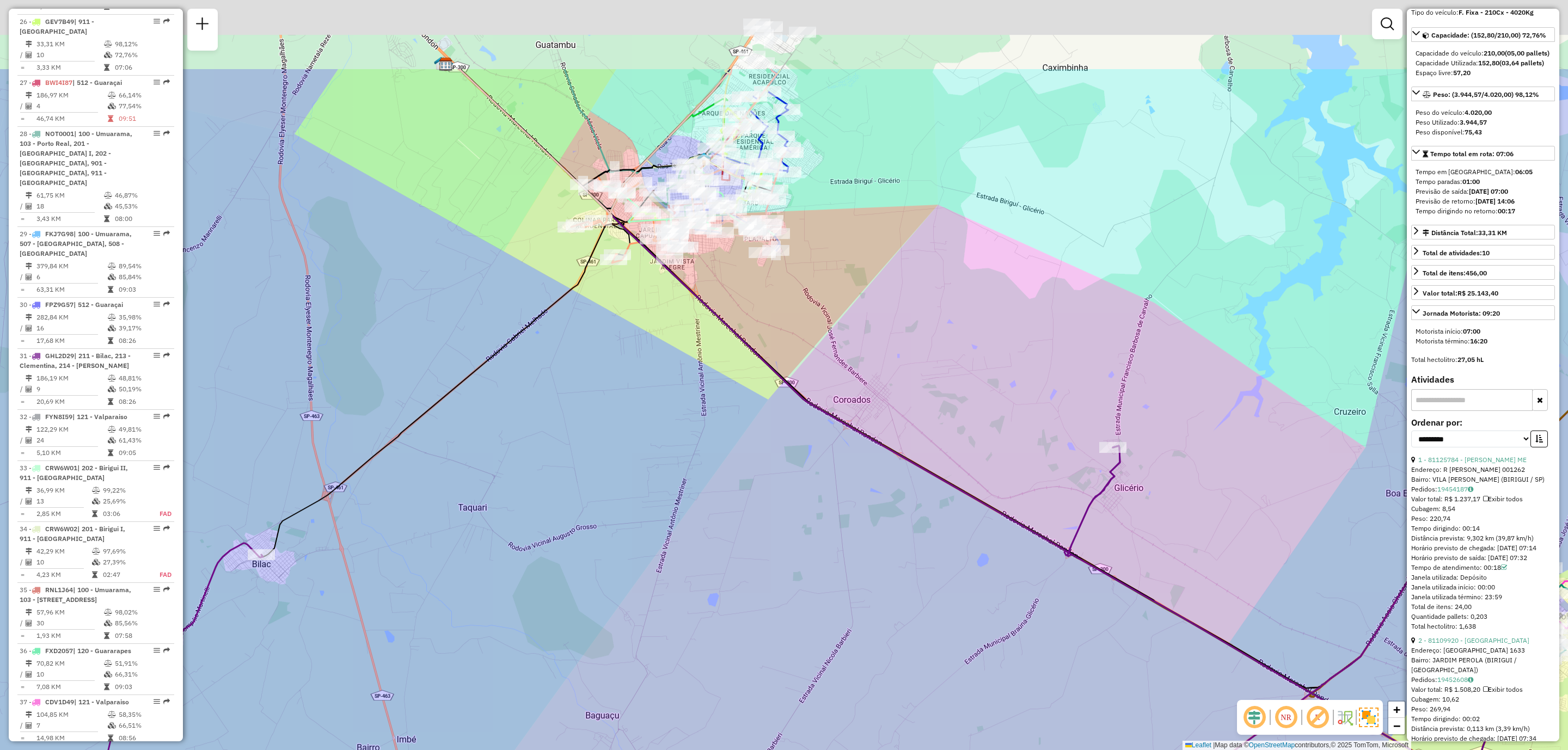
drag, startPoint x: 770, startPoint y: 361, endPoint x: 801, endPoint y: 583, distance: 224.2
click at [801, 583] on div "Janela de atendimento Grade de atendimento Capacidade Transportadoras Veículos …" at bounding box center [784, 375] width 1568 height 750
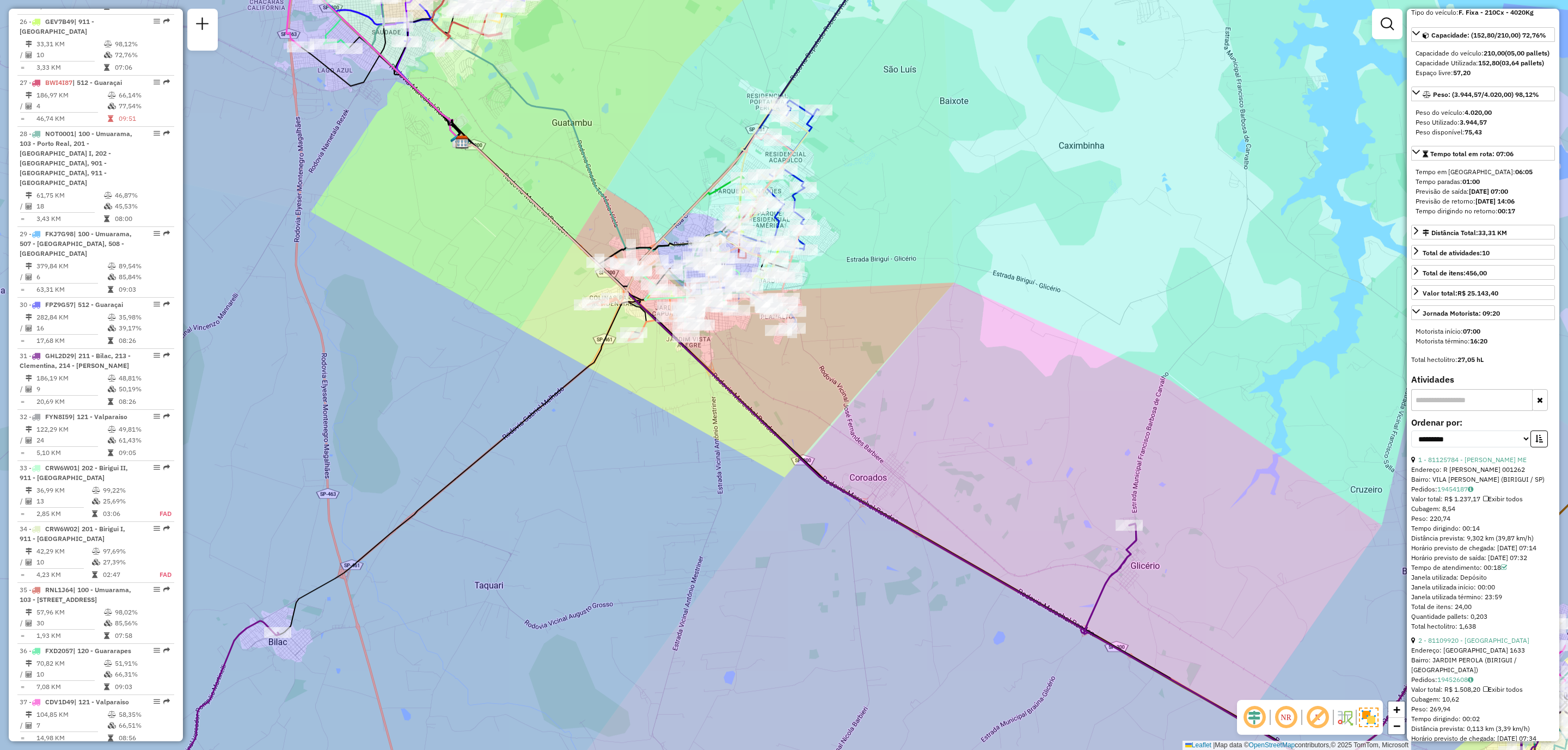
drag, startPoint x: 835, startPoint y: 392, endPoint x: 844, endPoint y: 490, distance: 98.4
click at [844, 490] on div "Janela de atendimento Grade de atendimento Capacidade Transportadoras Veículos …" at bounding box center [784, 375] width 1568 height 750
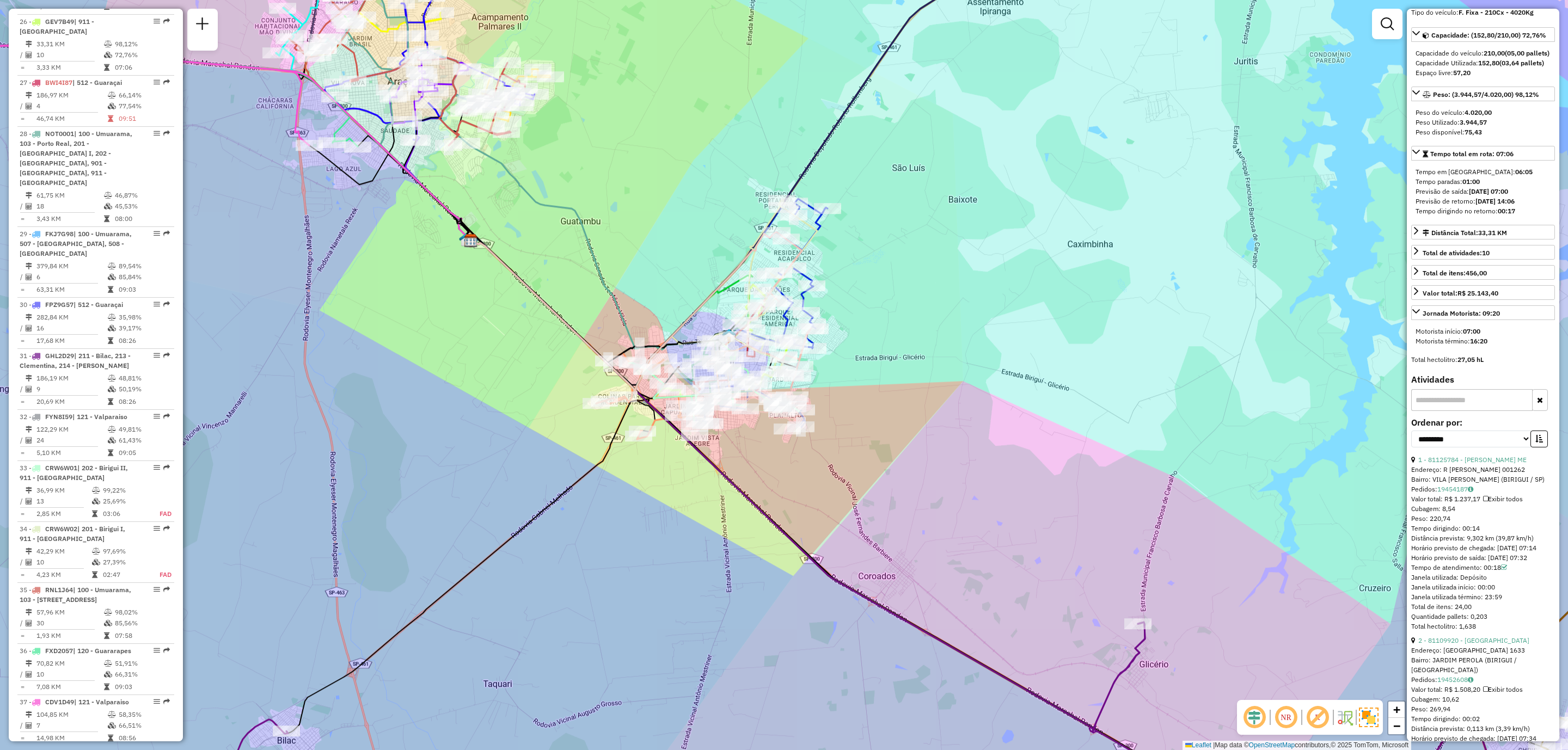
click at [958, 234] on div "Janela de atendimento Grade de atendimento Capacidade Transportadoras Veículos …" at bounding box center [784, 375] width 1568 height 750
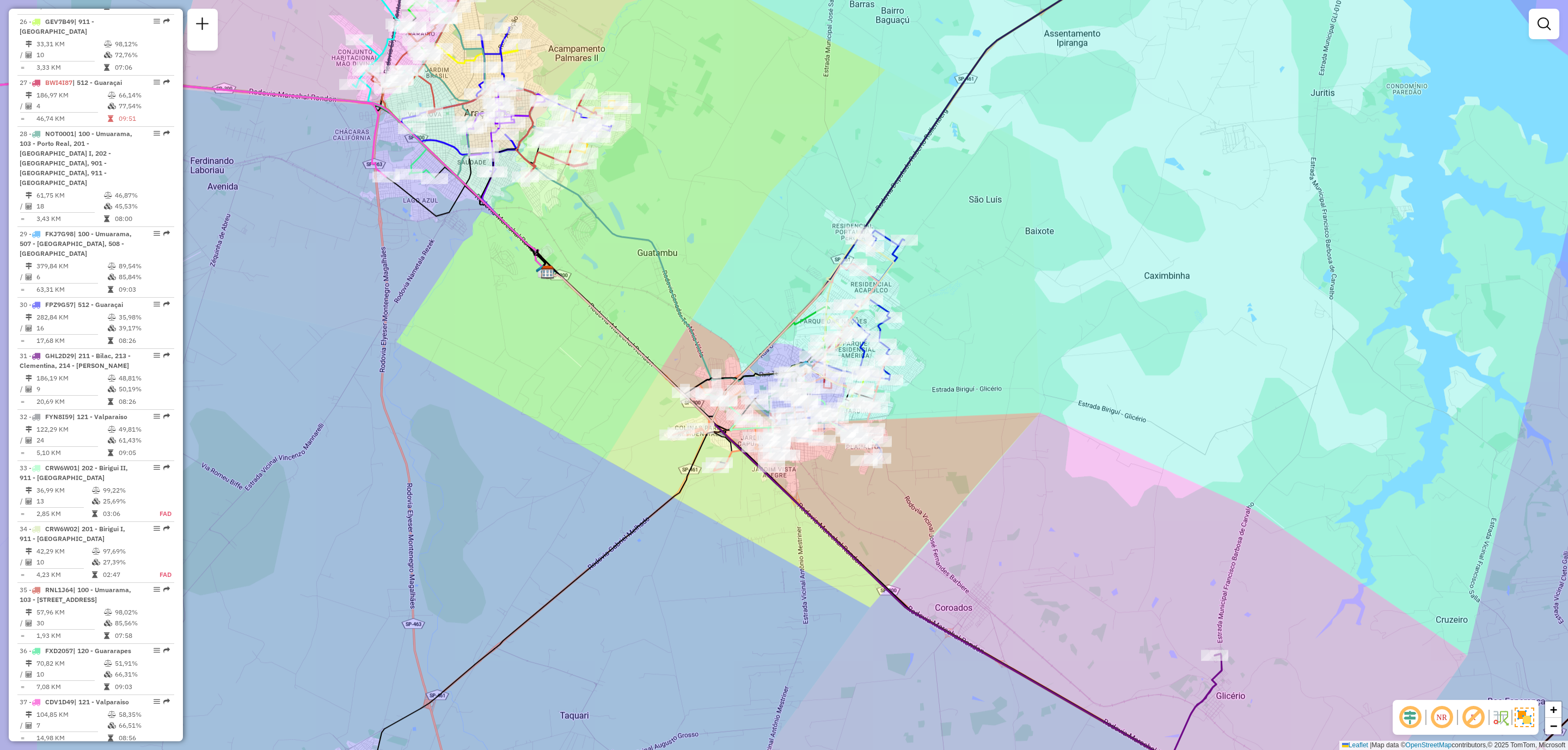
drag, startPoint x: 902, startPoint y: 351, endPoint x: 924, endPoint y: 366, distance: 26.6
click at [924, 366] on div "Janela de atendimento Grade de atendimento Capacidade Transportadoras Veículos …" at bounding box center [784, 375] width 1568 height 750
type input "*****"
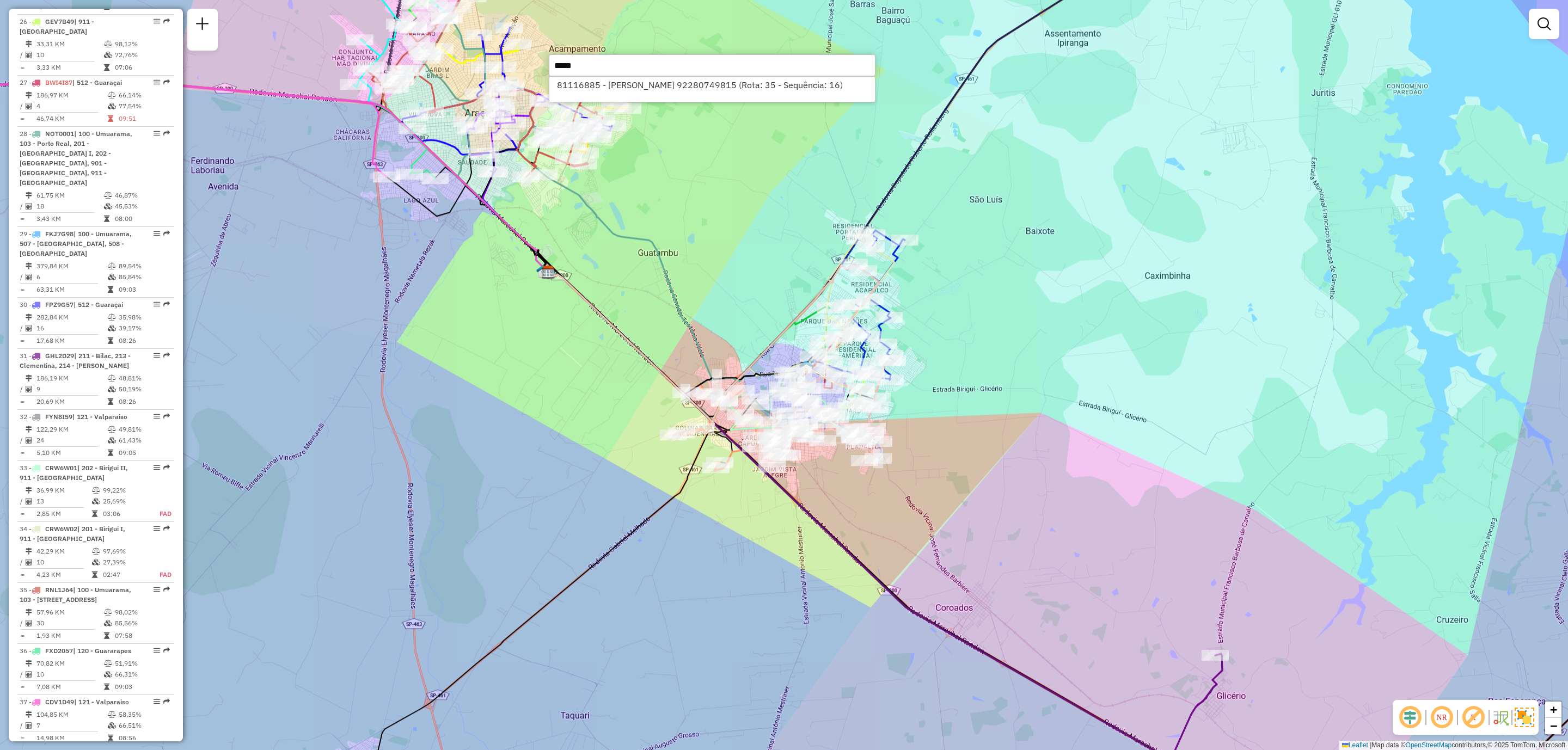
click at [714, 86] on li "81116885 - ISSAO HASSEGAWA 92280749815 (Rota: 35 - Sequência: 16)" at bounding box center [712, 85] width 326 height 16
select select "**********"
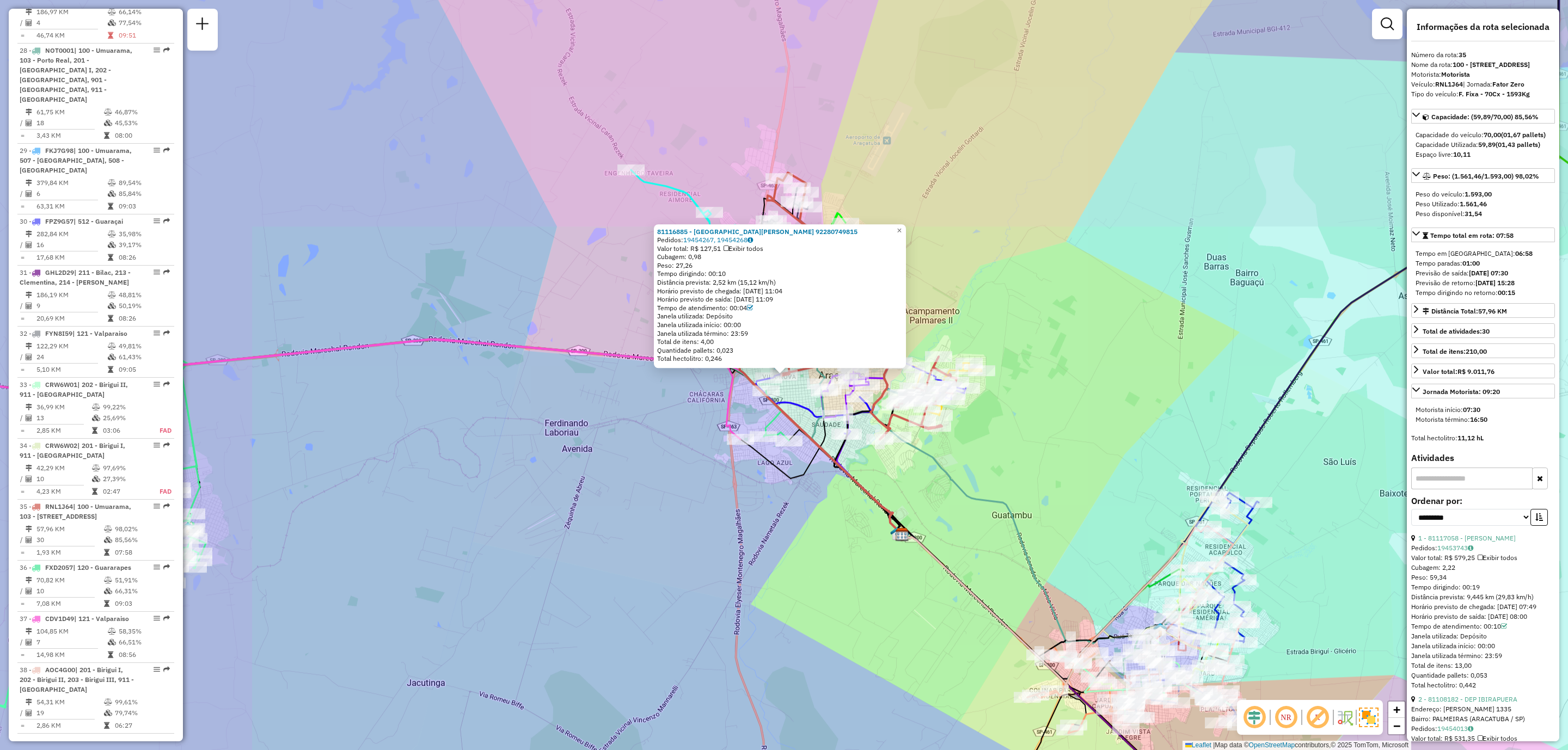
scroll to position [1946, 0]
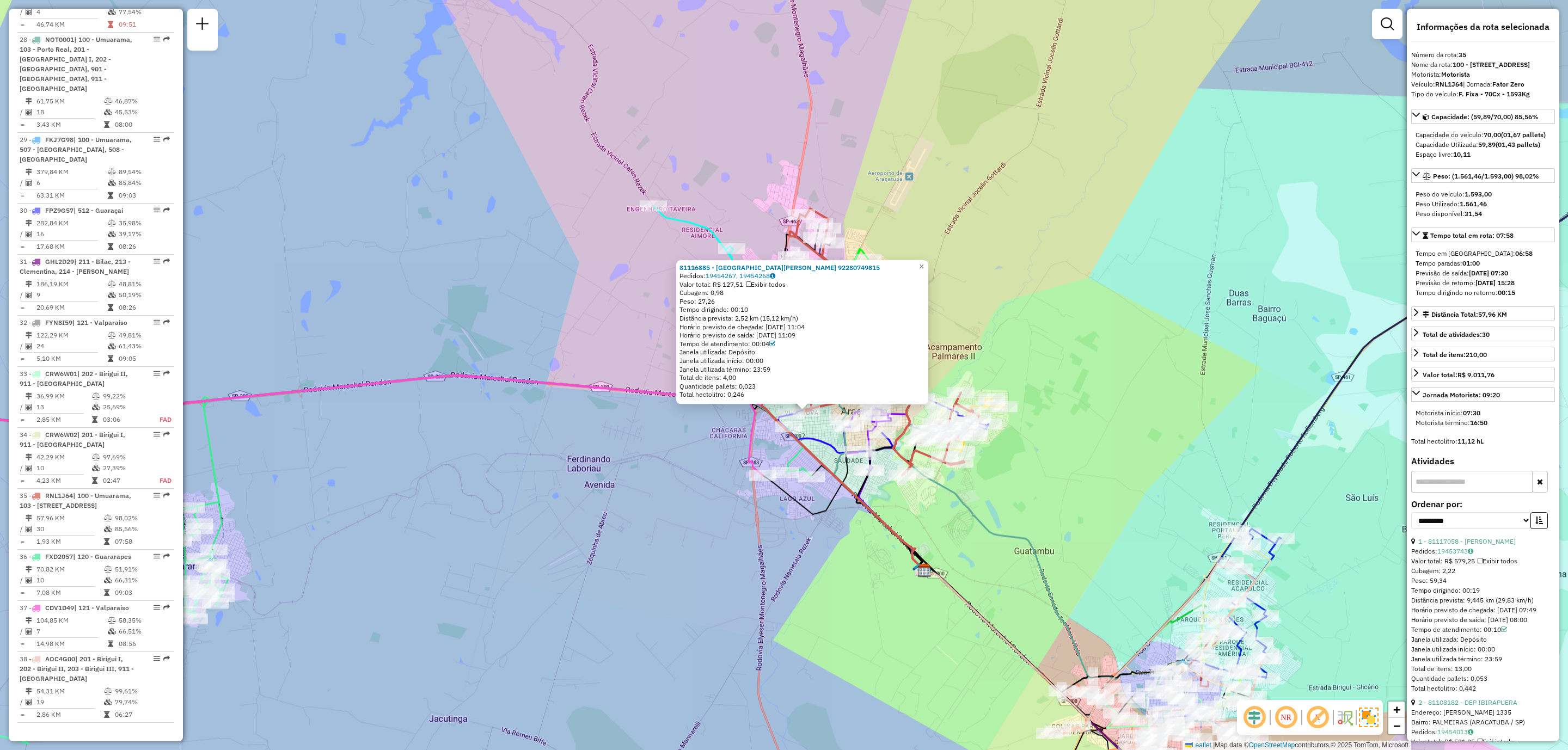
drag, startPoint x: 1175, startPoint y: 415, endPoint x: 1196, endPoint y: 451, distance: 41.7
click at [1196, 451] on div "81116885 - ISSAO HASSEGAWA 92280749815 Pedidos: 19454267, 19454268 Valor total:…" at bounding box center [784, 375] width 1568 height 750
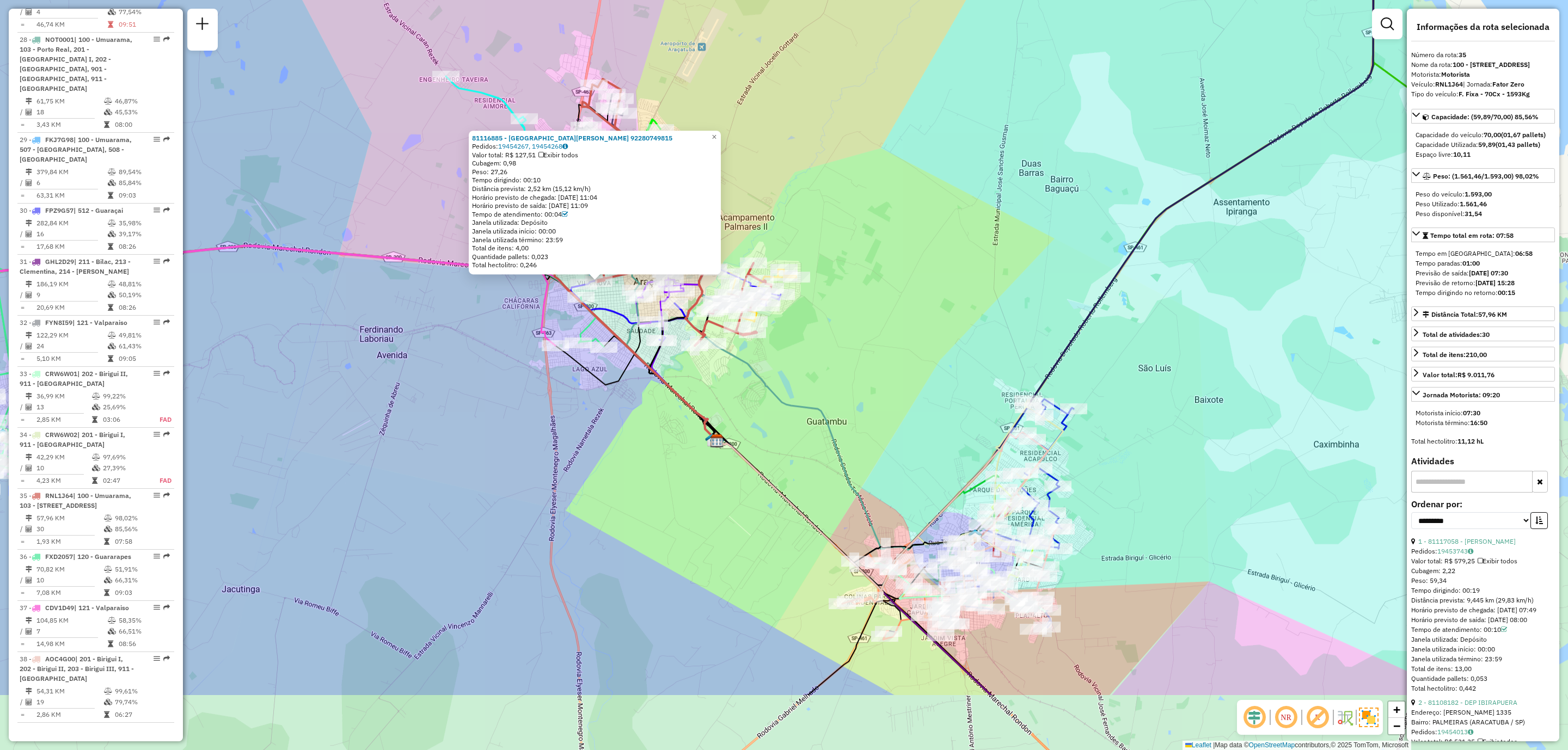
drag, startPoint x: 907, startPoint y: 413, endPoint x: 867, endPoint y: 389, distance: 46.6
click at [867, 389] on div "81116885 - ISSAO HASSEGAWA 92280749815 Pedidos: 19454267, 19454268 Valor total:…" at bounding box center [784, 375] width 1568 height 750
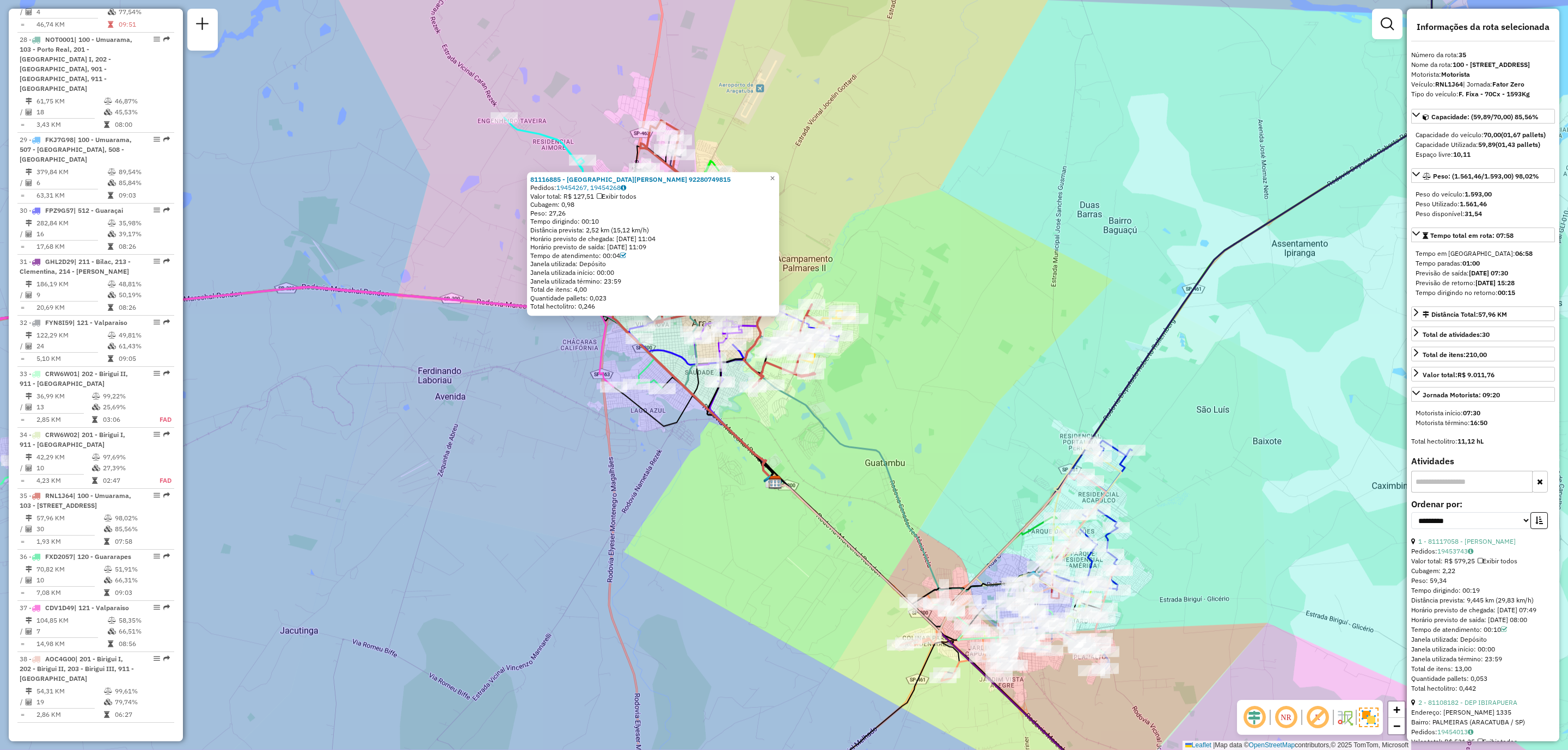
drag, startPoint x: 867, startPoint y: 371, endPoint x: 924, endPoint y: 412, distance: 70.2
click at [924, 412] on div "81116885 - ISSAO HASSEGAWA 92280749815 Pedidos: 19454267, 19454268 Valor total:…" at bounding box center [784, 375] width 1568 height 750
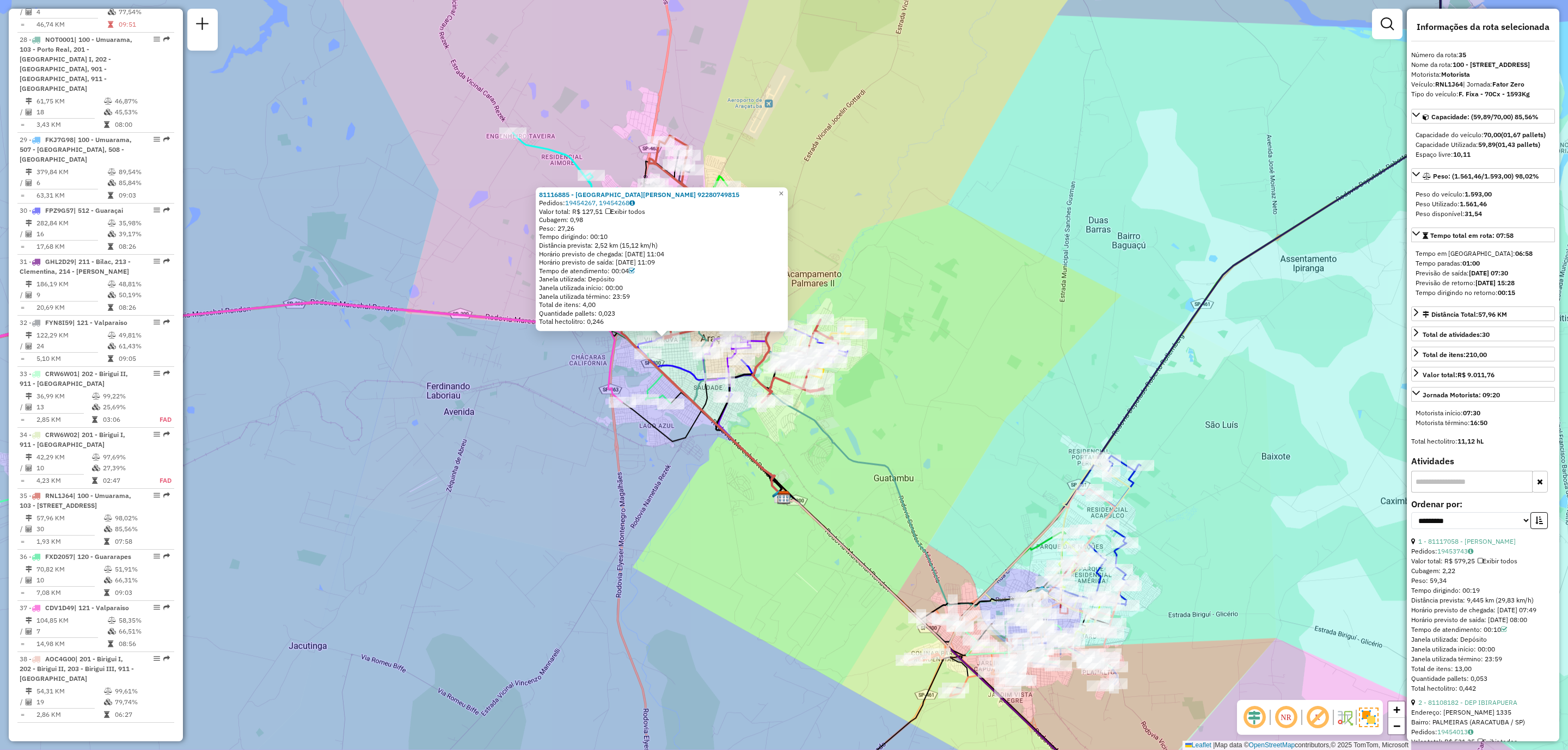
drag, startPoint x: 778, startPoint y: 433, endPoint x: 792, endPoint y: 458, distance: 28.7
click at [792, 458] on div "81116885 - ISSAO HASSEGAWA 92280749815 Pedidos: 19454267, 19454268 Valor total:…" at bounding box center [784, 375] width 1568 height 750
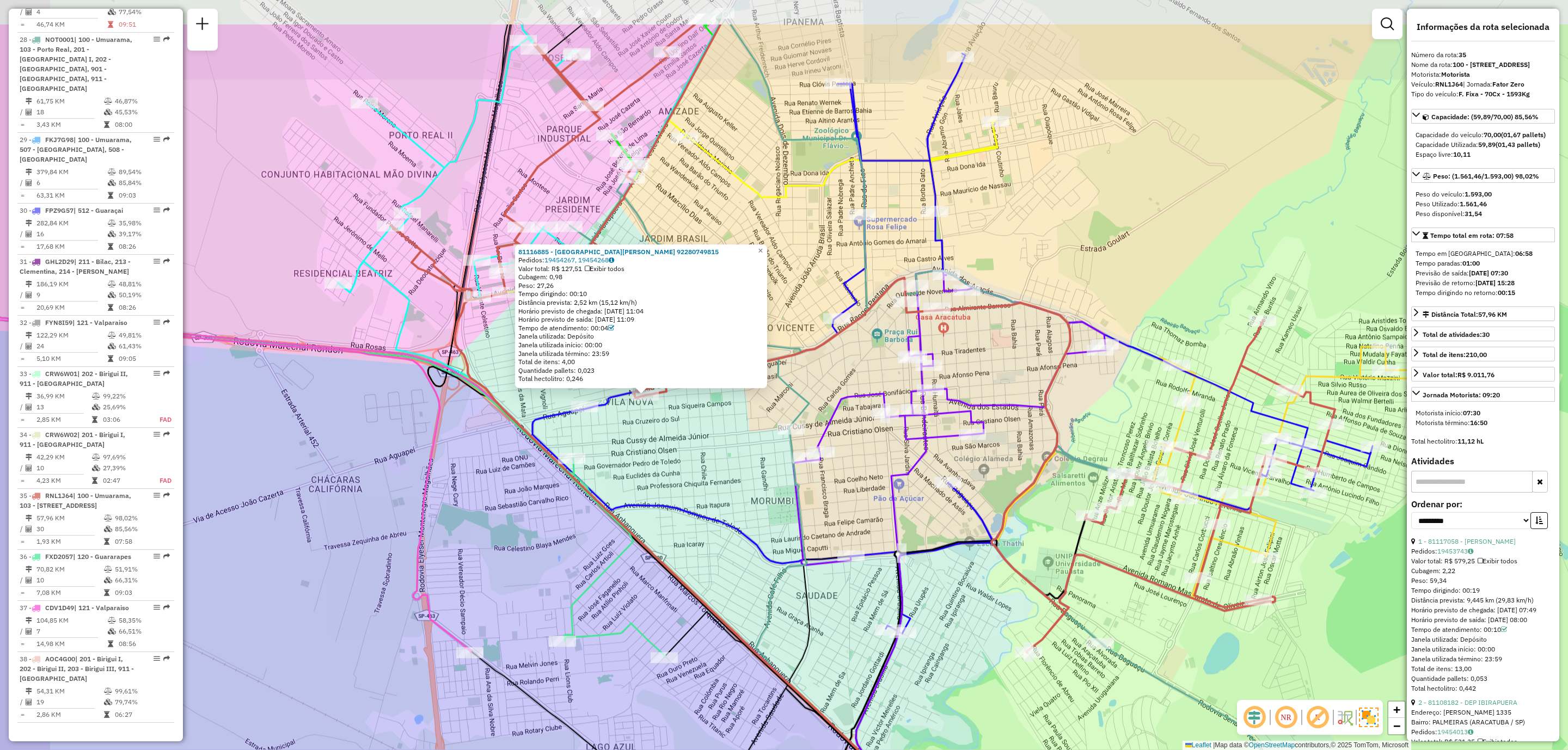
drag, startPoint x: 627, startPoint y: 332, endPoint x: 706, endPoint y: 452, distance: 143.7
click at [706, 452] on div "81116885 - ISSAO HASSEGAWA 92280749815 Pedidos: 19454267, 19454268 Valor total:…" at bounding box center [784, 375] width 1568 height 750
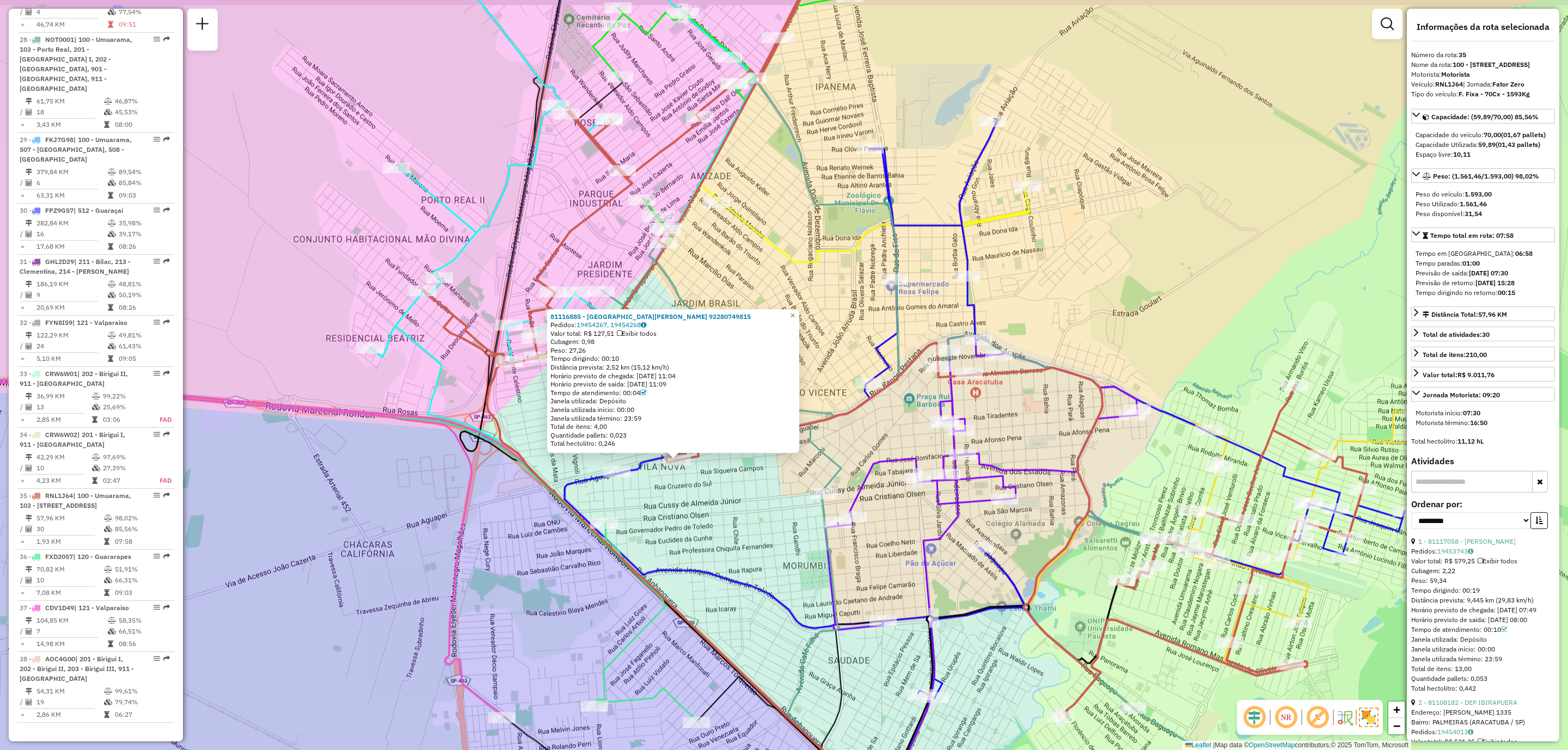
drag, startPoint x: 659, startPoint y: 457, endPoint x: 675, endPoint y: 488, distance: 34.9
click at [675, 488] on div "81116885 - ISSAO HASSEGAWA 92280749815 Pedidos: 19454267, 19454268 Valor total:…" at bounding box center [784, 375] width 1568 height 750
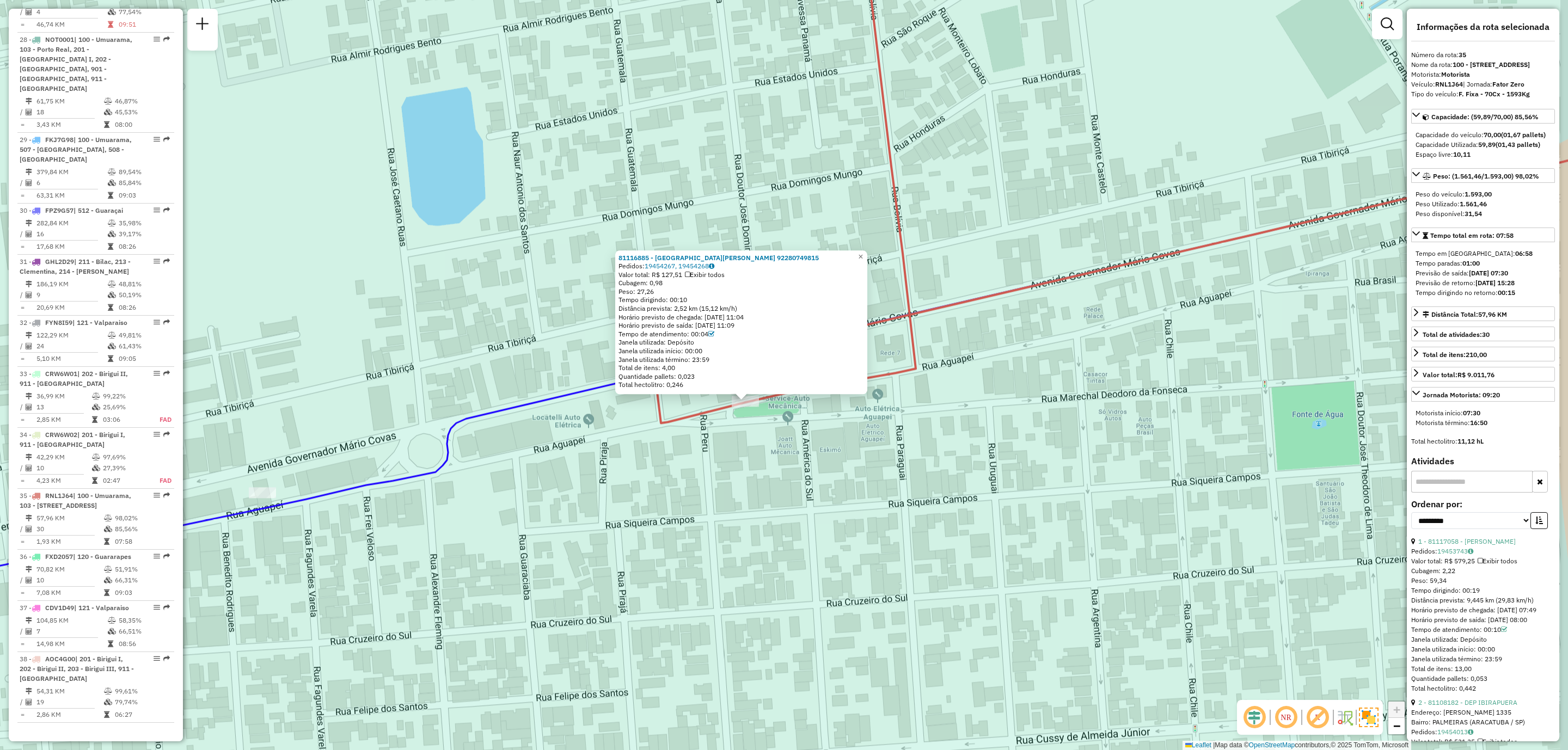
drag, startPoint x: 770, startPoint y: 382, endPoint x: 754, endPoint y: 445, distance: 65.0
click at [754, 445] on div "81116885 - ISSAO HASSEGAWA 92280749815 Pedidos: 19454267, 19454268 Valor total:…" at bounding box center [784, 375] width 1568 height 750
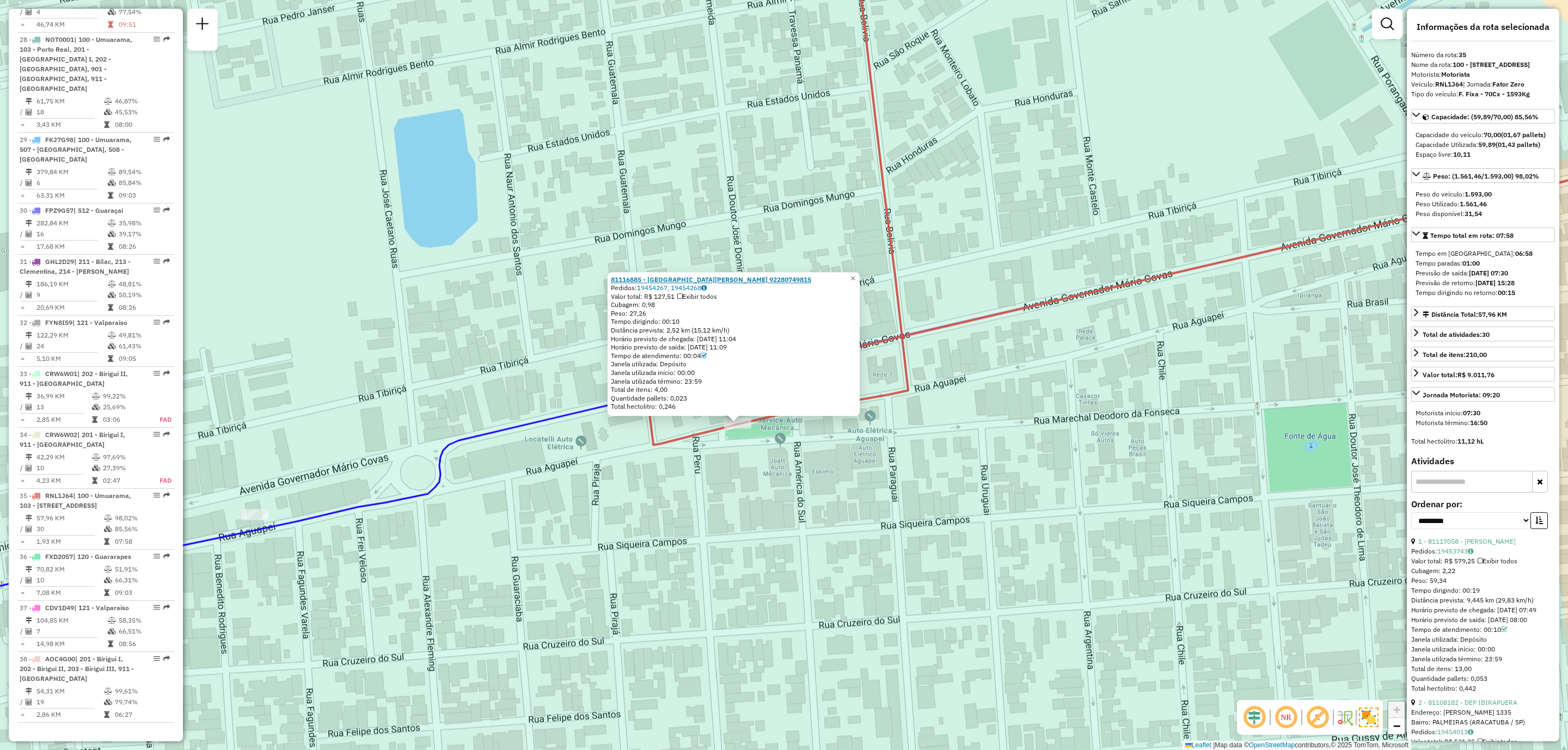
click at [693, 279] on strong "81116885 - ISSAO HASSEGAWA 92280749815" at bounding box center [711, 279] width 201 height 8
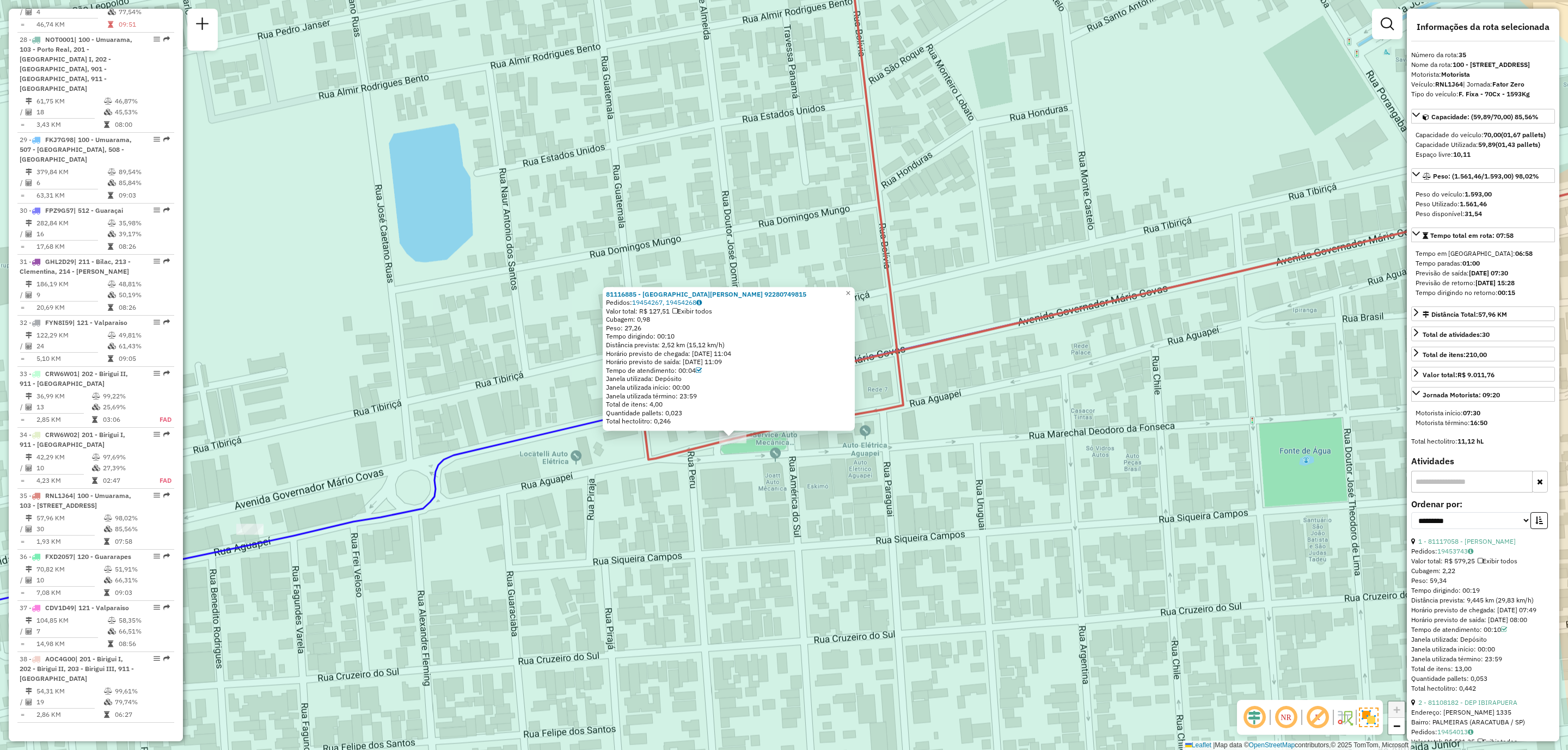
drag, startPoint x: 748, startPoint y: 446, endPoint x: 743, endPoint y: 461, distance: 15.8
click at [743, 461] on div "81116885 - ISSAO HASSEGAWA 92280749815 Pedidos: 19454267, 19454268 Valor total:…" at bounding box center [784, 375] width 1568 height 750
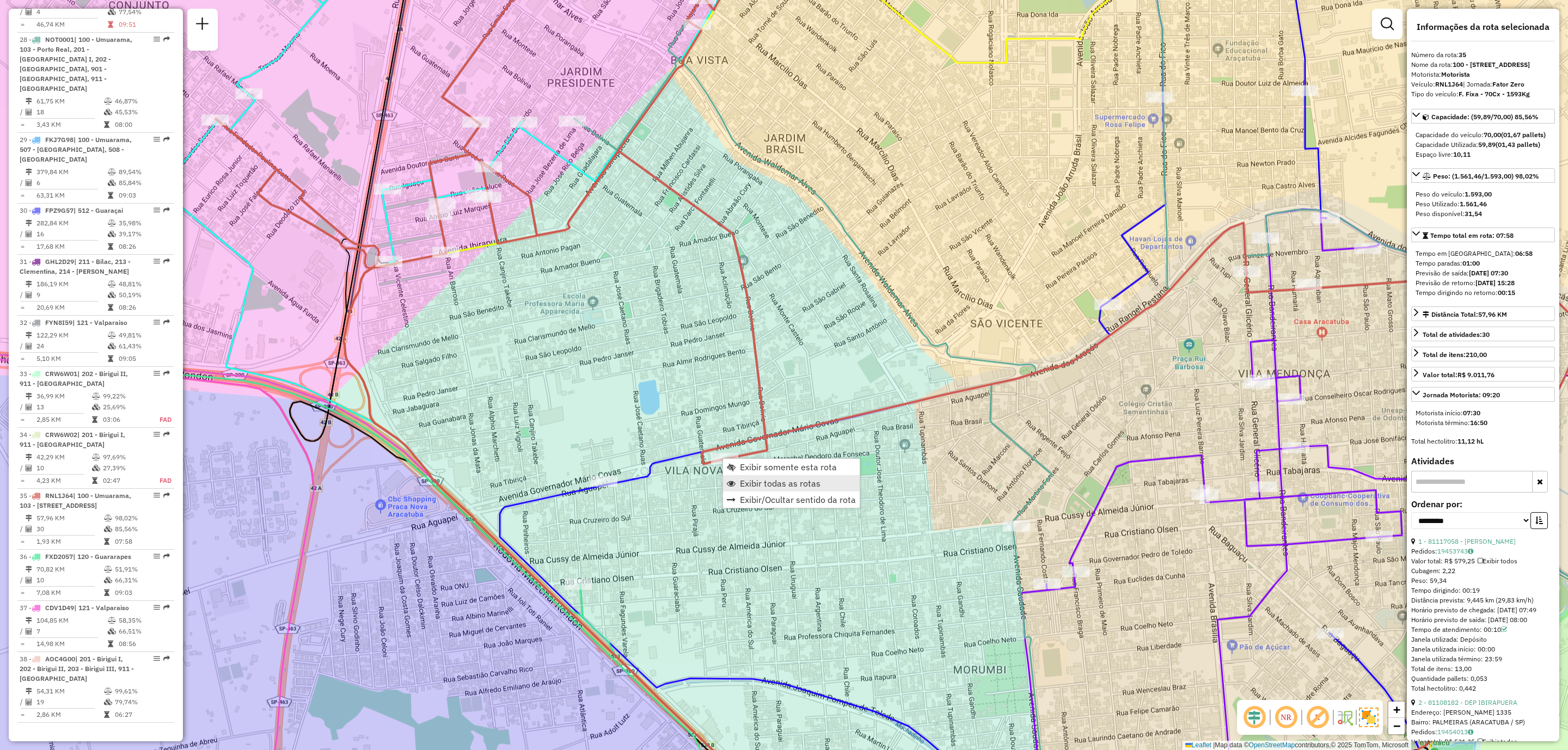
click at [752, 482] on span "Exibir todas as rotas" at bounding box center [780, 483] width 81 height 9
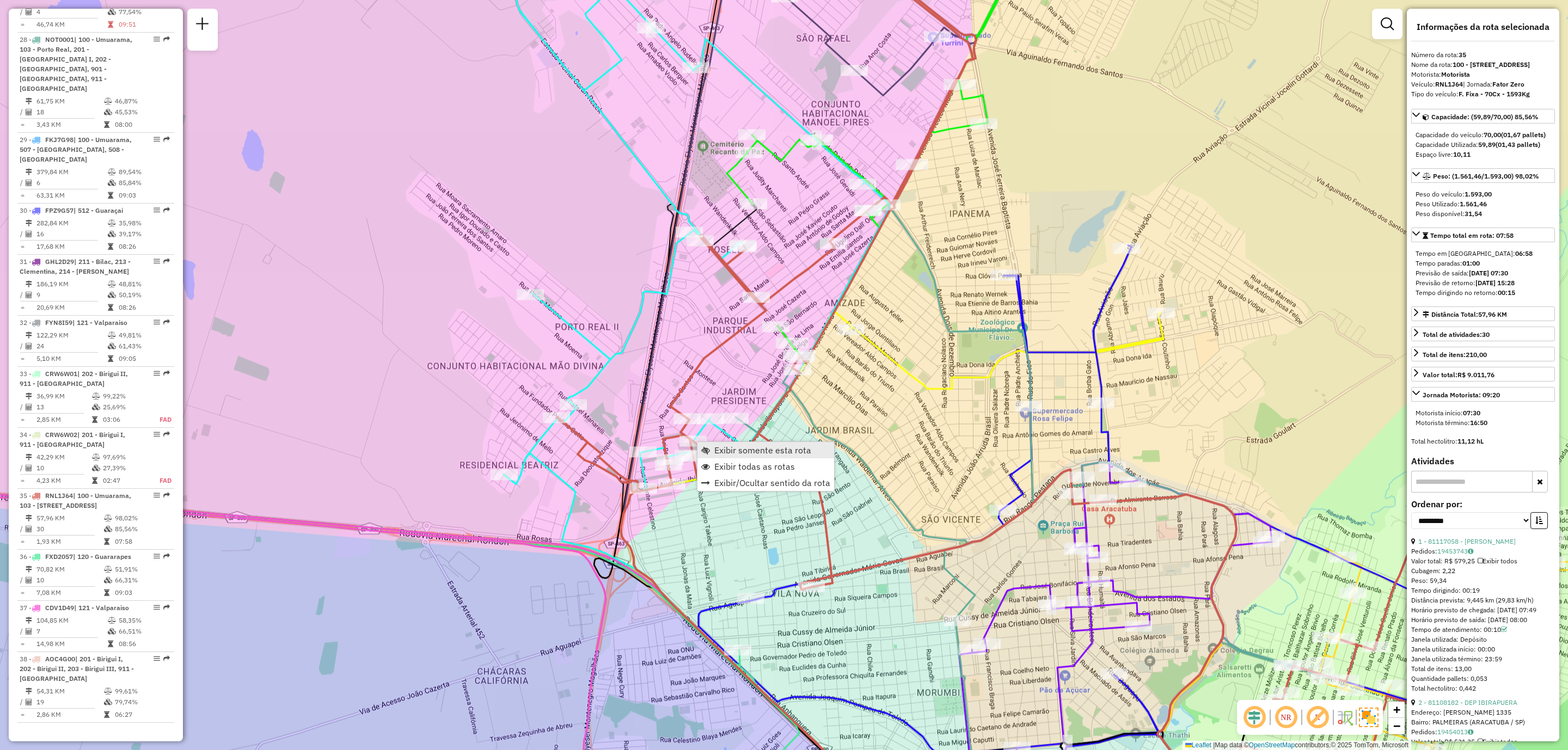
click at [761, 450] on span "Exibir somente esta rota" at bounding box center [763, 450] width 97 height 9
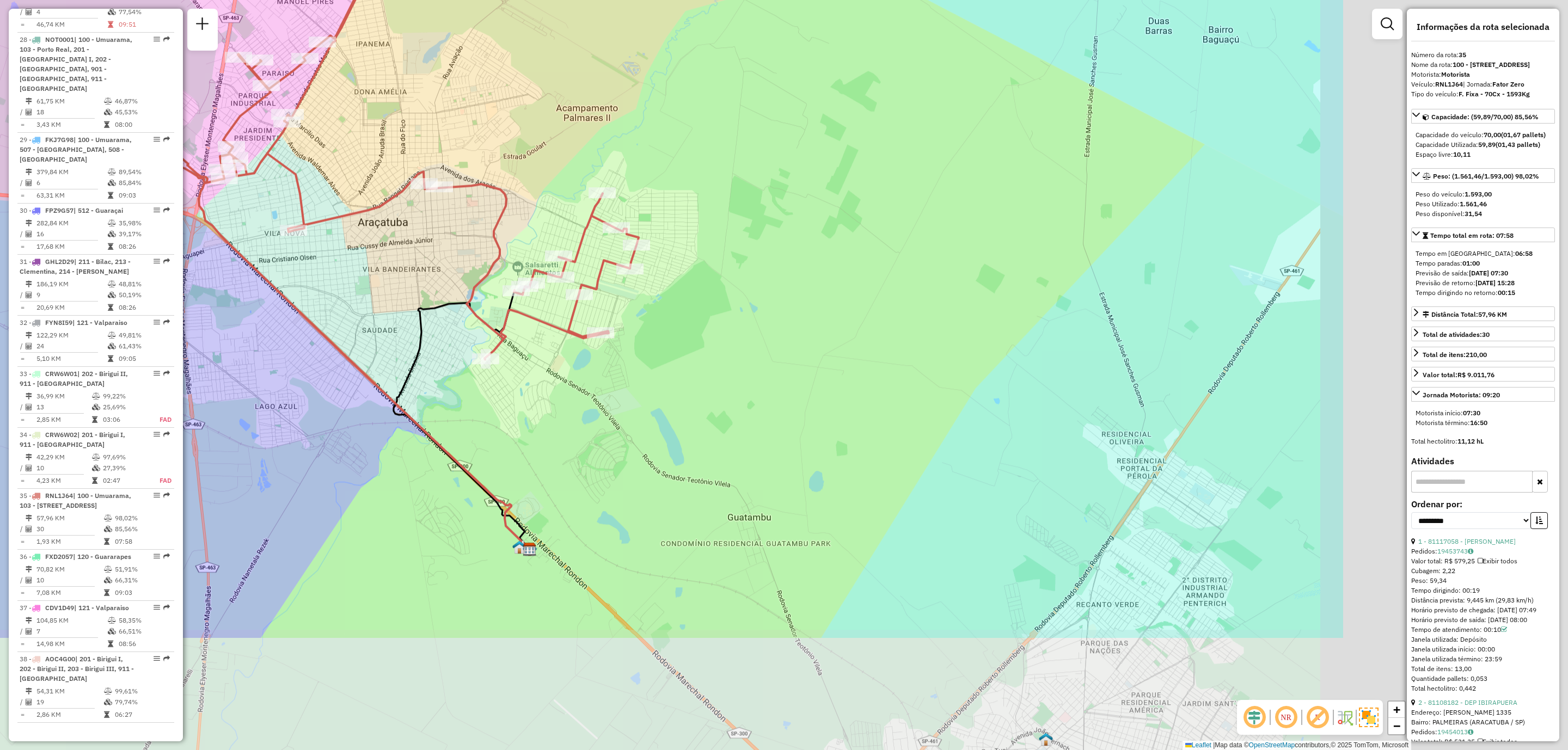
drag, startPoint x: 773, startPoint y: 386, endPoint x: 391, endPoint y: 198, distance: 425.8
click at [391, 198] on icon at bounding box center [403, 93] width 472 height 534
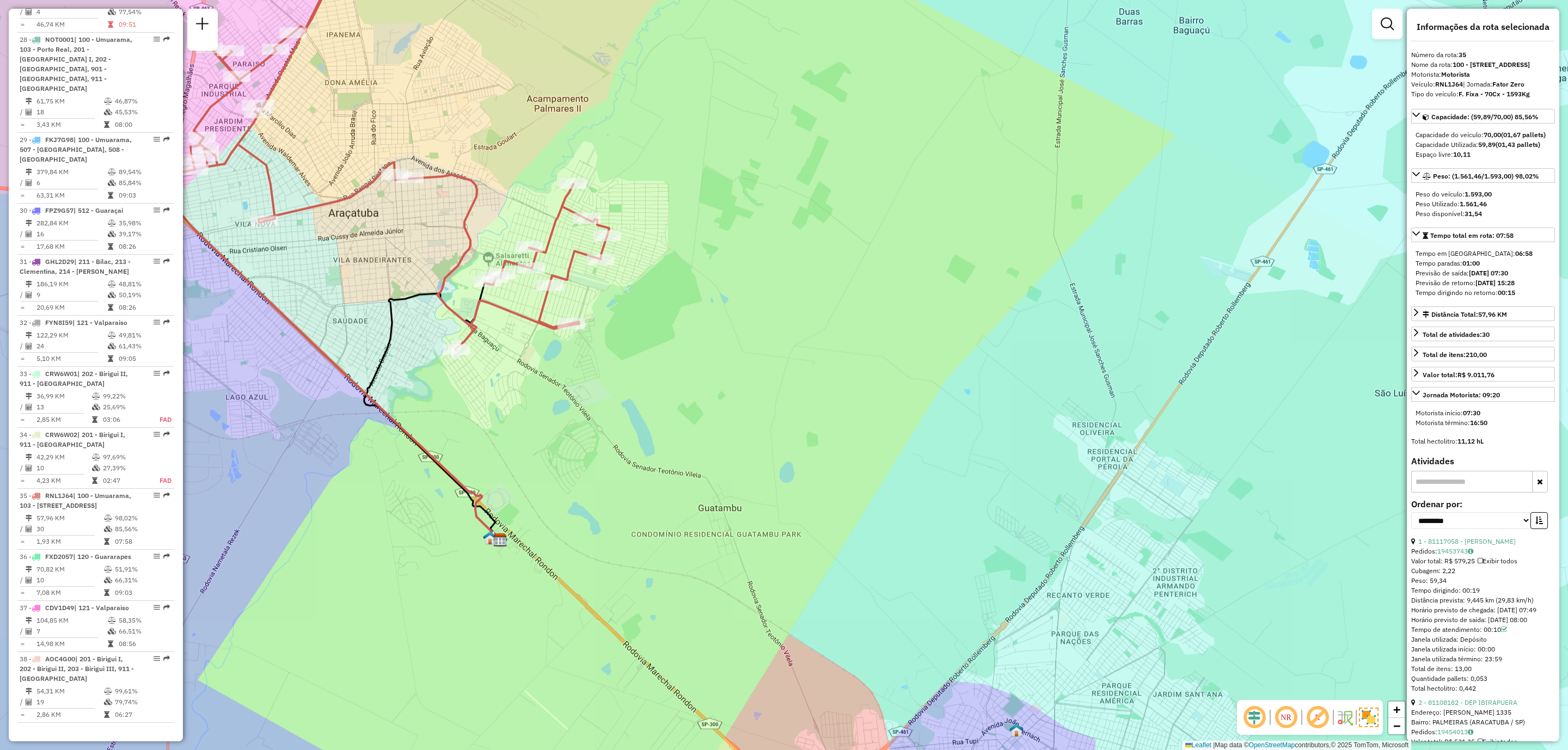
drag, startPoint x: 1046, startPoint y: 489, endPoint x: 777, endPoint y: 364, distance: 296.6
click at [777, 364] on div "Janela de atendimento Grade de atendimento Capacidade Transportadoras Veículos …" at bounding box center [784, 375] width 1568 height 750
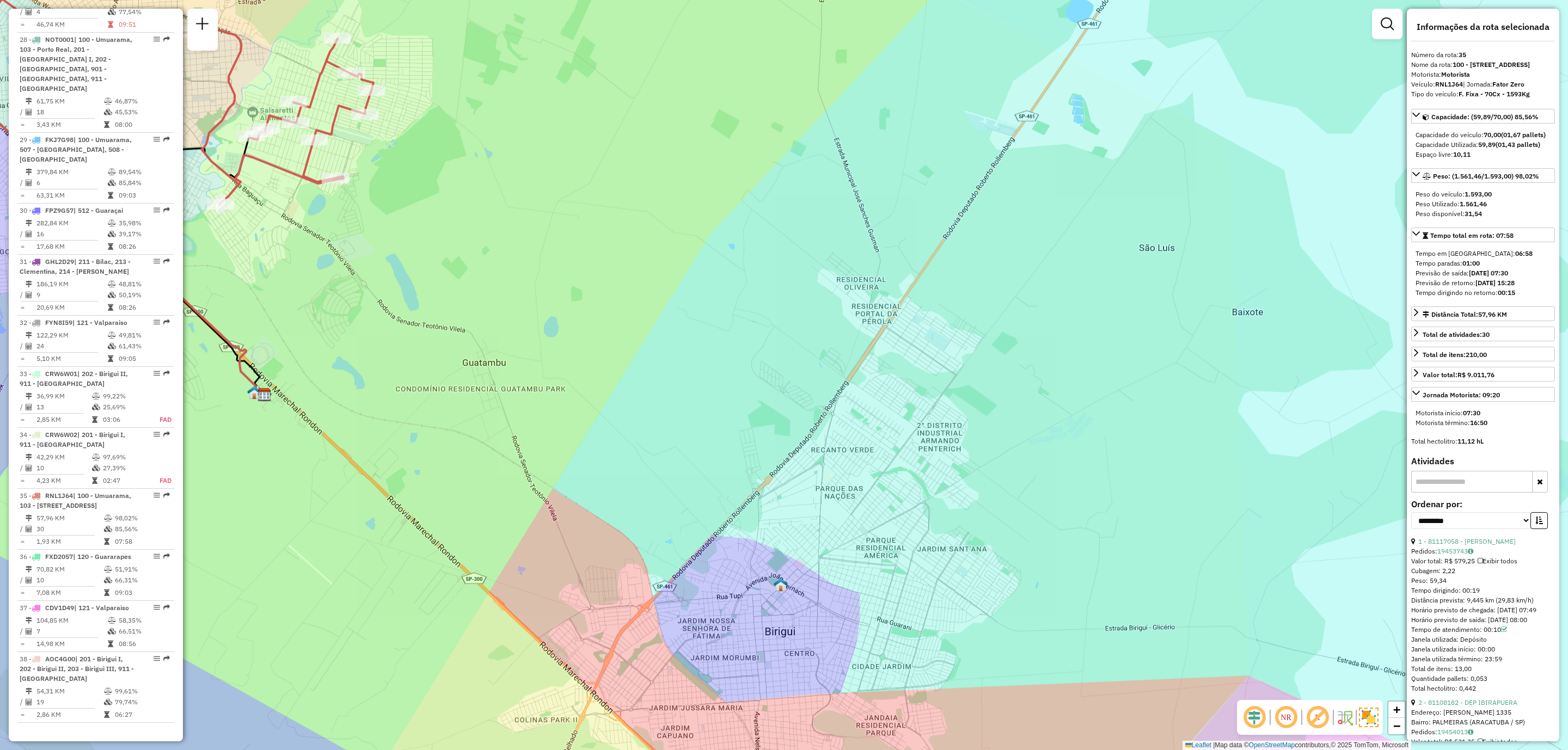
drag, startPoint x: 737, startPoint y: 593, endPoint x: 737, endPoint y: 600, distance: 7.0
click at [763, 591] on div "Janela de atendimento Grade de atendimento Capacidade Transportadoras Veículos …" at bounding box center [784, 375] width 1568 height 750
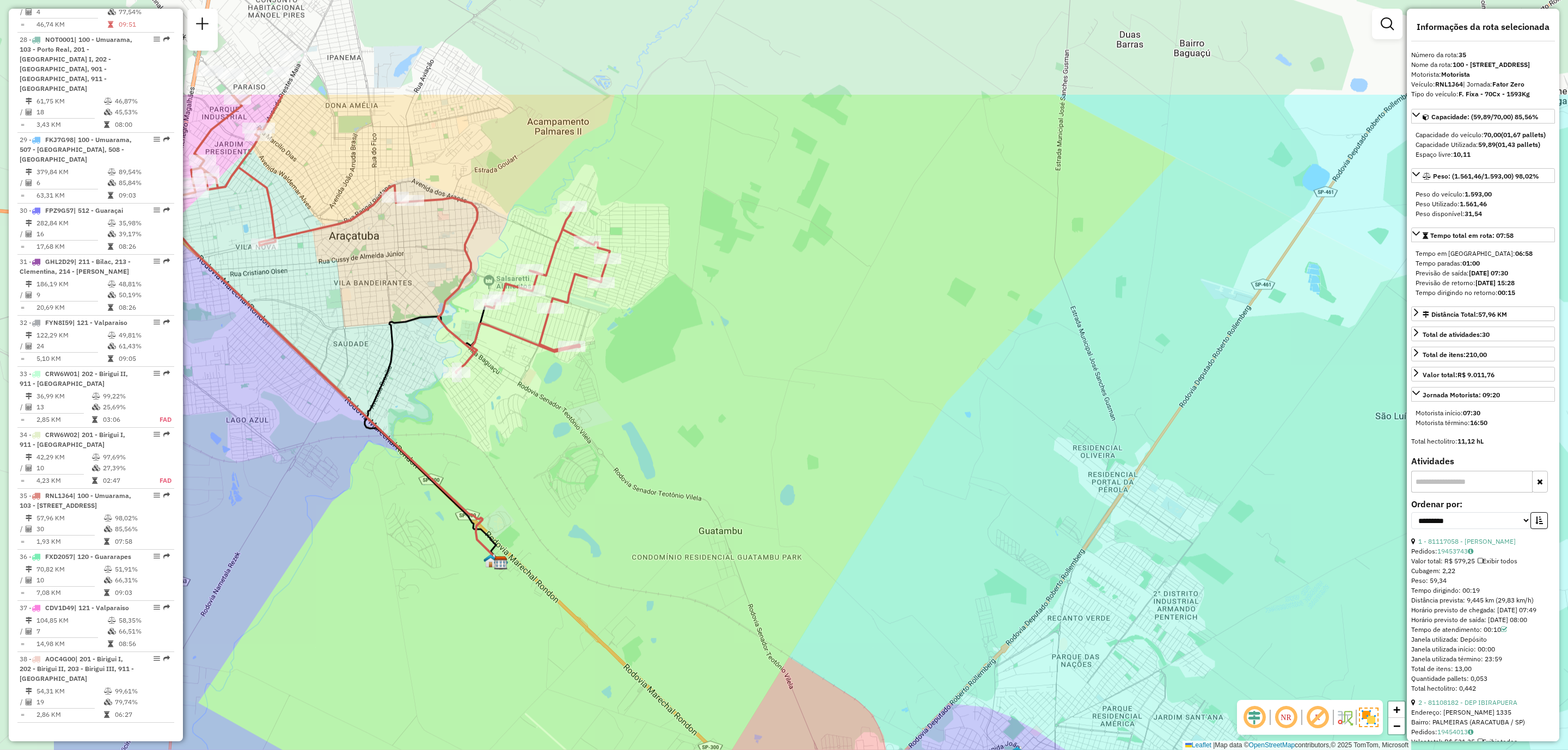
drag, startPoint x: 567, startPoint y: 452, endPoint x: 804, endPoint y: 638, distance: 301.3
click at [804, 638] on div "Janela de atendimento Grade de atendimento Capacidade Transportadoras Veículos …" at bounding box center [784, 375] width 1568 height 750
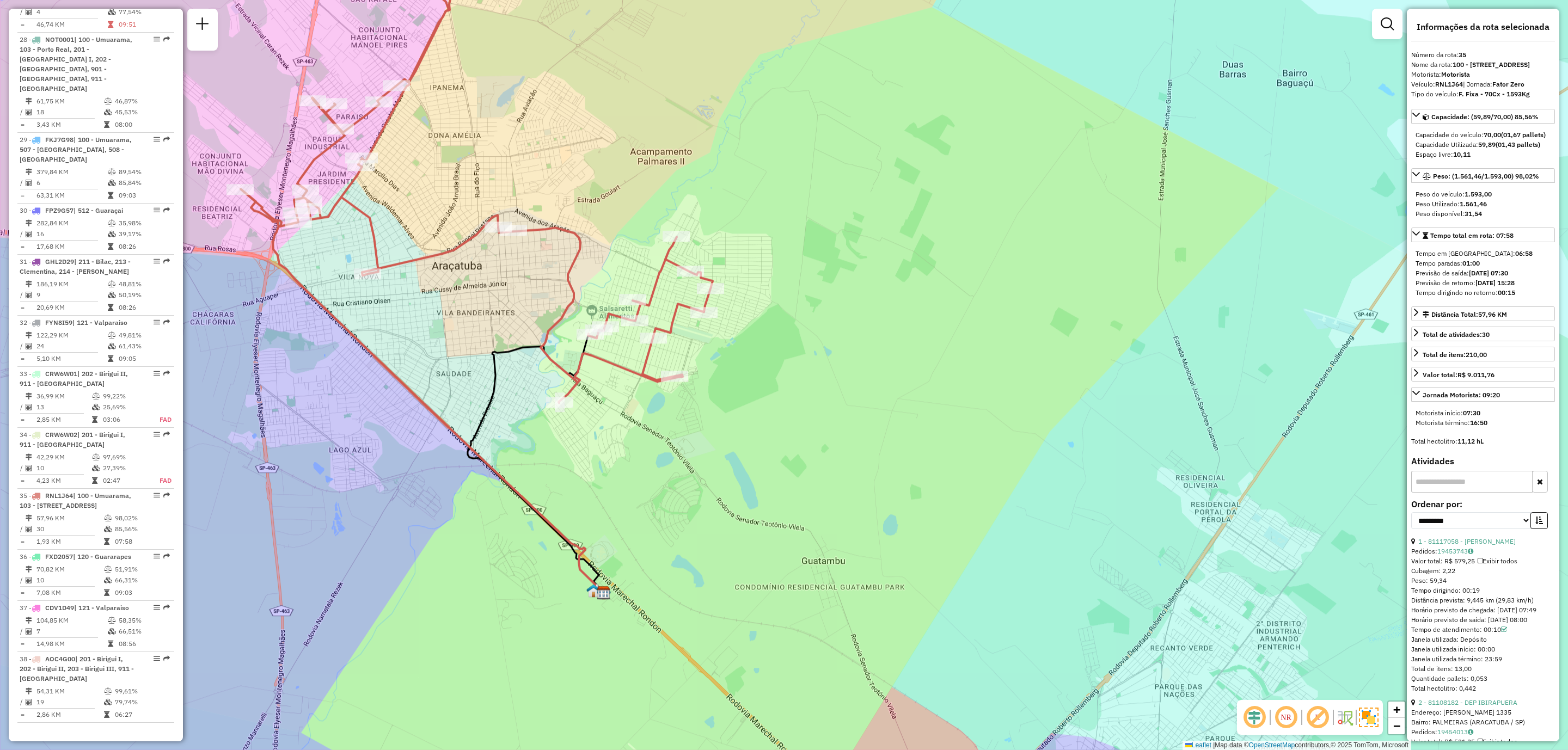
drag, startPoint x: 520, startPoint y: 266, endPoint x: 445, endPoint y: 269, distance: 75.1
click at [613, 299] on div "Janela de atendimento Grade de atendimento Capacidade Transportadoras Veículos …" at bounding box center [784, 375] width 1568 height 750
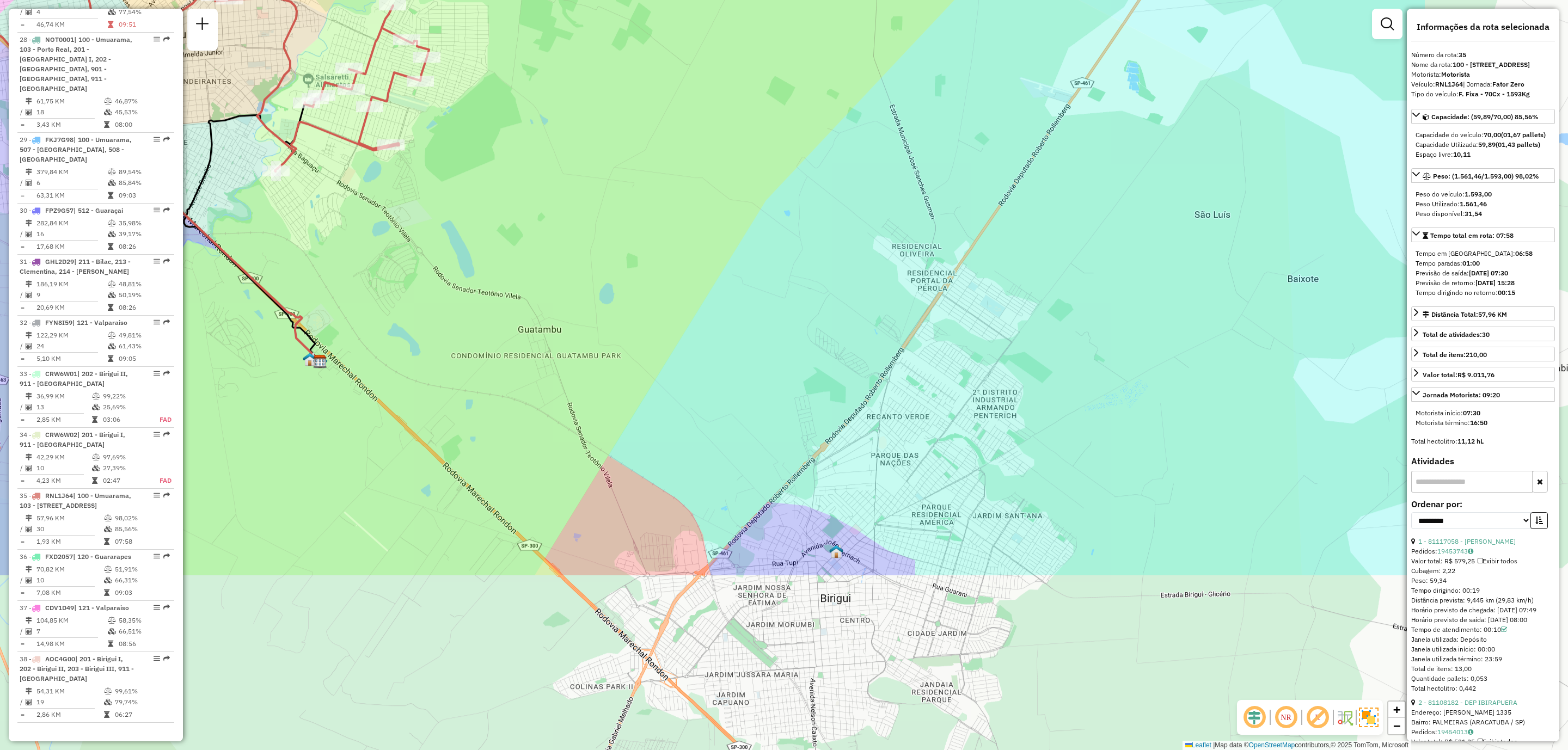
drag, startPoint x: 722, startPoint y: 502, endPoint x: 422, endPoint y: 251, distance: 391.2
click at [422, 251] on div "Janela de atendimento Grade de atendimento Capacidade Transportadoras Veículos …" at bounding box center [784, 375] width 1568 height 750
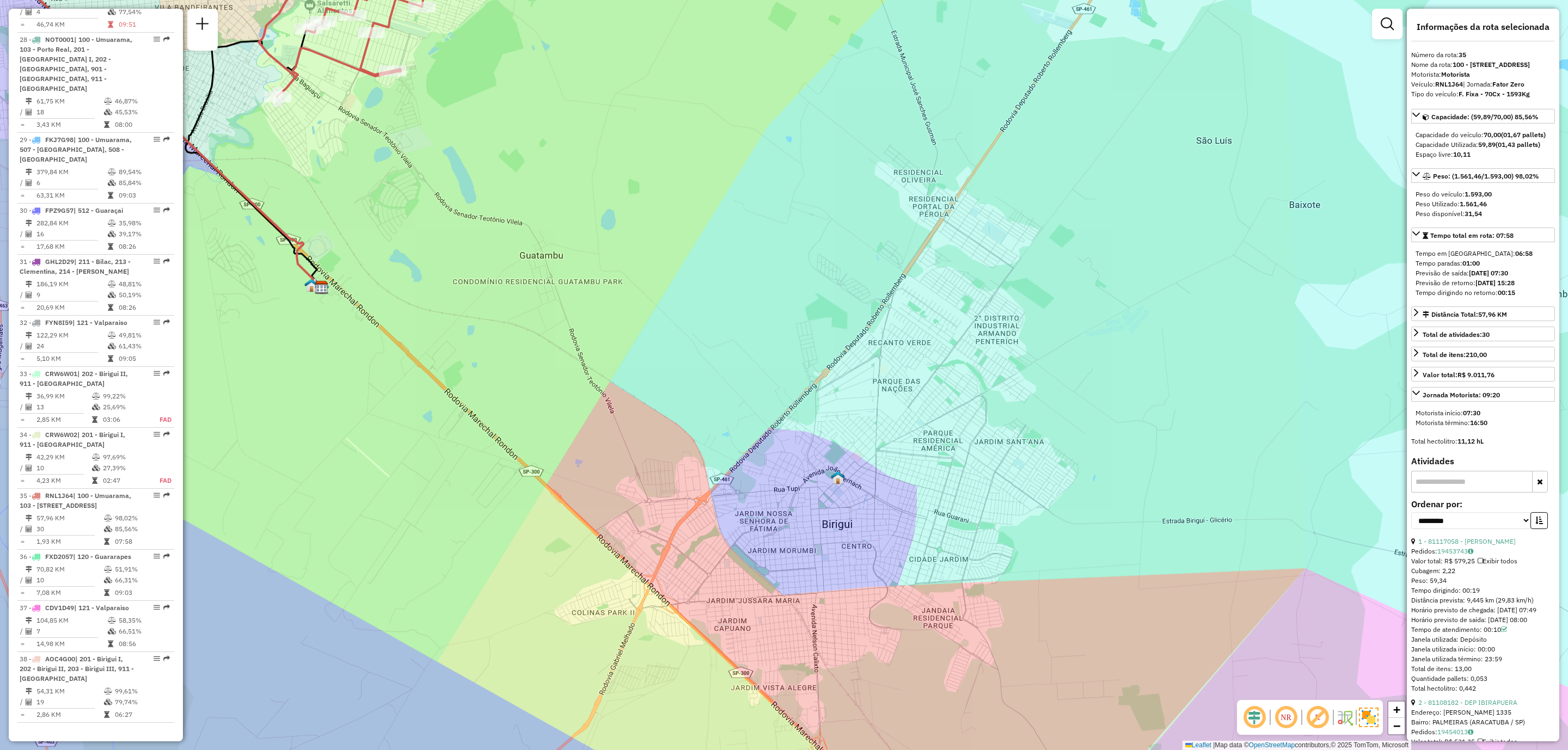
drag, startPoint x: 919, startPoint y: 593, endPoint x: 930, endPoint y: 500, distance: 93.6
click at [930, 500] on div "Janela de atendimento Grade de atendimento Capacidade Transportadoras Veículos …" at bounding box center [784, 375] width 1568 height 750
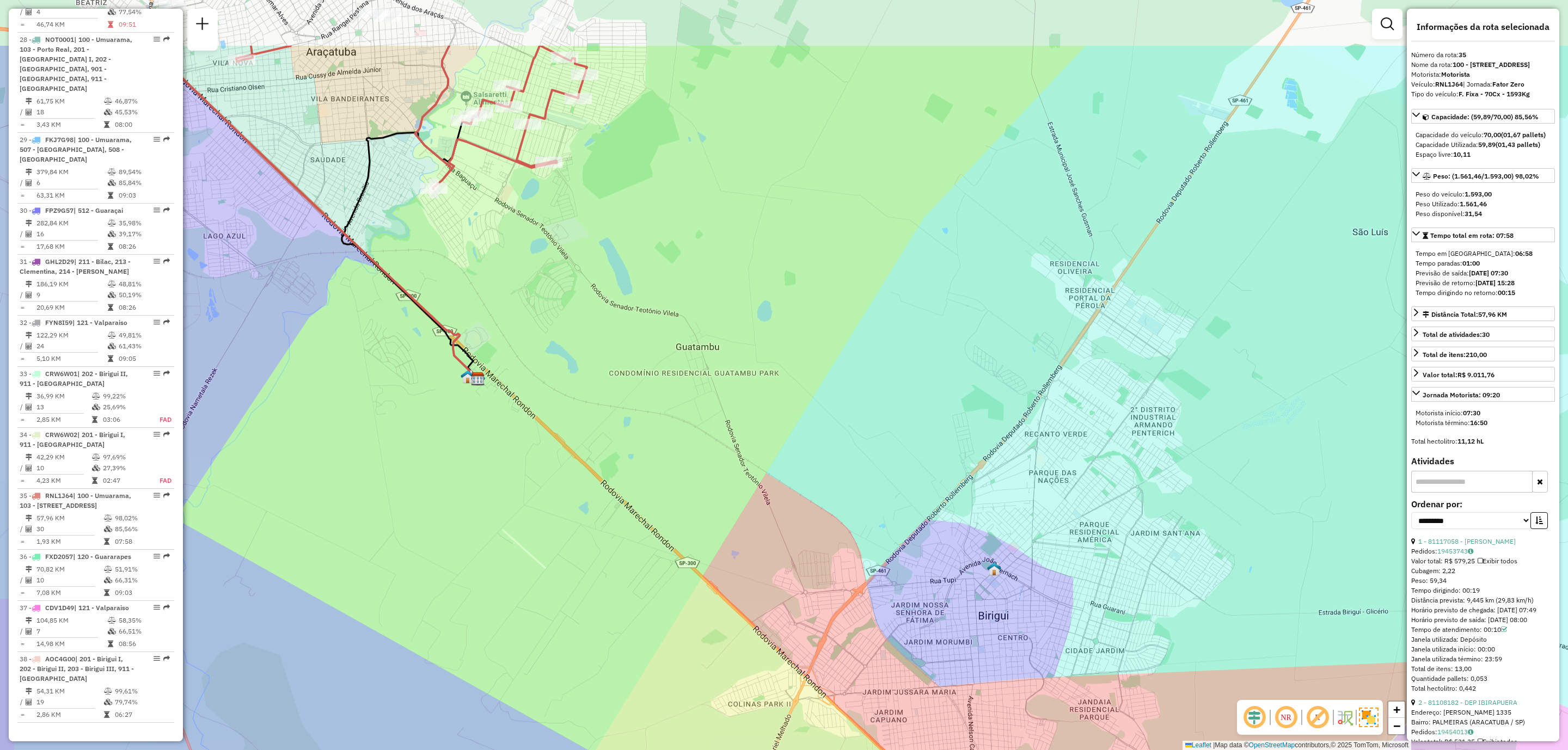
drag, startPoint x: 806, startPoint y: 503, endPoint x: 986, endPoint y: 652, distance: 233.7
click at [986, 652] on div "Janela de atendimento Grade de atendimento Capacidade Transportadoras Veículos …" at bounding box center [784, 375] width 1568 height 750
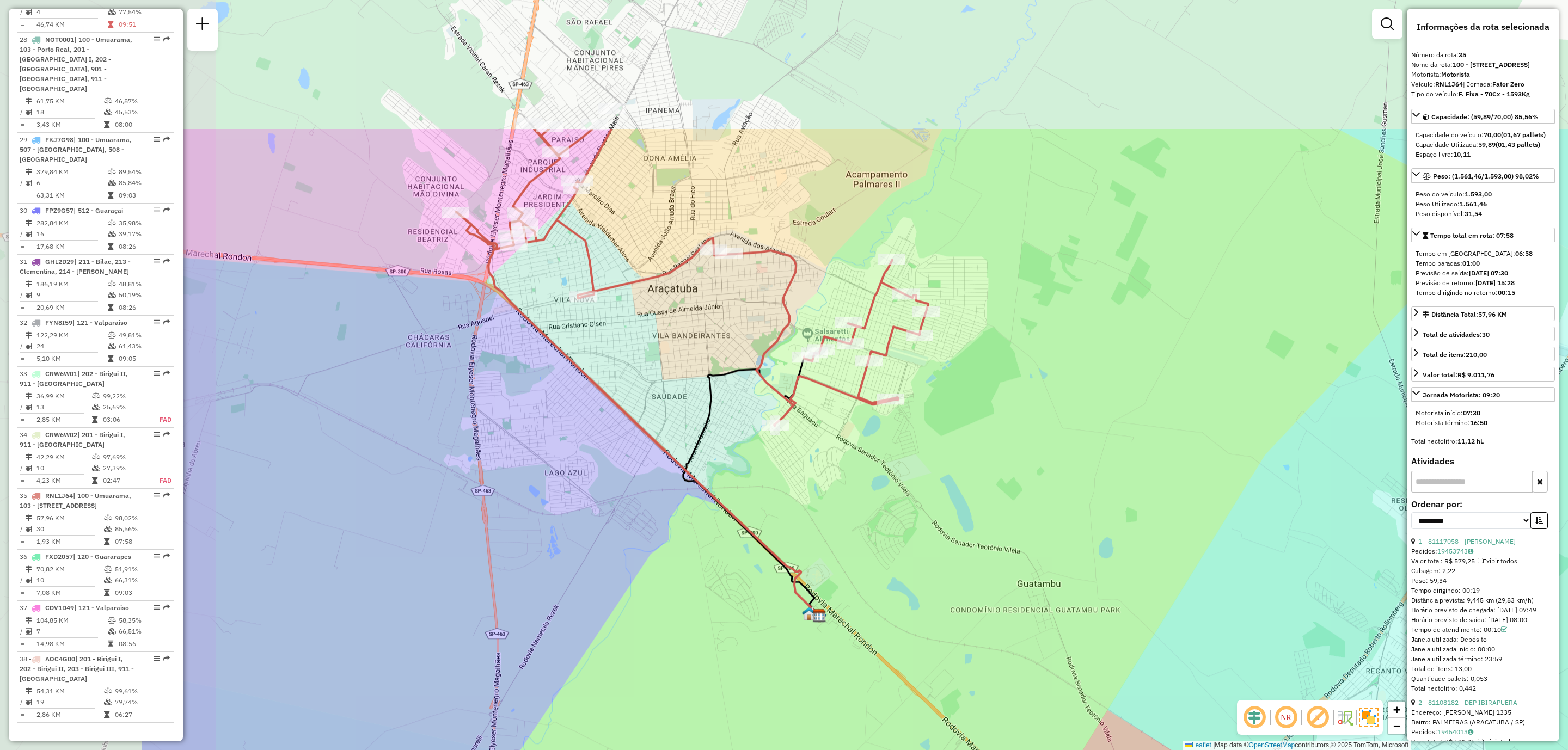
drag, startPoint x: 700, startPoint y: 391, endPoint x: 883, endPoint y: 560, distance: 249.1
click at [883, 560] on div "Janela de atendimento Grade de atendimento Capacidade Transportadoras Veículos …" at bounding box center [784, 375] width 1568 height 750
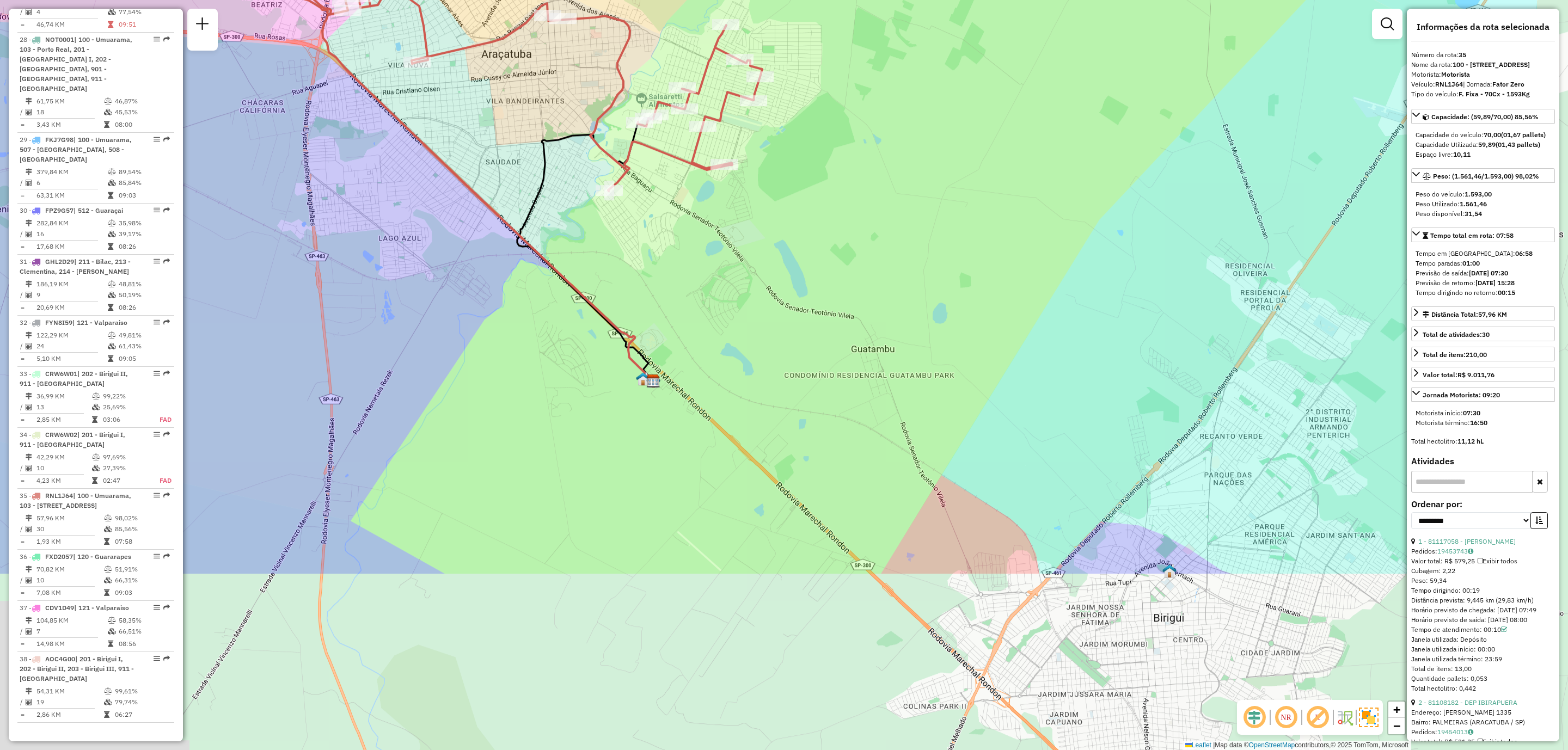
drag, startPoint x: 899, startPoint y: 490, endPoint x: 708, endPoint y: 230, distance: 322.6
click at [708, 230] on div "Janela de atendimento Grade de atendimento Capacidade Transportadoras Veículos …" at bounding box center [784, 375] width 1568 height 750
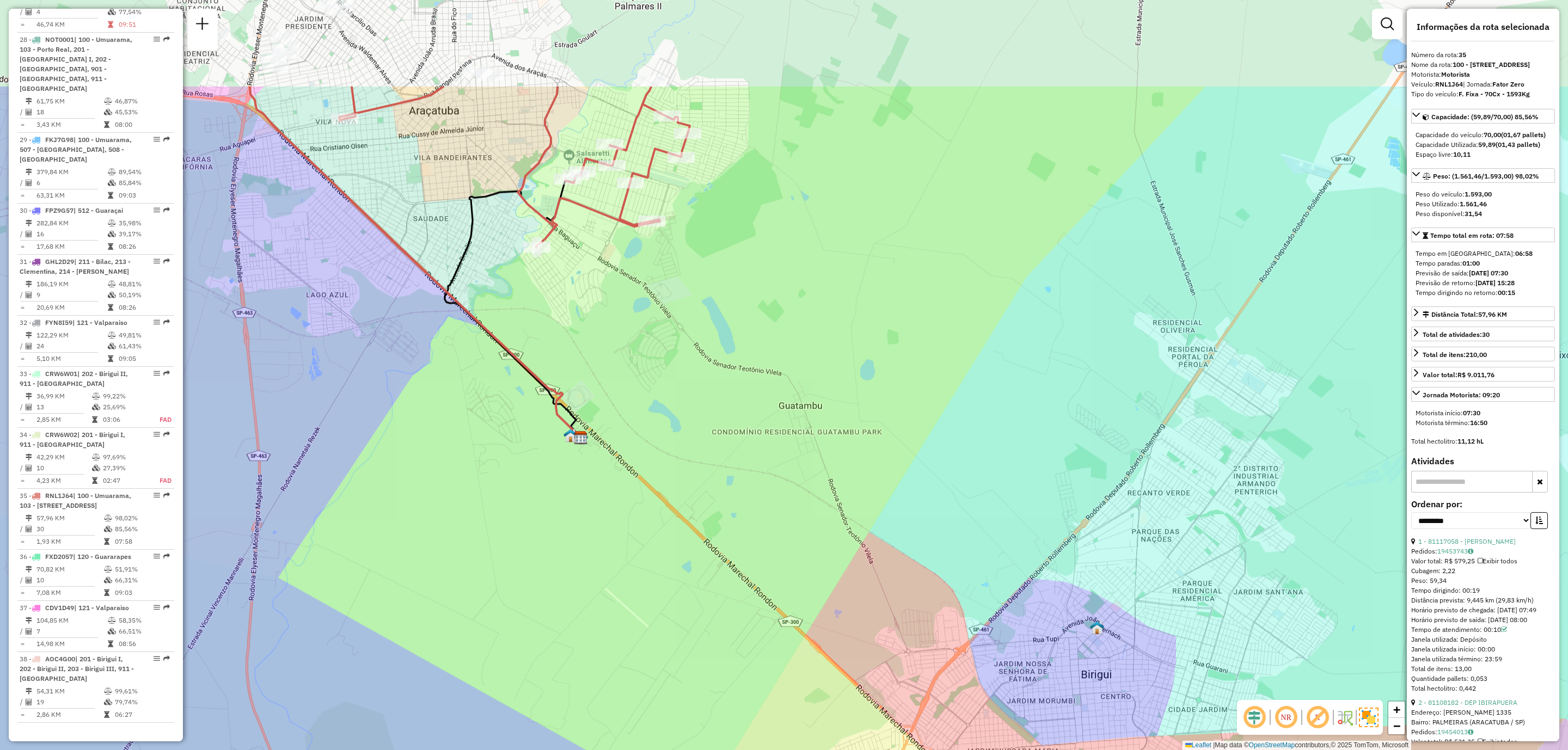
drag, startPoint x: 781, startPoint y: 368, endPoint x: 921, endPoint y: 530, distance: 214.1
click at [921, 530] on div "Janela de atendimento Grade de atendimento Capacidade Transportadoras Veículos …" at bounding box center [784, 375] width 1568 height 750
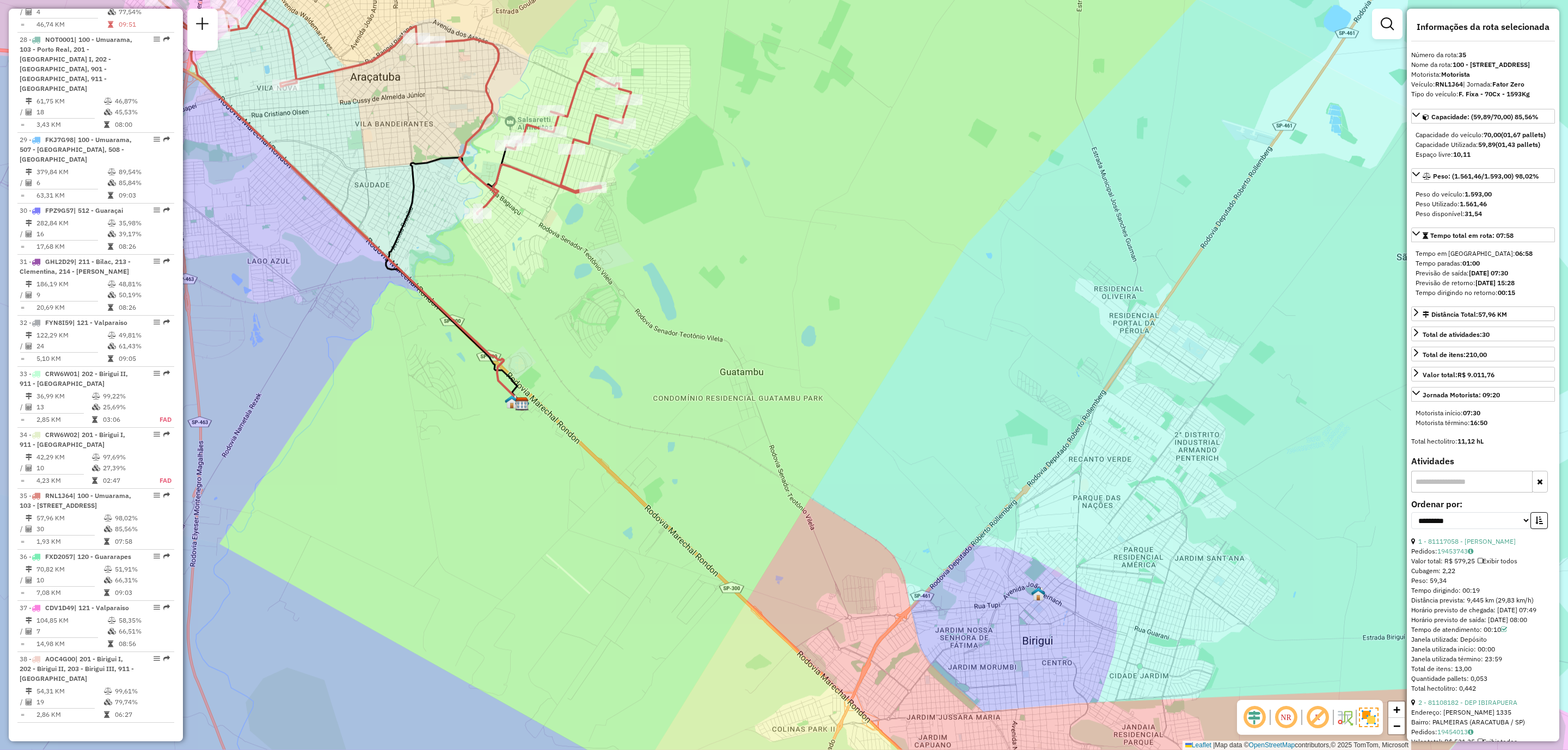
drag, startPoint x: 1090, startPoint y: 666, endPoint x: 1031, endPoint y: 633, distance: 67.6
click at [1031, 633] on div "Janela de atendimento Grade de atendimento Capacidade Transportadoras Veículos …" at bounding box center [784, 375] width 1568 height 750
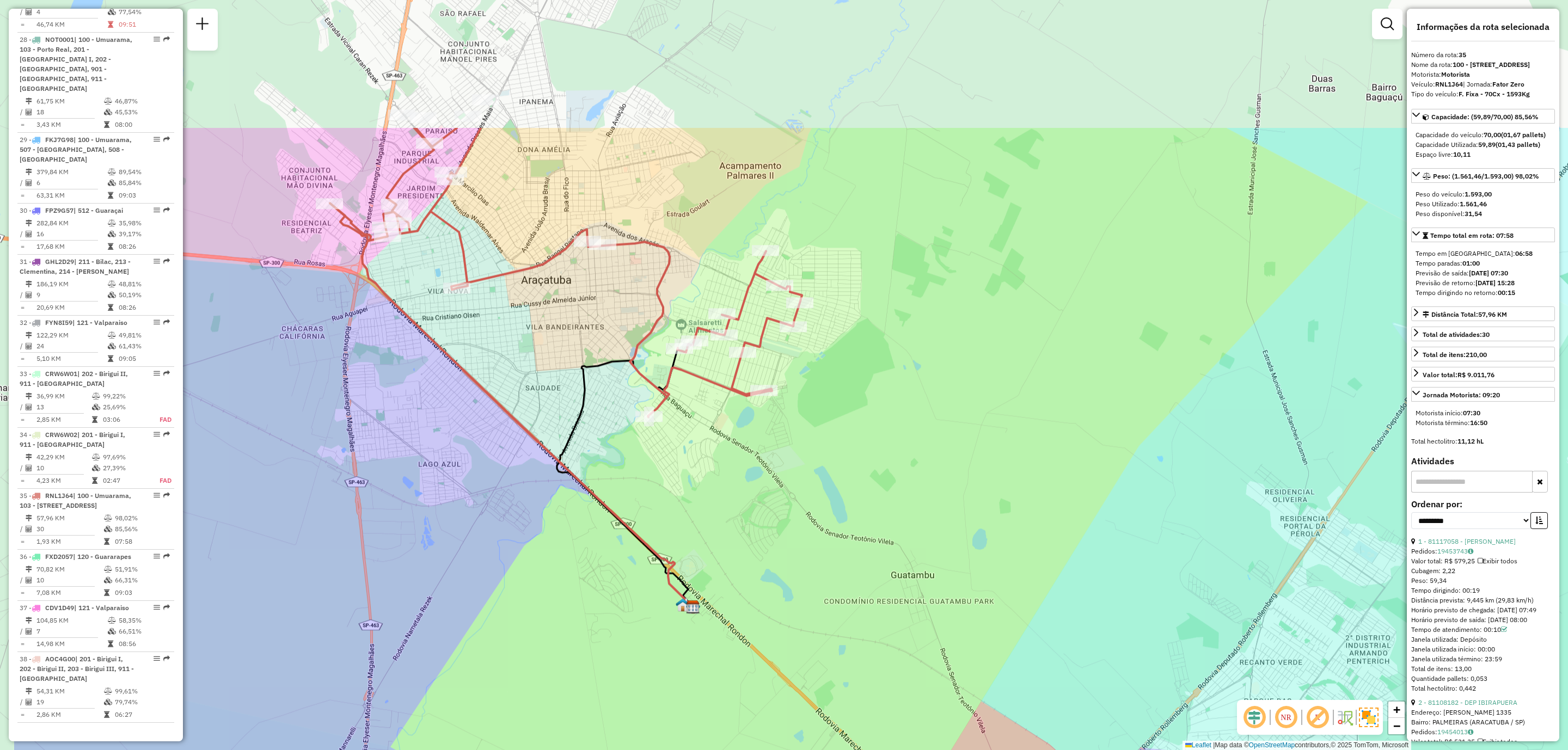
drag, startPoint x: 680, startPoint y: 284, endPoint x: 851, endPoint y: 482, distance: 261.6
click at [851, 482] on div "Janela de atendimento Grade de atendimento Capacidade Transportadoras Veículos …" at bounding box center [784, 375] width 1568 height 750
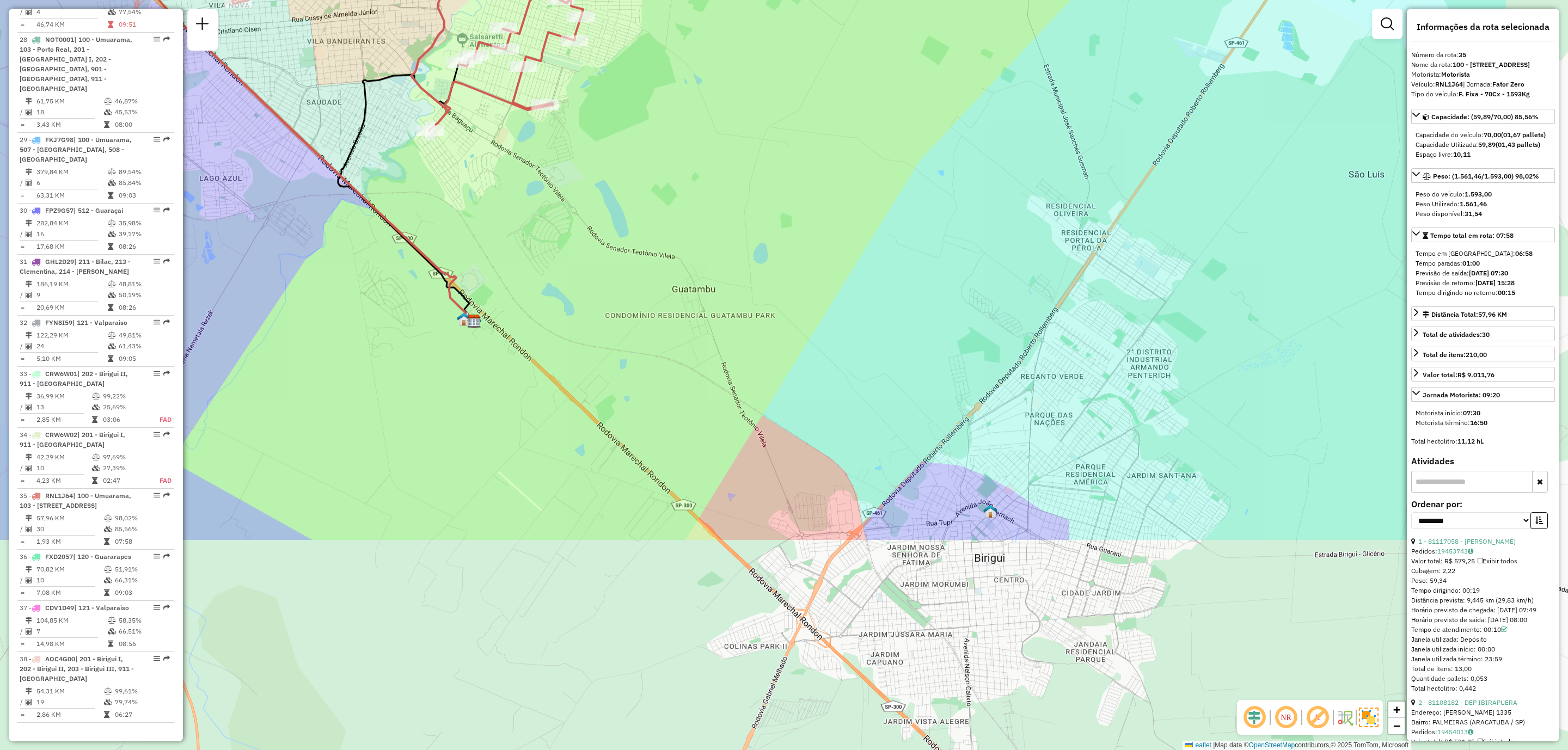
drag, startPoint x: 818, startPoint y: 515, endPoint x: 590, endPoint y: 214, distance: 377.6
click at [590, 214] on div "Janela de atendimento Grade de atendimento Capacidade Transportadoras Veículos …" at bounding box center [784, 375] width 1568 height 750
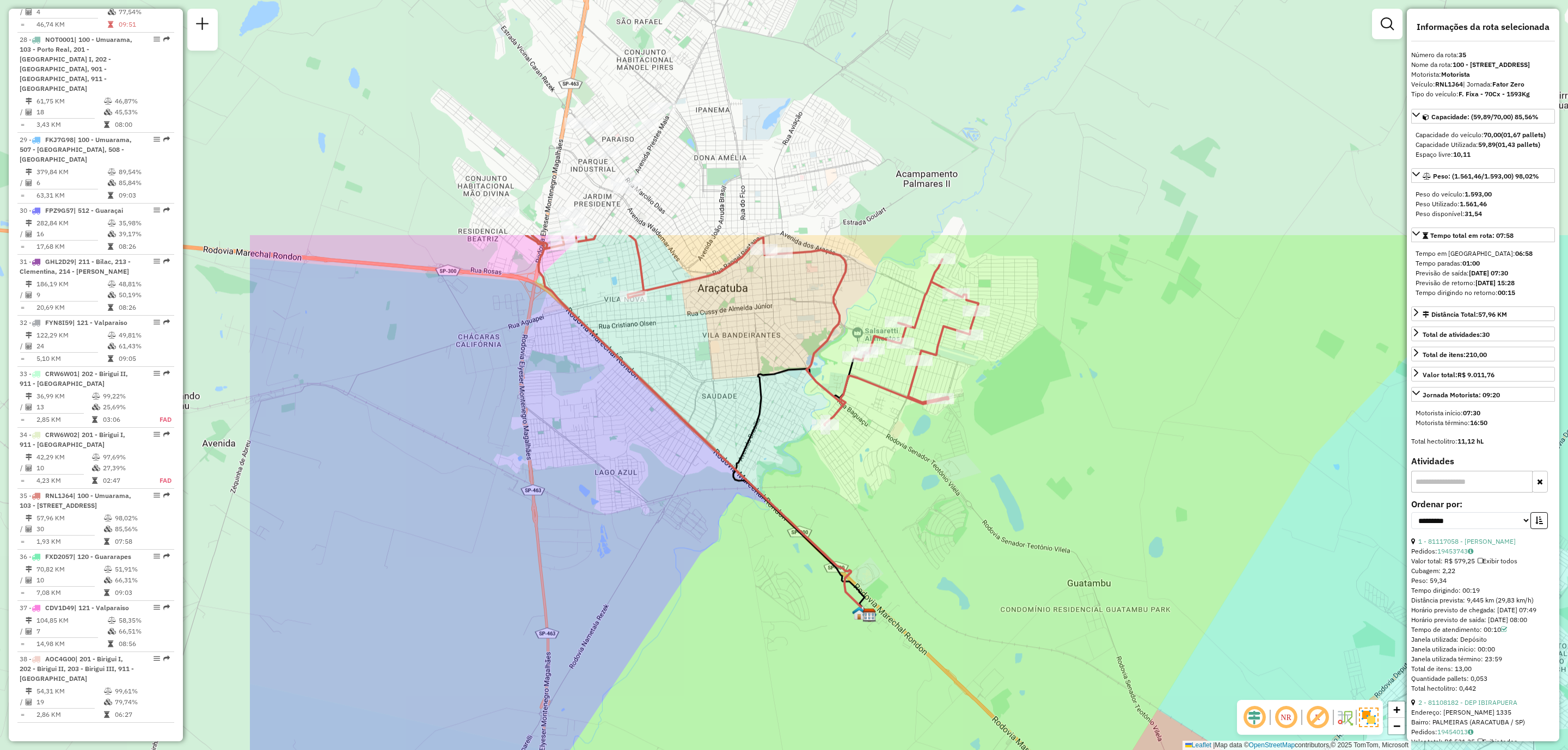
drag, startPoint x: 660, startPoint y: 433, endPoint x: 1078, endPoint y: 753, distance: 526.4
click at [1078, 749] on html "Aguarde... Pop-up bloqueado! Seu navegador bloqueou automáticamente a abertura …" at bounding box center [784, 375] width 1568 height 750
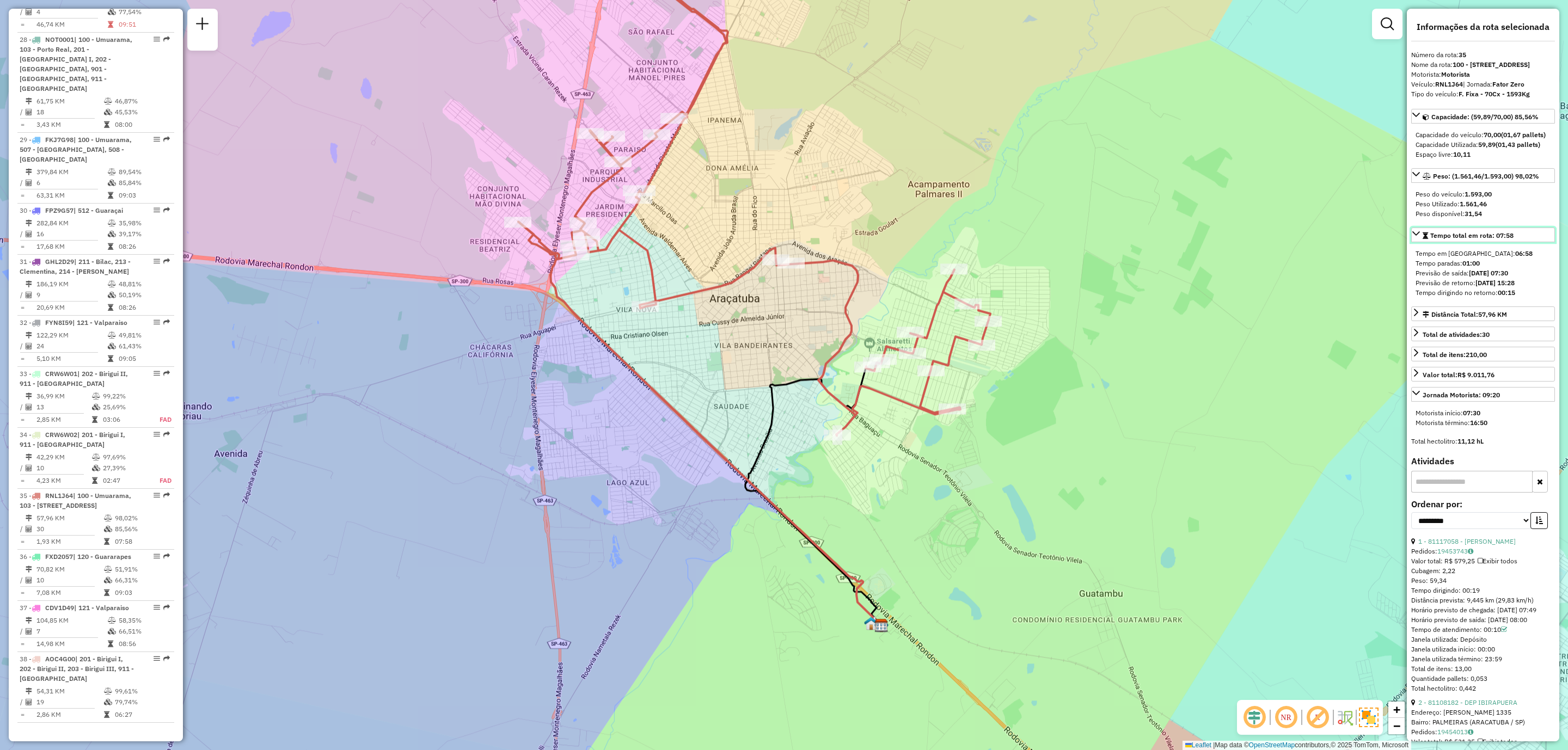
click at [1503, 240] on span "Tempo total em rota: 07:58" at bounding box center [1472, 235] width 83 height 8
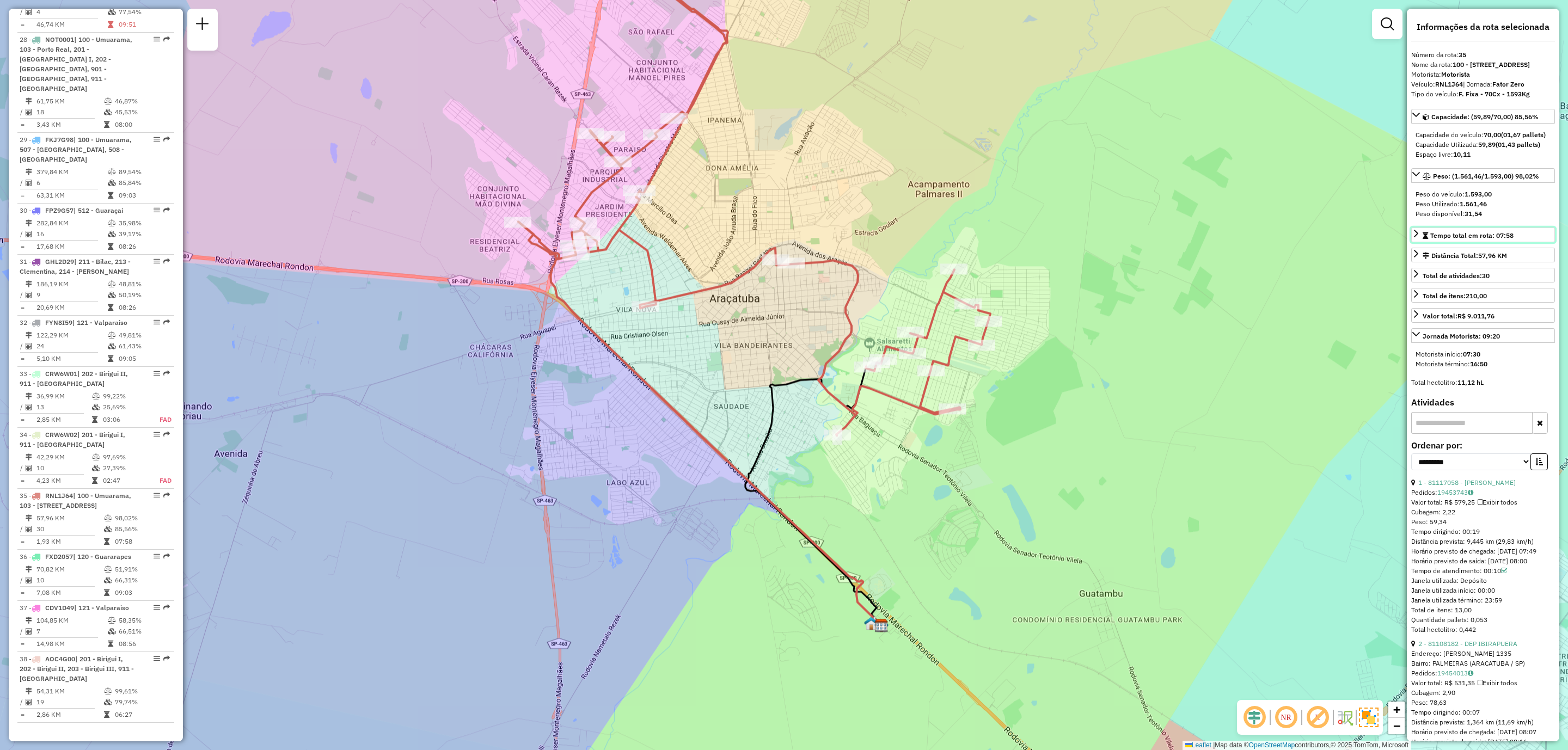
click at [1503, 240] on span "Tempo total em rota: 07:58" at bounding box center [1472, 235] width 83 height 8
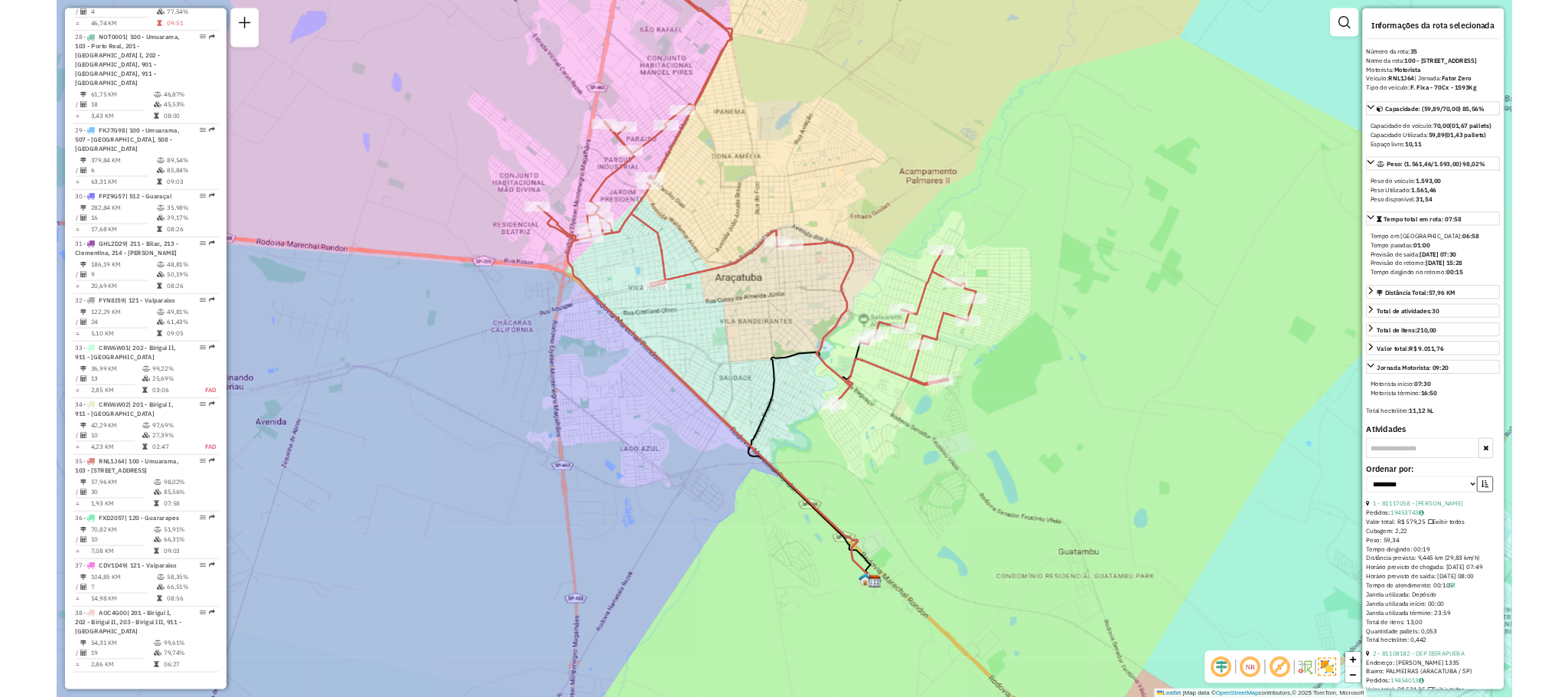
scroll to position [1833, 0]
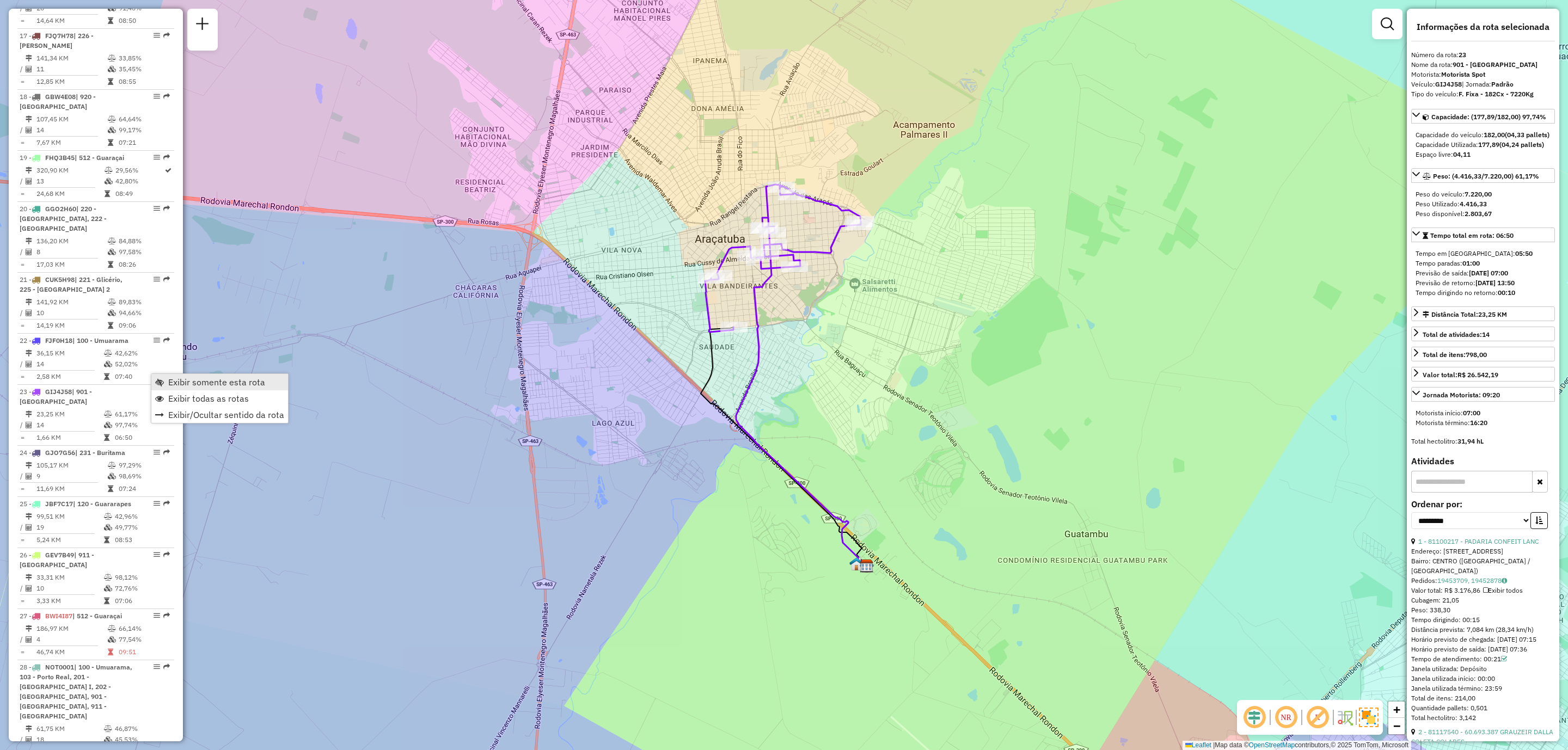
click at [208, 386] on span "Exibir somente esta rota" at bounding box center [217, 382] width 97 height 9
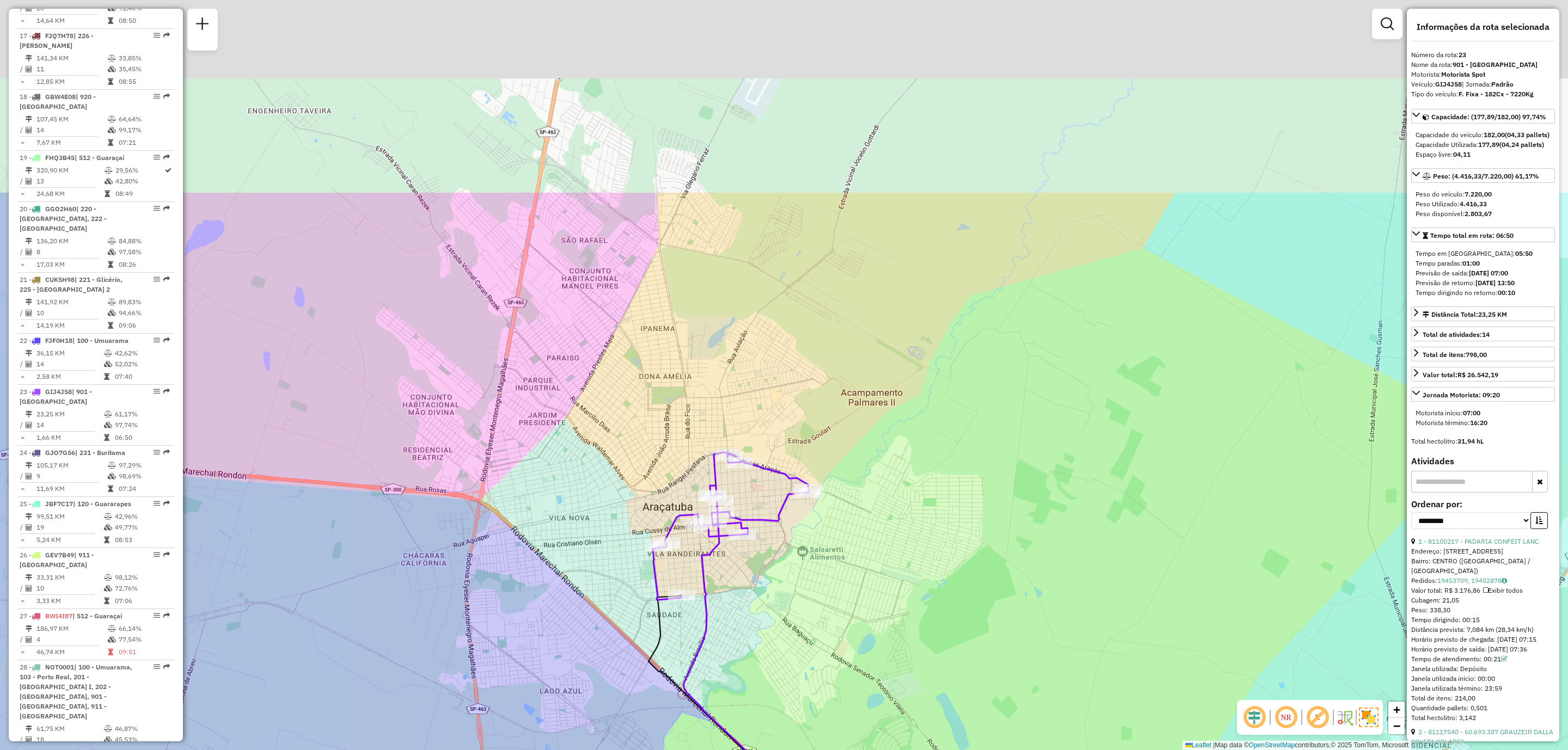
drag, startPoint x: 636, startPoint y: 219, endPoint x: 572, endPoint y: 498, distance: 286.2
click at [572, 498] on div "Janela de atendimento Grade de atendimento Capacidade Transportadoras Veículos …" at bounding box center [784, 375] width 1568 height 750
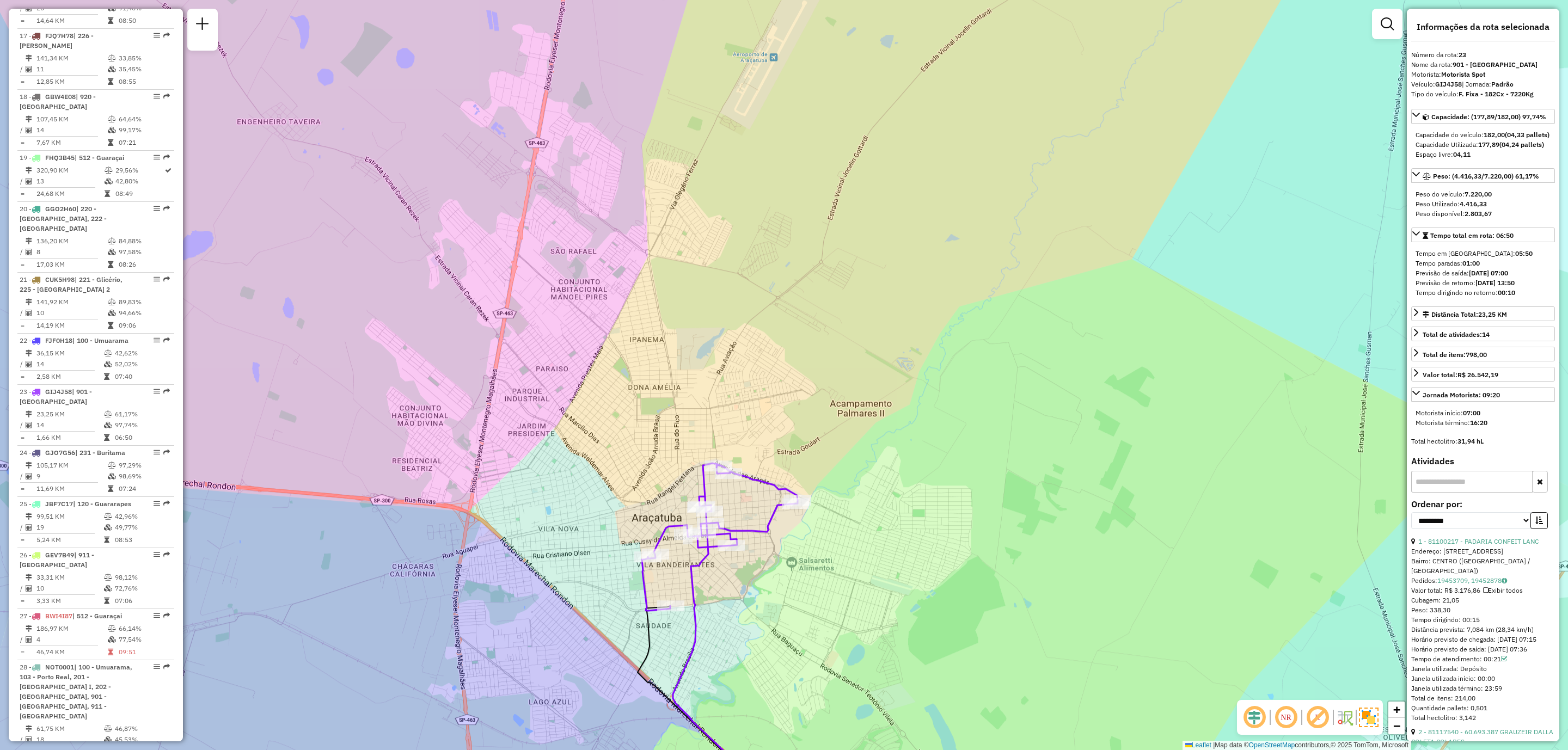
drag, startPoint x: 709, startPoint y: 561, endPoint x: 755, endPoint y: 507, distance: 70.9
click at [755, 507] on icon at bounding box center [729, 665] width 112 height 320
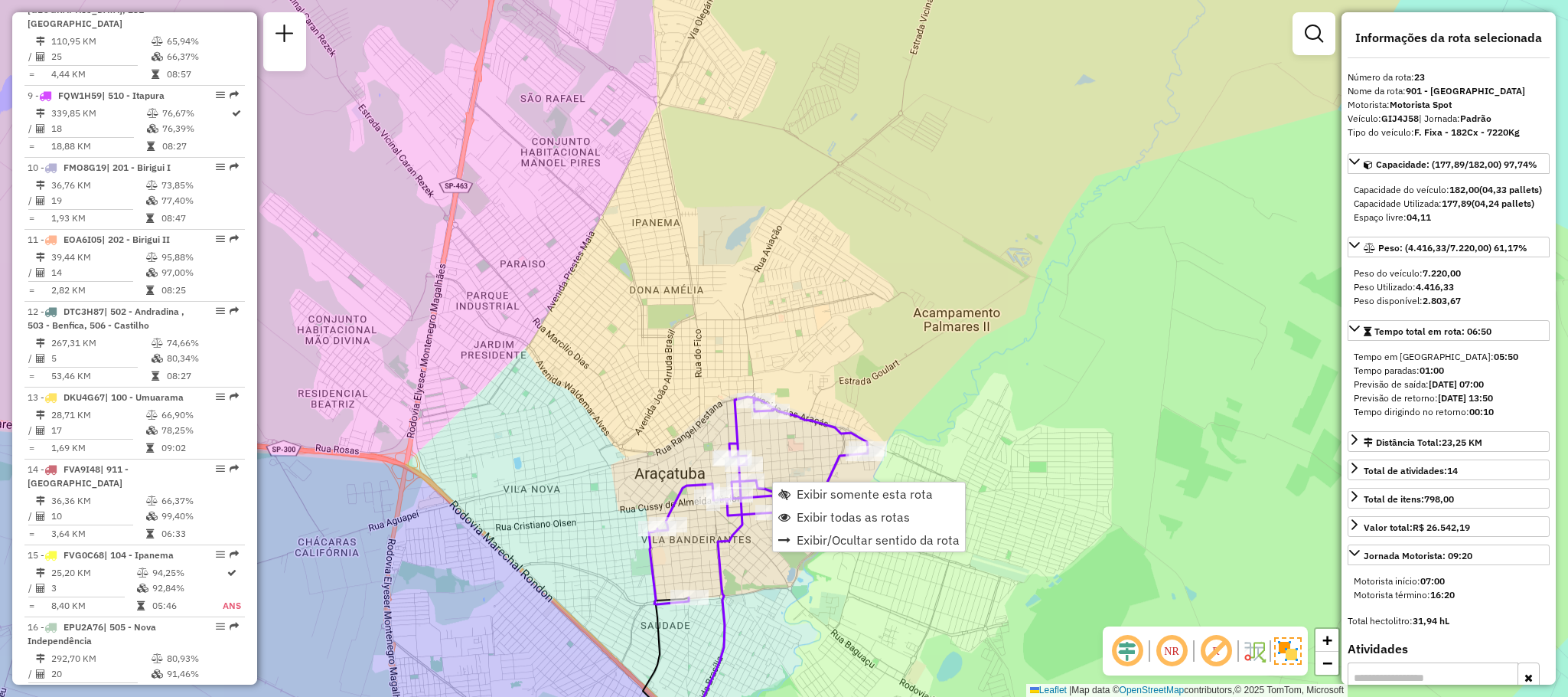
scroll to position [2339, 0]
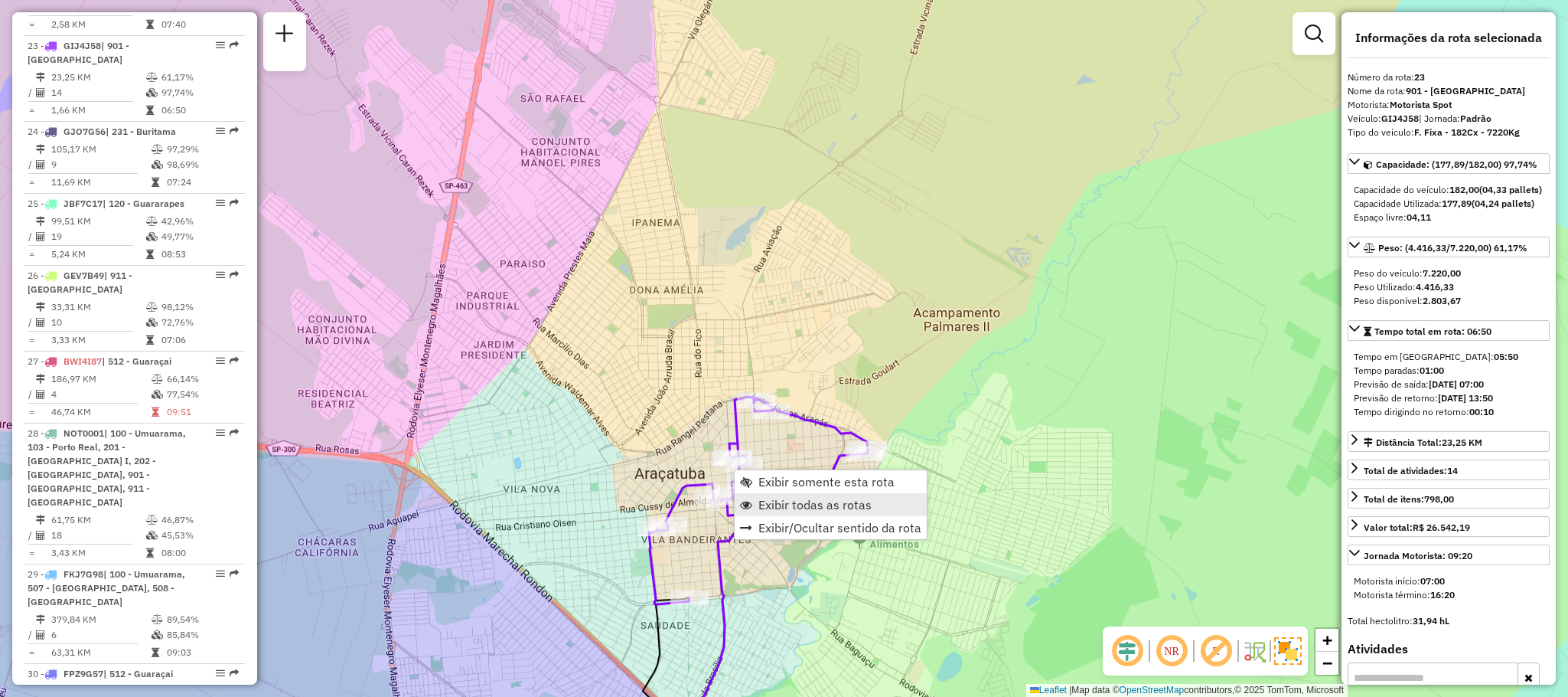
click at [786, 500] on span "Exibir todas as rotas" at bounding box center [815, 505] width 113 height 12
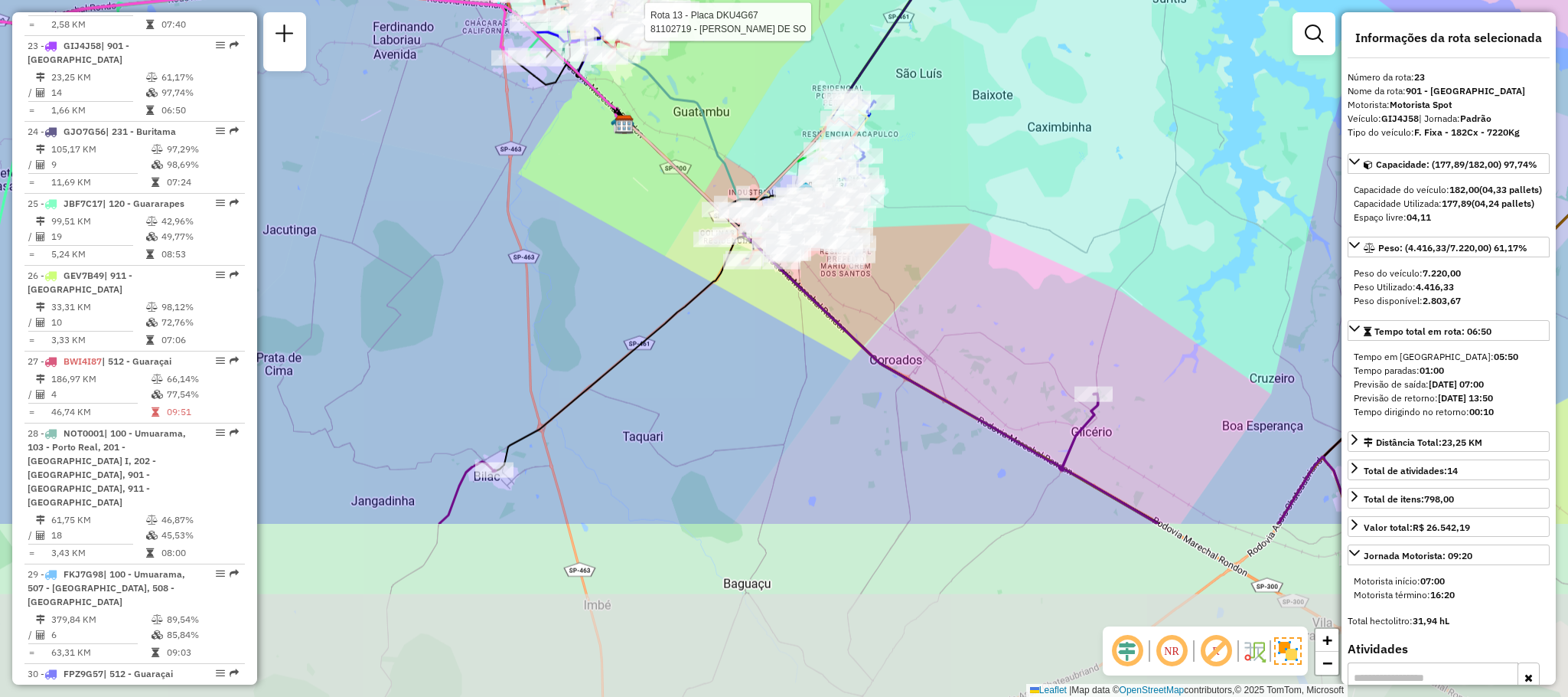
drag, startPoint x: 684, startPoint y: 458, endPoint x: 664, endPoint y: 214, distance: 244.8
click at [664, 214] on div "Rota 13 - Placa DKU4G67 81102719 - SIRLEI ANTONIA DE SO Janela de atendimento G…" at bounding box center [784, 348] width 1568 height 697
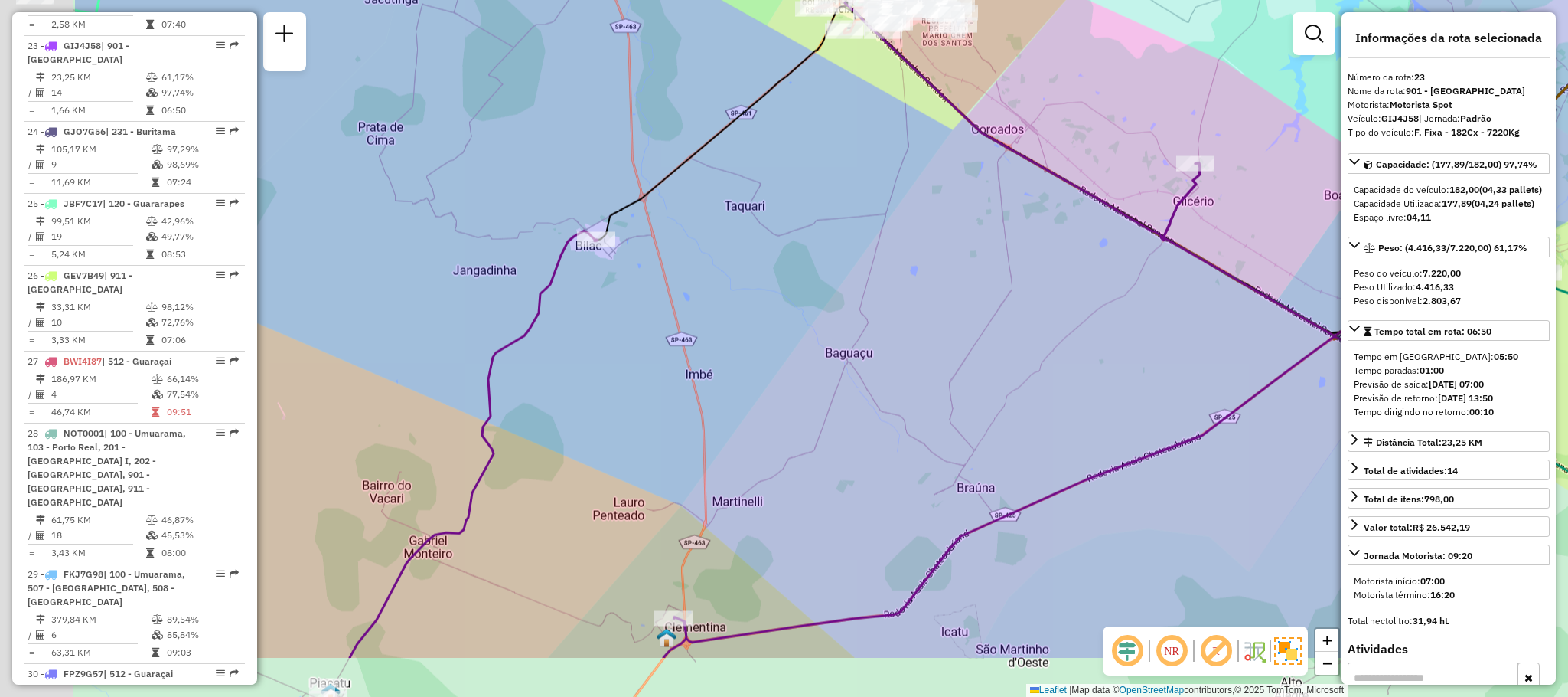
drag, startPoint x: 435, startPoint y: 438, endPoint x: 719, endPoint y: 329, distance: 304.2
click at [719, 329] on div "Rota 13 - Placa DKU4G67 81102719 - SIRLEI ANTONIA DE SO Janela de atendimento G…" at bounding box center [784, 348] width 1568 height 697
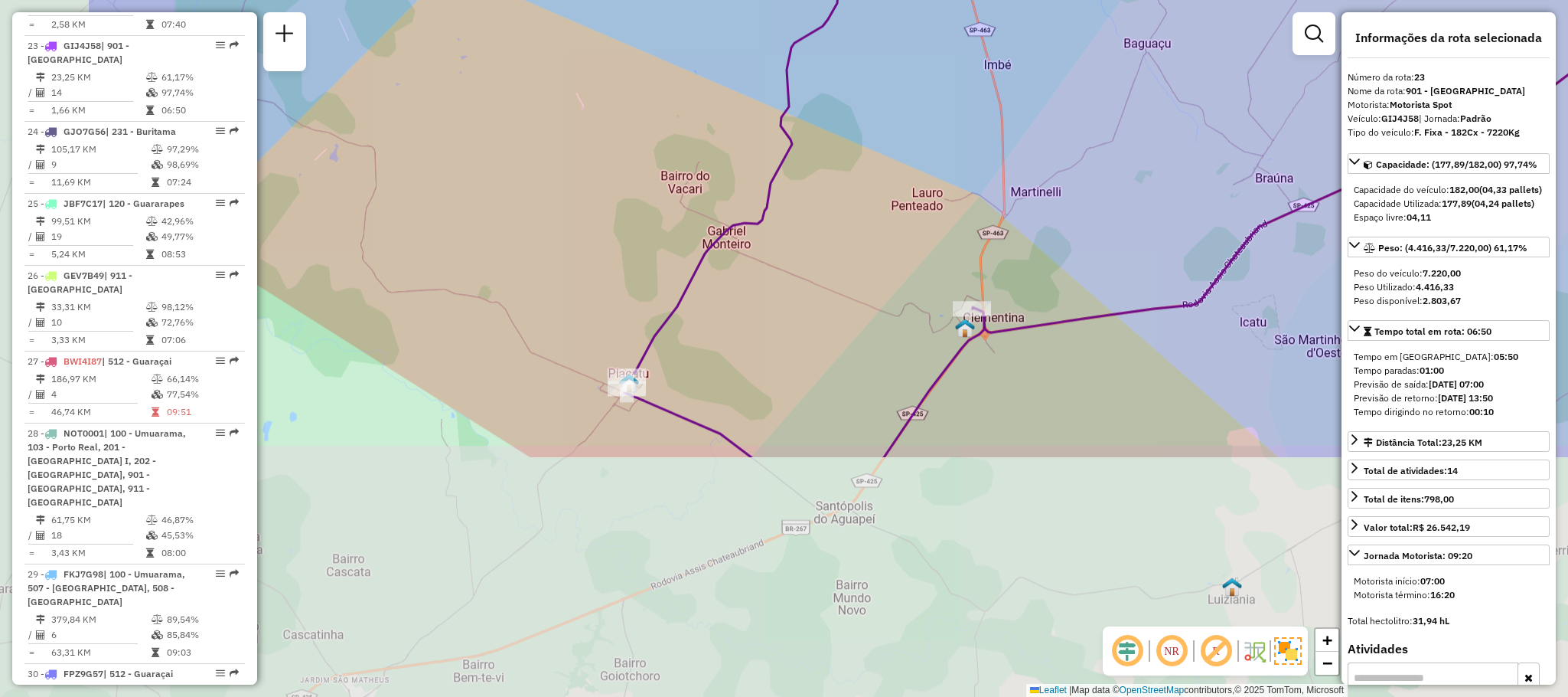
drag, startPoint x: 529, startPoint y: 513, endPoint x: 774, endPoint y: 203, distance: 395.1
click at [774, 203] on icon at bounding box center [1202, 155] width 1156 height 604
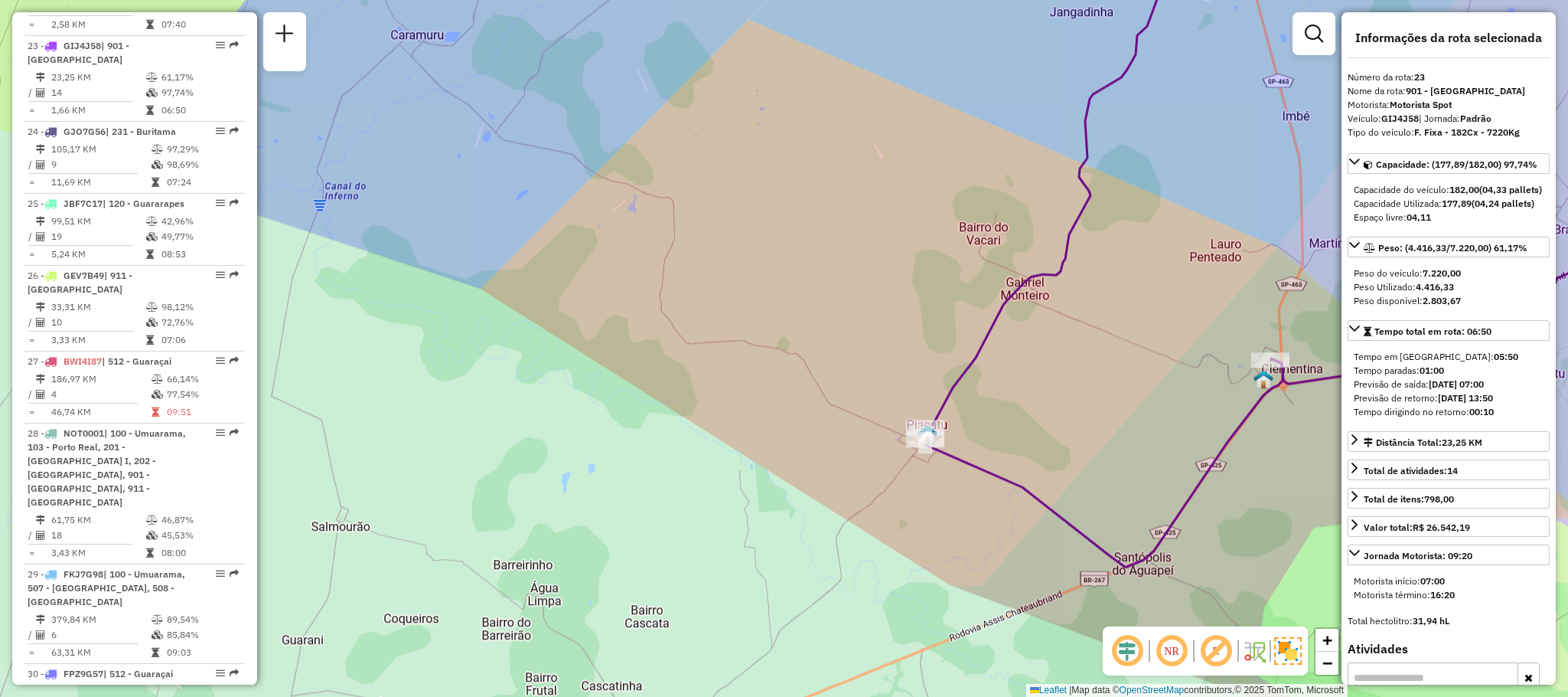
drag, startPoint x: 1015, startPoint y: 382, endPoint x: 505, endPoint y: 402, distance: 510.4
click at [505, 402] on div "Rota 13 - Placa DKU4G67 81102719 - SIRLEI ANTONIA DE SO Janela de atendimento G…" at bounding box center [784, 348] width 1568 height 697
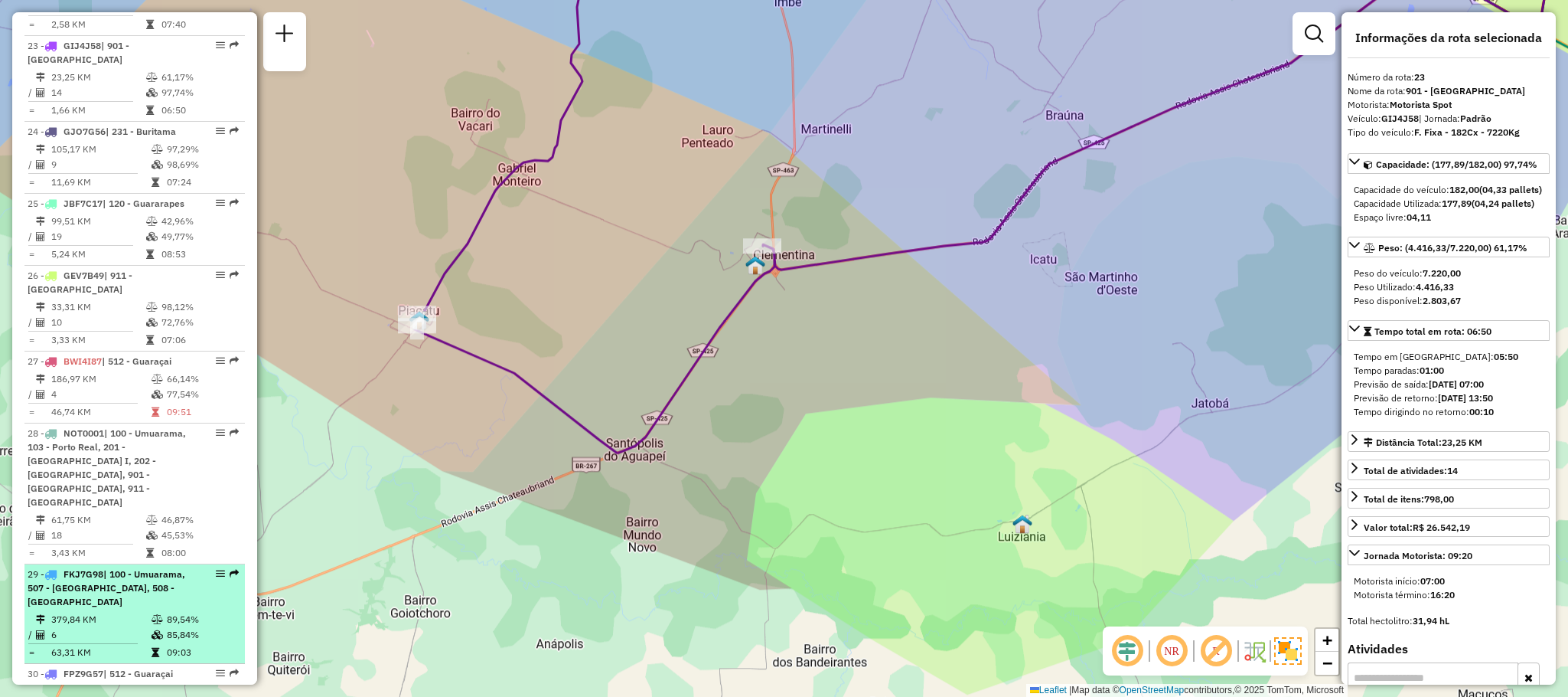
drag, startPoint x: 884, startPoint y: 290, endPoint x: 203, endPoint y: 555, distance: 730.7
click at [204, 555] on hb-router-mapa "Informações da Sessão 1278649 - 19/09/2025 Criação: 18/09/2025 18:12 Depósito: …" at bounding box center [784, 348] width 1568 height 697
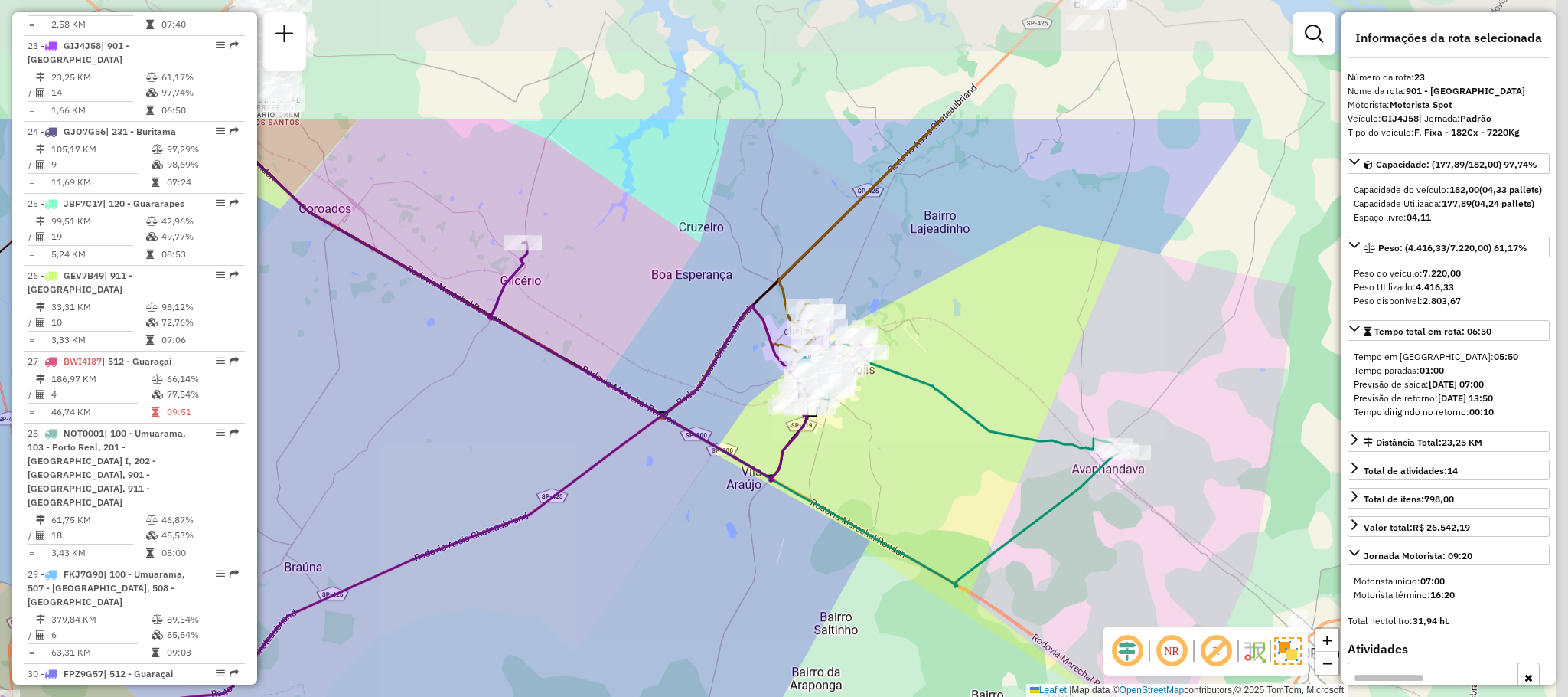
drag, startPoint x: 732, startPoint y: 283, endPoint x: 573, endPoint y: 462, distance: 239.4
click at [652, 473] on div "Rota 13 - Placa DKU4G67 81102719 - SIRLEI ANTONIA DE SO Janela de atendimento G…" at bounding box center [784, 348] width 1568 height 697
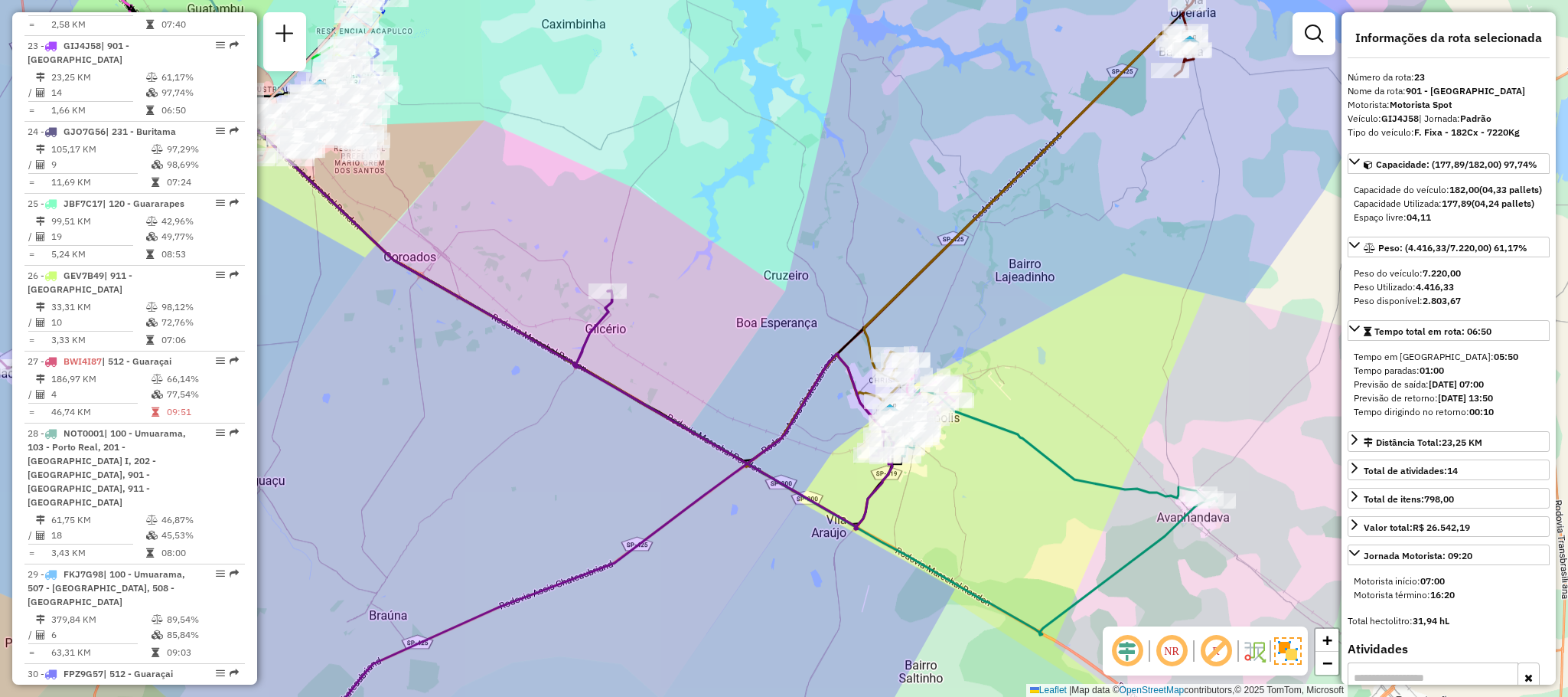
drag, startPoint x: 464, startPoint y: 376, endPoint x: 636, endPoint y: 480, distance: 201.0
click at [636, 480] on div "Rota 13 - Placa DKU4G67 81102719 - SIRLEI ANTONIA DE SO Janela de atendimento G…" at bounding box center [784, 348] width 1568 height 697
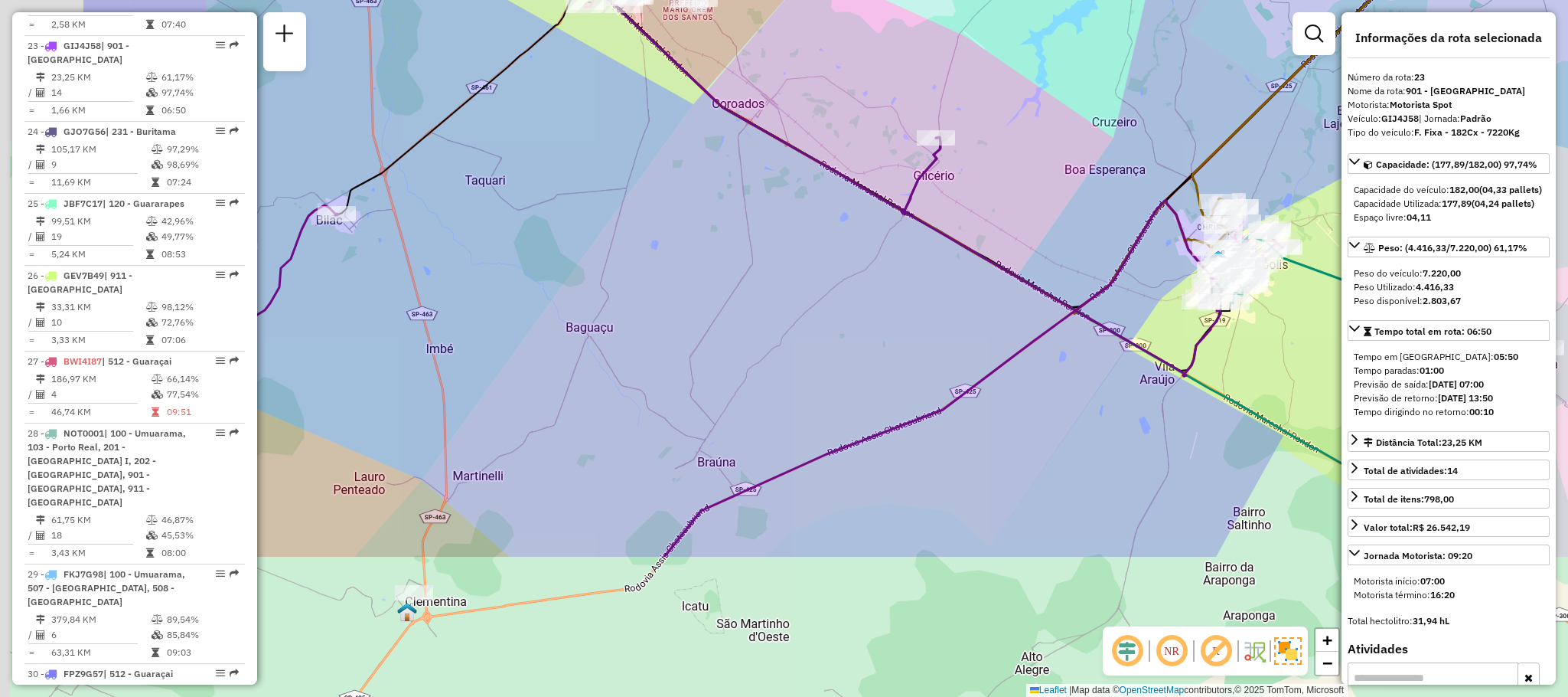
drag, startPoint x: 542, startPoint y: 536, endPoint x: 797, endPoint y: 308, distance: 342.1
click at [797, 308] on div "Rota 13 - Placa DKU4G67 81102719 - SIRLEI ANTONIA DE SO Janela de atendimento G…" at bounding box center [784, 348] width 1568 height 697
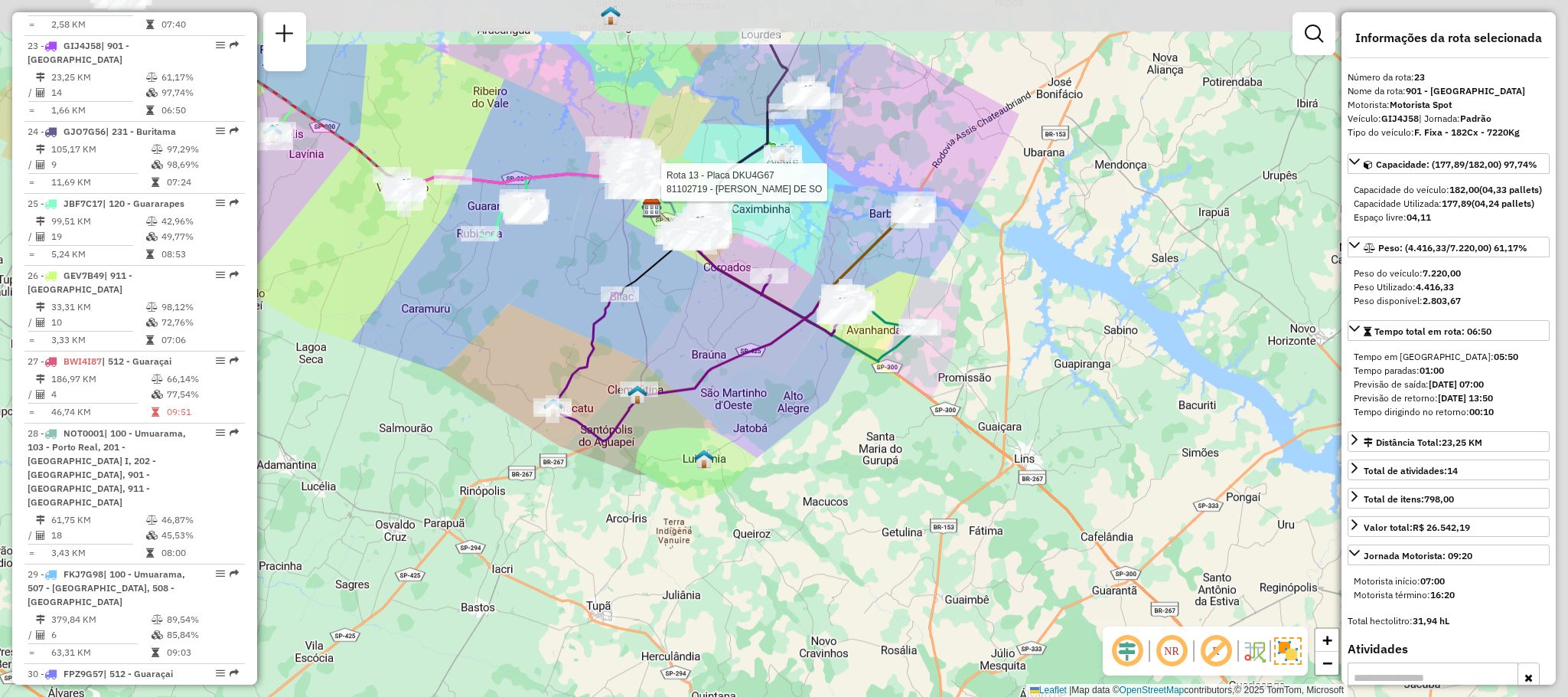
drag, startPoint x: 854, startPoint y: 218, endPoint x: 836, endPoint y: 255, distance: 41.1
click at [836, 255] on div "Rota 13 - Placa DKU4G67 81102719 - SIRLEI ANTONIA DE SO Janela de atendimento G…" at bounding box center [784, 348] width 1568 height 697
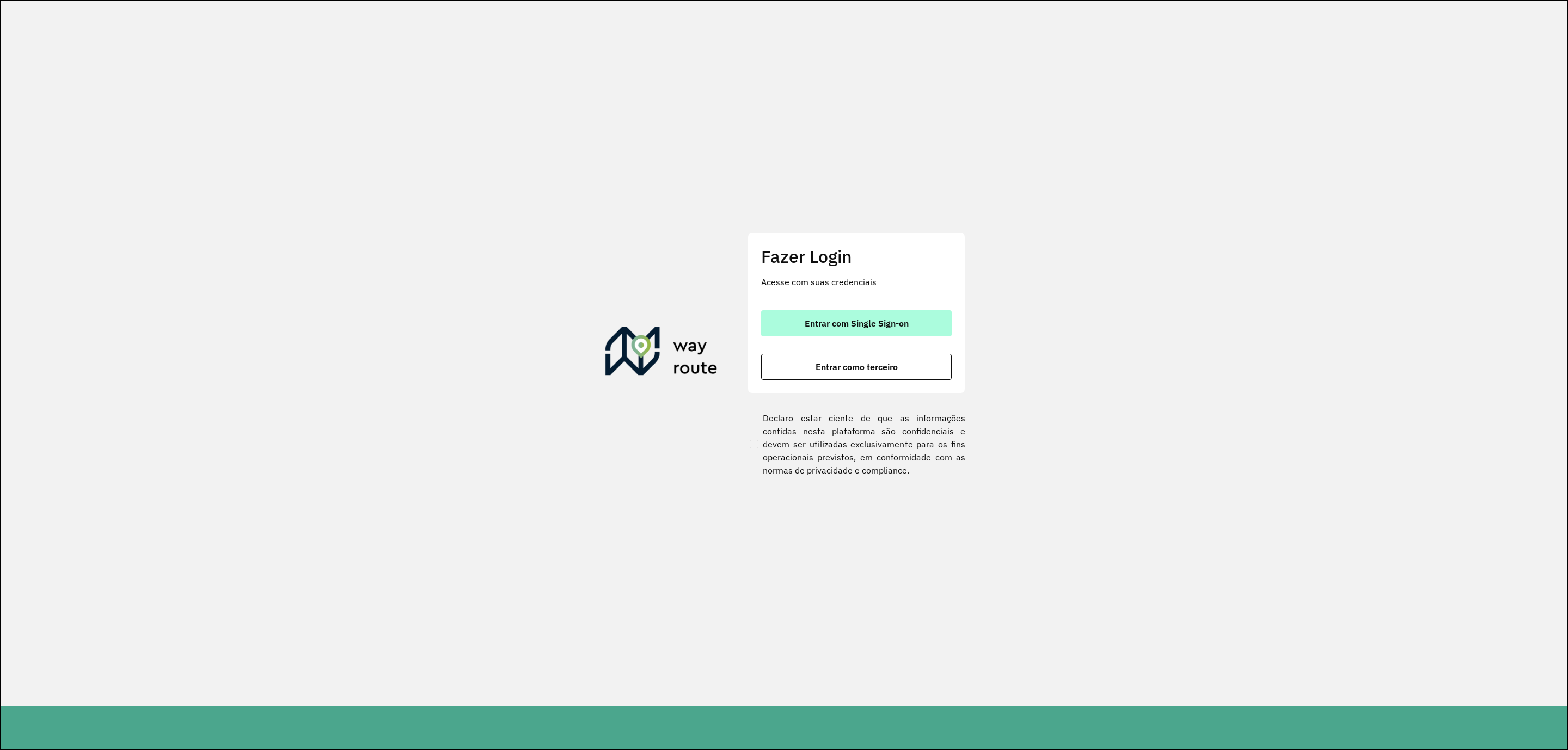
click at [823, 315] on button "Entrar com Single Sign-on" at bounding box center [856, 323] width 191 height 26
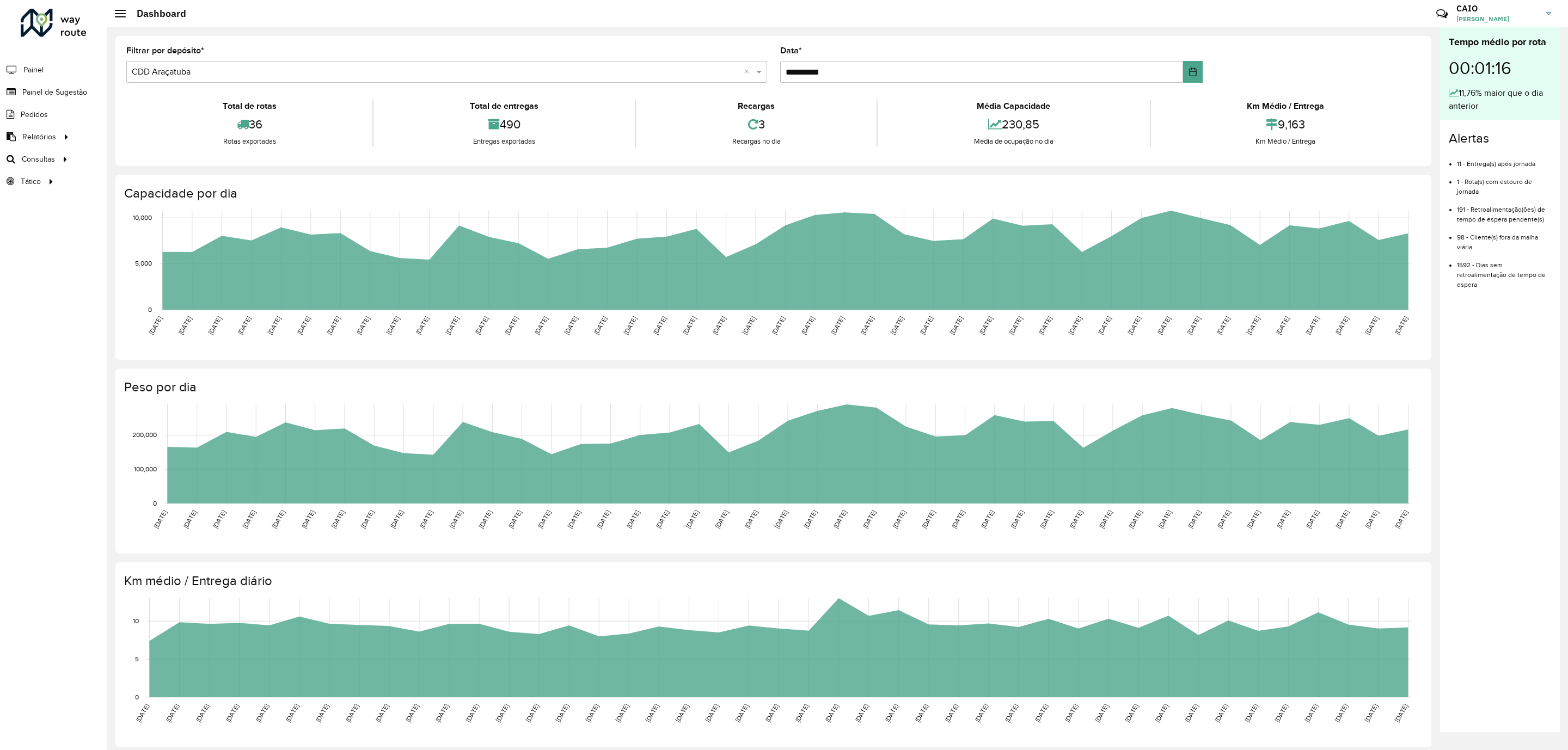
click at [984, 37] on div "**********" at bounding box center [773, 101] width 1316 height 130
click at [137, 156] on span "Roteirização" at bounding box center [145, 159] width 44 height 11
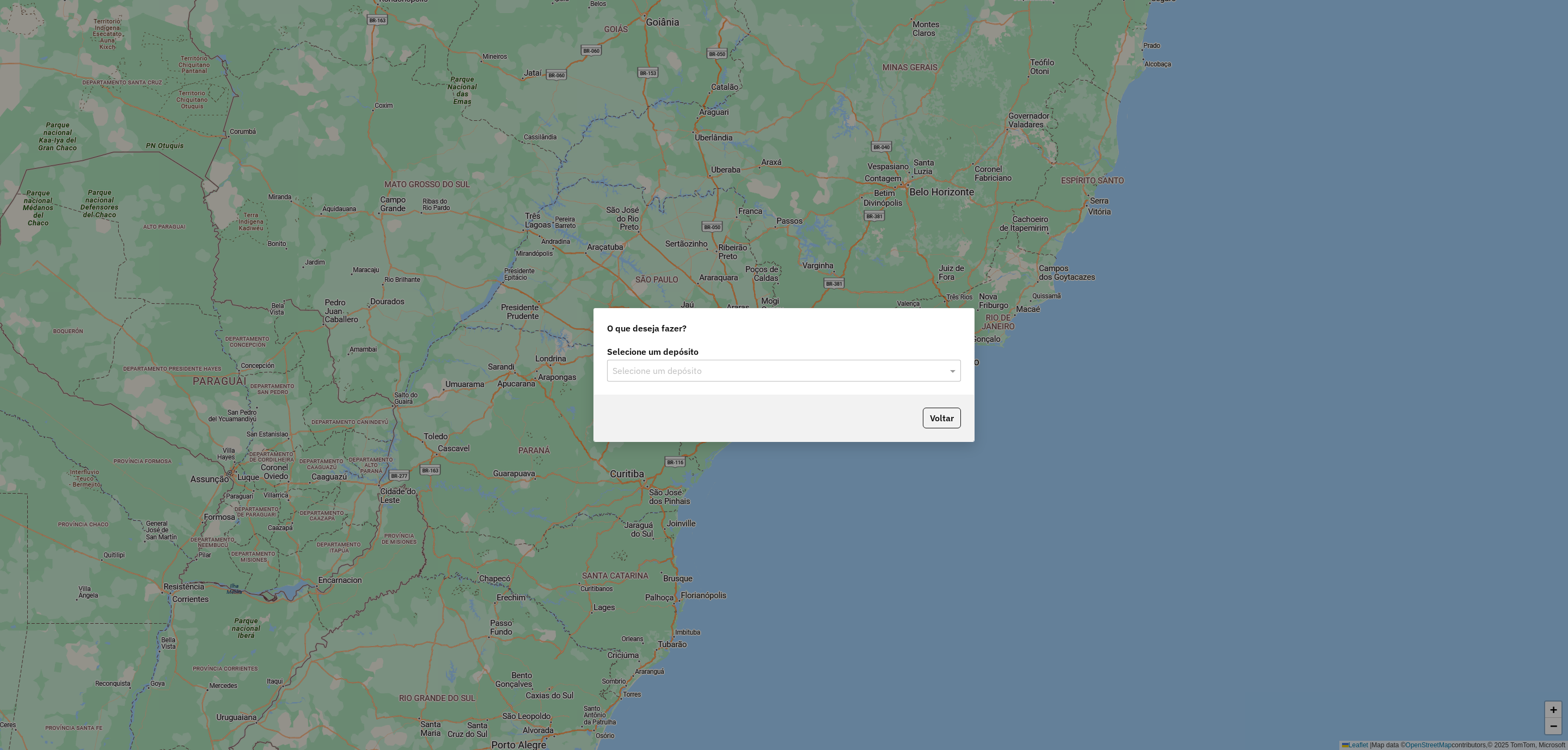
click at [681, 395] on div "Voltar" at bounding box center [784, 417] width 380 height 47
click at [670, 373] on input "text" at bounding box center [773, 371] width 321 height 13
click at [662, 417] on span "CDD Araçatuba" at bounding box center [642, 420] width 59 height 9
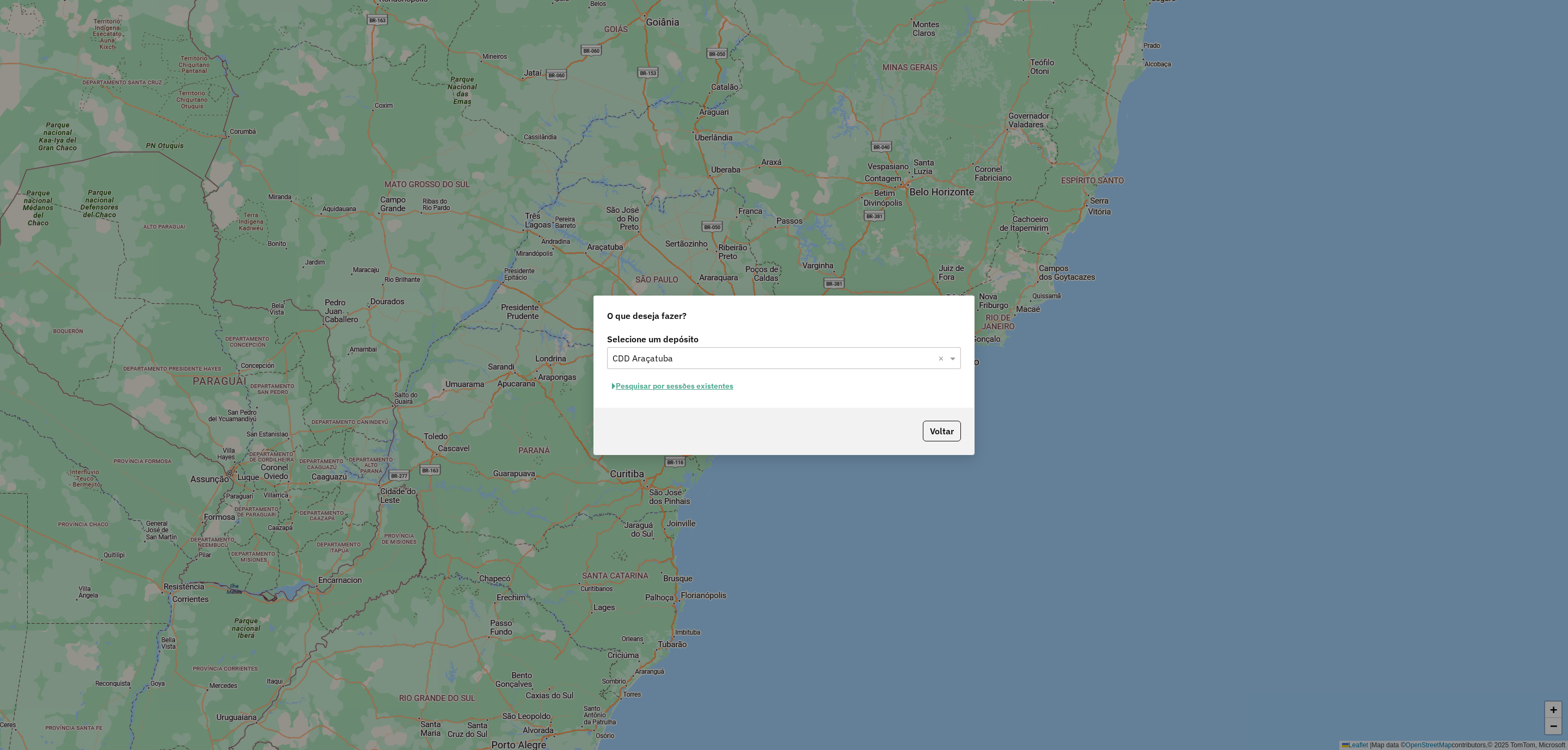
click at [708, 387] on button "Pesquisar por sessões existentes" at bounding box center [672, 386] width 131 height 17
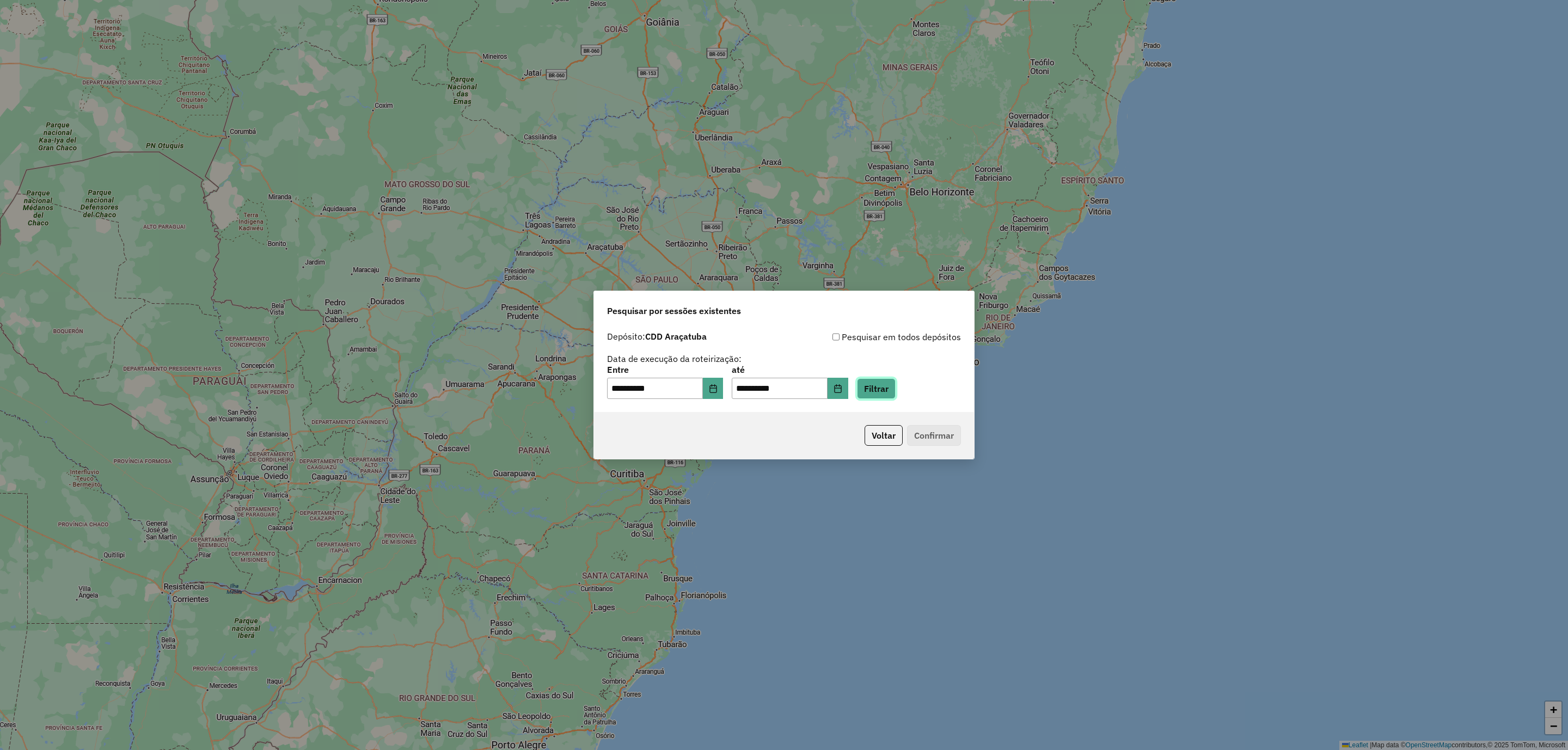
click at [888, 379] on button "Filtrar" at bounding box center [877, 388] width 39 height 20
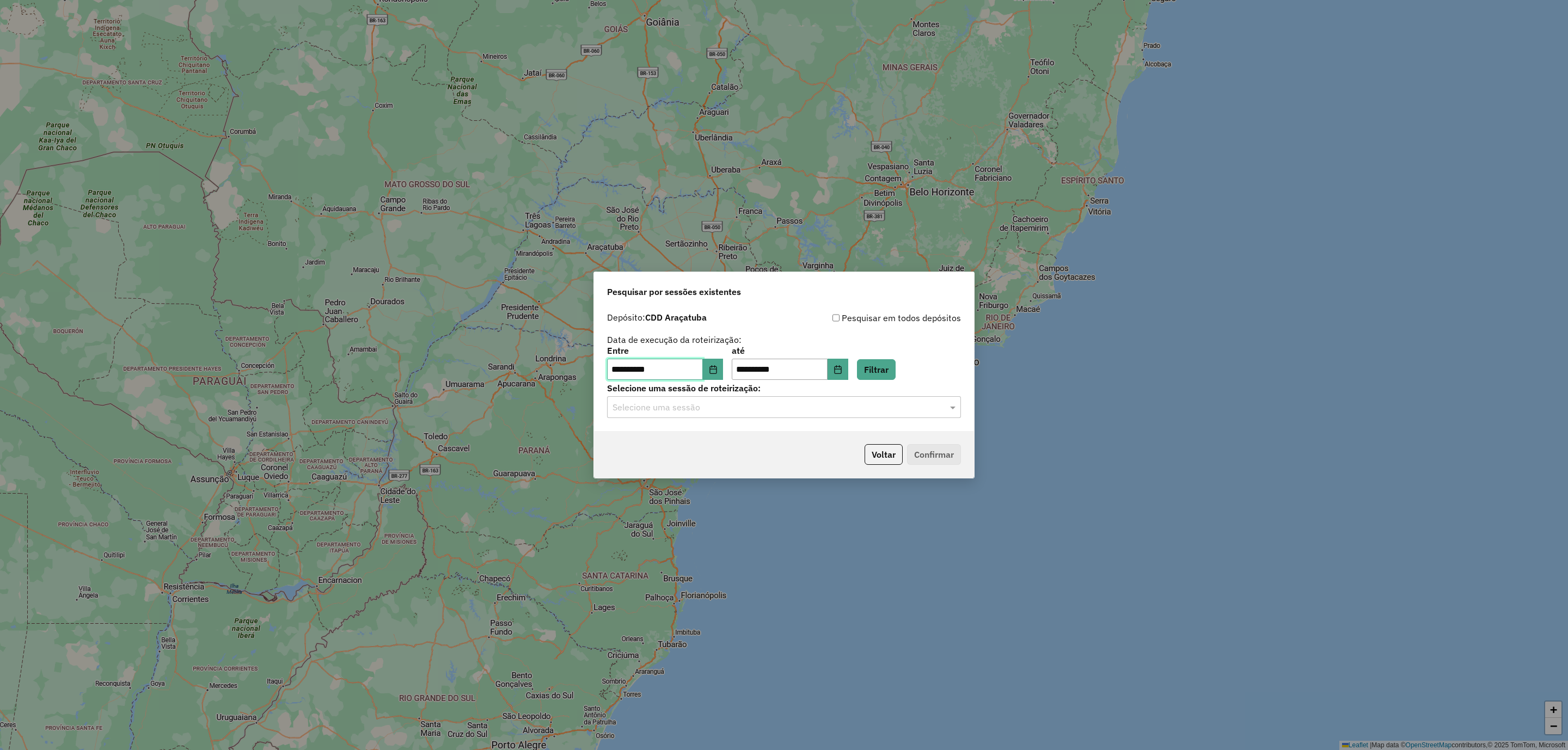
drag, startPoint x: 690, startPoint y: 363, endPoint x: 712, endPoint y: 368, distance: 22.6
click at [696, 363] on input "**********" at bounding box center [655, 369] width 96 height 22
click at [716, 369] on button "Choose Date" at bounding box center [713, 369] width 21 height 22
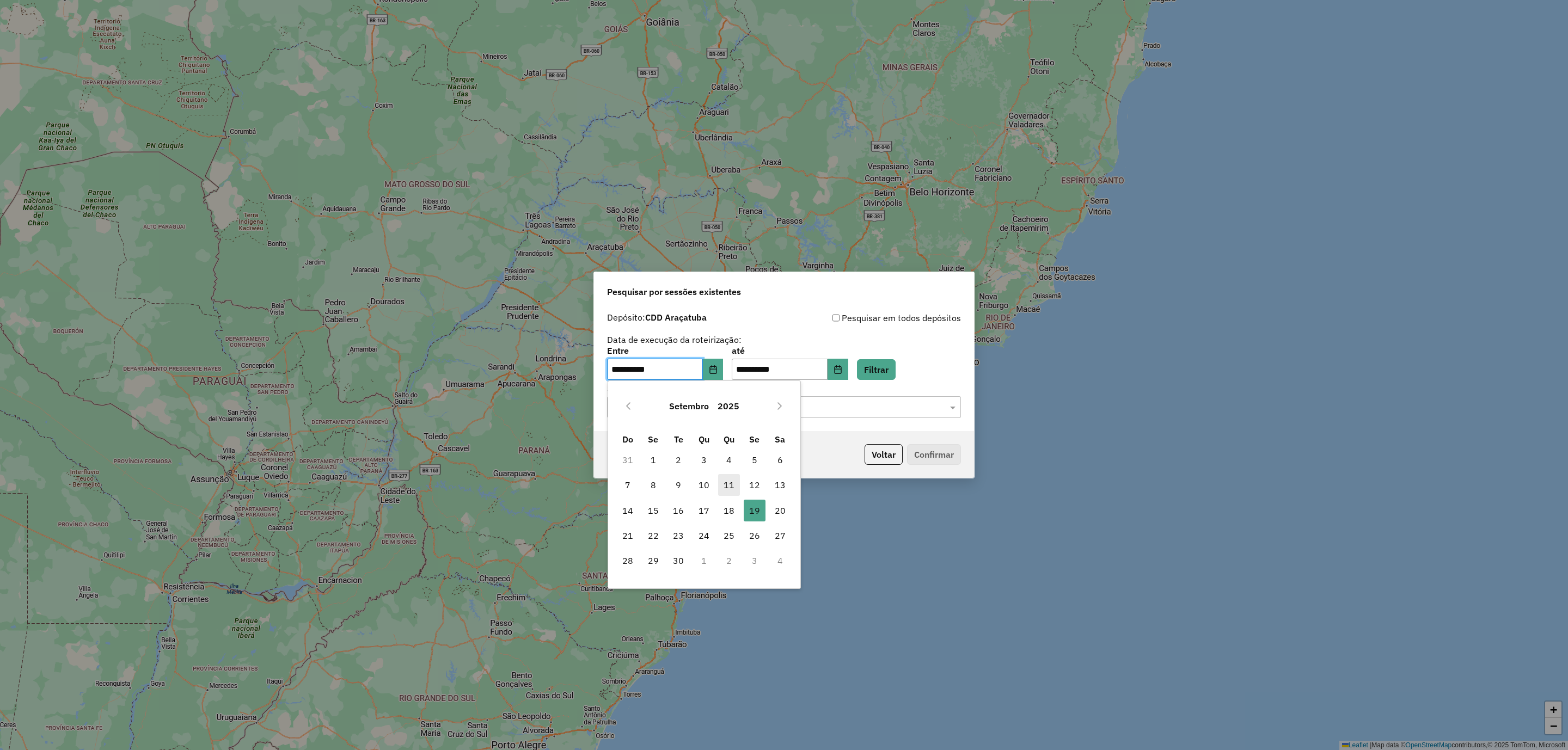
click at [734, 485] on span "11" at bounding box center [729, 484] width 22 height 22
type input "**********"
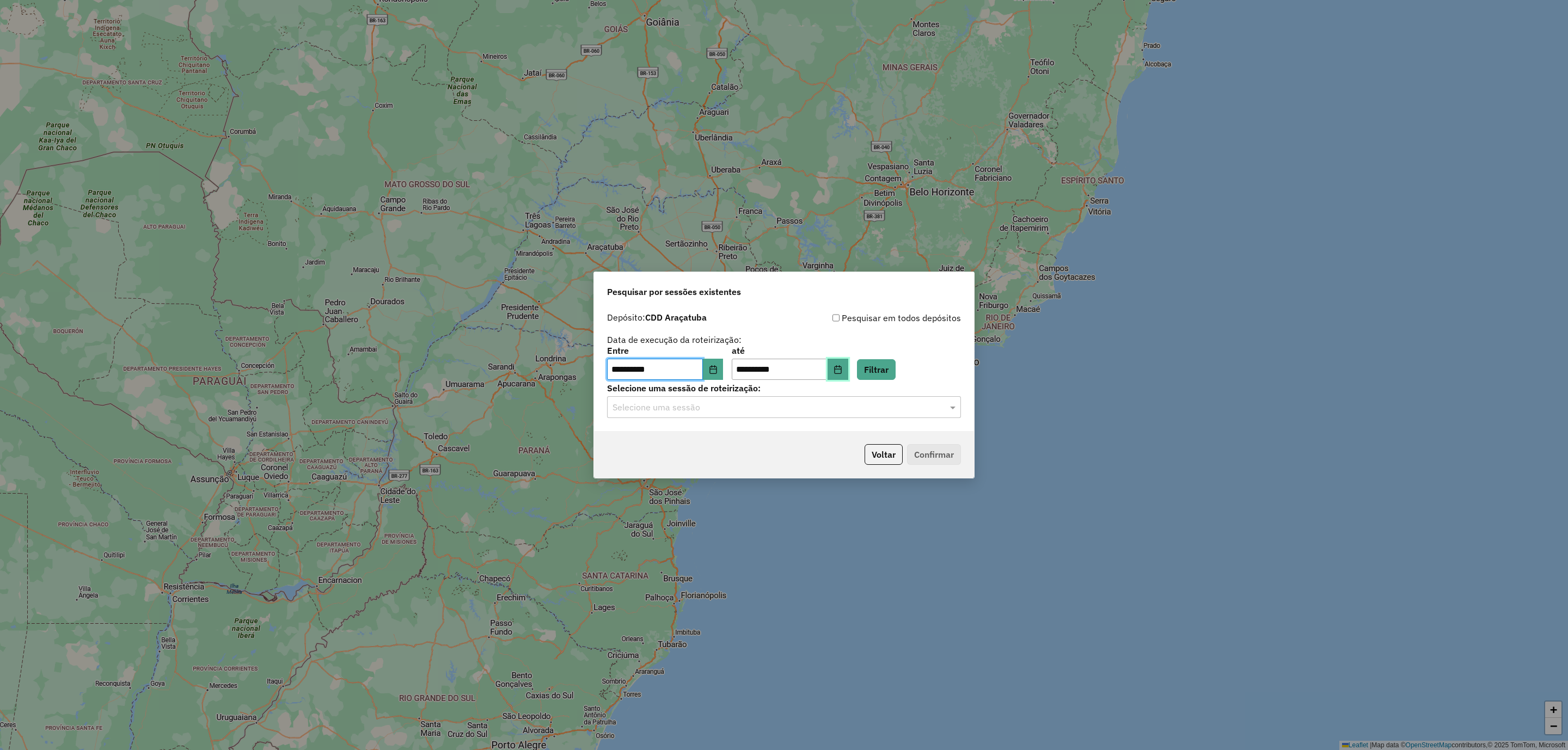
click at [849, 364] on button "Choose Date" at bounding box center [837, 369] width 21 height 22
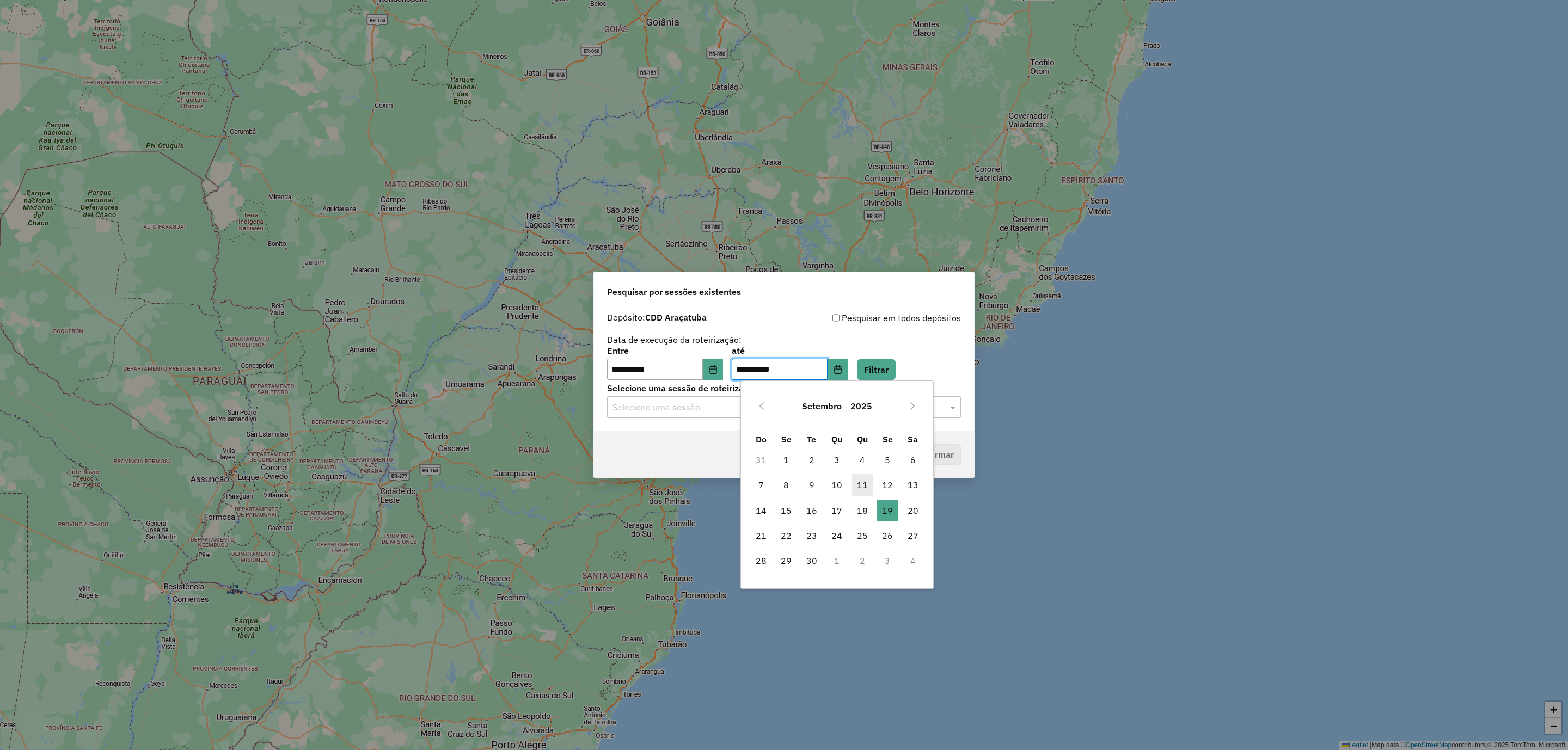
click at [871, 487] on span "11" at bounding box center [862, 484] width 22 height 22
type input "**********"
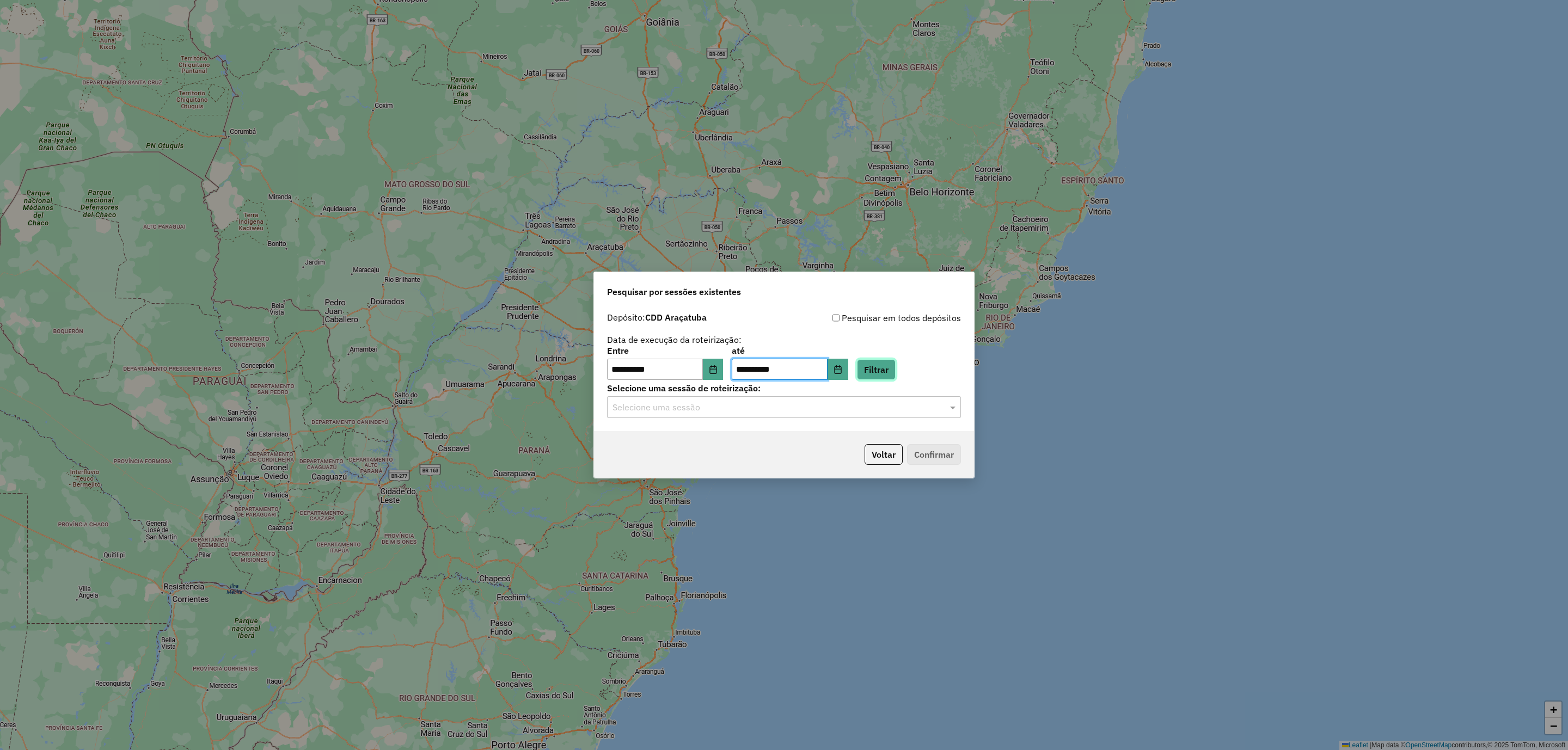
click at [896, 359] on button "Filtrar" at bounding box center [877, 369] width 39 height 20
click at [703, 407] on input "text" at bounding box center [773, 407] width 321 height 13
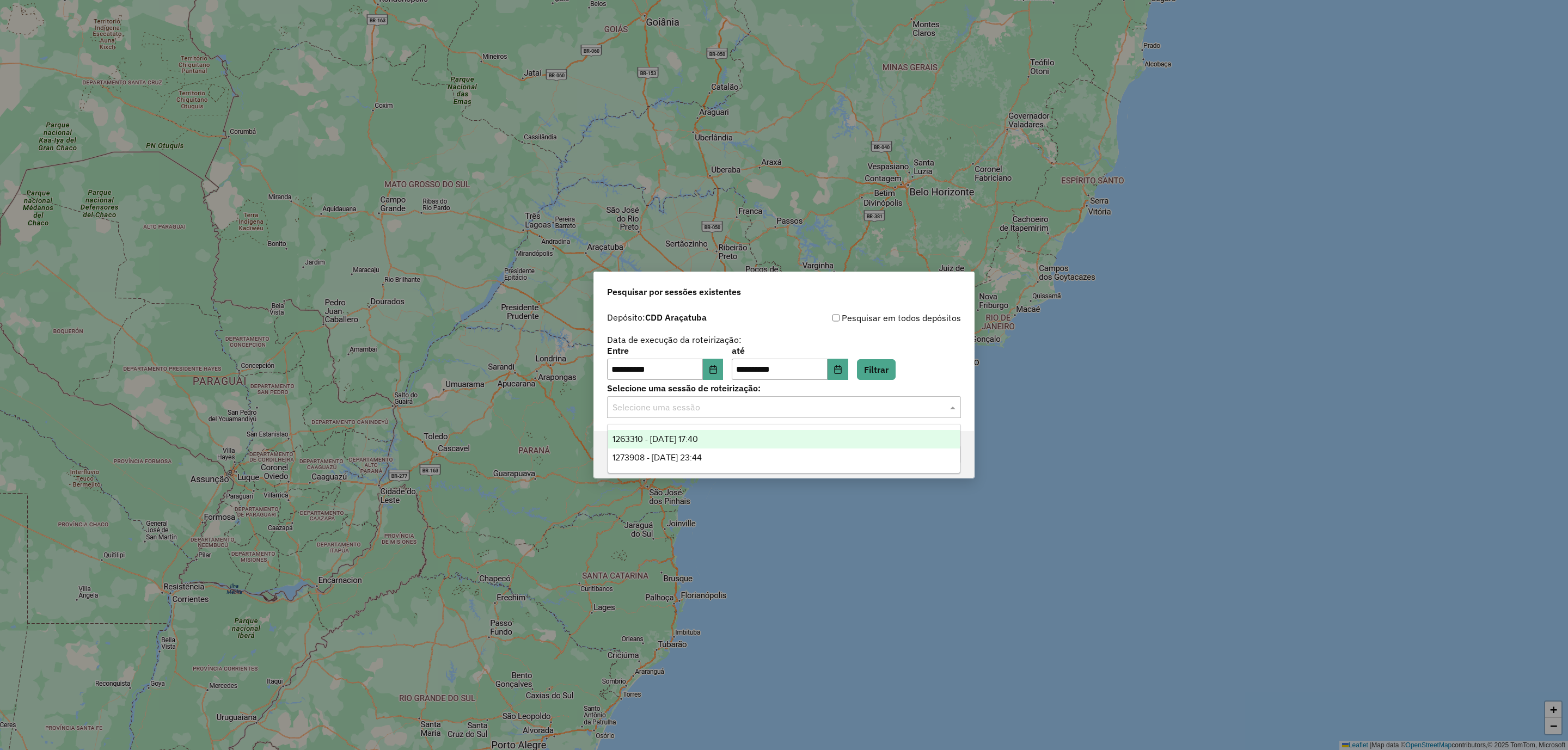
click at [644, 443] on span "1263310 - [DATE] 17:40" at bounding box center [655, 438] width 86 height 9
click at [915, 453] on button "Confirmar" at bounding box center [934, 454] width 54 height 20
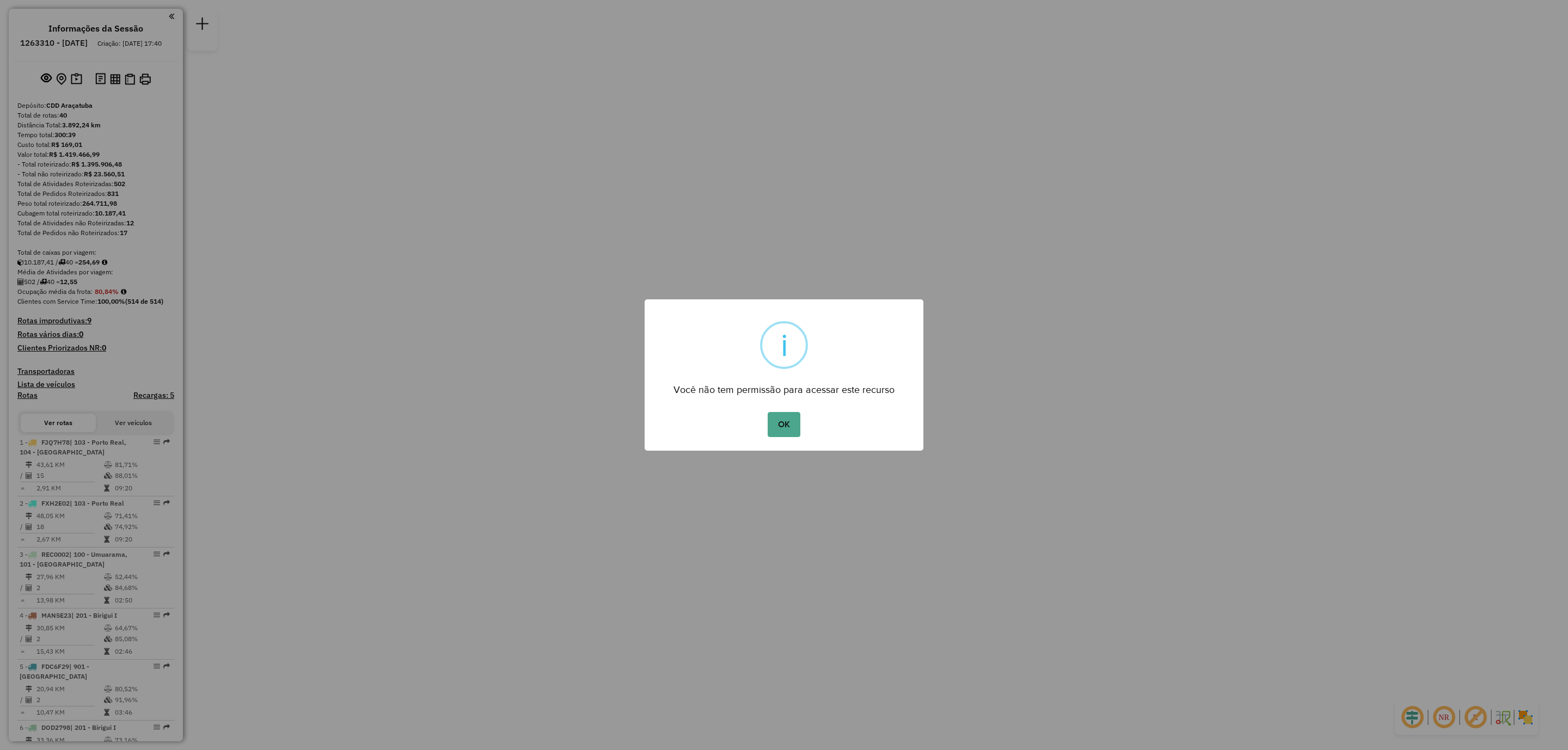
click at [787, 423] on button "OK" at bounding box center [784, 425] width 32 height 25
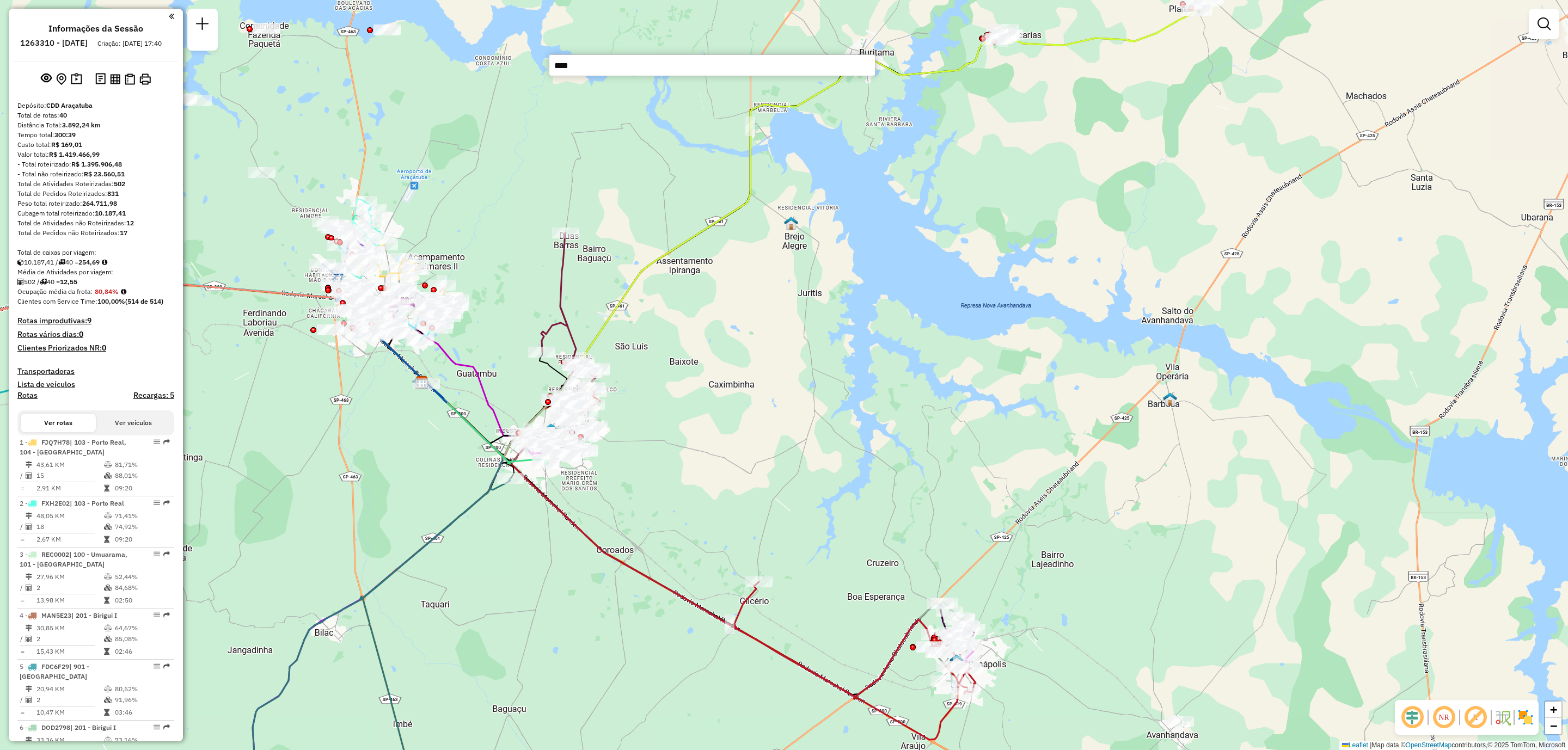
type input "*****"
click at [811, 92] on li "81116885 - ISSAO HASSEGAWA 92280749815 (Rota: 12 - Sequência: 3)" at bounding box center [712, 85] width 326 height 16
select select "**********"
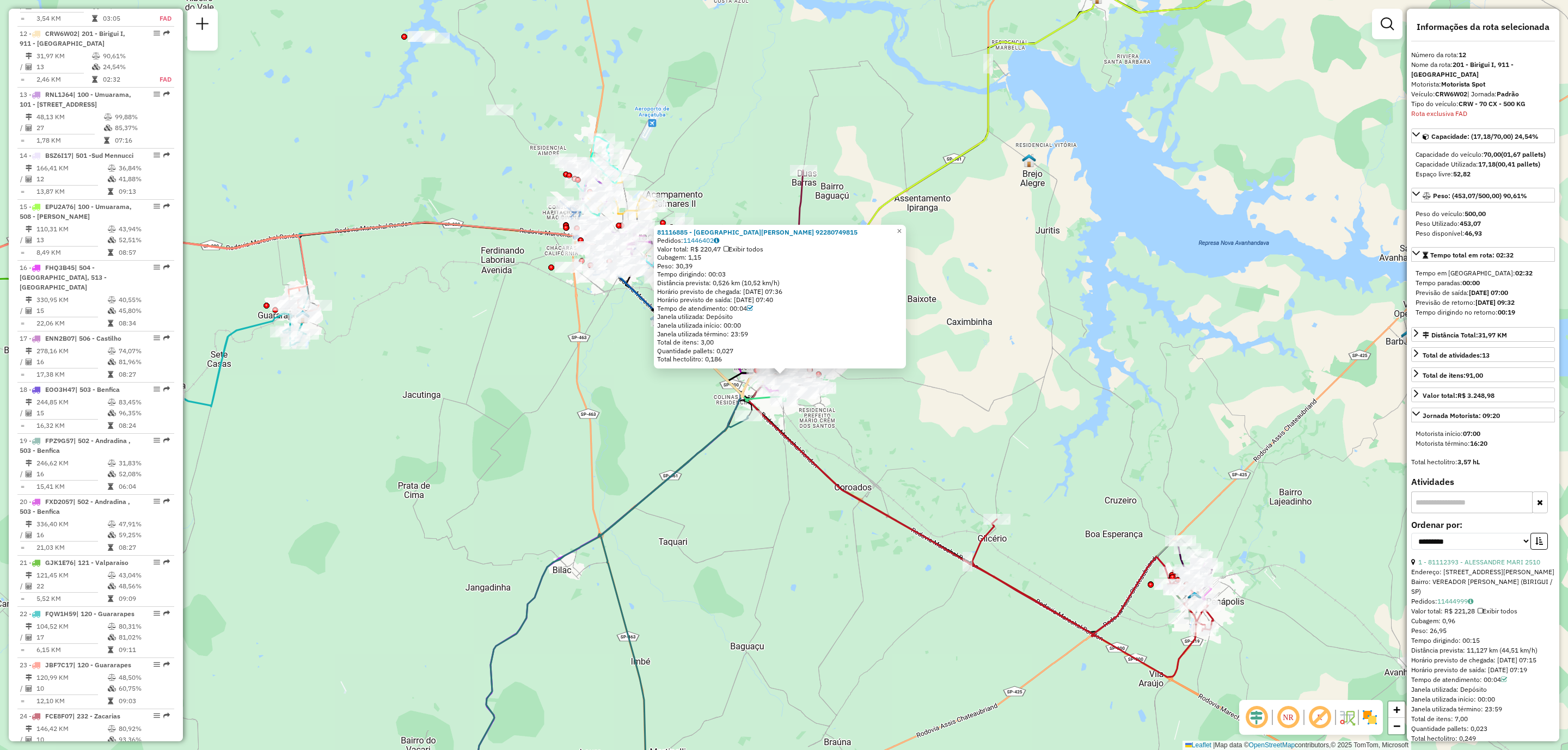
scroll to position [1088, 0]
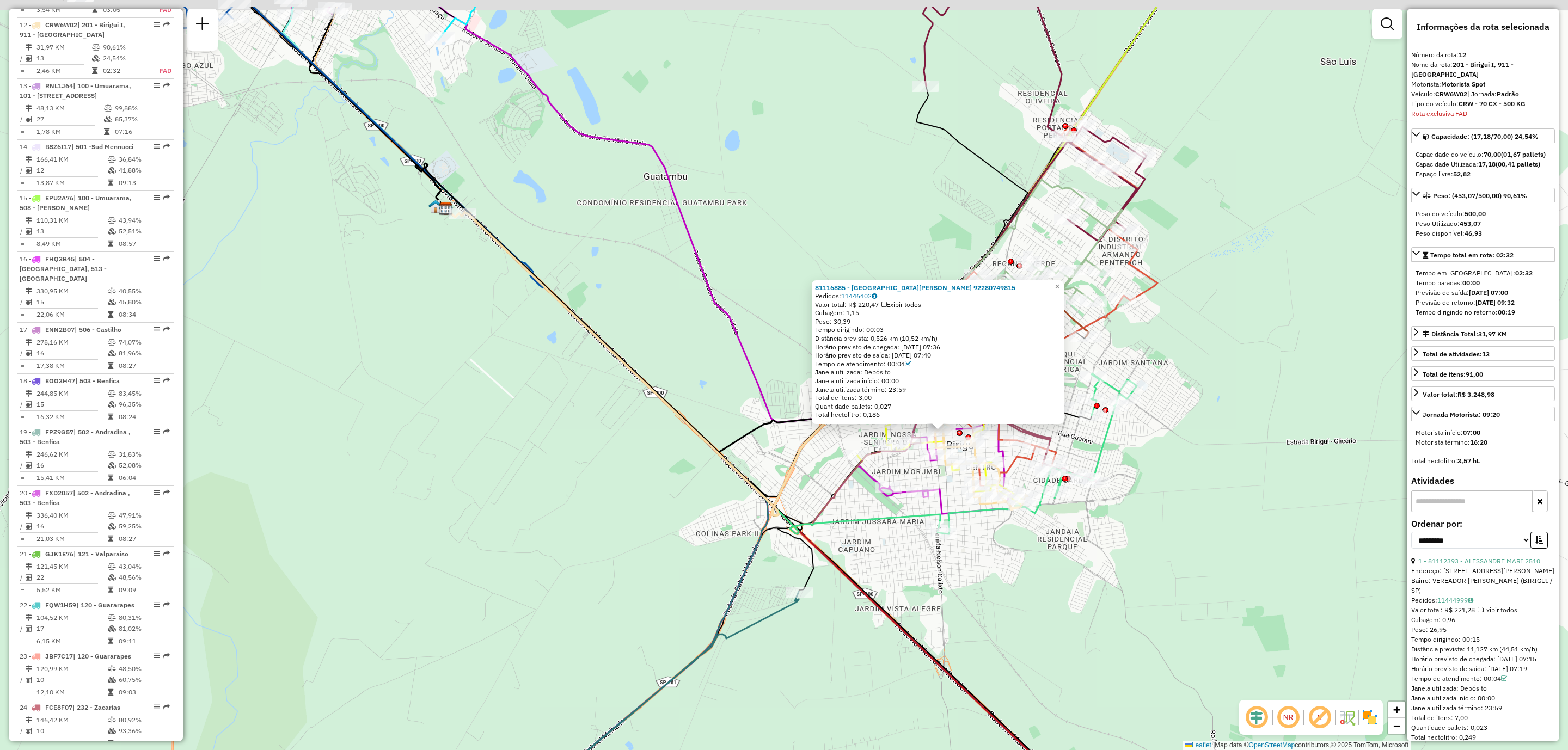
drag, startPoint x: 857, startPoint y: 371, endPoint x: 823, endPoint y: 452, distance: 87.8
click at [823, 452] on div "81116885 - ISSAO HASSEGAWA 92280749815 Pedidos: 11446402 Valor total: R$ 220,47…" at bounding box center [784, 375] width 1568 height 750
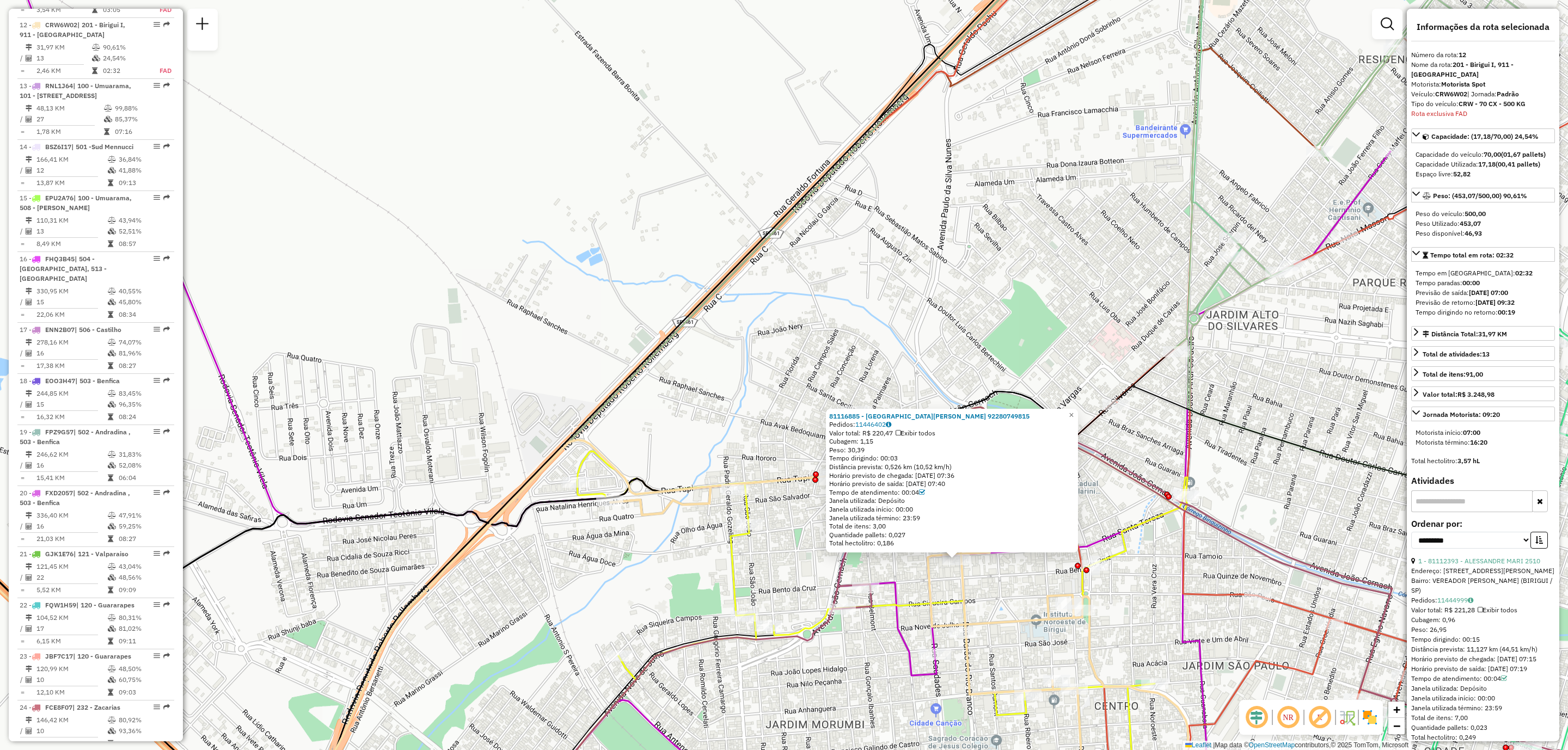
drag, startPoint x: 1010, startPoint y: 592, endPoint x: 1012, endPoint y: 566, distance: 26.1
click at [1012, 566] on div "Rota 10 - Placa VES0002 81111125 - MILTON SERGIO PULZAT 81116885 - ISSAO HASSEG…" at bounding box center [784, 375] width 1568 height 750
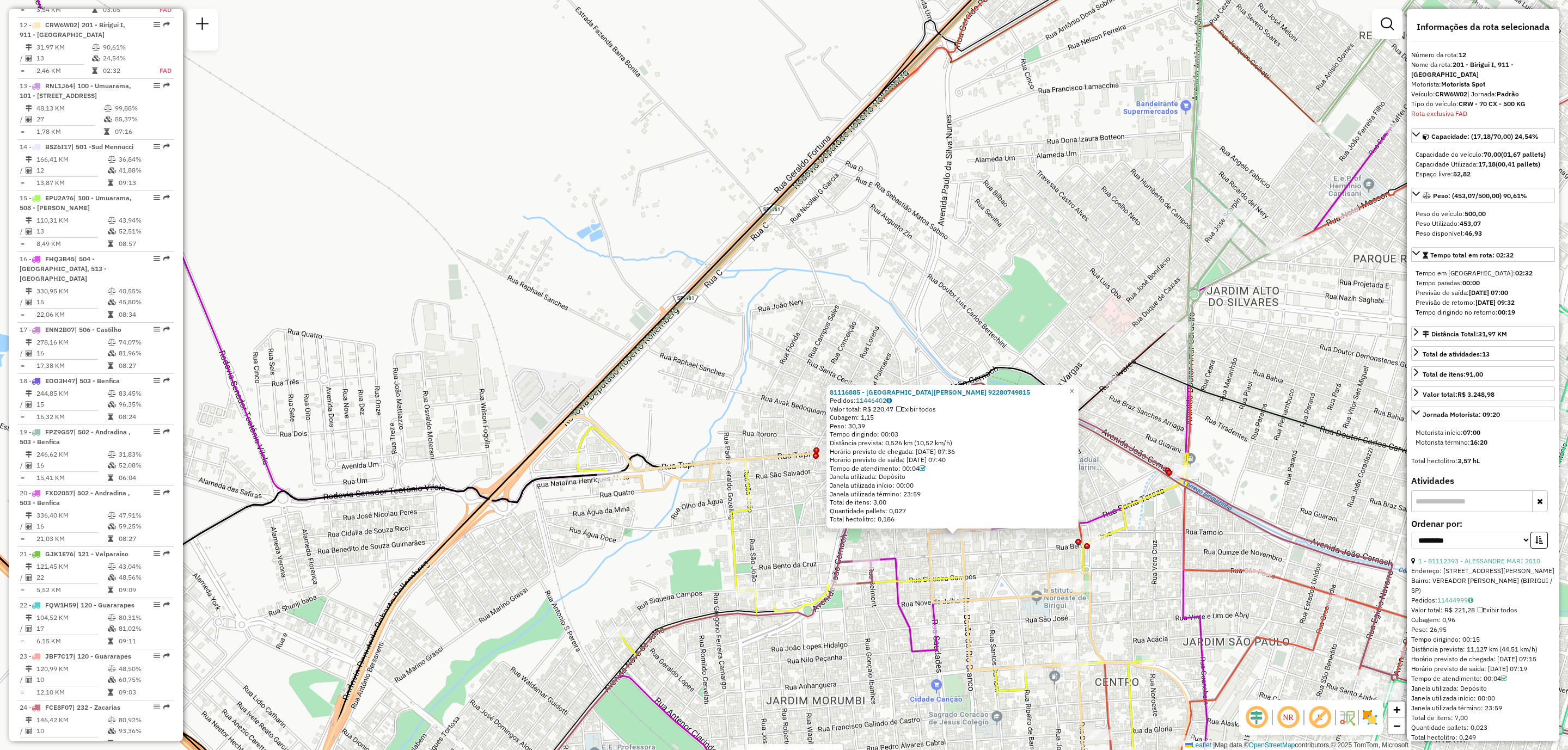
drag, startPoint x: 1010, startPoint y: 553, endPoint x: 1018, endPoint y: 617, distance: 64.5
click at [1018, 617] on div "Rota 10 - Placa VES0002 81111125 - MILTON SERGIO PULZAT 81116885 - ISSAO HASSEG…" at bounding box center [784, 375] width 1568 height 750
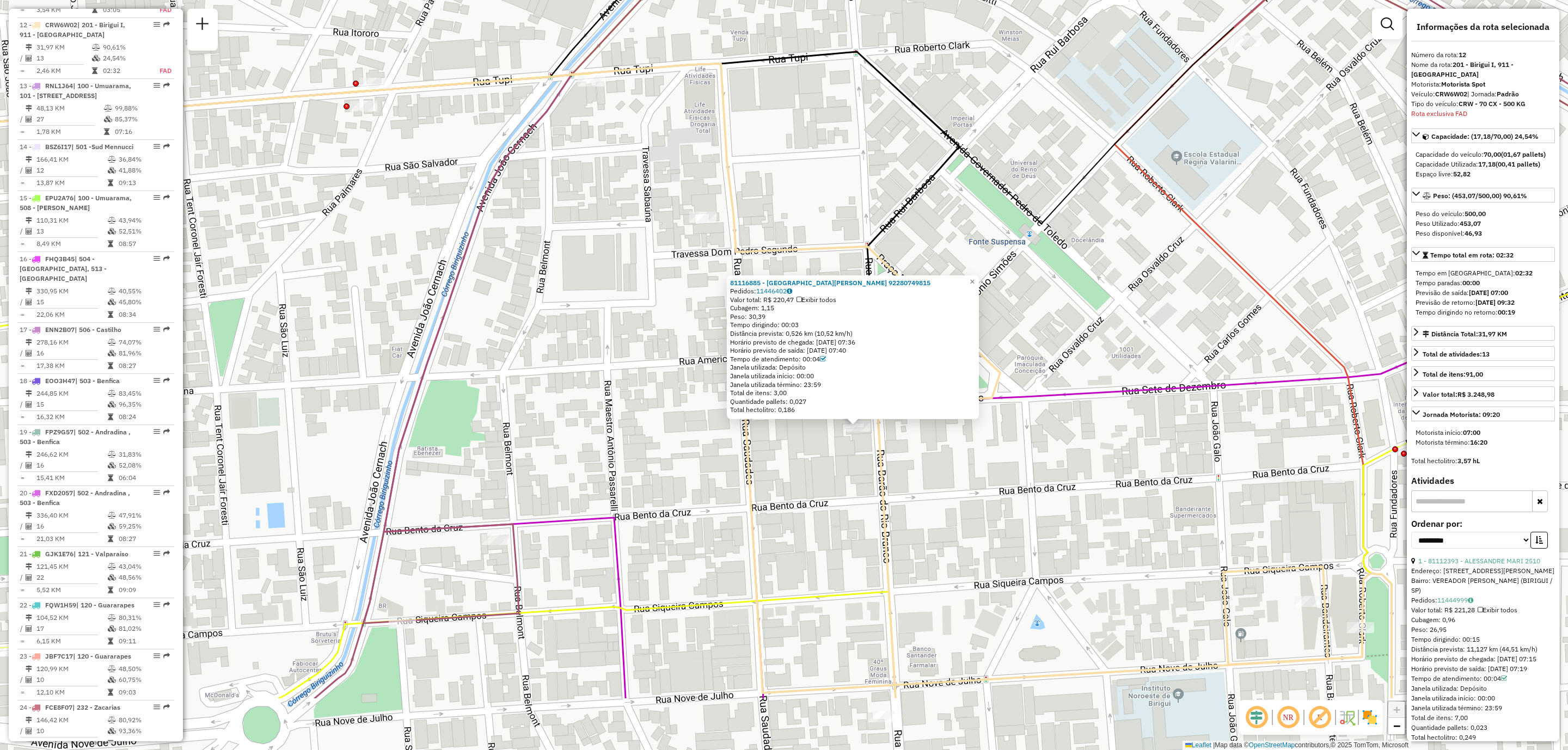
drag, startPoint x: 985, startPoint y: 597, endPoint x: 1023, endPoint y: 464, distance: 138.3
click at [1023, 467] on div "Rota 10 - Placa VES0002 81111125 - MILTON SERGIO PULZAT 81116885 - ISSAO HASSEG…" at bounding box center [784, 375] width 1568 height 750
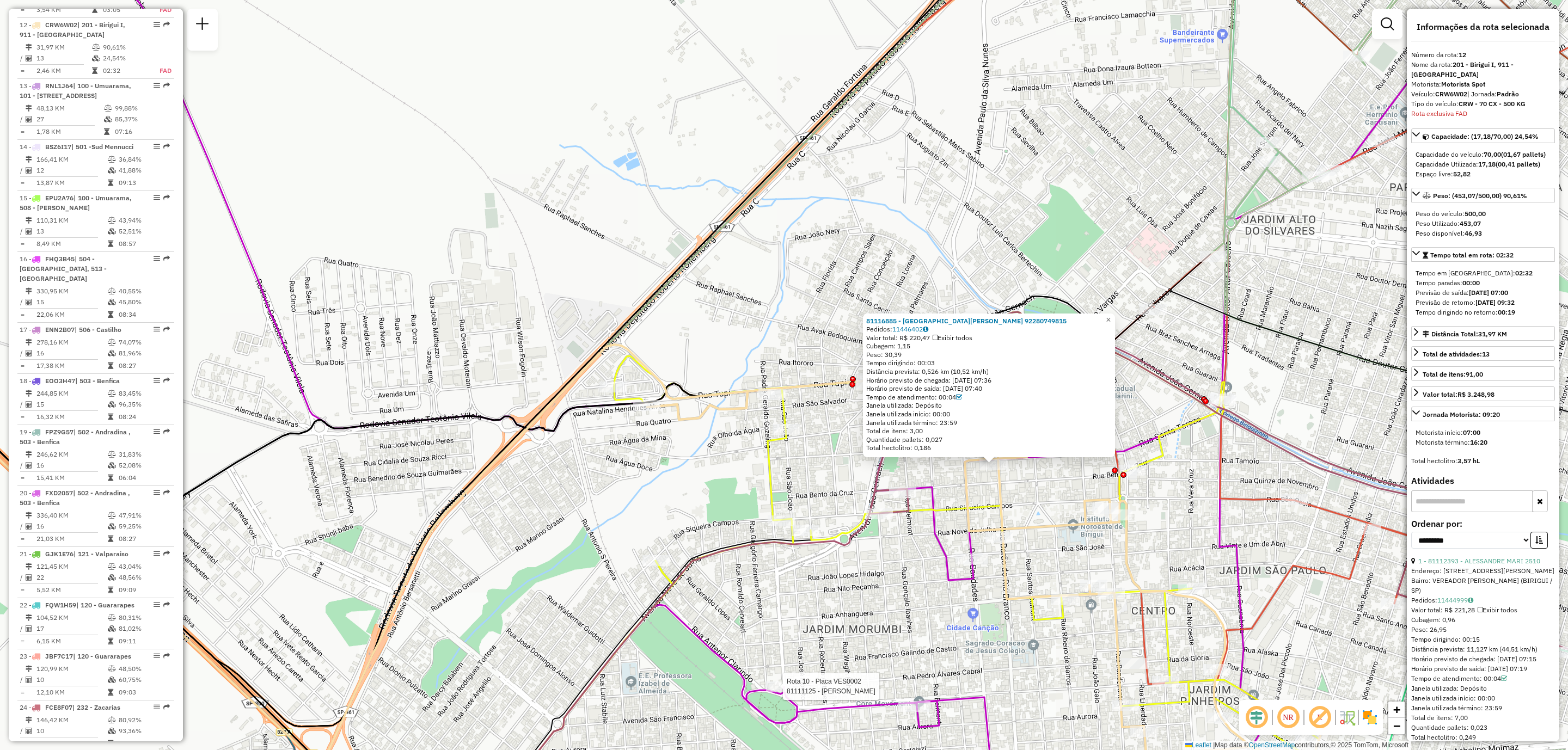
drag, startPoint x: 1023, startPoint y: 475, endPoint x: 1034, endPoint y: 487, distance: 16.3
click at [1034, 487] on div "Rota 10 - Placa VES0002 81111125 - MILTON SERGIO PULZAT 81116885 - ISSAO HASSEG…" at bounding box center [784, 375] width 1568 height 750
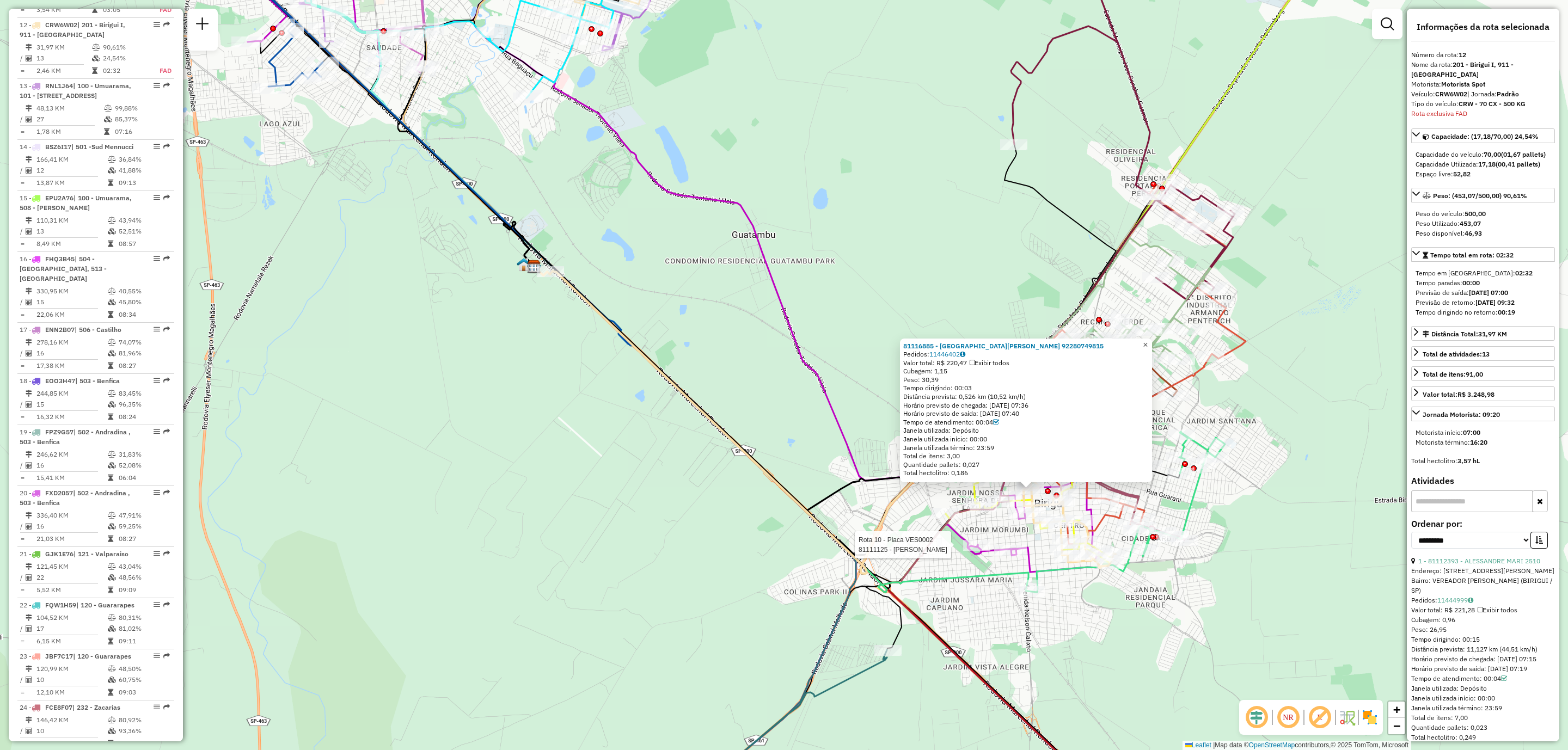
click at [1148, 340] on span "×" at bounding box center [1146, 345] width 5 height 9
